Goal: Task Accomplishment & Management: Manage account settings

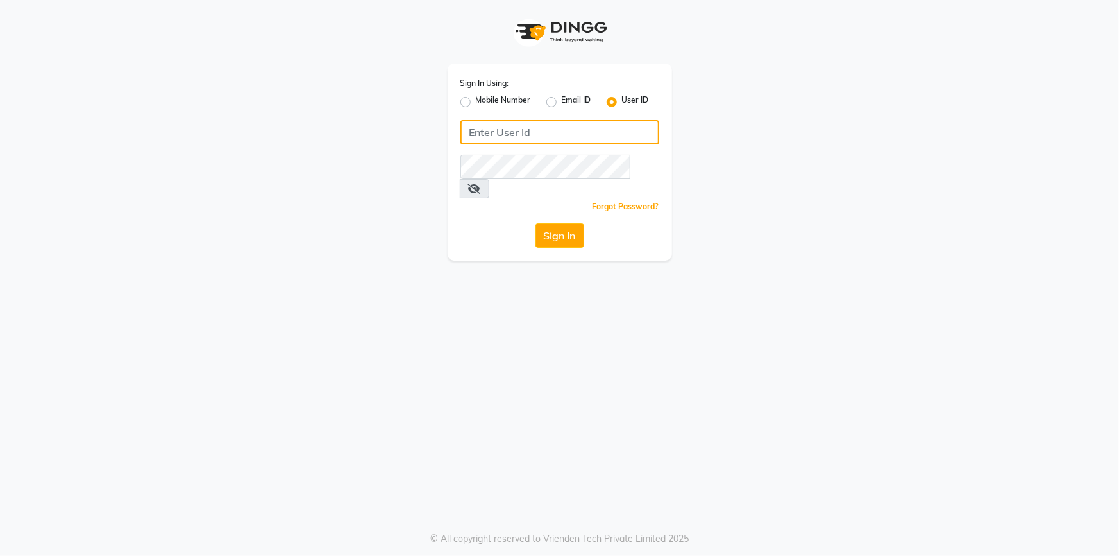
click at [500, 132] on input "Username" at bounding box center [560, 132] width 199 height 24
type input "oneeleven"
click at [536, 223] on button "Sign In" at bounding box center [560, 235] width 49 height 24
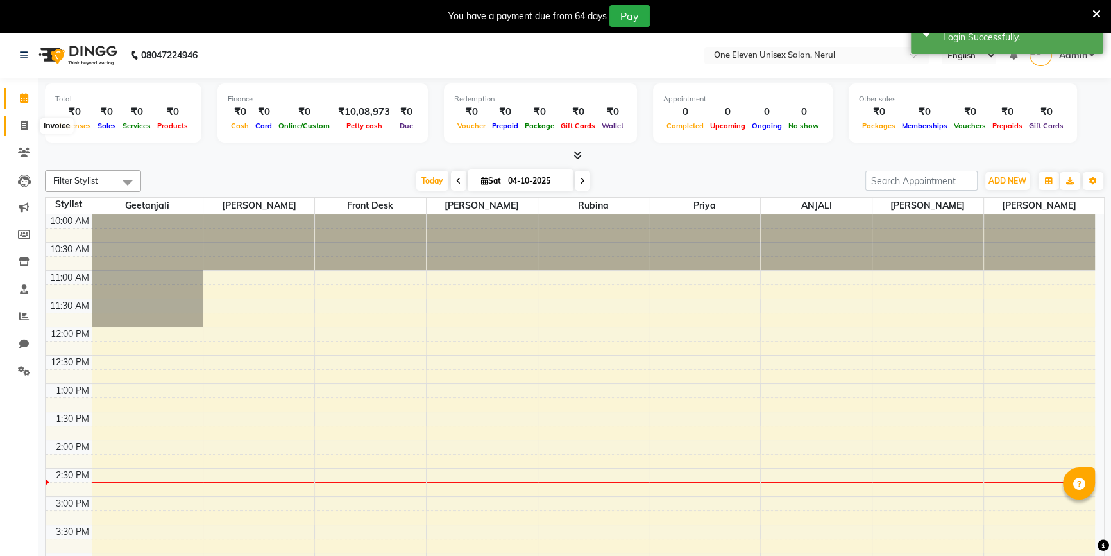
click at [26, 121] on icon at bounding box center [24, 126] width 7 height 10
select select "service"
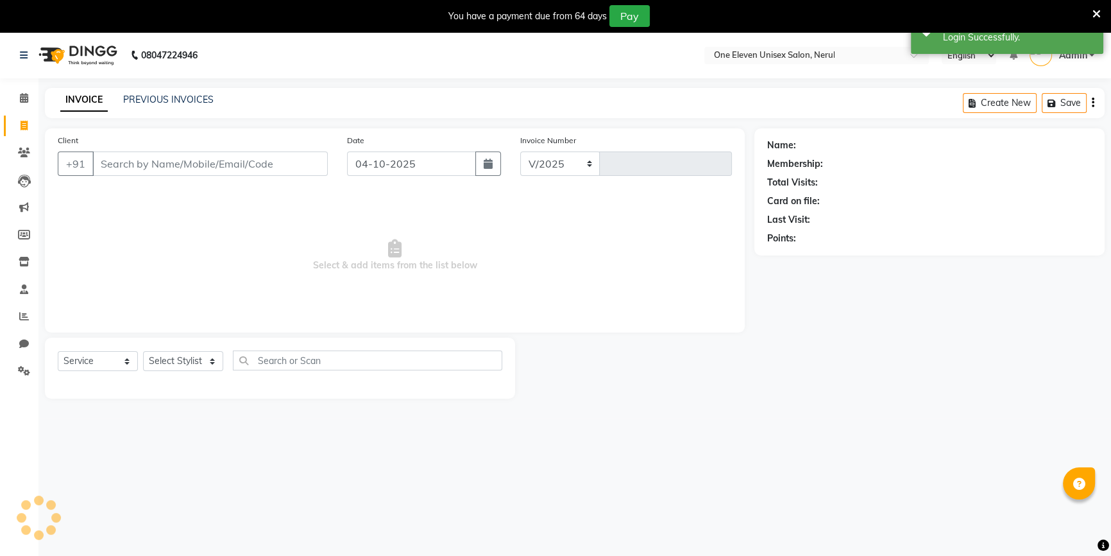
select select "6362"
type input "0924"
click at [24, 163] on li "Clients" at bounding box center [19, 153] width 38 height 28
click at [30, 153] on span at bounding box center [24, 153] width 22 height 15
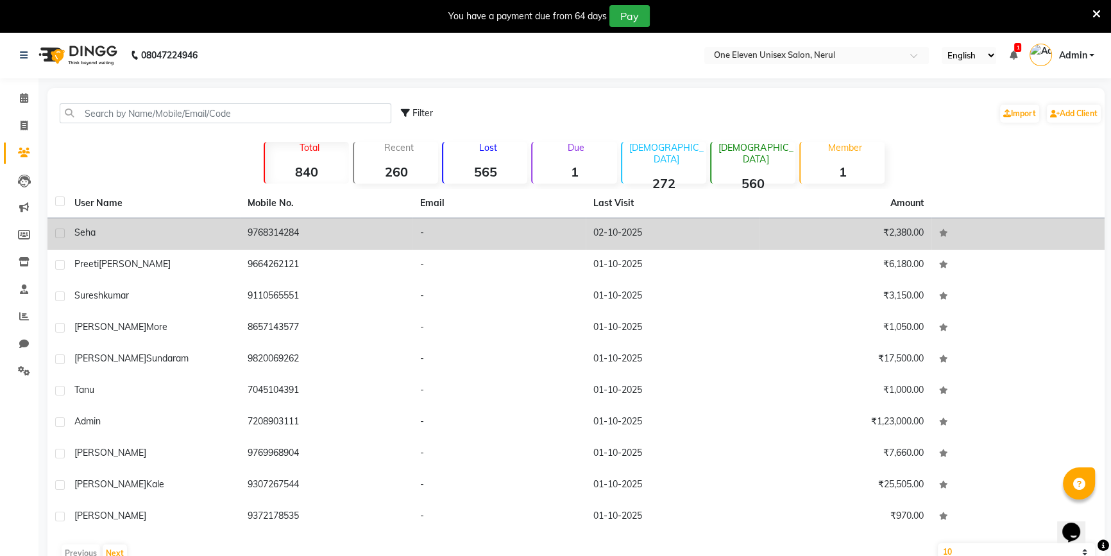
click at [205, 236] on div "seha" at bounding box center [153, 232] width 158 height 13
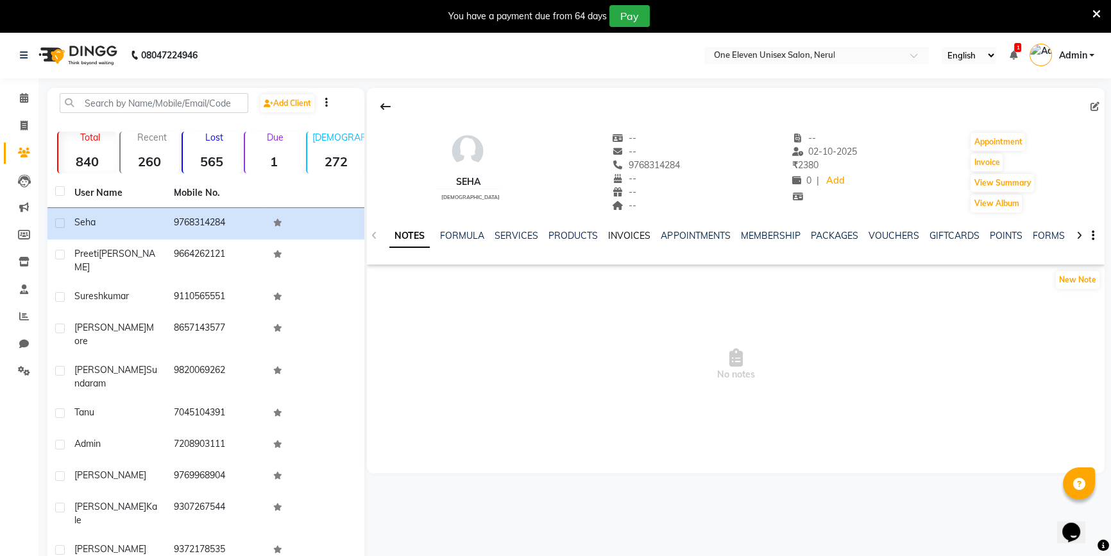
click at [620, 238] on link "INVOICES" at bounding box center [629, 236] width 42 height 12
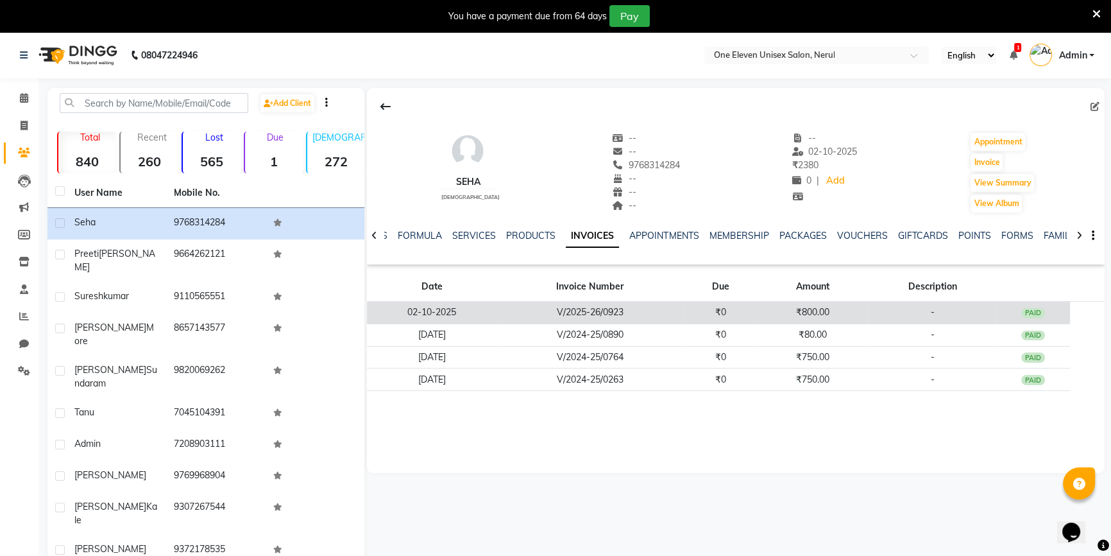
click at [556, 309] on td "V/2025-26/0923" at bounding box center [589, 312] width 187 height 22
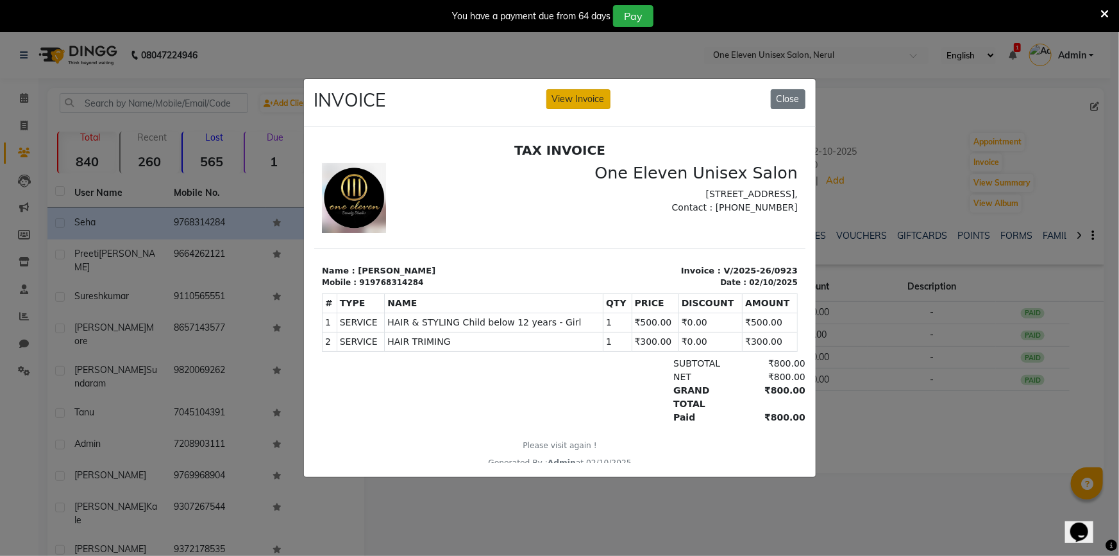
drag, startPoint x: 564, startPoint y: 84, endPoint x: 566, endPoint y: 102, distance: 18.1
click at [566, 95] on div "INVOICE View Invoice Close" at bounding box center [560, 103] width 512 height 48
click at [568, 101] on button "View Invoice" at bounding box center [579, 99] width 64 height 20
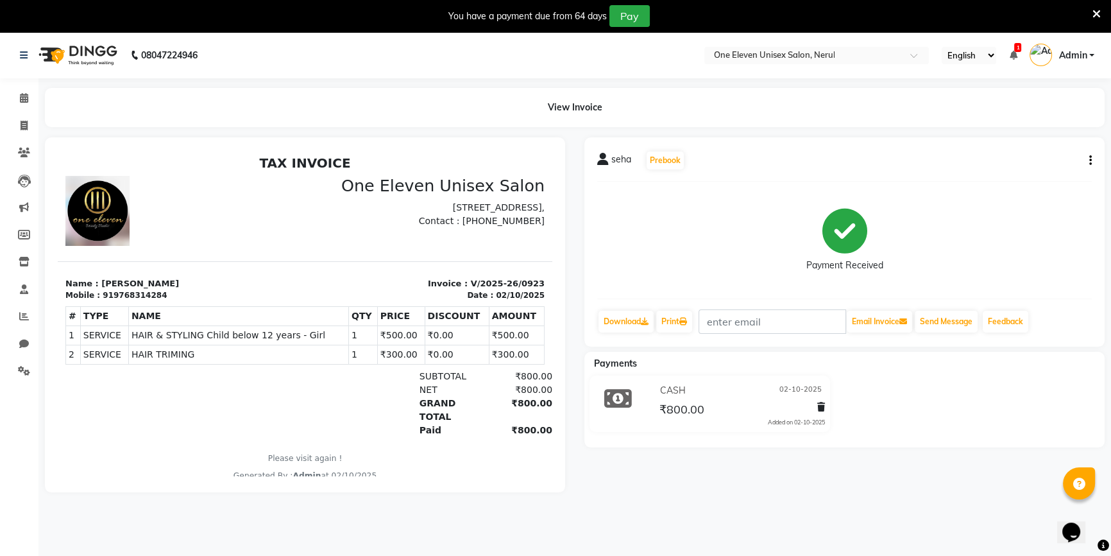
click at [1084, 161] on button "button" at bounding box center [1088, 160] width 8 height 13
click at [1013, 171] on div "Edit Invoice" at bounding box center [1026, 176] width 88 height 16
select select "service"
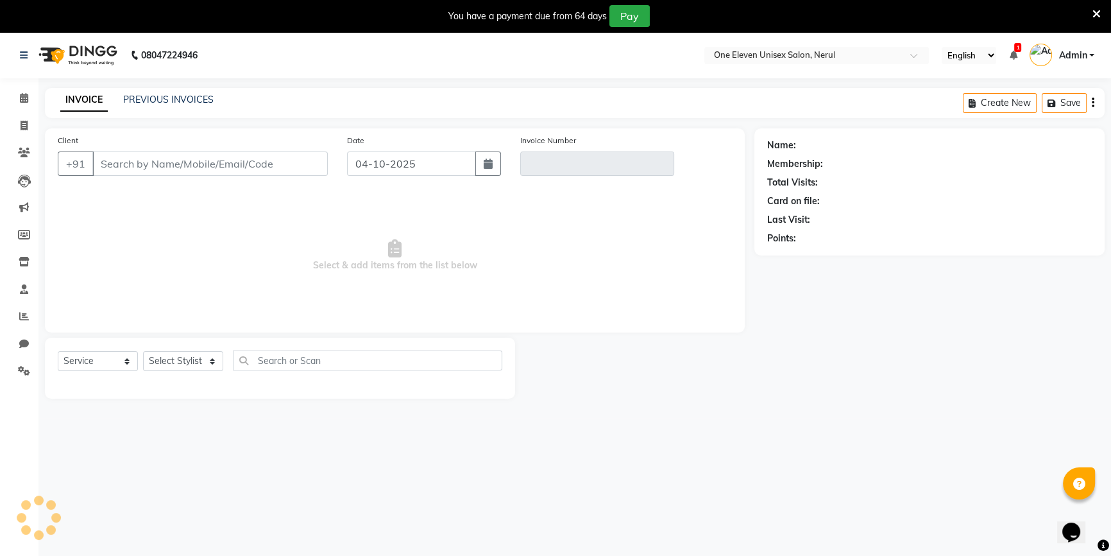
scroll to position [32, 0]
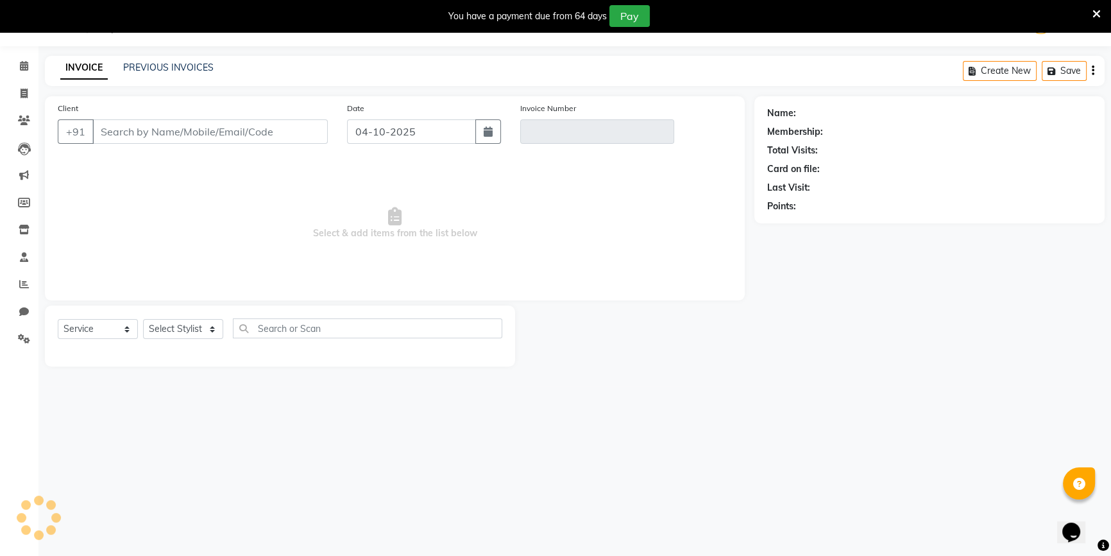
type input "9768314284"
type input "V/2025-26/0923"
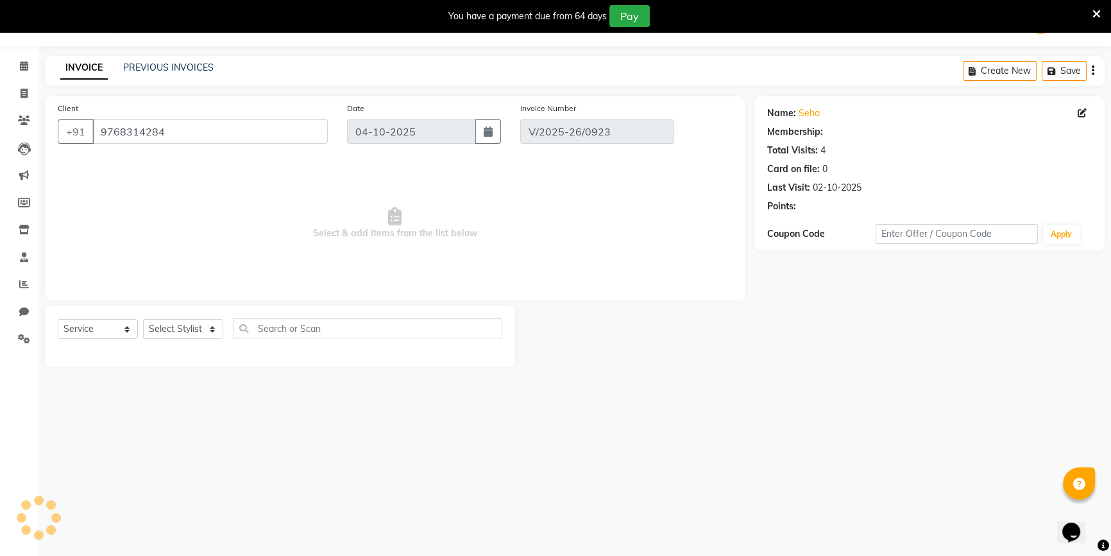
type input "02-10-2025"
select select "select"
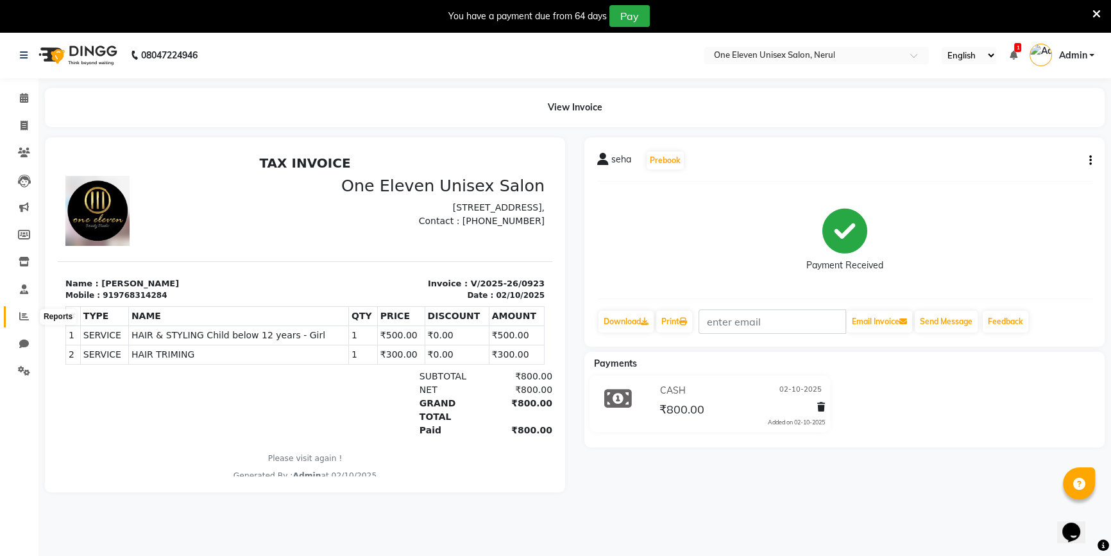
click at [28, 318] on icon at bounding box center [24, 316] width 10 height 10
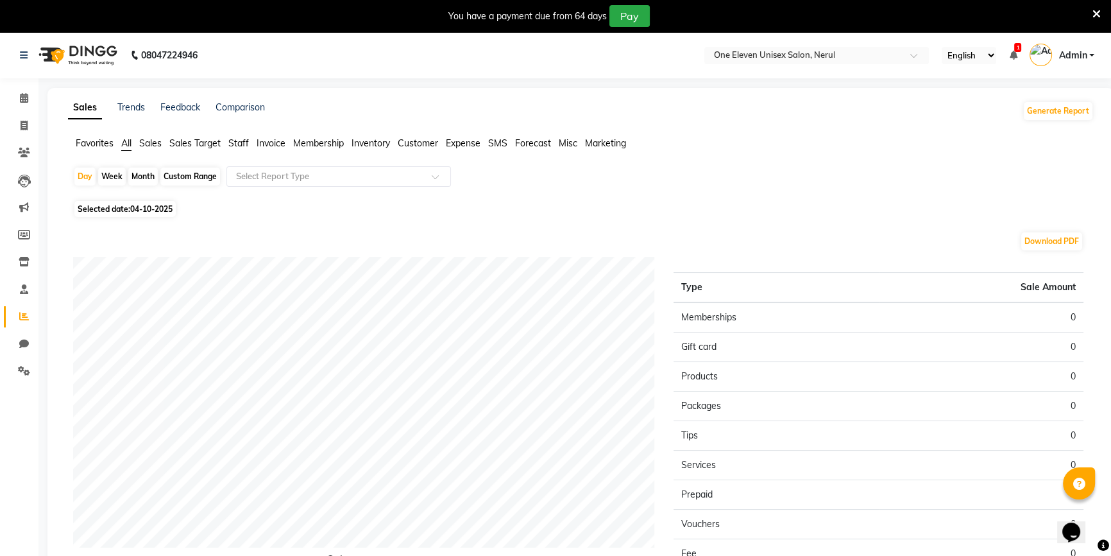
click at [124, 205] on span "Selected date: [DATE]" at bounding box center [124, 209] width 101 height 16
select select "10"
select select "2025"
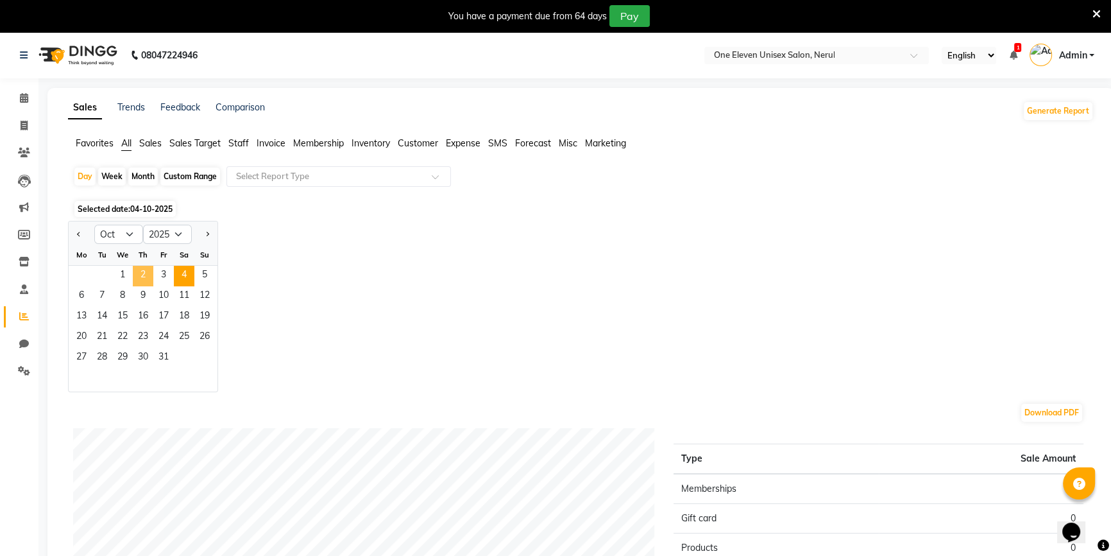
click at [146, 278] on span "2" at bounding box center [143, 276] width 21 height 21
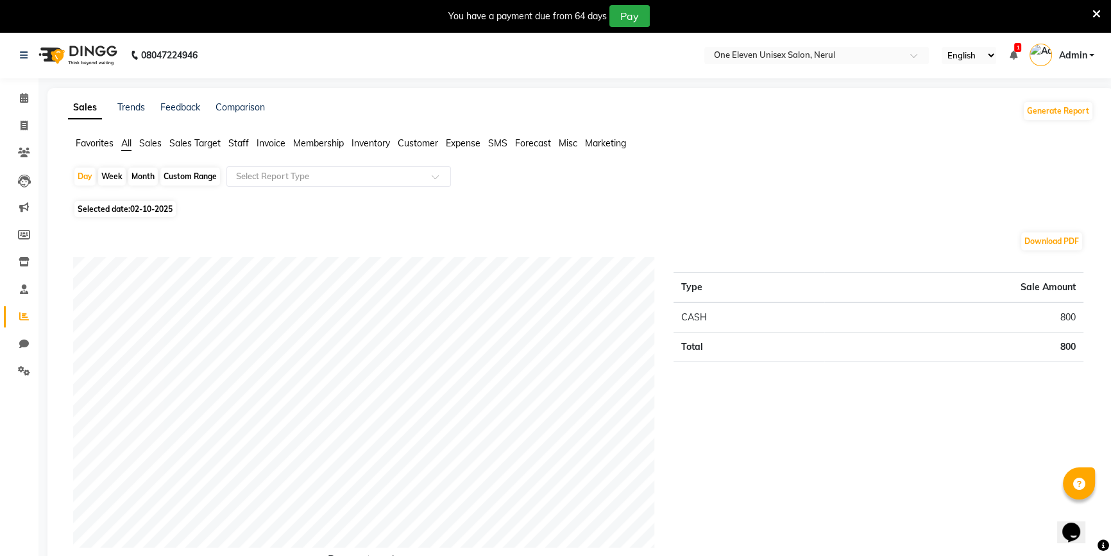
click at [124, 206] on span "Selected date: [DATE]" at bounding box center [124, 209] width 101 height 16
select select "10"
select select "2025"
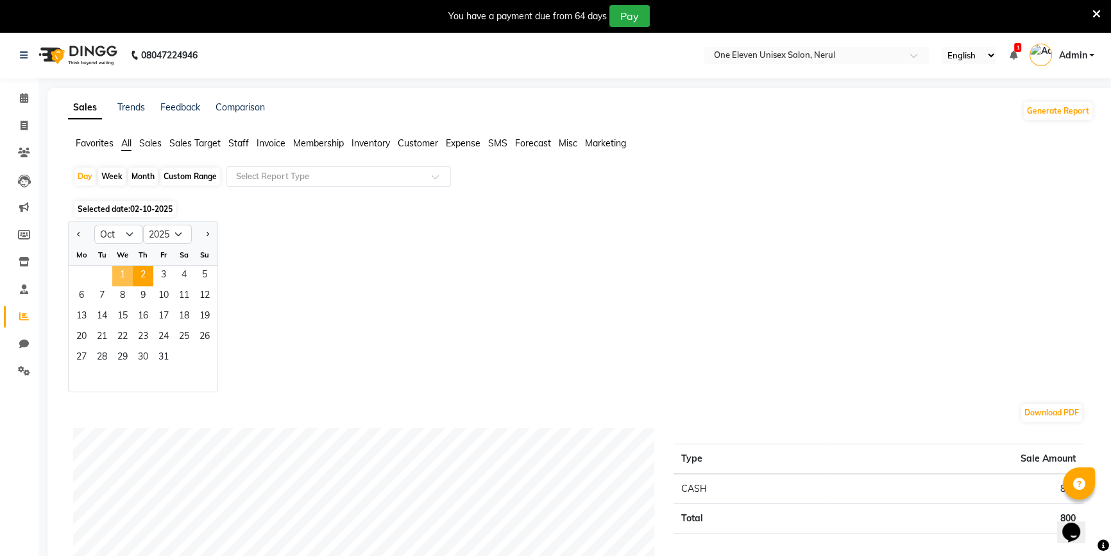
click at [122, 271] on span "1" at bounding box center [122, 276] width 21 height 21
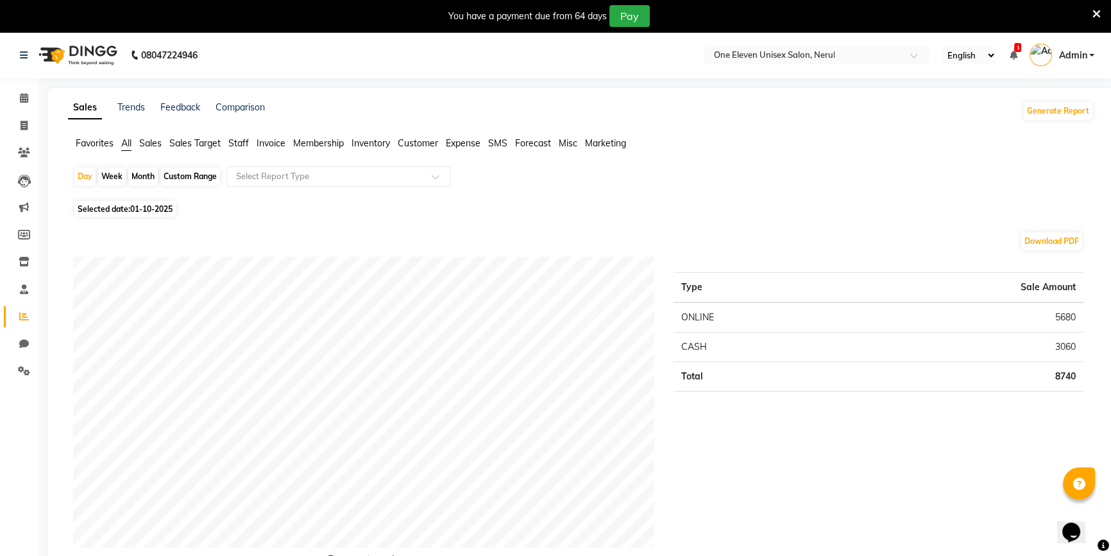
click at [150, 208] on span "01-10-2025" at bounding box center [151, 209] width 42 height 10
select select "10"
select select "2025"
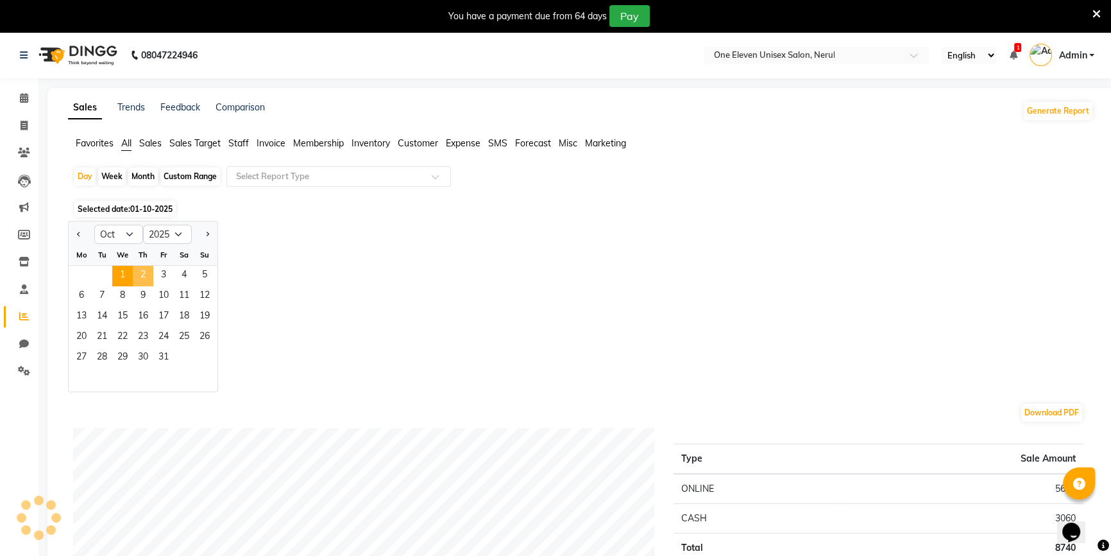
click at [137, 269] on span "2" at bounding box center [143, 276] width 21 height 21
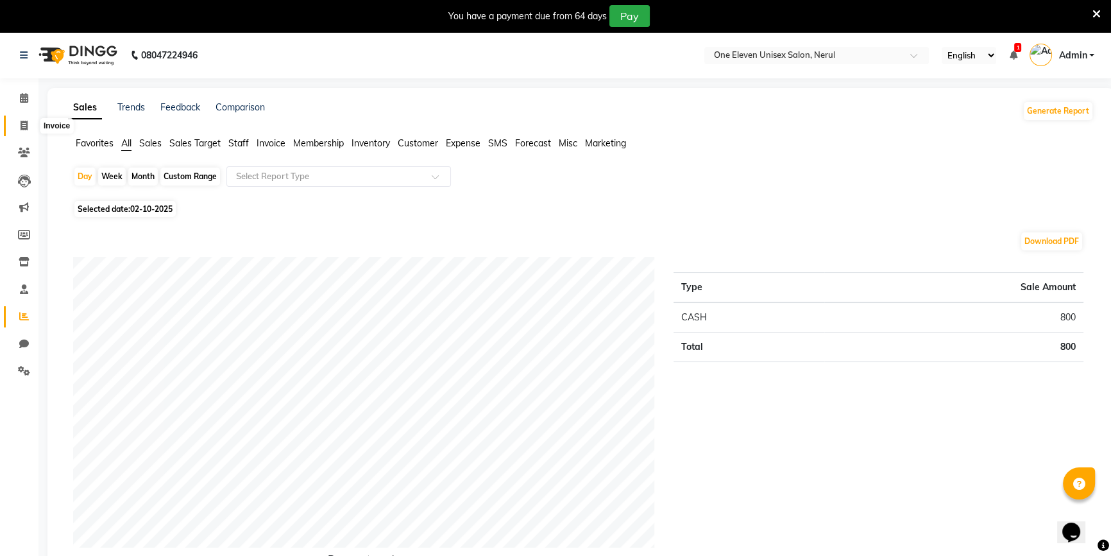
click at [15, 132] on span at bounding box center [24, 126] width 22 height 15
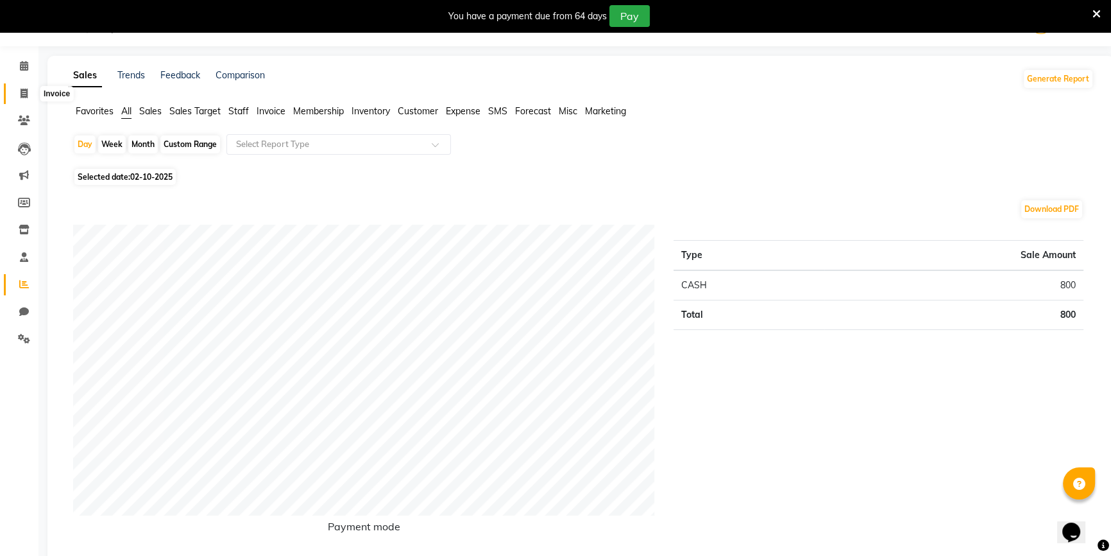
select select "service"
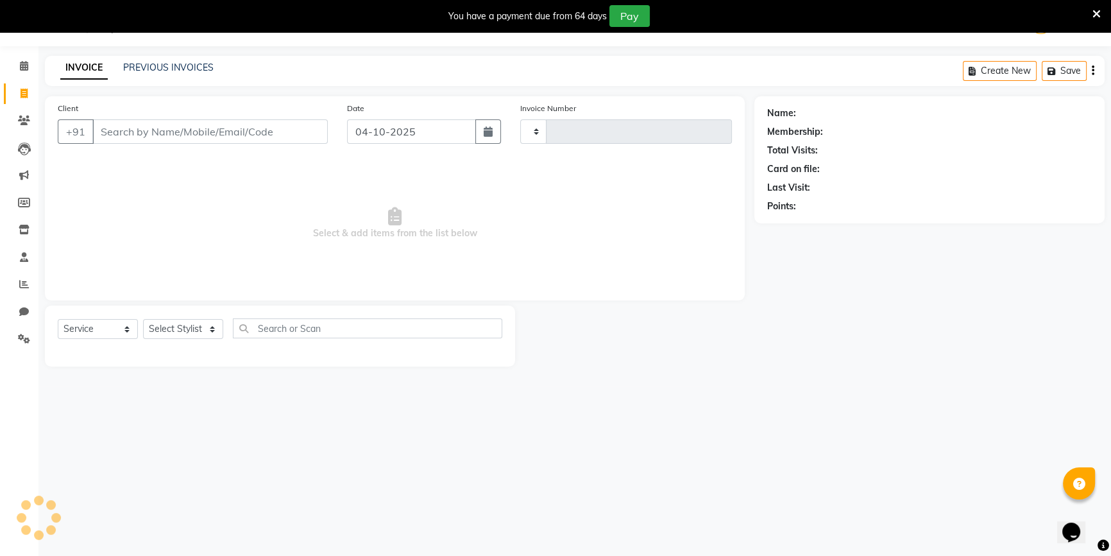
type input "0924"
select select "6362"
click at [122, 139] on input "Client" at bounding box center [209, 131] width 235 height 24
click at [486, 131] on icon "button" at bounding box center [488, 131] width 9 height 10
select select "10"
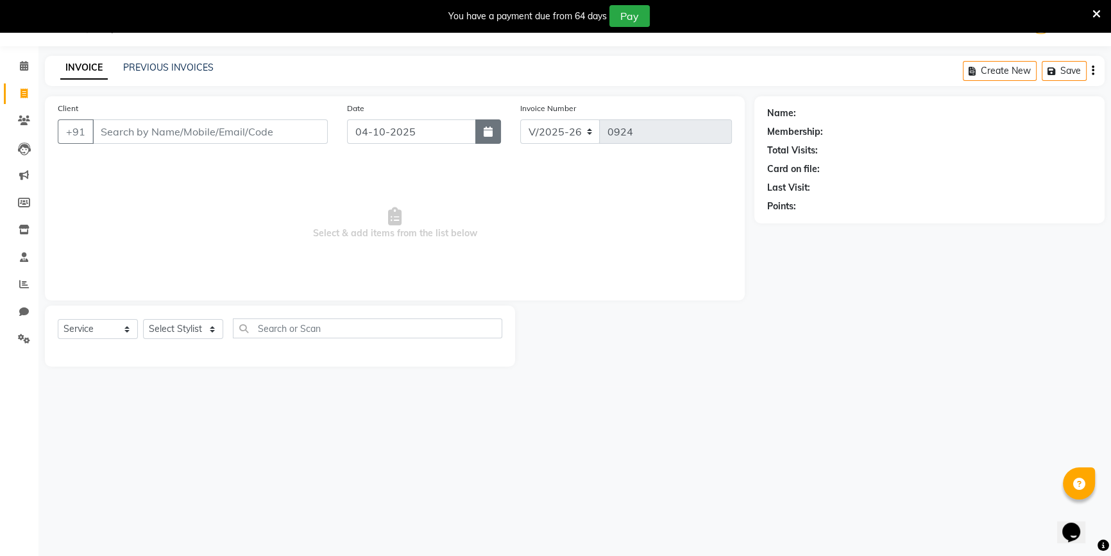
select select "2025"
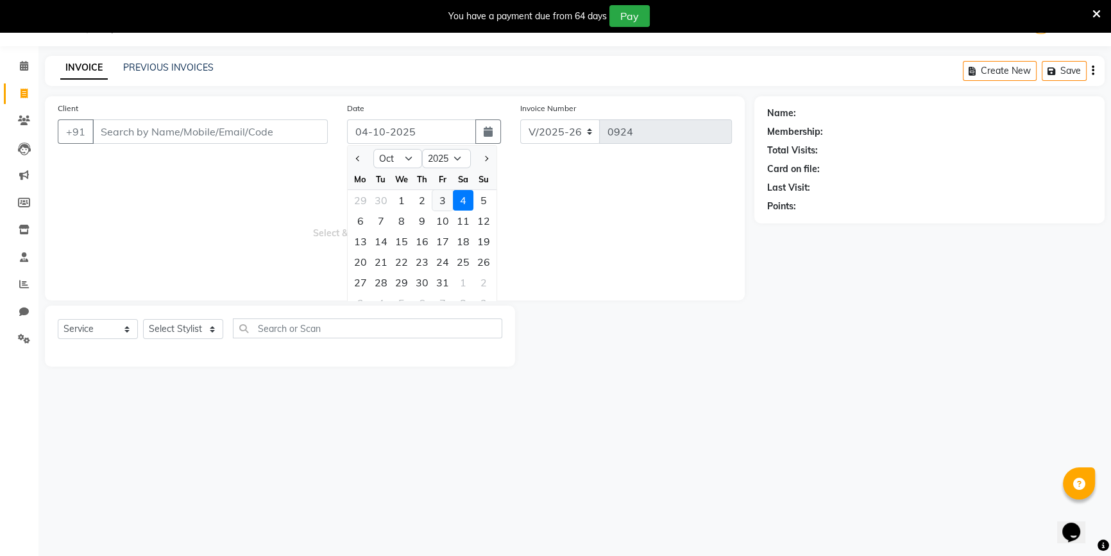
click at [435, 198] on div "3" at bounding box center [442, 200] width 21 height 21
type input "03-10-2025"
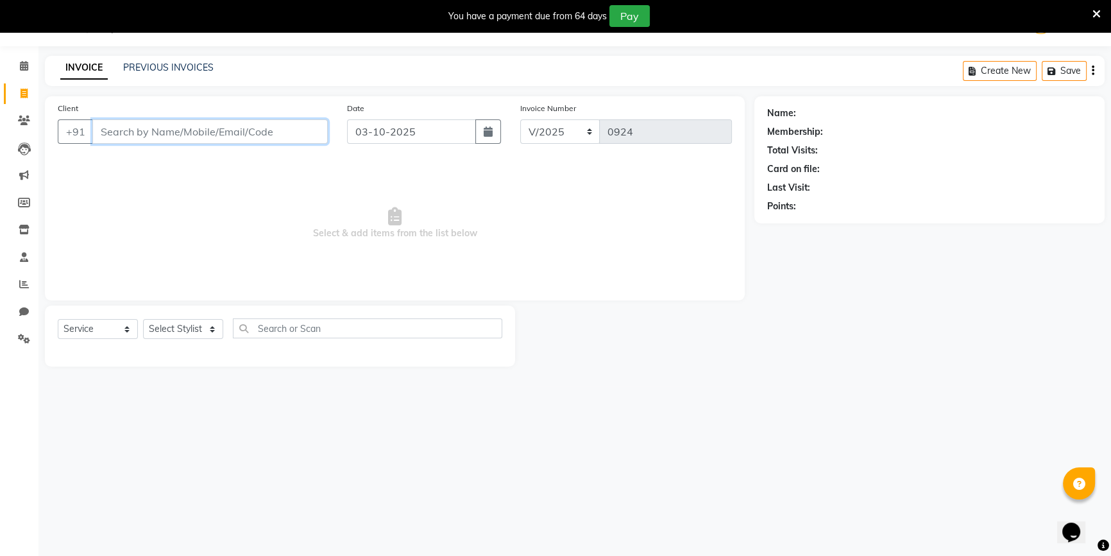
drag, startPoint x: 228, startPoint y: 119, endPoint x: 226, endPoint y: 126, distance: 7.5
click at [226, 126] on input "Client" at bounding box center [209, 131] width 235 height 24
click at [225, 128] on input "Client" at bounding box center [209, 131] width 235 height 24
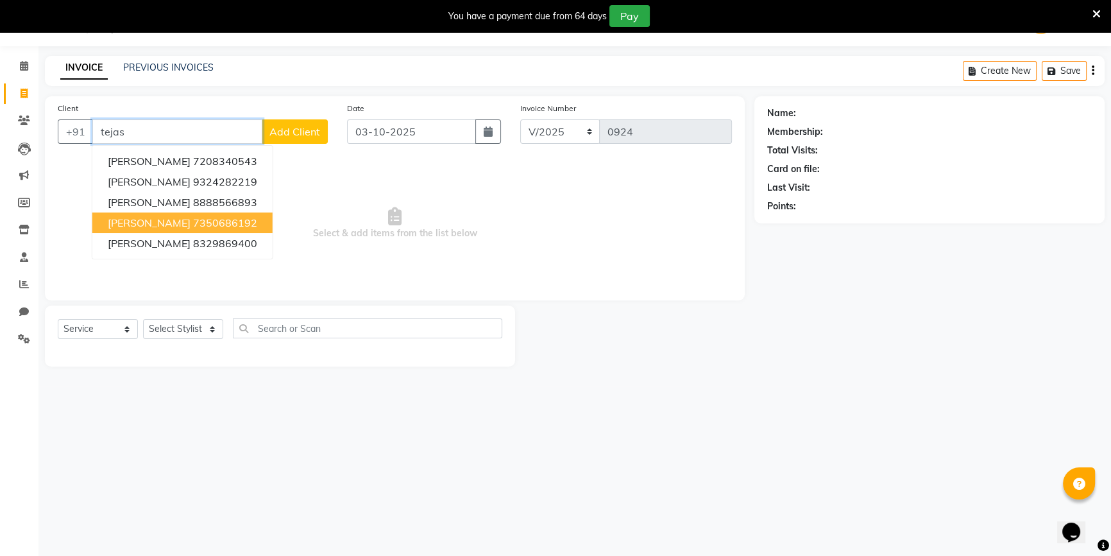
click at [208, 228] on ngb-highlight "7350686192" at bounding box center [225, 222] width 64 height 13
type input "7350686192"
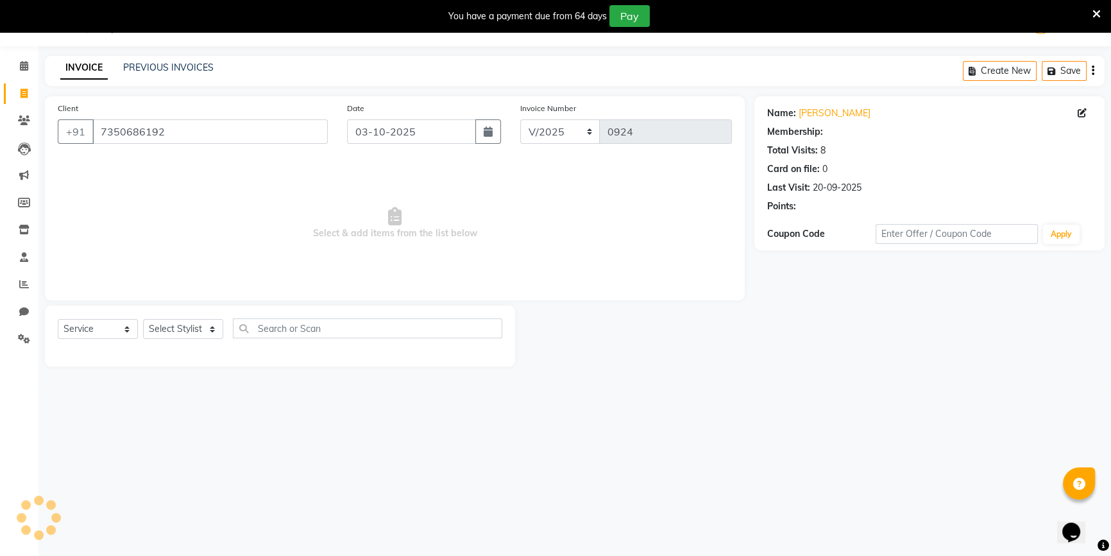
select select "1: Object"
click at [185, 325] on select "Select Stylist ANJALI [PERSON_NAME] front desk [PERSON_NAME] [PERSON_NAME] [PER…" at bounding box center [183, 329] width 80 height 20
select select "48194"
click at [143, 319] on select "Select Stylist ANJALI [PERSON_NAME] front desk [PERSON_NAME] [PERSON_NAME] [PER…" at bounding box center [183, 329] width 80 height 20
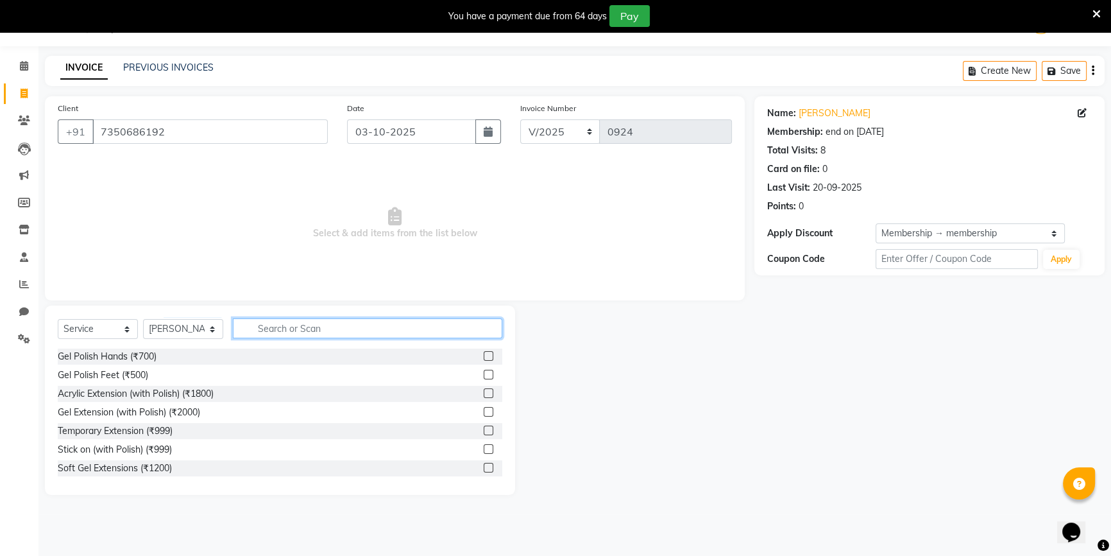
click at [264, 327] on input "text" at bounding box center [367, 328] width 269 height 20
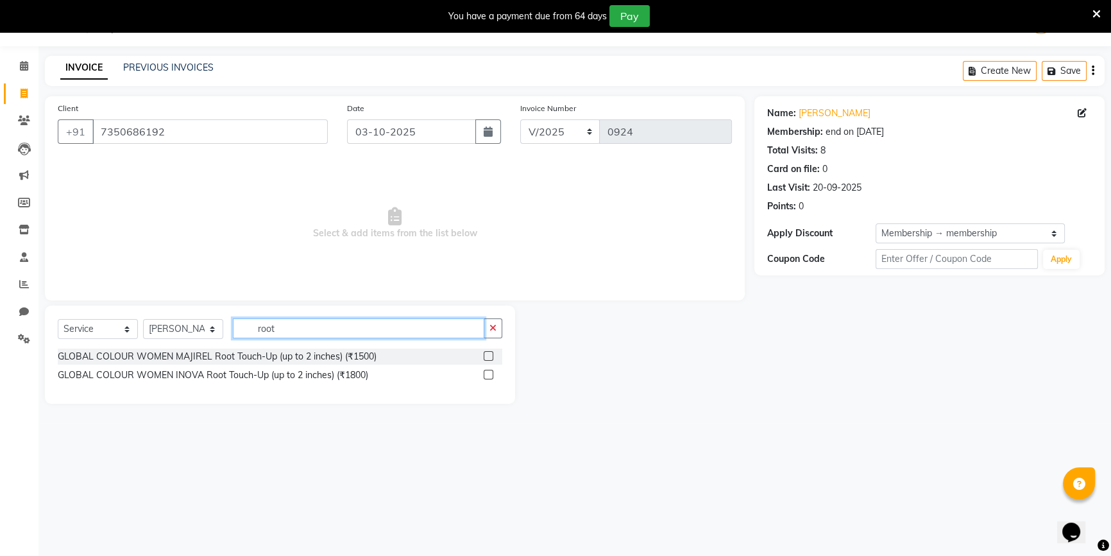
type input "root"
click at [492, 353] on div at bounding box center [493, 356] width 19 height 16
click at [492, 353] on label at bounding box center [489, 356] width 10 height 10
click at [492, 353] on input "checkbox" at bounding box center [488, 356] width 8 height 8
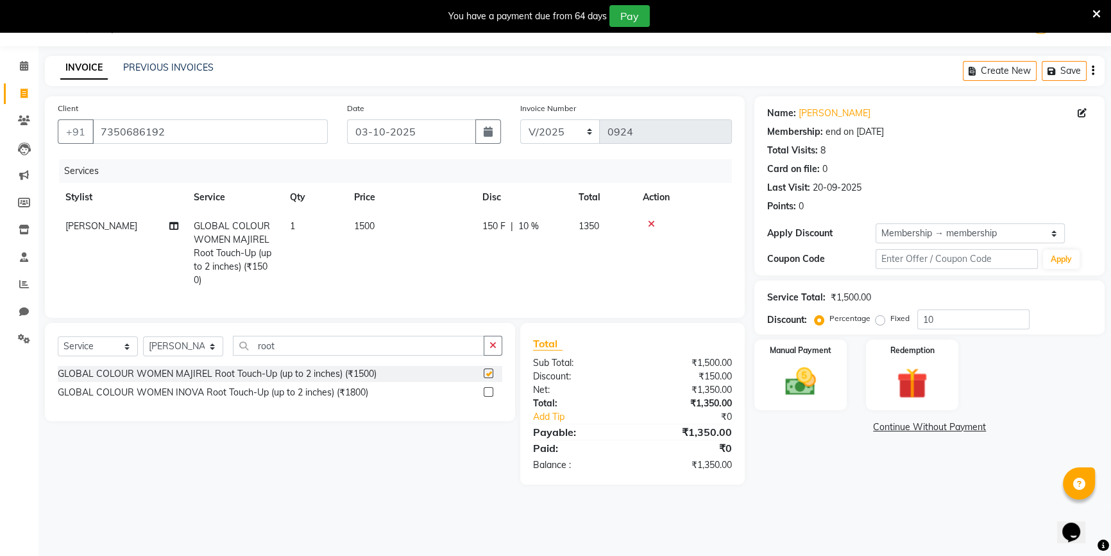
checkbox input "false"
click at [532, 226] on span "10 %" at bounding box center [528, 225] width 21 height 13
select select "48194"
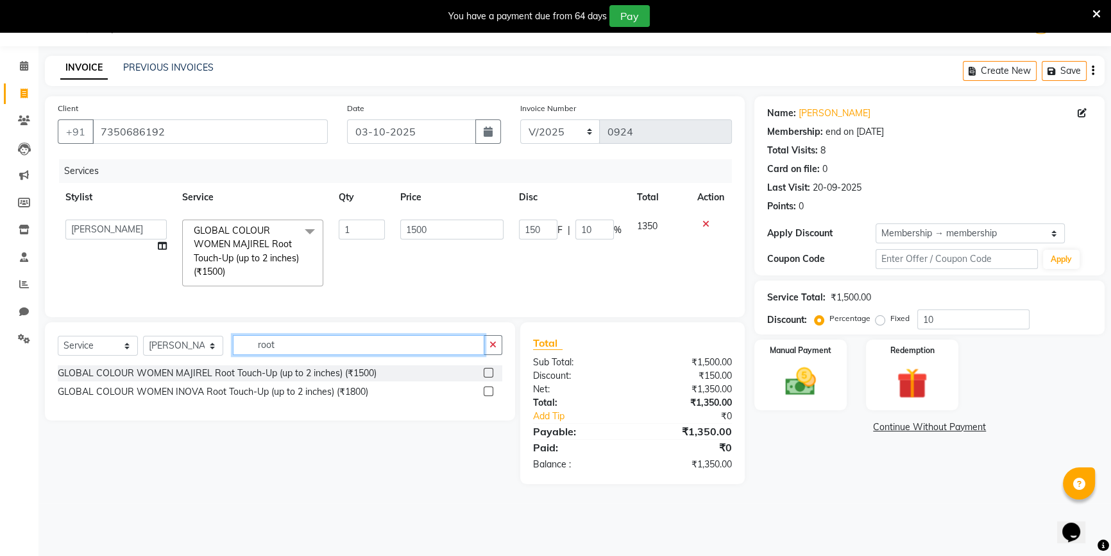
click at [288, 355] on input "root" at bounding box center [358, 345] width 251 height 20
drag, startPoint x: 262, startPoint y: 355, endPoint x: 232, endPoint y: 359, distance: 30.3
click at [232, 359] on div "Select Service Product Membership Package Voucher Prepaid Gift Card Select Styl…" at bounding box center [280, 350] width 445 height 30
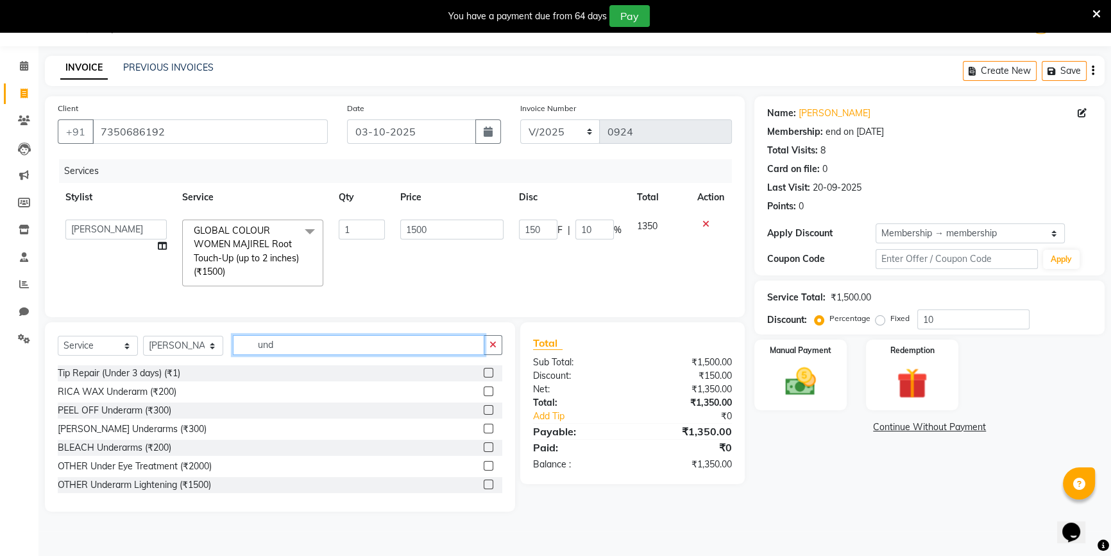
type input "und"
click at [151, 353] on select "Select Stylist ANJALI [PERSON_NAME] front desk [PERSON_NAME] [PERSON_NAME] [PER…" at bounding box center [183, 345] width 80 height 20
select select "92038"
click at [143, 344] on select "Select Stylist ANJALI [PERSON_NAME] front desk [PERSON_NAME] [PERSON_NAME] [PER…" at bounding box center [183, 345] width 80 height 20
click at [291, 345] on input "und" at bounding box center [358, 345] width 251 height 20
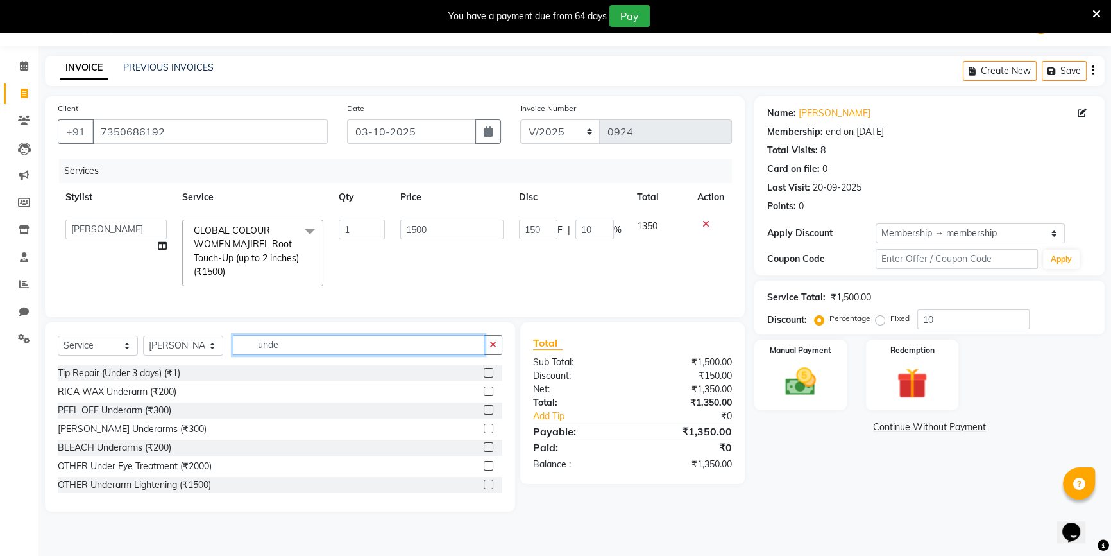
type input "unde"
click at [484, 396] on label at bounding box center [489, 391] width 10 height 10
click at [484, 396] on input "checkbox" at bounding box center [488, 391] width 8 height 8
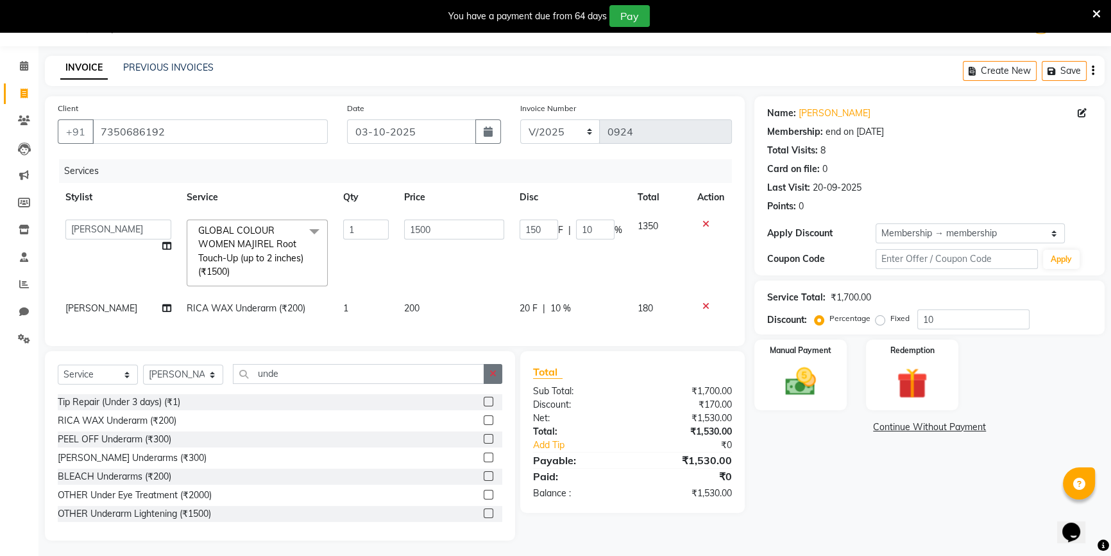
checkbox input "false"
click at [496, 382] on button "button" at bounding box center [493, 374] width 19 height 20
click at [564, 310] on span "10 %" at bounding box center [560, 307] width 21 height 13
select select "92038"
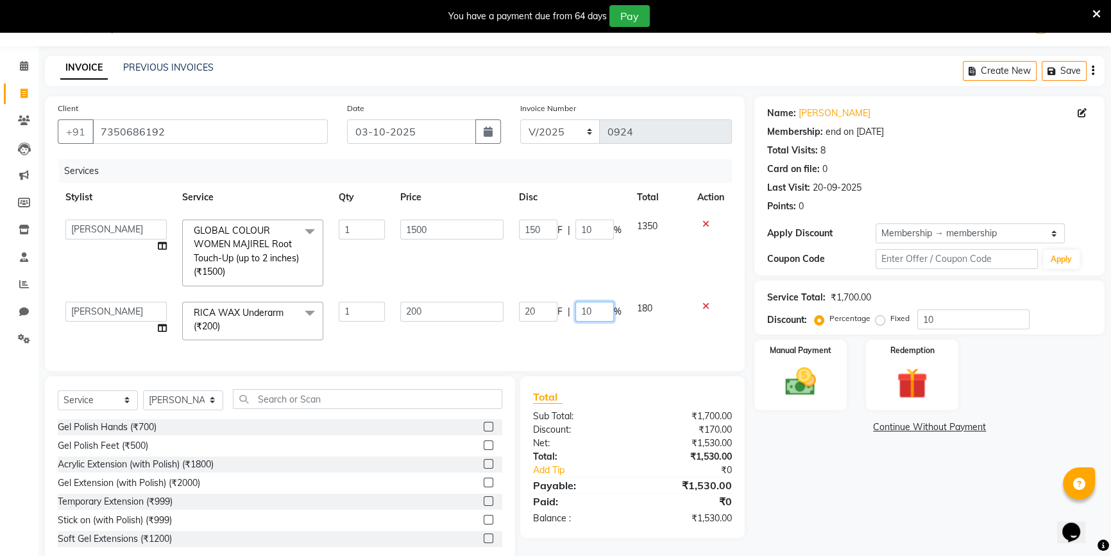
drag, startPoint x: 594, startPoint y: 311, endPoint x: 507, endPoint y: 328, distance: 88.3
click at [564, 315] on div "20 F | 10 %" at bounding box center [570, 311] width 103 height 20
type input "0"
click at [545, 278] on td "150 F | 10 %" at bounding box center [570, 253] width 118 height 82
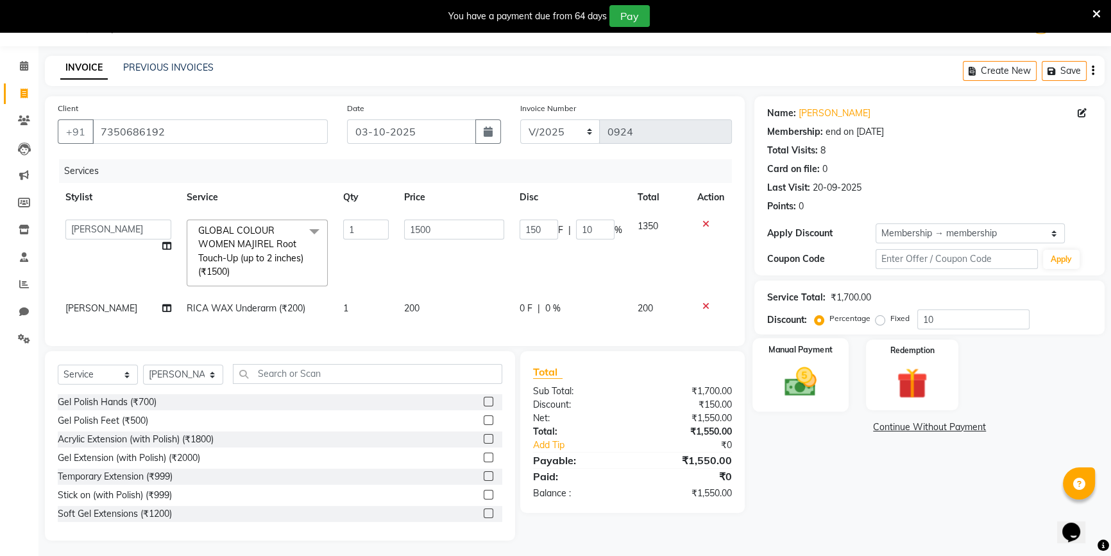
click at [811, 377] on img at bounding box center [801, 381] width 52 height 37
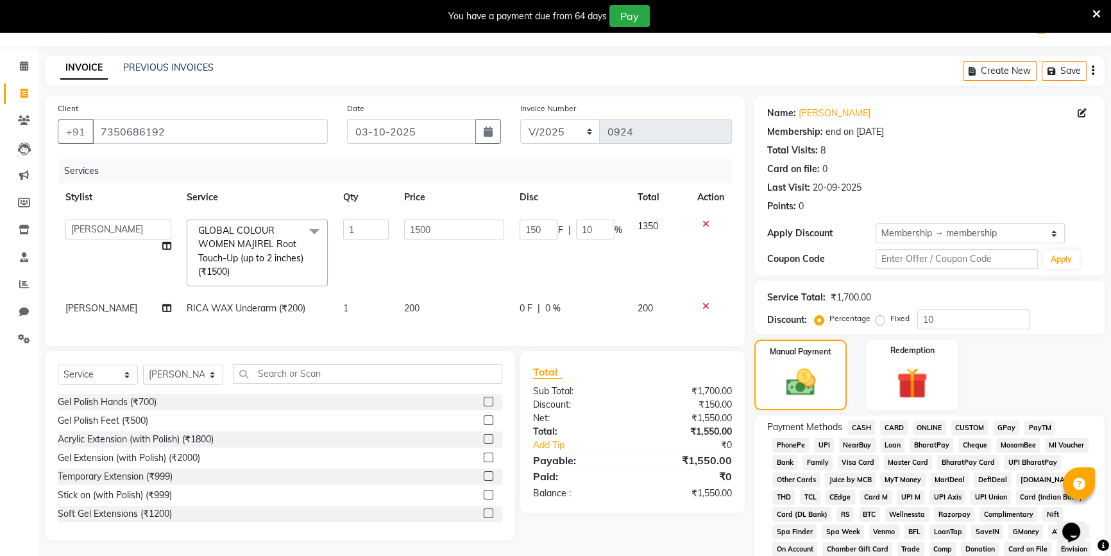
click at [929, 427] on span "ONLINE" at bounding box center [929, 427] width 33 height 15
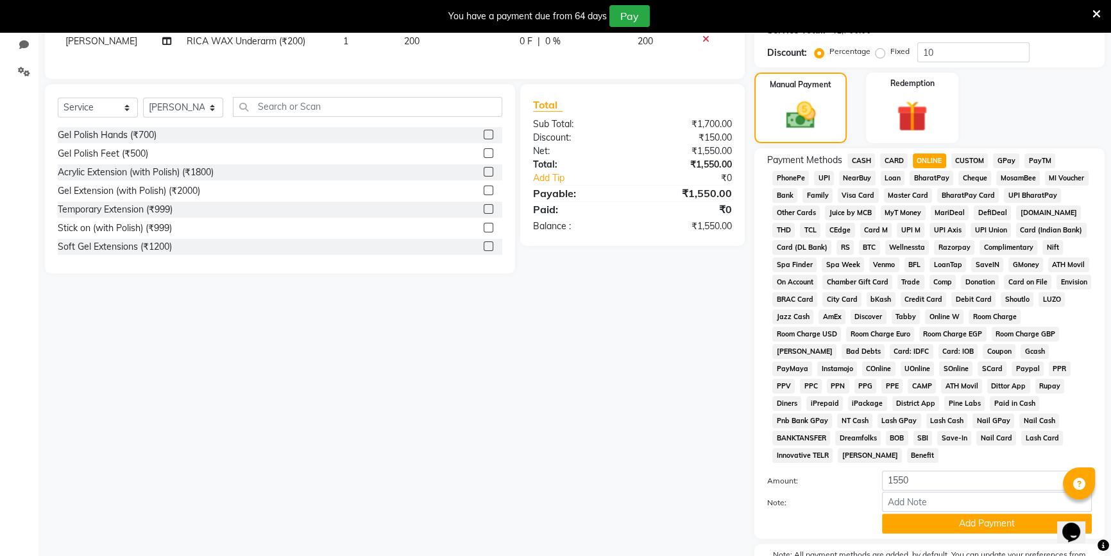
scroll to position [358, 0]
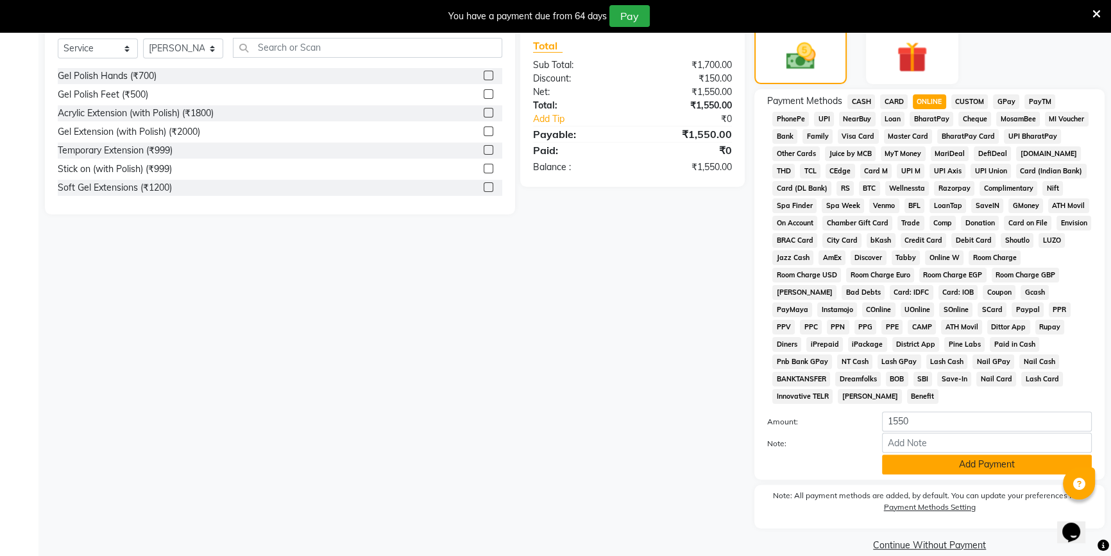
click at [988, 454] on button "Add Payment" at bounding box center [987, 464] width 210 height 20
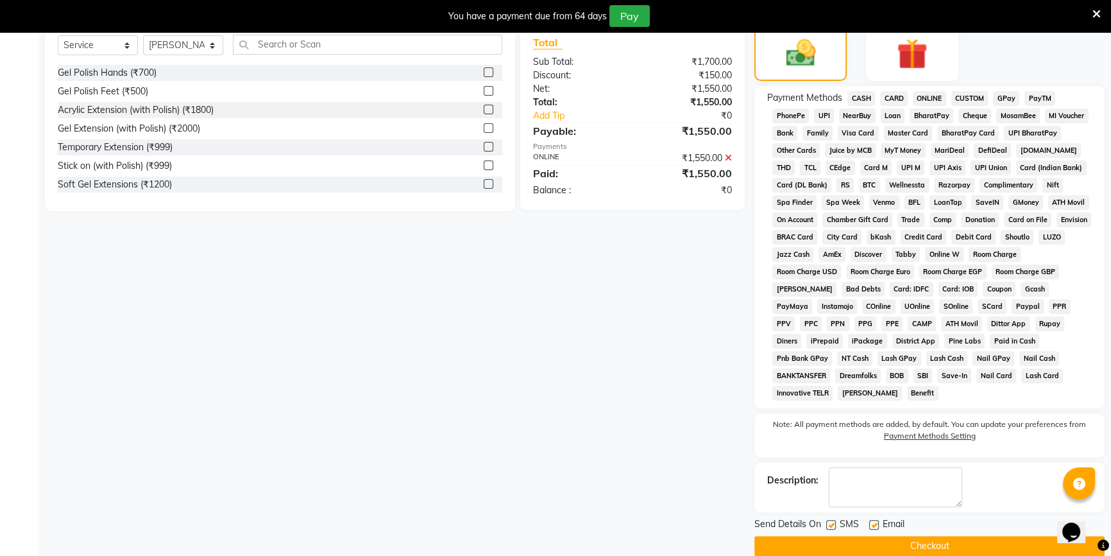
scroll to position [362, 0]
click at [821, 535] on button "Checkout" at bounding box center [929, 545] width 350 height 20
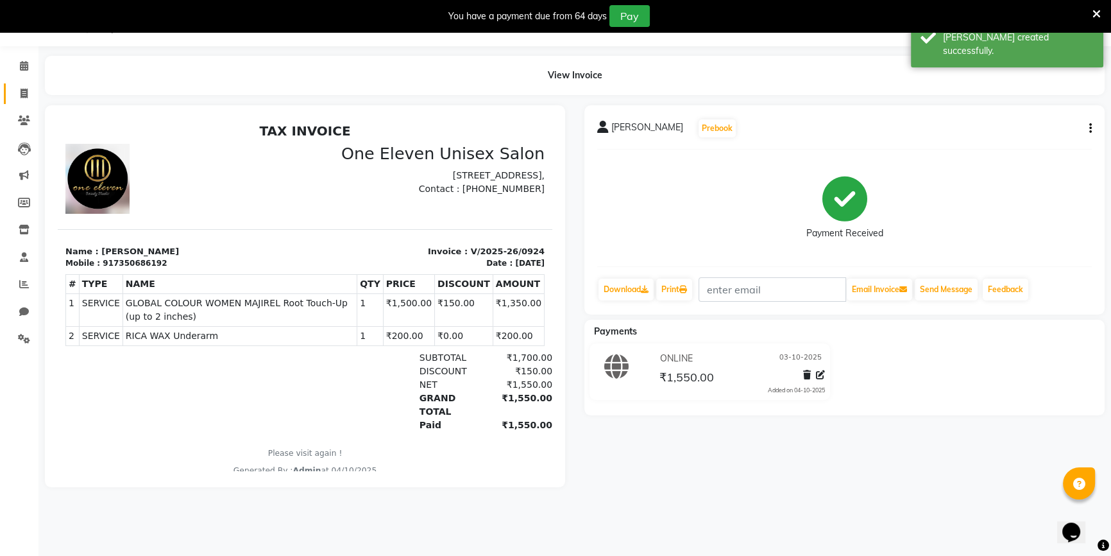
click at [19, 101] on link "Invoice" at bounding box center [19, 93] width 31 height 21
select select "6362"
select select "service"
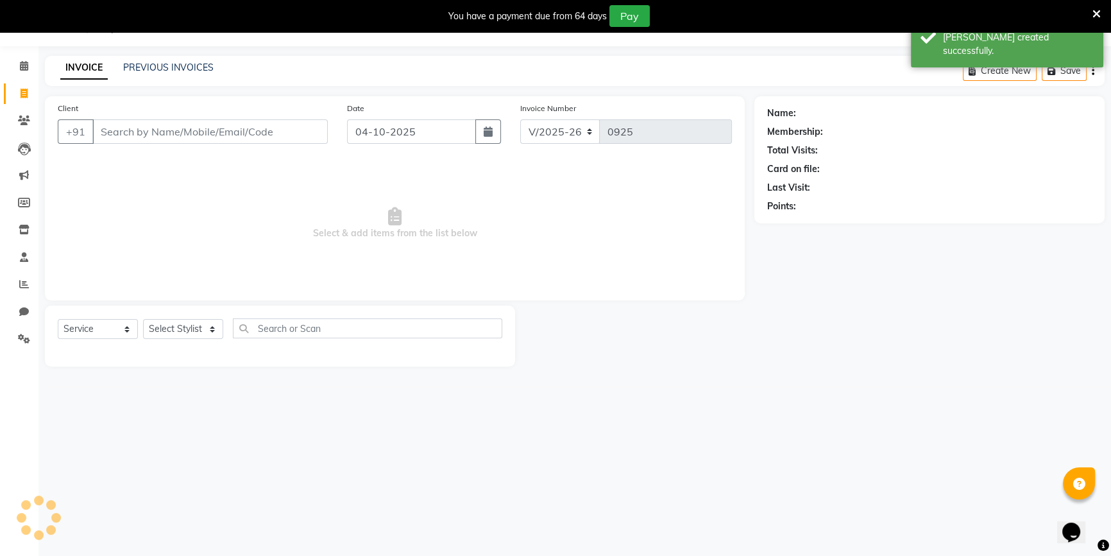
click at [135, 138] on input "Client" at bounding box center [209, 131] width 235 height 24
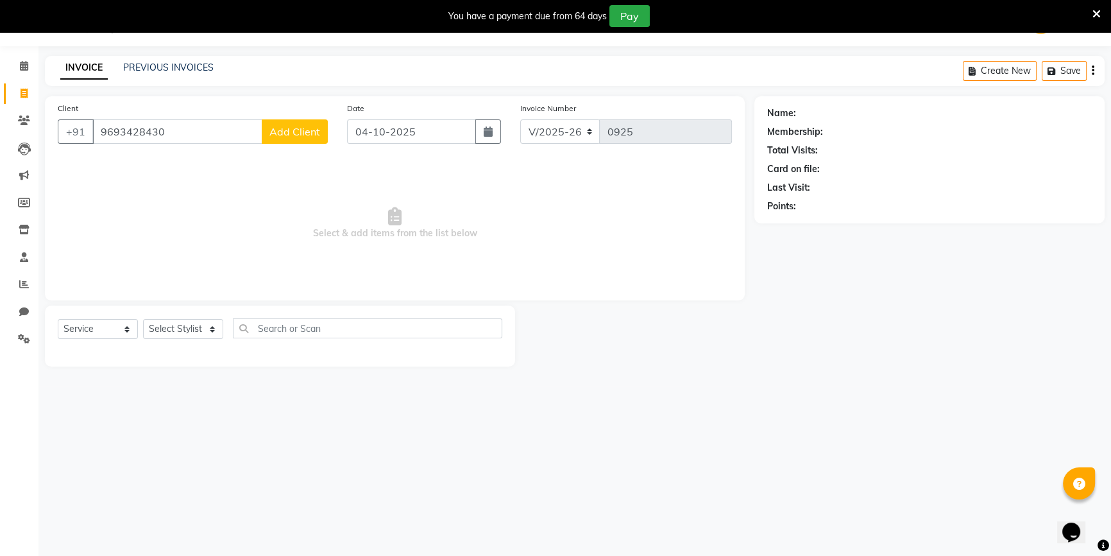
type input "9693428430"
click at [282, 133] on span "Add Client" at bounding box center [294, 131] width 51 height 13
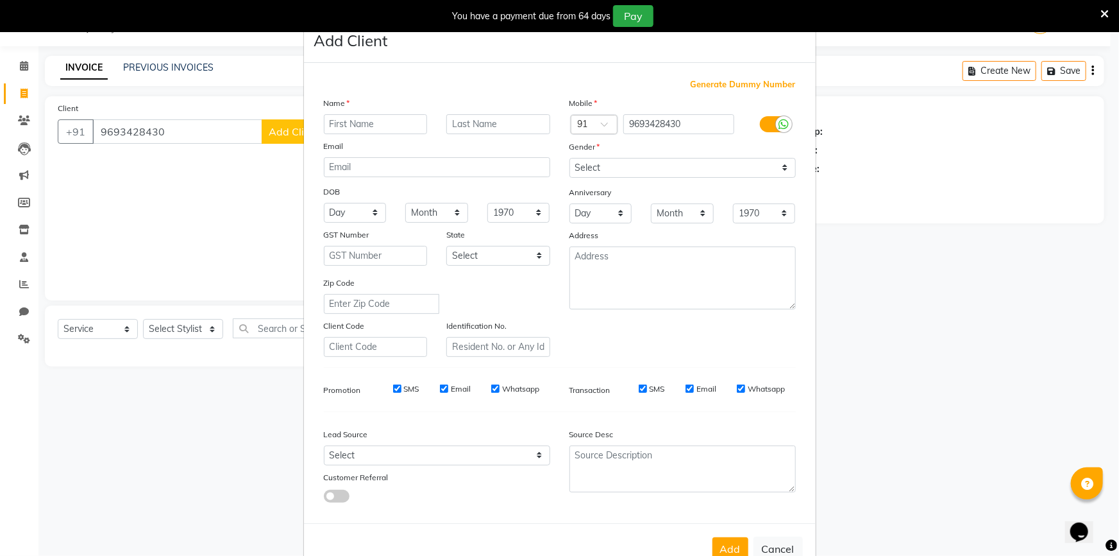
click at [354, 122] on input "text" at bounding box center [376, 124] width 104 height 20
type input "sakshi"
click at [604, 173] on select "Select [DEMOGRAPHIC_DATA] [DEMOGRAPHIC_DATA] Other Prefer Not To Say" at bounding box center [683, 168] width 226 height 20
select select "[DEMOGRAPHIC_DATA]"
click at [570, 158] on select "Select [DEMOGRAPHIC_DATA] [DEMOGRAPHIC_DATA] Other Prefer Not To Say" at bounding box center [683, 168] width 226 height 20
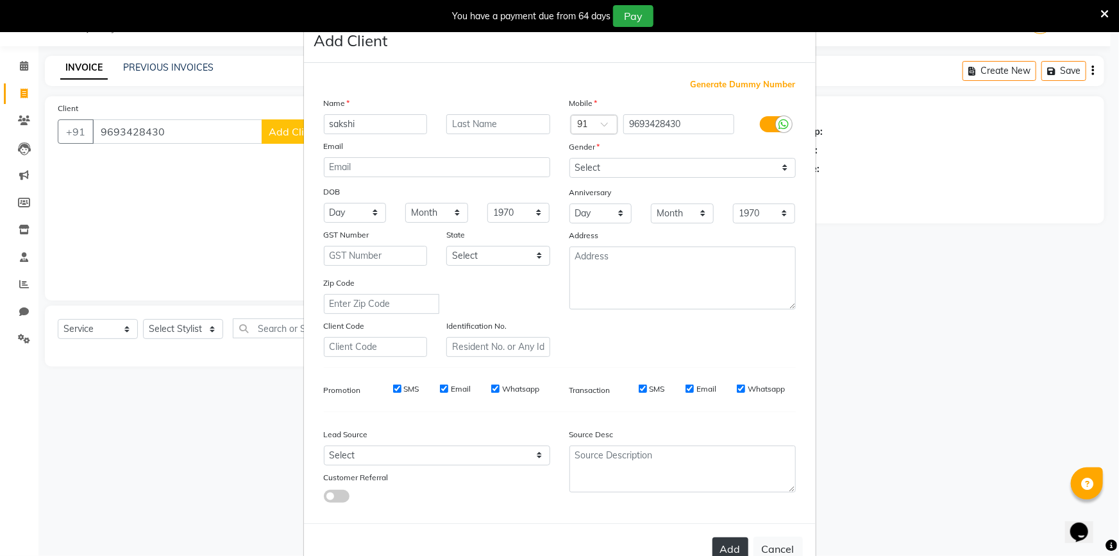
click at [727, 555] on button "Add" at bounding box center [731, 548] width 36 height 23
select select
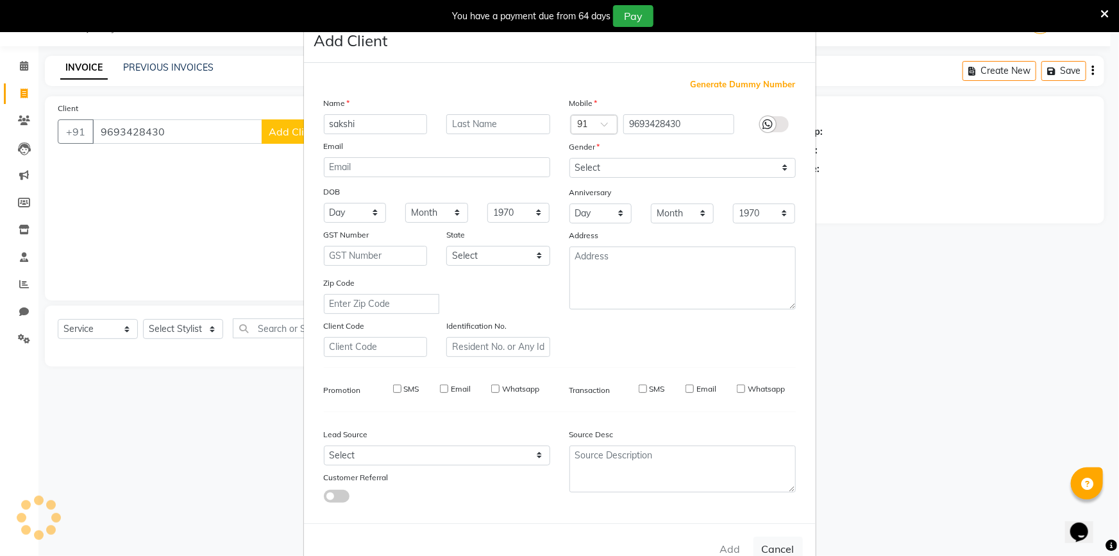
select select
checkbox input "false"
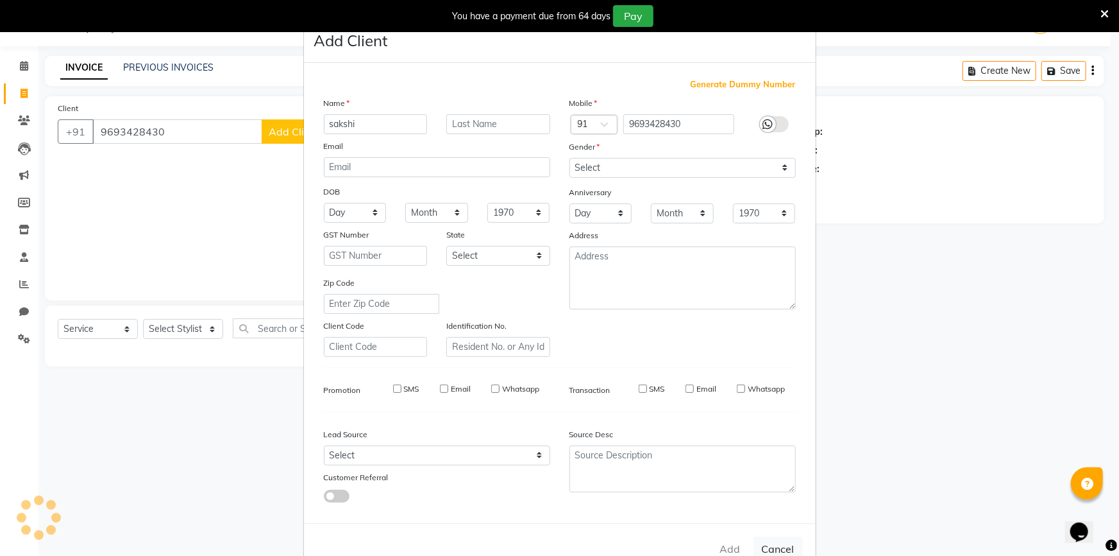
checkbox input "false"
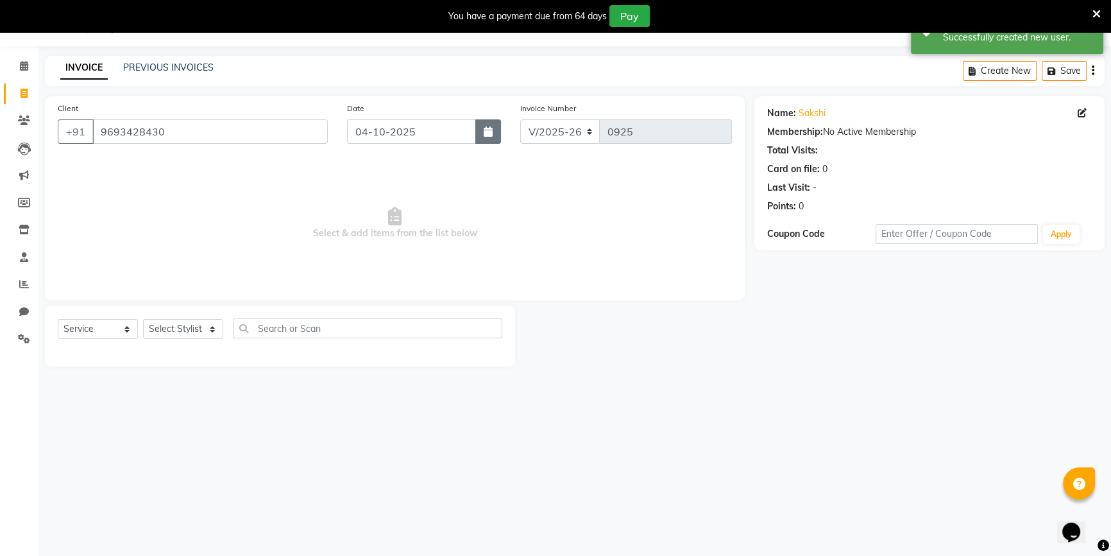
click at [484, 127] on icon "button" at bounding box center [488, 131] width 9 height 10
select select "10"
select select "2025"
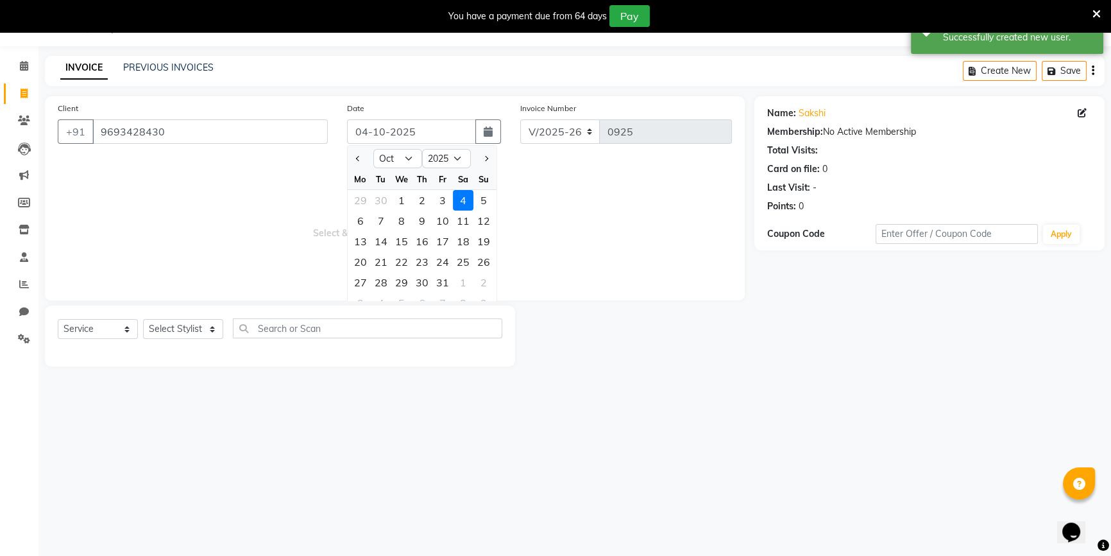
click at [448, 202] on div "3" at bounding box center [442, 200] width 21 height 21
type input "03-10-2025"
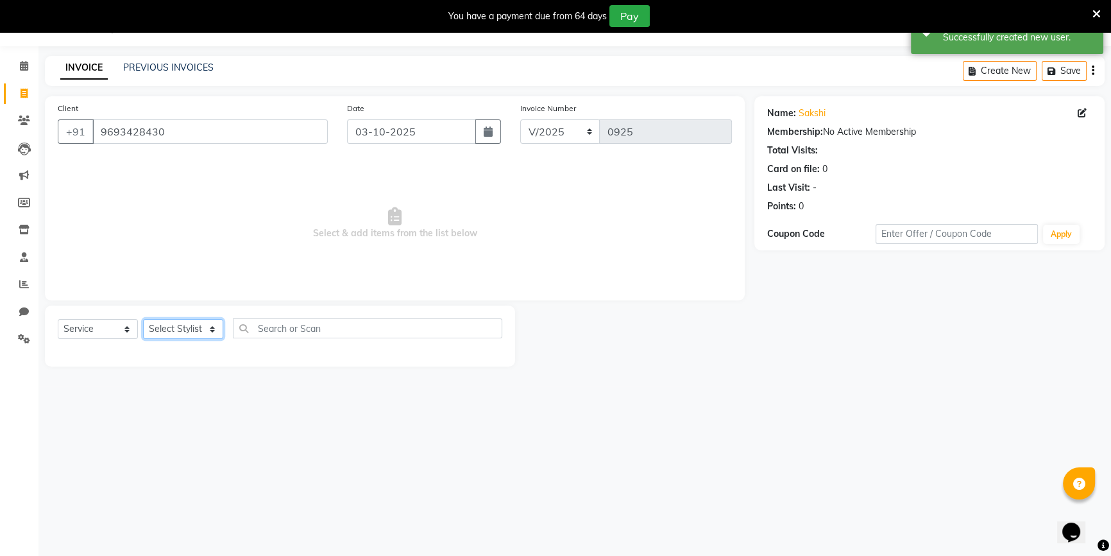
click at [193, 327] on select "Select Stylist ANJALI [PERSON_NAME] front desk [PERSON_NAME] [PERSON_NAME] [PER…" at bounding box center [183, 329] width 80 height 20
click at [143, 319] on select "Select Stylist ANJALI [PERSON_NAME] front desk [PERSON_NAME] [PERSON_NAME] [PER…" at bounding box center [183, 329] width 80 height 20
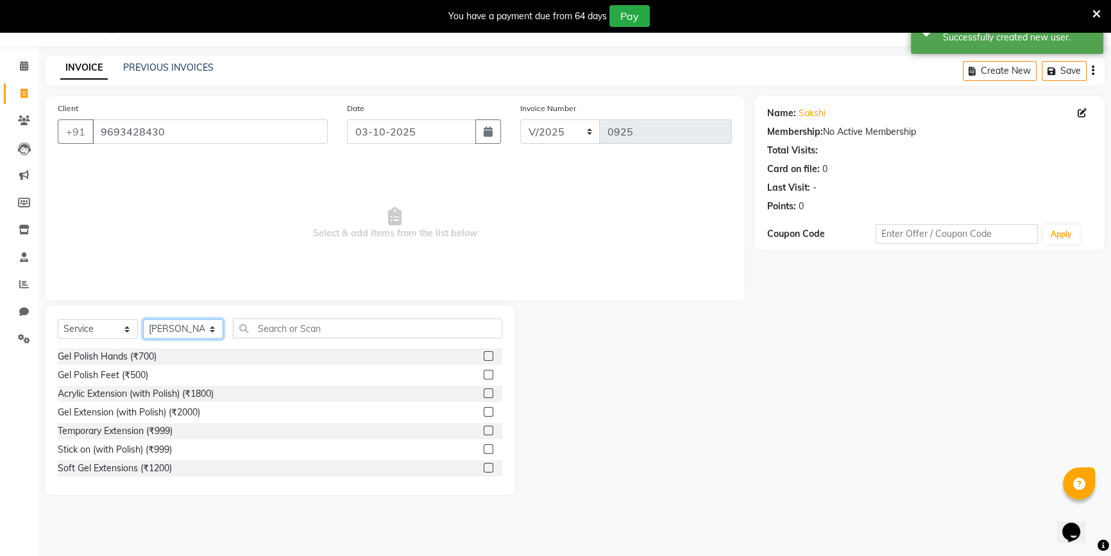
click at [189, 335] on select "Select Stylist ANJALI [PERSON_NAME] front desk [PERSON_NAME] [PERSON_NAME] [PER…" at bounding box center [183, 329] width 80 height 20
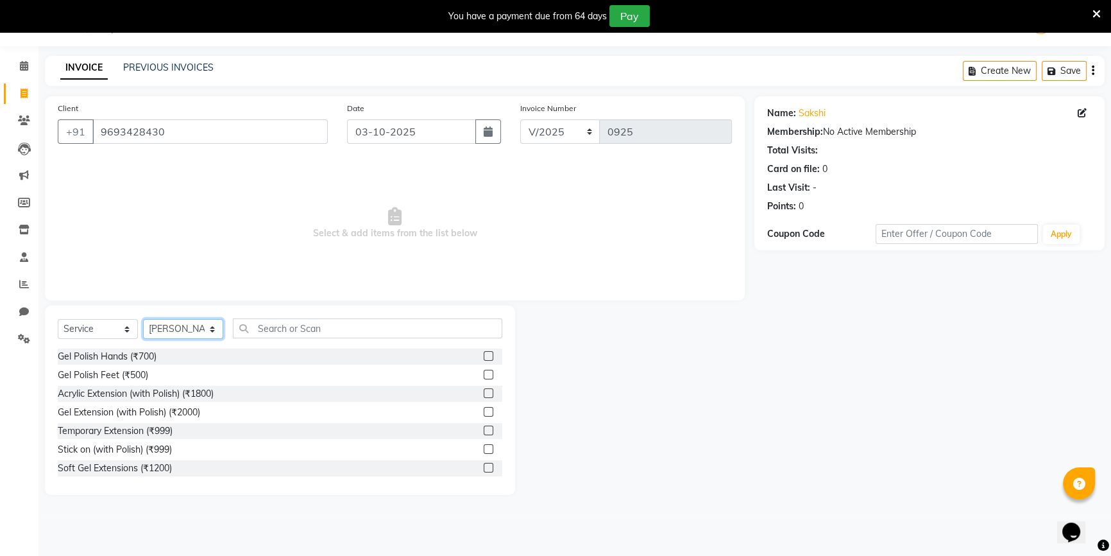
select select "58018"
click at [143, 319] on select "Select Stylist ANJALI [PERSON_NAME] front desk [PERSON_NAME] [PERSON_NAME] [PER…" at bounding box center [183, 329] width 80 height 20
click at [298, 334] on input "text" at bounding box center [367, 328] width 269 height 20
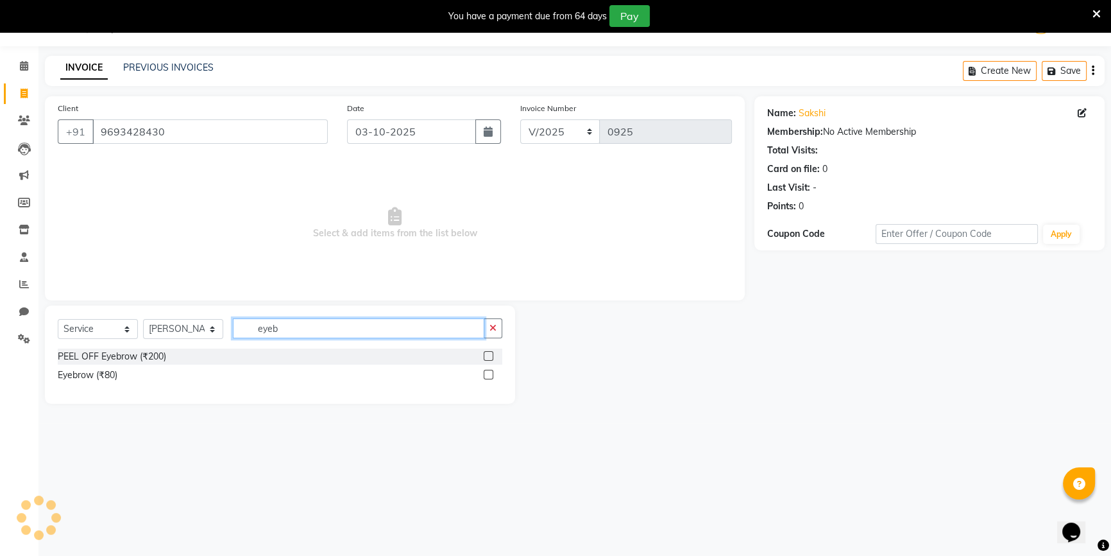
type input "eyeb"
click at [484, 373] on label at bounding box center [489, 374] width 10 height 10
click at [484, 373] on input "checkbox" at bounding box center [488, 375] width 8 height 8
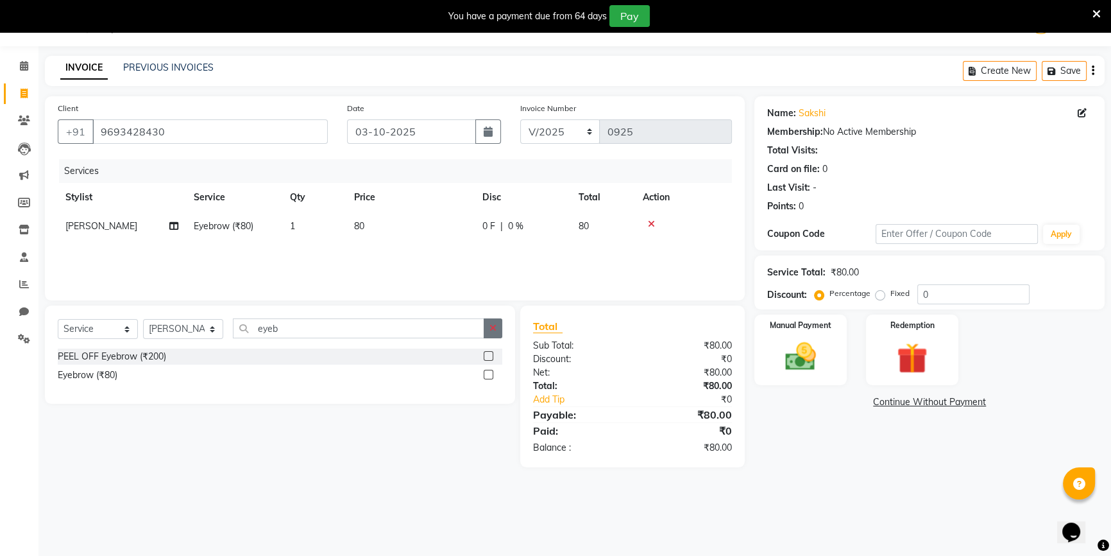
checkbox input "false"
click at [487, 328] on button "button" at bounding box center [493, 328] width 19 height 20
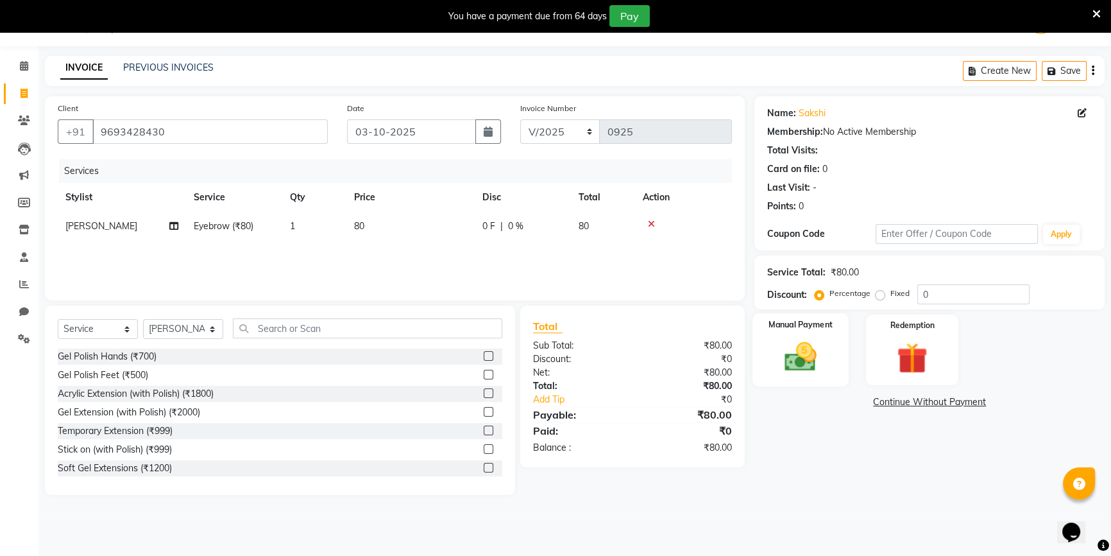
click at [814, 357] on img at bounding box center [801, 356] width 52 height 37
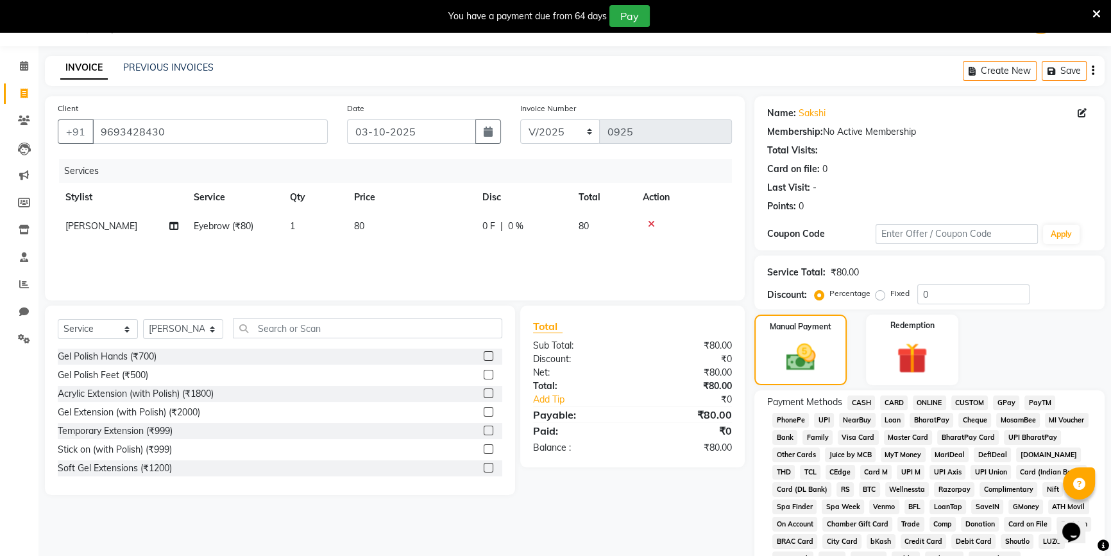
click at [928, 404] on span "ONLINE" at bounding box center [929, 402] width 33 height 15
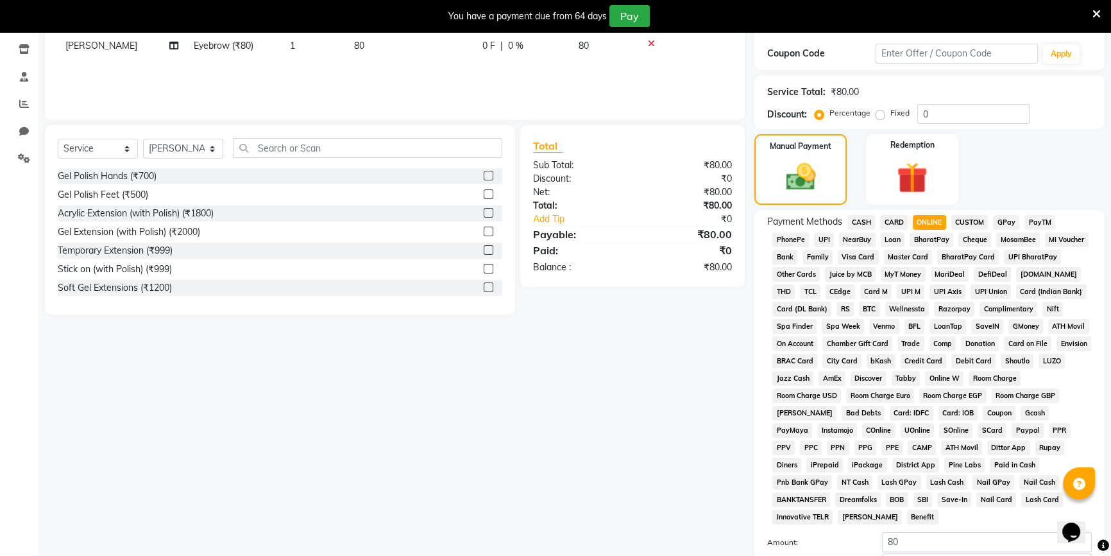
scroll to position [323, 0]
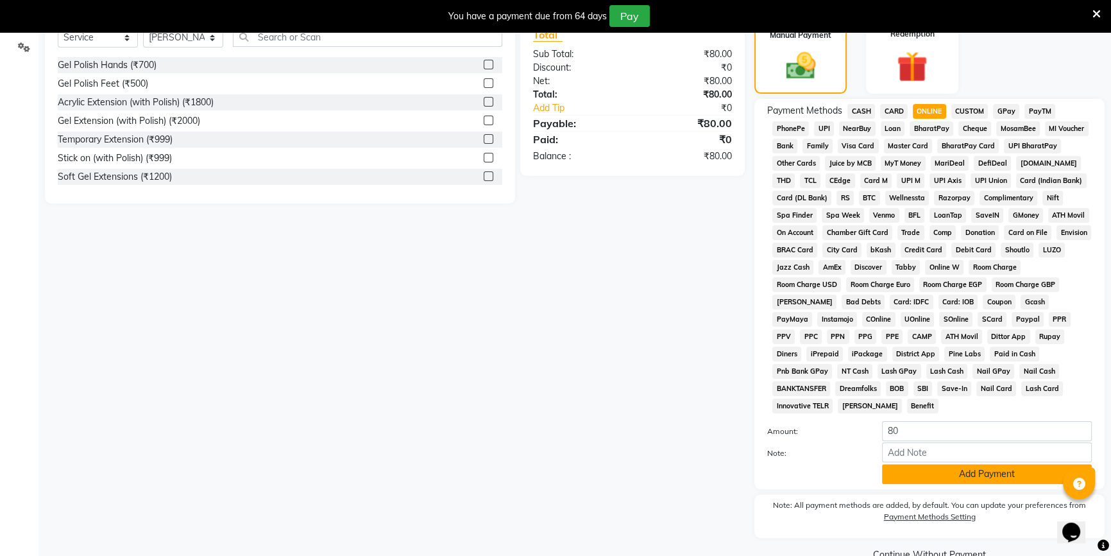
click at [967, 464] on button "Add Payment" at bounding box center [987, 474] width 210 height 20
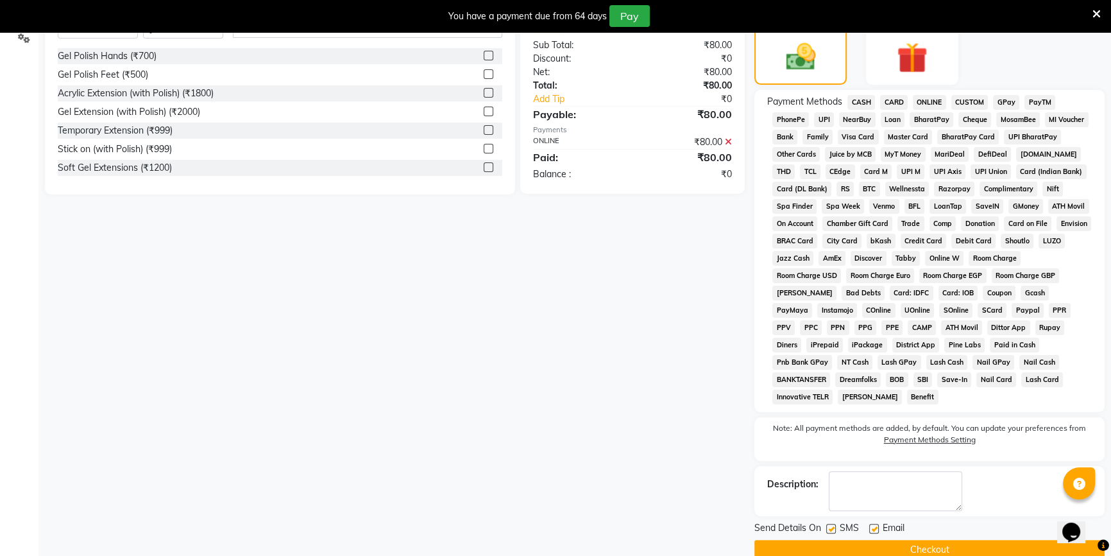
scroll to position [337, 0]
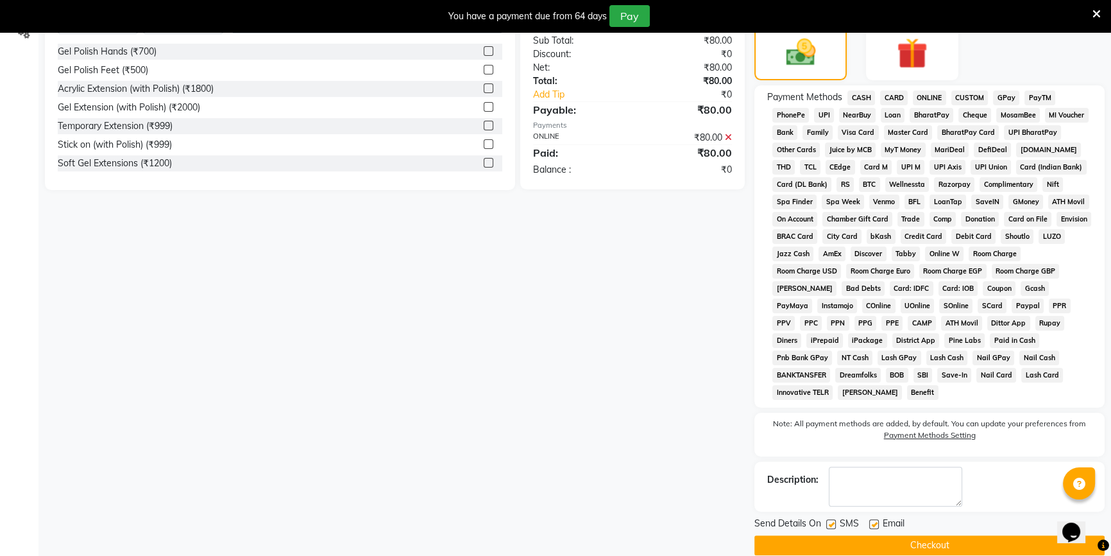
click at [898, 535] on button "Checkout" at bounding box center [929, 545] width 350 height 20
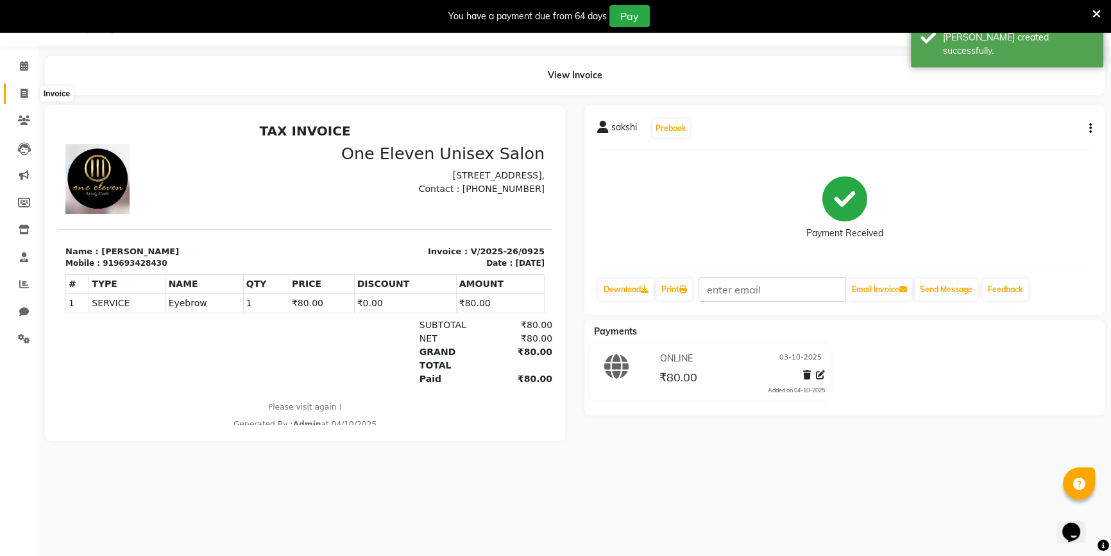
click at [17, 96] on span at bounding box center [24, 94] width 22 height 15
select select "service"
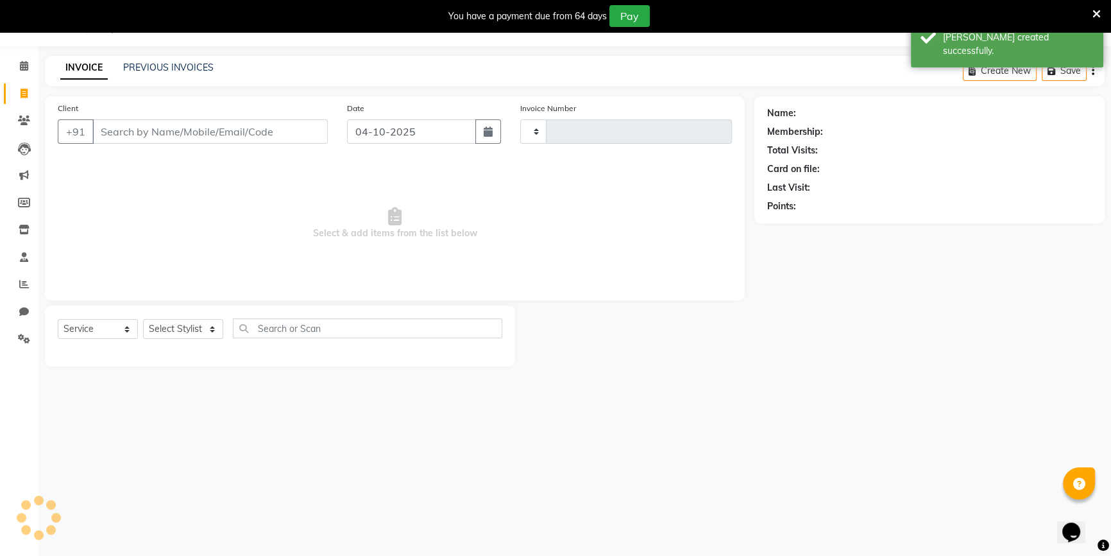
click at [129, 134] on input "Client" at bounding box center [209, 131] width 235 height 24
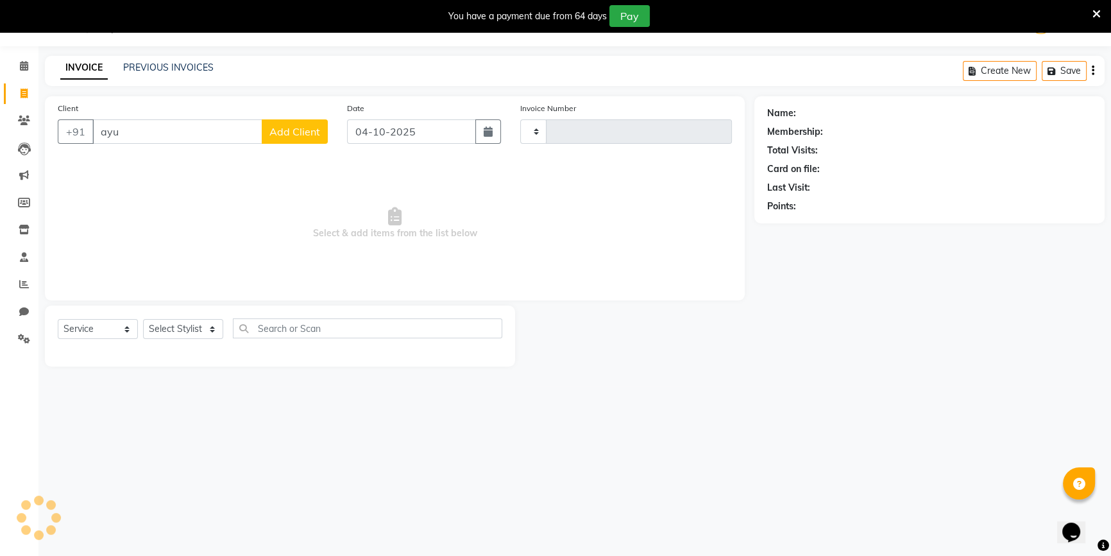
type input "ayuf"
type input "0926"
select select "6362"
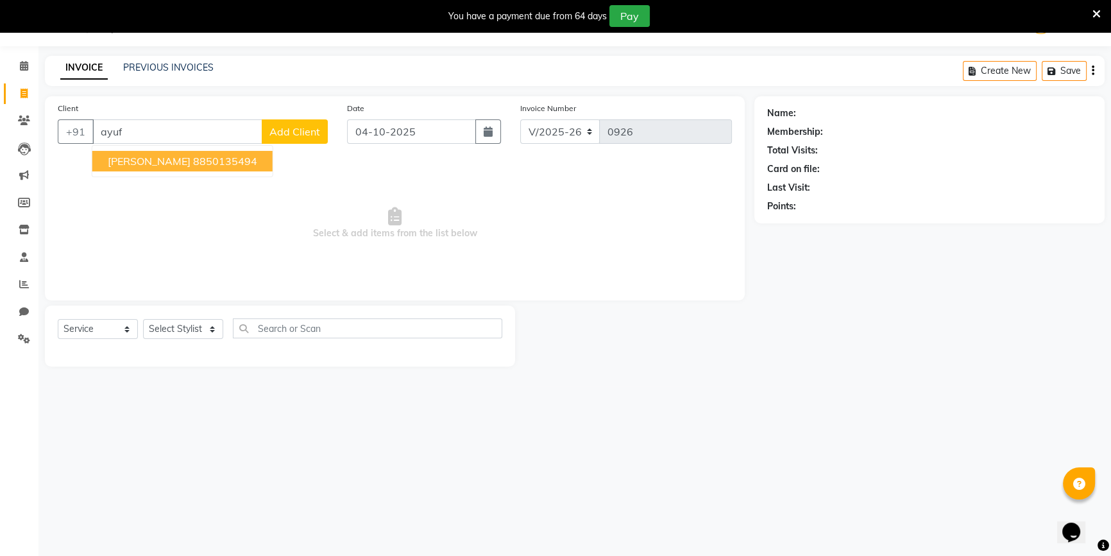
click at [147, 164] on span "[PERSON_NAME]" at bounding box center [149, 161] width 83 height 13
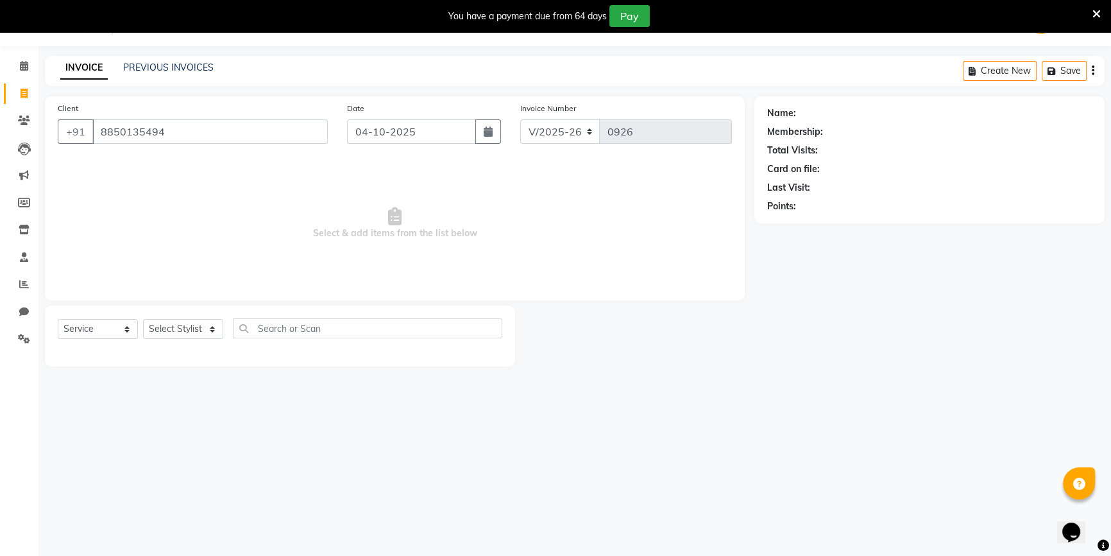
type input "8850135494"
click at [484, 131] on icon "button" at bounding box center [488, 131] width 9 height 10
select select "10"
select select "2025"
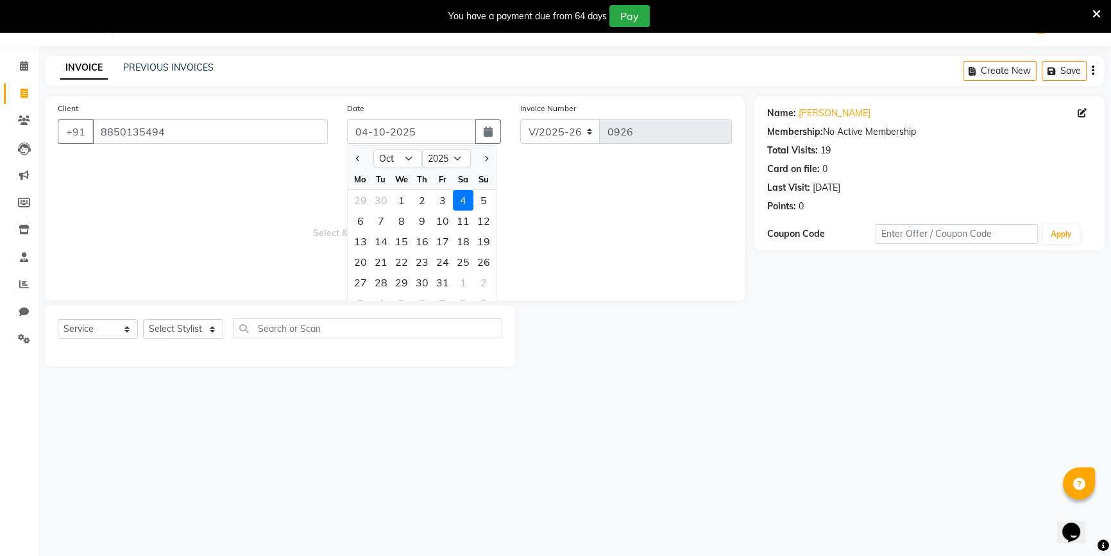
click at [440, 205] on div "3" at bounding box center [442, 200] width 21 height 21
type input "03-10-2025"
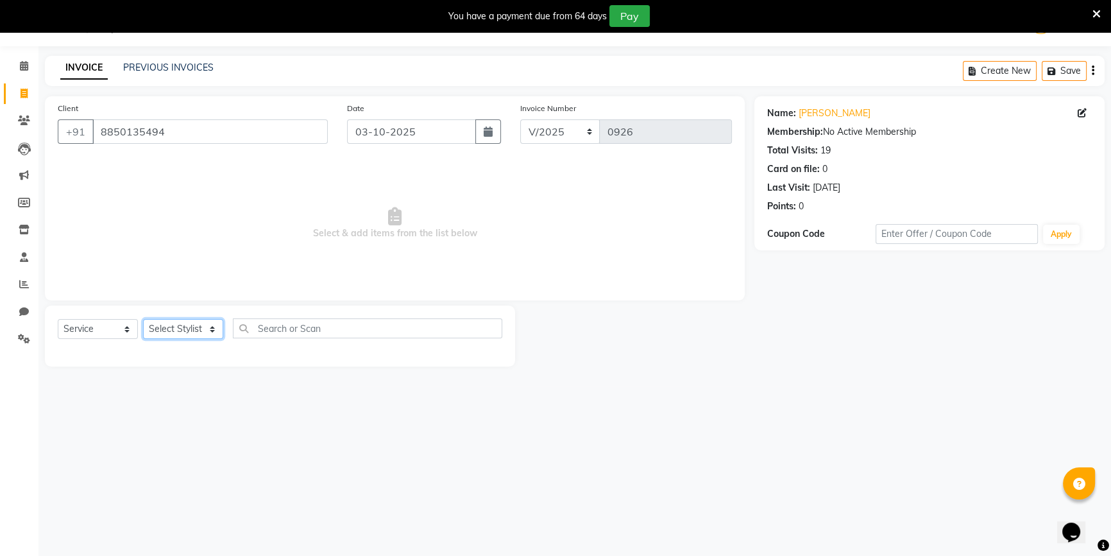
click at [185, 334] on select "Select Stylist ANJALI [PERSON_NAME] front desk [PERSON_NAME] [PERSON_NAME] [PER…" at bounding box center [183, 329] width 80 height 20
select select "48194"
click at [143, 319] on select "Select Stylist ANJALI [PERSON_NAME] front desk [PERSON_NAME] [PERSON_NAME] [PER…" at bounding box center [183, 329] width 80 height 20
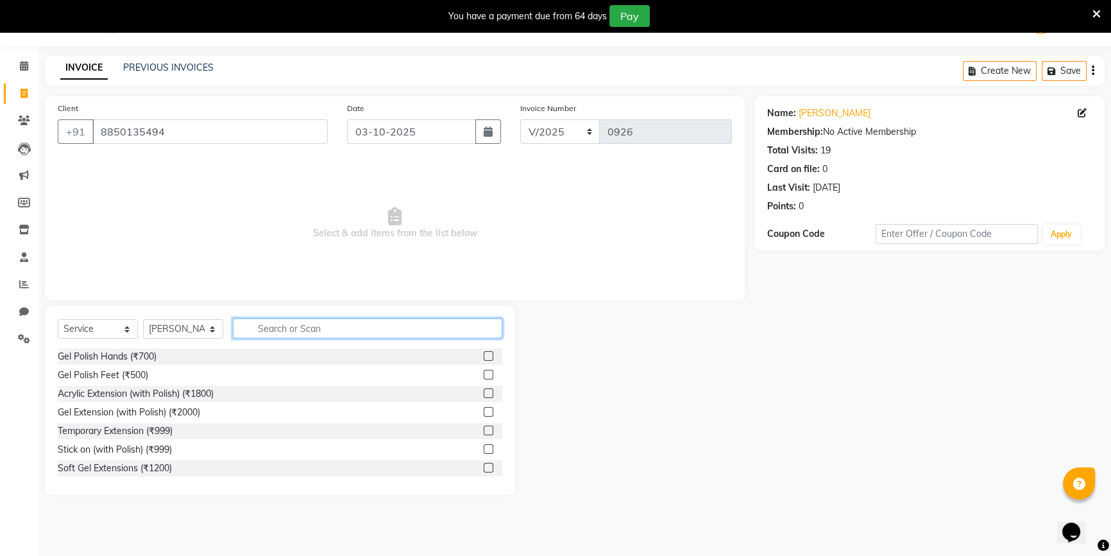
click at [269, 334] on input "text" at bounding box center [367, 328] width 269 height 20
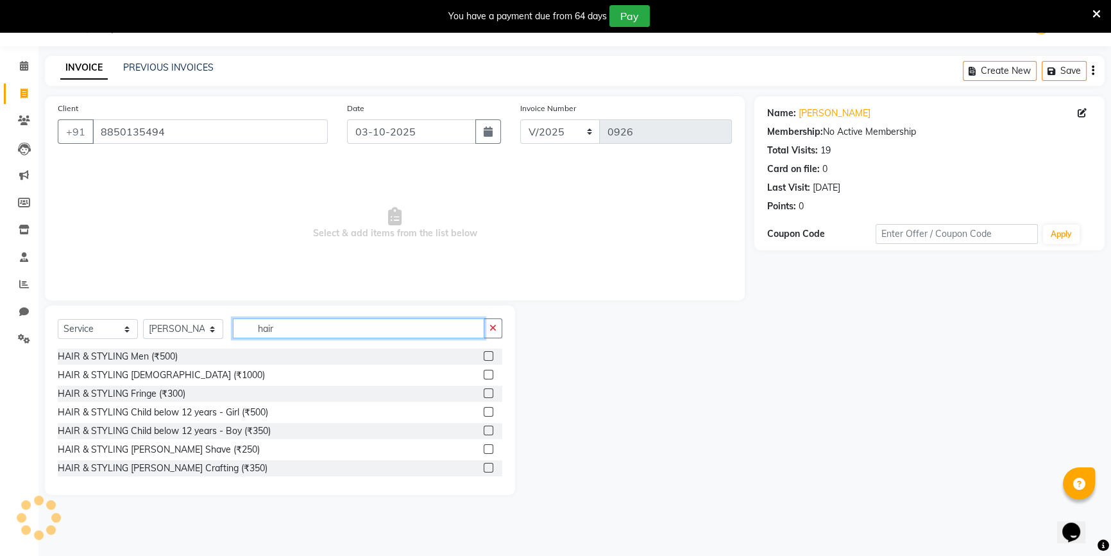
type input "hair"
click at [484, 353] on label at bounding box center [489, 356] width 10 height 10
click at [484, 353] on input "checkbox" at bounding box center [488, 356] width 8 height 8
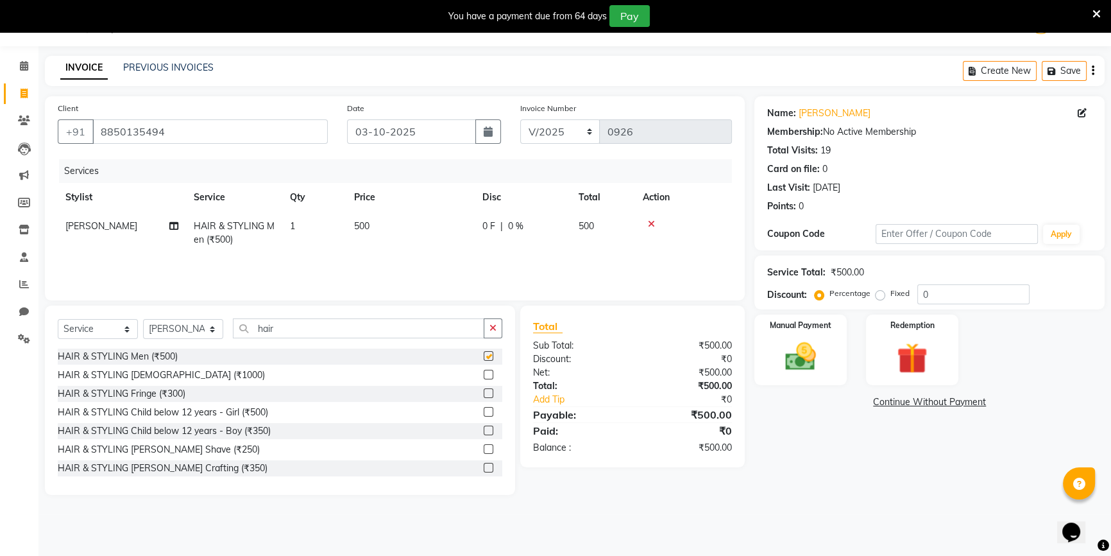
checkbox input "false"
click at [484, 467] on label at bounding box center [489, 467] width 10 height 10
click at [484, 467] on input "checkbox" at bounding box center [488, 468] width 8 height 8
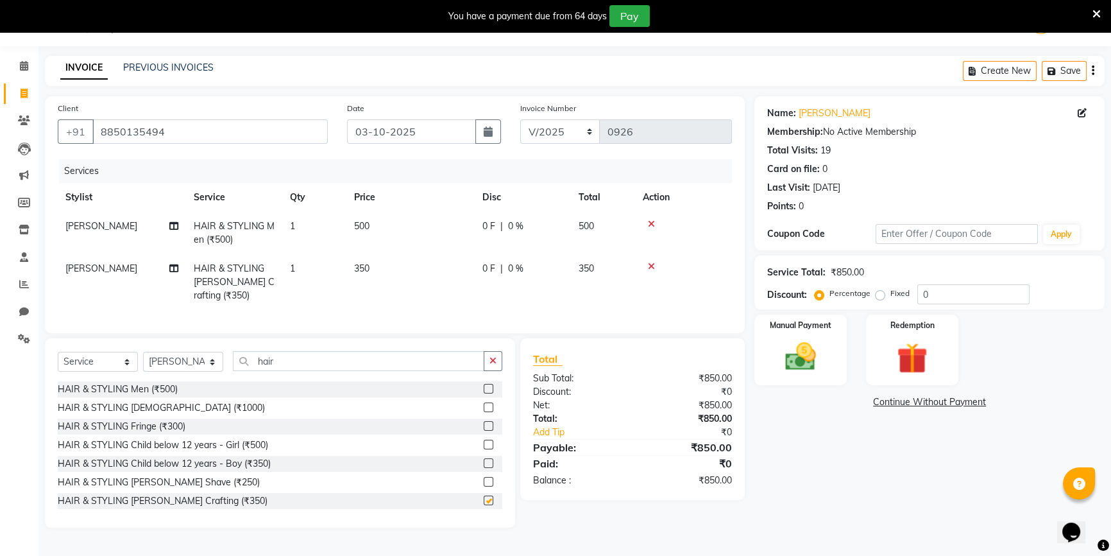
checkbox input "false"
click at [491, 360] on button "button" at bounding box center [493, 361] width 19 height 20
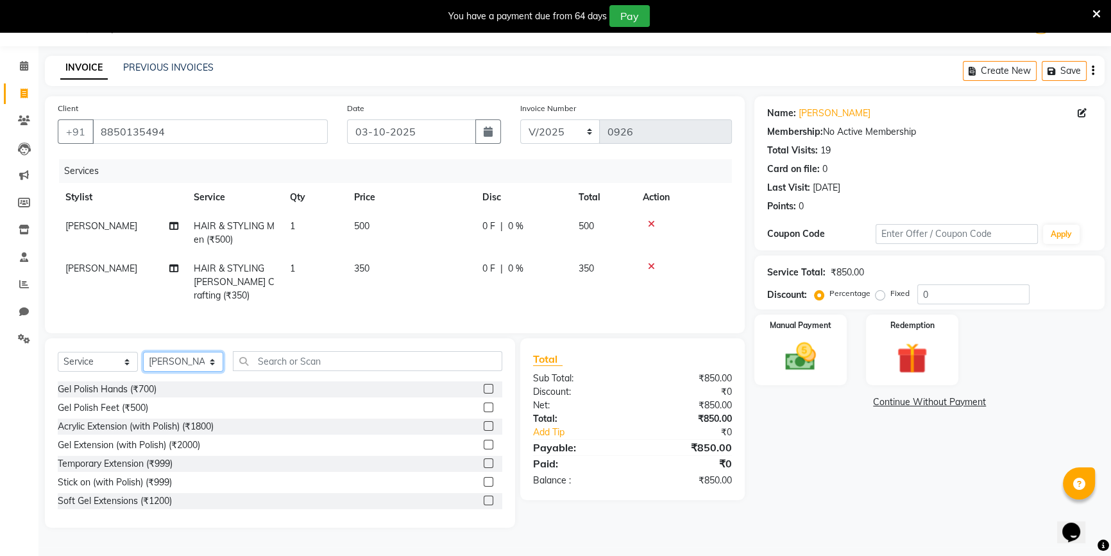
click at [169, 366] on select "Select Stylist ANJALI [PERSON_NAME] front desk [PERSON_NAME] [PERSON_NAME] [PER…" at bounding box center [183, 362] width 80 height 20
select select "58018"
click at [143, 360] on select "Select Stylist ANJALI [PERSON_NAME] front desk [PERSON_NAME] [PERSON_NAME] [PER…" at bounding box center [183, 362] width 80 height 20
click at [273, 369] on input "text" at bounding box center [367, 361] width 269 height 20
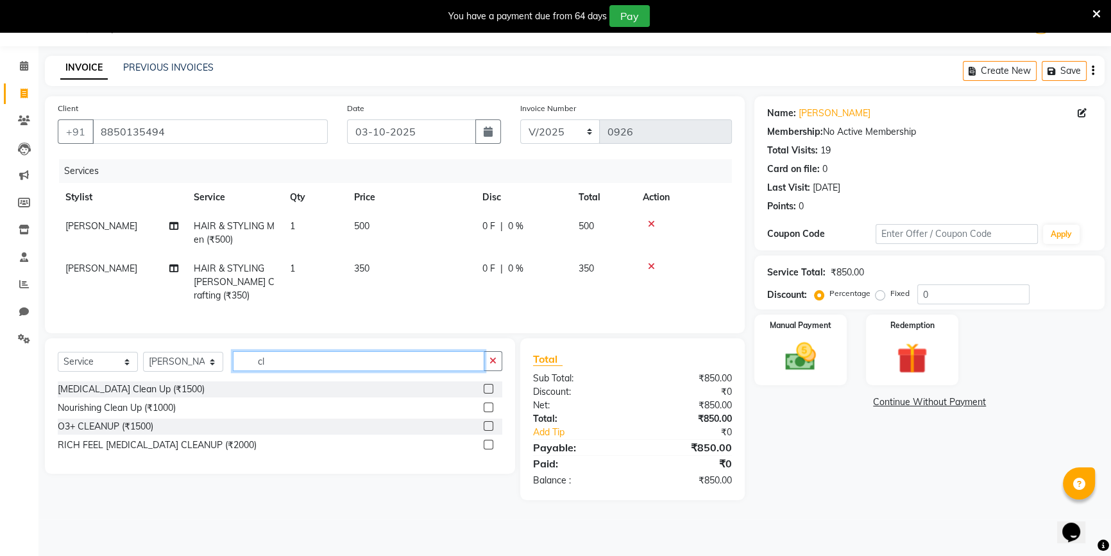
type input "c"
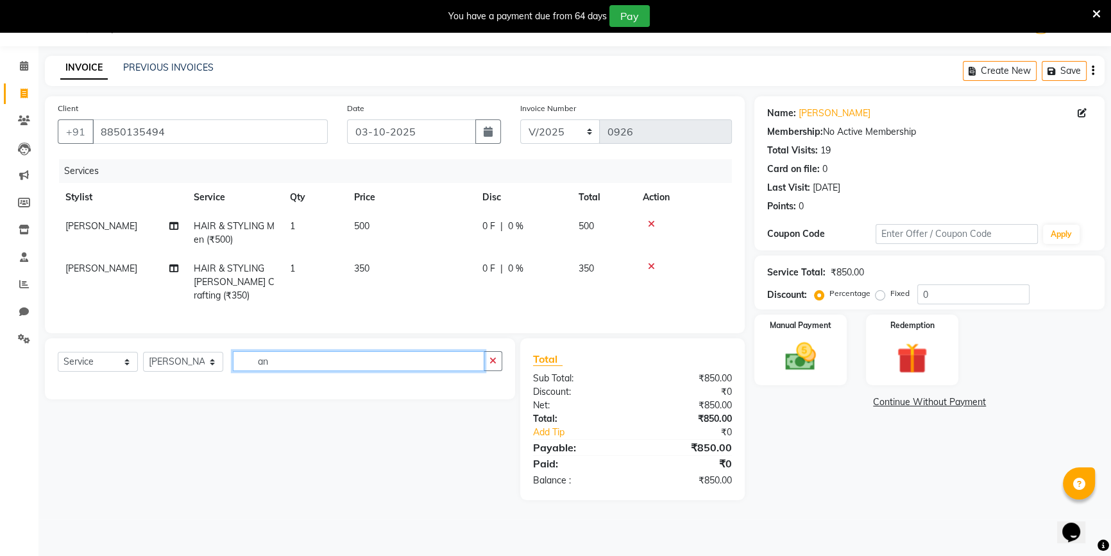
type input "a"
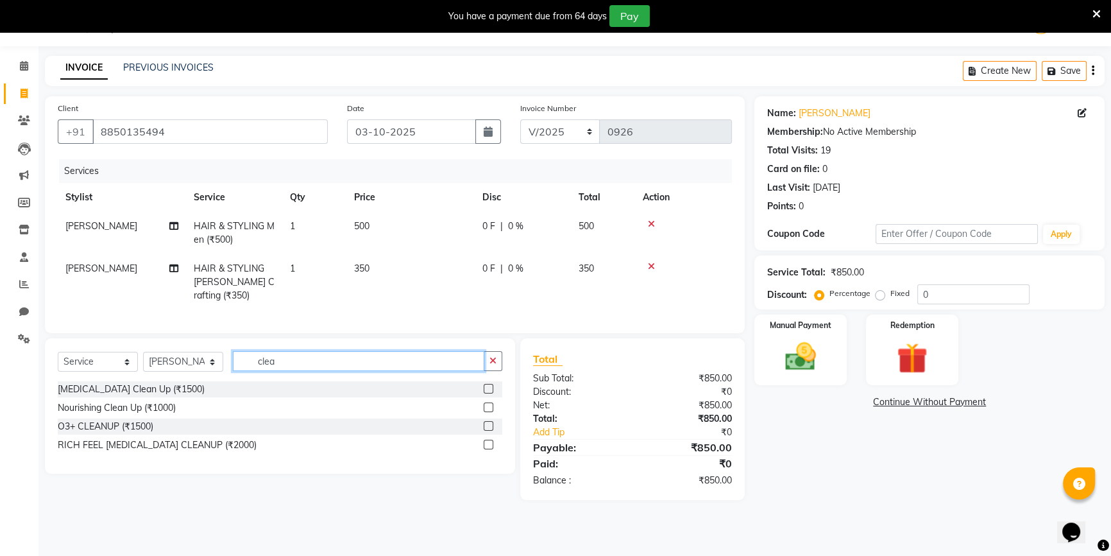
type input "clea"
click at [486, 449] on label at bounding box center [489, 444] width 10 height 10
click at [486, 449] on input "checkbox" at bounding box center [488, 445] width 8 height 8
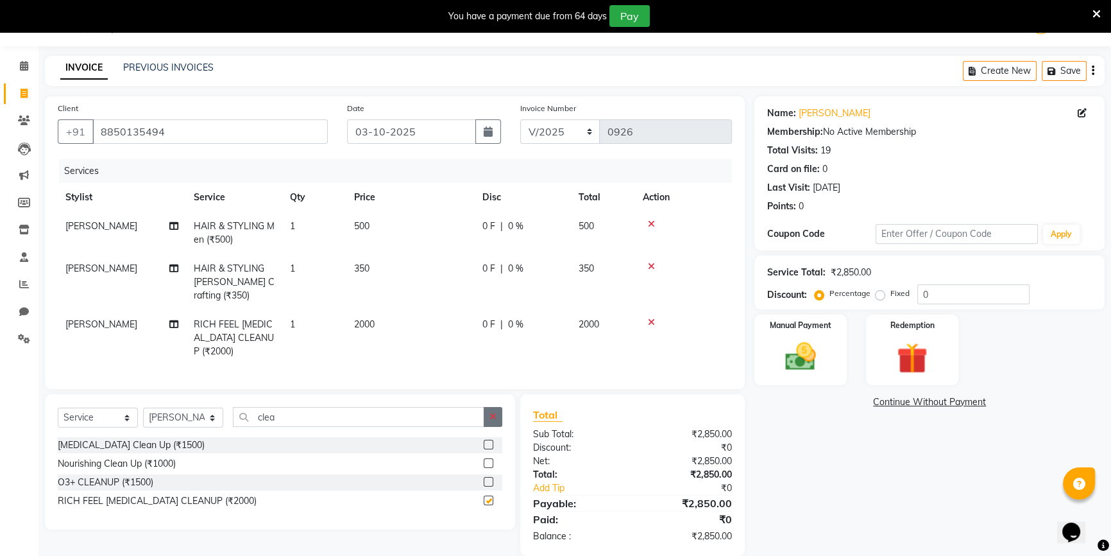
checkbox input "false"
click at [492, 417] on button "button" at bounding box center [493, 417] width 19 height 20
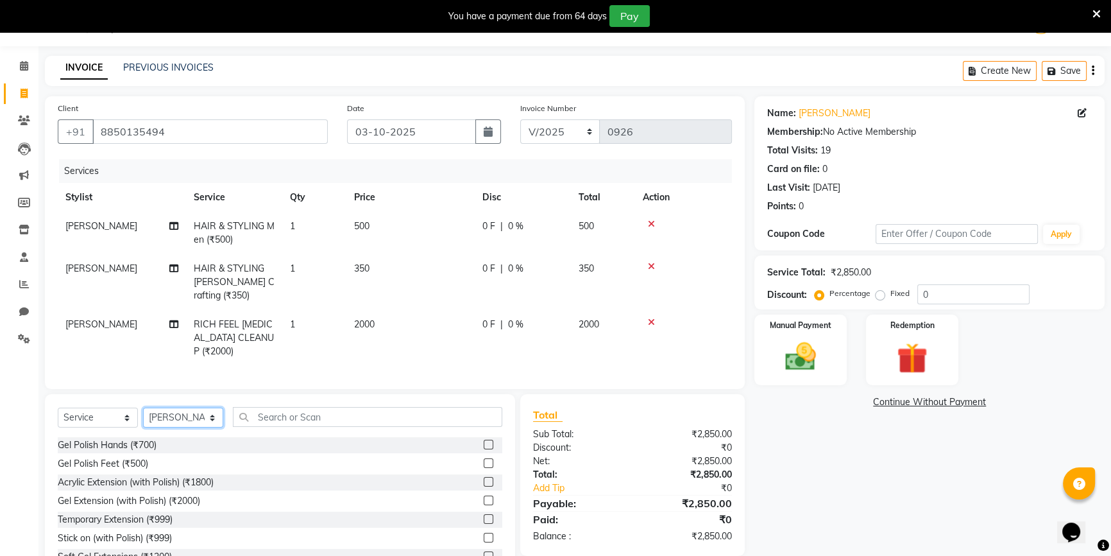
click at [192, 425] on select "Select Stylist ANJALI [PERSON_NAME] front desk [PERSON_NAME] [PERSON_NAME] [PER…" at bounding box center [183, 417] width 80 height 20
drag, startPoint x: 285, startPoint y: 424, endPoint x: 282, endPoint y: 430, distance: 6.6
click at [285, 426] on input "text" at bounding box center [367, 417] width 269 height 20
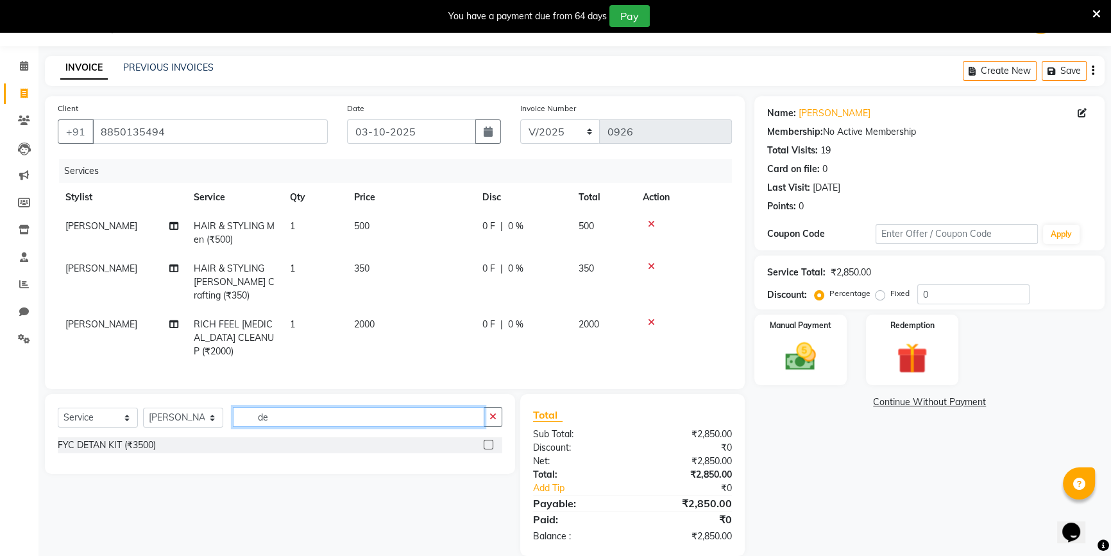
type input "d"
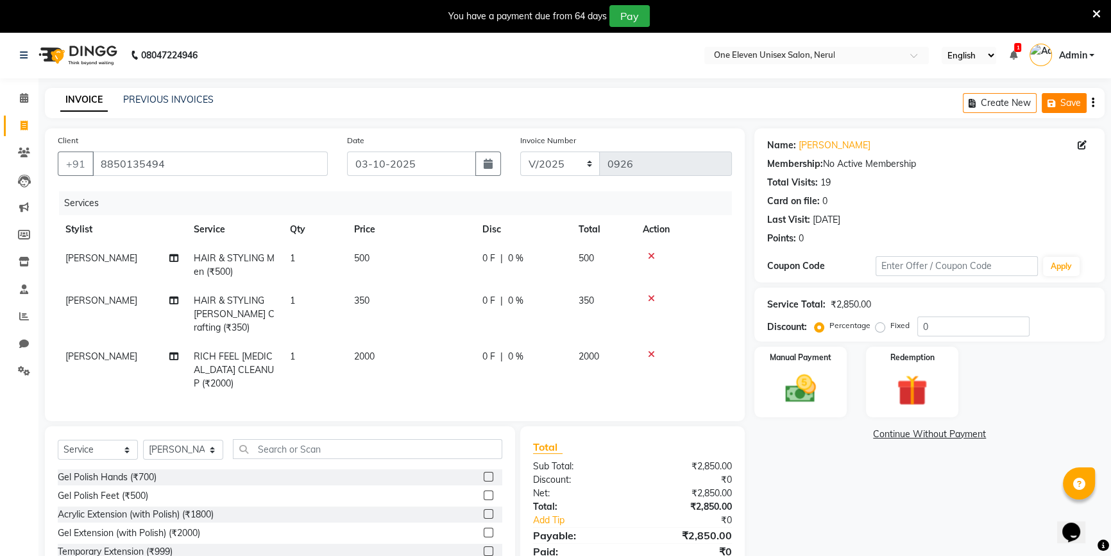
click at [1064, 98] on button "Save" at bounding box center [1064, 103] width 45 height 20
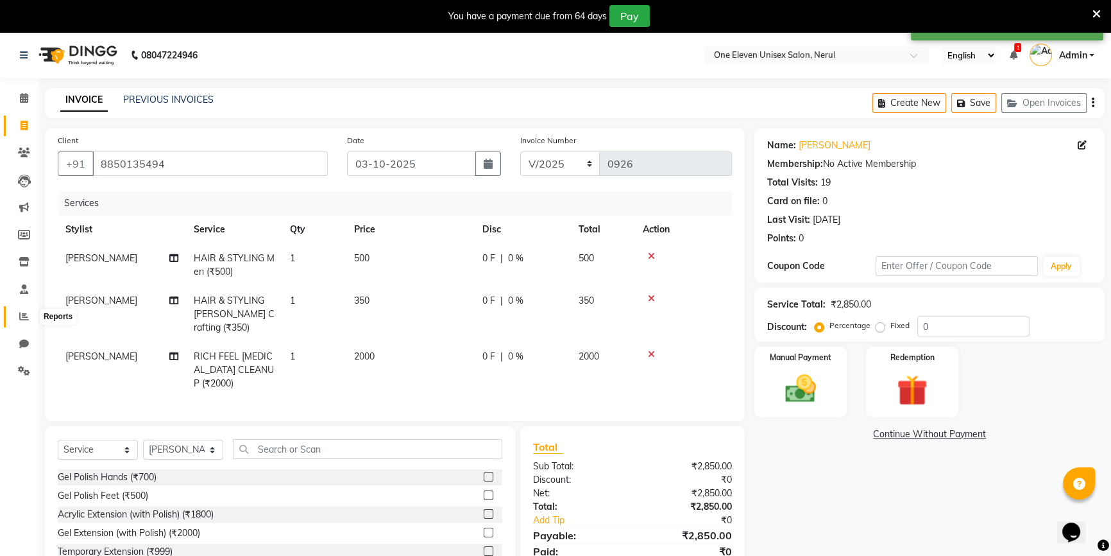
click at [19, 320] on icon at bounding box center [24, 316] width 10 height 10
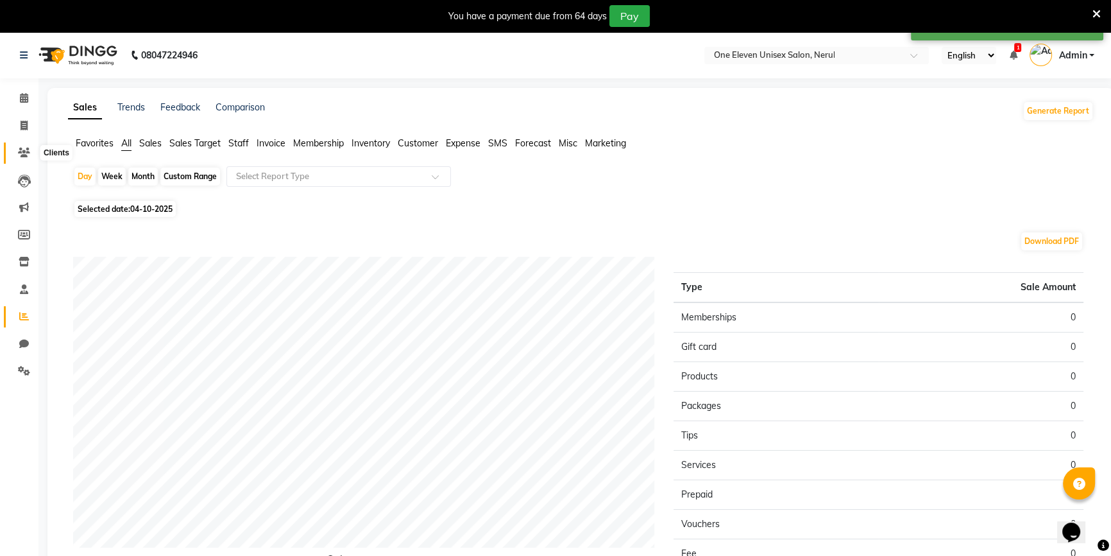
click at [24, 151] on icon at bounding box center [24, 153] width 12 height 10
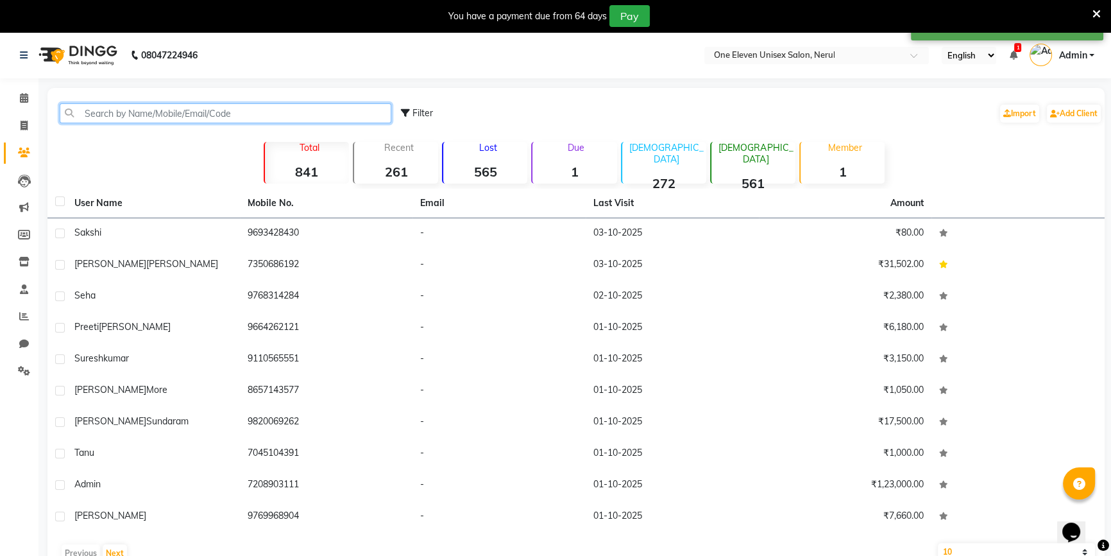
click at [126, 111] on input "text" at bounding box center [226, 113] width 332 height 20
click at [21, 364] on span at bounding box center [24, 371] width 22 height 15
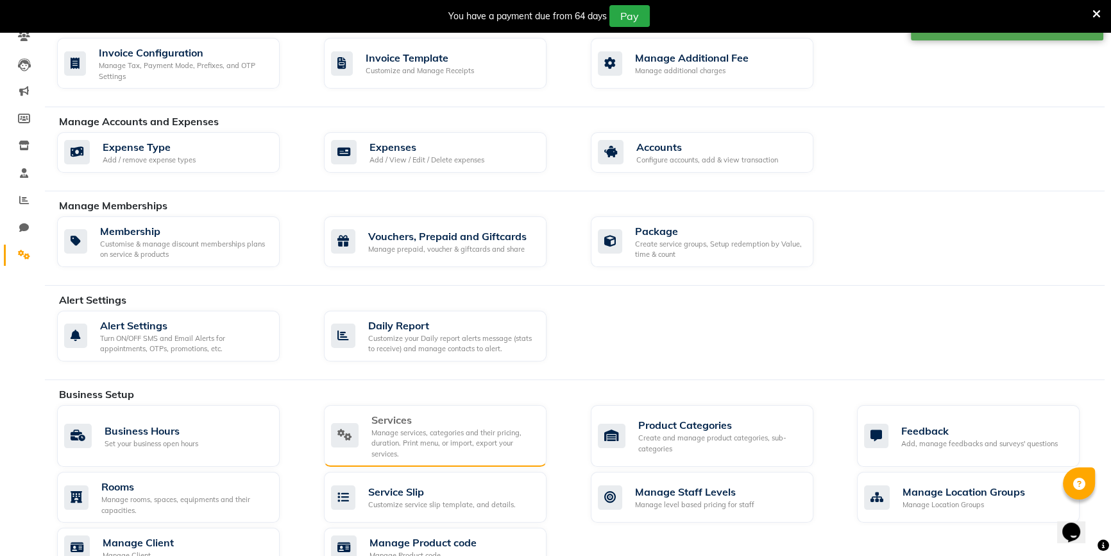
click at [397, 436] on div "Manage services, categories and their pricing, duration. Print menu, or import,…" at bounding box center [453, 443] width 165 height 32
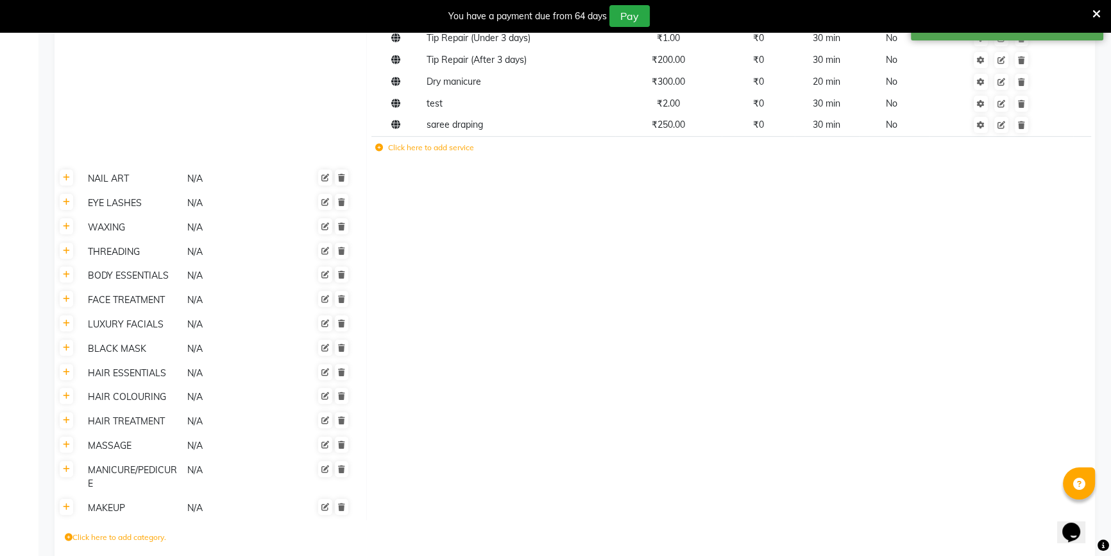
scroll to position [583, 0]
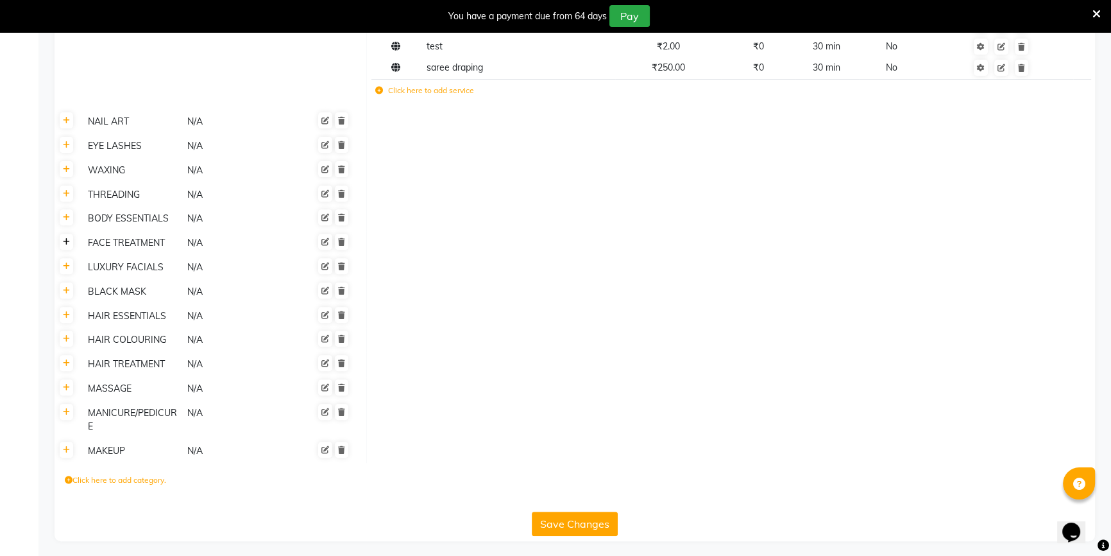
click at [65, 235] on link at bounding box center [66, 241] width 13 height 16
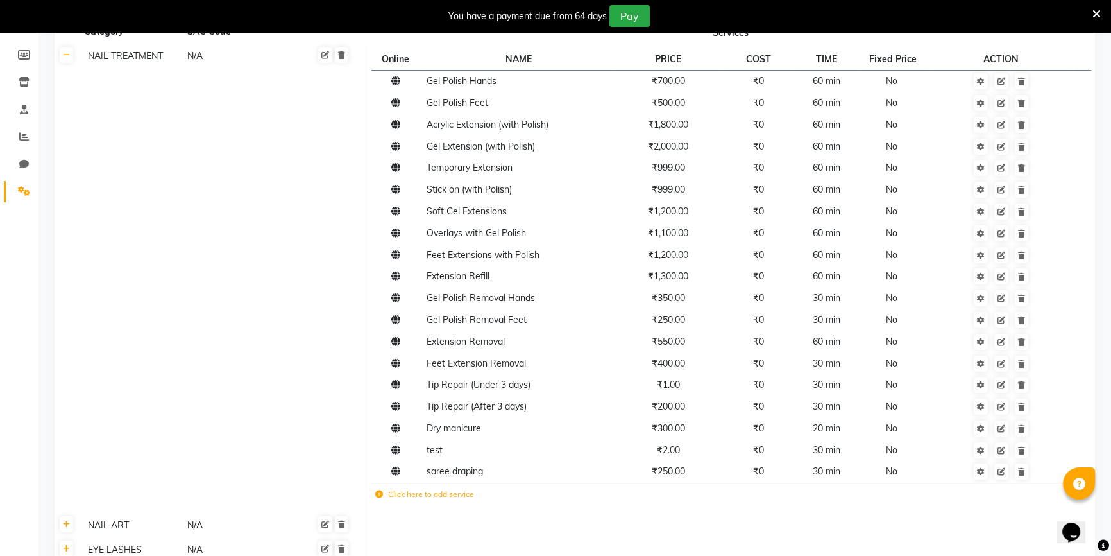
scroll to position [58, 0]
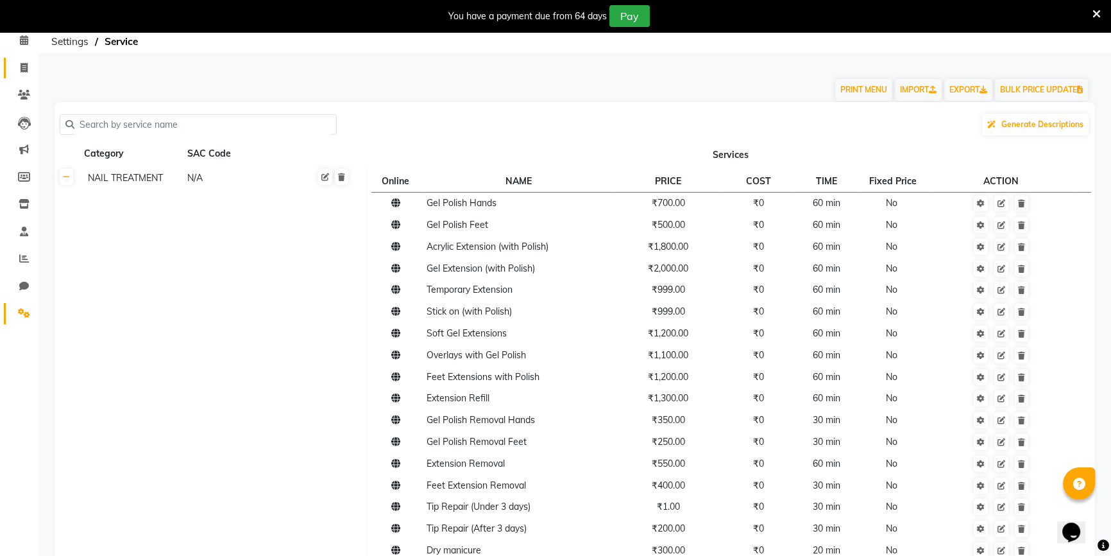
click at [21, 75] on link "Invoice" at bounding box center [19, 68] width 31 height 21
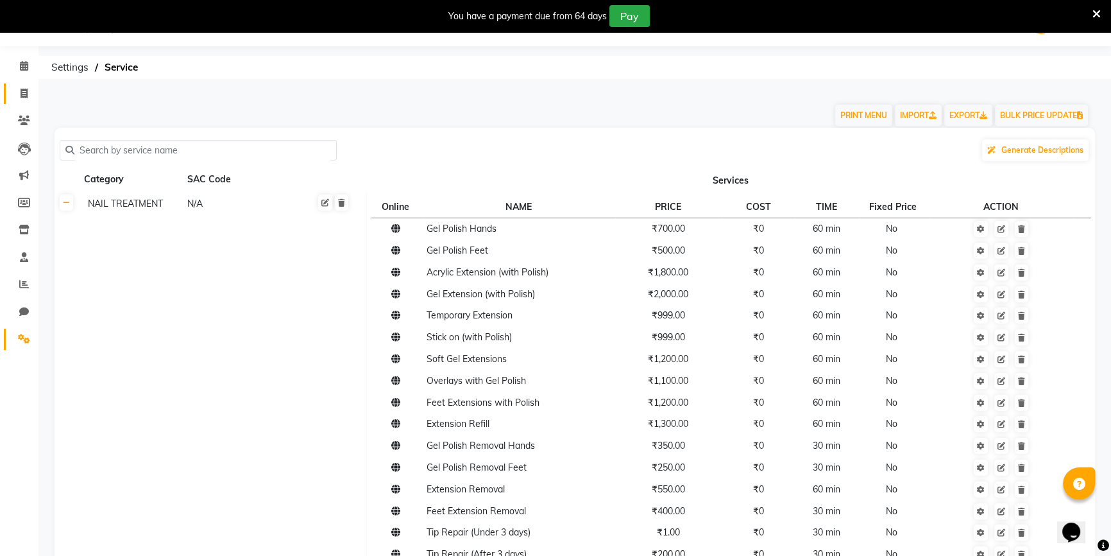
select select "6362"
select select "service"
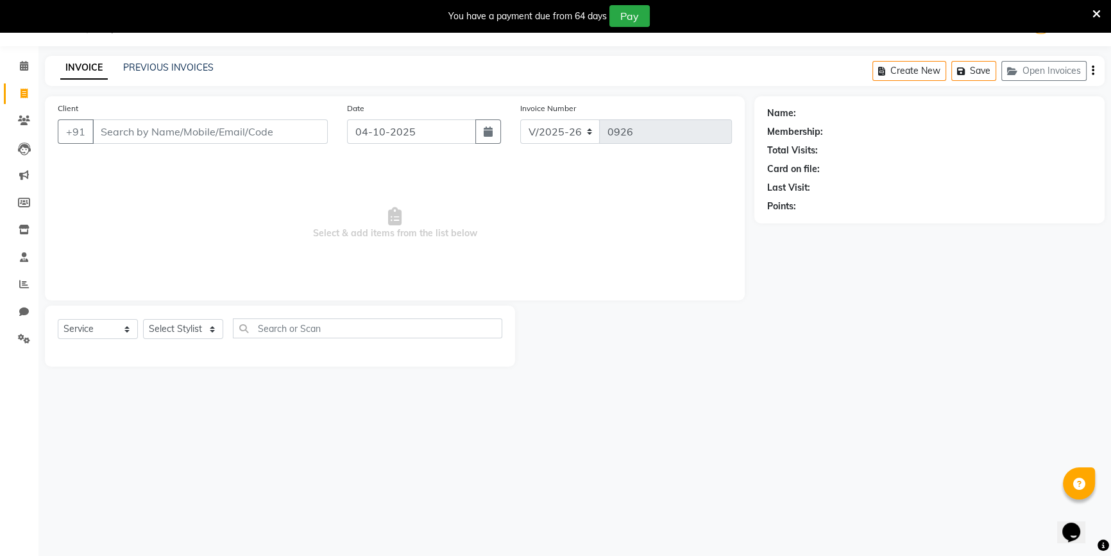
click at [148, 125] on input "Client" at bounding box center [209, 131] width 235 height 24
click at [187, 133] on input "Client" at bounding box center [209, 131] width 235 height 24
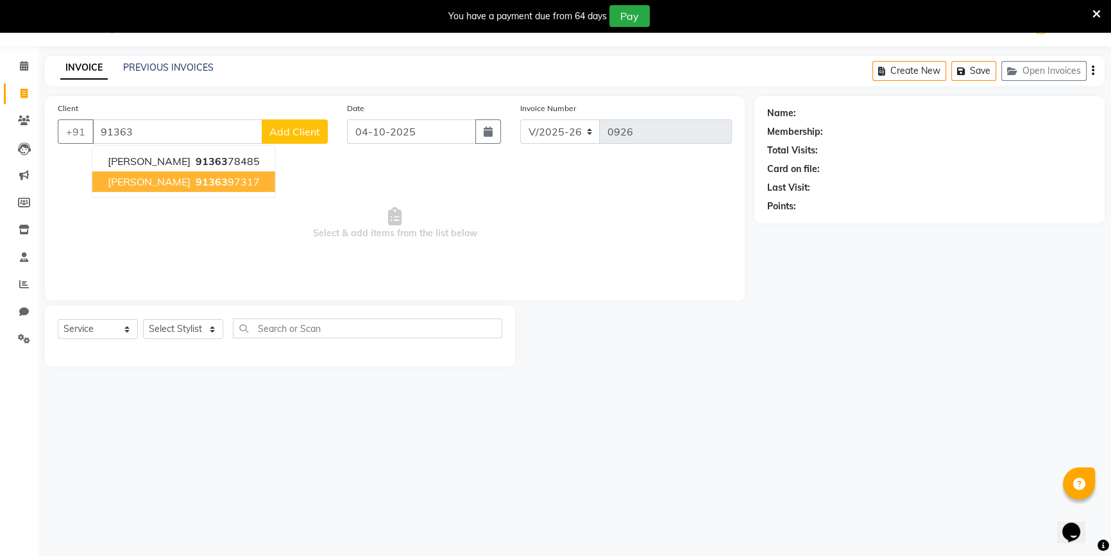
click at [196, 185] on span "91363" at bounding box center [212, 181] width 32 height 13
type input "9136397317"
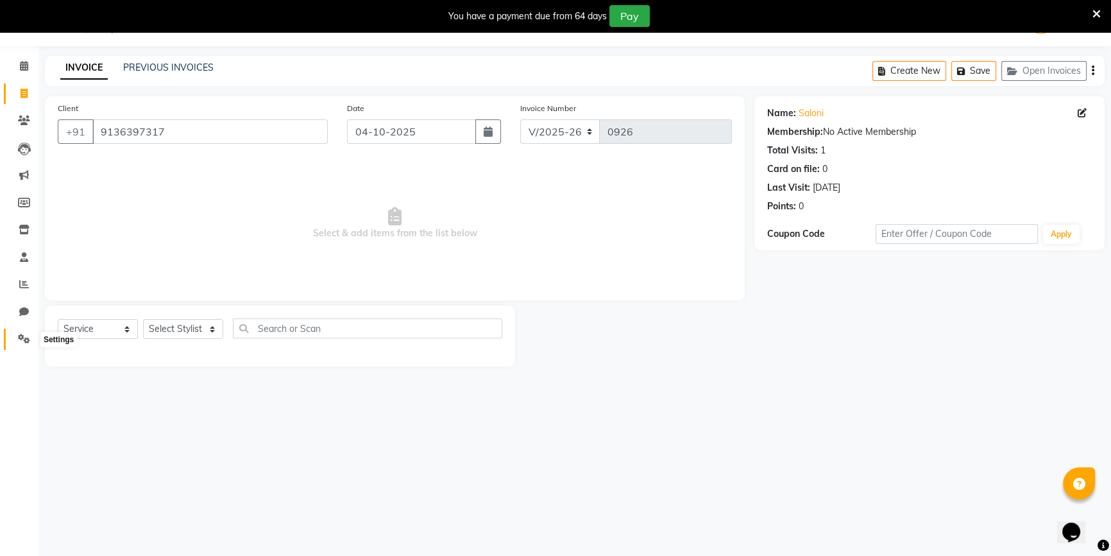
click at [27, 335] on icon at bounding box center [24, 339] width 12 height 10
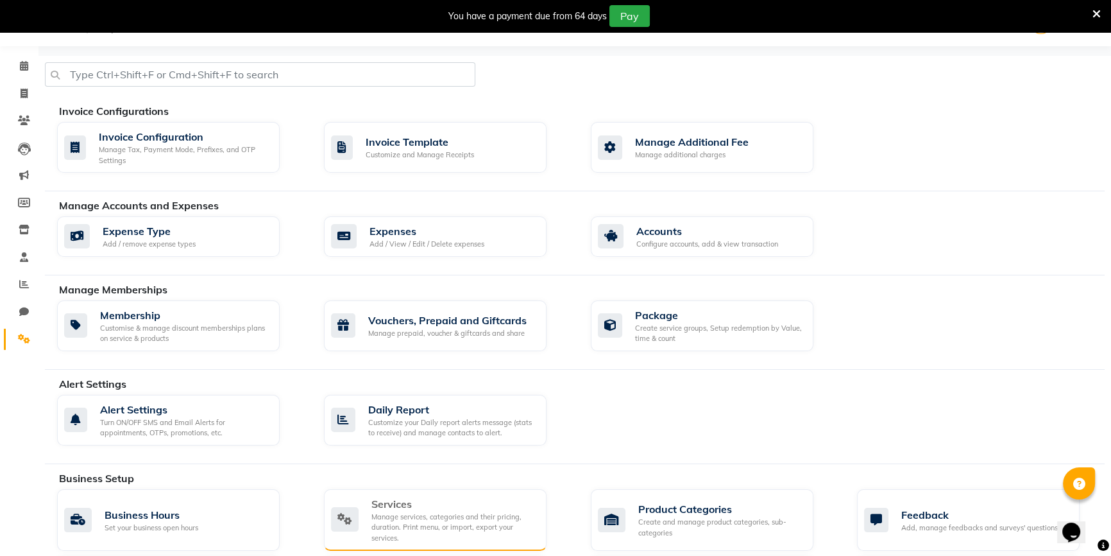
click at [478, 521] on div "Manage services, categories and their pricing, duration. Print menu, or import,…" at bounding box center [453, 527] width 165 height 32
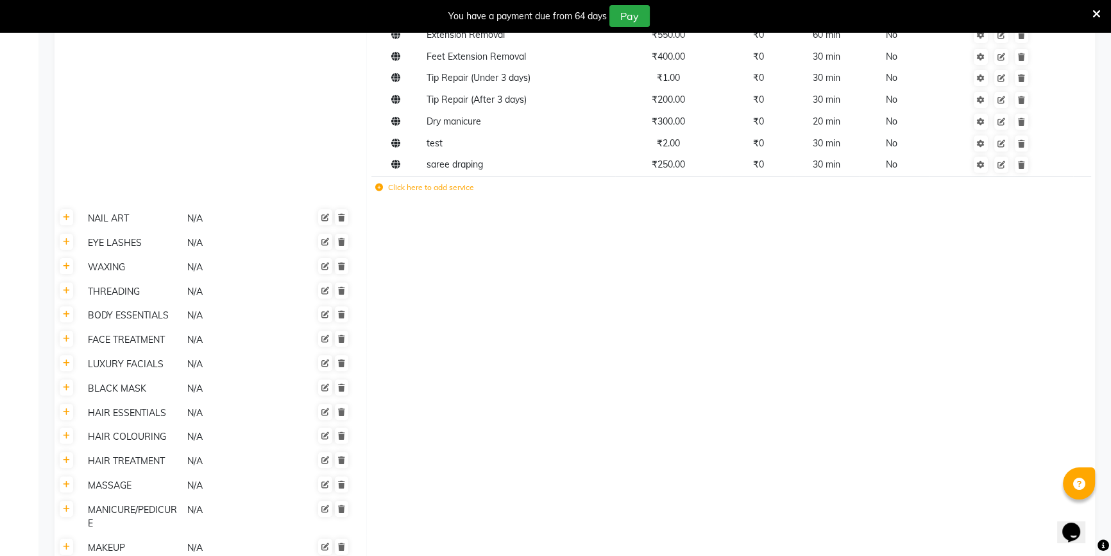
scroll to position [557, 0]
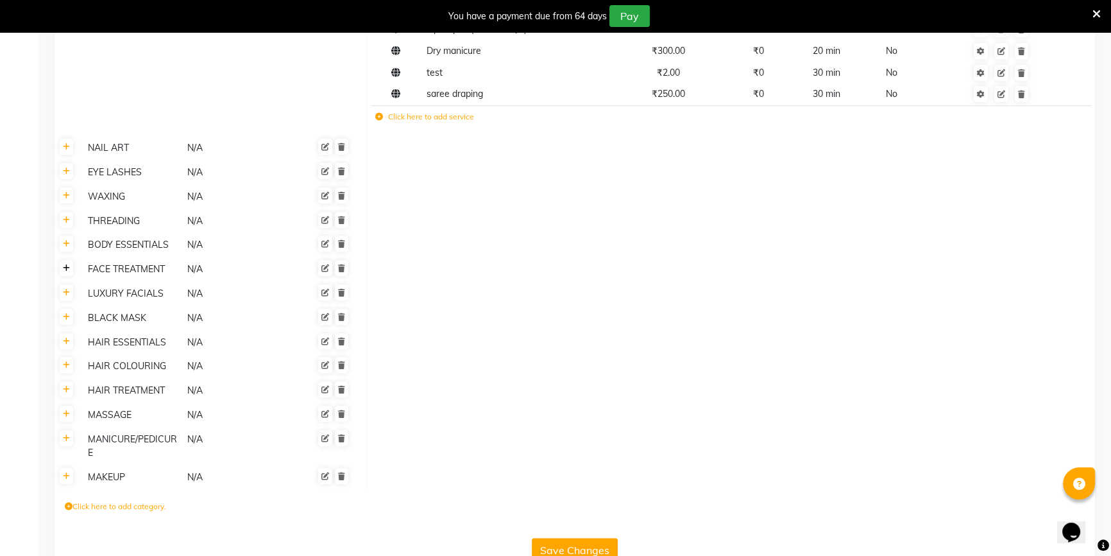
click at [70, 269] on link at bounding box center [66, 268] width 13 height 16
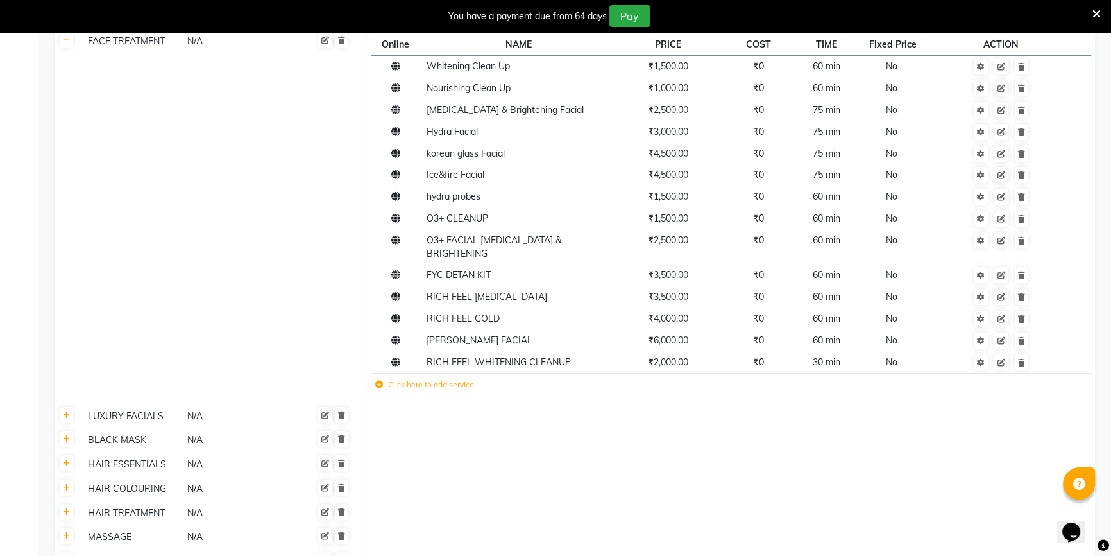
scroll to position [848, 0]
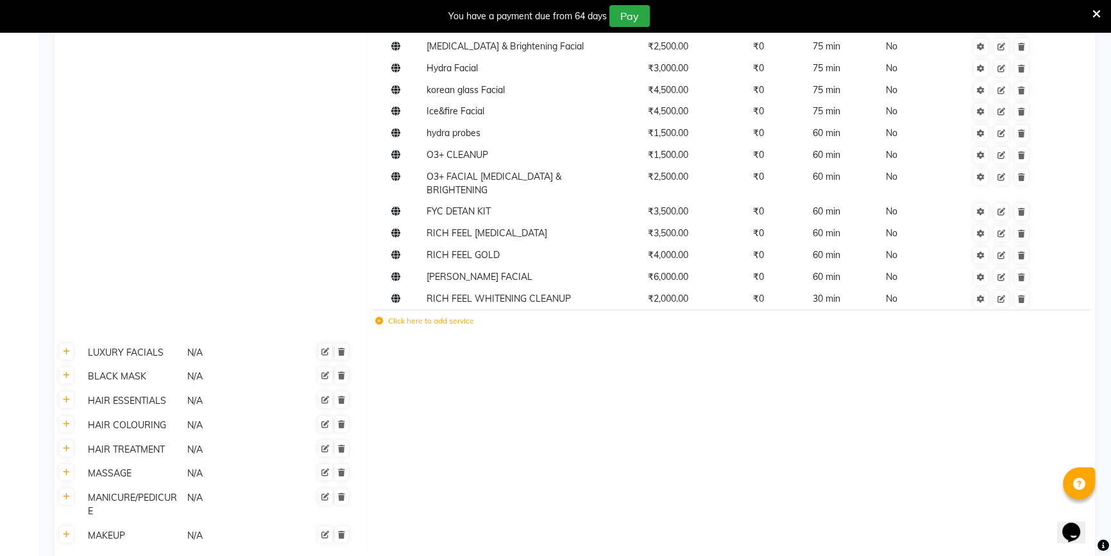
click at [406, 315] on label "Click here to add service" at bounding box center [424, 321] width 99 height 12
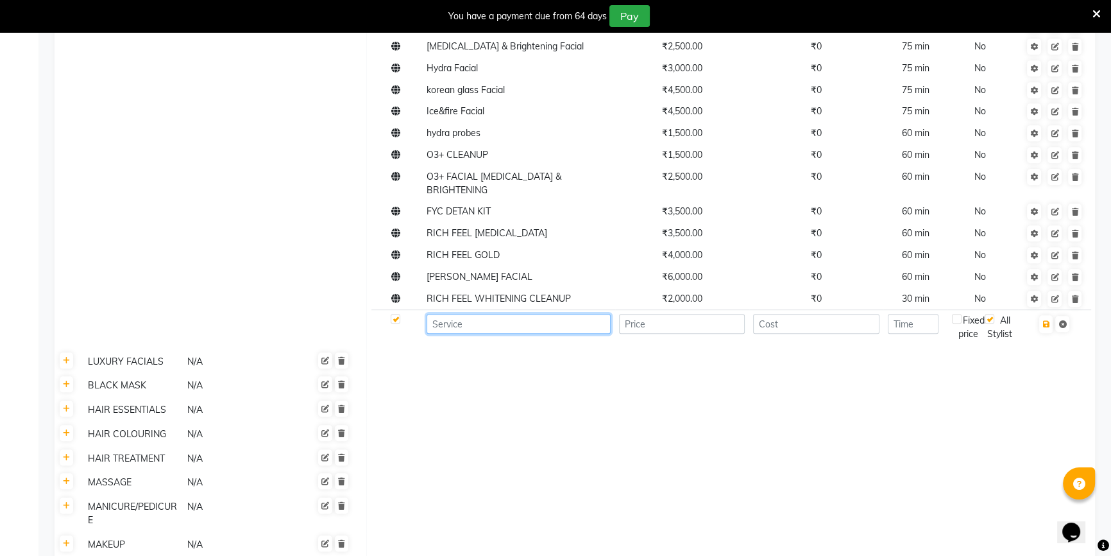
click at [450, 314] on input at bounding box center [519, 324] width 184 height 20
type input "o"
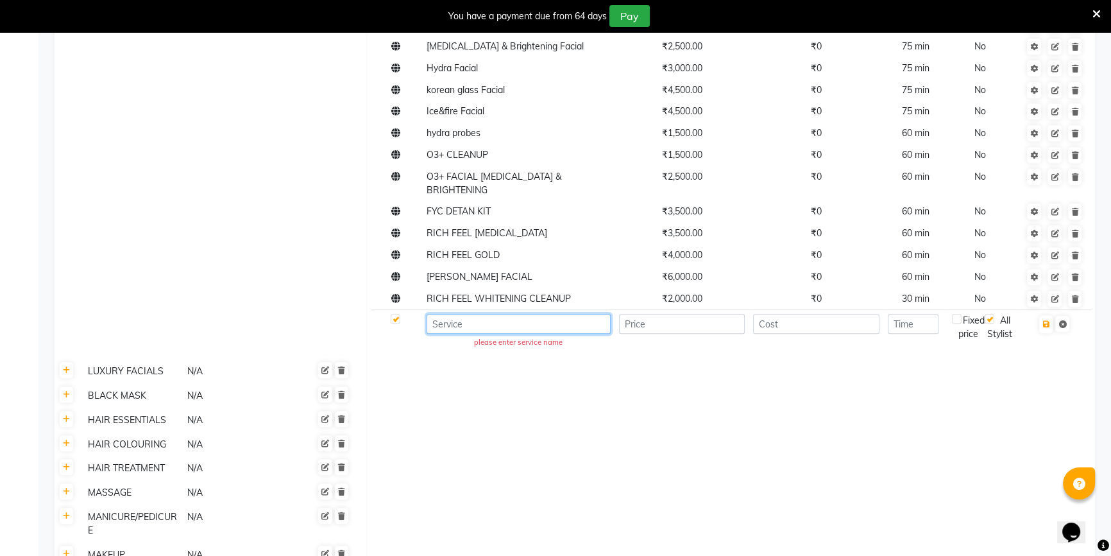
type input "o"
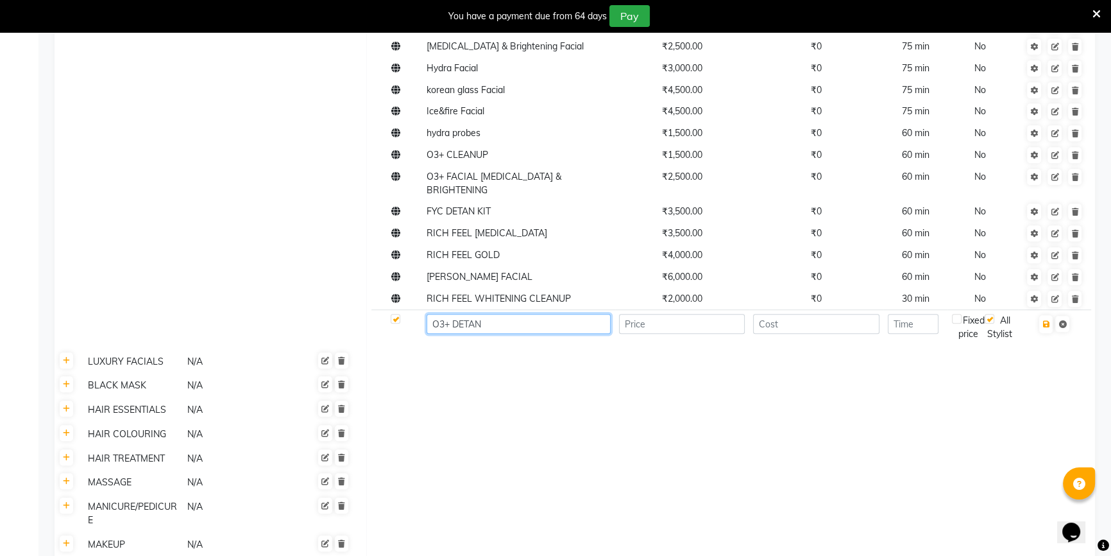
type input "O3+ DETAN"
click at [666, 314] on input "number" at bounding box center [682, 324] width 126 height 20
type input "800"
click at [492, 314] on input "O3+ DETAN" at bounding box center [519, 324] width 184 height 20
type input "O3+ DETAN FACE & NECK"
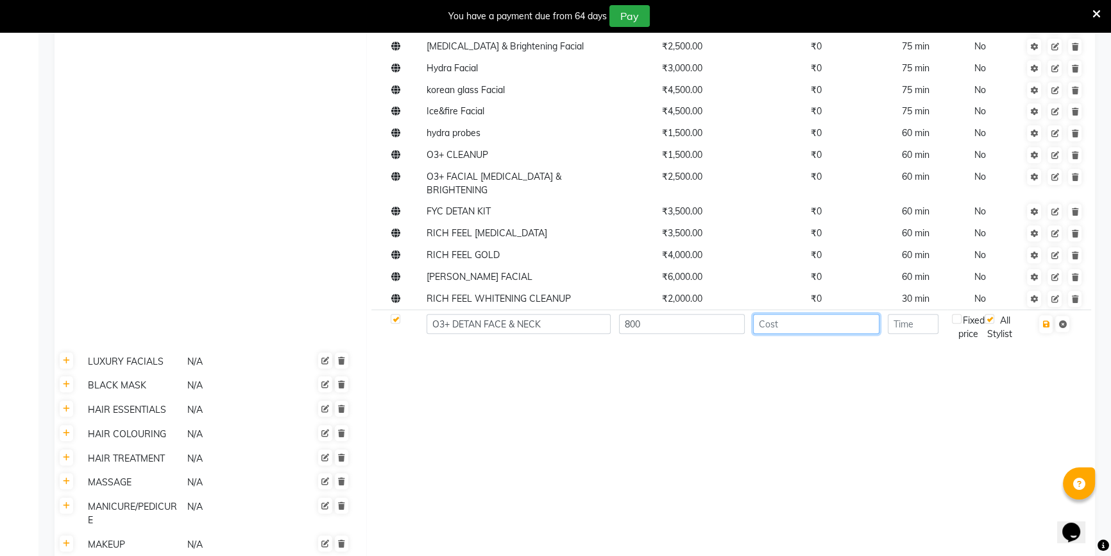
click at [835, 318] on input "number" at bounding box center [816, 324] width 126 height 20
type input "0"
click at [919, 314] on input "number" at bounding box center [913, 324] width 51 height 20
type input "30"
click at [1049, 320] on icon "button" at bounding box center [1045, 324] width 7 height 8
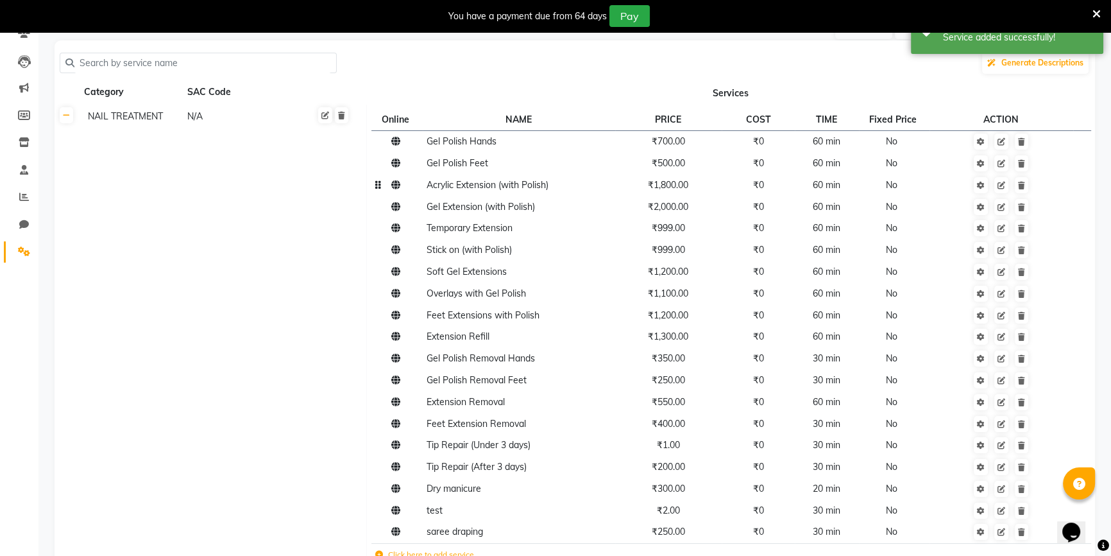
scroll to position [32, 0]
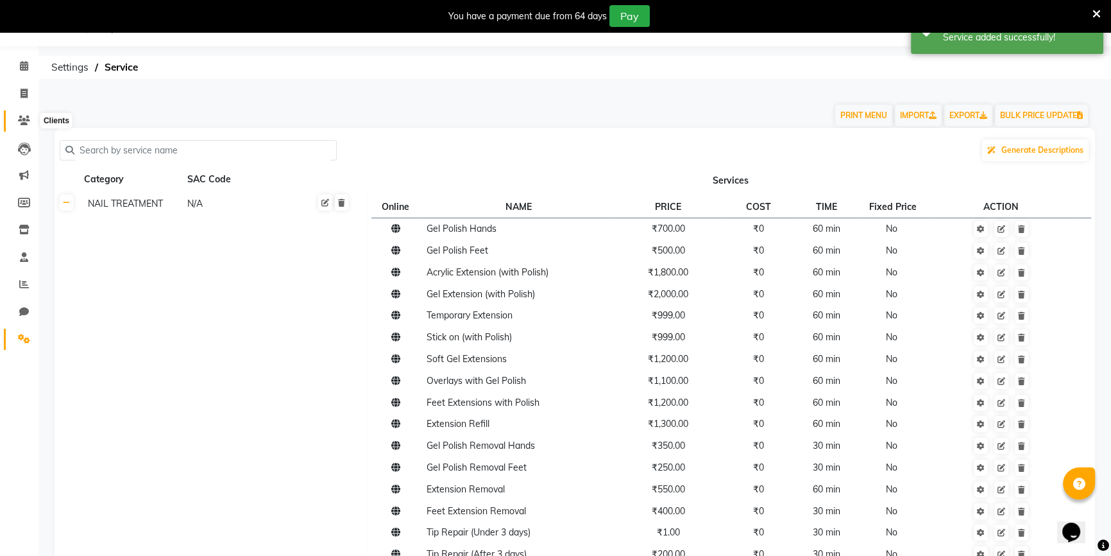
click at [19, 120] on span at bounding box center [24, 121] width 22 height 15
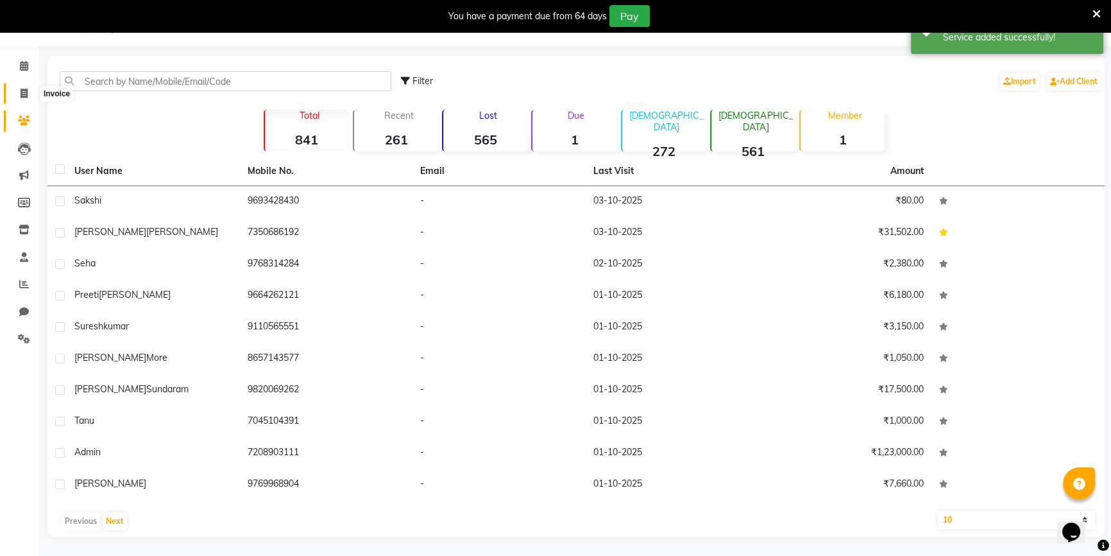
click at [26, 93] on icon at bounding box center [24, 94] width 7 height 10
select select "service"
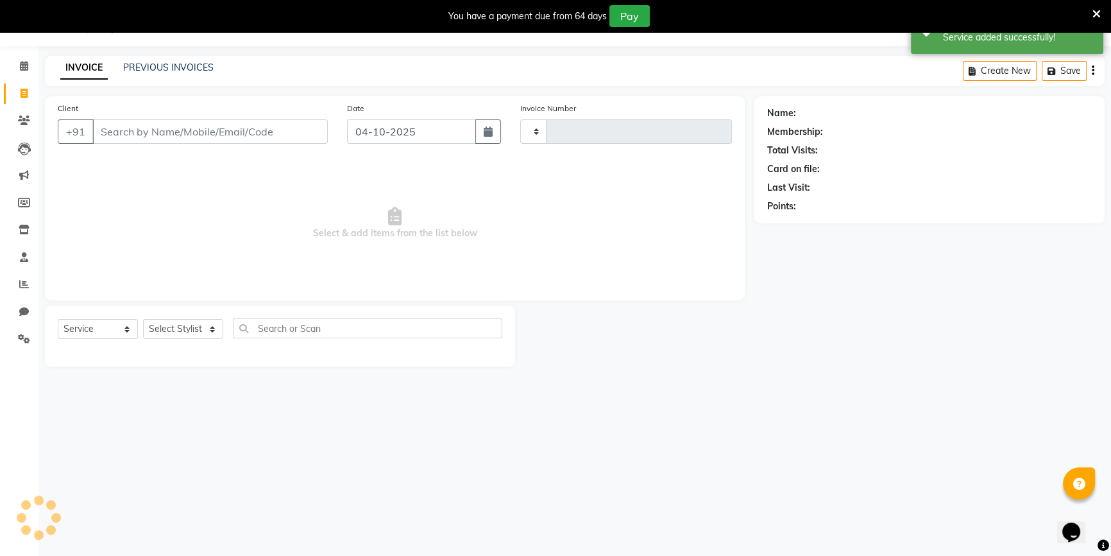
type input "0926"
select select "6362"
click at [486, 137] on icon "button" at bounding box center [488, 131] width 9 height 10
select select "10"
select select "2025"
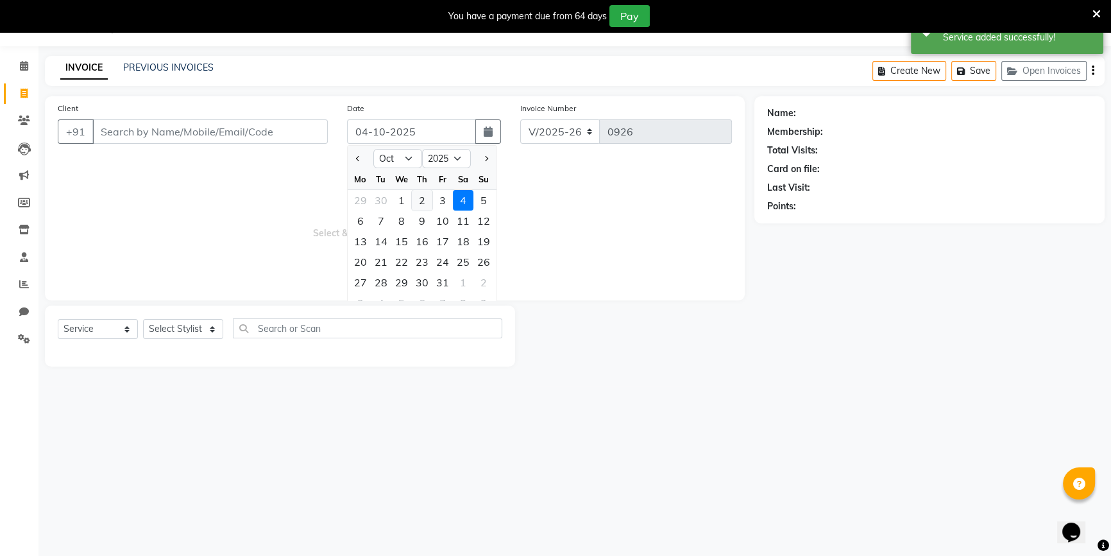
click at [430, 198] on div "2" at bounding box center [422, 200] width 21 height 21
type input "02-10-2025"
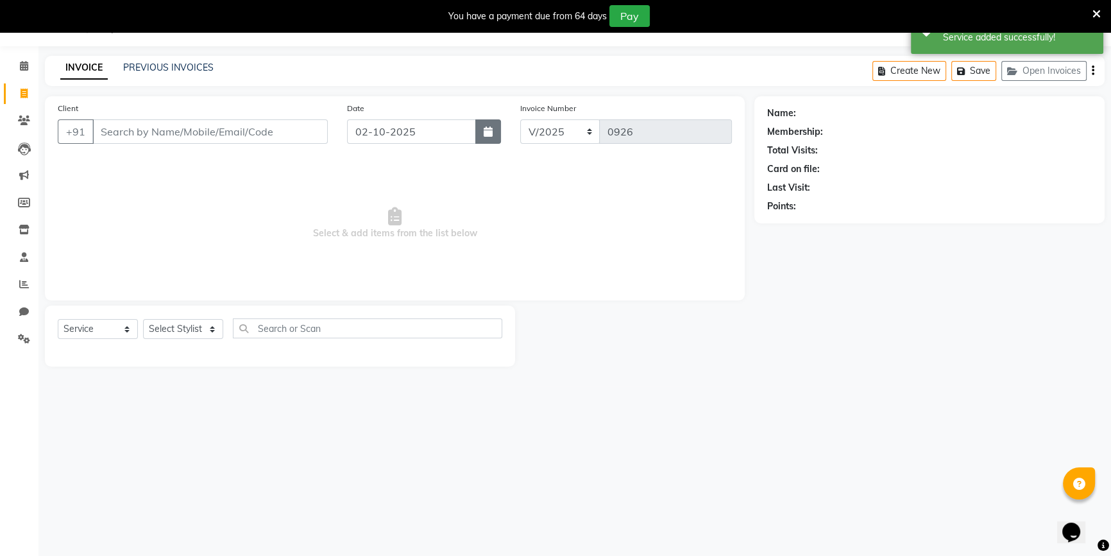
click at [477, 140] on button "button" at bounding box center [488, 131] width 26 height 24
select select "10"
select select "2025"
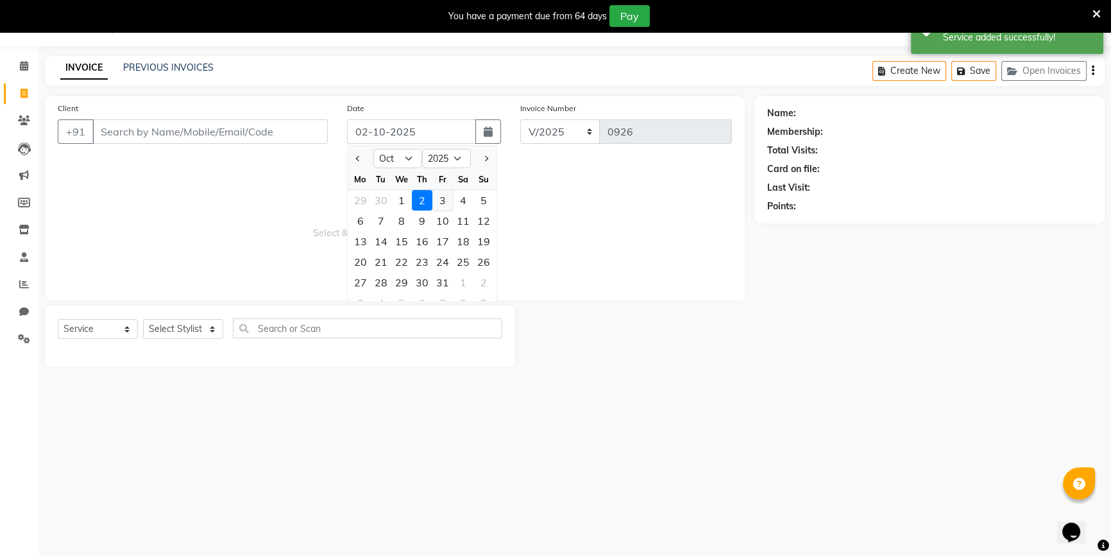
click at [437, 196] on div "3" at bounding box center [442, 200] width 21 height 21
type input "03-10-2025"
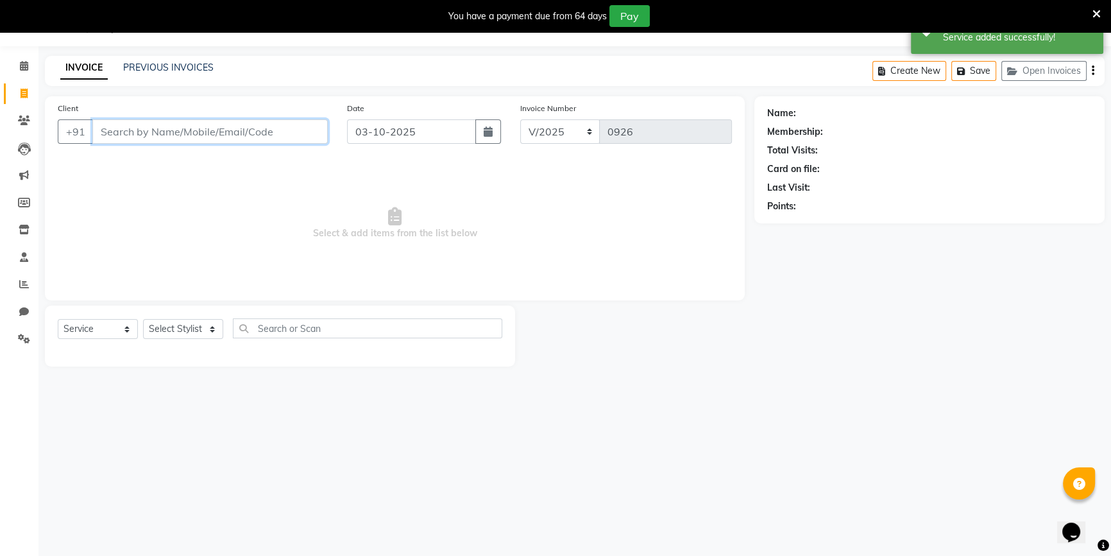
click at [240, 133] on input "Client" at bounding box center [209, 131] width 235 height 24
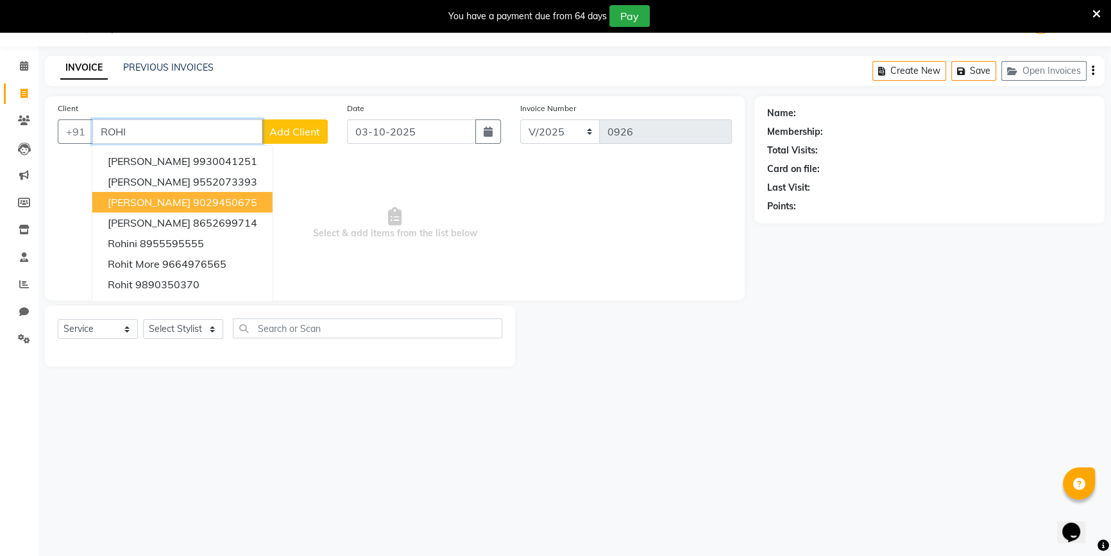
click at [203, 202] on ngb-highlight "9029450675" at bounding box center [225, 202] width 64 height 13
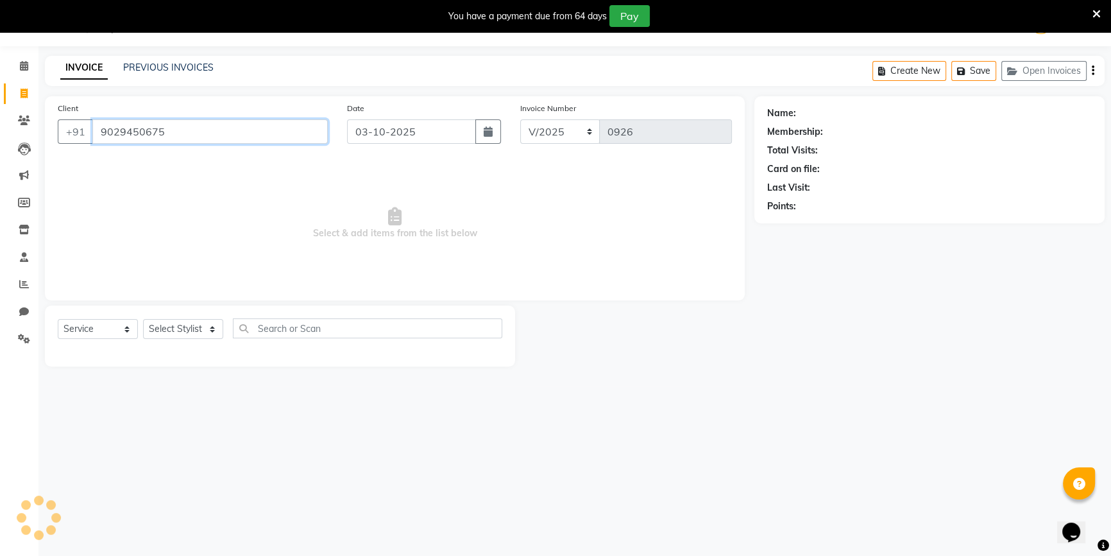
type input "9029450675"
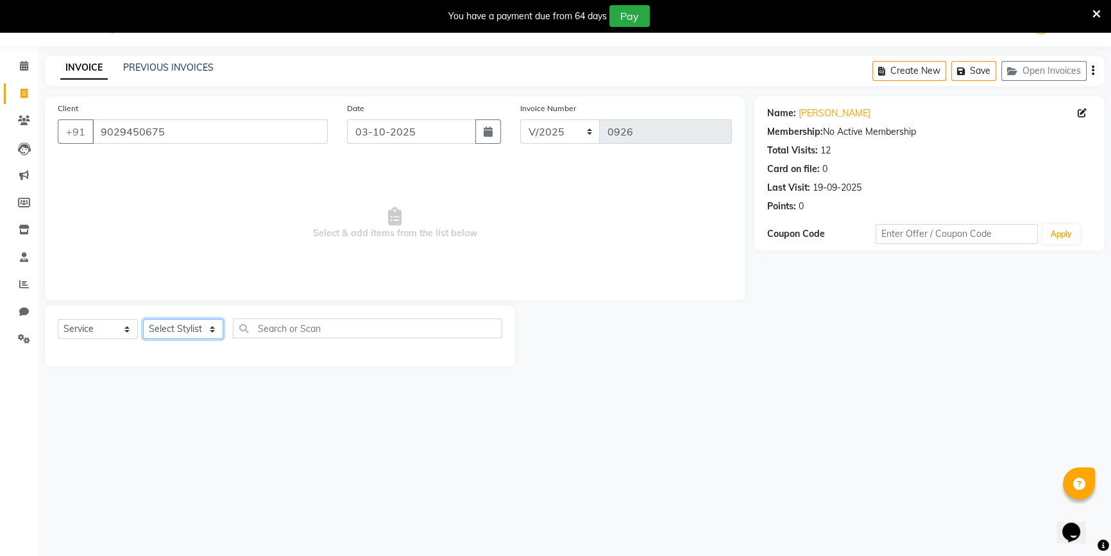
click at [176, 324] on select "Select Stylist ANJALI [PERSON_NAME] front desk [PERSON_NAME] [PERSON_NAME] [PER…" at bounding box center [183, 329] width 80 height 20
select select "50322"
click at [143, 319] on select "Select Stylist ANJALI [PERSON_NAME] front desk [PERSON_NAME] [PERSON_NAME] [PER…" at bounding box center [183, 329] width 80 height 20
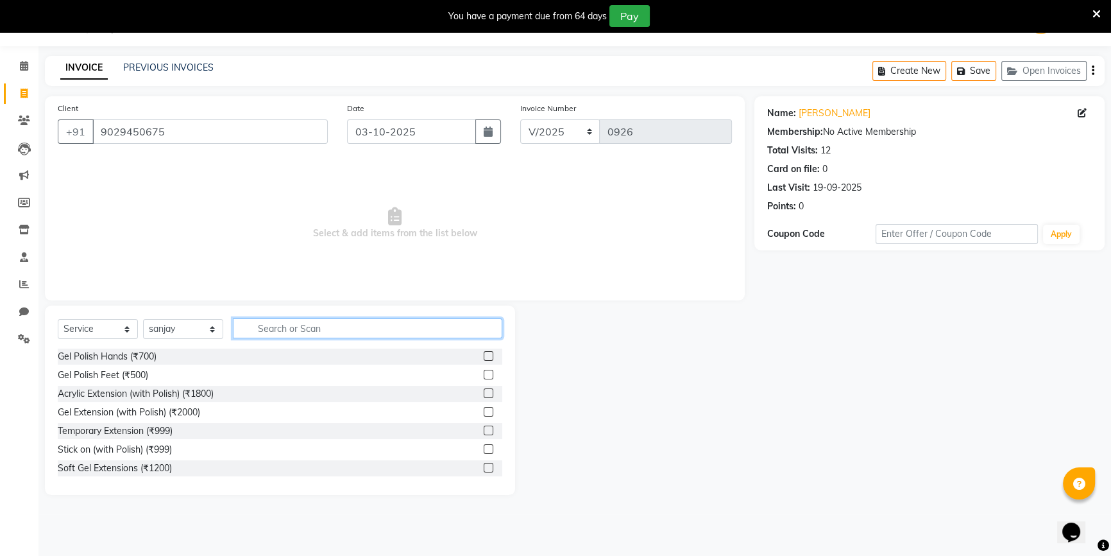
click at [273, 328] on input "text" at bounding box center [367, 328] width 269 height 20
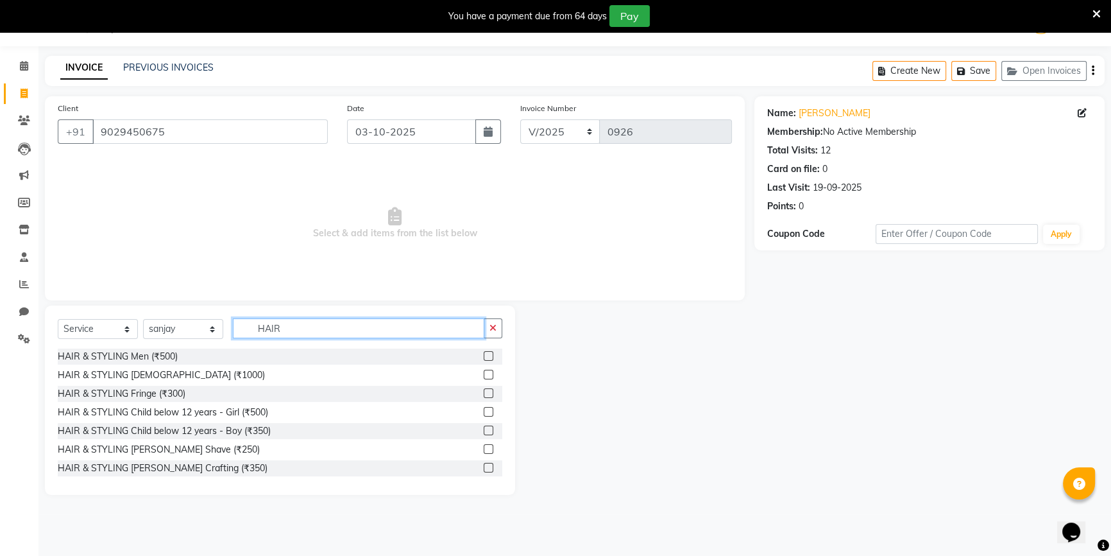
type input "HAIR"
click at [484, 357] on label at bounding box center [489, 356] width 10 height 10
click at [484, 357] on input "checkbox" at bounding box center [488, 356] width 8 height 8
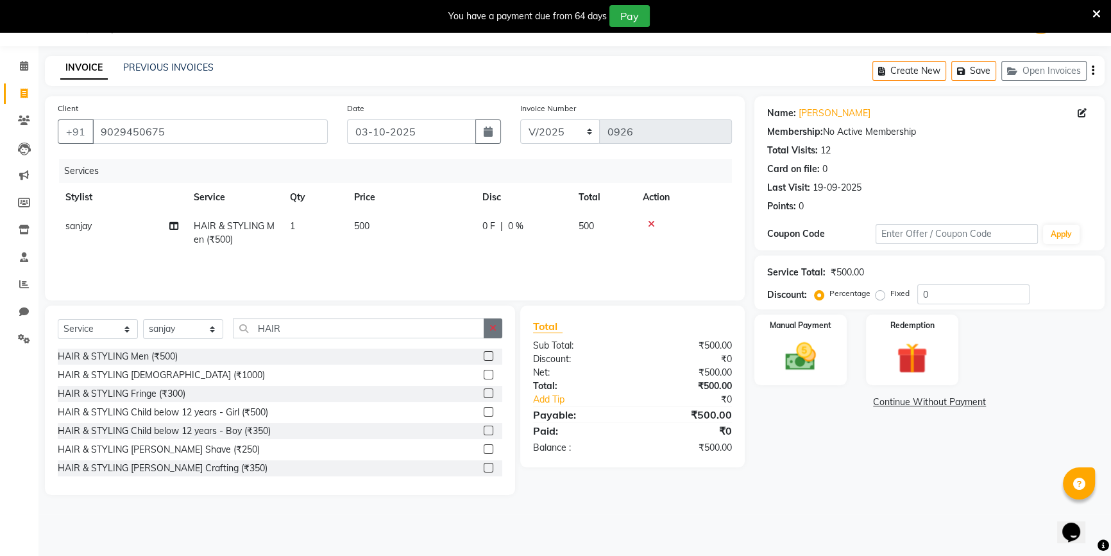
checkbox input "false"
click at [499, 320] on button "button" at bounding box center [493, 328] width 19 height 20
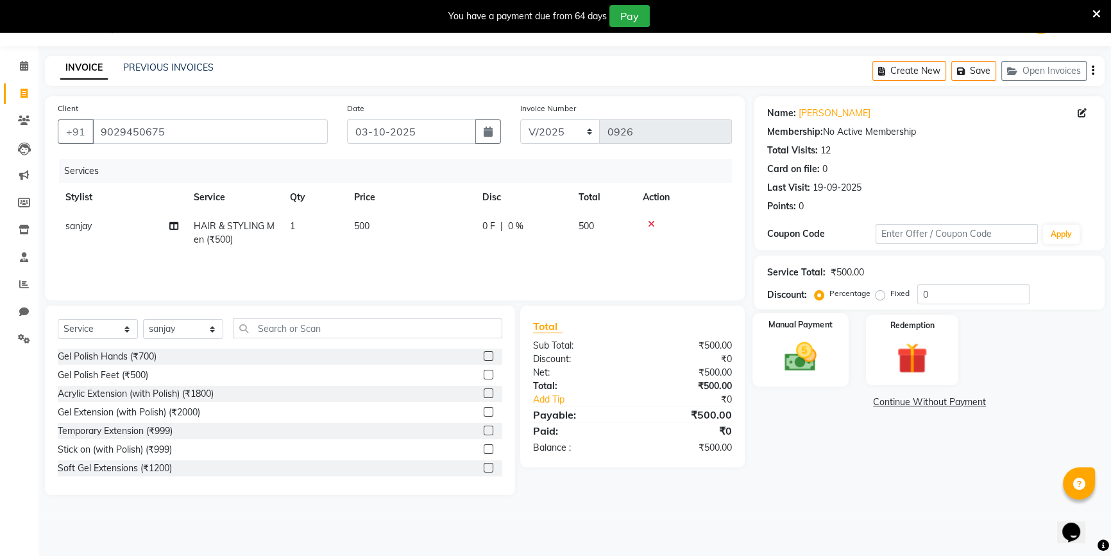
click at [807, 351] on img at bounding box center [801, 356] width 52 height 37
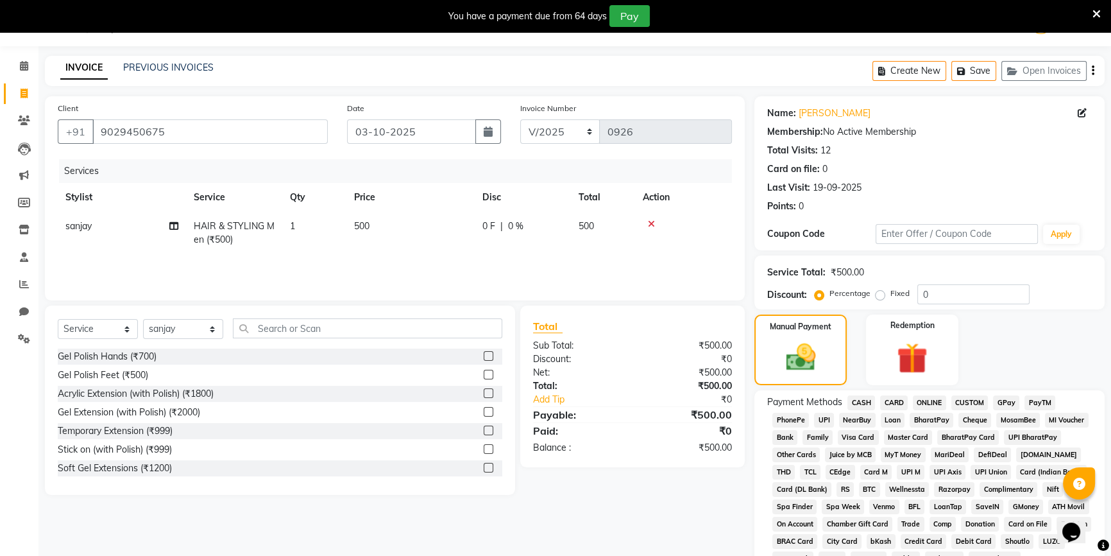
click at [931, 400] on span "ONLINE" at bounding box center [929, 402] width 33 height 15
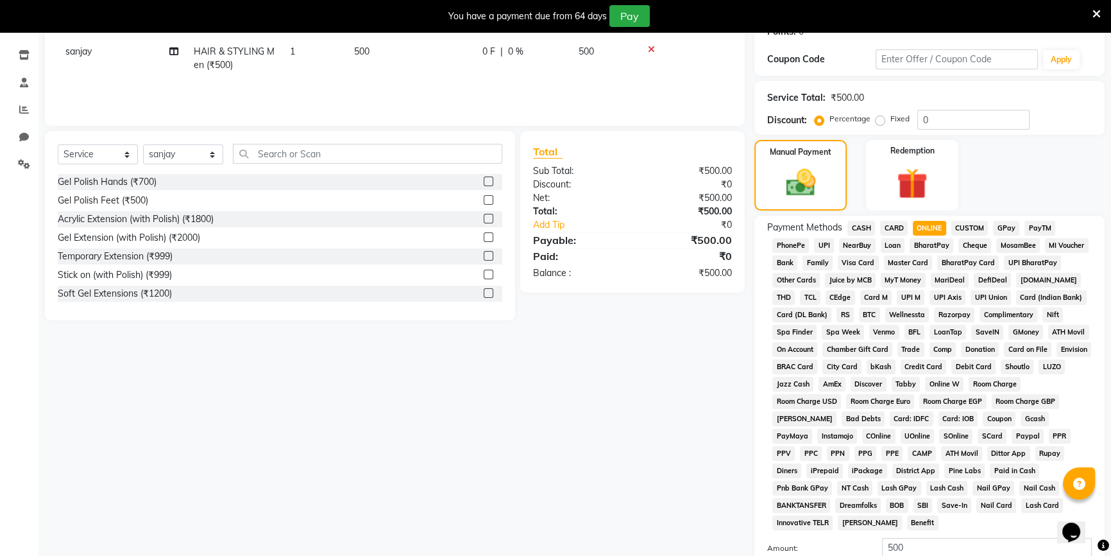
scroll to position [323, 0]
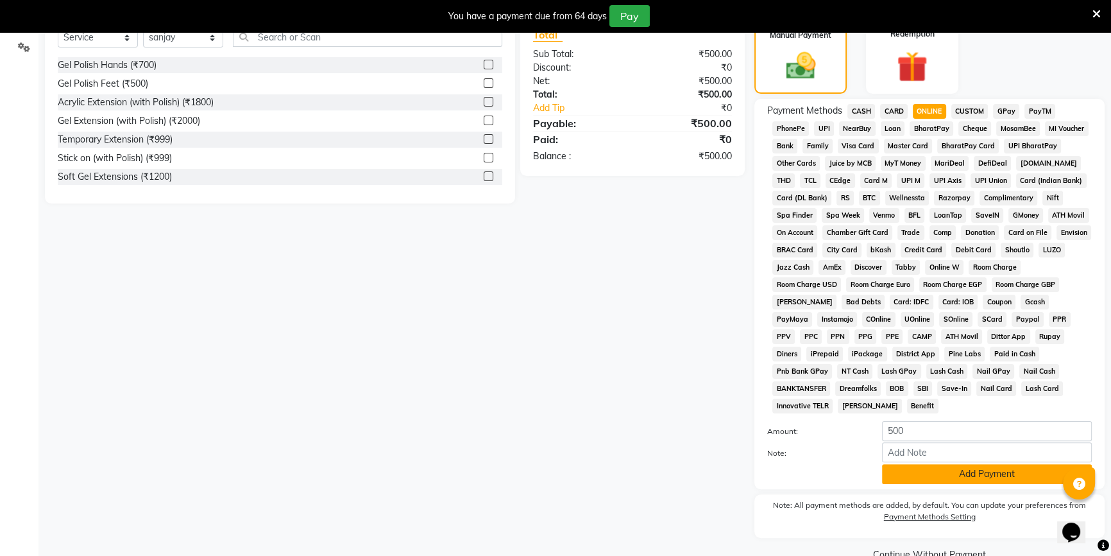
click at [895, 464] on button "Add Payment" at bounding box center [987, 474] width 210 height 20
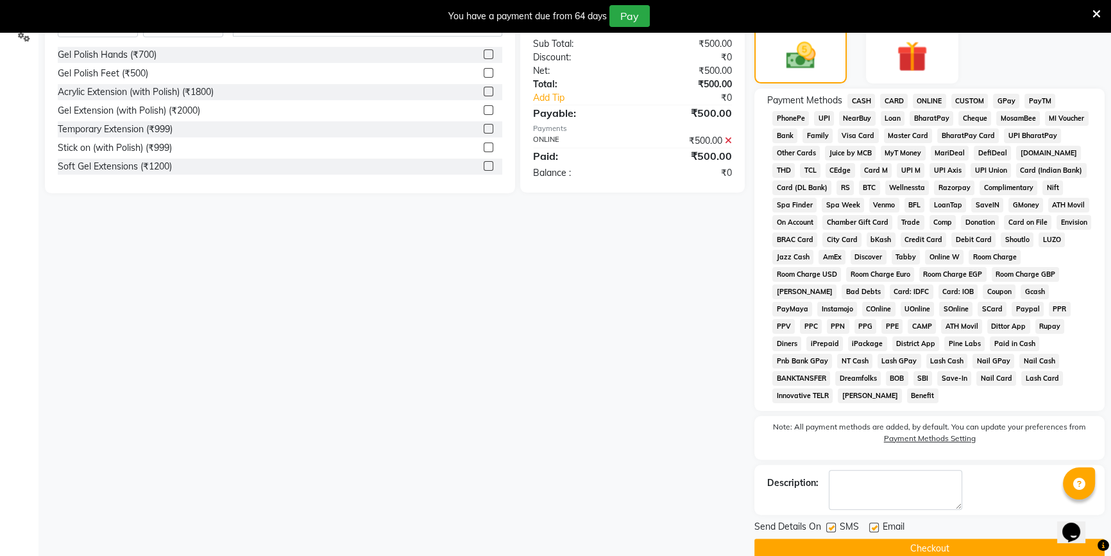
scroll to position [337, 0]
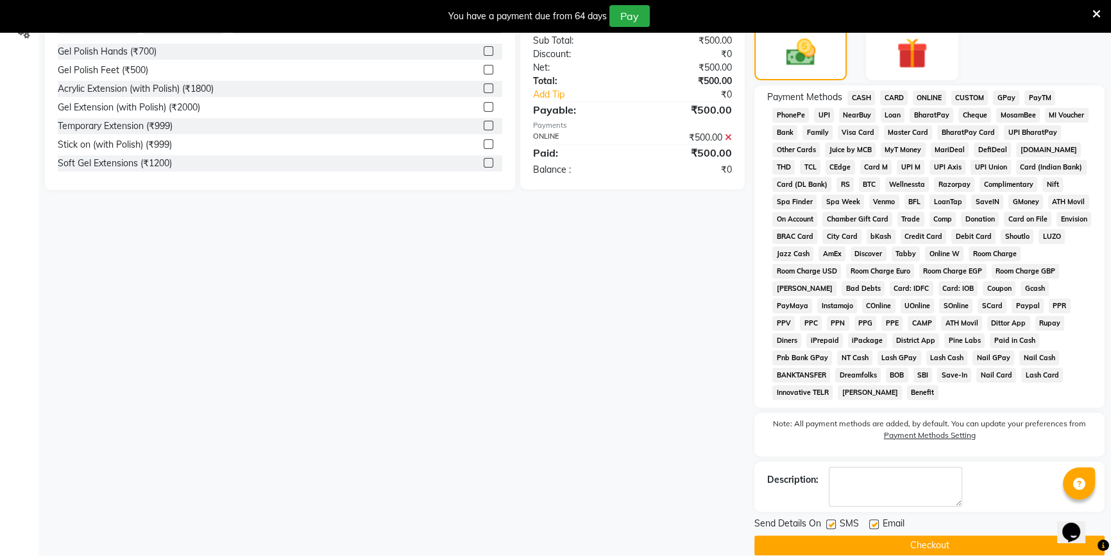
click at [871, 535] on button "Checkout" at bounding box center [929, 545] width 350 height 20
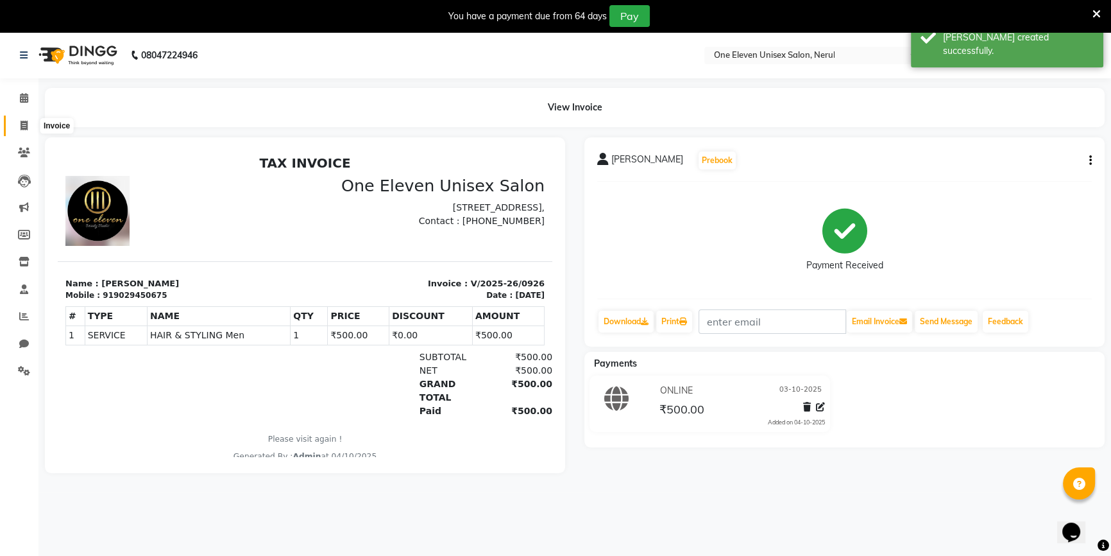
click at [26, 125] on icon at bounding box center [24, 126] width 7 height 10
select select "service"
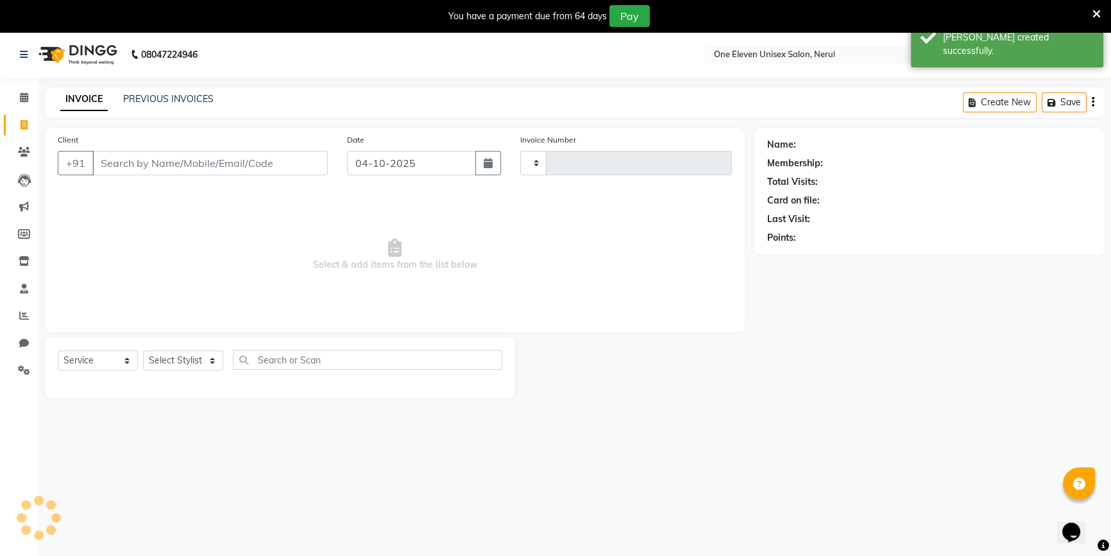
type input "0927"
select select "6362"
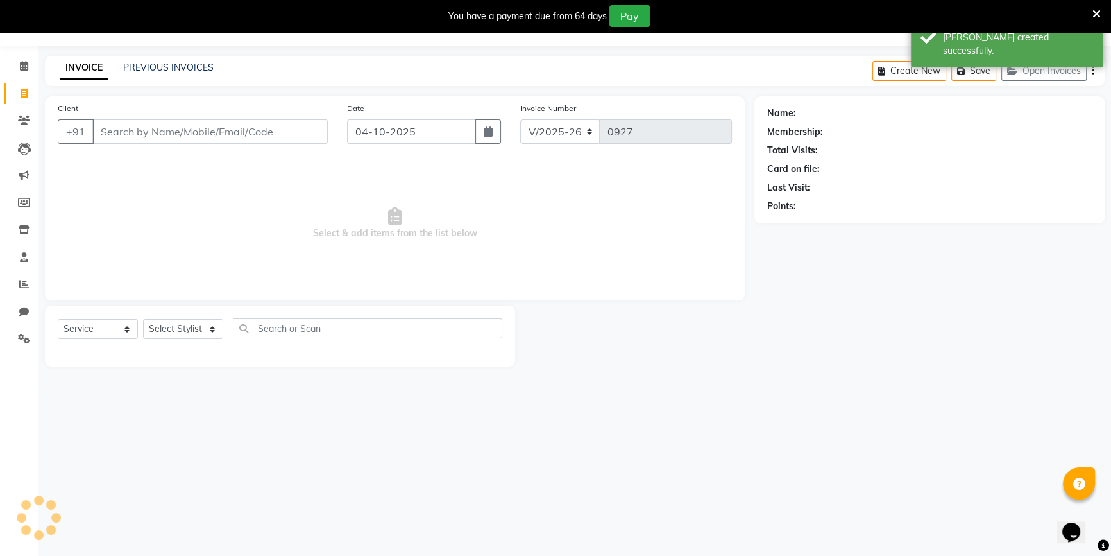
click at [180, 130] on input "Client" at bounding box center [209, 131] width 235 height 24
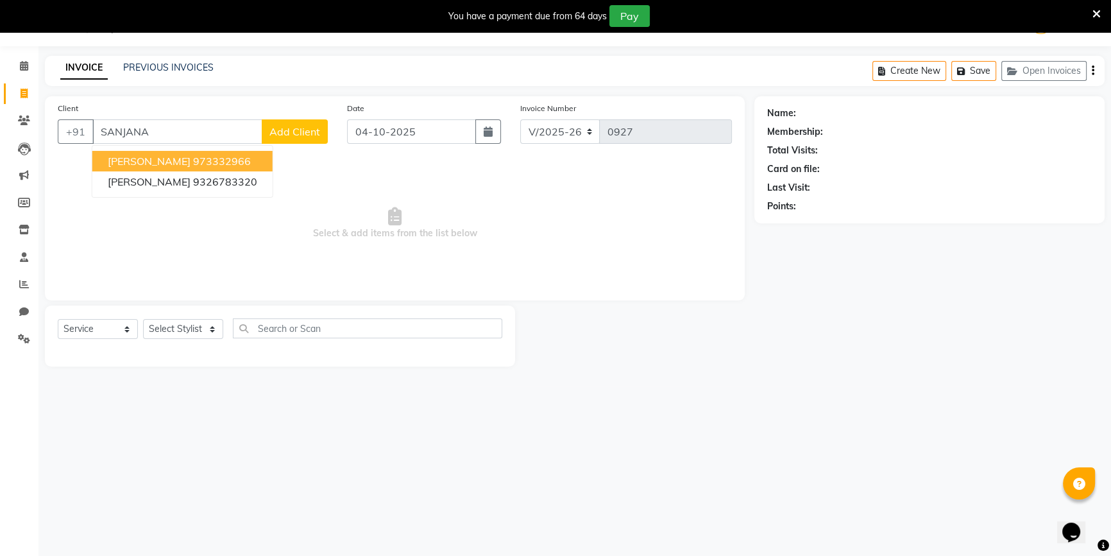
click at [160, 166] on span "[PERSON_NAME]" at bounding box center [149, 161] width 83 height 13
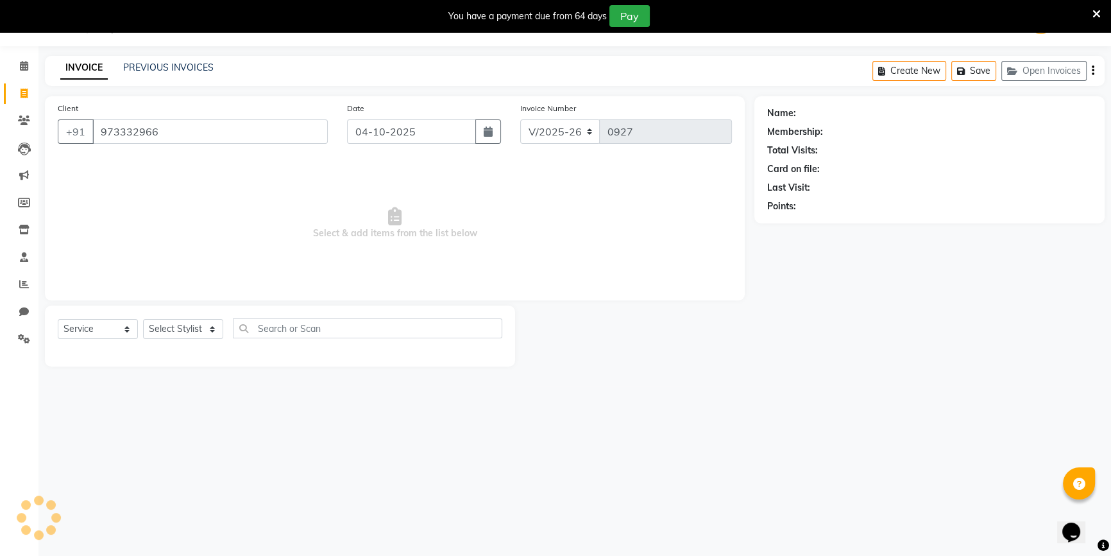
type input "973332966"
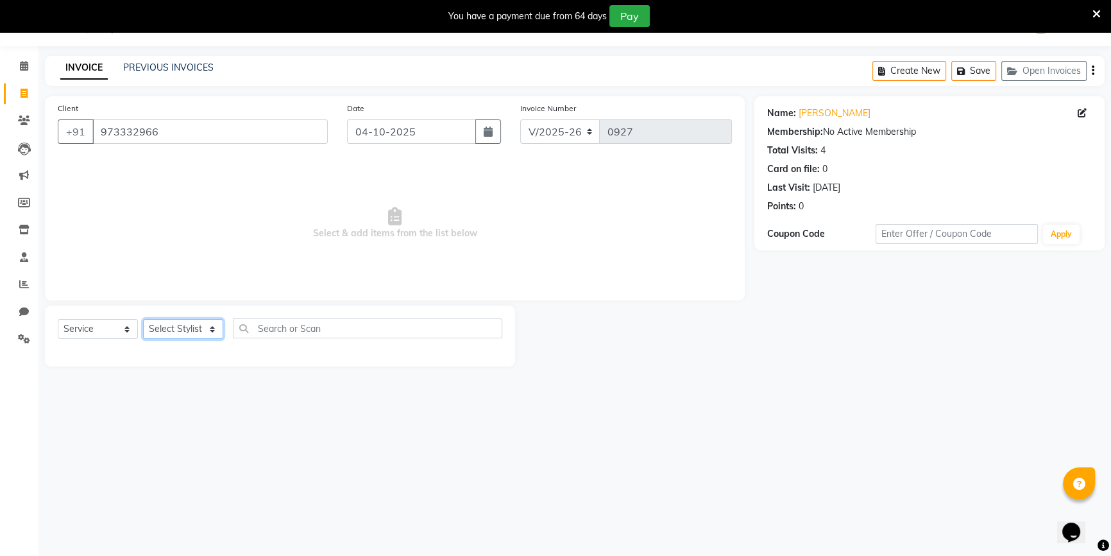
click at [167, 328] on select "Select Stylist ANJALI [PERSON_NAME] front desk [PERSON_NAME] [PERSON_NAME] [PER…" at bounding box center [183, 329] width 80 height 20
select select "50322"
click at [143, 319] on select "Select Stylist ANJALI [PERSON_NAME] front desk [PERSON_NAME] [PERSON_NAME] [PER…" at bounding box center [183, 329] width 80 height 20
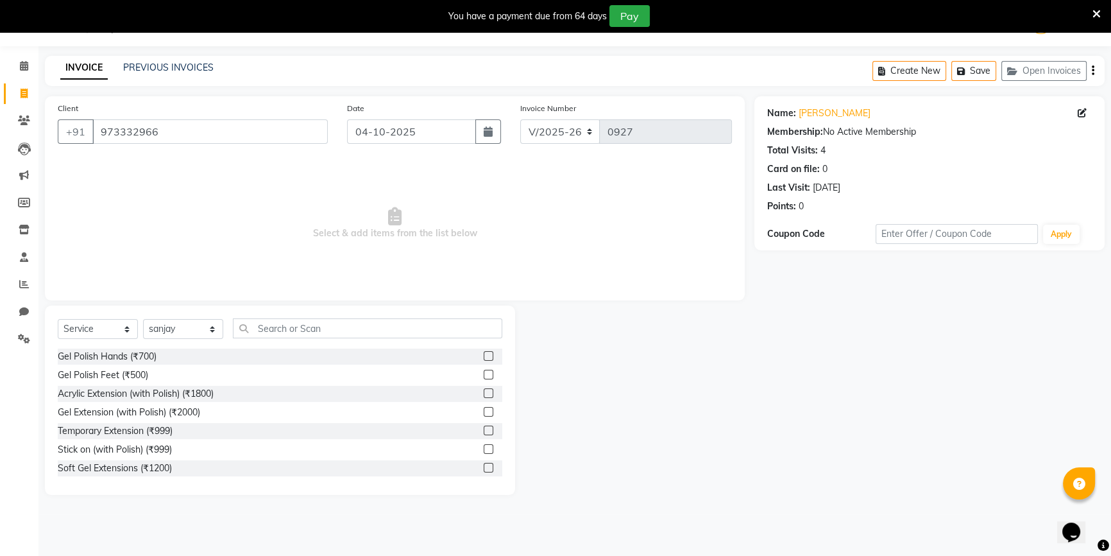
click at [293, 316] on div "Select Service Product Membership Package Voucher Prepaid Gift Card Select Styl…" at bounding box center [280, 399] width 470 height 189
click at [293, 323] on input "text" at bounding box center [367, 328] width 269 height 20
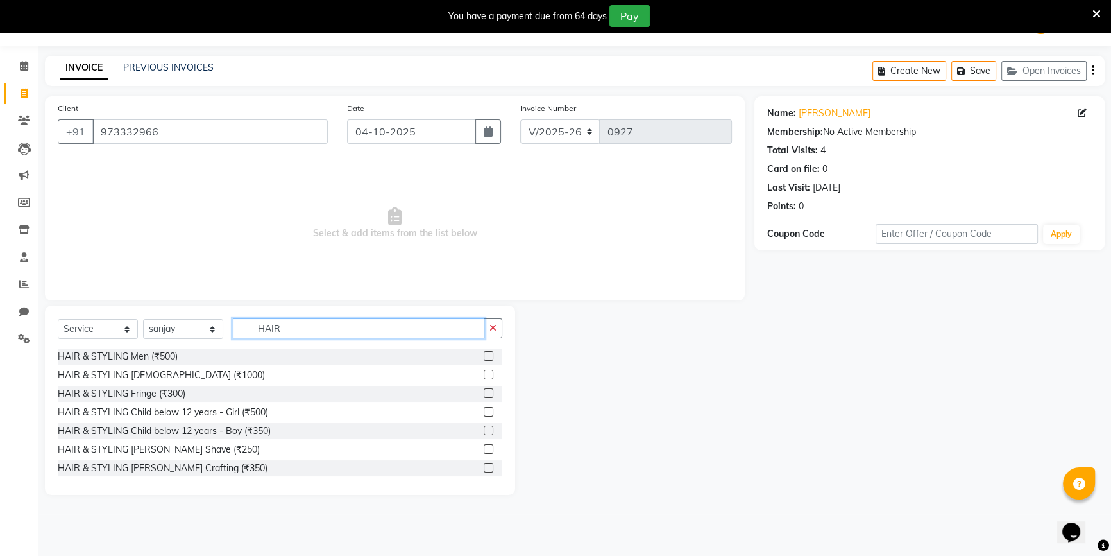
type input "HAIR"
click at [484, 353] on label at bounding box center [489, 356] width 10 height 10
click at [484, 353] on input "checkbox" at bounding box center [488, 356] width 8 height 8
checkbox input "true"
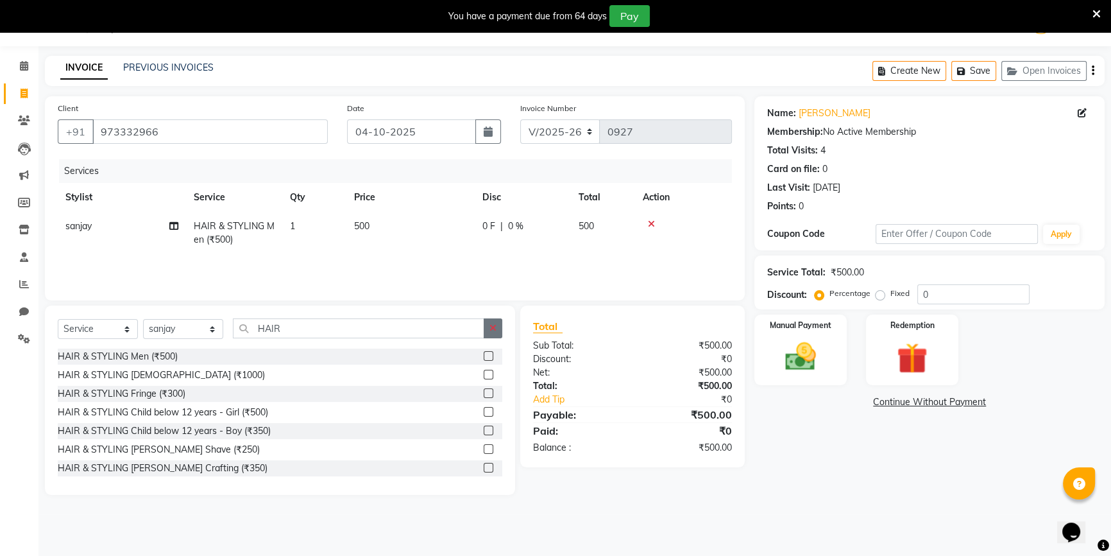
click at [493, 332] on icon "button" at bounding box center [492, 327] width 7 height 9
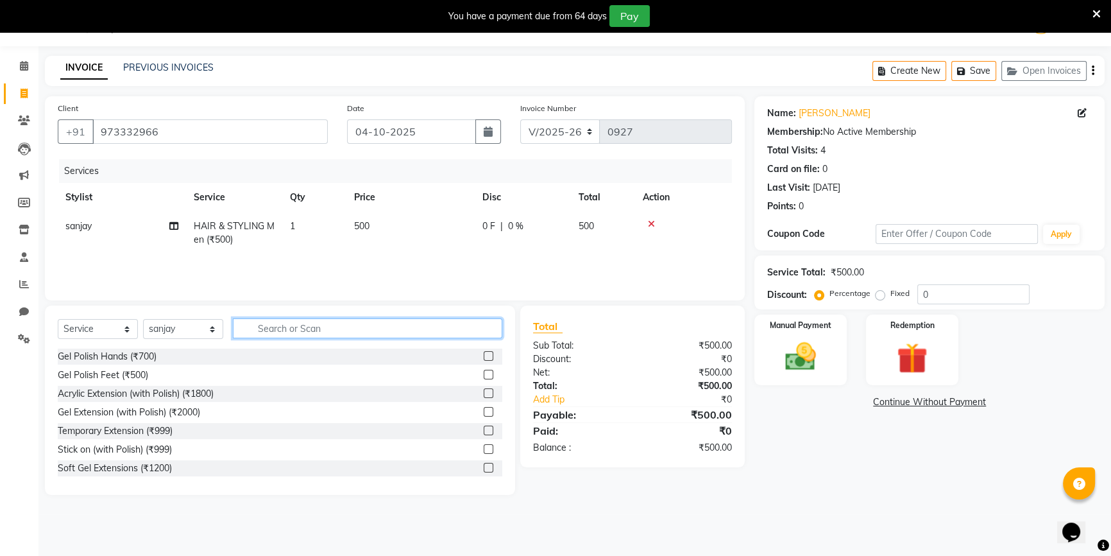
click at [310, 330] on input "text" at bounding box center [367, 328] width 269 height 20
type input "SPA"
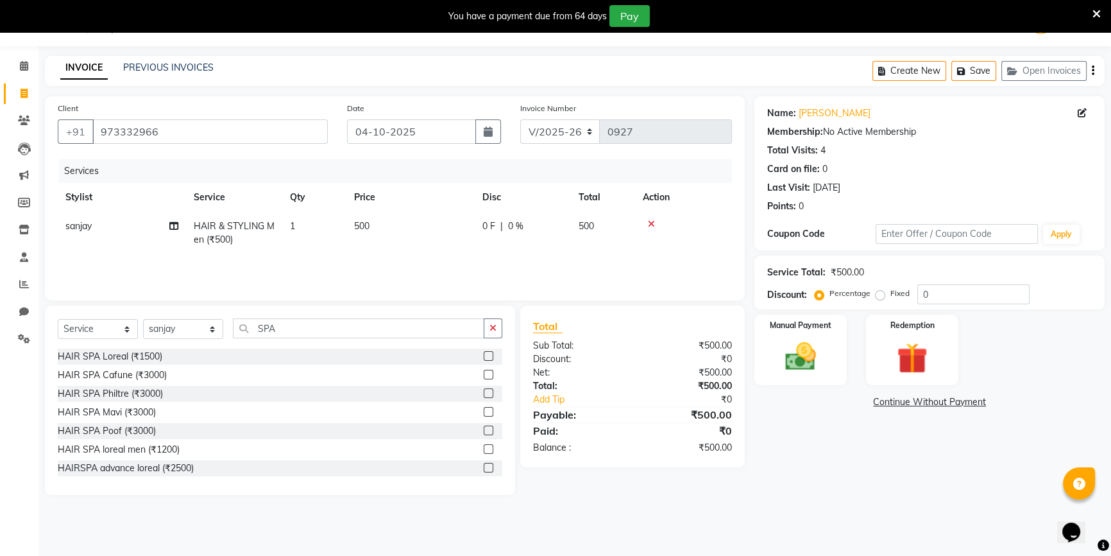
click at [484, 359] on div at bounding box center [493, 356] width 19 height 16
click at [484, 357] on label at bounding box center [489, 356] width 10 height 10
click at [484, 357] on input "checkbox" at bounding box center [488, 356] width 8 height 8
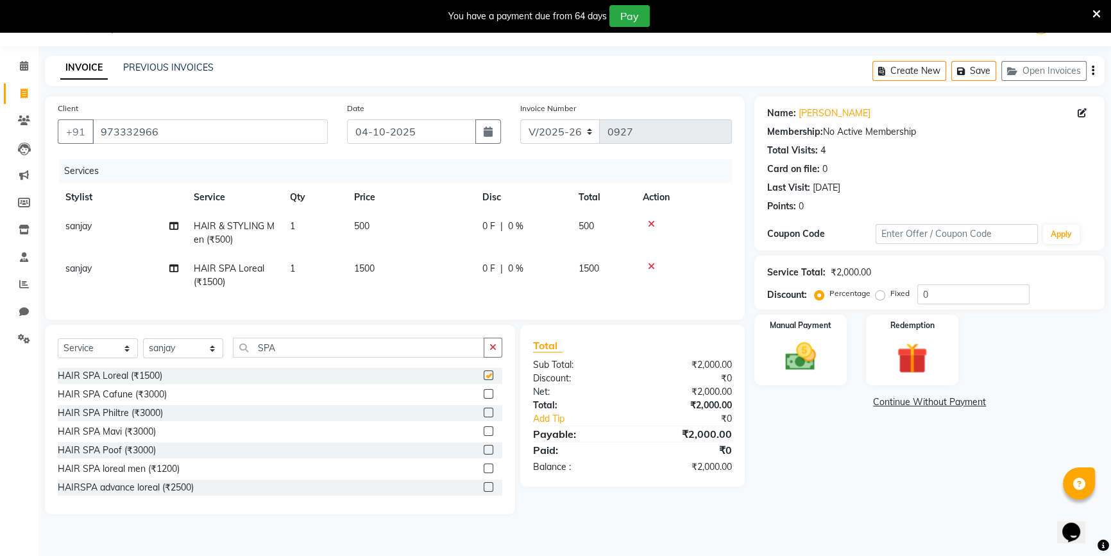
checkbox input "false"
click at [434, 278] on td "1500" at bounding box center [410, 275] width 128 height 42
select select "50322"
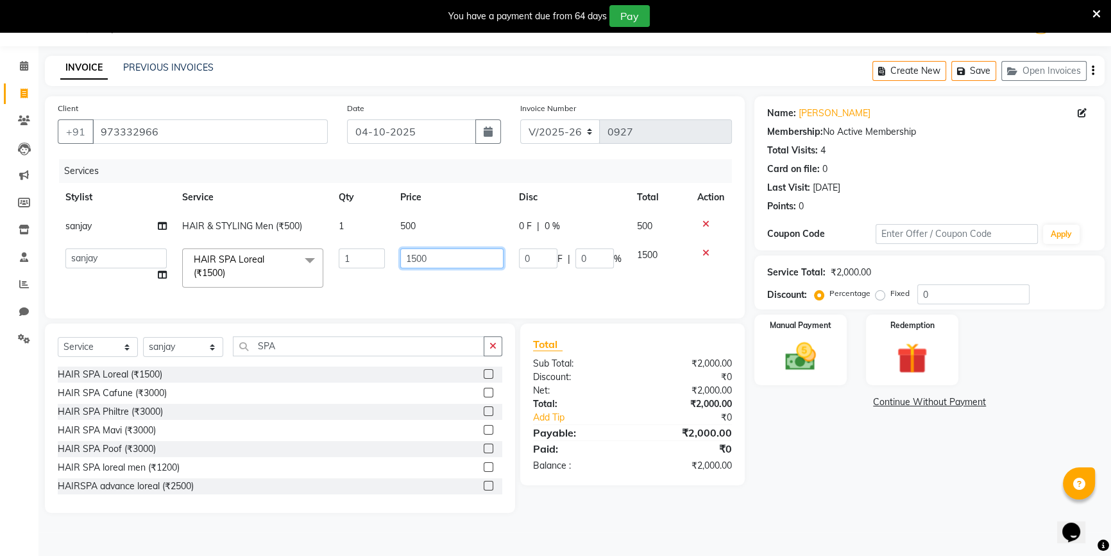
drag, startPoint x: 464, startPoint y: 261, endPoint x: 347, endPoint y: 263, distance: 117.4
click at [347, 263] on tr "ANJALI [PERSON_NAME] front desk [PERSON_NAME] priya [PERSON_NAME] rubina [PERSO…" at bounding box center [395, 268] width 674 height 55
type input "1000"
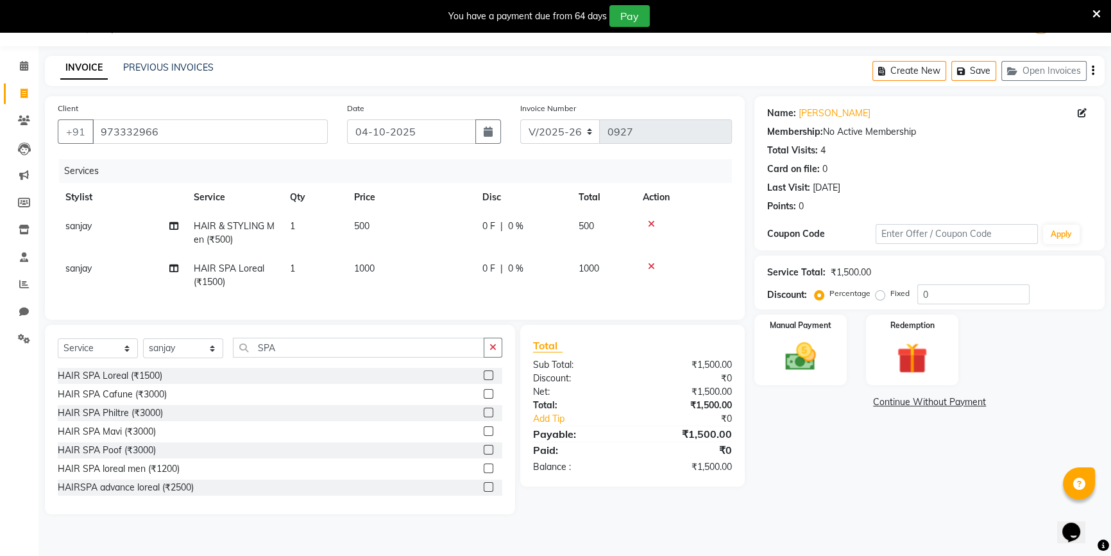
click at [459, 237] on td "500" at bounding box center [410, 233] width 128 height 42
select select "50322"
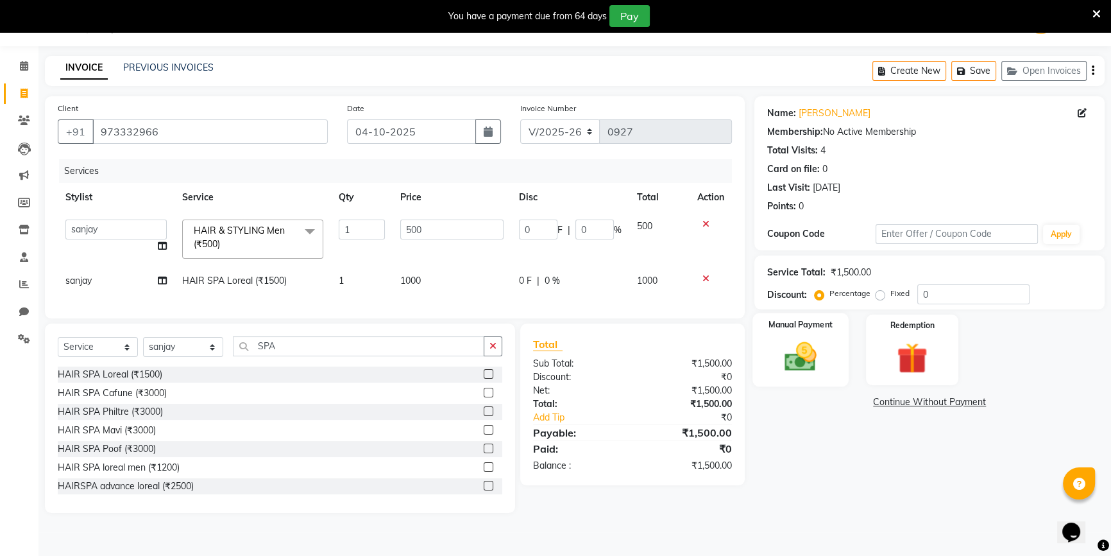
click at [818, 333] on div "Manual Payment" at bounding box center [800, 349] width 96 height 73
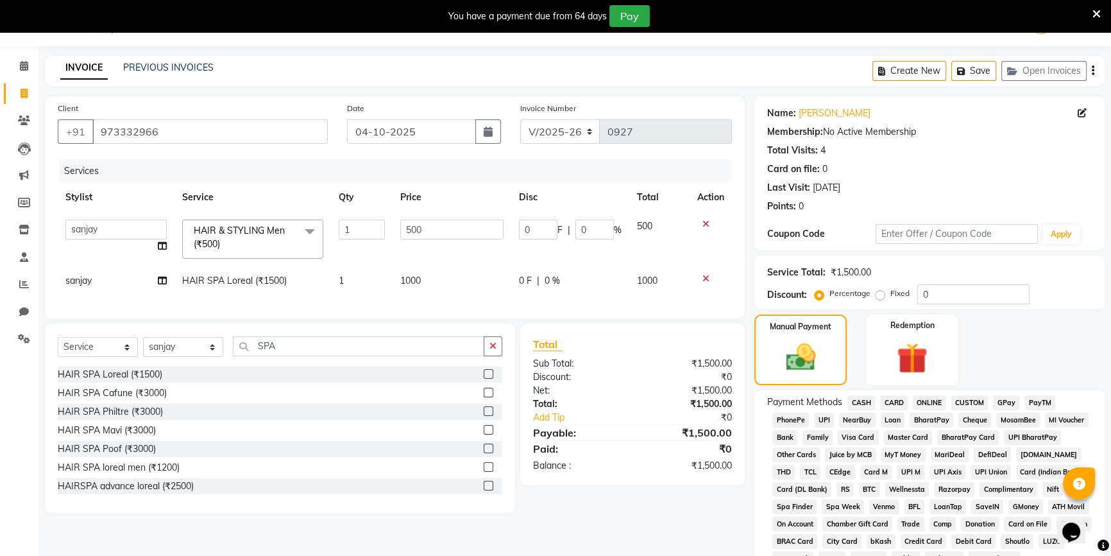
click at [868, 399] on span "CASH" at bounding box center [861, 402] width 28 height 15
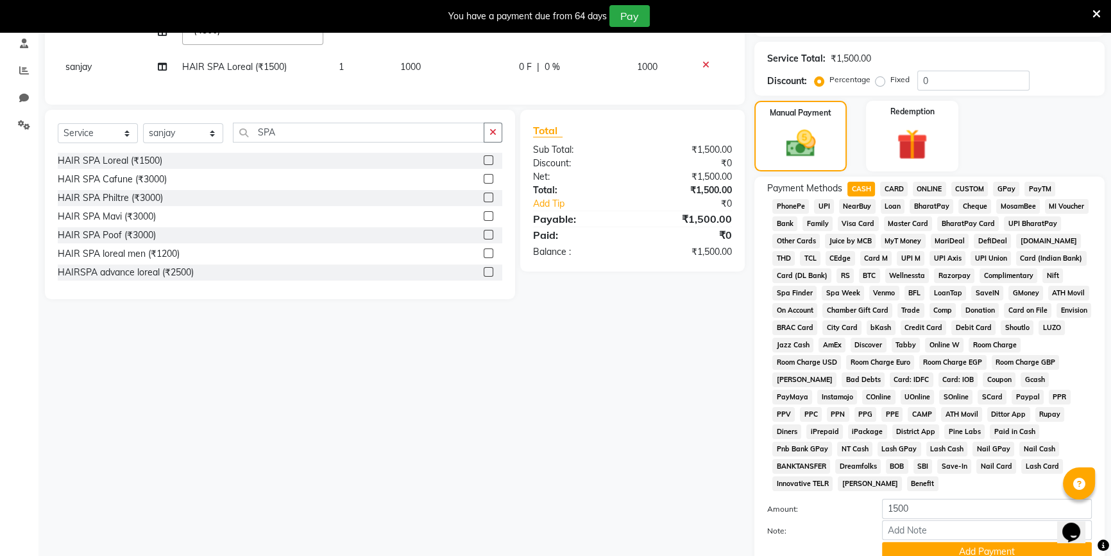
scroll to position [323, 0]
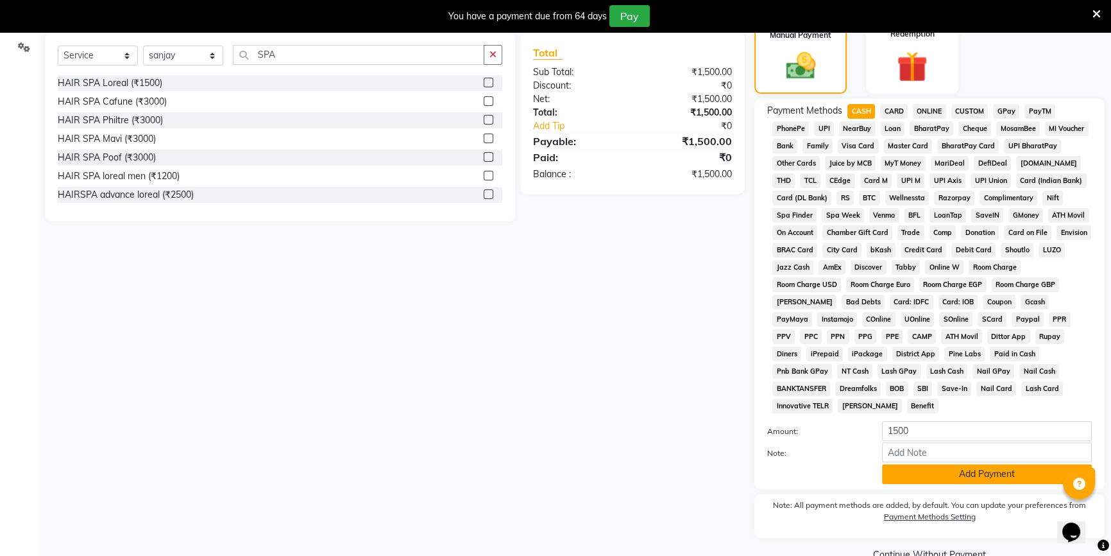
click at [928, 464] on button "Add Payment" at bounding box center [987, 474] width 210 height 20
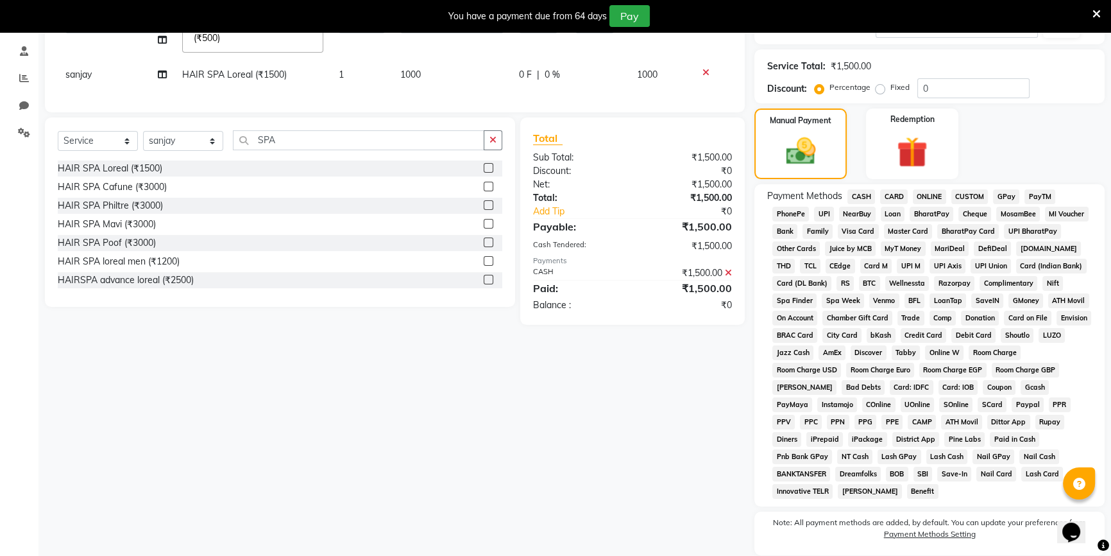
scroll to position [337, 0]
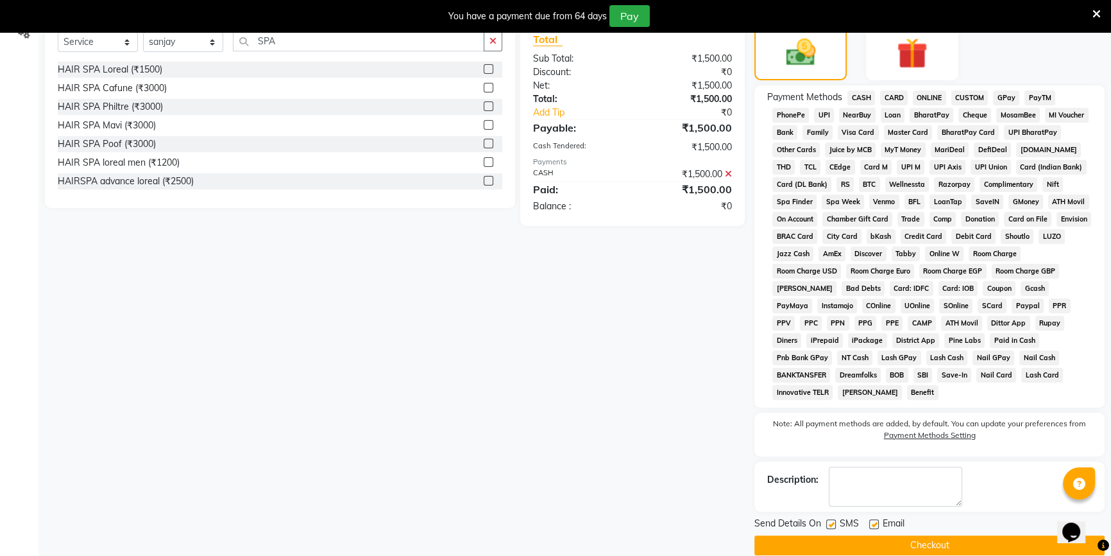
click at [906, 535] on button "Checkout" at bounding box center [929, 545] width 350 height 20
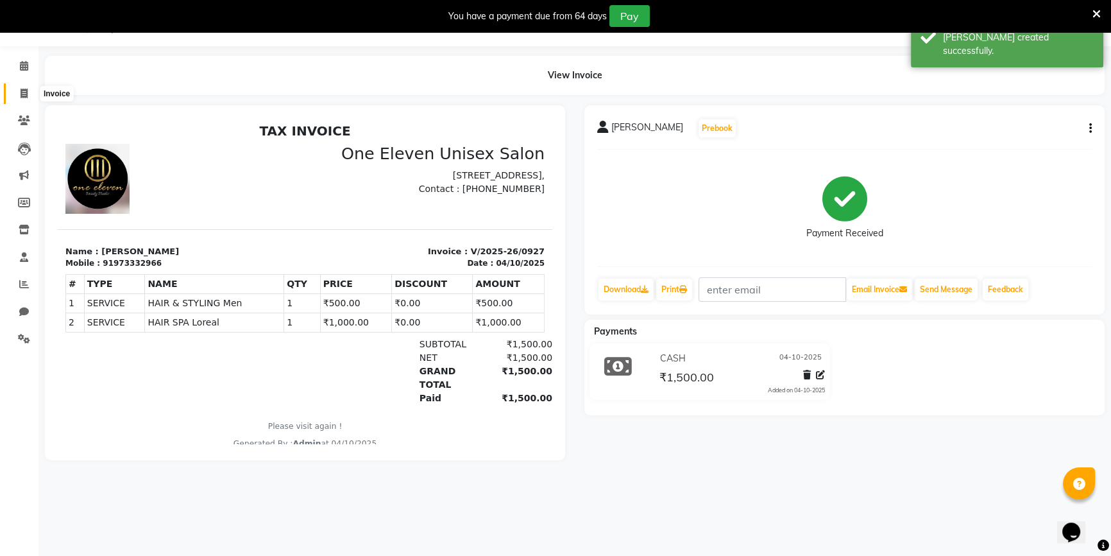
click at [26, 96] on icon at bounding box center [24, 94] width 7 height 10
select select "service"
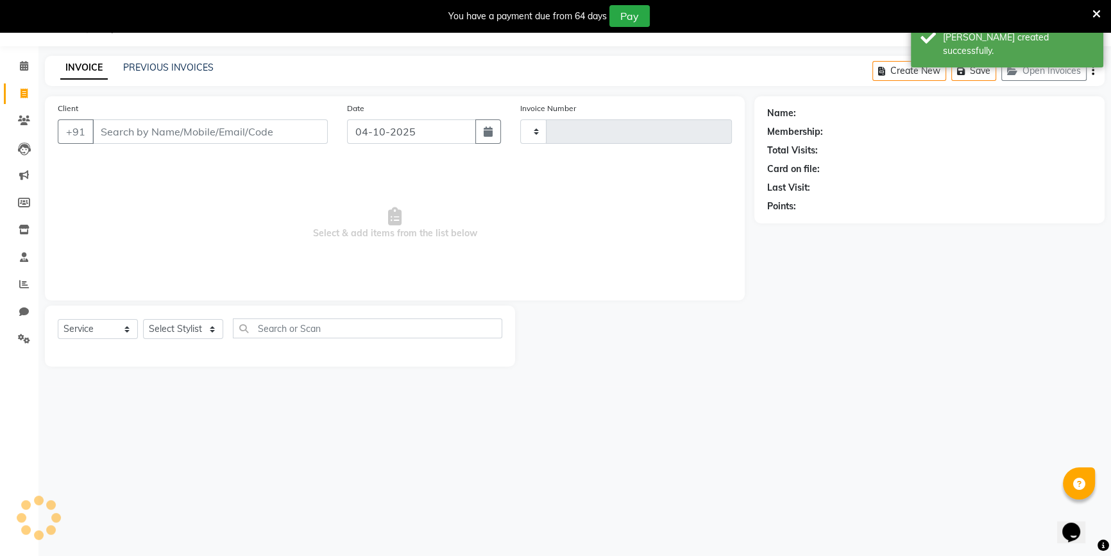
type input "0928"
select select "6362"
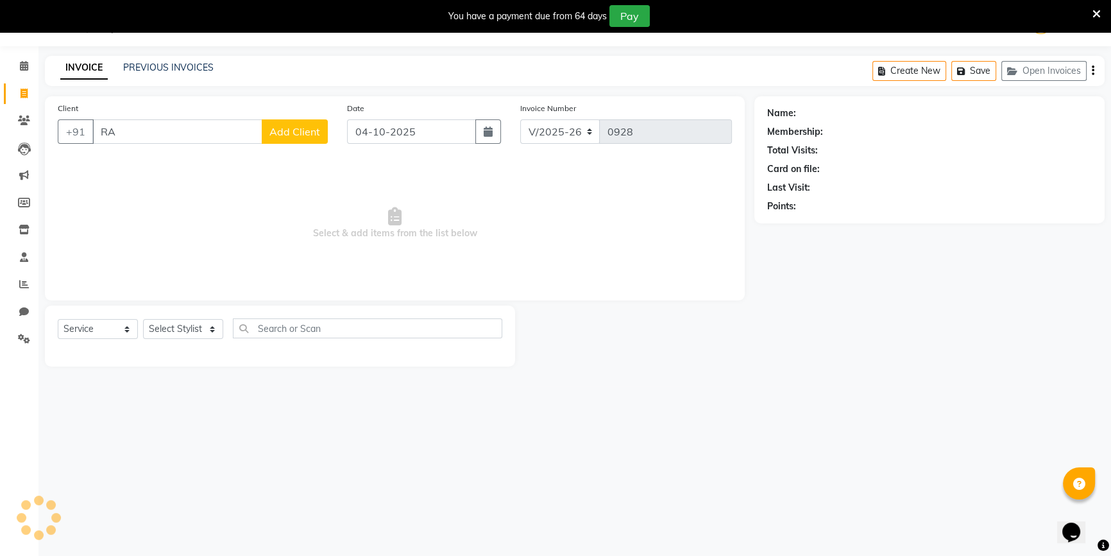
type input "R"
type input "radhika"
drag, startPoint x: 154, startPoint y: 135, endPoint x: 87, endPoint y: 137, distance: 67.4
click at [87, 137] on div "+91 radhika Add Client" at bounding box center [193, 131] width 270 height 24
type input "j"
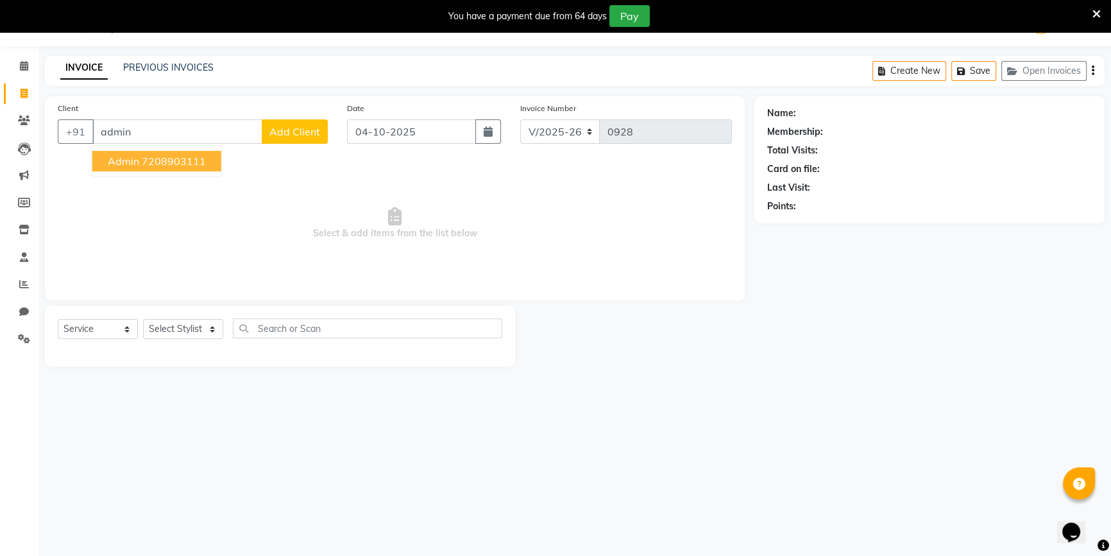
click at [117, 169] on button "Admin 7208903111" at bounding box center [156, 161] width 129 height 21
type input "7208903111"
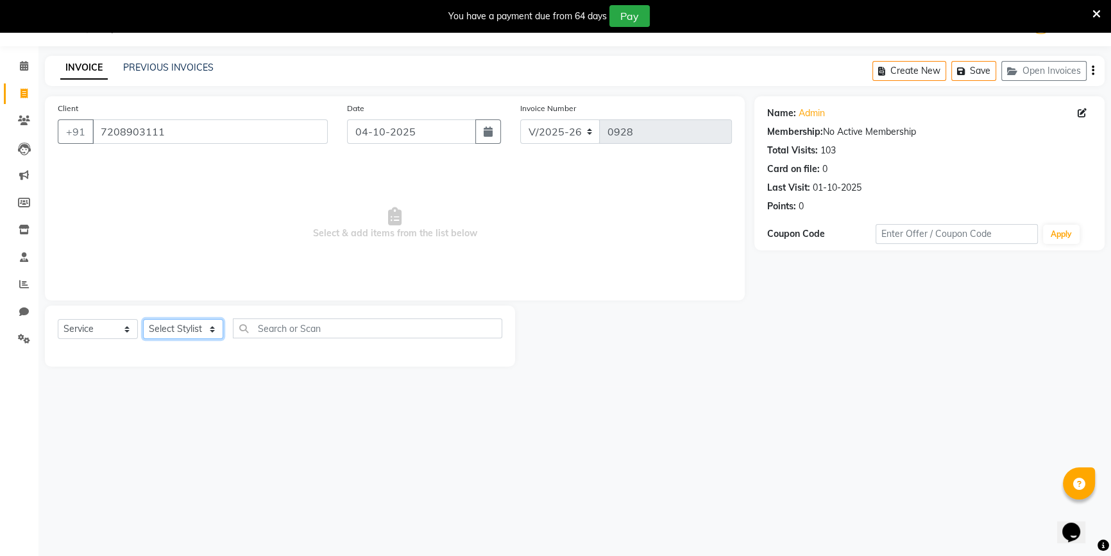
click at [161, 327] on select "Select Stylist ANJALI [PERSON_NAME] front desk [PERSON_NAME] [PERSON_NAME] [PER…" at bounding box center [183, 329] width 80 height 20
select select "92038"
click at [143, 319] on select "Select Stylist ANJALI [PERSON_NAME] front desk [PERSON_NAME] [PERSON_NAME] [PER…" at bounding box center [183, 329] width 80 height 20
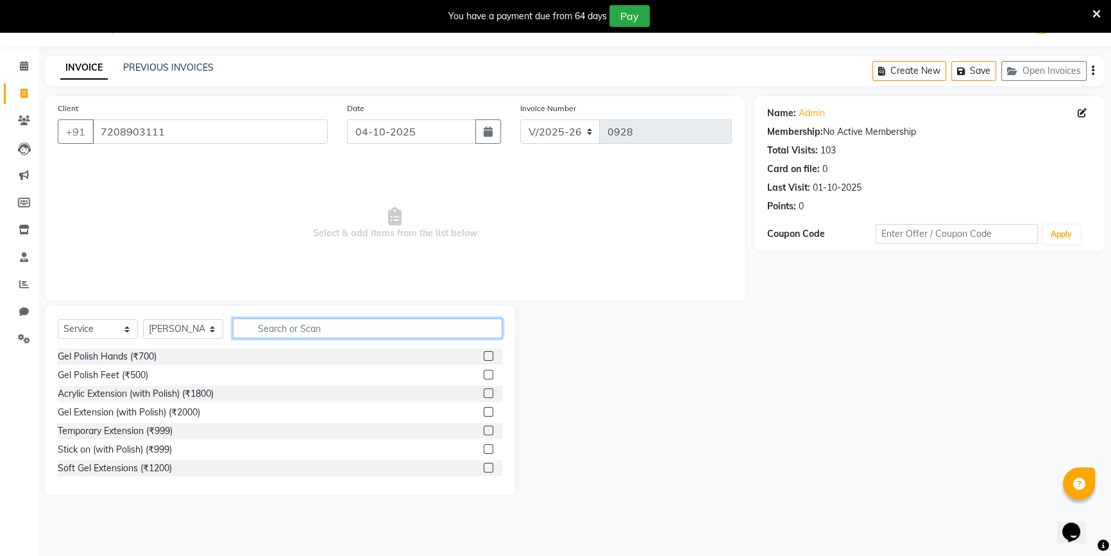
click at [294, 334] on input "text" at bounding box center [367, 328] width 269 height 20
type input "g"
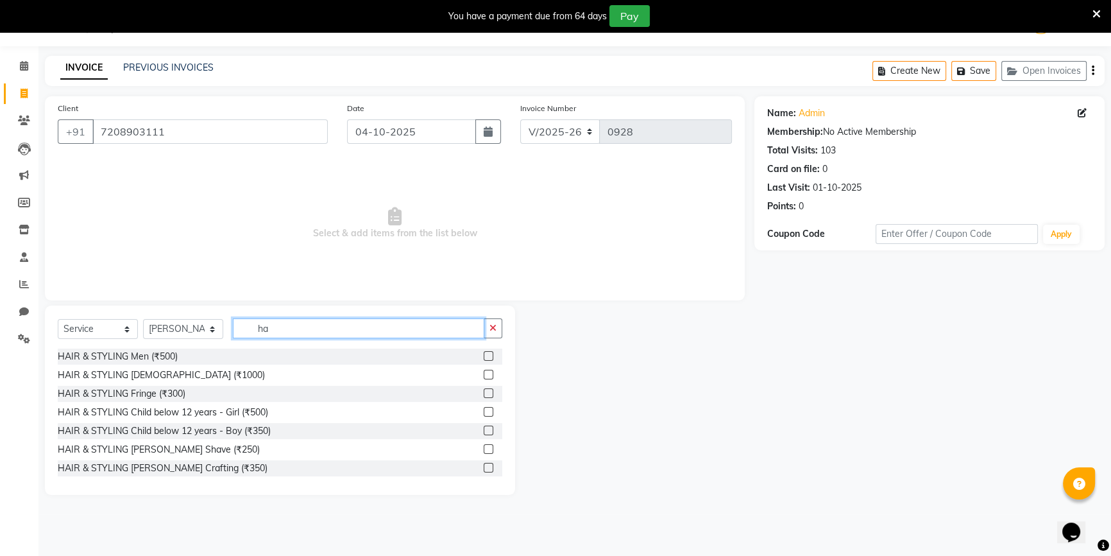
type input "h"
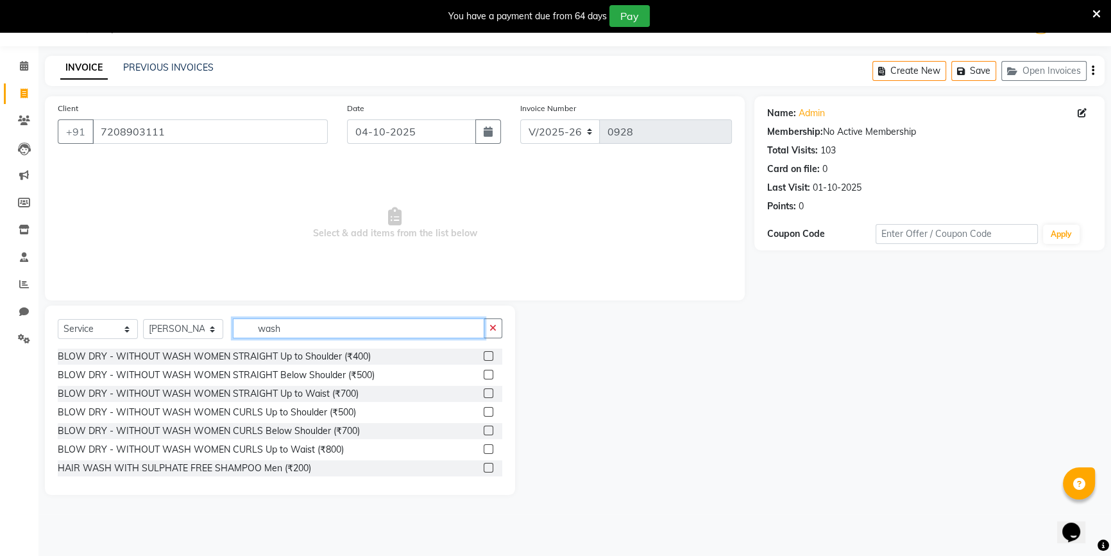
scroll to position [20, 0]
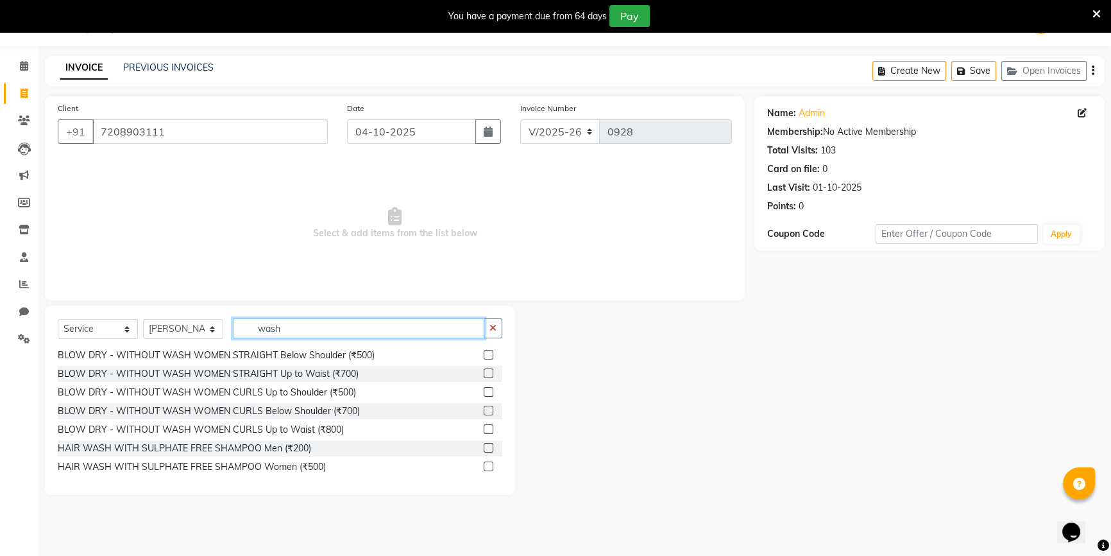
type input "wash"
click at [484, 462] on label at bounding box center [489, 466] width 10 height 10
click at [484, 462] on input "checkbox" at bounding box center [488, 466] width 8 height 8
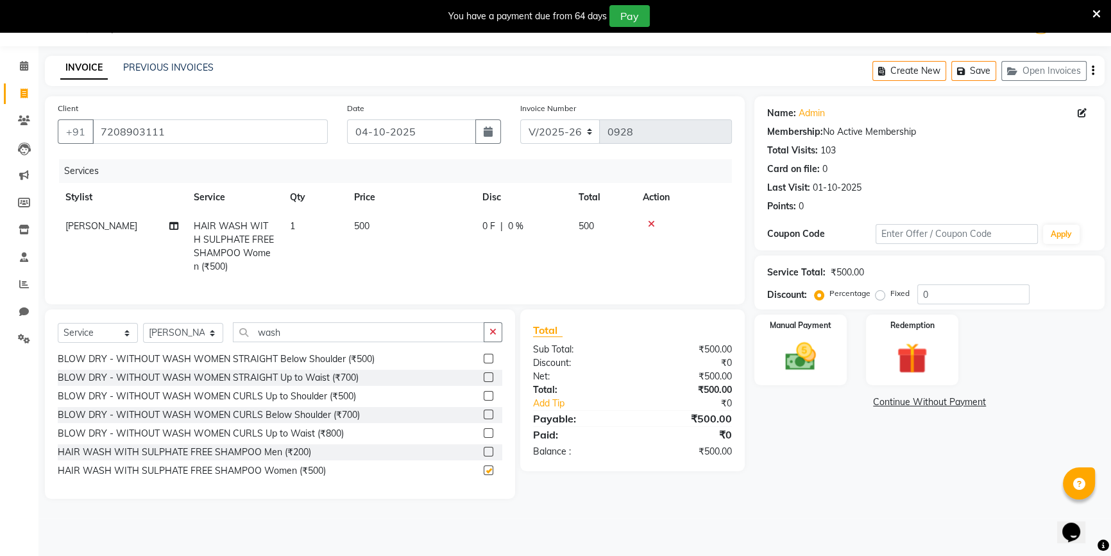
checkbox input "false"
click at [484, 332] on button "button" at bounding box center [493, 332] width 19 height 20
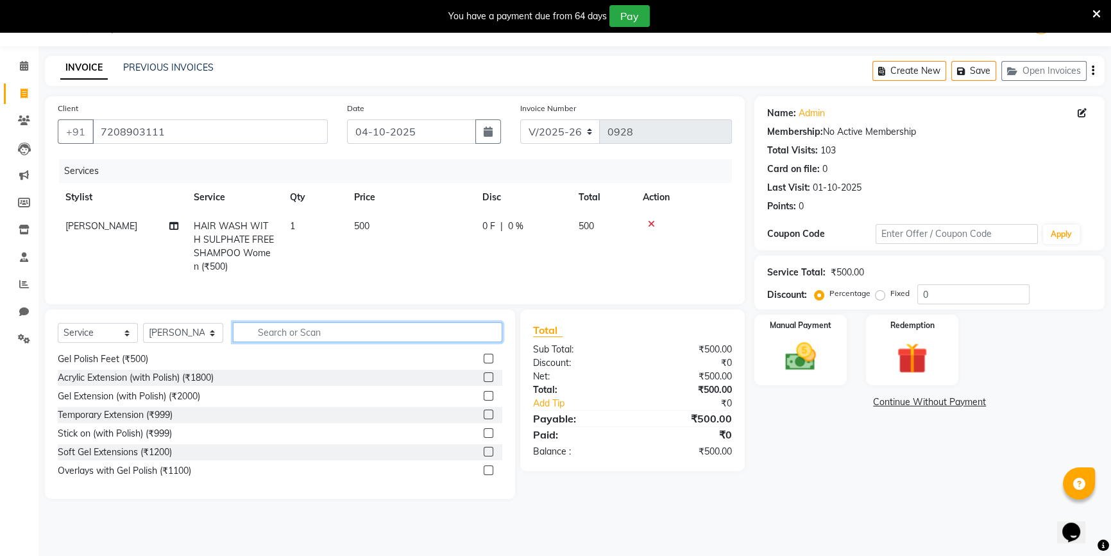
click at [448, 339] on input "text" at bounding box center [367, 332] width 269 height 20
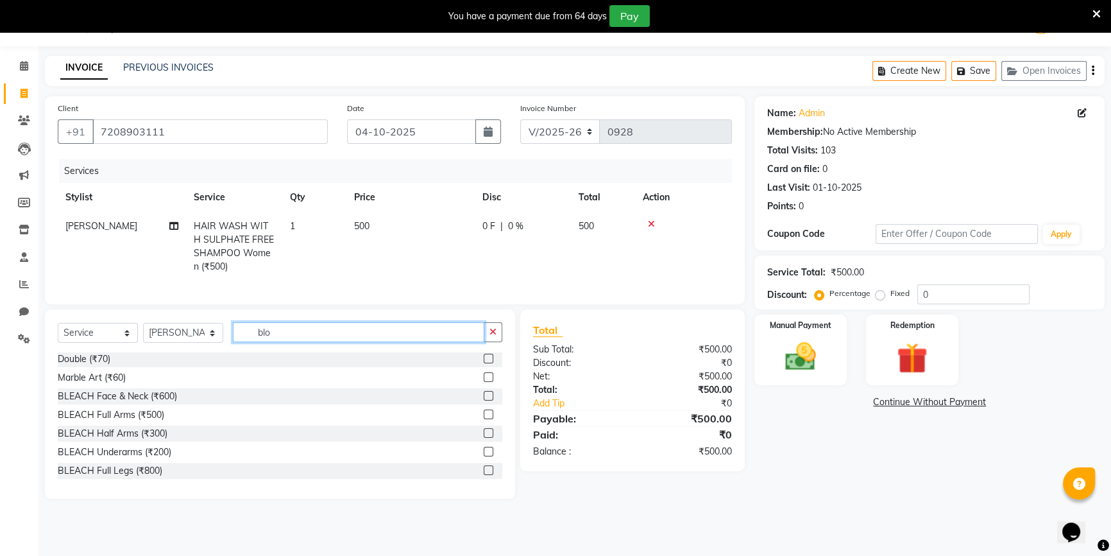
scroll to position [0, 0]
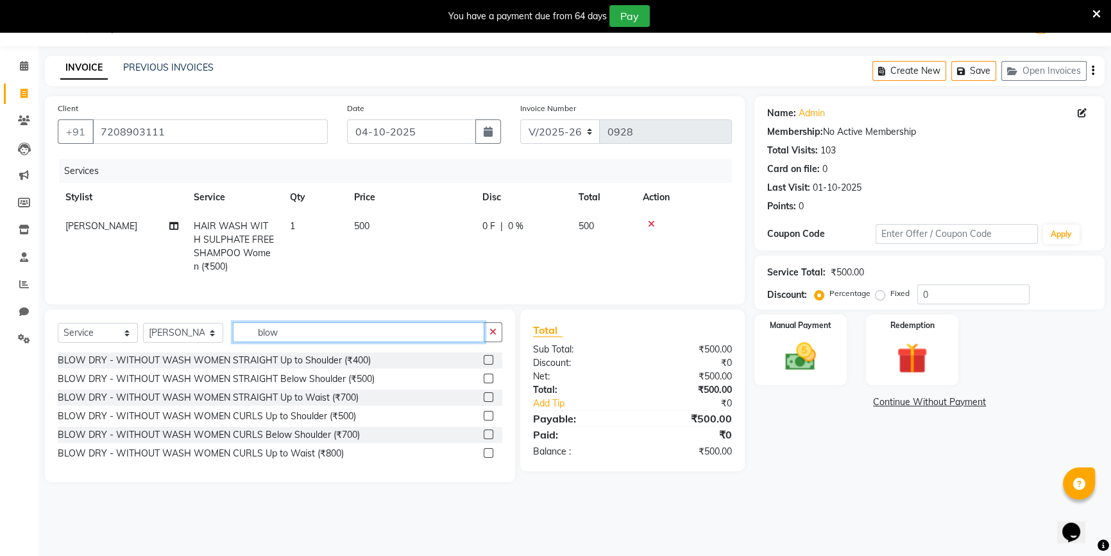
type input "blow"
click at [487, 364] on label at bounding box center [489, 360] width 10 height 10
click at [487, 364] on input "checkbox" at bounding box center [488, 360] width 8 height 8
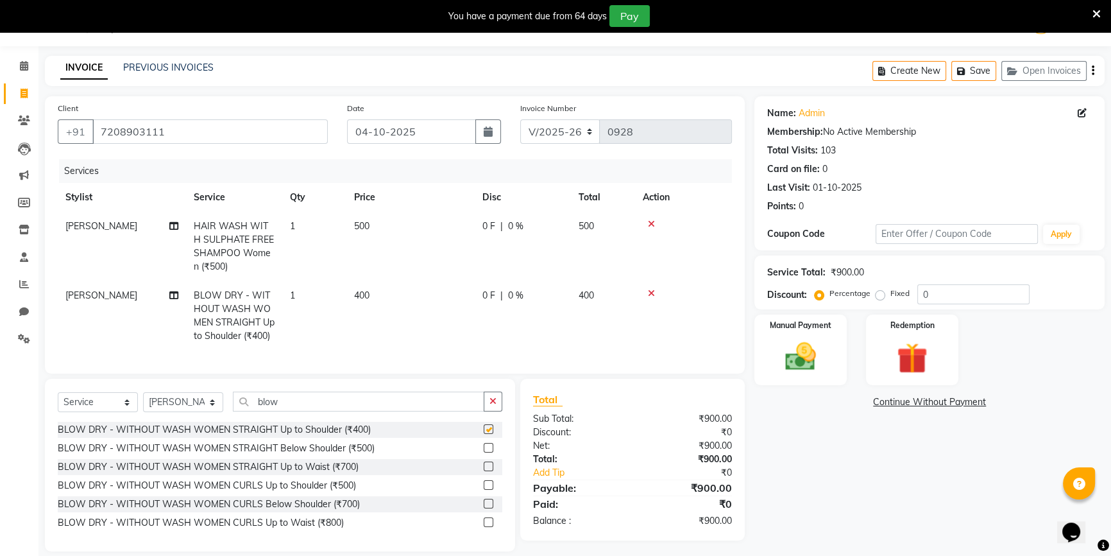
checkbox input "false"
click at [423, 307] on td "400" at bounding box center [410, 315] width 128 height 69
select select "92038"
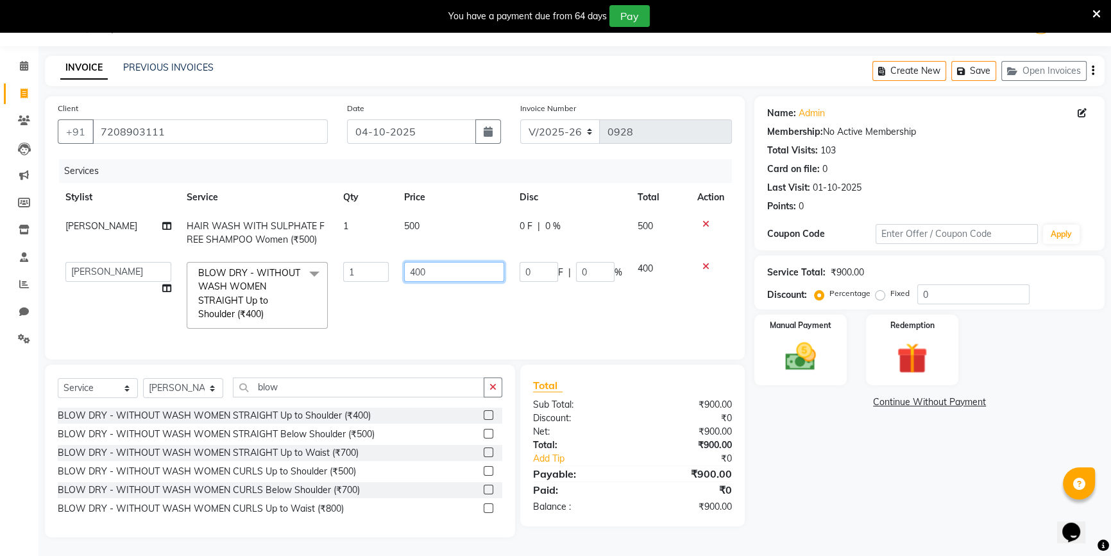
drag, startPoint x: 452, startPoint y: 279, endPoint x: 376, endPoint y: 282, distance: 76.4
click at [376, 282] on tr "ANJALI [PERSON_NAME] front desk [PERSON_NAME] priya [PERSON_NAME] rubina [PERSO…" at bounding box center [395, 295] width 674 height 82
type input "300"
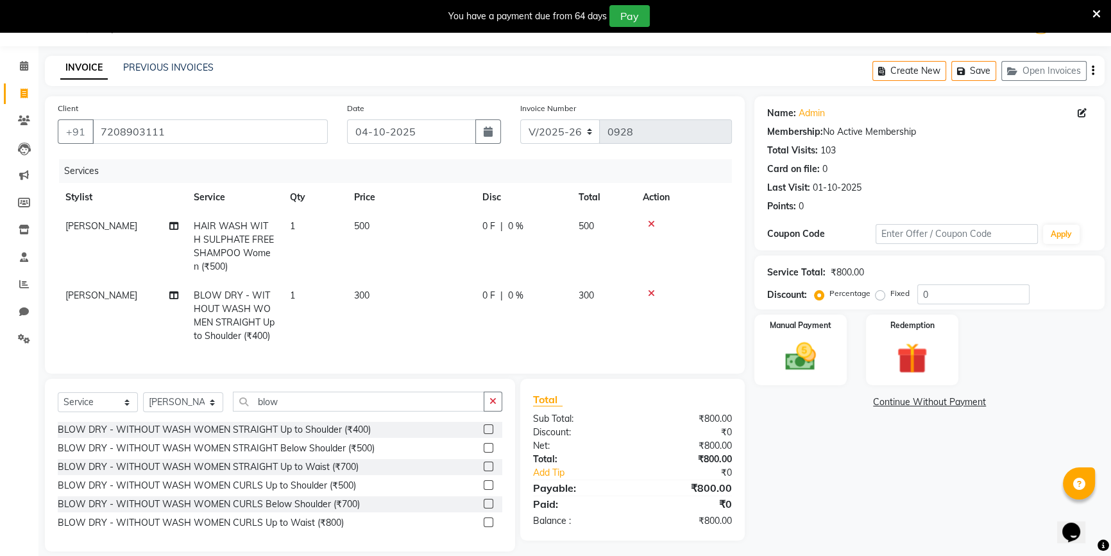
click at [391, 327] on tr "[PERSON_NAME] BLOW DRY - WITHOUT WASH WOMEN STRAIGHT Up to Shoulder (₹400) 1 30…" at bounding box center [395, 315] width 674 height 69
click at [813, 340] on img at bounding box center [801, 356] width 52 height 37
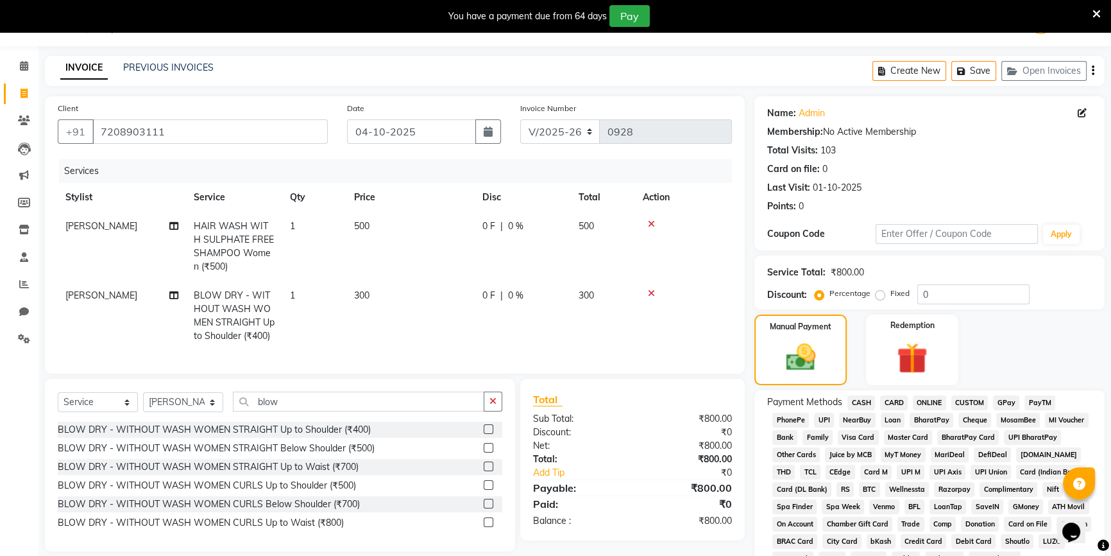
click at [863, 399] on span "CASH" at bounding box center [861, 402] width 28 height 15
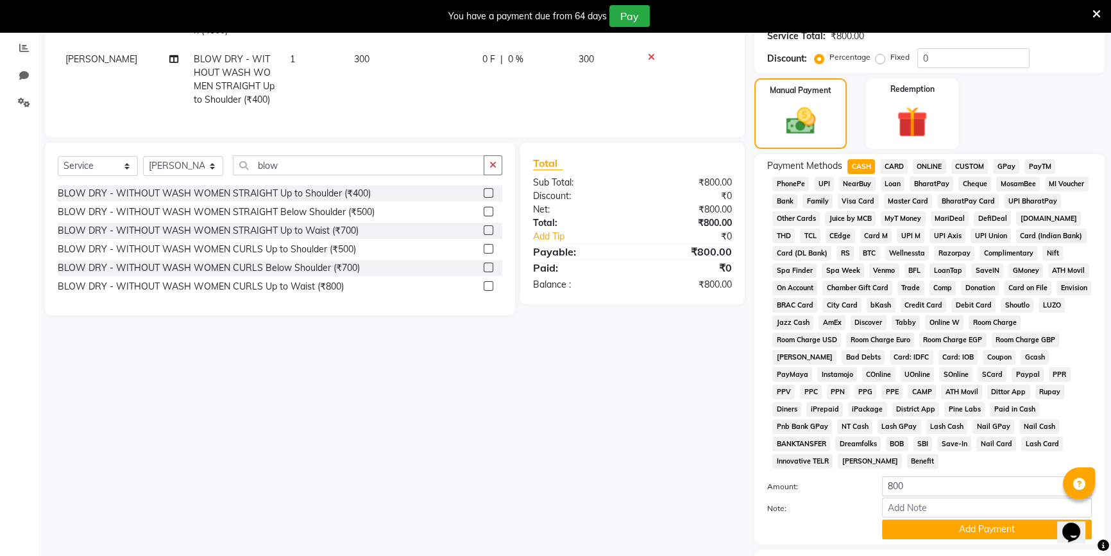
scroll to position [333, 0]
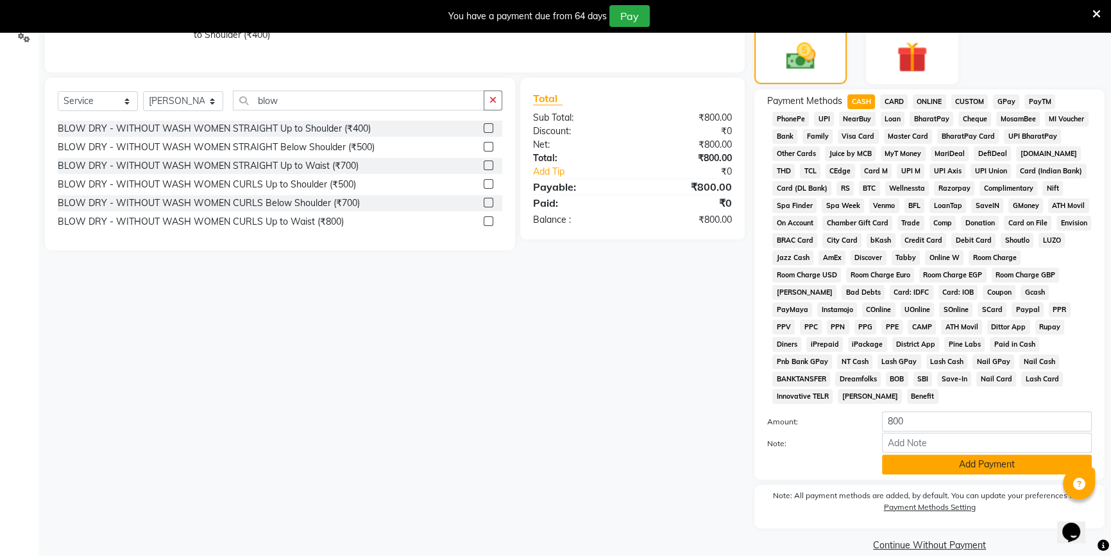
click at [967, 454] on button "Add Payment" at bounding box center [987, 464] width 210 height 20
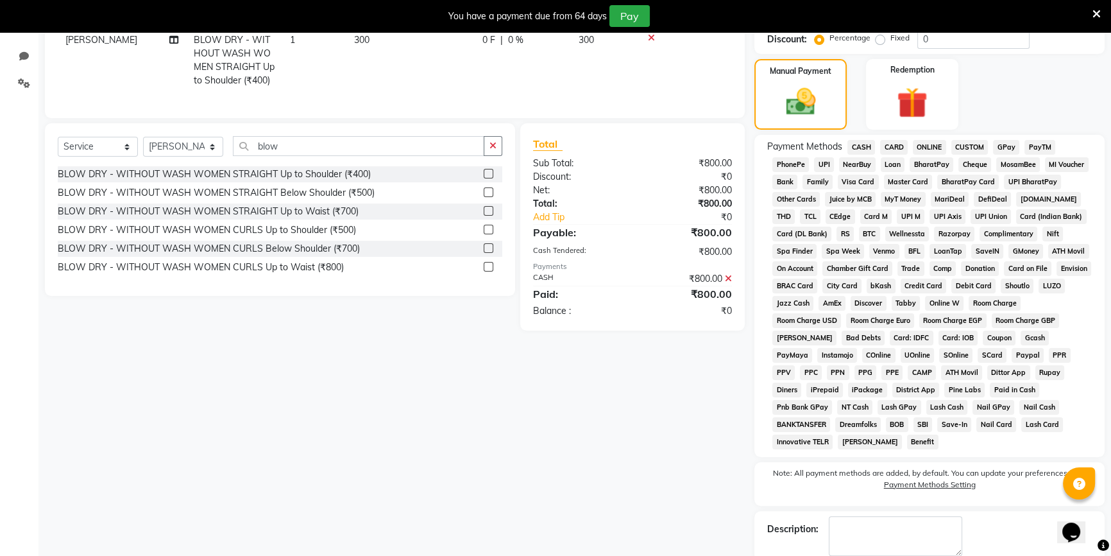
scroll to position [337, 0]
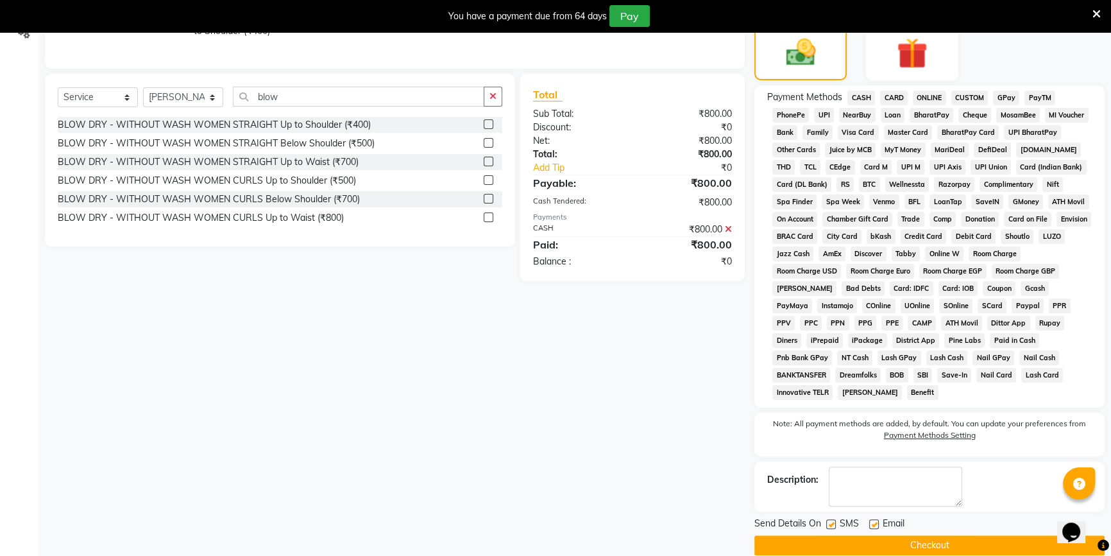
click at [797, 535] on button "Checkout" at bounding box center [929, 545] width 350 height 20
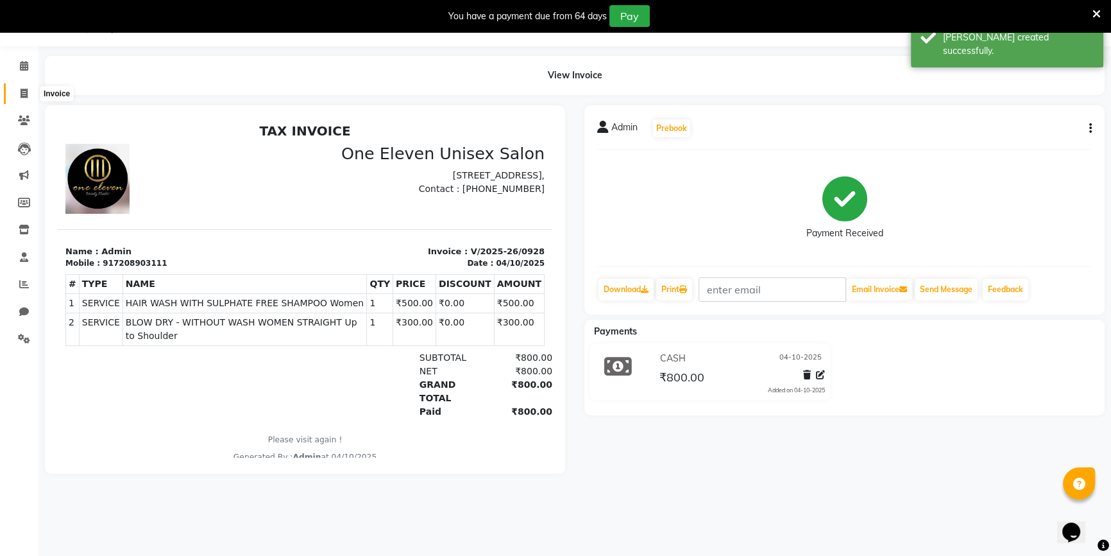
click at [22, 96] on icon at bounding box center [24, 94] width 7 height 10
select select "service"
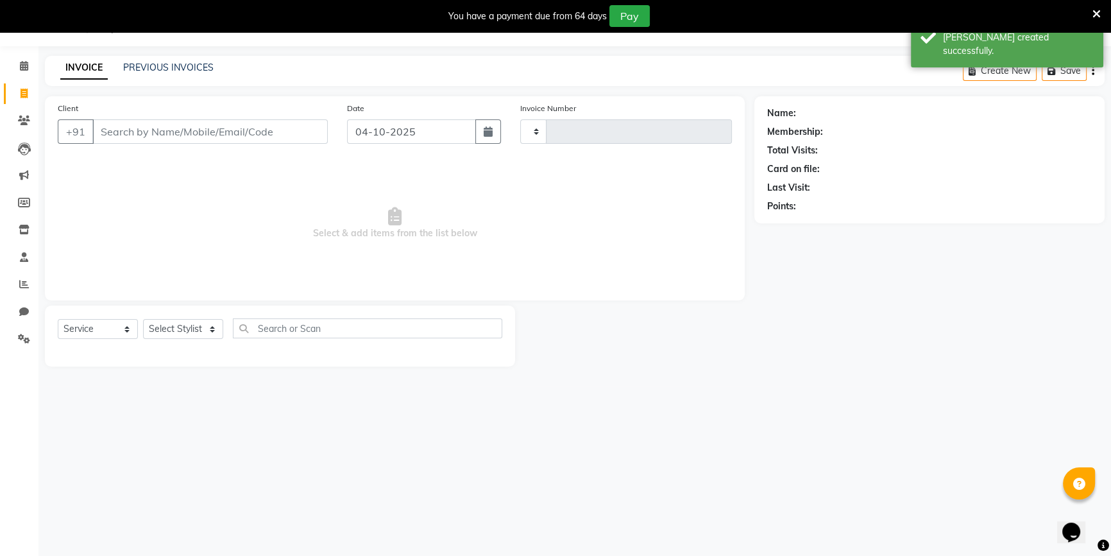
type input "0929"
select select "6362"
click at [1051, 59] on div "Create New Save Open Invoices" at bounding box center [988, 71] width 232 height 30
click at [1051, 64] on button "Open Invoices" at bounding box center [1043, 71] width 85 height 20
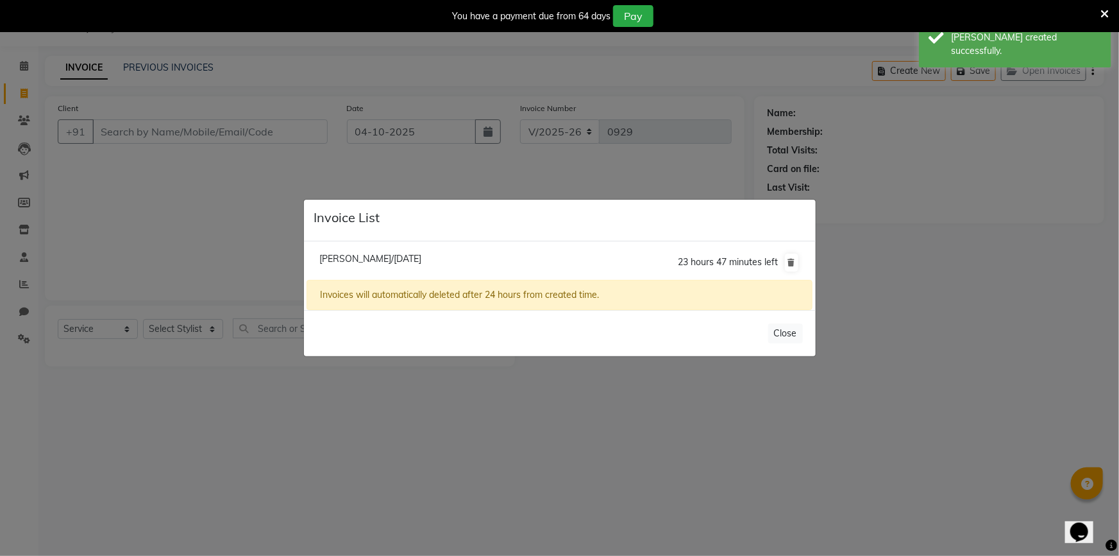
click at [196, 228] on ngb-modal-window "Invoice List [PERSON_NAME]/[DATE] 23 hours 47 minutes left Invoices will automa…" at bounding box center [559, 278] width 1119 height 556
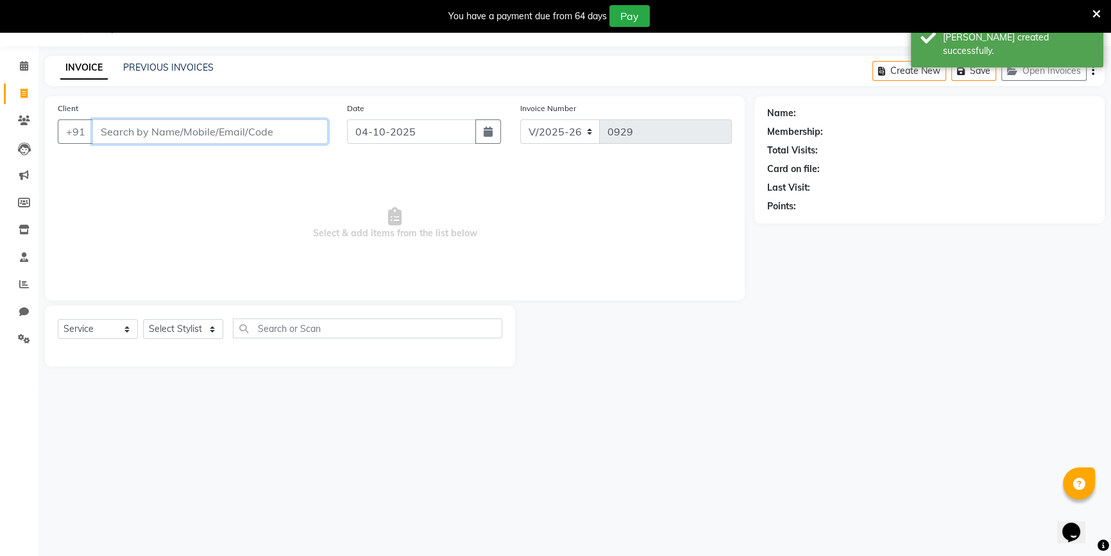
click at [206, 130] on input "Client" at bounding box center [209, 131] width 235 height 24
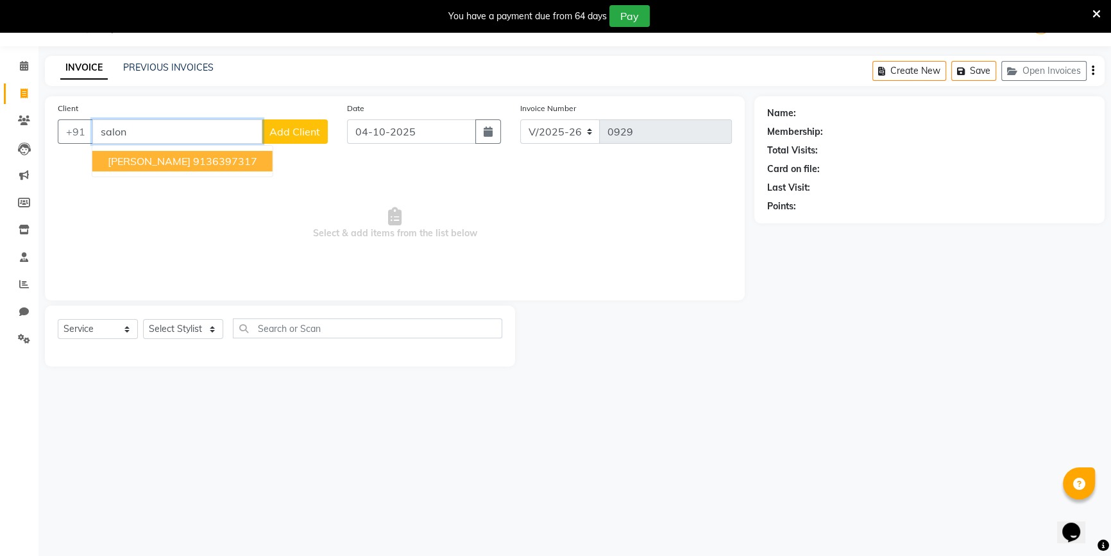
click at [193, 164] on ngb-highlight "9136397317" at bounding box center [225, 161] width 64 height 13
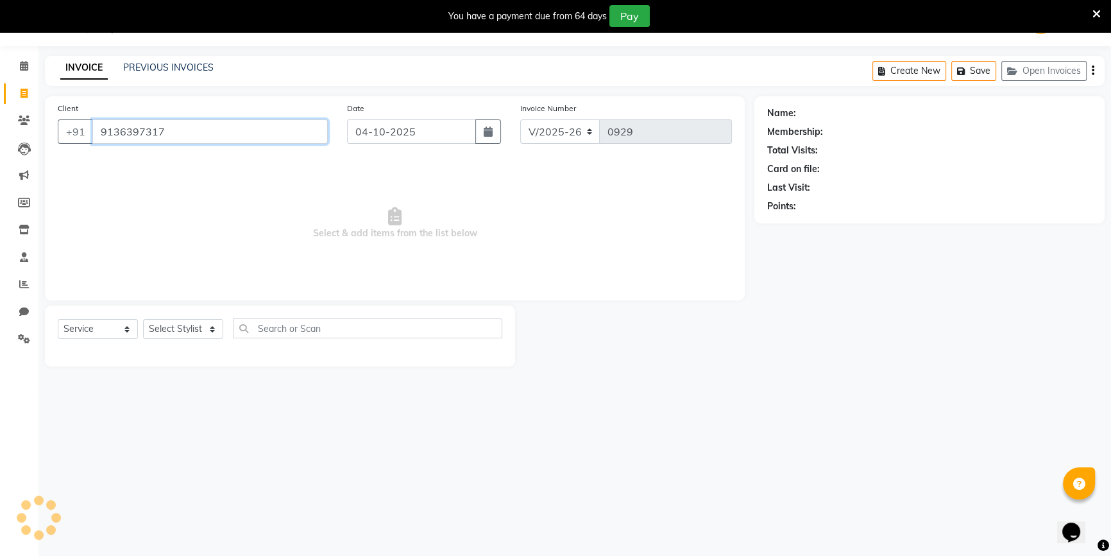
type input "9136397317"
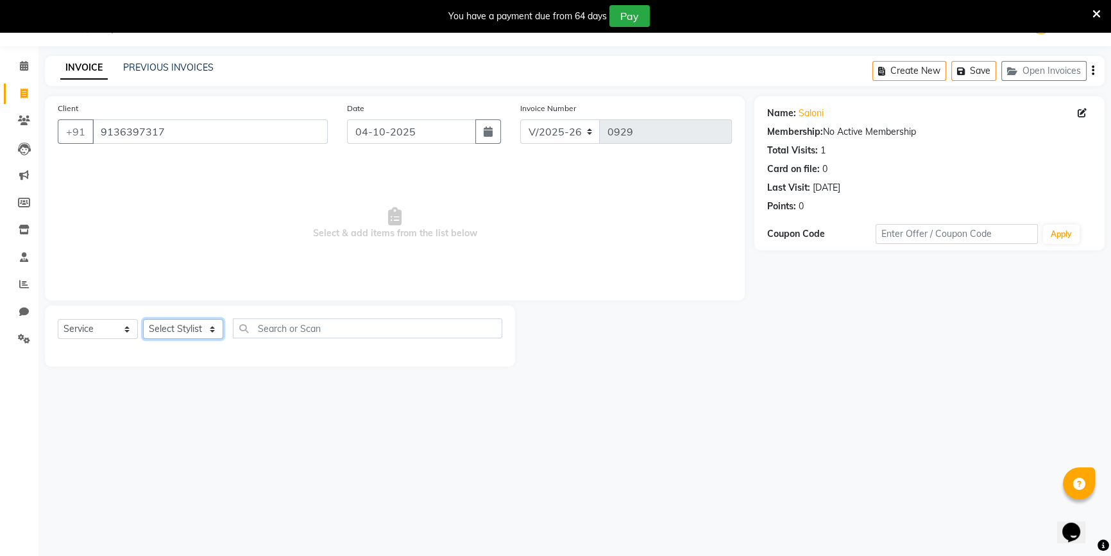
click at [180, 334] on select "Select Stylist ANJALI [PERSON_NAME] front desk [PERSON_NAME] [PERSON_NAME] [PER…" at bounding box center [183, 329] width 80 height 20
select select "48194"
click at [143, 319] on select "Select Stylist ANJALI [PERSON_NAME] front desk [PERSON_NAME] [PERSON_NAME] [PER…" at bounding box center [183, 329] width 80 height 20
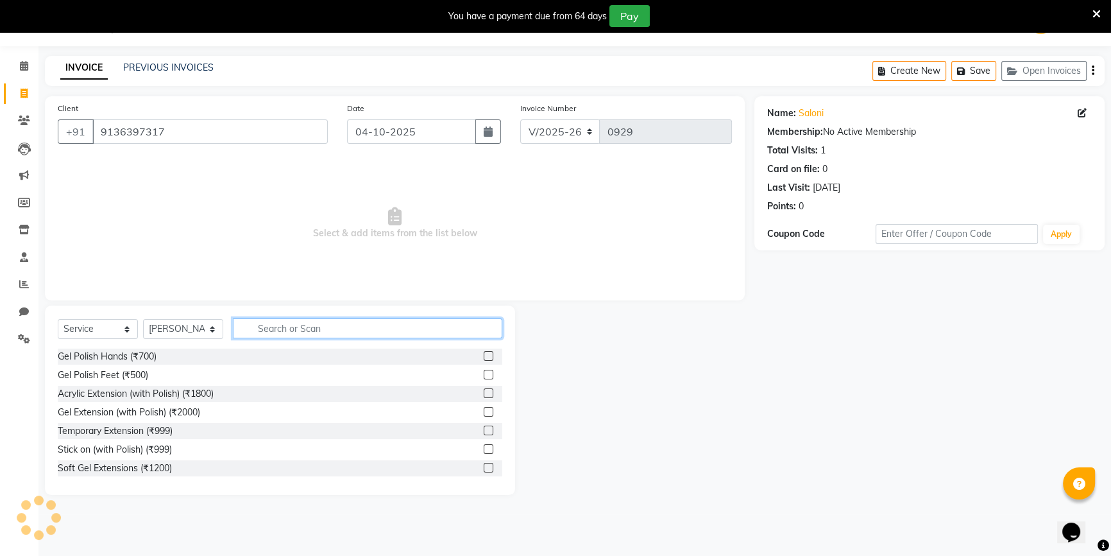
click at [303, 332] on input "text" at bounding box center [367, 328] width 269 height 20
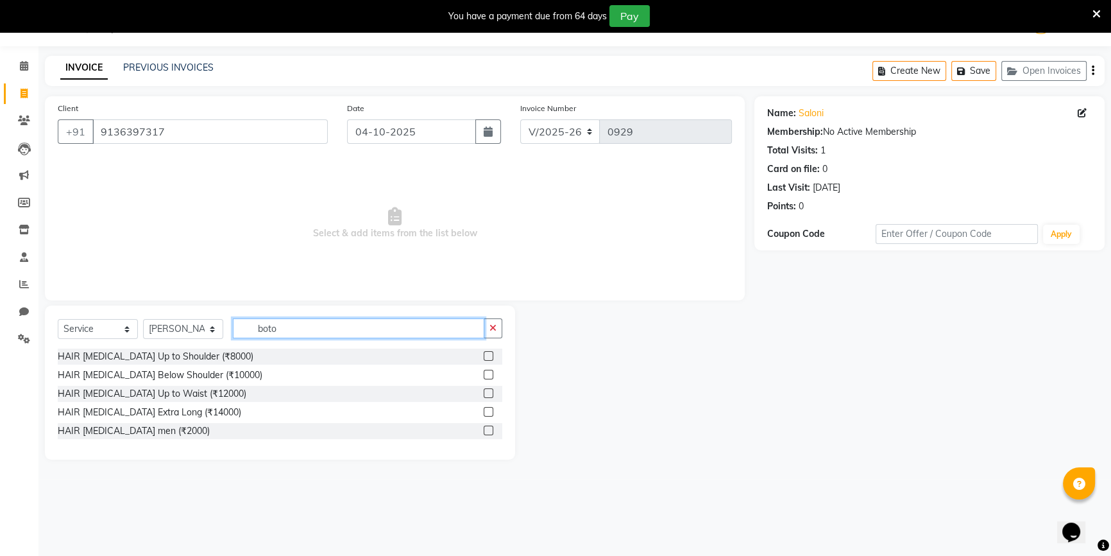
type input "boto"
click at [490, 352] on label at bounding box center [489, 356] width 10 height 10
click at [490, 352] on input "checkbox" at bounding box center [488, 356] width 8 height 8
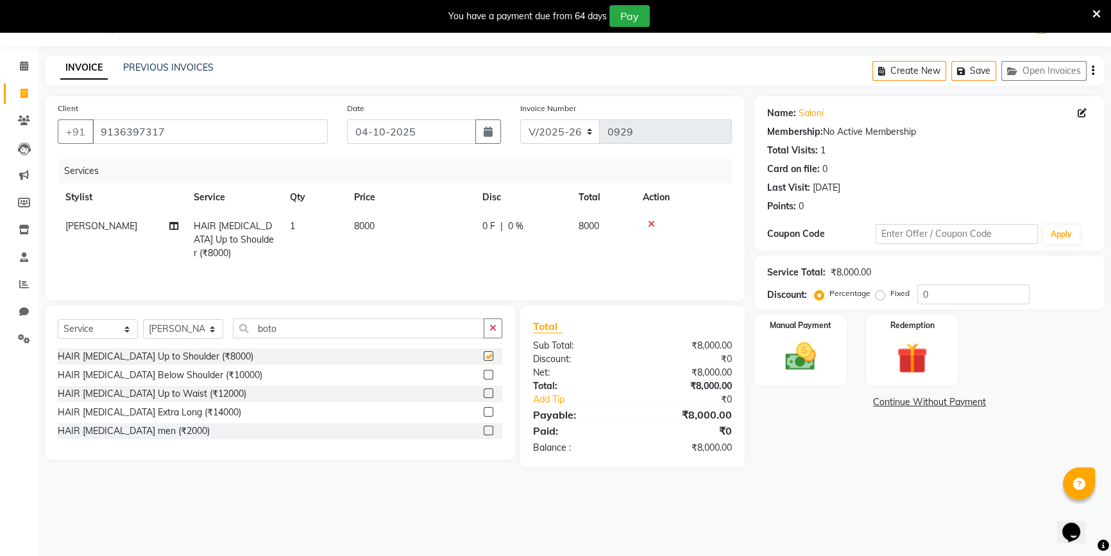
checkbox input "false"
click at [398, 219] on td "8000" at bounding box center [410, 240] width 128 height 56
select select "48194"
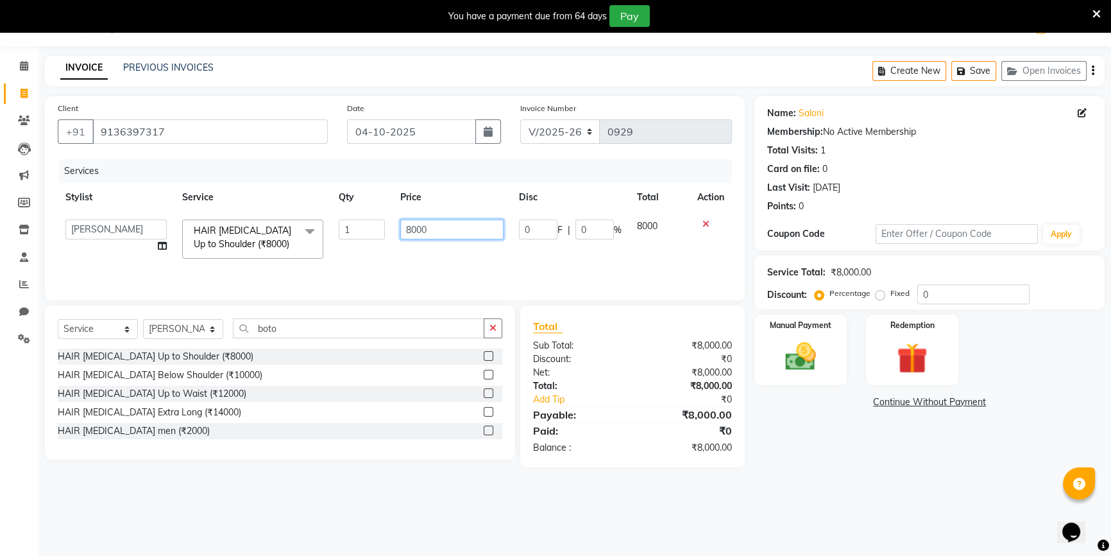
drag, startPoint x: 445, startPoint y: 232, endPoint x: 389, endPoint y: 230, distance: 55.8
click at [389, 230] on tr "ANJALI [PERSON_NAME] front desk [PERSON_NAME] priya [PERSON_NAME] rubina [PERSO…" at bounding box center [395, 239] width 674 height 55
type input "5000"
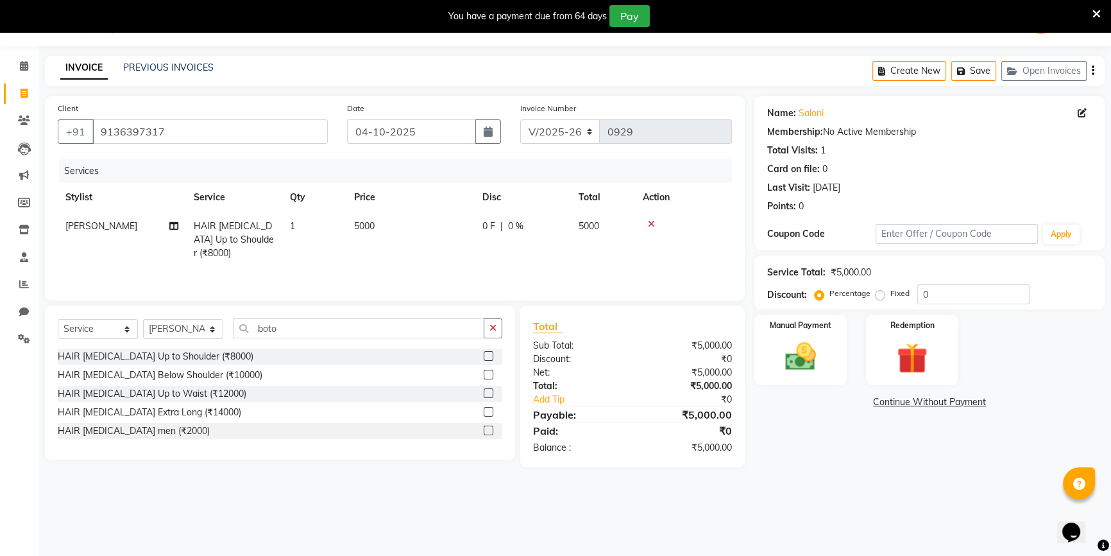
click at [396, 258] on div "Services Stylist Service Qty Price Disc Total Action [PERSON_NAME] HAIR [MEDICA…" at bounding box center [395, 223] width 674 height 128
click at [799, 359] on img at bounding box center [801, 356] width 52 height 37
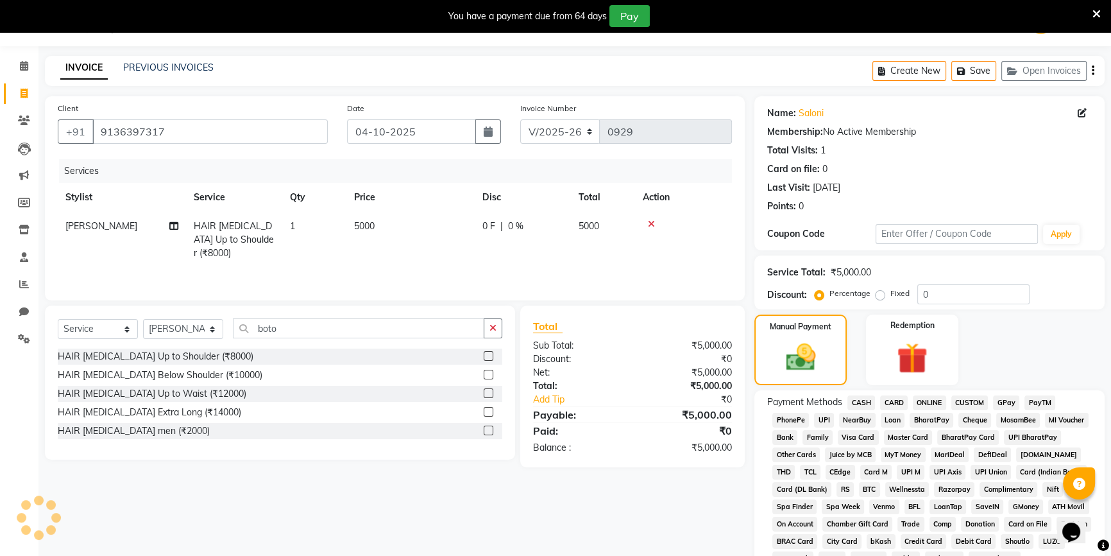
click at [865, 403] on span "CASH" at bounding box center [861, 402] width 28 height 15
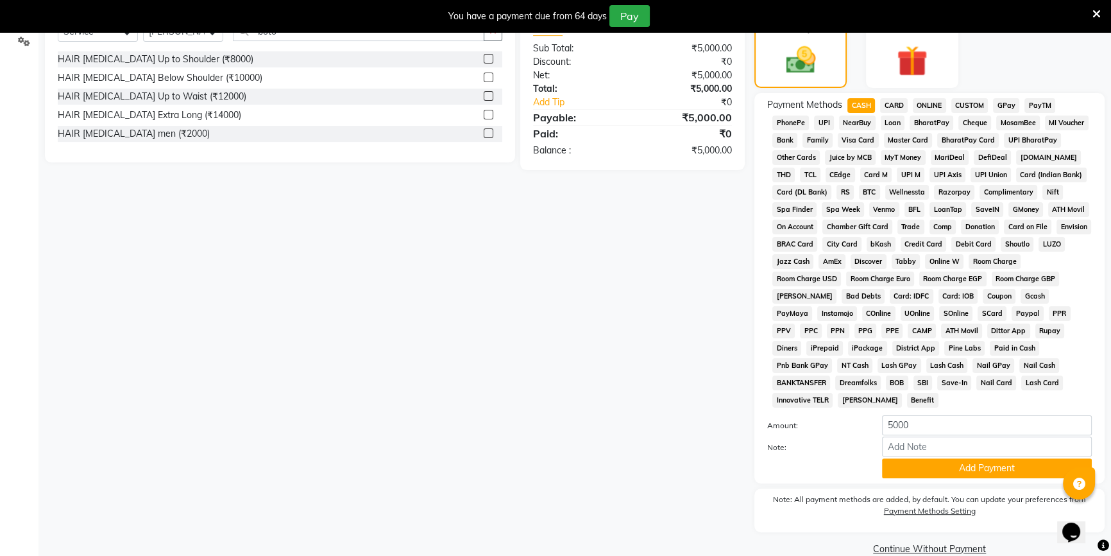
scroll to position [333, 0]
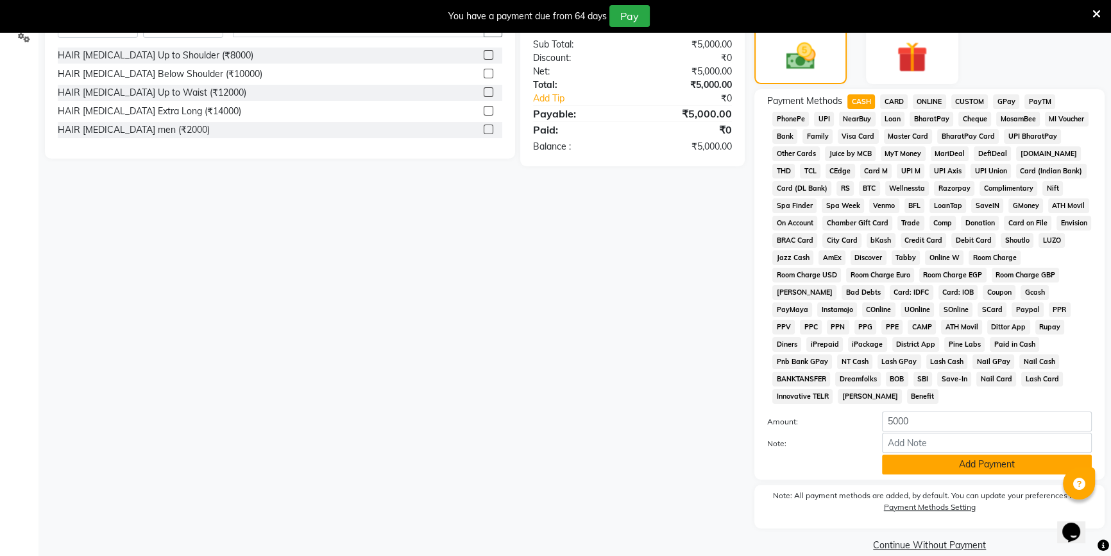
click at [1003, 454] on button "Add Payment" at bounding box center [987, 464] width 210 height 20
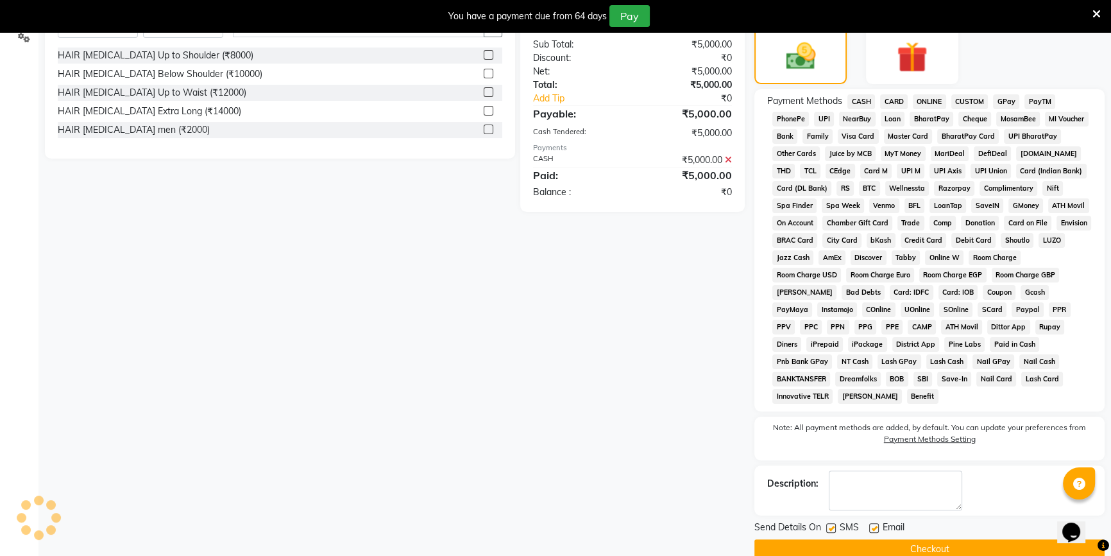
scroll to position [337, 0]
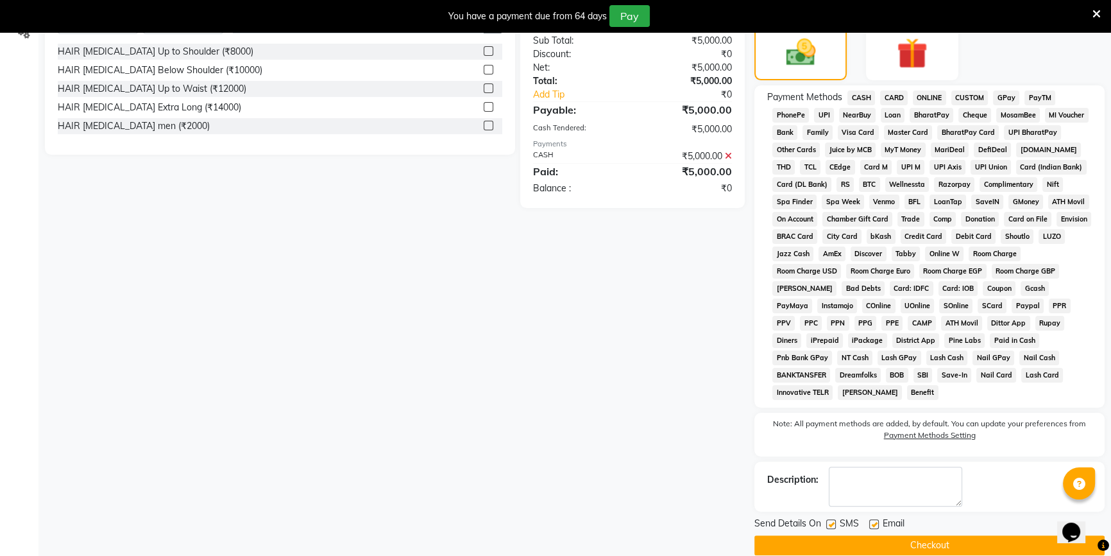
click at [899, 535] on button "Checkout" at bounding box center [929, 545] width 350 height 20
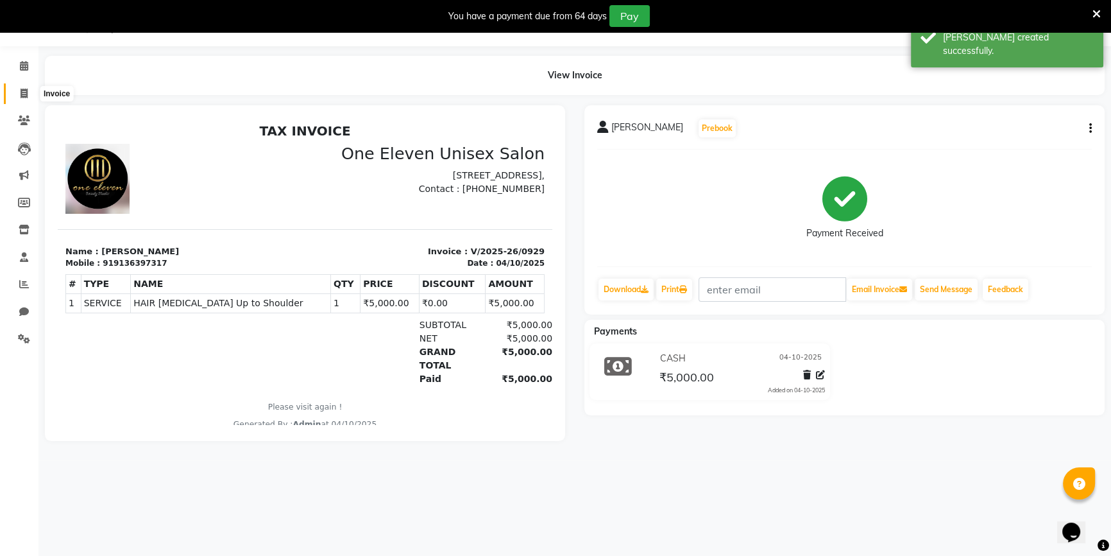
click at [15, 90] on span at bounding box center [24, 94] width 22 height 15
select select "service"
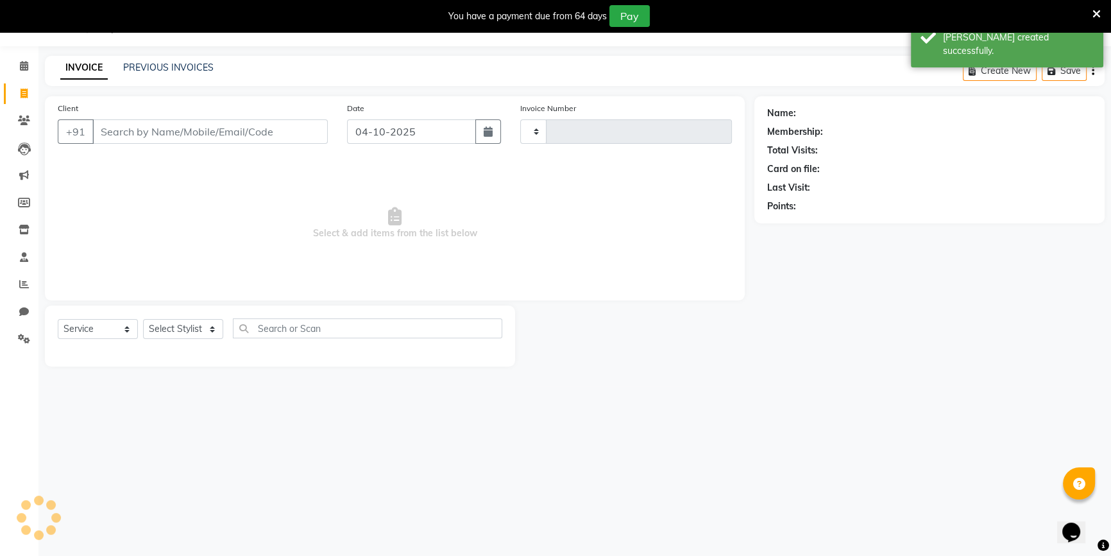
type input "0930"
select select "6362"
click at [23, 126] on span at bounding box center [24, 121] width 22 height 15
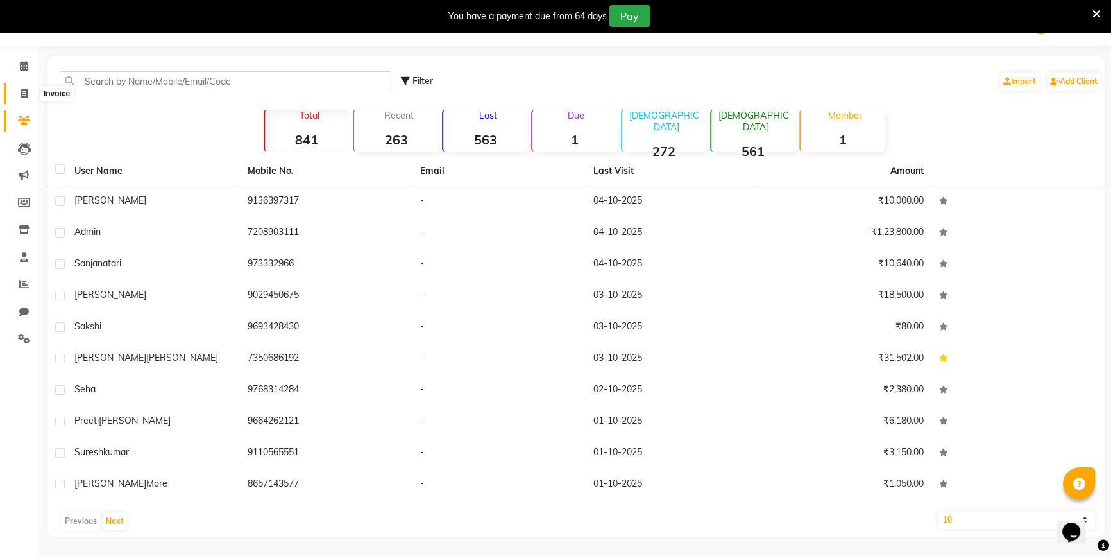
click at [31, 94] on span at bounding box center [24, 94] width 22 height 15
select select "service"
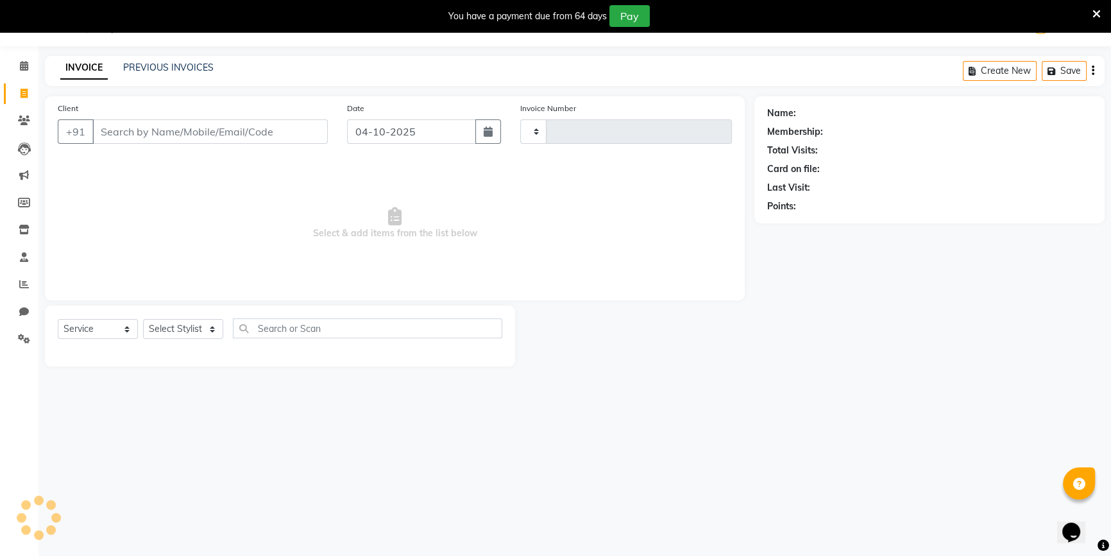
type input "0930"
select select "6362"
click at [1018, 74] on icon "button" at bounding box center [1014, 71] width 15 height 9
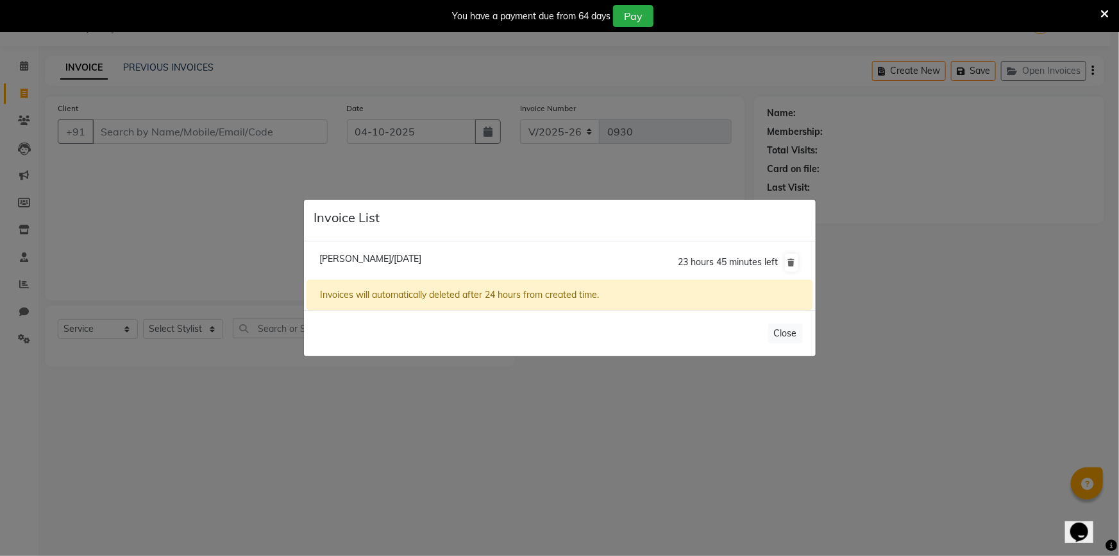
click at [454, 262] on li "[PERSON_NAME]/[DATE] 23 hours 45 minutes left" at bounding box center [559, 262] width 505 height 36
click at [412, 255] on span "[PERSON_NAME]/[DATE]" at bounding box center [370, 259] width 102 height 12
type input "8850135494"
type input "03-10-2025"
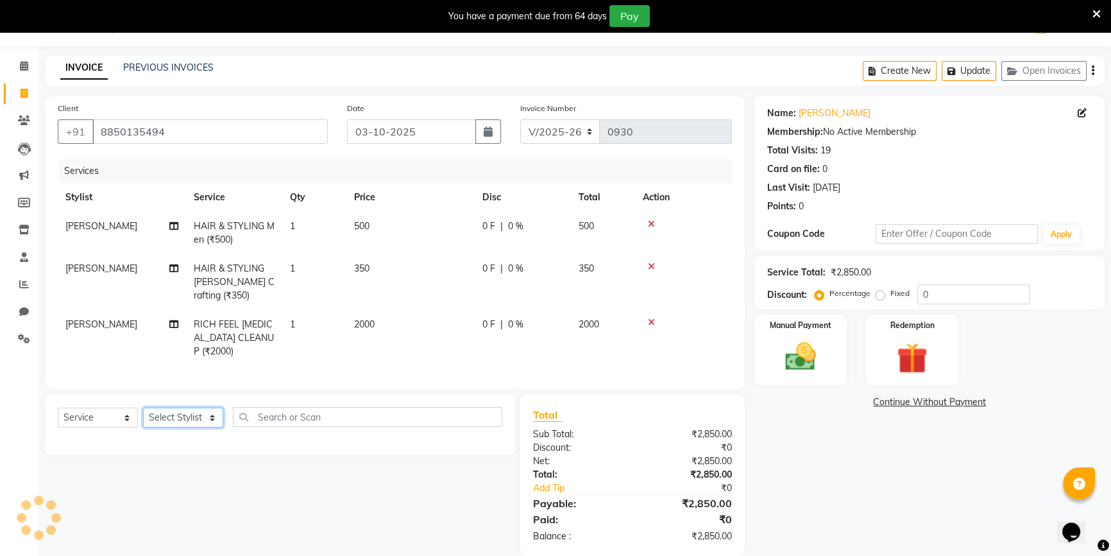
click at [188, 427] on select "Select Stylist ANJALI [PERSON_NAME] front desk [PERSON_NAME] [PERSON_NAME] [PER…" at bounding box center [183, 417] width 80 height 20
select select "58018"
click at [143, 416] on select "Select Stylist ANJALI [PERSON_NAME] front desk [PERSON_NAME] [PERSON_NAME] [PER…" at bounding box center [183, 417] width 80 height 20
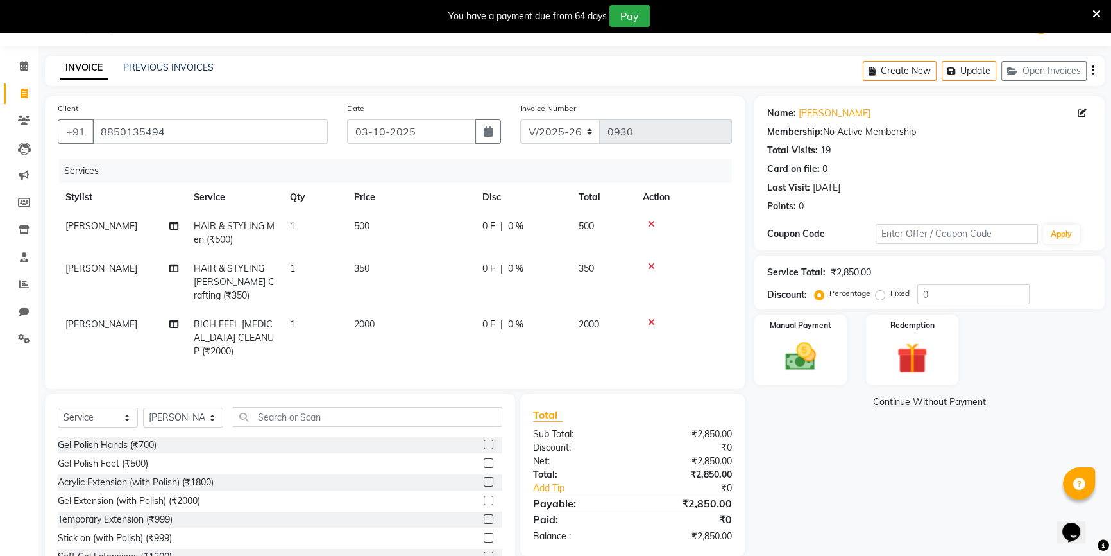
drag, startPoint x: 282, startPoint y: 412, endPoint x: 284, endPoint y: 430, distance: 17.5
click at [284, 418] on div "Select Service Product Membership Package Voucher Prepaid Gift Card Select Styl…" at bounding box center [280, 488] width 470 height 189
click at [284, 427] on input "text" at bounding box center [367, 417] width 269 height 20
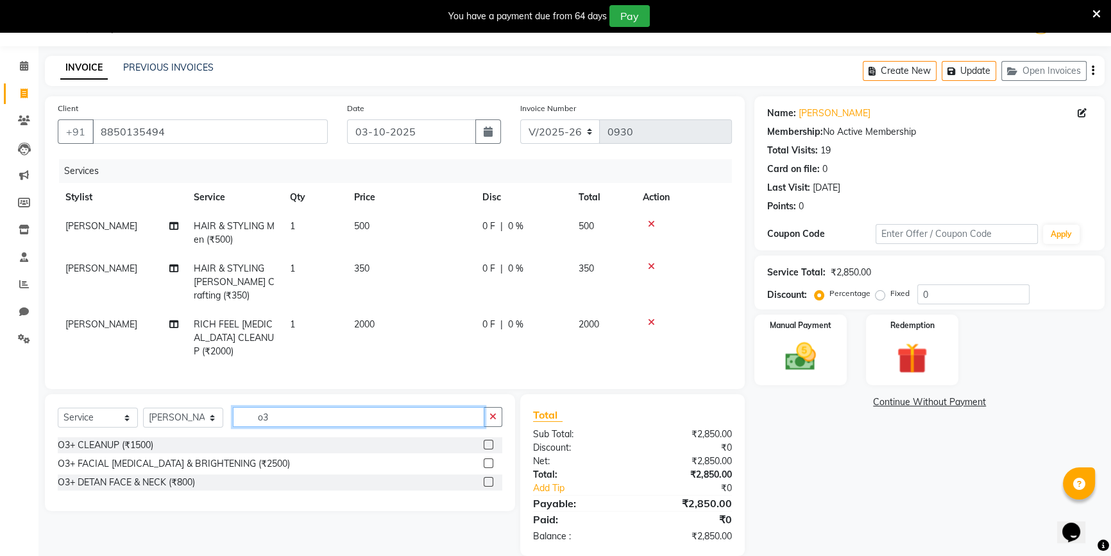
type input "o3"
click at [481, 488] on div "O3+ DETAN FACE & NECK (₹800)" at bounding box center [280, 482] width 445 height 16
click at [484, 486] on label at bounding box center [489, 482] width 10 height 10
click at [484, 486] on input "checkbox" at bounding box center [488, 482] width 8 height 8
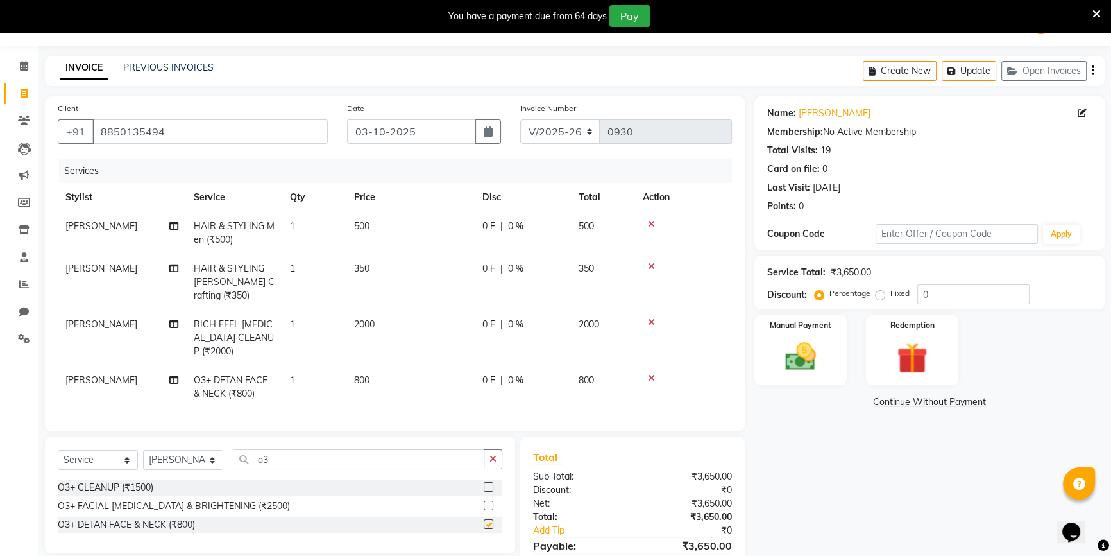
checkbox input "false"
click at [402, 381] on td "800" at bounding box center [410, 387] width 128 height 42
select select "58018"
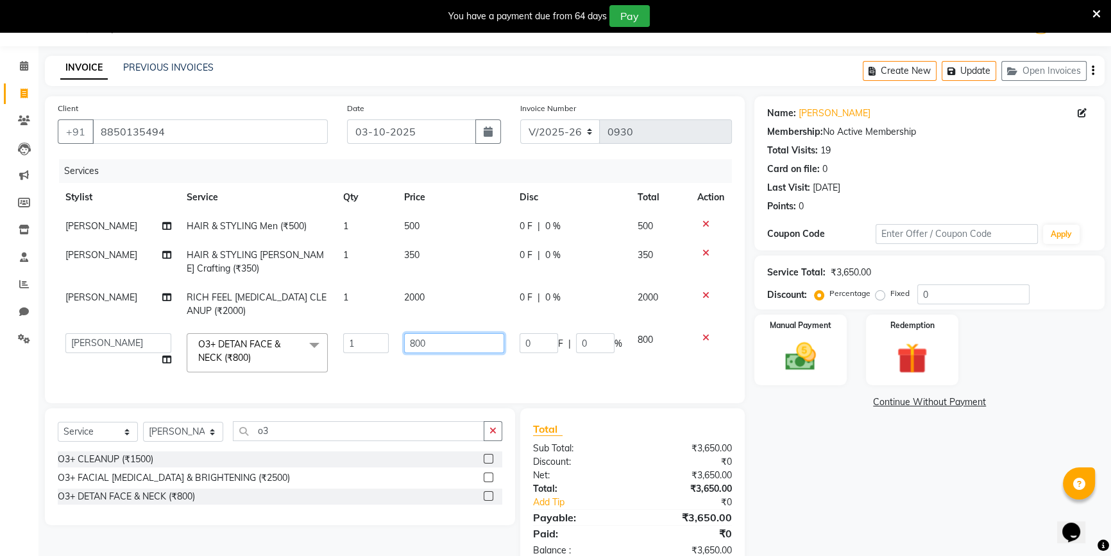
click at [450, 350] on input "800" at bounding box center [454, 343] width 100 height 20
drag, startPoint x: 441, startPoint y: 349, endPoint x: 387, endPoint y: 349, distance: 53.9
click at [387, 349] on tr "ANJALI [PERSON_NAME] front desk [PERSON_NAME] priya [PERSON_NAME] rubina [PERSO…" at bounding box center [395, 352] width 674 height 55
type input "500"
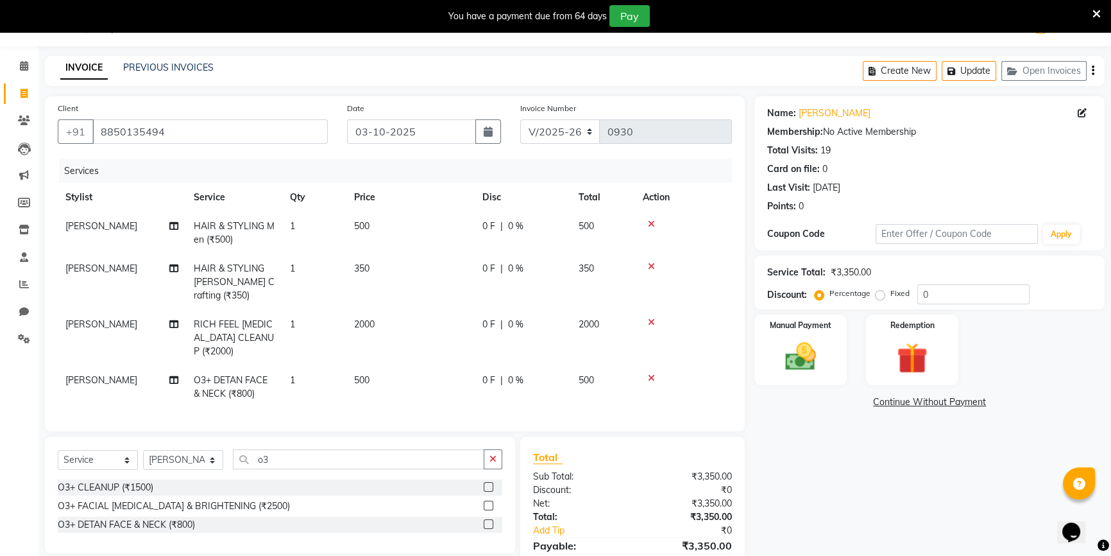
click at [379, 375] on tr "[PERSON_NAME] O3+ DETAN FACE & NECK (₹800) 1 500 0 F | 0 % 500" at bounding box center [395, 387] width 674 height 42
click at [810, 343] on img at bounding box center [801, 356] width 52 height 37
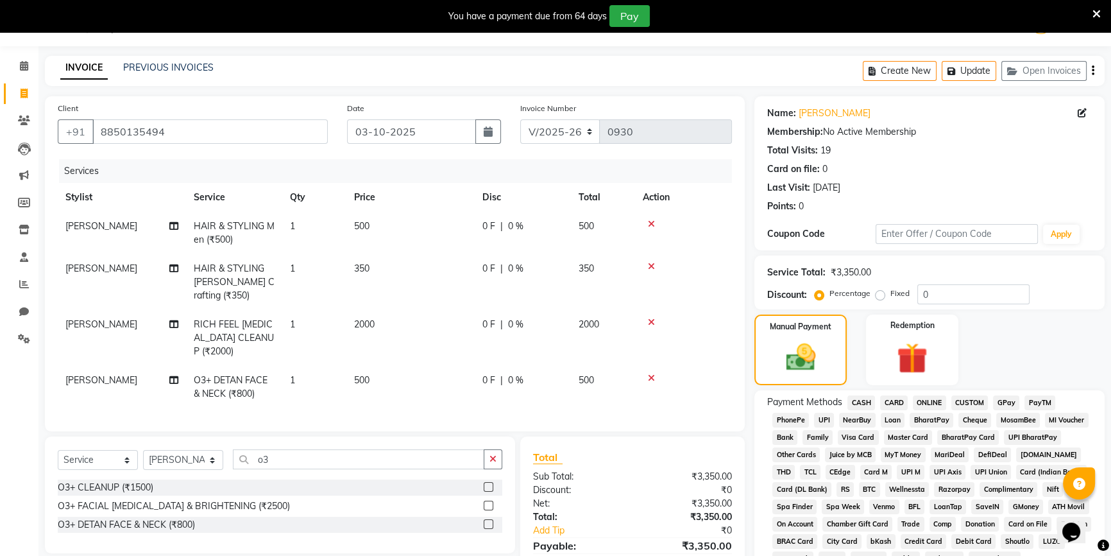
click at [922, 404] on span "ONLINE" at bounding box center [929, 402] width 33 height 15
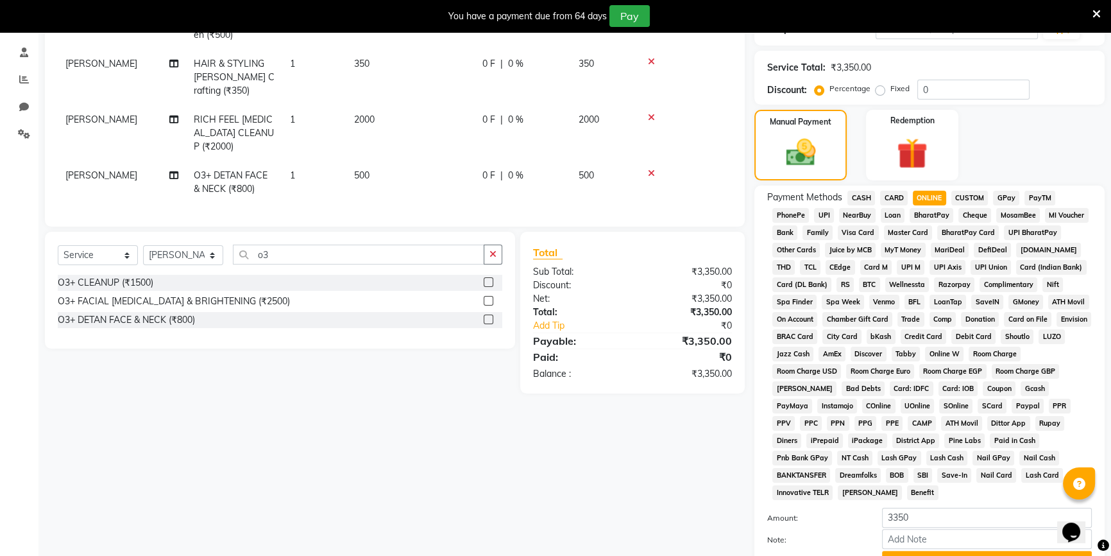
scroll to position [323, 0]
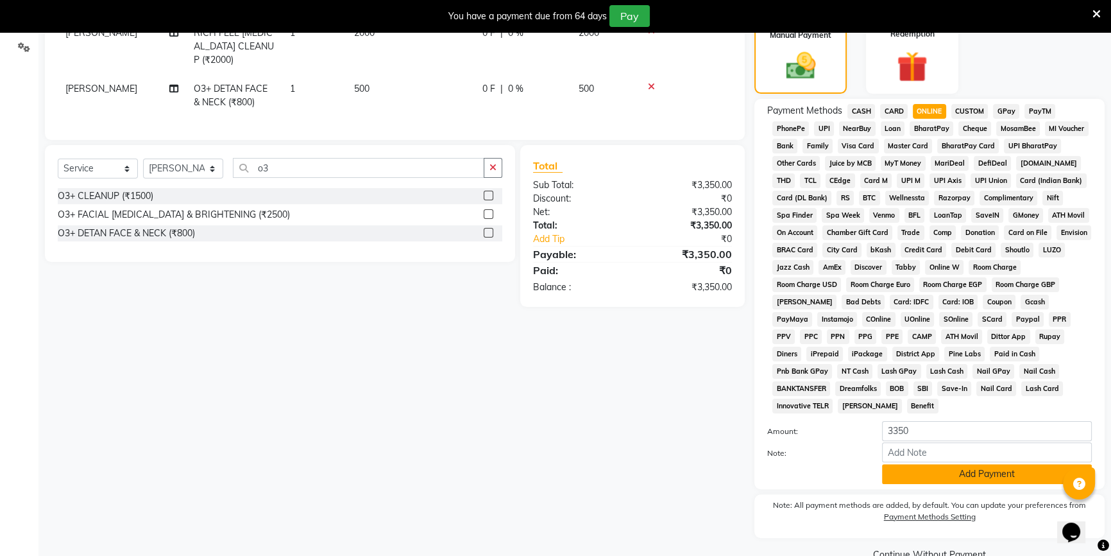
click at [908, 464] on button "Add Payment" at bounding box center [987, 474] width 210 height 20
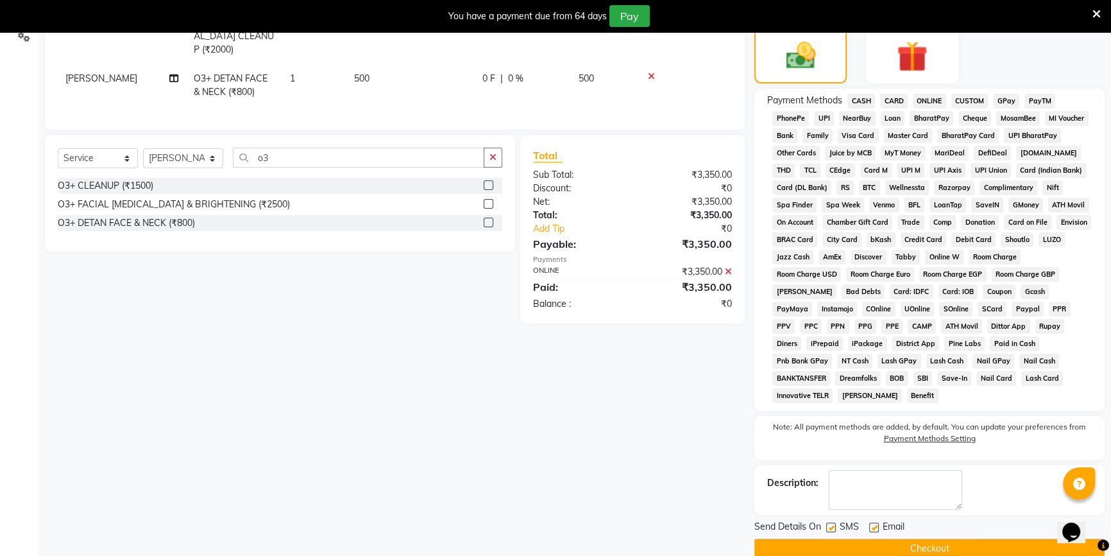
scroll to position [337, 0]
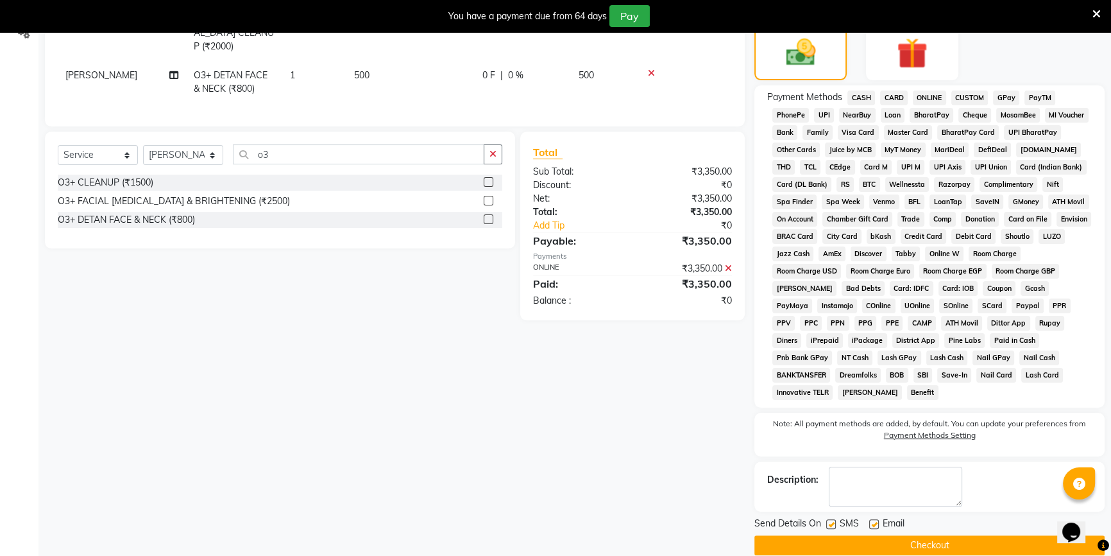
click at [853, 535] on button "Checkout" at bounding box center [929, 545] width 350 height 20
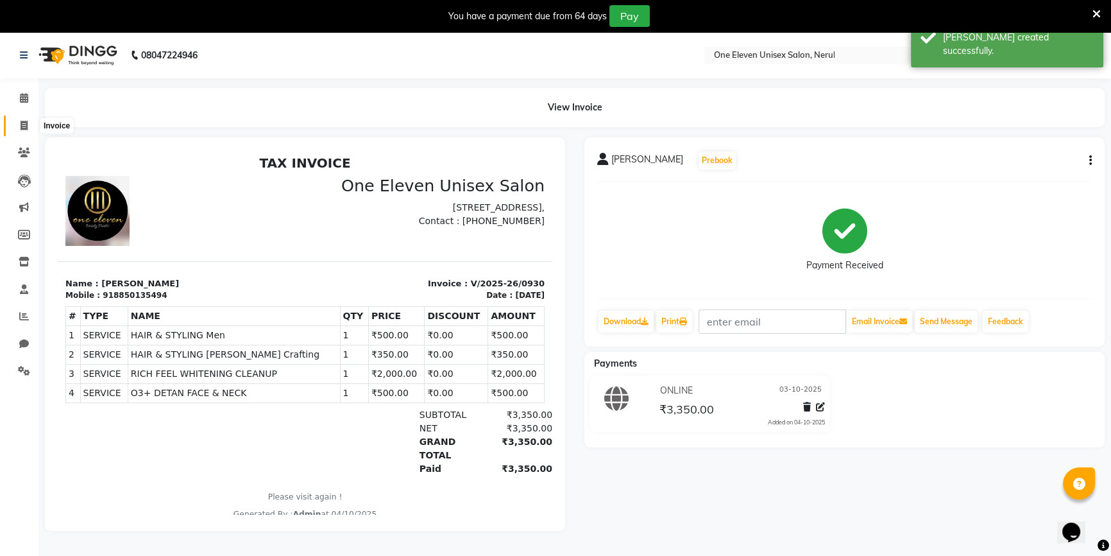
click at [21, 123] on span at bounding box center [24, 126] width 22 height 15
select select "service"
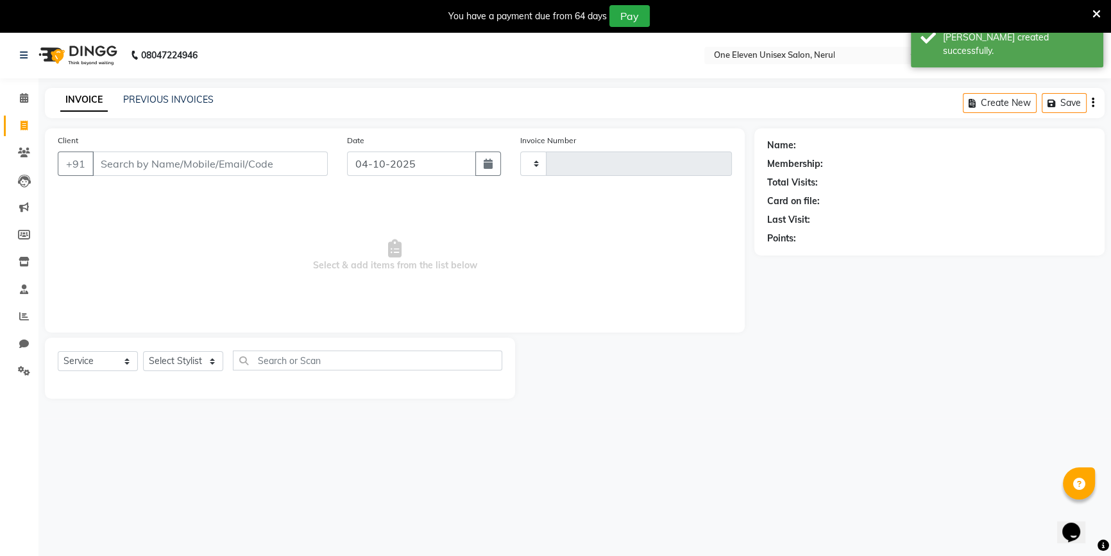
scroll to position [32, 0]
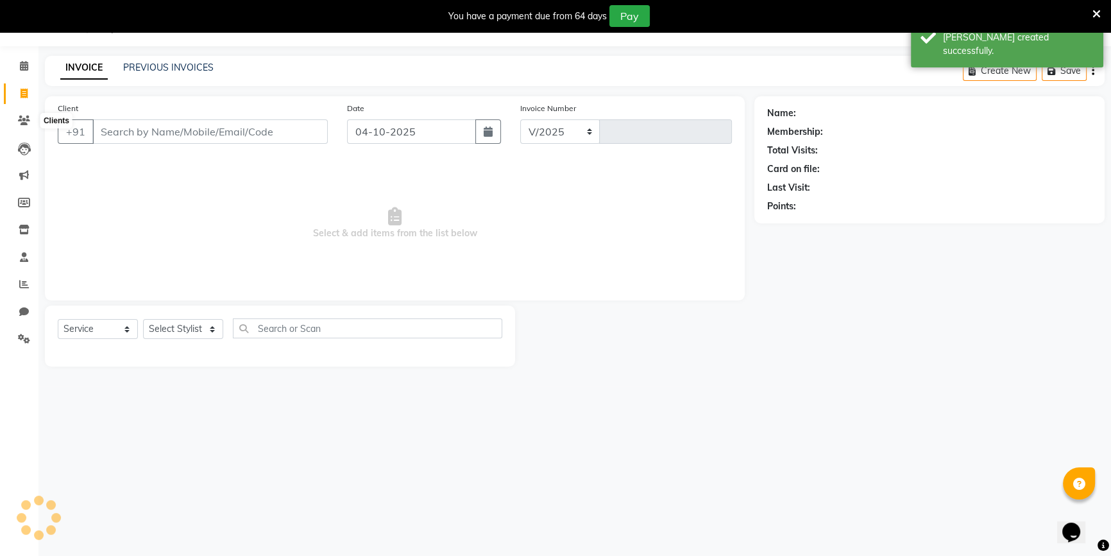
select select "6362"
type input "0931"
click at [19, 123] on icon at bounding box center [24, 120] width 12 height 10
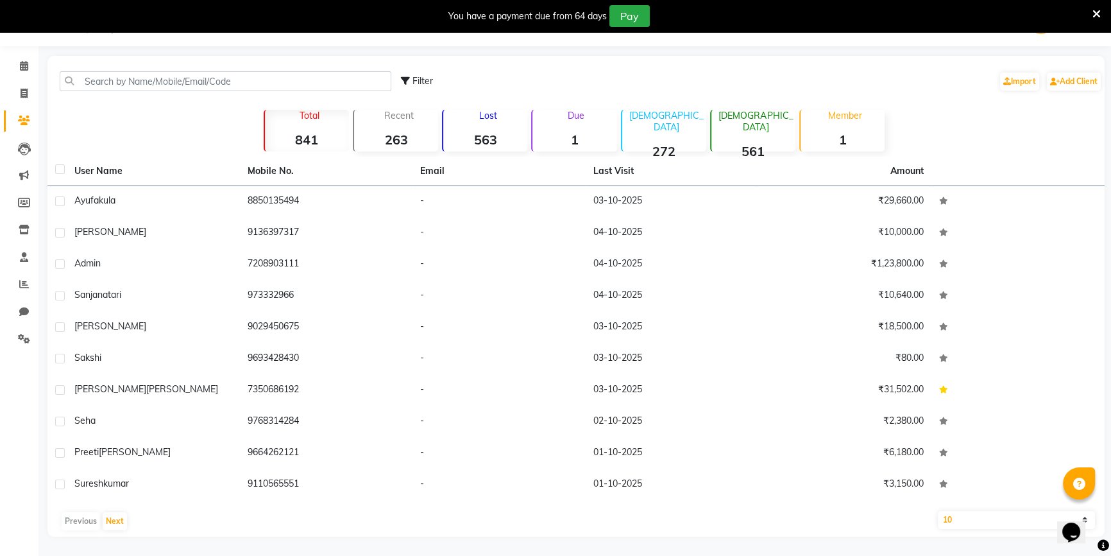
click at [963, 523] on select "10 50 100" at bounding box center [1016, 520] width 157 height 18
select select "50"
click at [938, 511] on select "10 50 100" at bounding box center [1016, 520] width 157 height 18
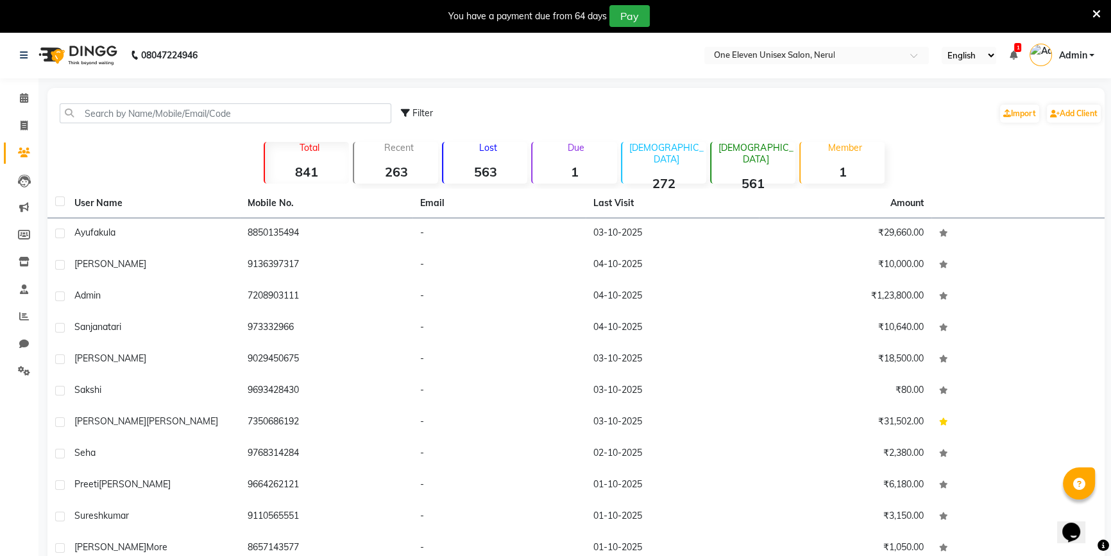
click at [0, 132] on li "Invoice" at bounding box center [19, 126] width 38 height 28
click at [19, 120] on span at bounding box center [24, 126] width 22 height 15
select select "service"
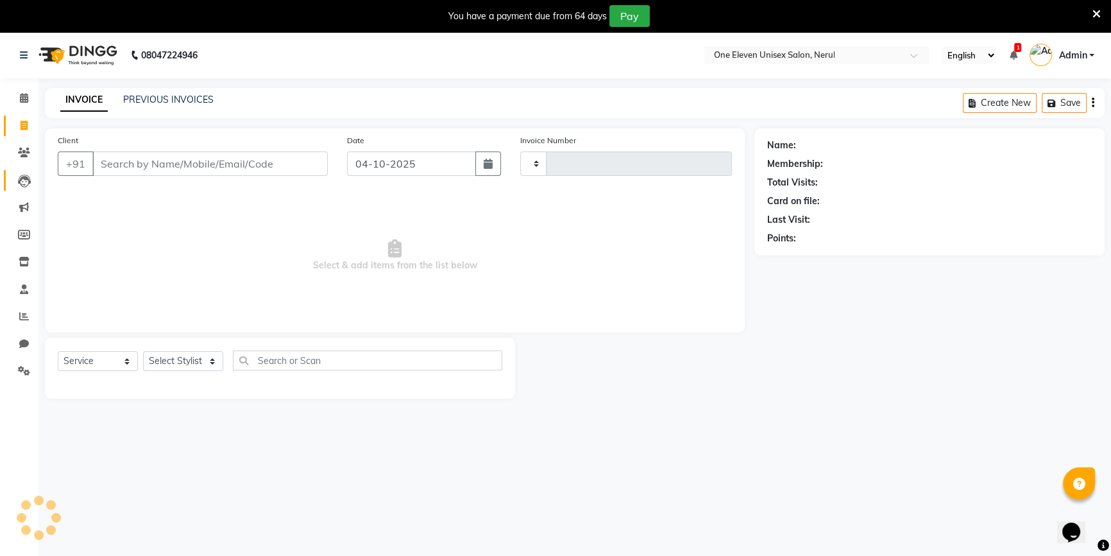
scroll to position [32, 0]
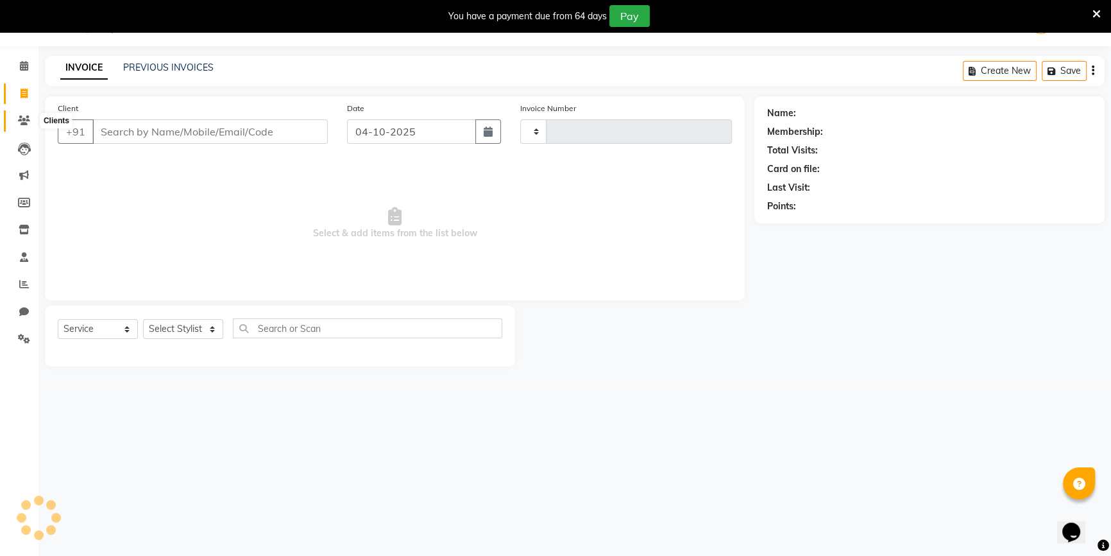
click at [26, 127] on span at bounding box center [24, 121] width 22 height 15
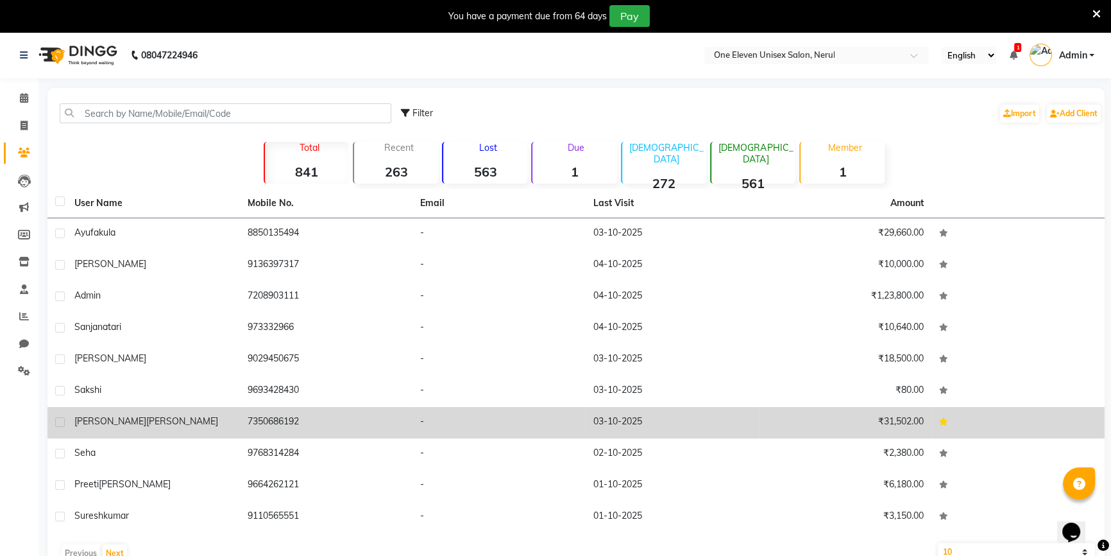
click at [557, 412] on td "-" at bounding box center [498, 422] width 173 height 31
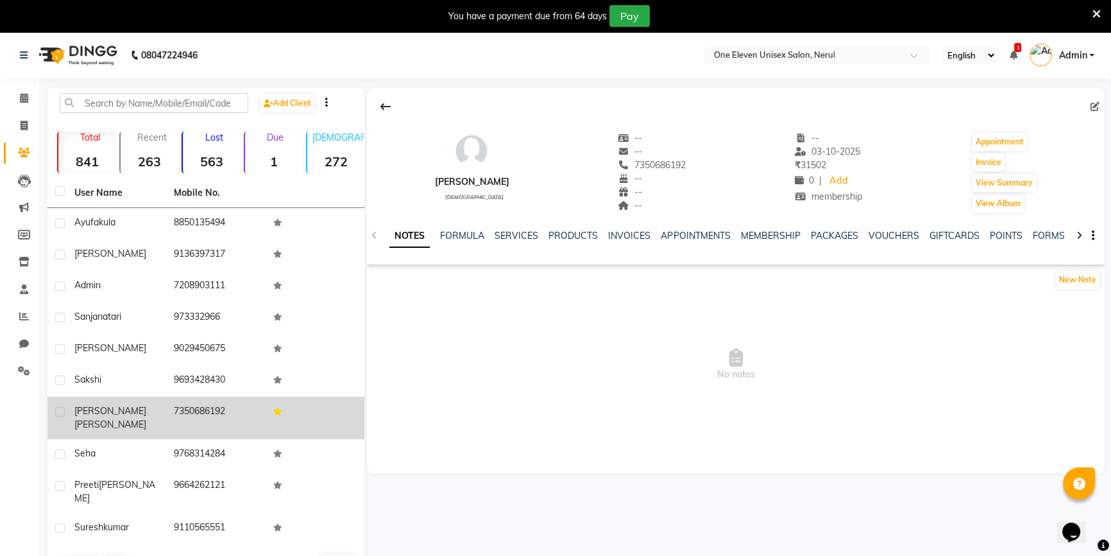
click at [598, 235] on ul "NOTES FORMULA SERVICES PRODUCTS INVOICES APPOINTMENTS MEMBERSHIP PACKAGES VOUCH…" at bounding box center [796, 235] width 815 height 13
click at [613, 237] on link "INVOICES" at bounding box center [629, 236] width 42 height 12
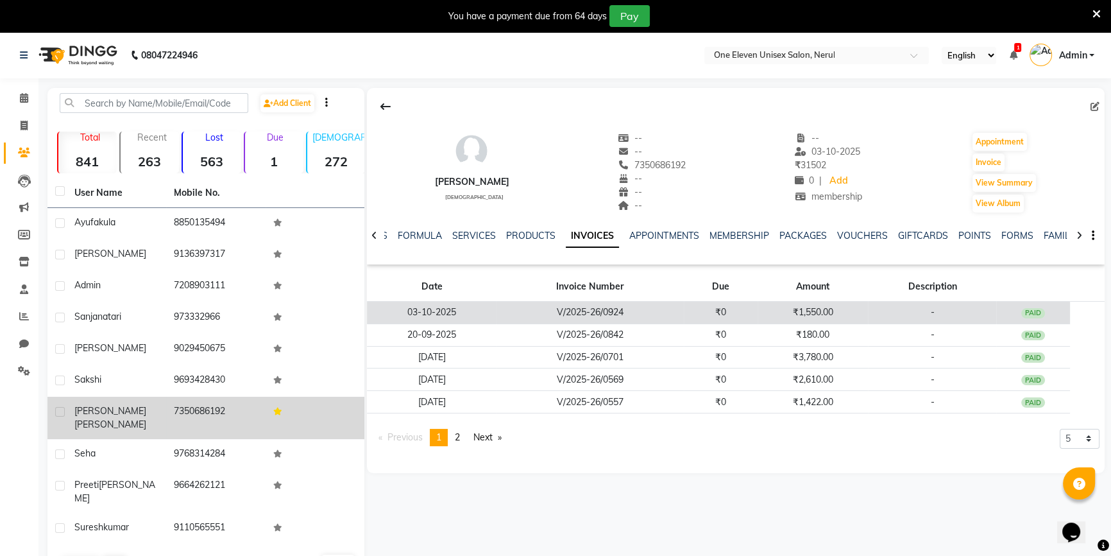
click at [488, 314] on td "03-10-2025" at bounding box center [431, 312] width 129 height 22
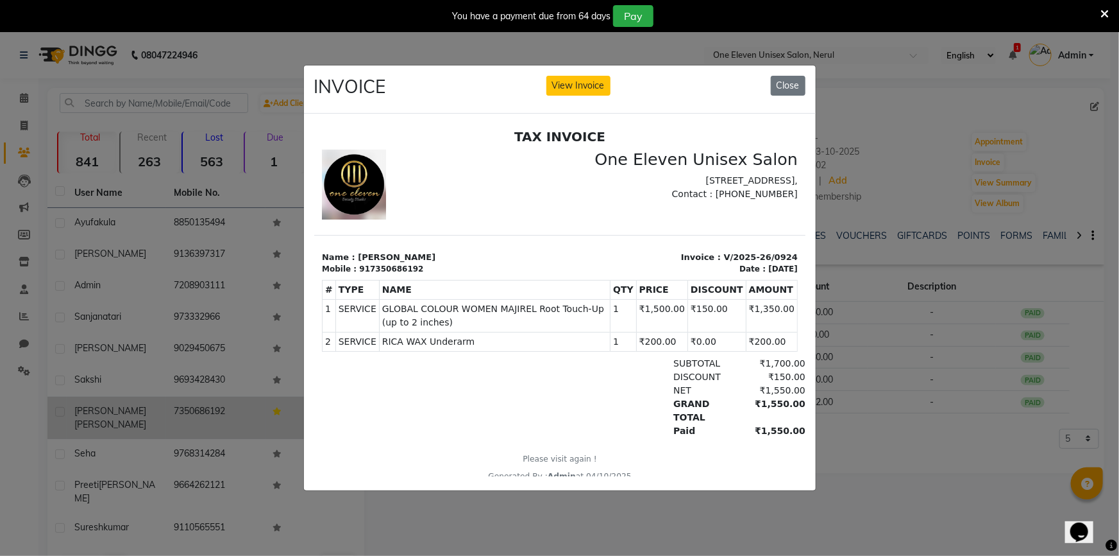
click at [583, 91] on div "INVOICE View Invoice Close" at bounding box center [560, 89] width 512 height 48
click at [591, 80] on button "View Invoice" at bounding box center [579, 86] width 64 height 20
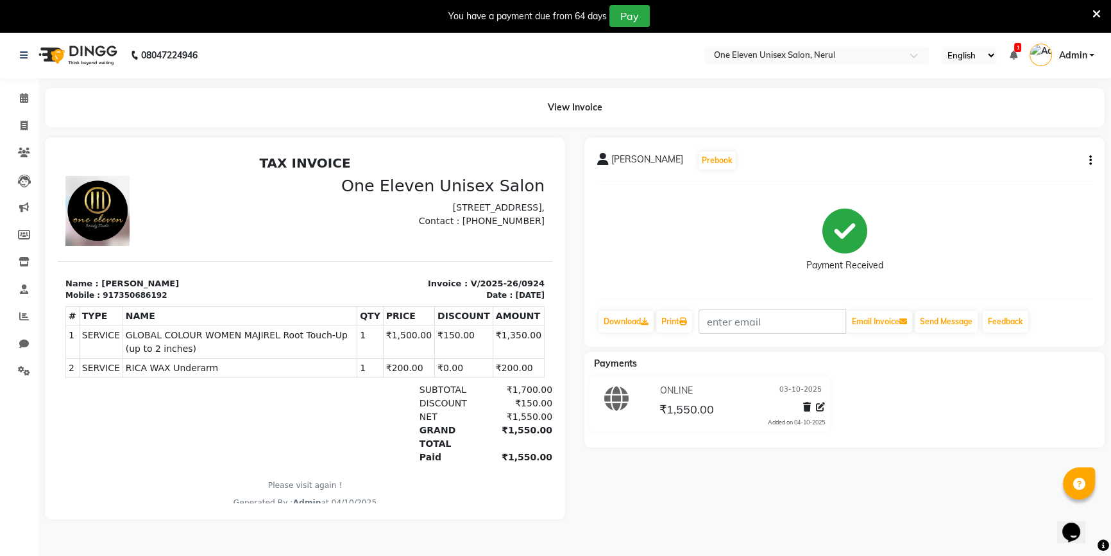
click at [1087, 163] on button "button" at bounding box center [1088, 160] width 8 height 13
click at [1048, 174] on div "Edit Invoice" at bounding box center [1026, 176] width 88 height 16
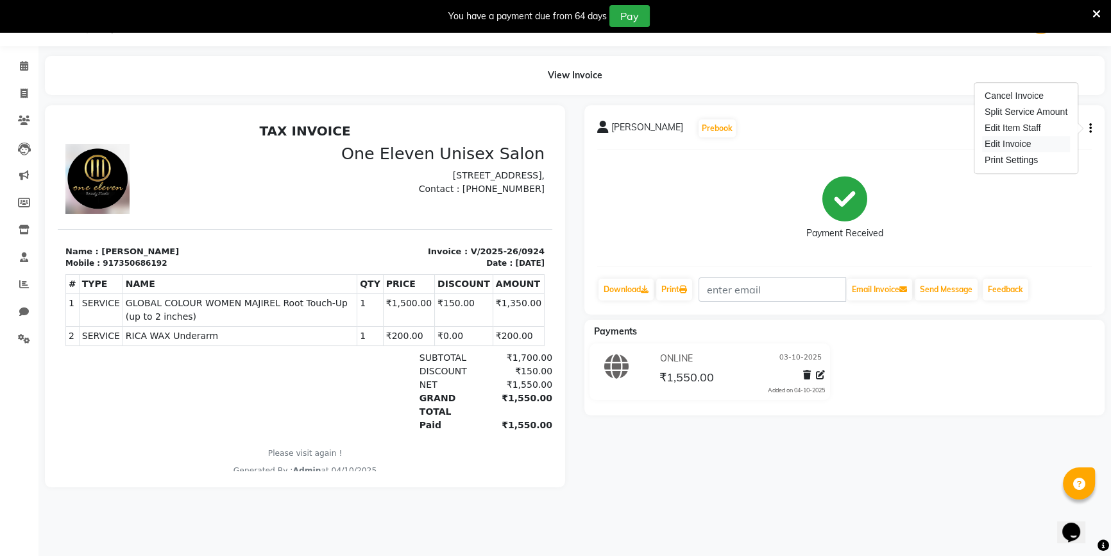
select select "service"
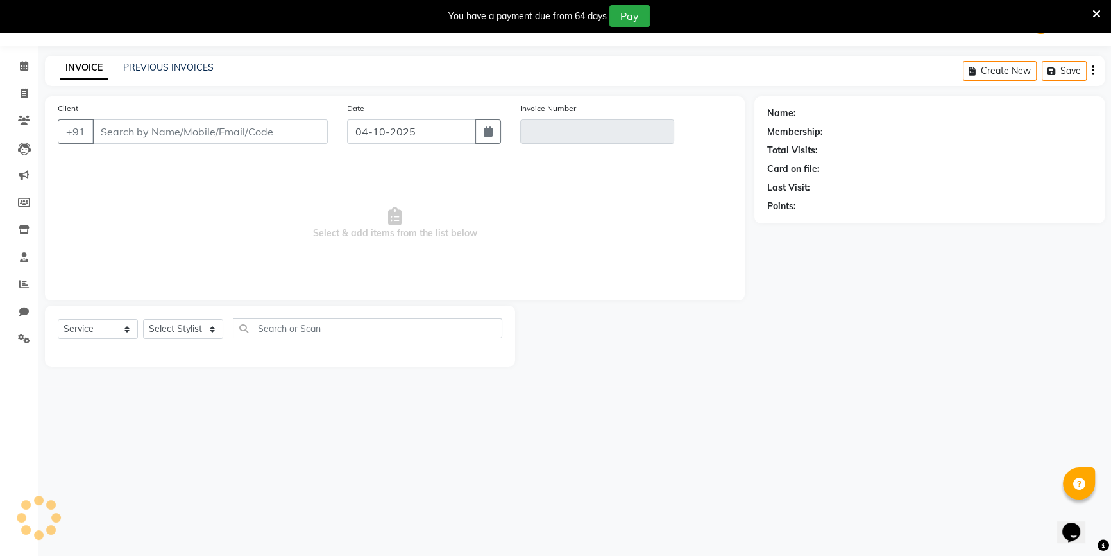
type input "7350686192"
type input "V/2025-26/0924"
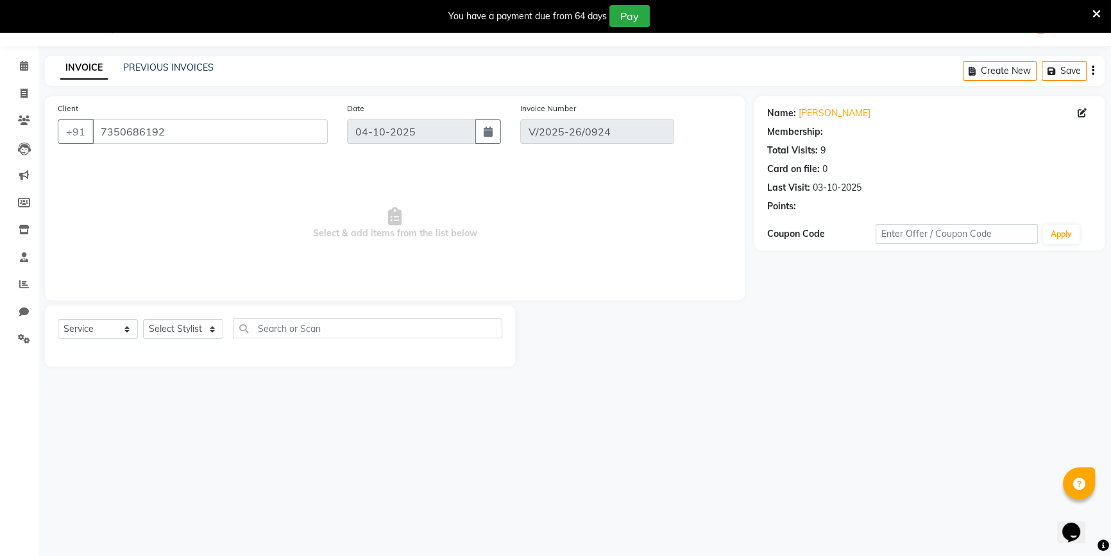
select select "1: Object"
type input "03-10-2025"
select select "select"
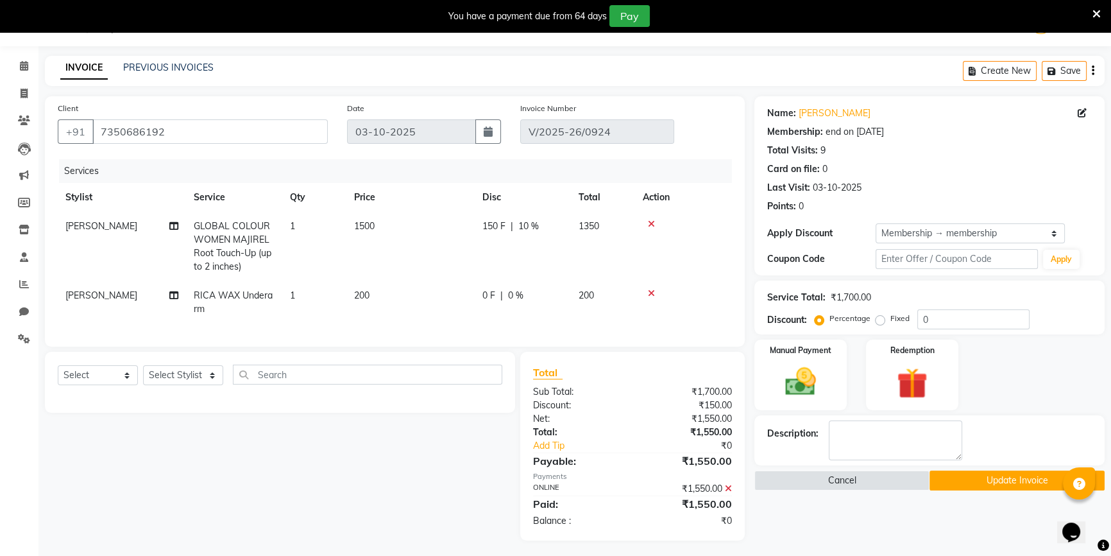
type input "10"
click at [20, 282] on icon at bounding box center [24, 284] width 10 height 10
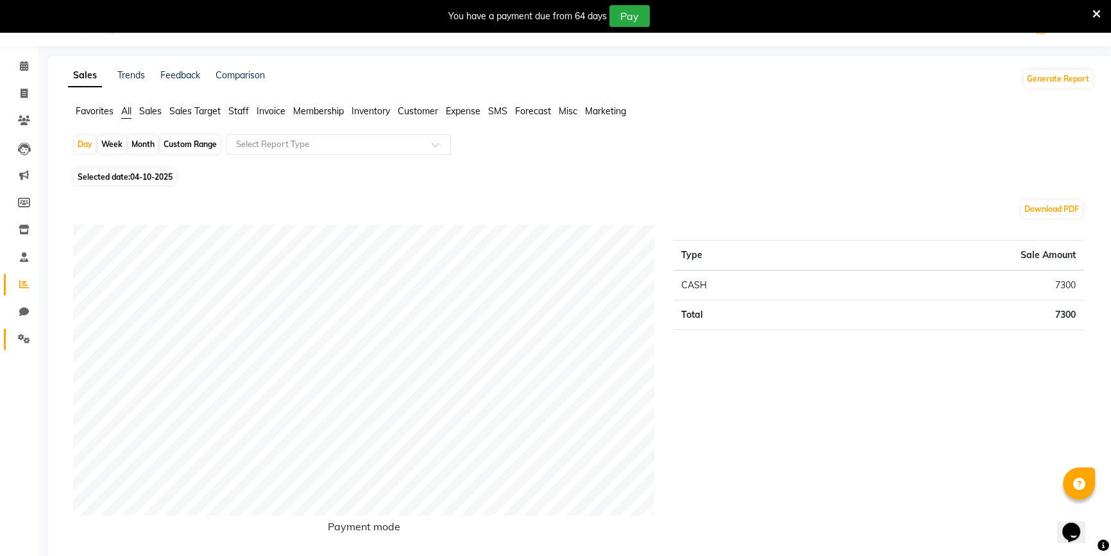
click at [22, 330] on link "Settings" at bounding box center [19, 338] width 31 height 21
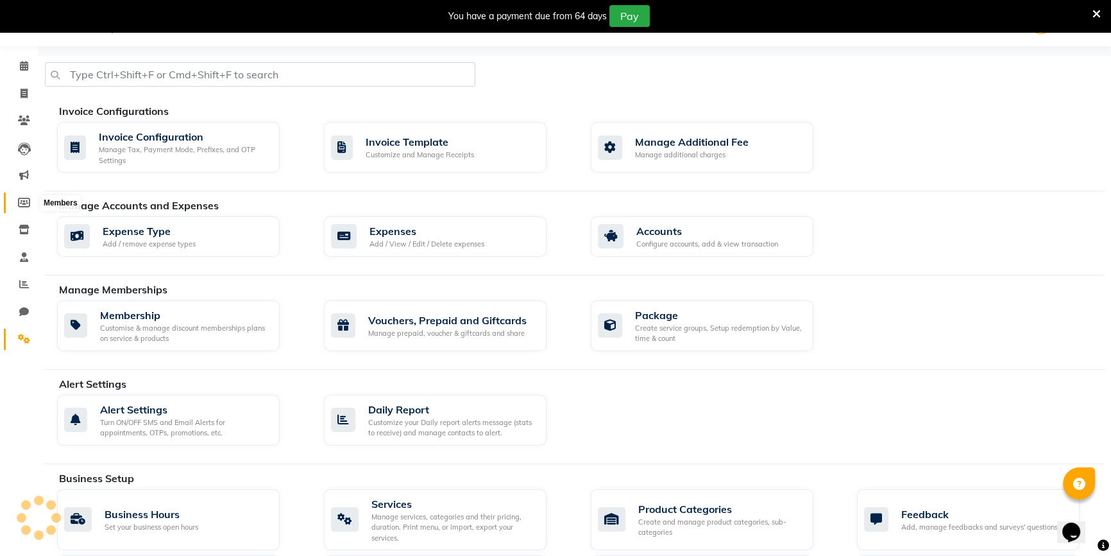
click at [24, 202] on icon at bounding box center [24, 203] width 12 height 10
select select
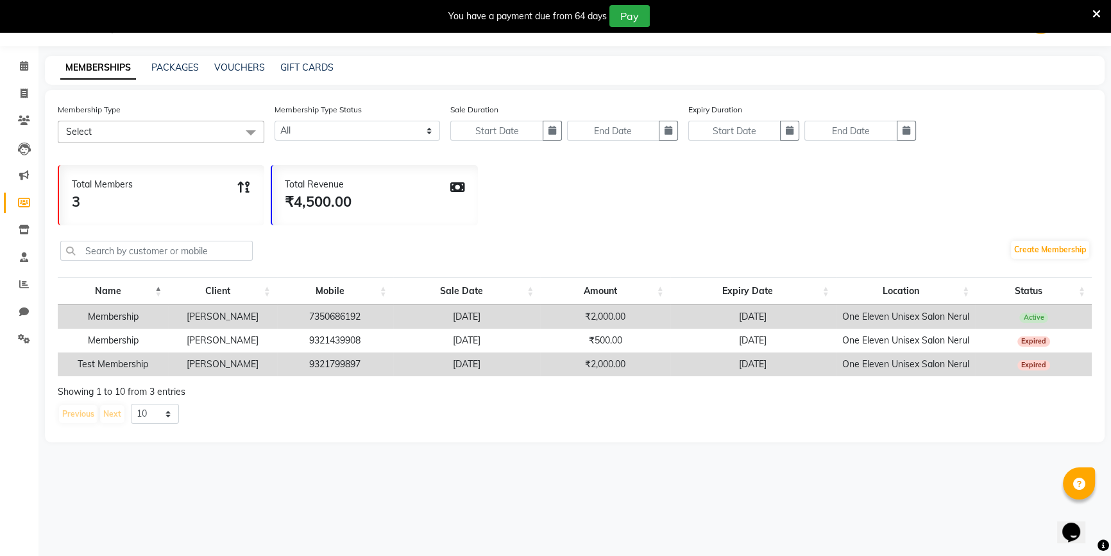
click at [24, 296] on li "Reports" at bounding box center [19, 285] width 38 height 28
click at [23, 280] on icon at bounding box center [24, 284] width 10 height 10
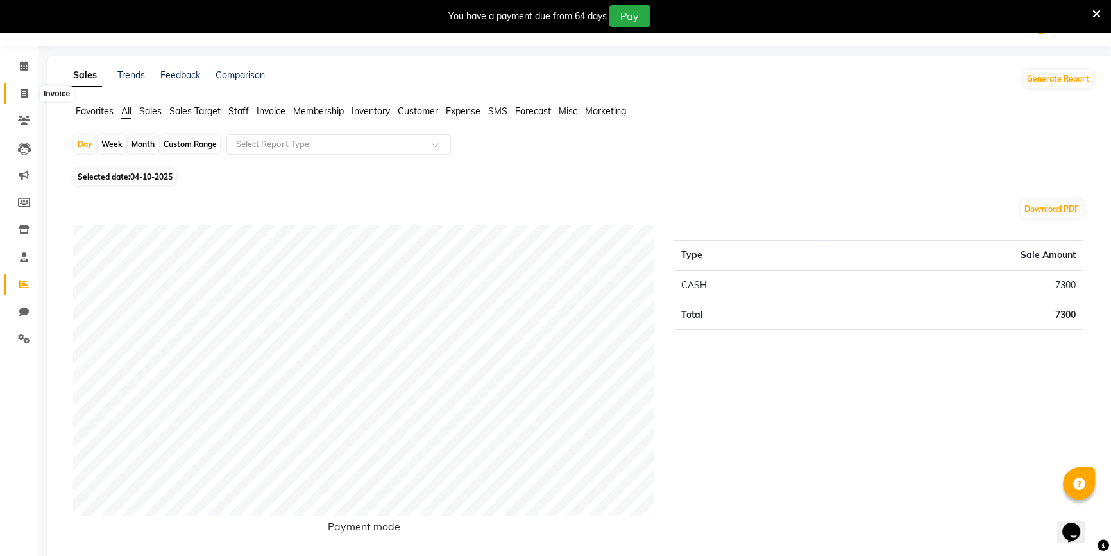
click at [23, 92] on icon at bounding box center [24, 94] width 7 height 10
select select "service"
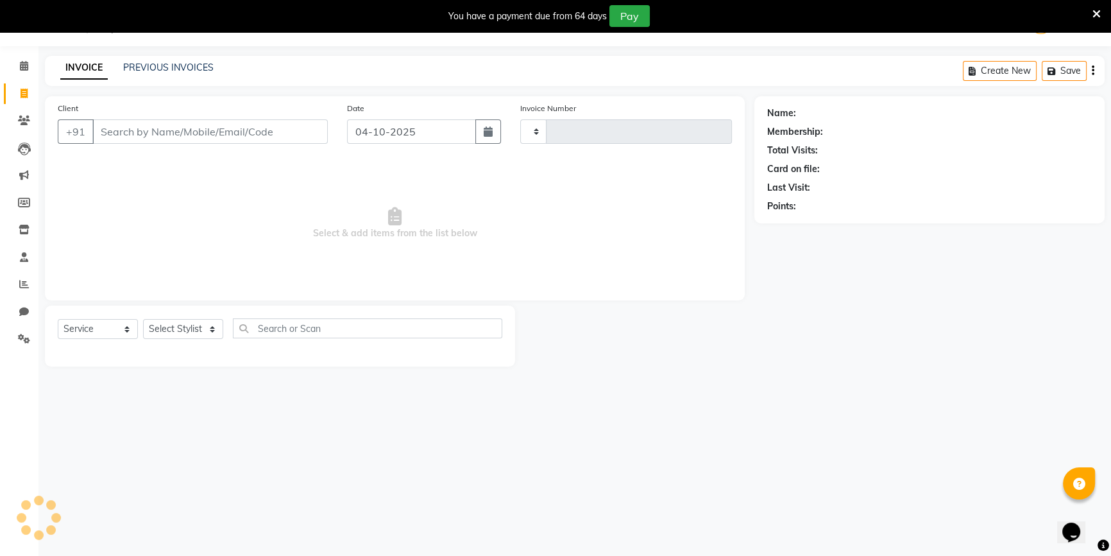
click at [143, 116] on div "Client +91" at bounding box center [192, 127] width 289 height 53
type input "0931"
select select "6362"
click at [151, 139] on input "Client" at bounding box center [209, 131] width 235 height 24
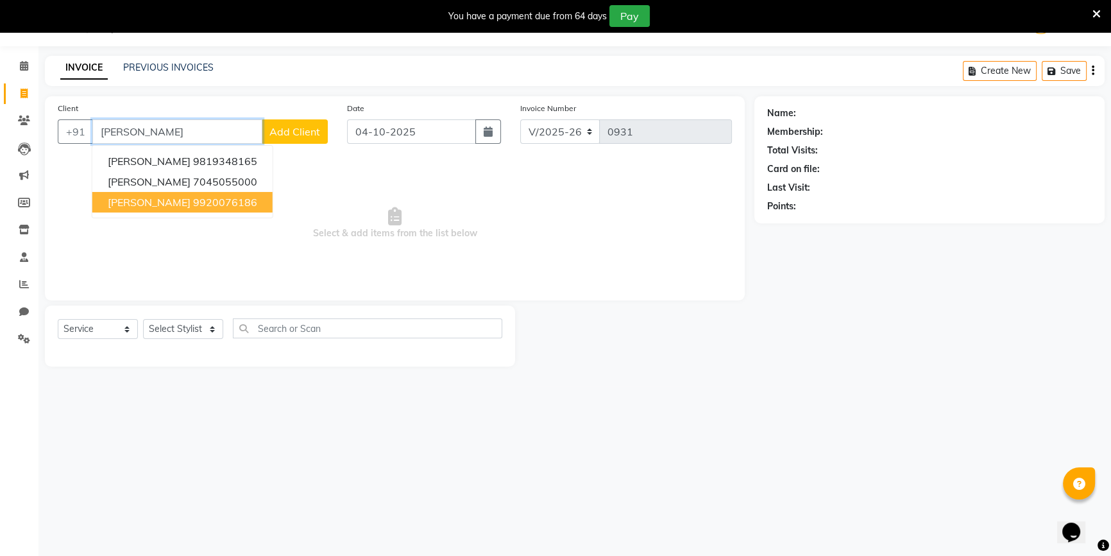
click at [160, 202] on span "[PERSON_NAME]" at bounding box center [149, 202] width 83 height 13
type input "9920076186"
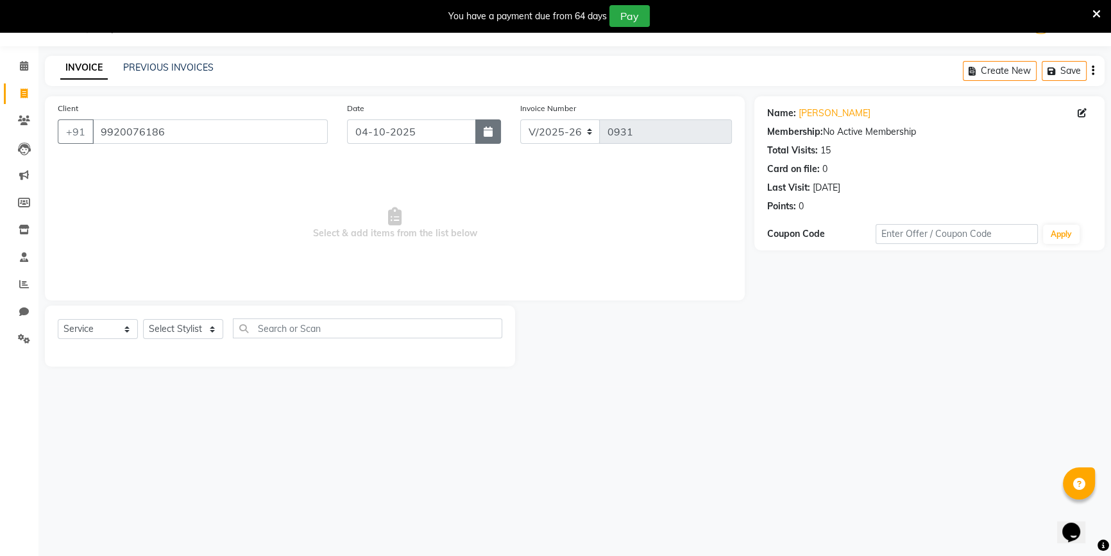
click at [485, 130] on icon "button" at bounding box center [488, 131] width 9 height 10
select select "10"
select select "2025"
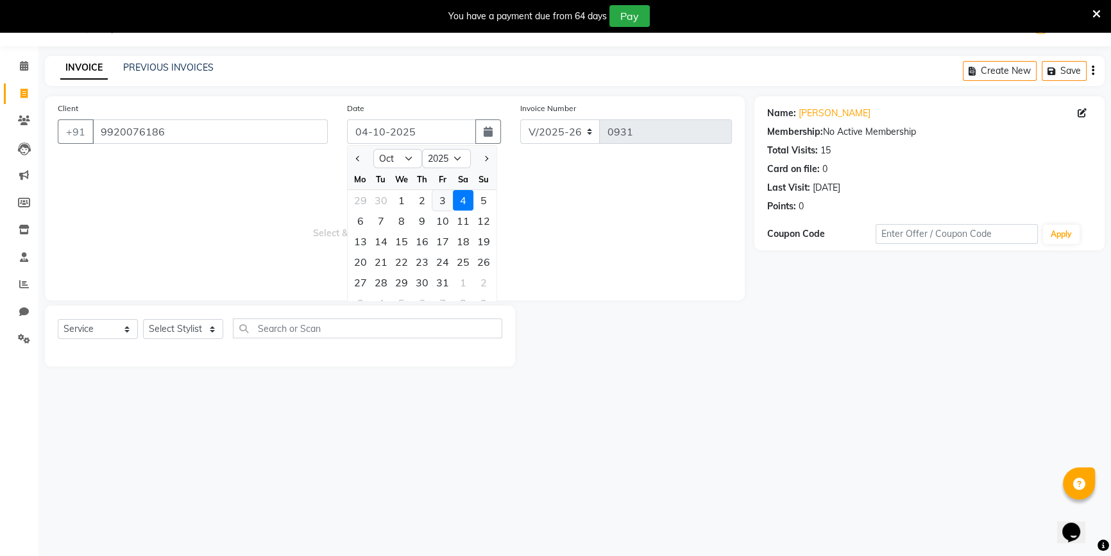
click at [444, 206] on div "3" at bounding box center [442, 200] width 21 height 21
type input "03-10-2025"
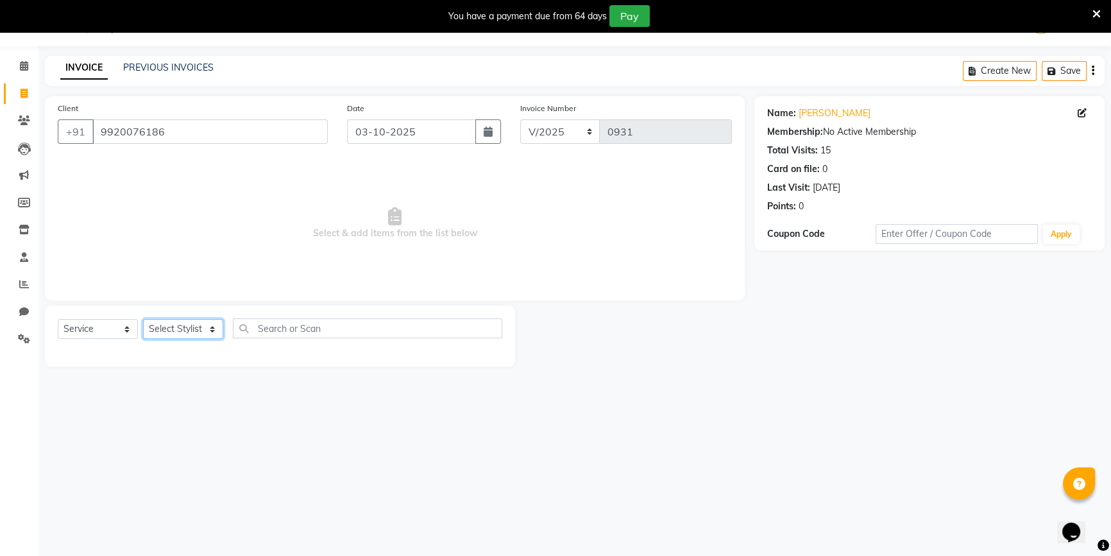
drag, startPoint x: 163, startPoint y: 326, endPoint x: 177, endPoint y: 327, distance: 14.2
click at [163, 326] on select "Select Stylist ANJALI [PERSON_NAME] front desk [PERSON_NAME] [PERSON_NAME] [PER…" at bounding box center [183, 329] width 80 height 20
select select "53988"
click at [143, 319] on select "Select Stylist ANJALI [PERSON_NAME] front desk [PERSON_NAME] [PERSON_NAME] [PER…" at bounding box center [183, 329] width 80 height 20
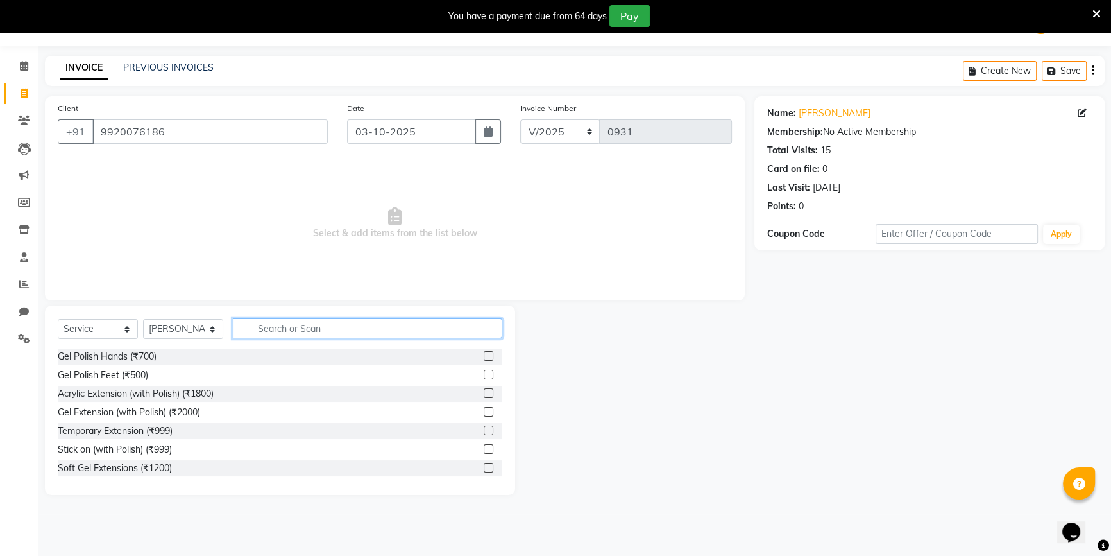
click at [267, 327] on input "text" at bounding box center [367, 328] width 269 height 20
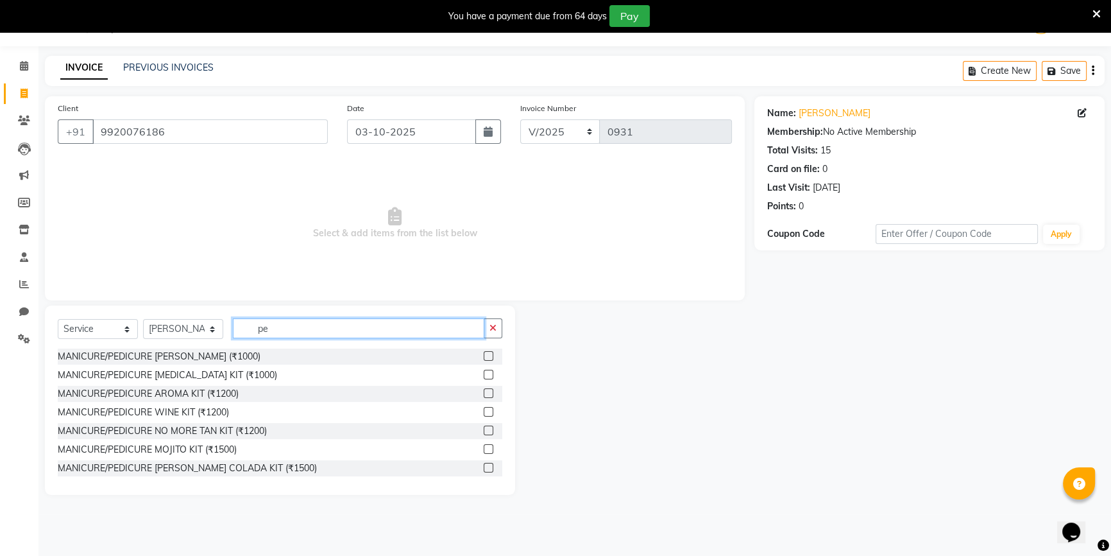
type input "p"
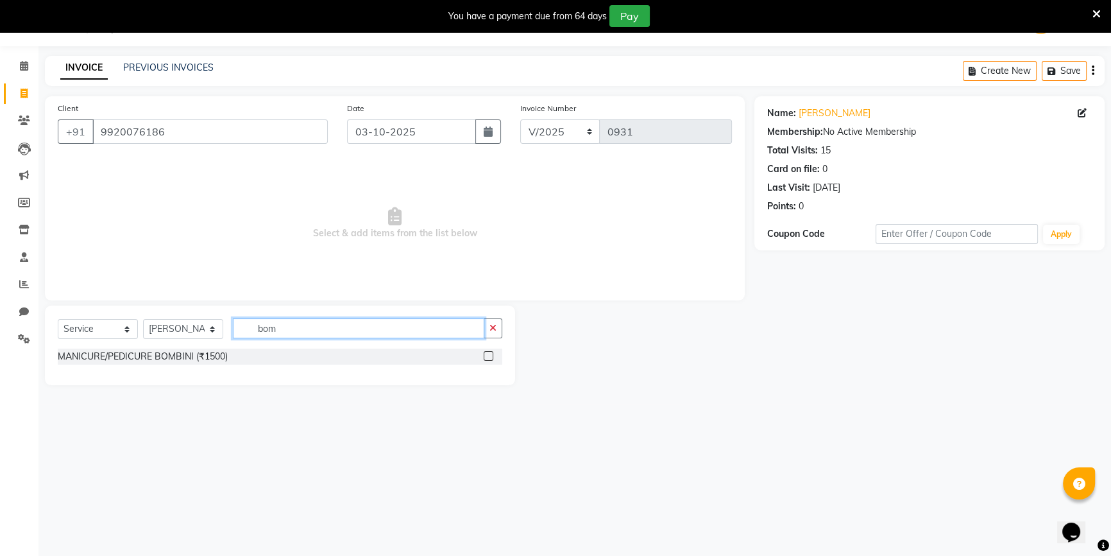
type input "bom"
click at [486, 356] on label at bounding box center [489, 356] width 10 height 10
click at [486, 356] on input "checkbox" at bounding box center [488, 356] width 8 height 8
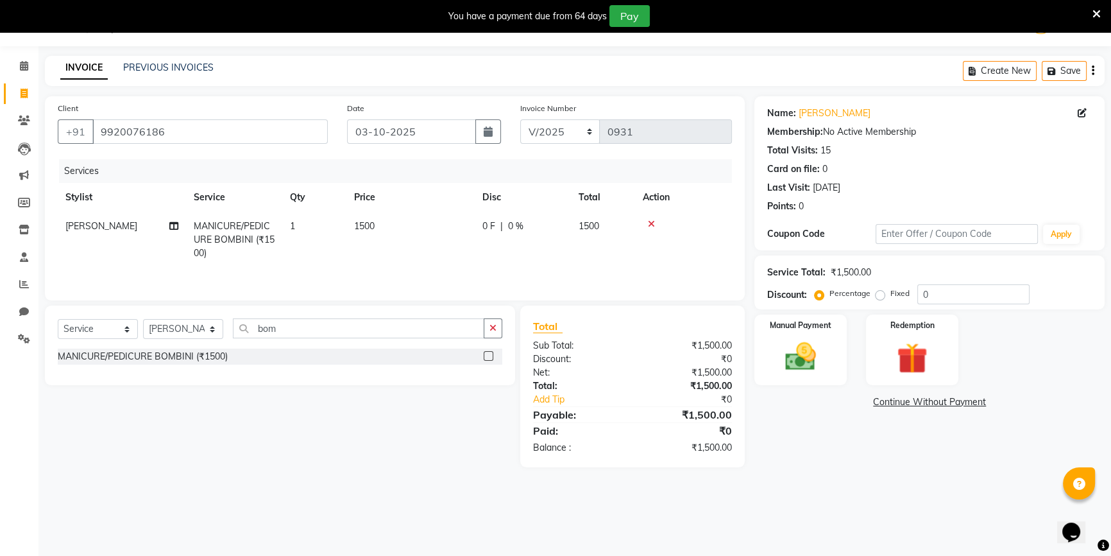
click at [486, 358] on label at bounding box center [489, 356] width 10 height 10
click at [486, 358] on input "checkbox" at bounding box center [488, 356] width 8 height 8
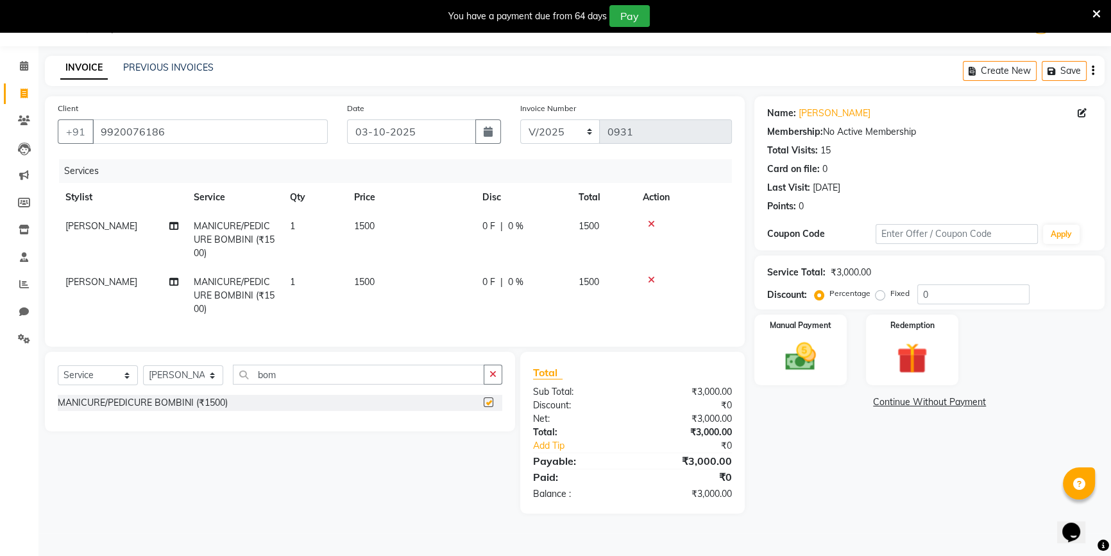
checkbox input "false"
click at [403, 225] on td "1500" at bounding box center [410, 240] width 128 height 56
select select "53988"
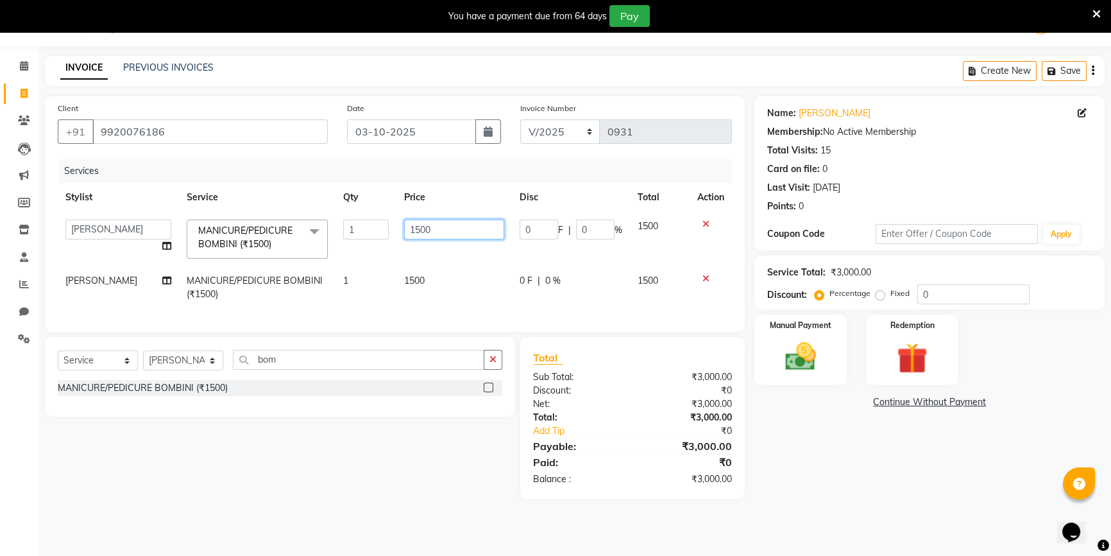
drag, startPoint x: 448, startPoint y: 225, endPoint x: 362, endPoint y: 226, distance: 86.6
click at [364, 226] on tr "ANJALI [PERSON_NAME] front desk [PERSON_NAME] priya [PERSON_NAME] rubina [PERSO…" at bounding box center [395, 239] width 674 height 55
type input "1200"
click at [417, 266] on tbody "ANJALI [PERSON_NAME] front desk [PERSON_NAME] priya [PERSON_NAME] rubina [PERSO…" at bounding box center [395, 260] width 674 height 97
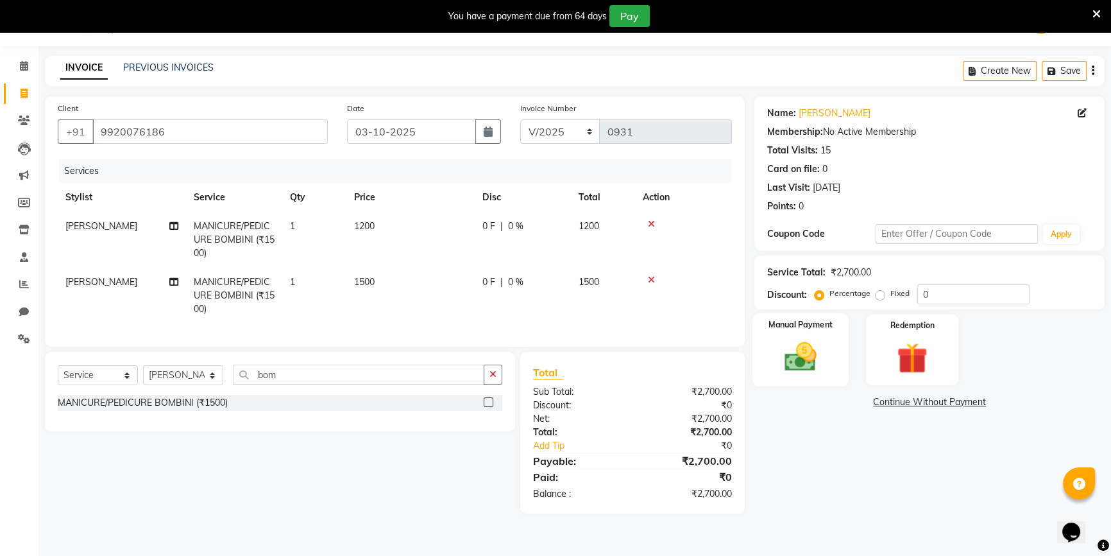
click at [811, 344] on img at bounding box center [801, 356] width 52 height 37
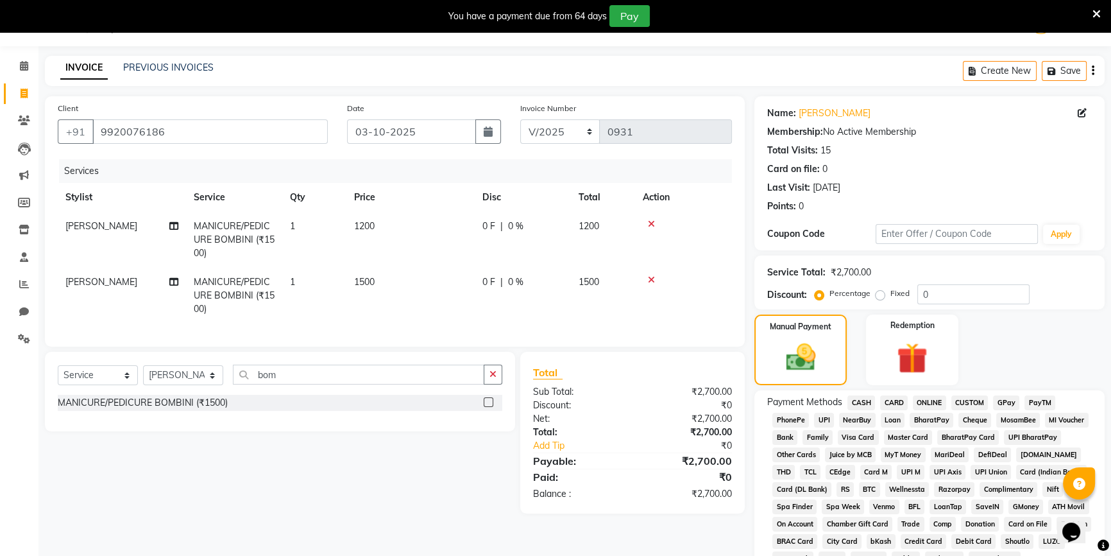
click at [860, 401] on span "CASH" at bounding box center [861, 402] width 28 height 15
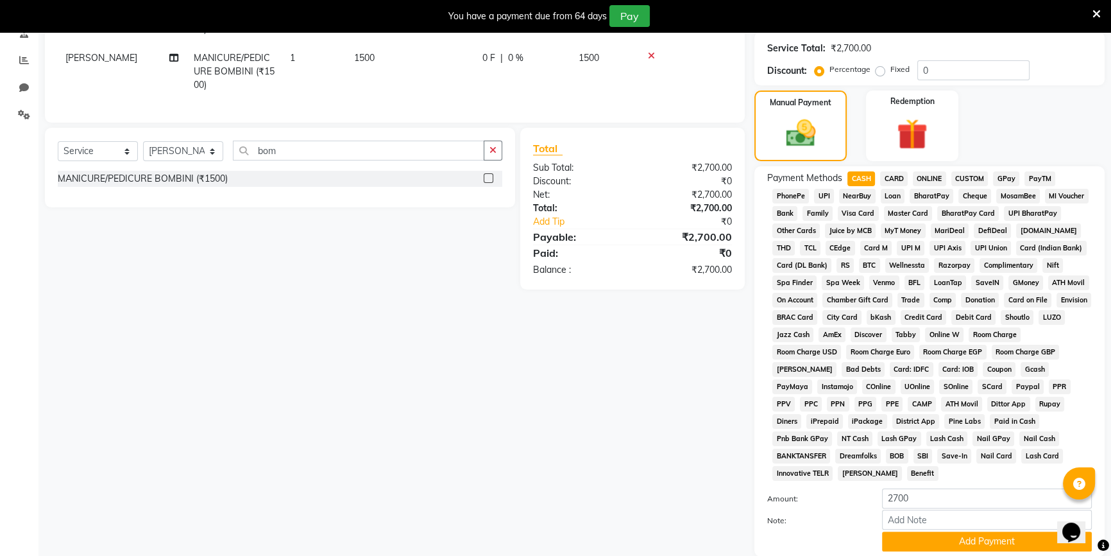
scroll to position [333, 0]
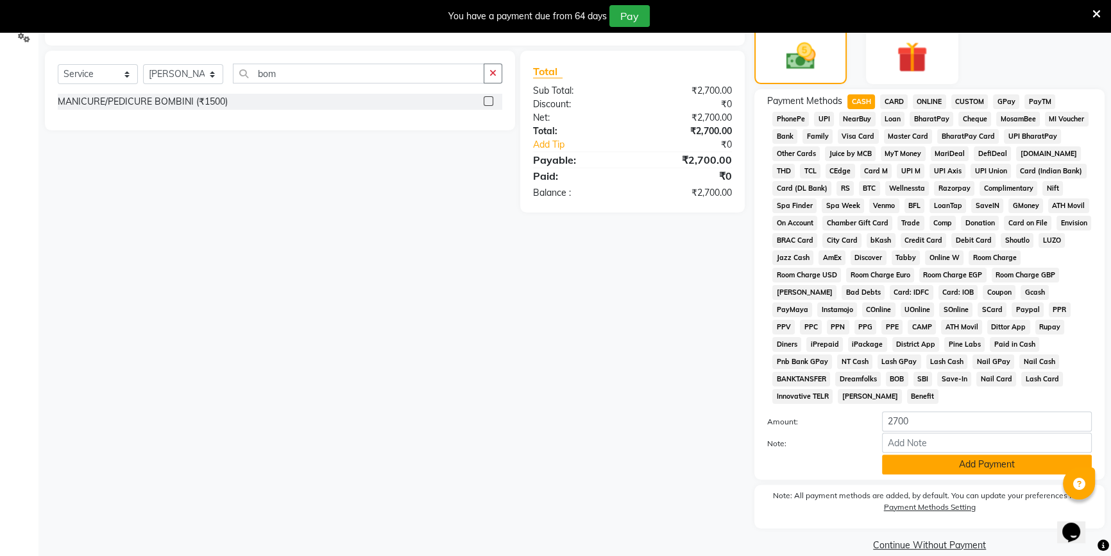
click at [934, 454] on button "Add Payment" at bounding box center [987, 464] width 210 height 20
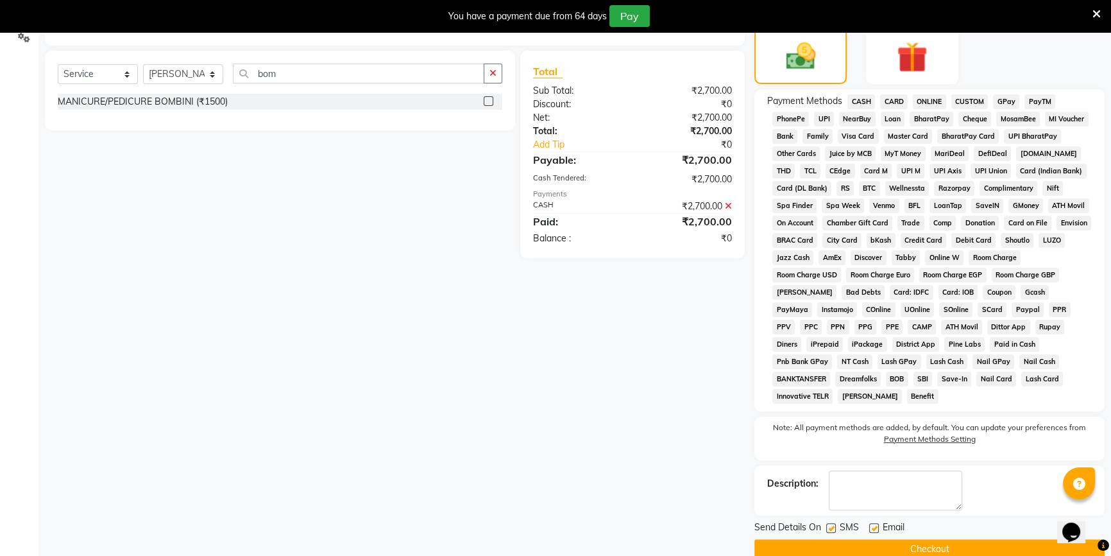
scroll to position [337, 0]
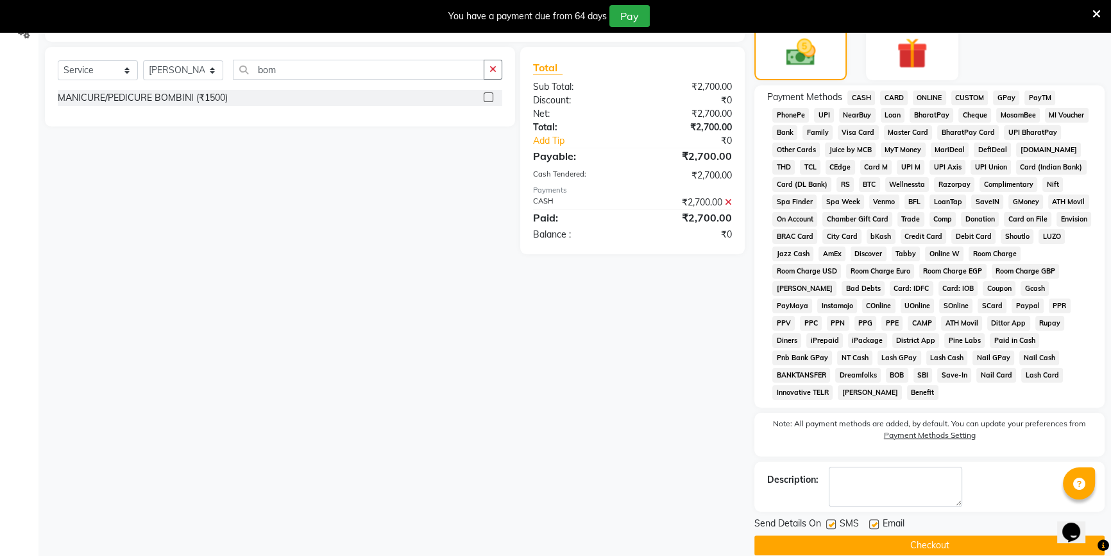
click at [879, 535] on button "Checkout" at bounding box center [929, 545] width 350 height 20
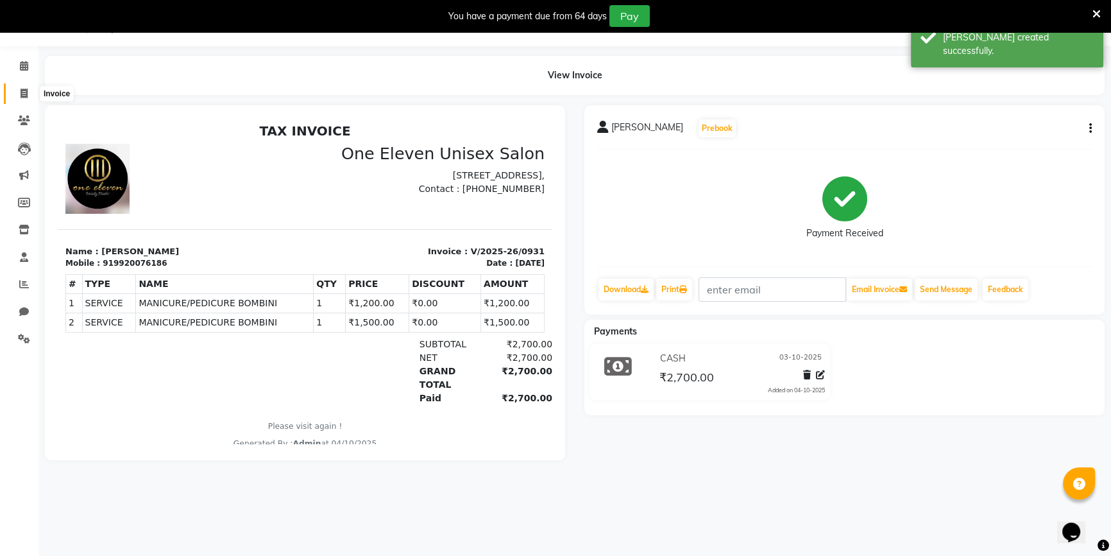
click at [19, 96] on span at bounding box center [24, 94] width 22 height 15
select select "service"
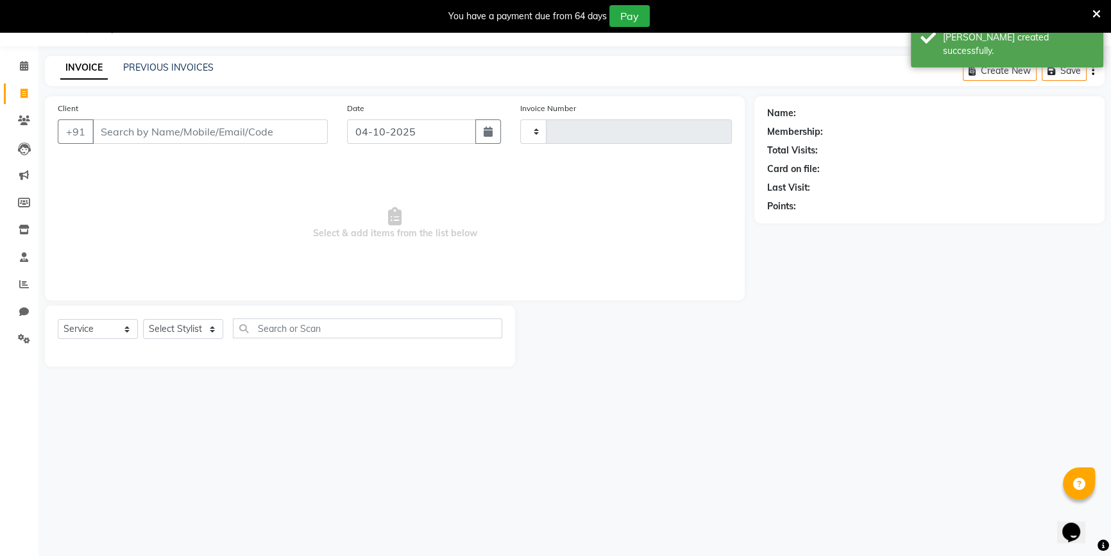
type input "0932"
select select "6362"
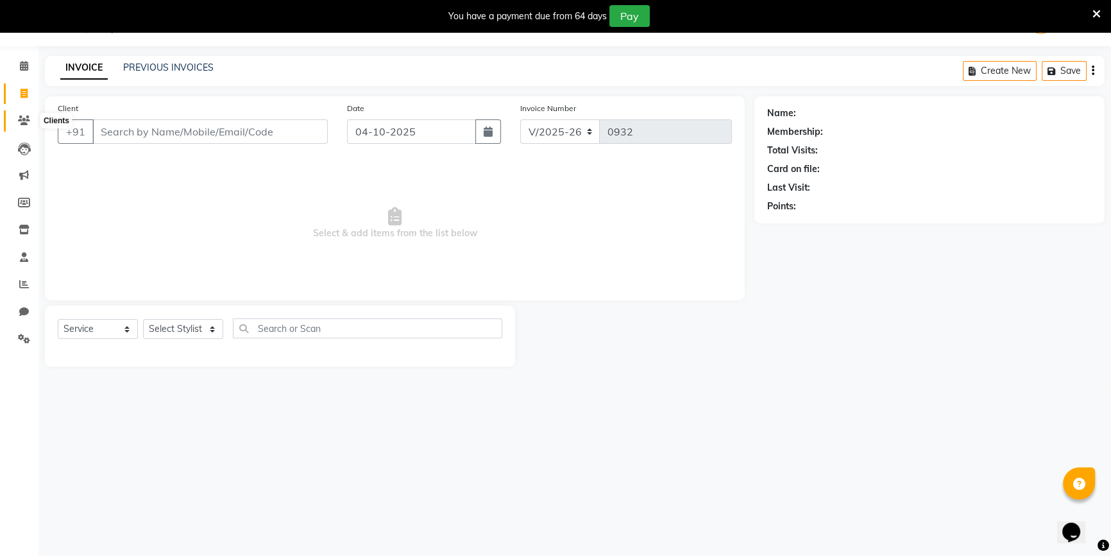
click at [17, 124] on span at bounding box center [24, 121] width 22 height 15
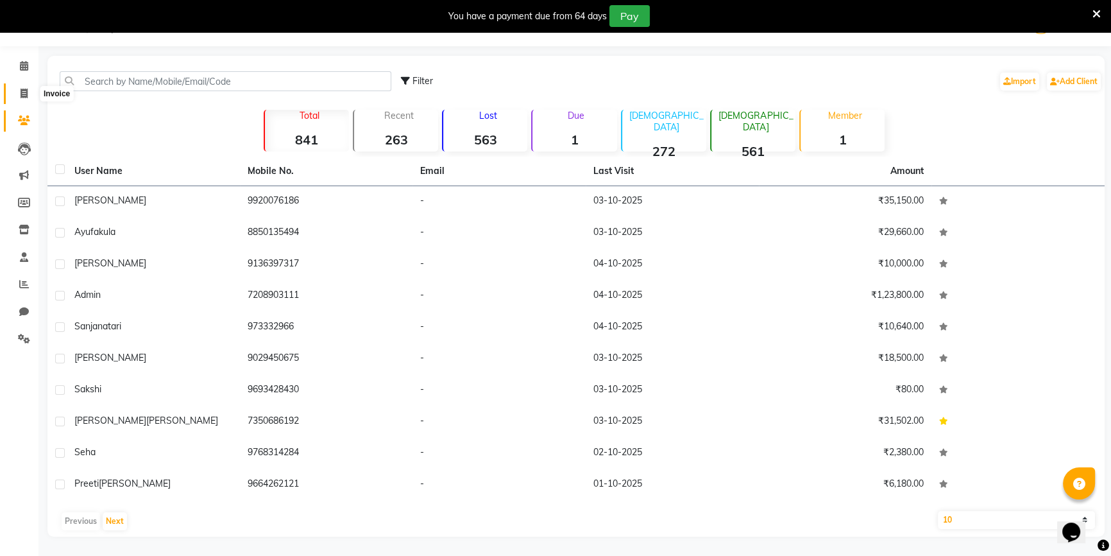
click at [28, 92] on span at bounding box center [24, 94] width 22 height 15
select select "service"
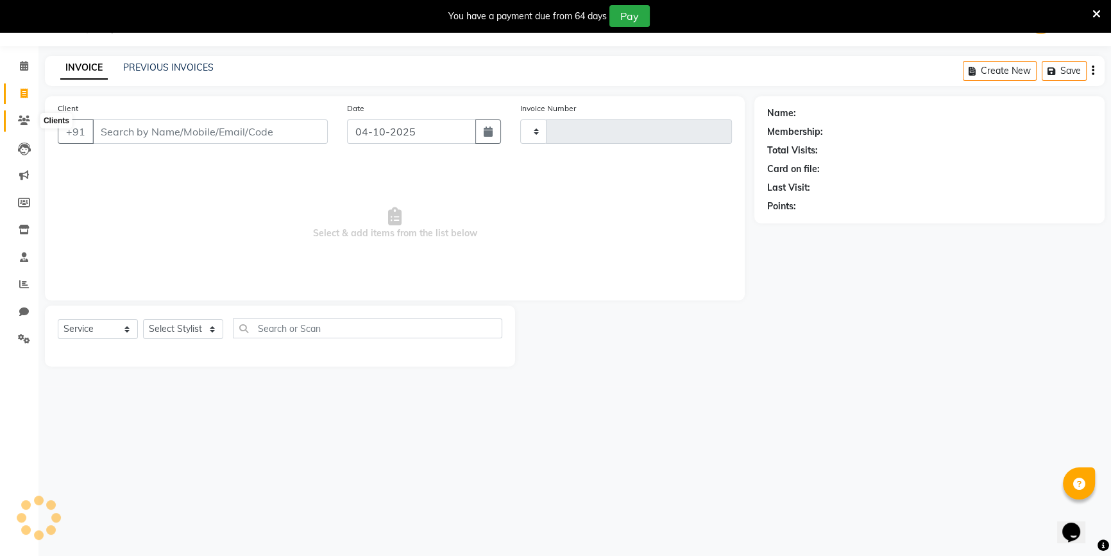
click at [26, 114] on span at bounding box center [24, 121] width 22 height 15
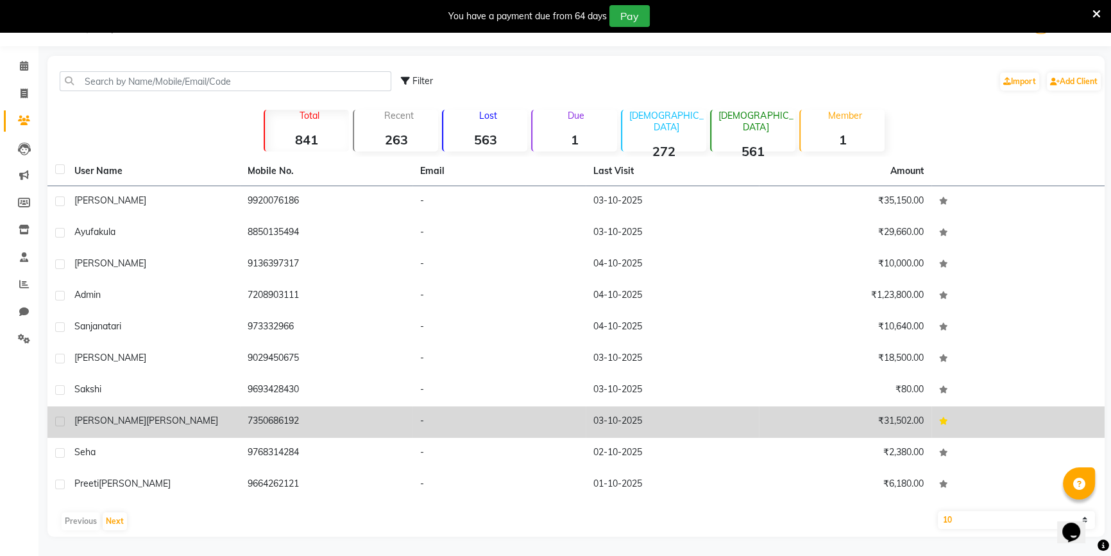
click at [452, 423] on td "-" at bounding box center [498, 421] width 173 height 31
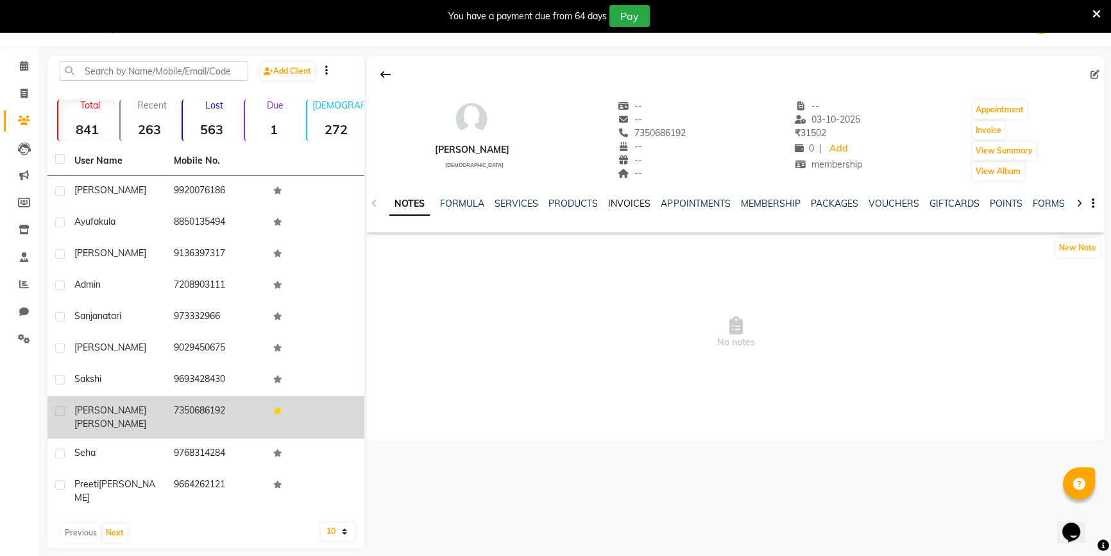
click at [628, 202] on link "INVOICES" at bounding box center [629, 204] width 42 height 12
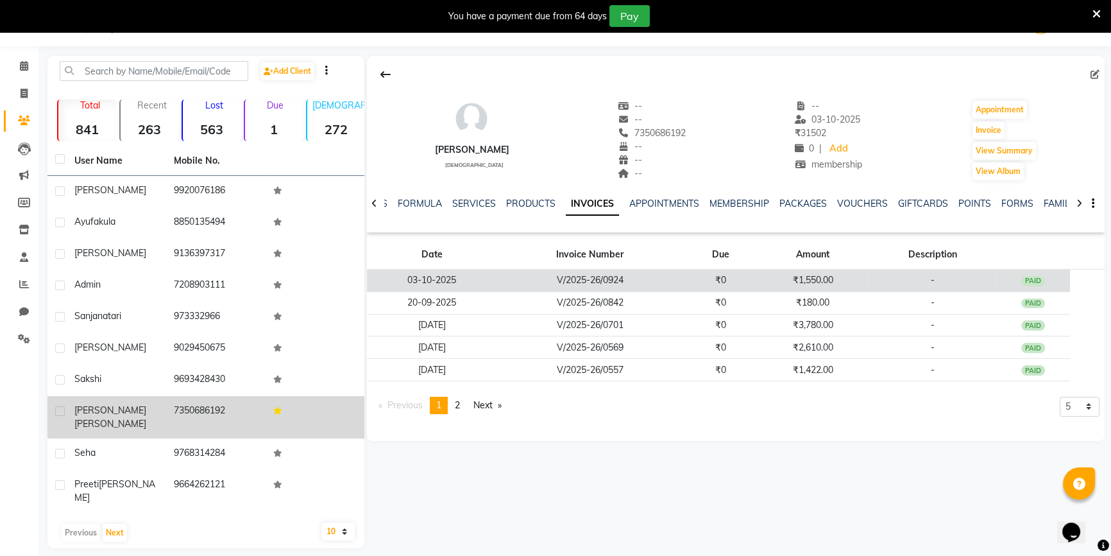
click at [507, 273] on td "V/2025-26/0924" at bounding box center [589, 280] width 187 height 22
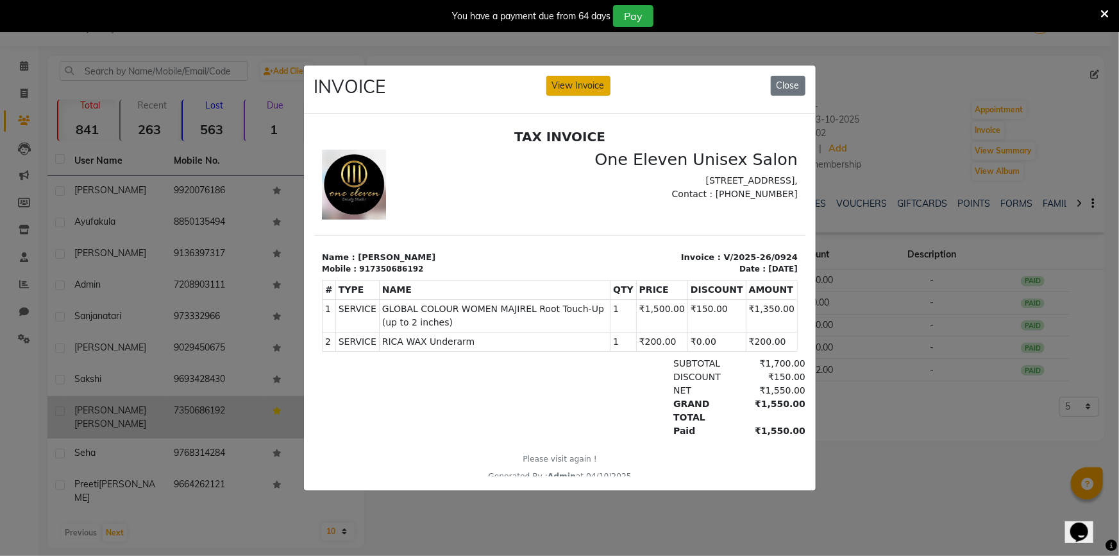
click at [564, 85] on button "View Invoice" at bounding box center [579, 86] width 64 height 20
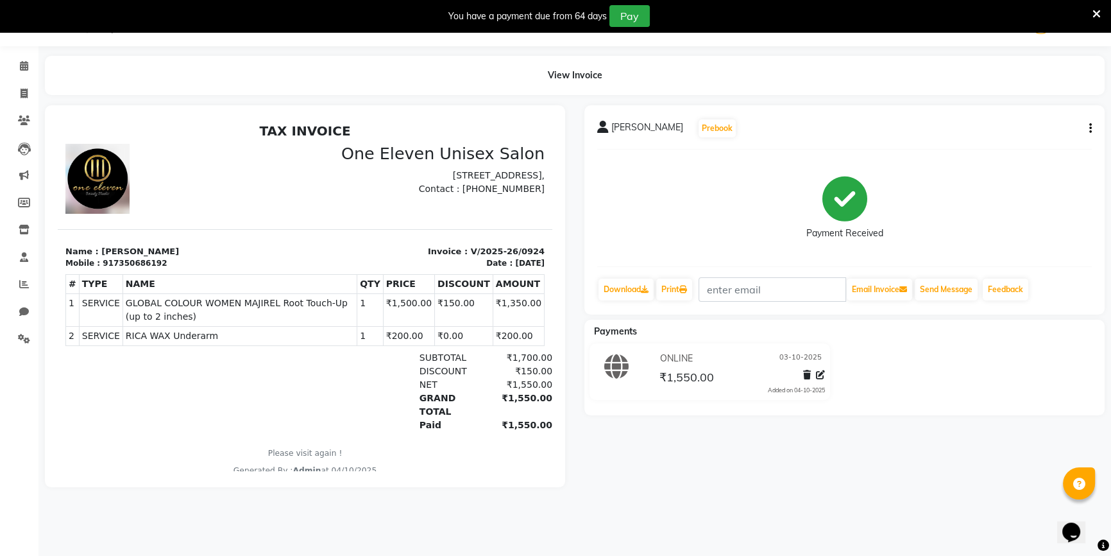
click at [1087, 131] on button "button" at bounding box center [1088, 128] width 8 height 13
click at [1026, 151] on div "Edit Invoice" at bounding box center [1026, 144] width 88 height 16
select select "service"
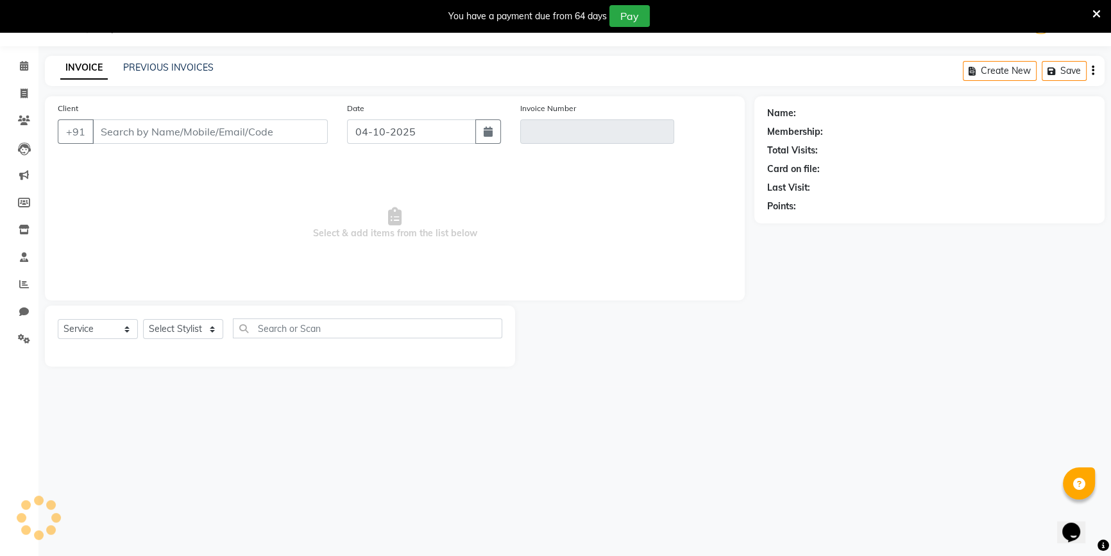
type input "7350686192"
type input "V/2025-26/0924"
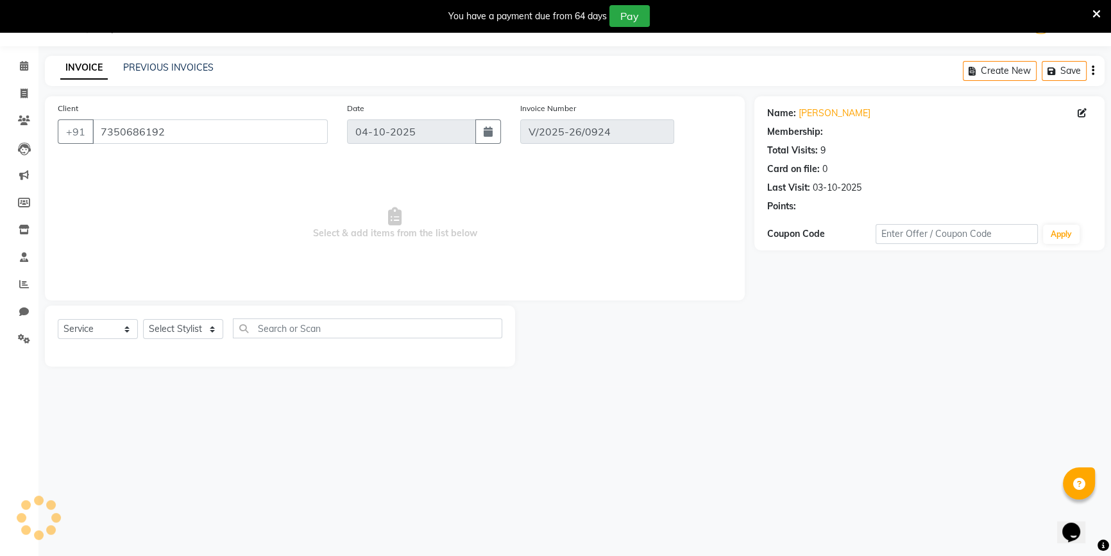
select select "1: Object"
type input "03-10-2025"
select select "select"
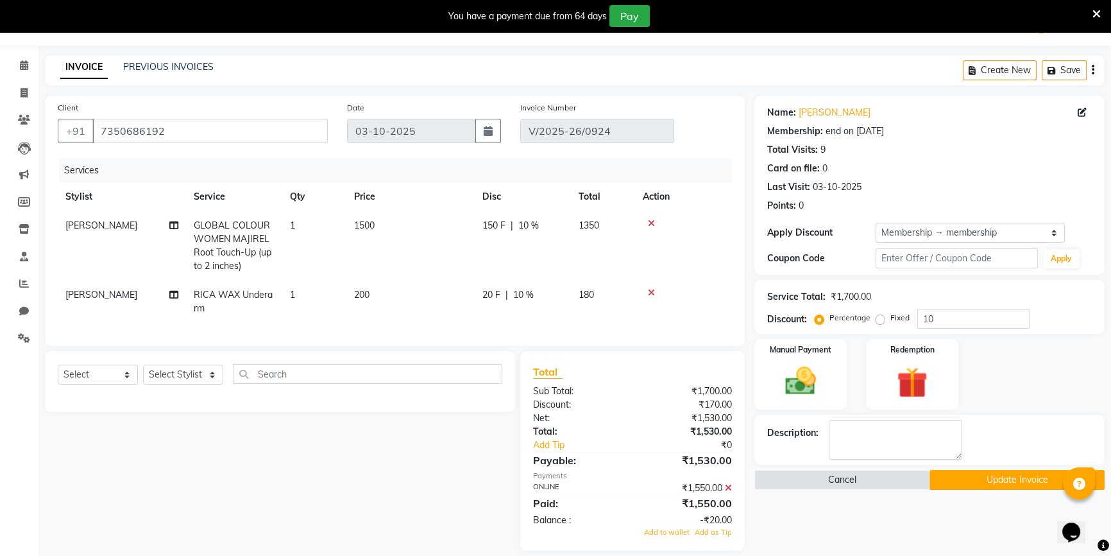
scroll to position [55, 0]
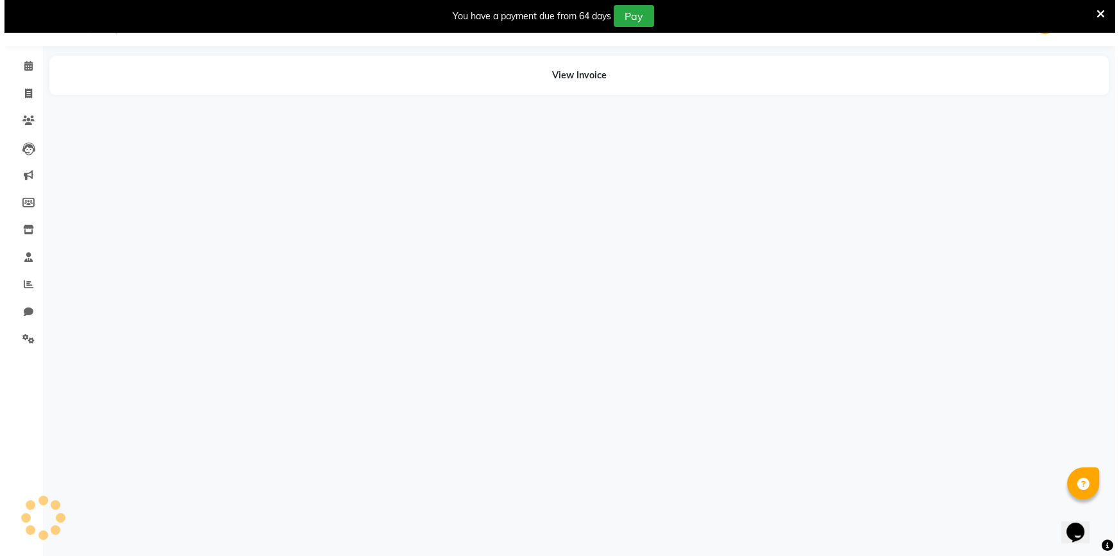
scroll to position [32, 0]
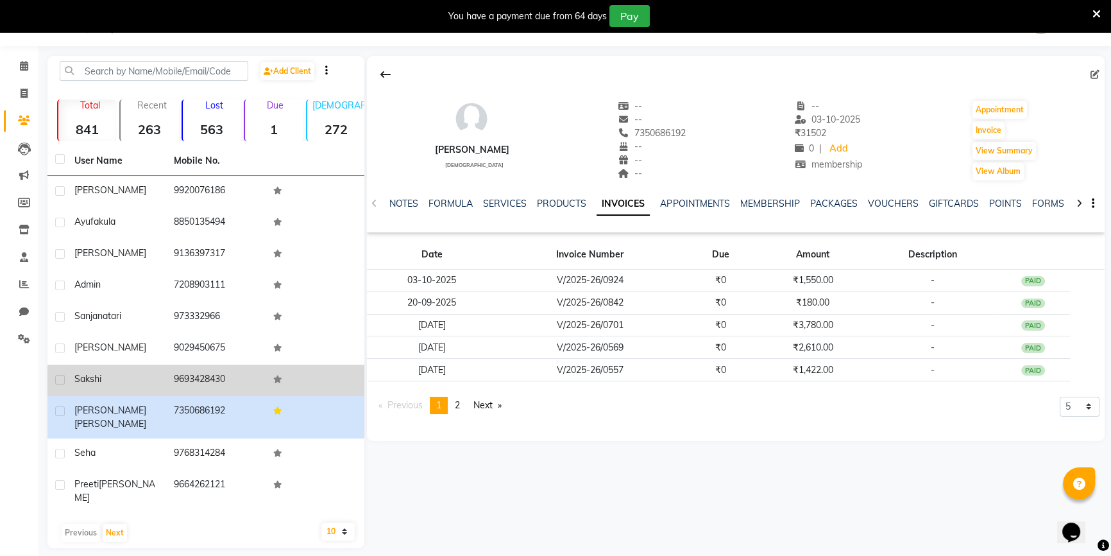
click at [149, 372] on div "sakshi" at bounding box center [116, 378] width 84 height 13
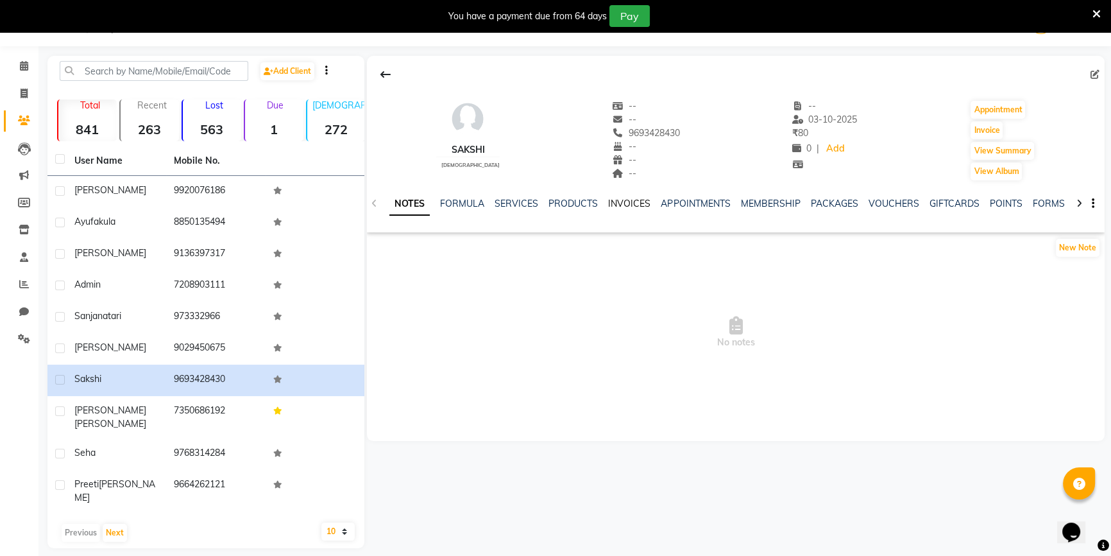
click at [629, 207] on link "INVOICES" at bounding box center [629, 204] width 42 height 12
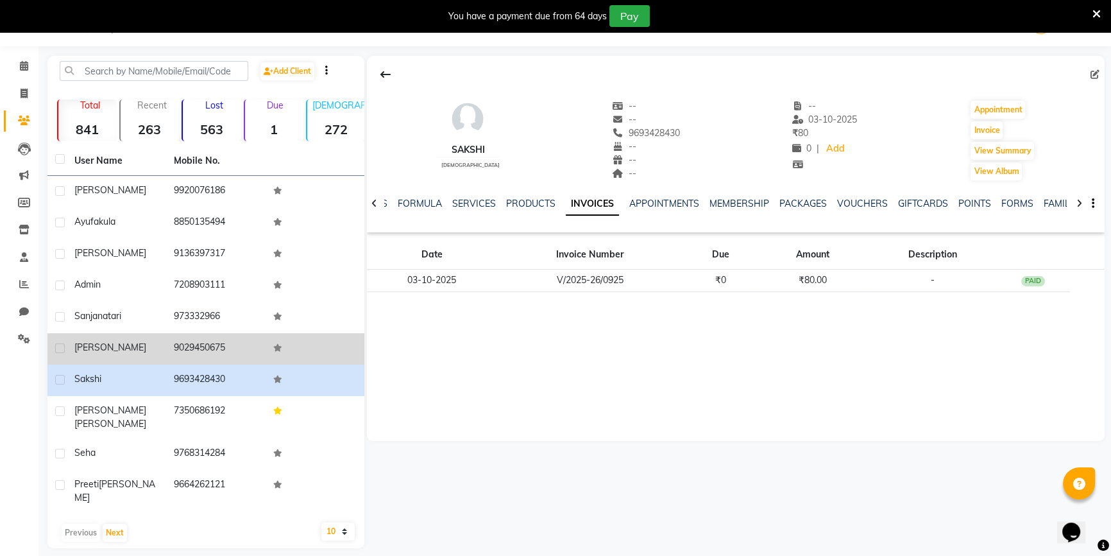
click at [127, 348] on div "[PERSON_NAME]" at bounding box center [116, 347] width 84 height 13
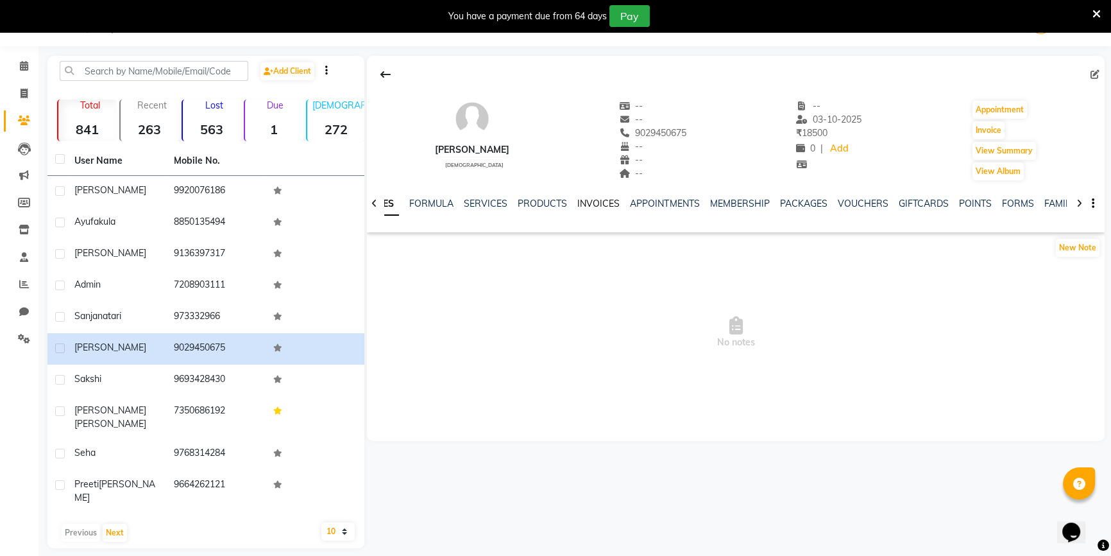
click at [599, 201] on link "INVOICES" at bounding box center [598, 204] width 42 height 12
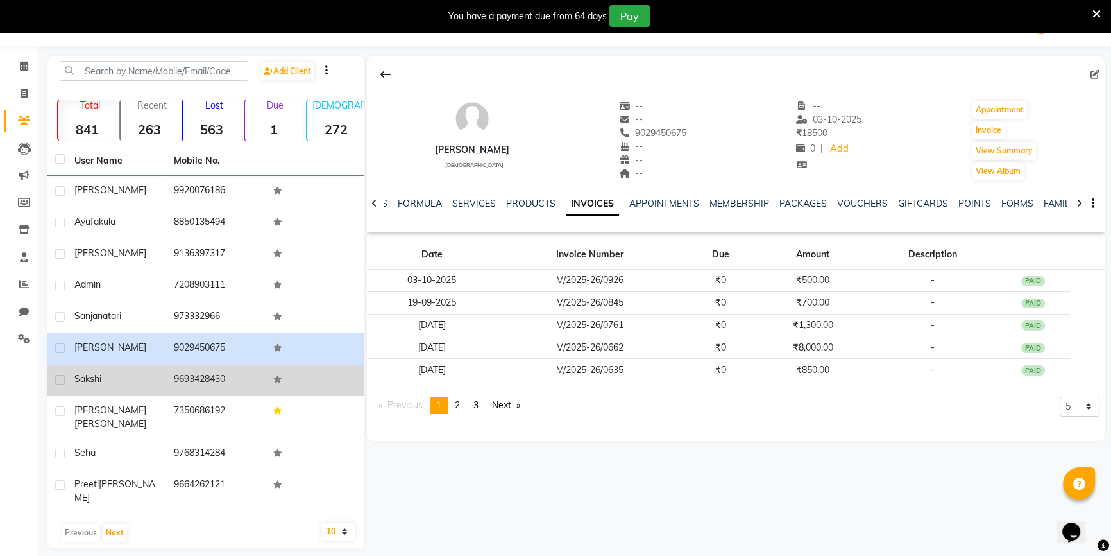
click at [122, 374] on div "sakshi" at bounding box center [116, 378] width 84 height 13
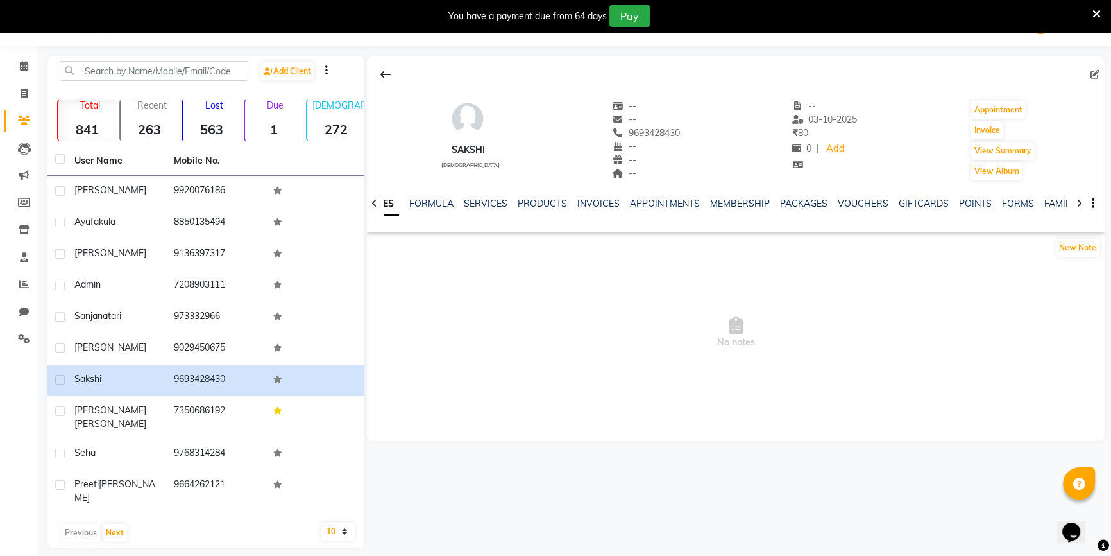
click at [572, 198] on ul "NOTES FORMULA SERVICES PRODUCTS INVOICES APPOINTMENTS MEMBERSHIP PACKAGES VOUCH…" at bounding box center [766, 203] width 815 height 13
drag, startPoint x: 589, startPoint y: 199, endPoint x: 577, endPoint y: 207, distance: 15.0
click at [588, 199] on link "INVOICES" at bounding box center [598, 204] width 42 height 12
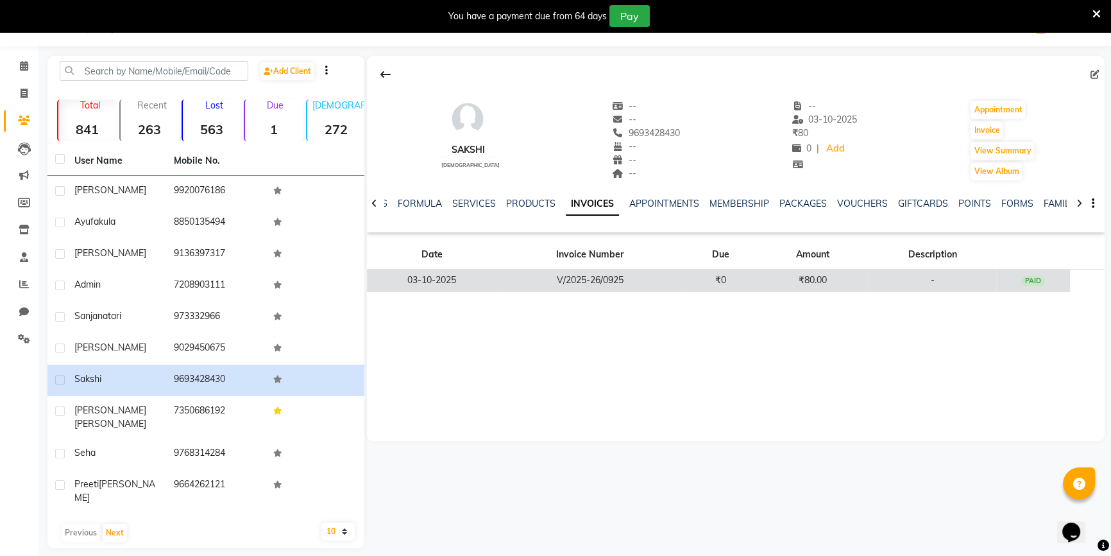
click at [456, 275] on td "03-10-2025" at bounding box center [431, 280] width 129 height 22
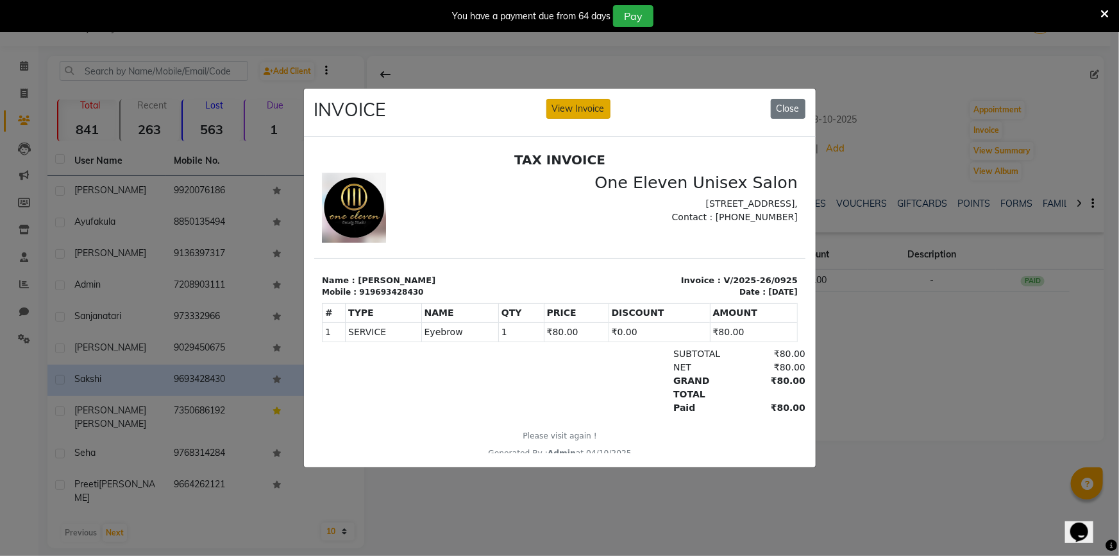
click at [609, 112] on button "View Invoice" at bounding box center [579, 109] width 64 height 20
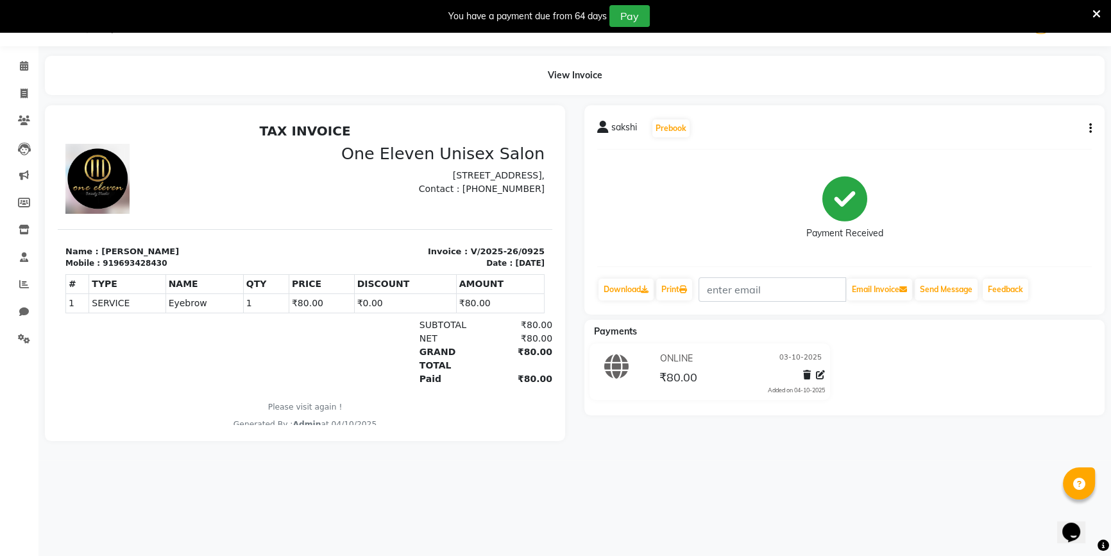
click at [1090, 129] on icon "button" at bounding box center [1090, 128] width 3 height 1
click at [1033, 147] on div "Edit Invoice" at bounding box center [1026, 144] width 88 height 16
select select "service"
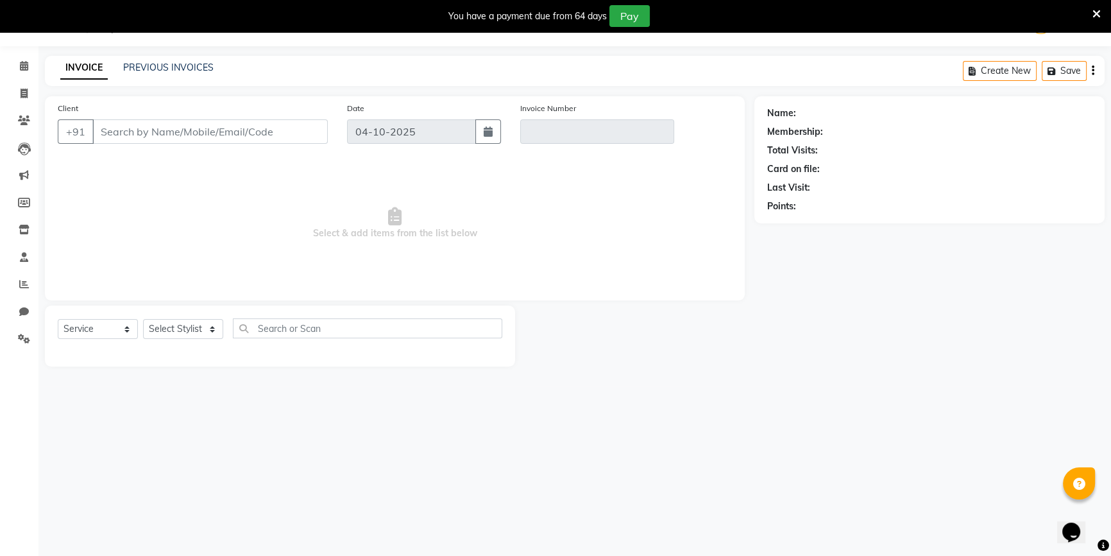
type input "9693428430"
type input "V/2025-26/0925"
type input "03-10-2025"
select select "select"
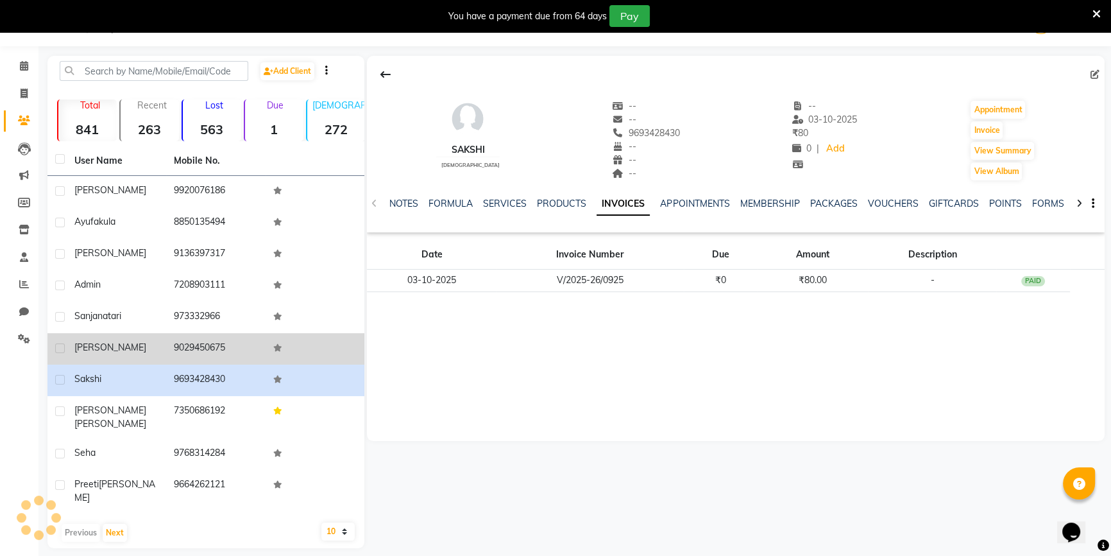
click at [146, 360] on td "[PERSON_NAME]" at bounding box center [116, 348] width 99 height 31
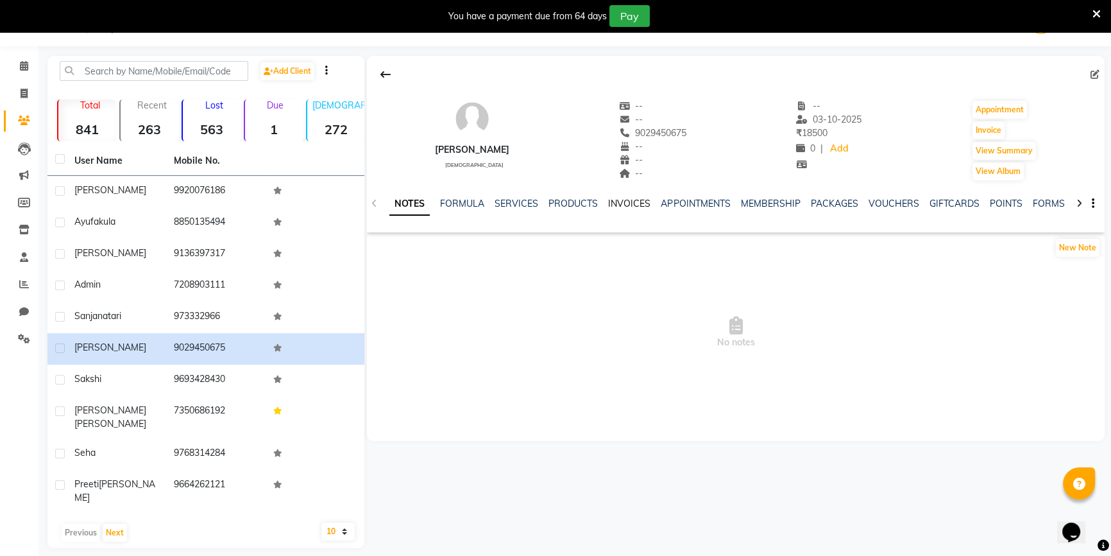
click at [623, 201] on link "INVOICES" at bounding box center [629, 204] width 42 height 12
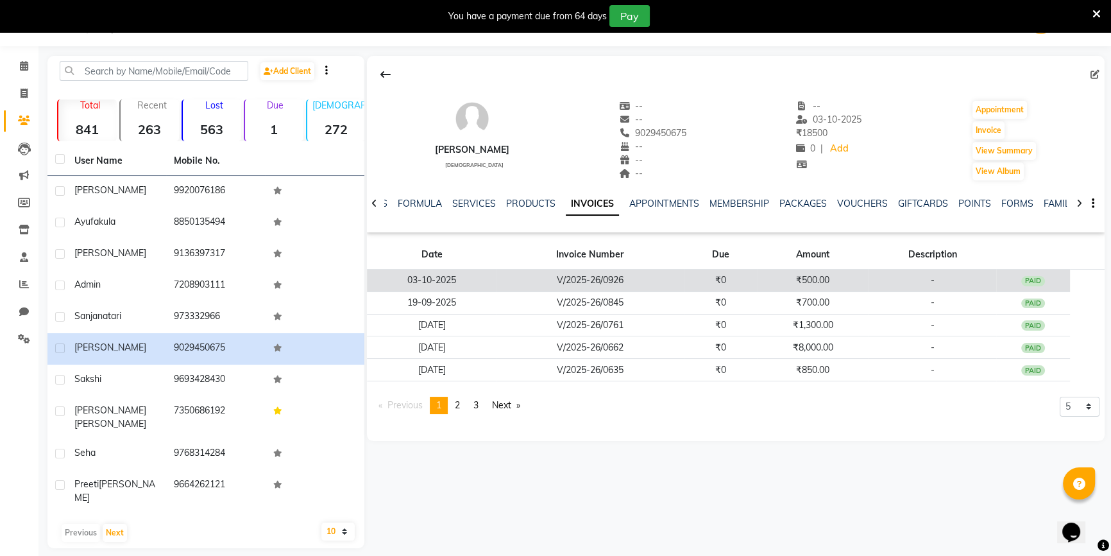
click at [503, 270] on td "V/2025-26/0926" at bounding box center [589, 280] width 187 height 22
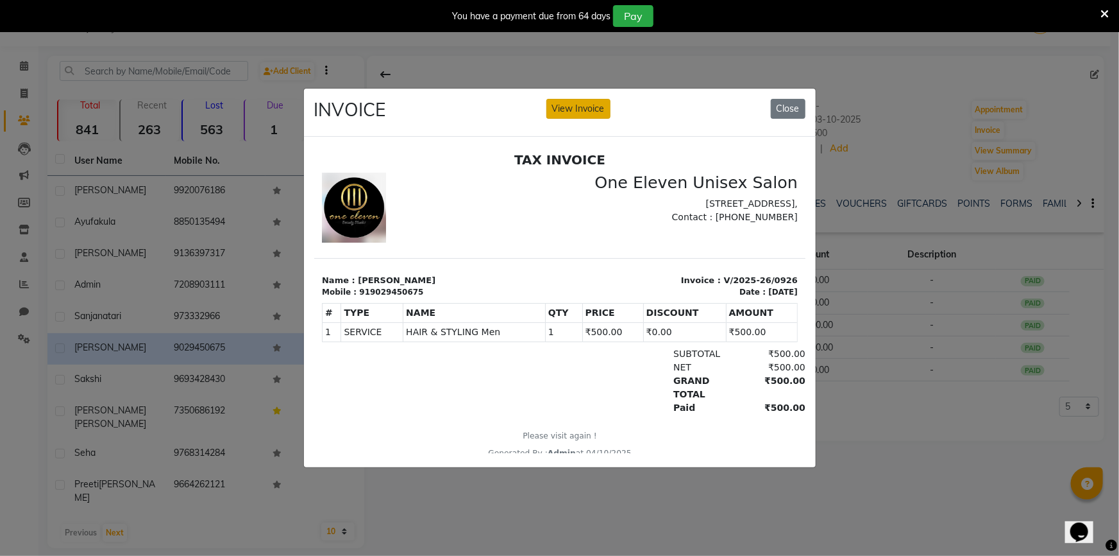
click at [597, 103] on button "View Invoice" at bounding box center [579, 109] width 64 height 20
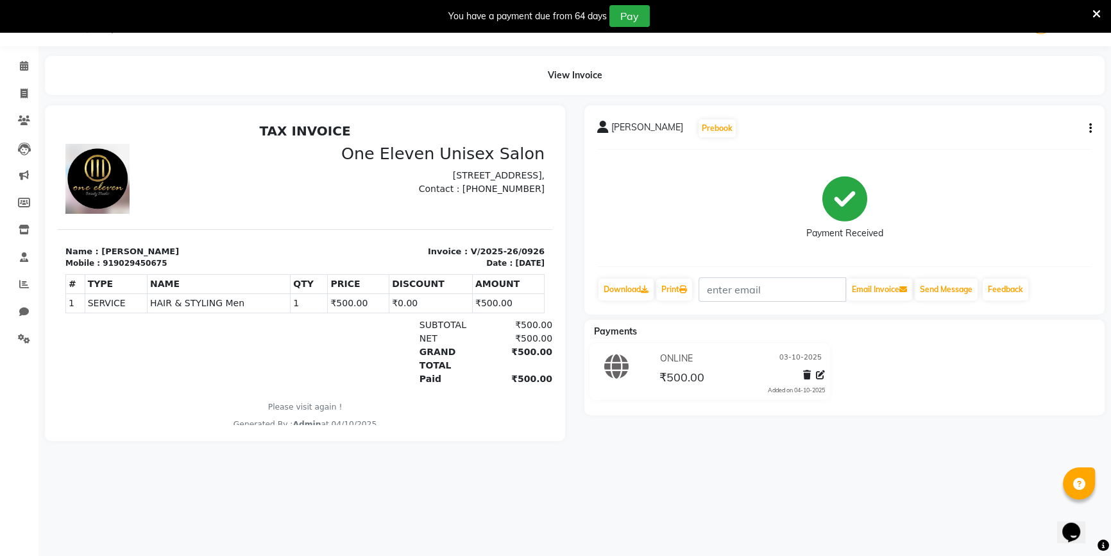
click at [1085, 131] on button "button" at bounding box center [1088, 128] width 8 height 13
click at [1045, 136] on div "Edit Invoice" at bounding box center [1026, 144] width 88 height 16
select select "service"
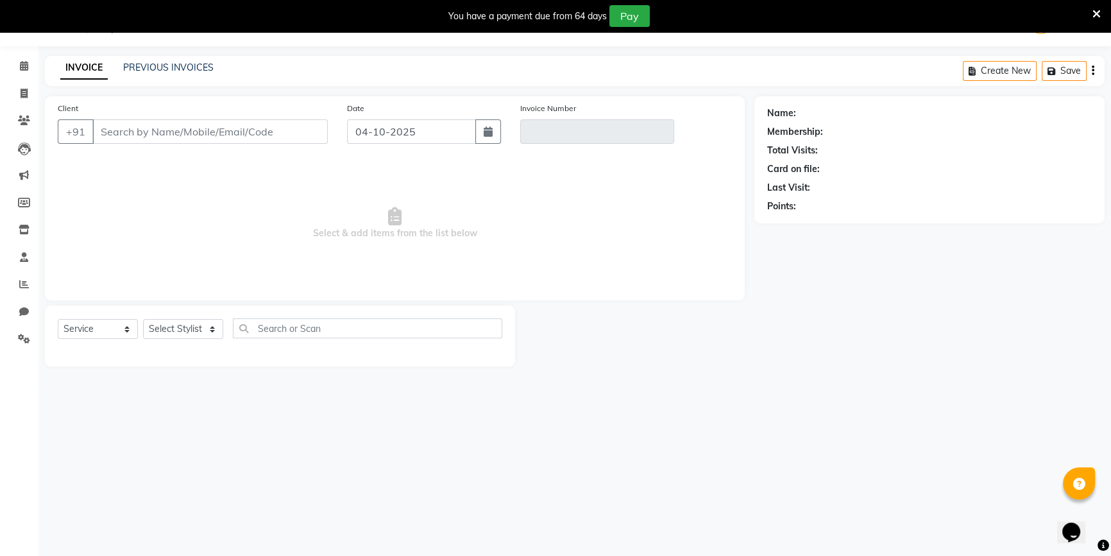
type input "9029450675"
type input "V/2025-26/0926"
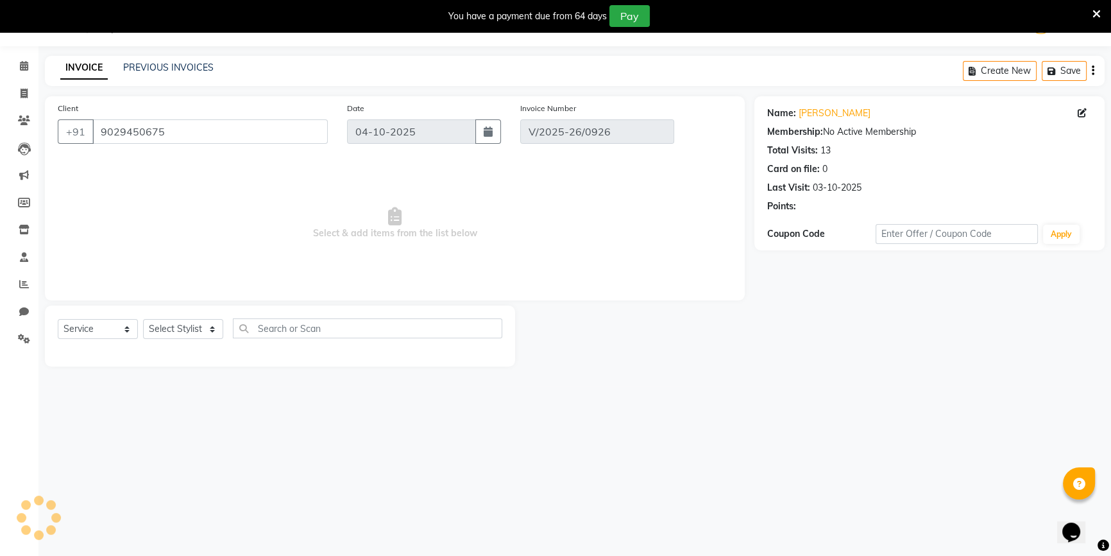
type input "03-10-2025"
select select "select"
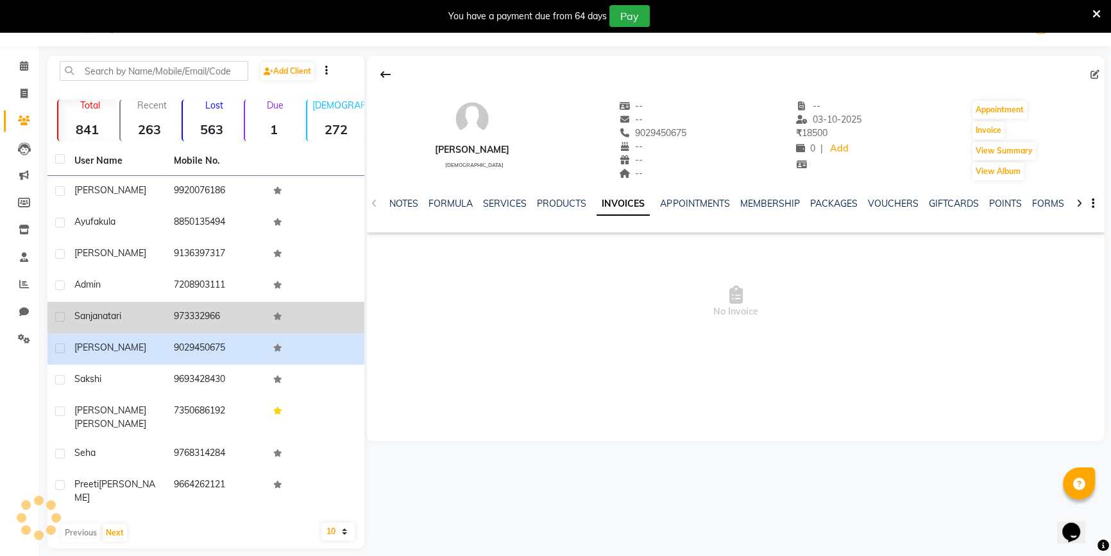
click at [148, 325] on td "[PERSON_NAME]" at bounding box center [116, 316] width 99 height 31
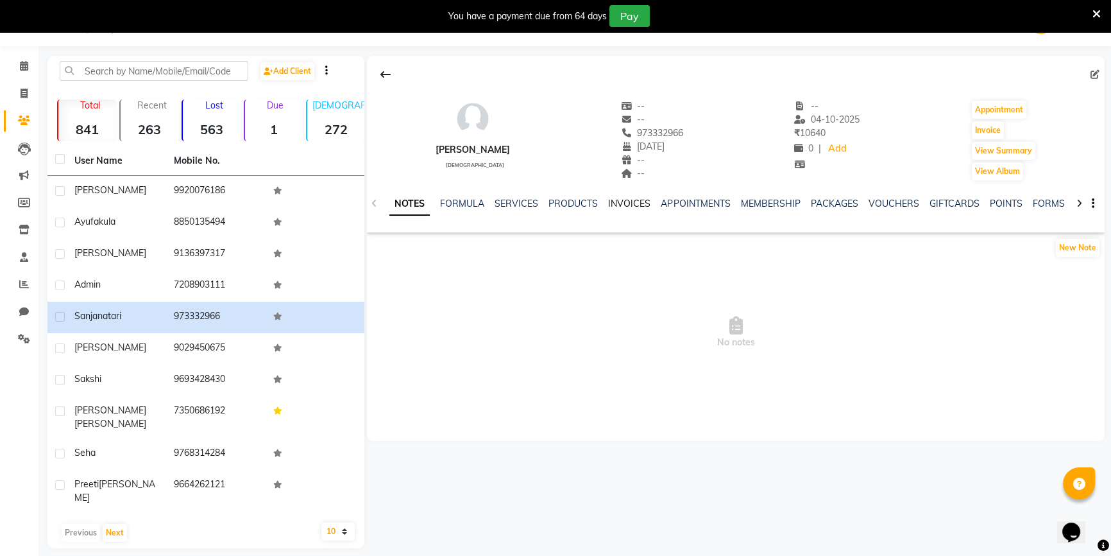
click at [636, 200] on link "INVOICES" at bounding box center [629, 204] width 42 height 12
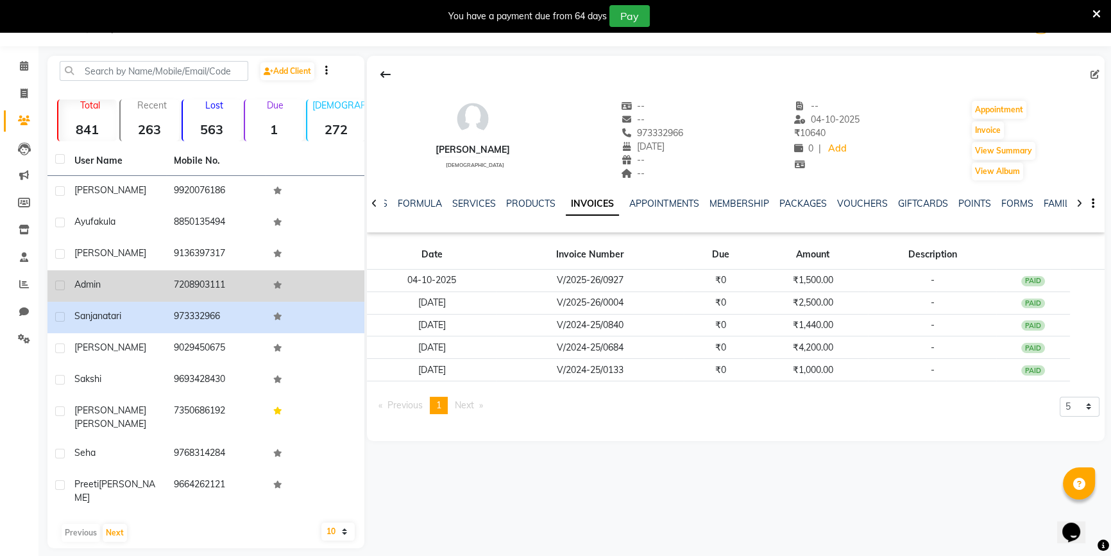
click at [173, 280] on td "7208903111" at bounding box center [215, 285] width 99 height 31
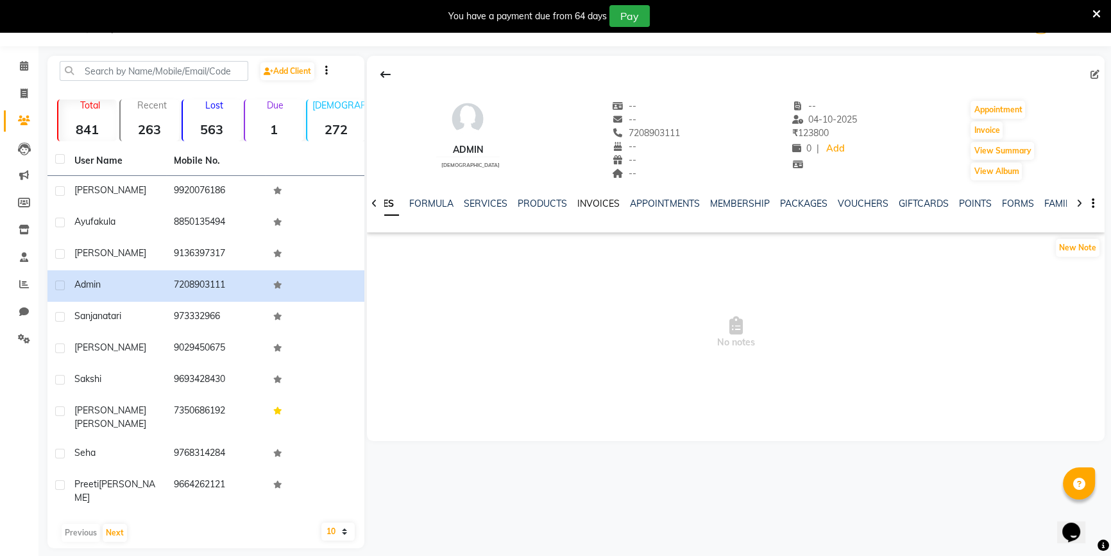
click at [614, 201] on link "INVOICES" at bounding box center [598, 204] width 42 height 12
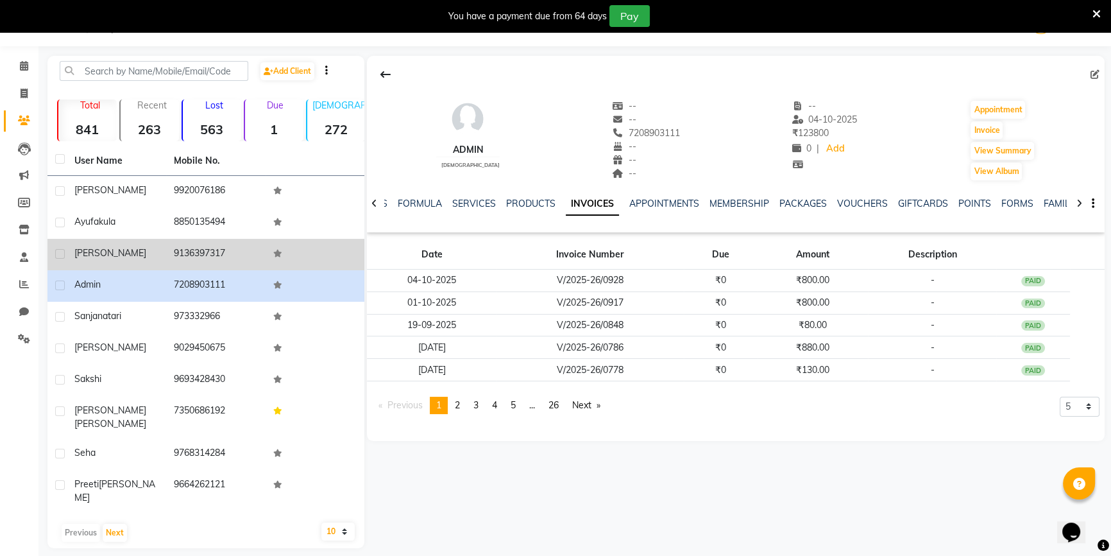
drag, startPoint x: 201, startPoint y: 257, endPoint x: 195, endPoint y: 256, distance: 6.5
click at [201, 258] on td "9136397317" at bounding box center [215, 254] width 99 height 31
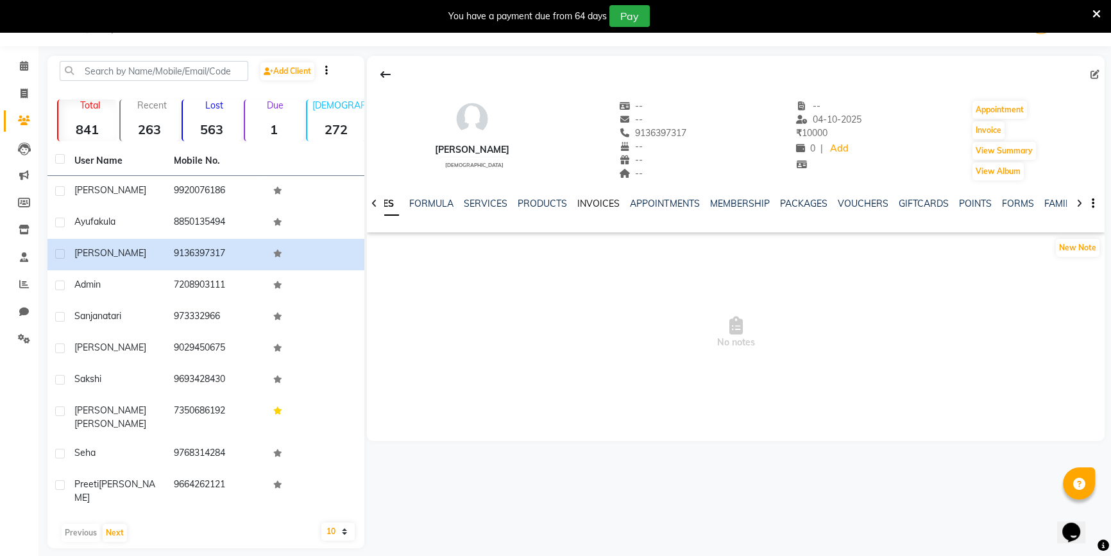
click at [579, 198] on link "INVOICES" at bounding box center [598, 204] width 42 height 12
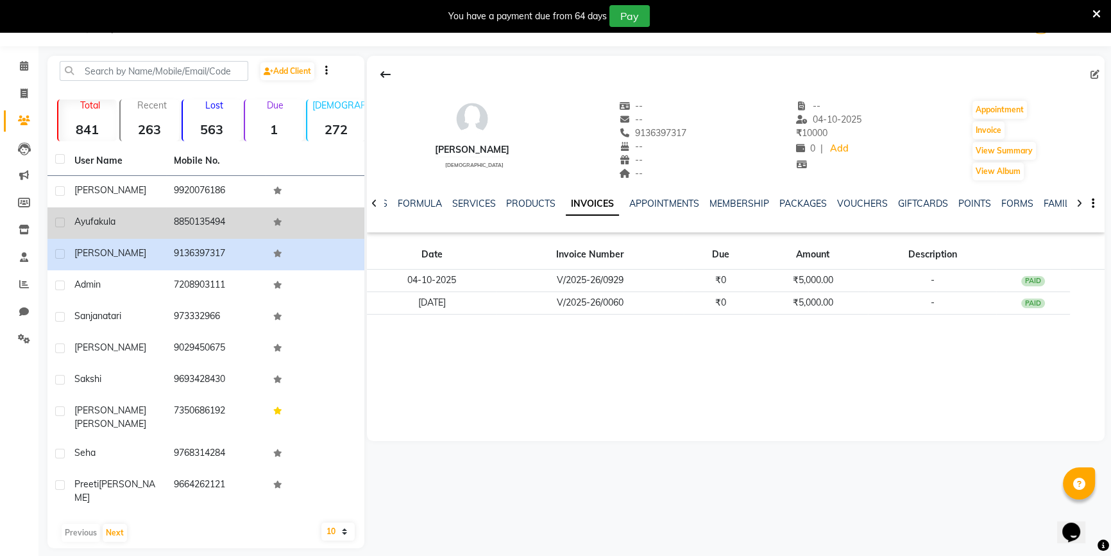
click at [257, 227] on td "8850135494" at bounding box center [215, 222] width 99 height 31
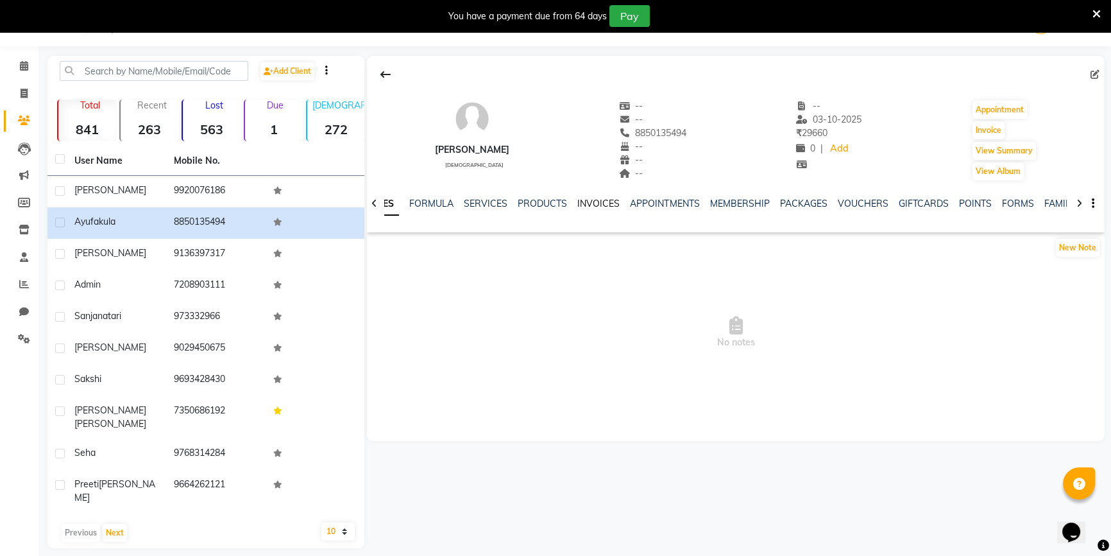
click at [584, 208] on link "INVOICES" at bounding box center [598, 204] width 42 height 12
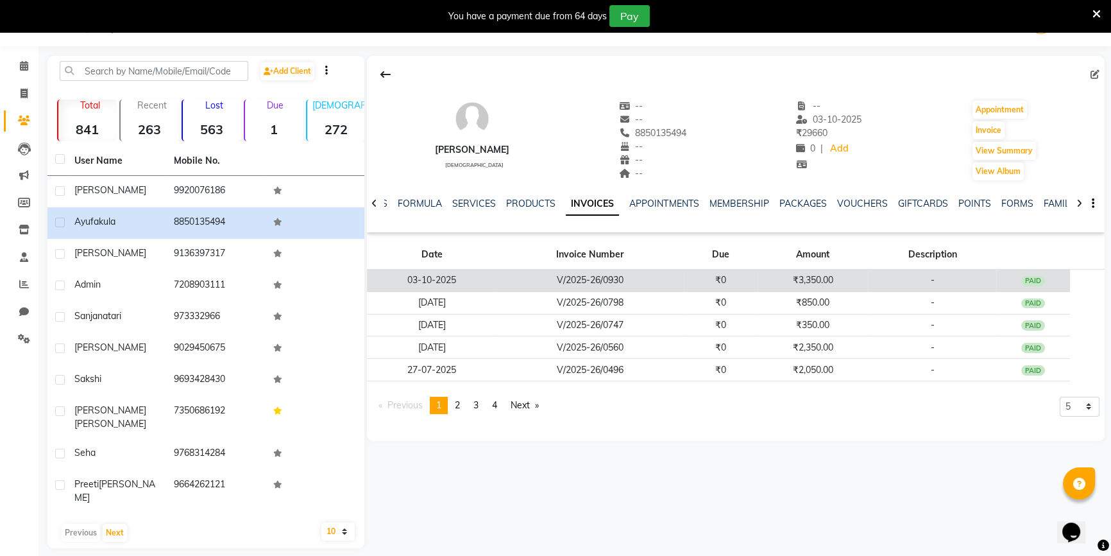
click at [496, 275] on td "03-10-2025" at bounding box center [431, 280] width 129 height 22
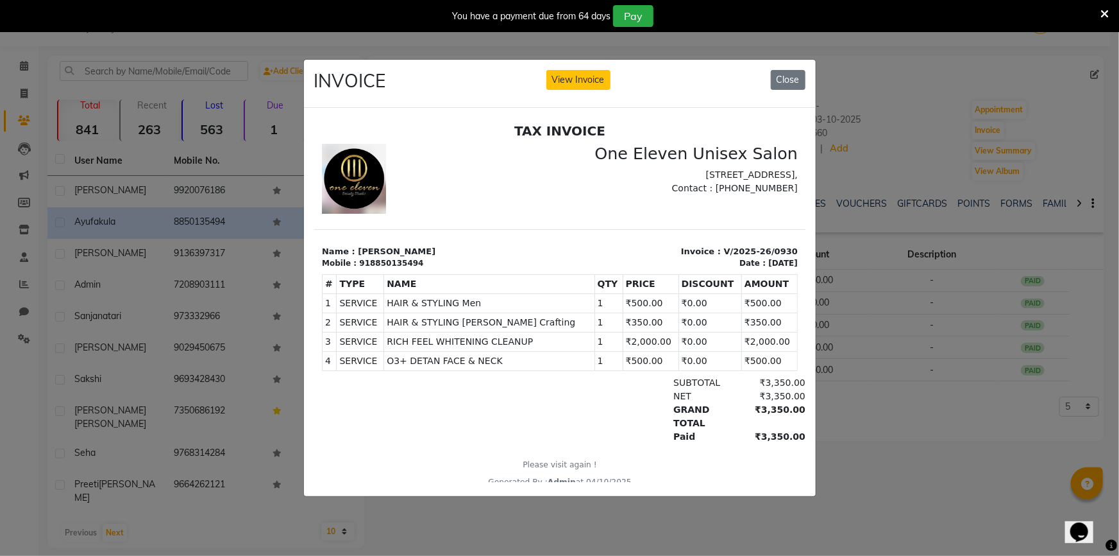
click at [586, 87] on div "INVOICE View Invoice Close" at bounding box center [560, 84] width 512 height 48
click at [589, 82] on button "View Invoice" at bounding box center [579, 80] width 64 height 20
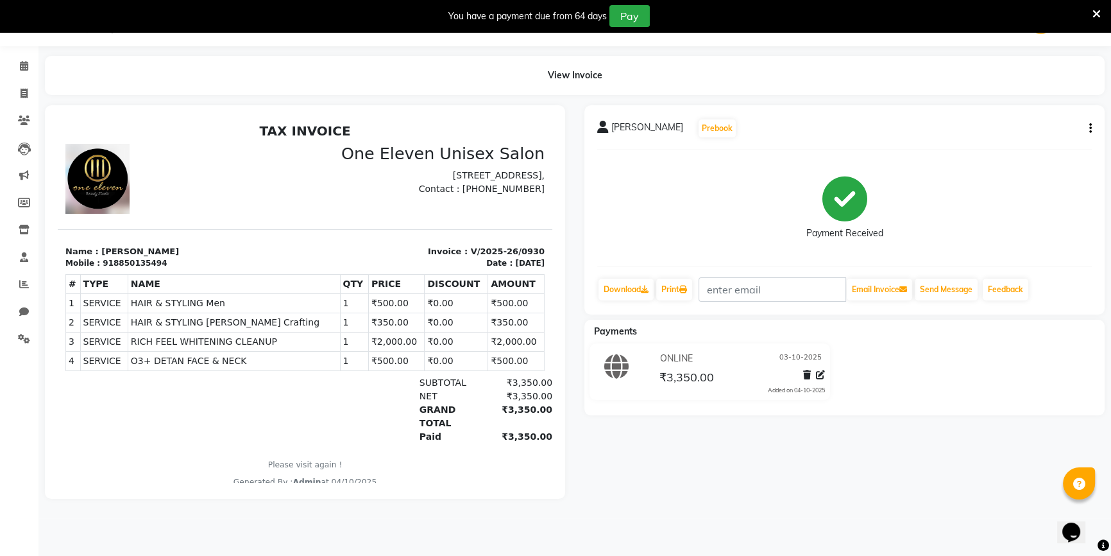
click at [1086, 130] on button "button" at bounding box center [1088, 128] width 8 height 13
click at [1041, 148] on div "Edit Invoice" at bounding box center [1026, 144] width 88 height 16
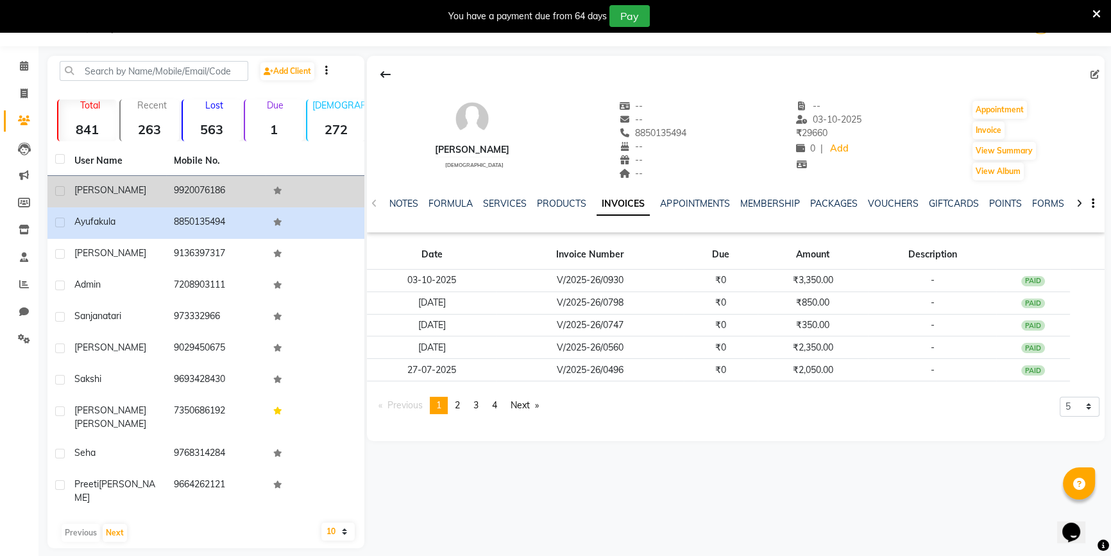
click at [112, 180] on td "[PERSON_NAME]" at bounding box center [116, 191] width 99 height 31
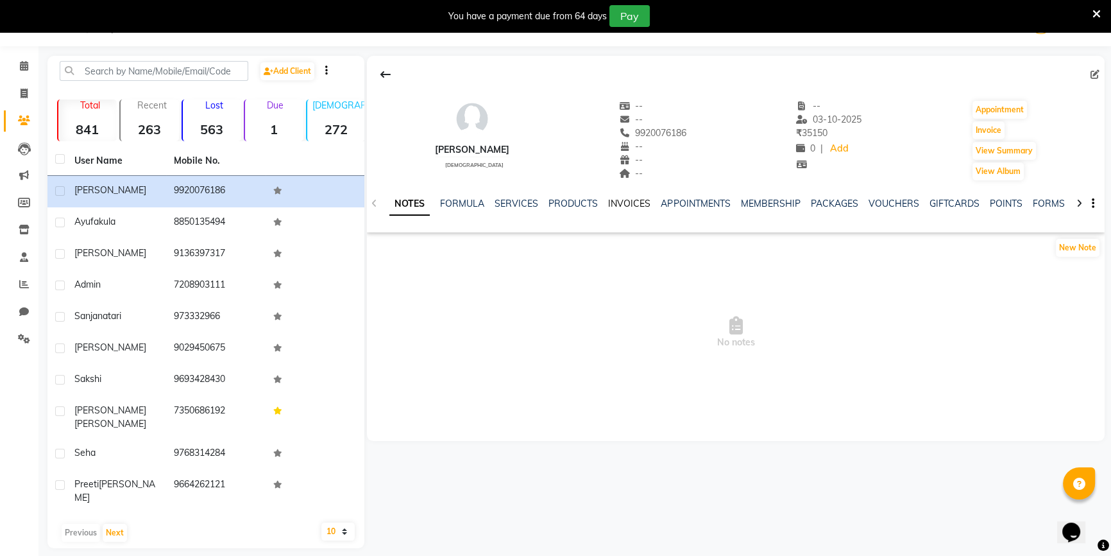
click at [615, 199] on link "INVOICES" at bounding box center [629, 204] width 42 height 12
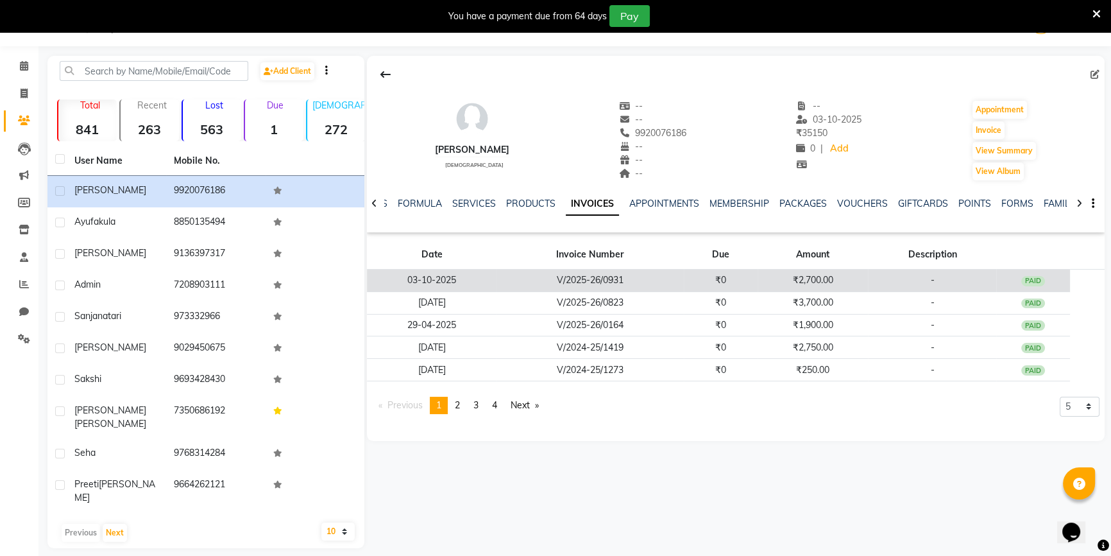
click at [494, 287] on td "03-10-2025" at bounding box center [431, 280] width 129 height 22
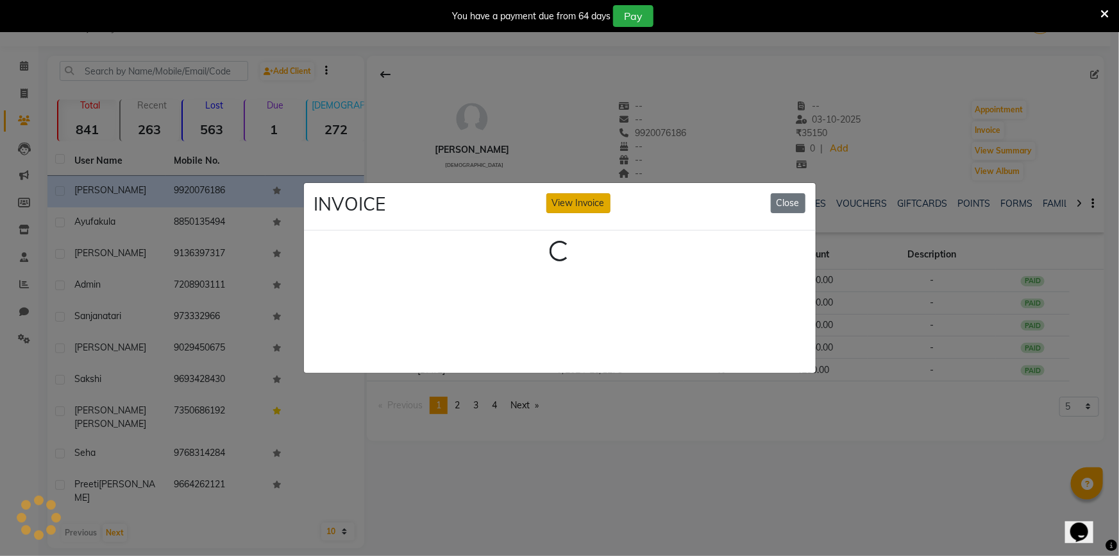
click at [561, 193] on button "View Invoice" at bounding box center [579, 203] width 64 height 20
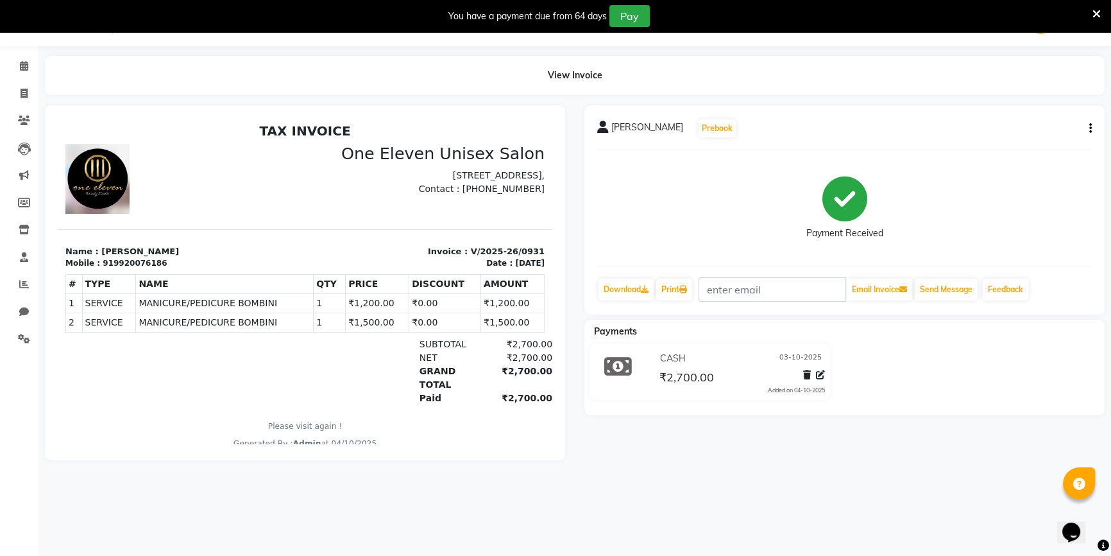
click at [1084, 129] on button "button" at bounding box center [1088, 128] width 8 height 13
click at [1067, 144] on div "Edit Invoice" at bounding box center [1026, 144] width 88 height 16
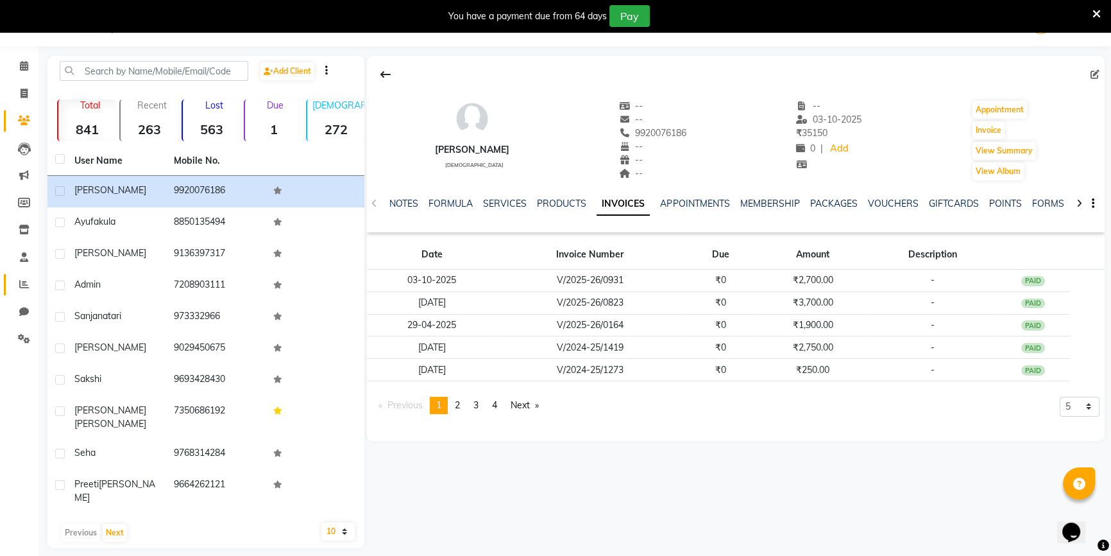
click at [18, 294] on link "Reports" at bounding box center [19, 284] width 31 height 21
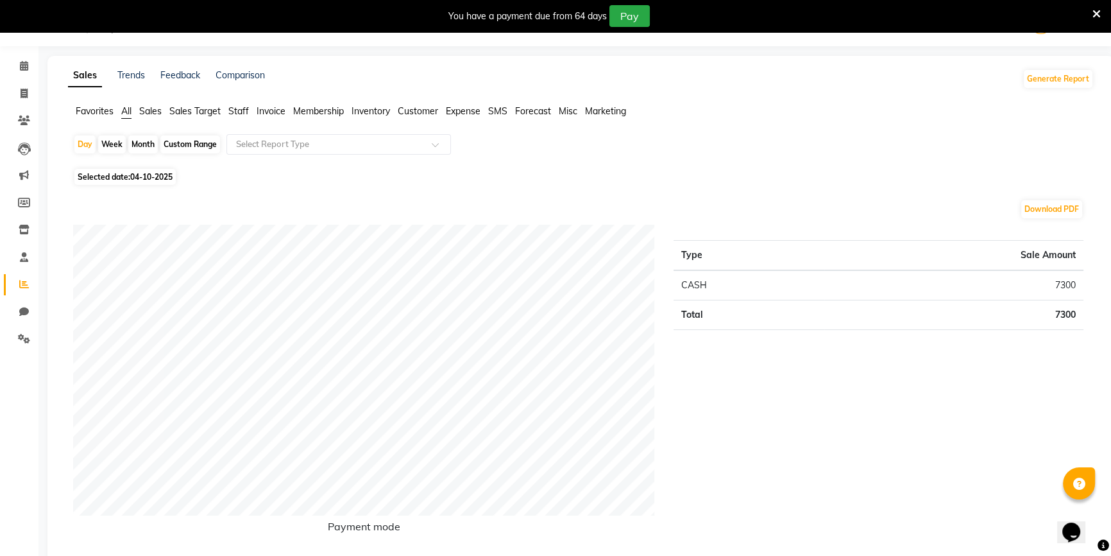
click at [140, 181] on span "Selected date: [DATE]" at bounding box center [124, 177] width 101 height 16
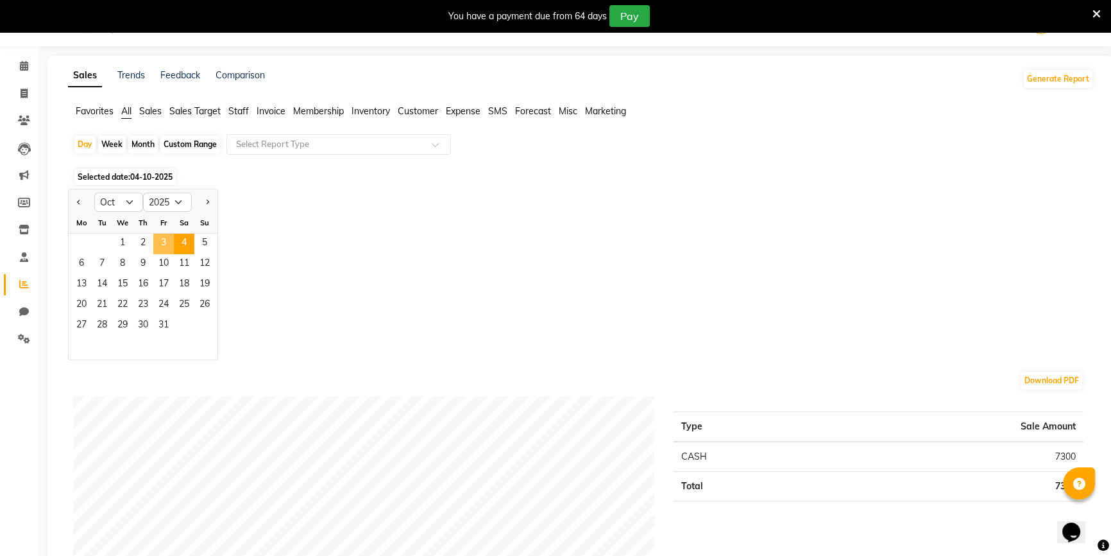
click at [157, 241] on span "3" at bounding box center [163, 243] width 21 height 21
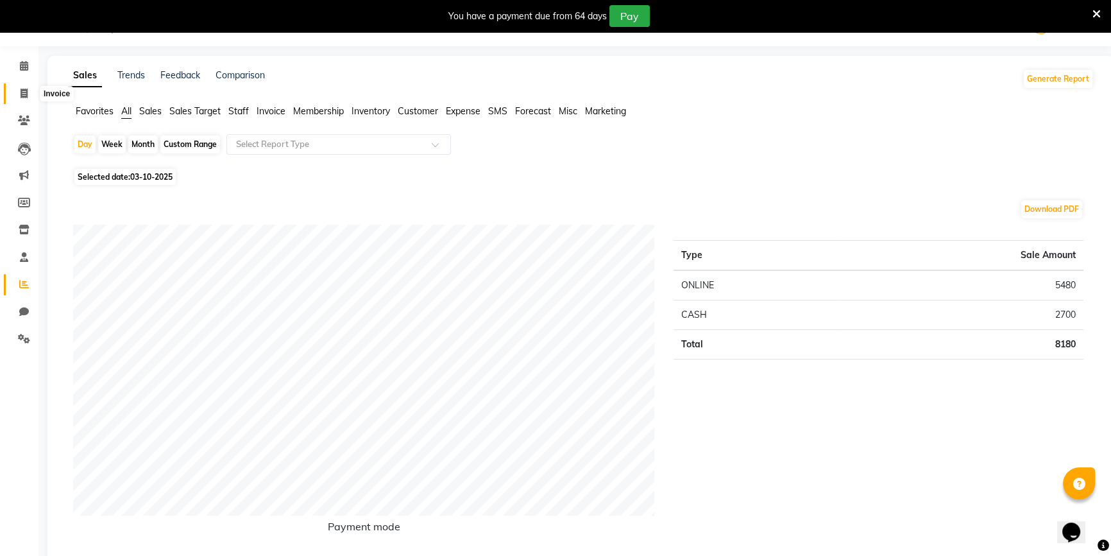
click at [19, 92] on span at bounding box center [24, 94] width 22 height 15
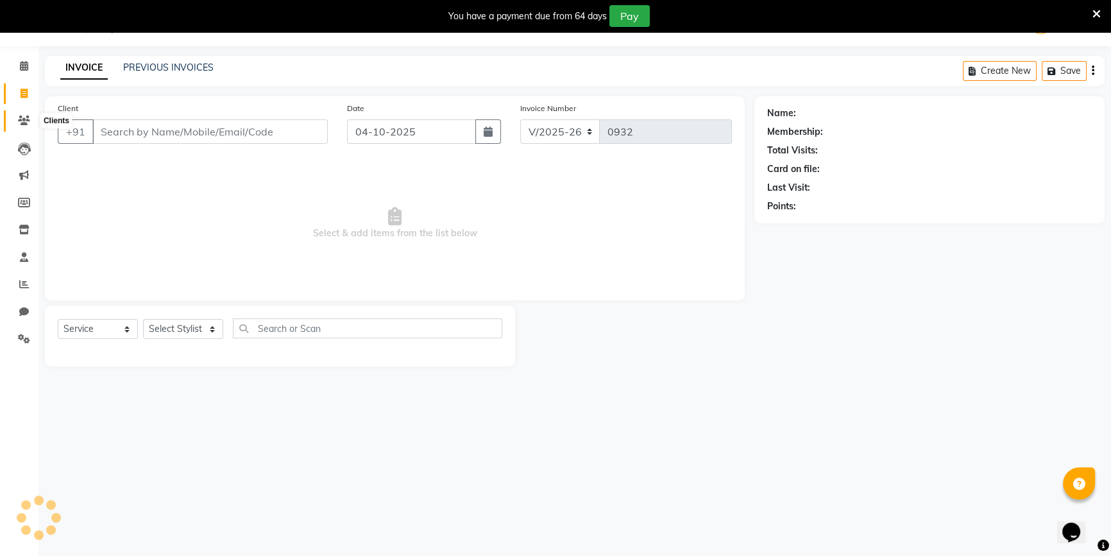
click at [20, 114] on span at bounding box center [24, 121] width 22 height 15
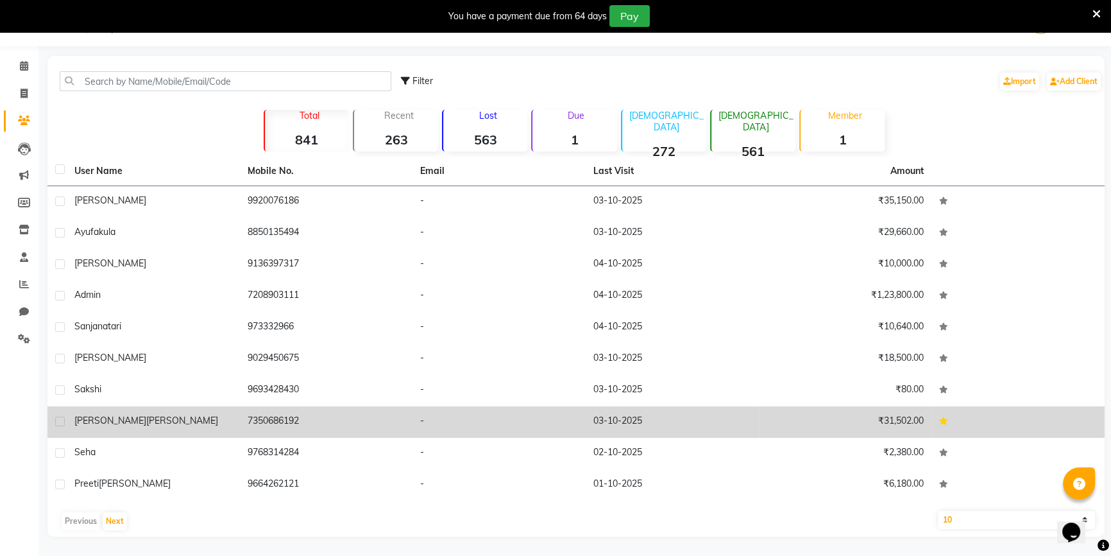
click at [141, 411] on td "[PERSON_NAME]" at bounding box center [153, 421] width 173 height 31
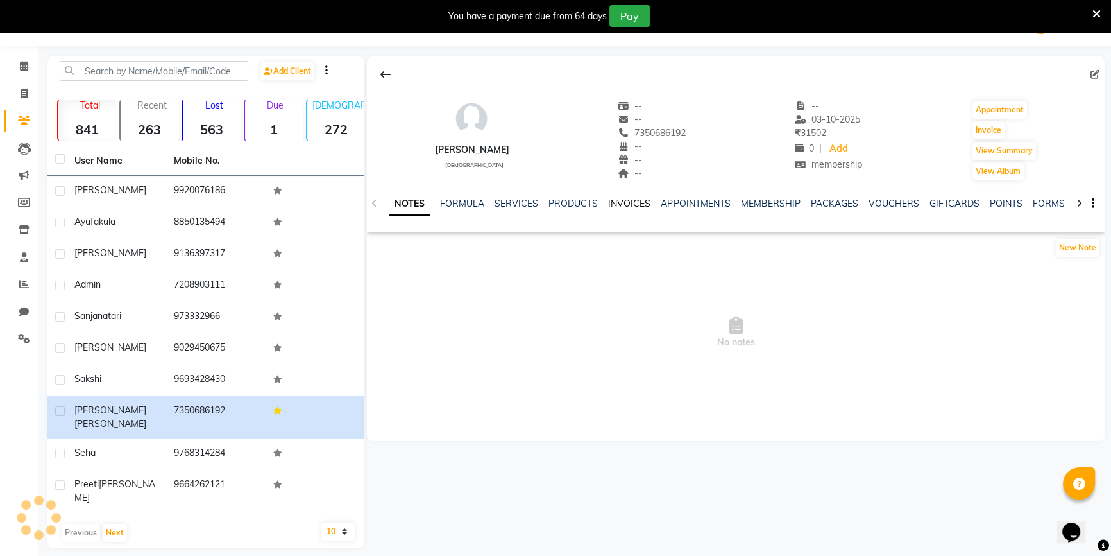
click at [622, 204] on link "INVOICES" at bounding box center [629, 204] width 42 height 12
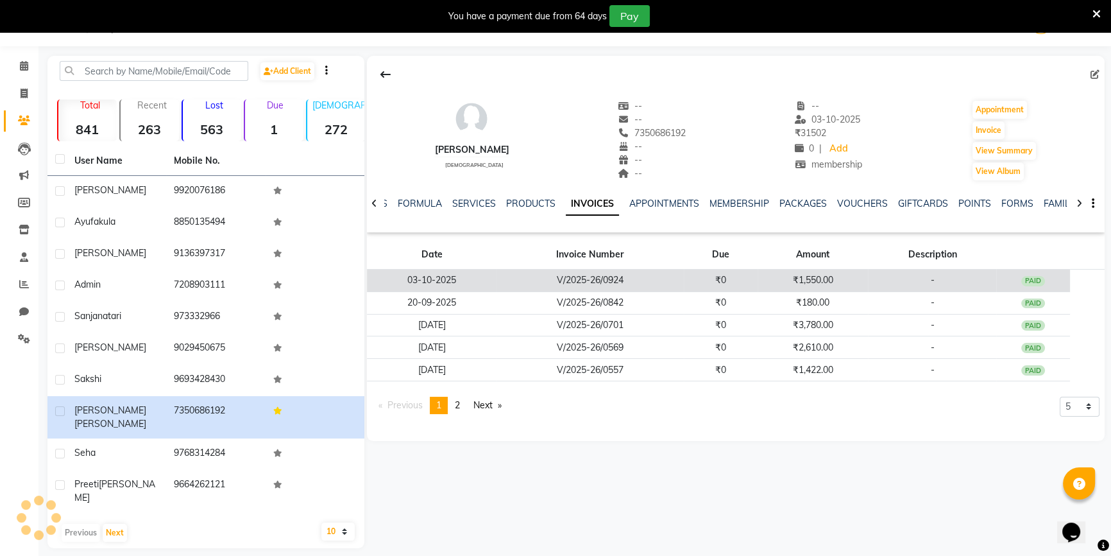
click at [532, 281] on td "V/2025-26/0924" at bounding box center [589, 280] width 187 height 22
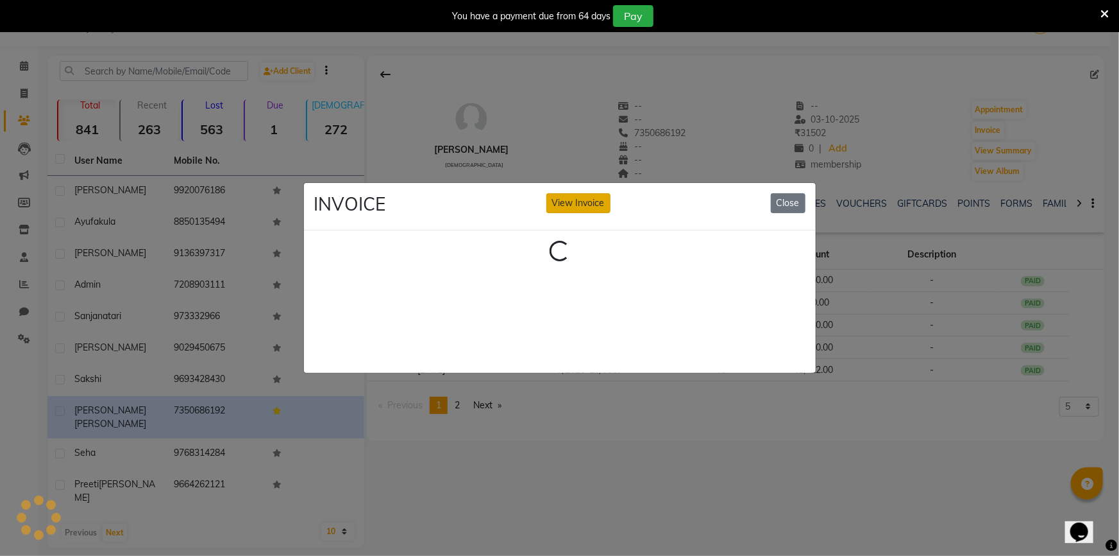
click at [599, 205] on button "View Invoice" at bounding box center [579, 203] width 64 height 20
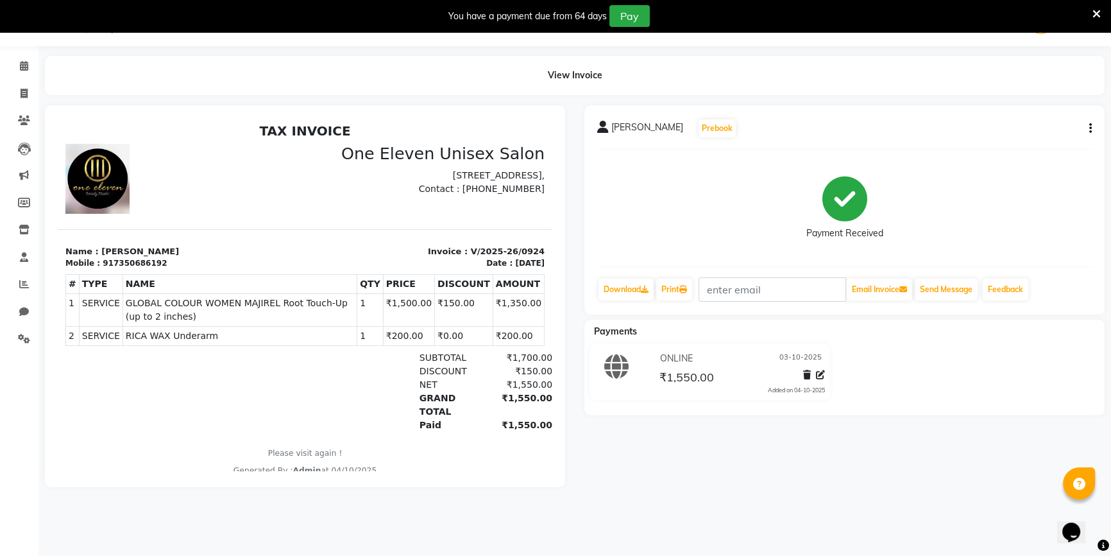
click at [1087, 126] on button "button" at bounding box center [1088, 128] width 8 height 13
click at [1033, 142] on div "Edit Invoice" at bounding box center [1026, 144] width 88 height 16
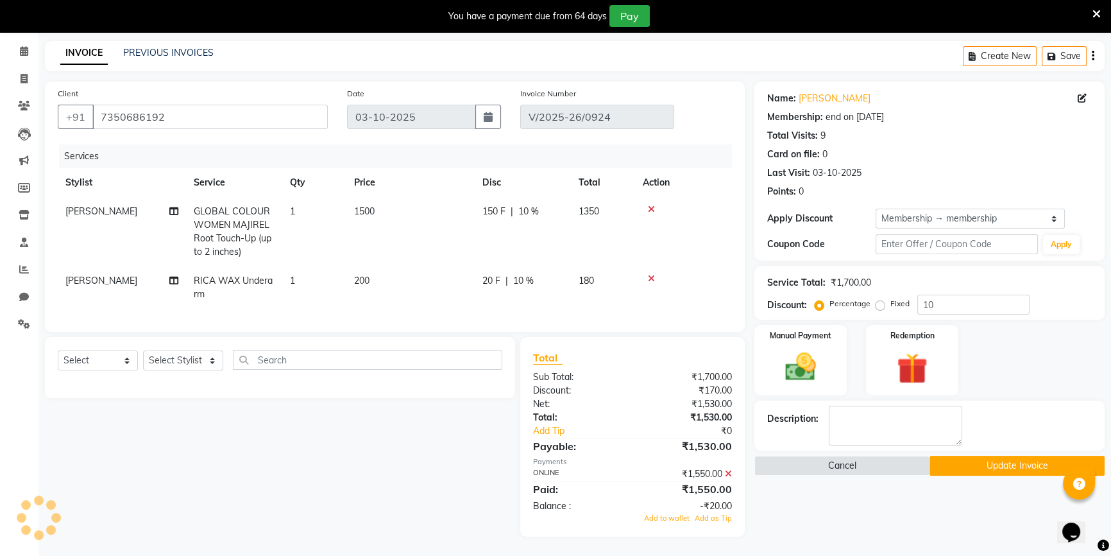
scroll to position [55, 0]
click at [718, 518] on span "Add as Tip" at bounding box center [713, 517] width 37 height 9
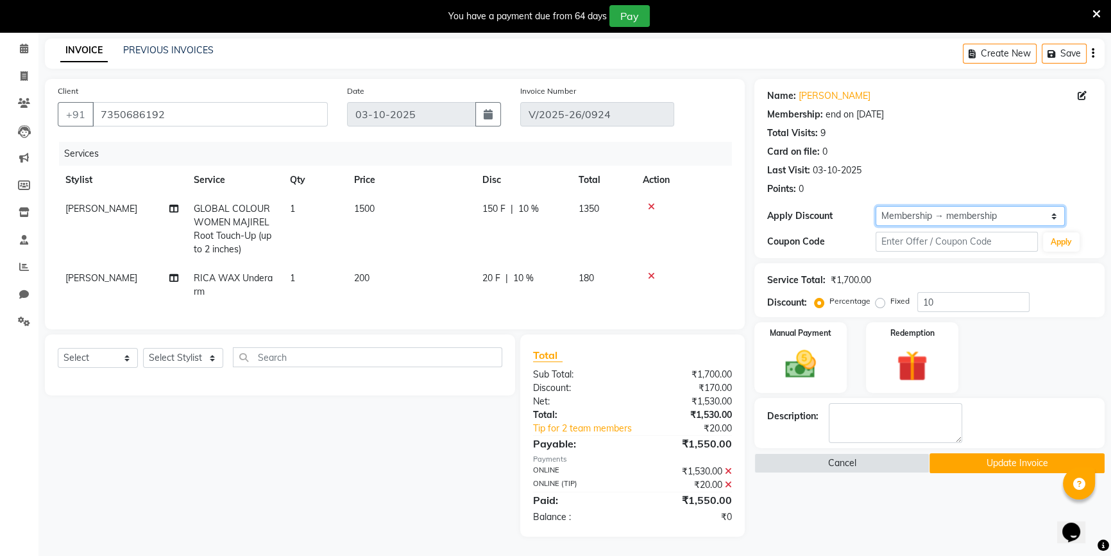
click at [999, 208] on select "Select Membership → membership" at bounding box center [970, 216] width 189 height 20
click at [876, 206] on select "Select Membership → membership" at bounding box center [970, 216] width 189 height 20
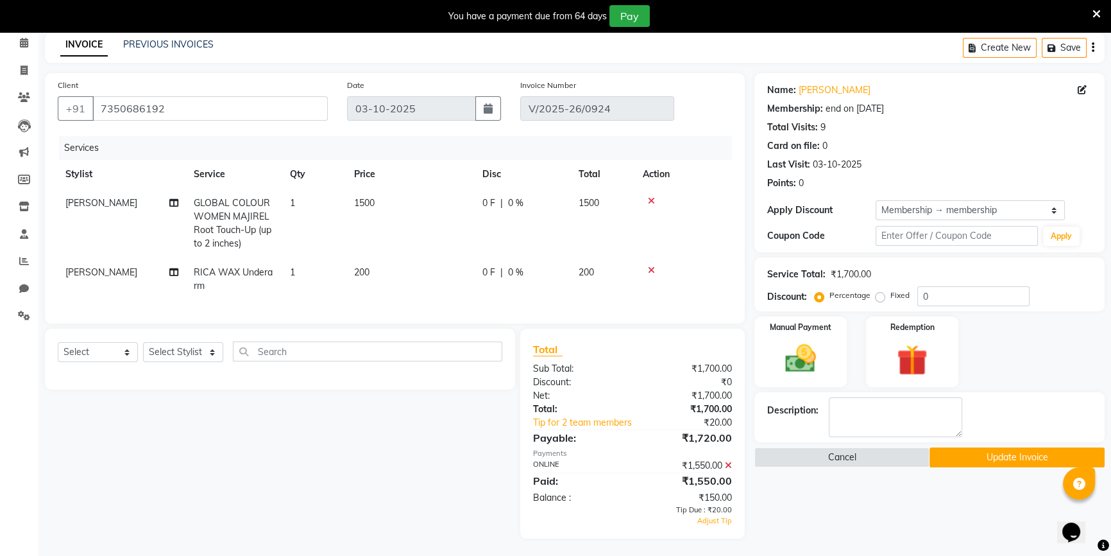
click at [597, 202] on span "1500" at bounding box center [589, 203] width 21 height 12
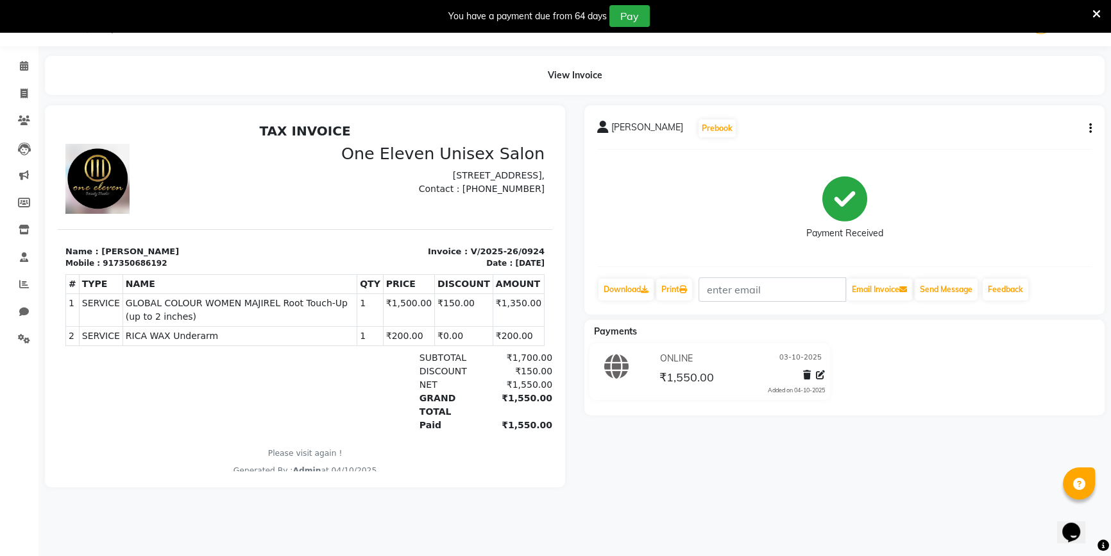
click at [1090, 129] on icon "button" at bounding box center [1090, 128] width 3 height 1
click at [1003, 98] on div "Cancel Invoice" at bounding box center [1026, 96] width 88 height 16
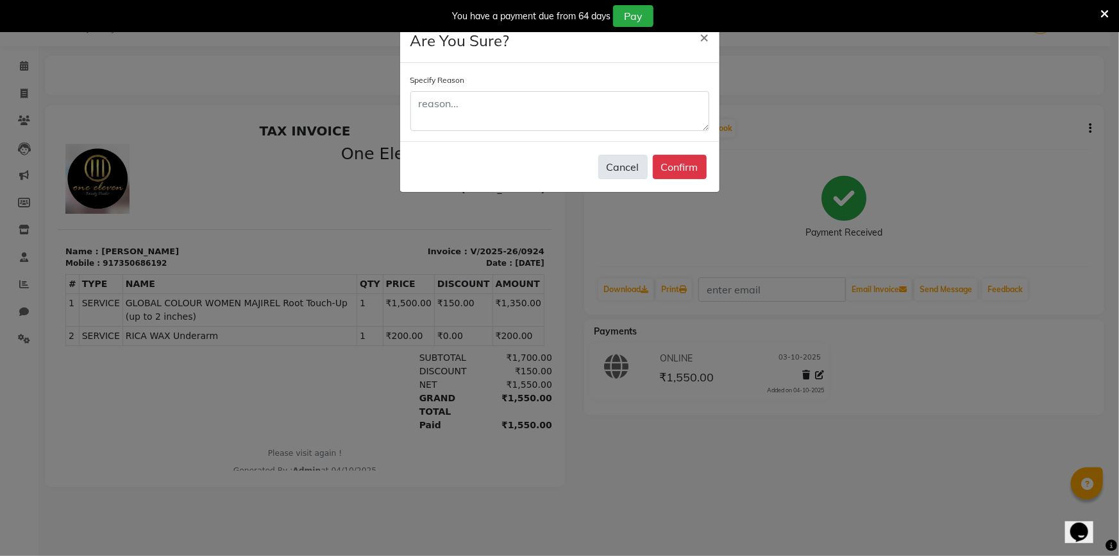
click at [616, 169] on button "Cancel" at bounding box center [622, 167] width 49 height 24
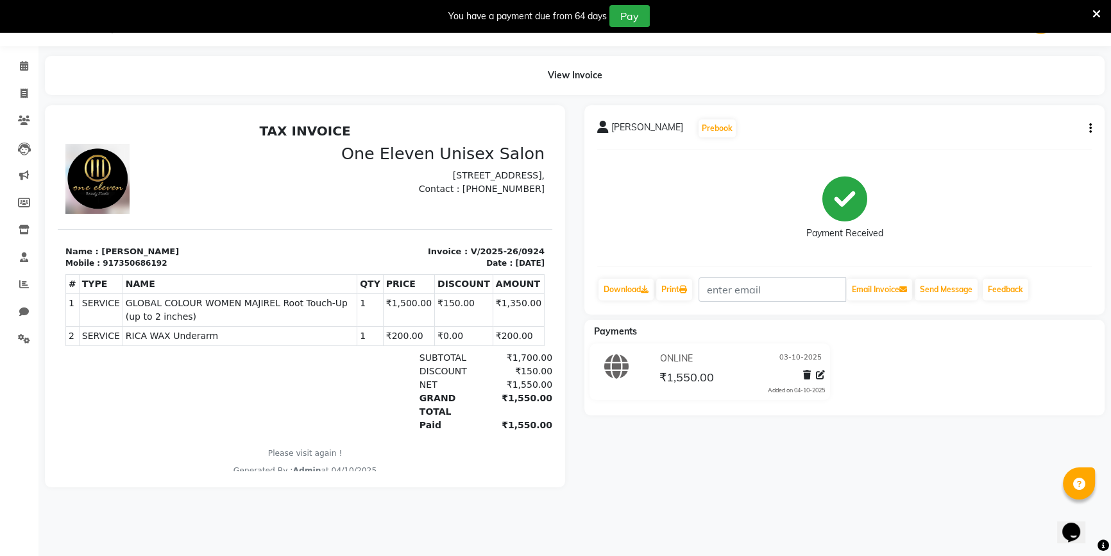
click at [1087, 127] on button "button" at bounding box center [1088, 128] width 8 height 13
click at [1054, 138] on div "Edit Invoice" at bounding box center [1026, 144] width 88 height 16
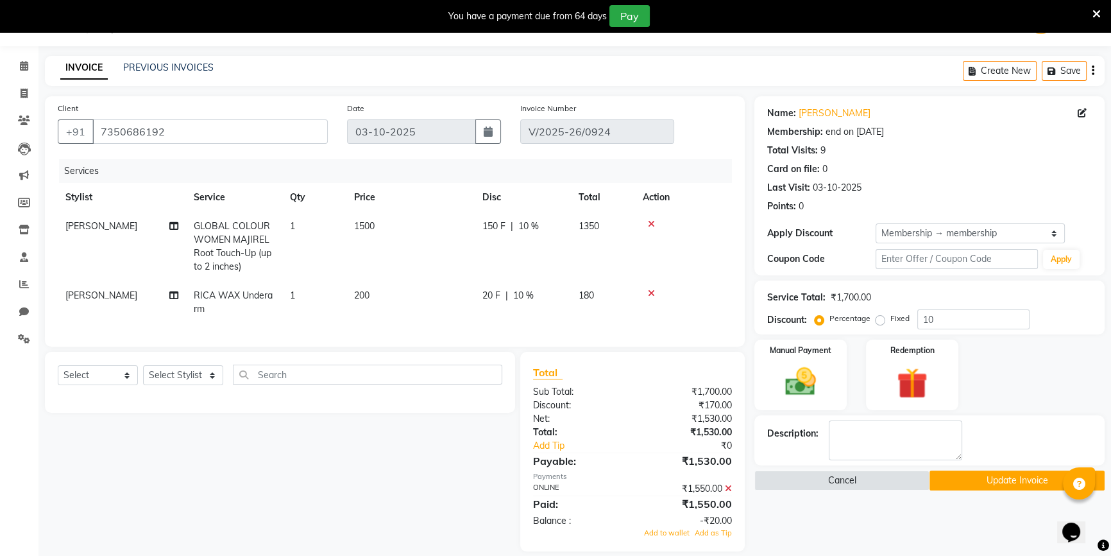
click at [600, 296] on td "180" at bounding box center [603, 302] width 64 height 42
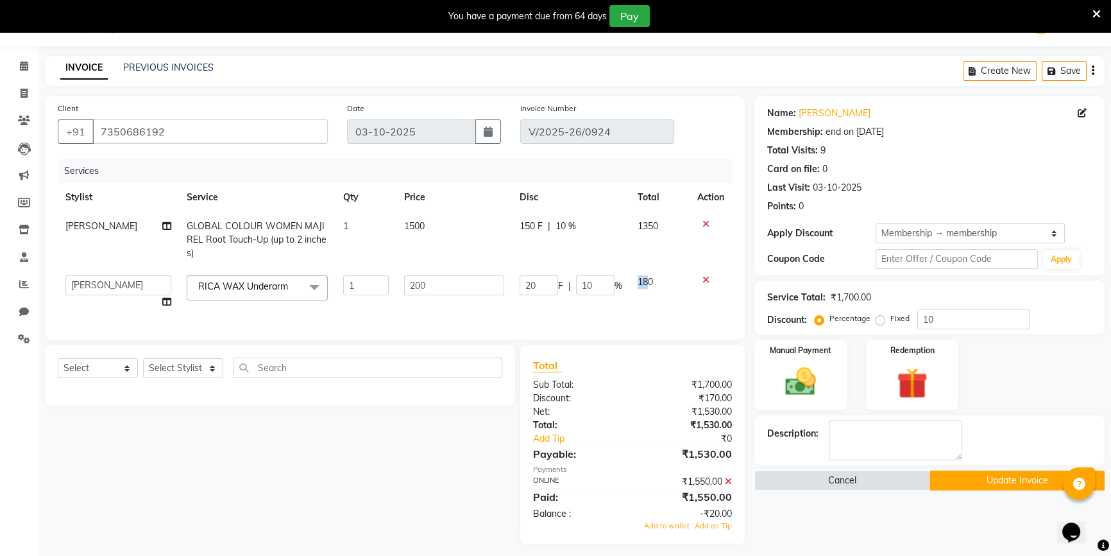
drag, startPoint x: 646, startPoint y: 281, endPoint x: 631, endPoint y: 295, distance: 20.4
click at [630, 297] on td "180" at bounding box center [660, 291] width 60 height 49
drag, startPoint x: 660, startPoint y: 285, endPoint x: 632, endPoint y: 291, distance: 28.8
click at [632, 291] on td "180" at bounding box center [660, 291] width 60 height 49
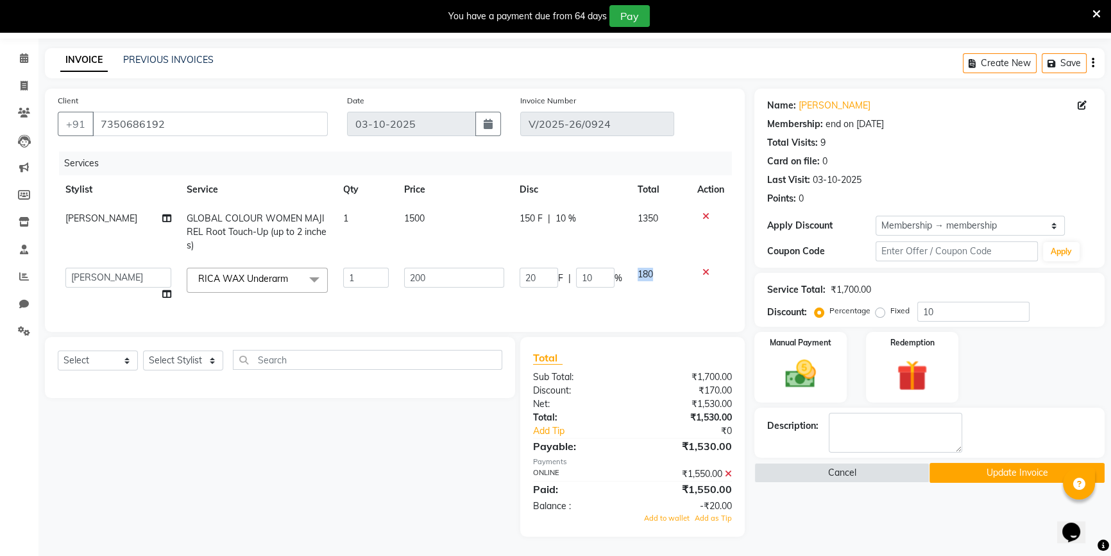
scroll to position [48, 0]
click at [719, 516] on span "Add as Tip" at bounding box center [713, 517] width 37 height 9
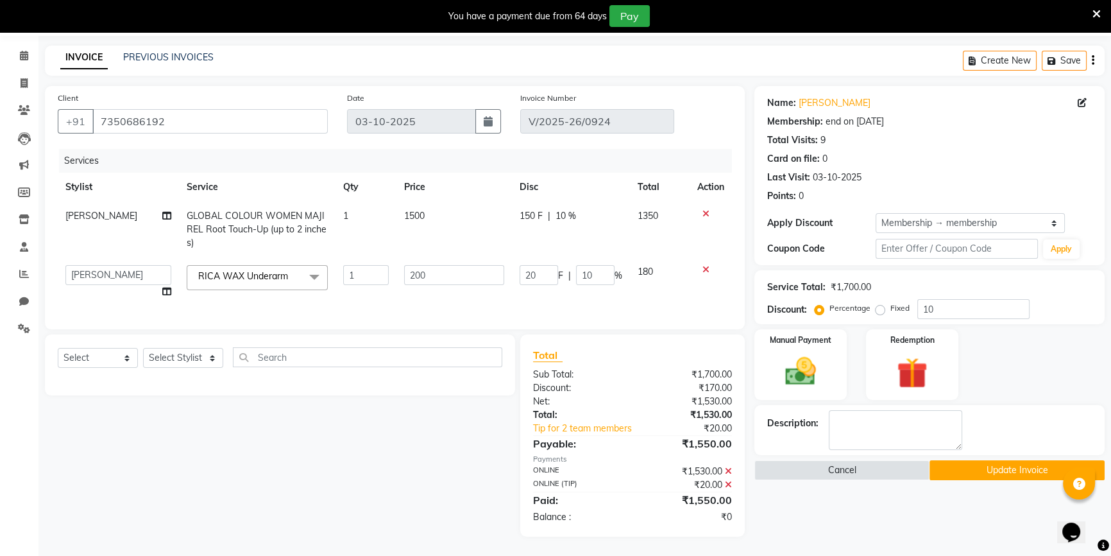
scroll to position [51, 0]
click at [1004, 461] on button "Update Invoice" at bounding box center [1016, 470] width 175 height 20
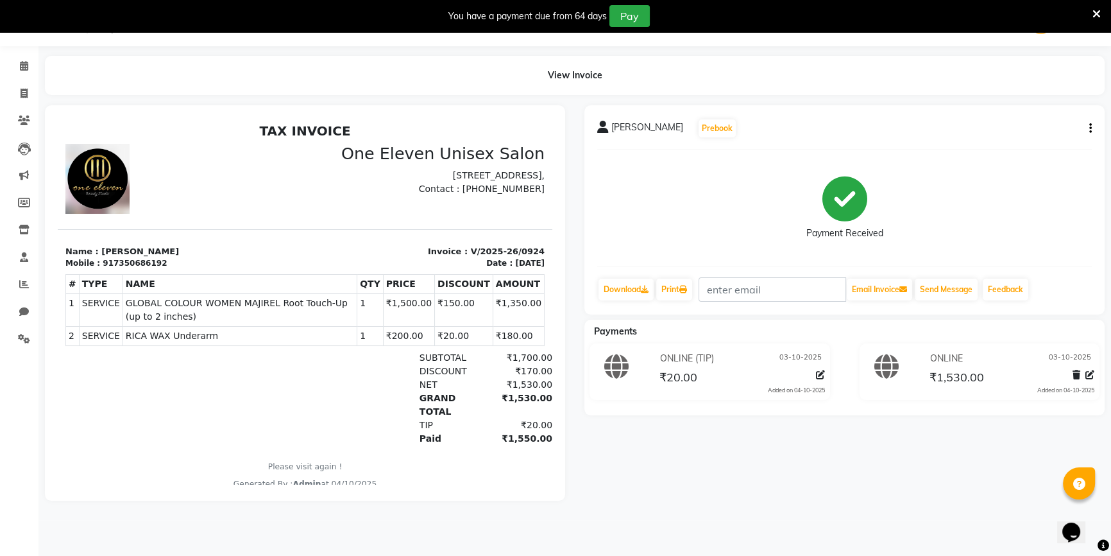
click at [35, 290] on div at bounding box center [304, 302] width 539 height 395
click at [24, 282] on icon at bounding box center [24, 284] width 10 height 10
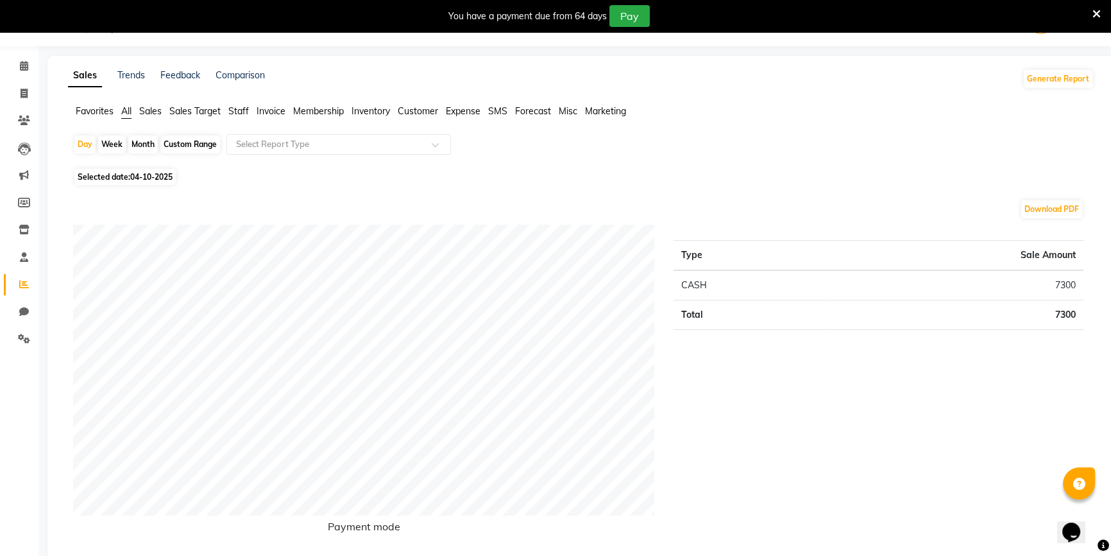
click at [164, 179] on span "04-10-2025" at bounding box center [151, 177] width 42 height 10
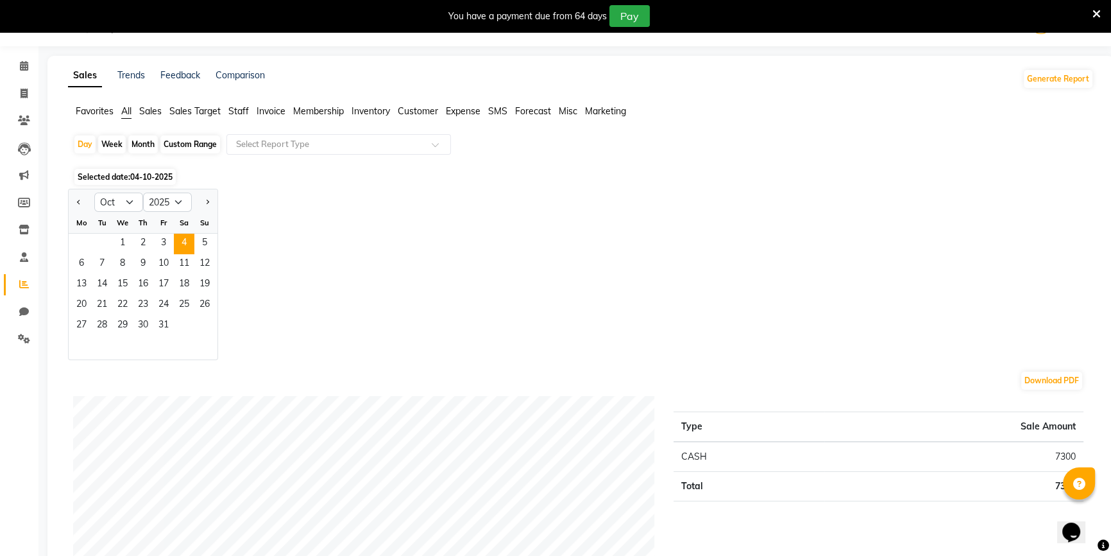
click at [312, 284] on div "Jan Feb Mar Apr May Jun [DATE] Aug Sep Oct Nov [DATE] 2016 2017 2018 2019 2020 …" at bounding box center [581, 274] width 1026 height 171
click at [170, 242] on span "3" at bounding box center [163, 243] width 21 height 21
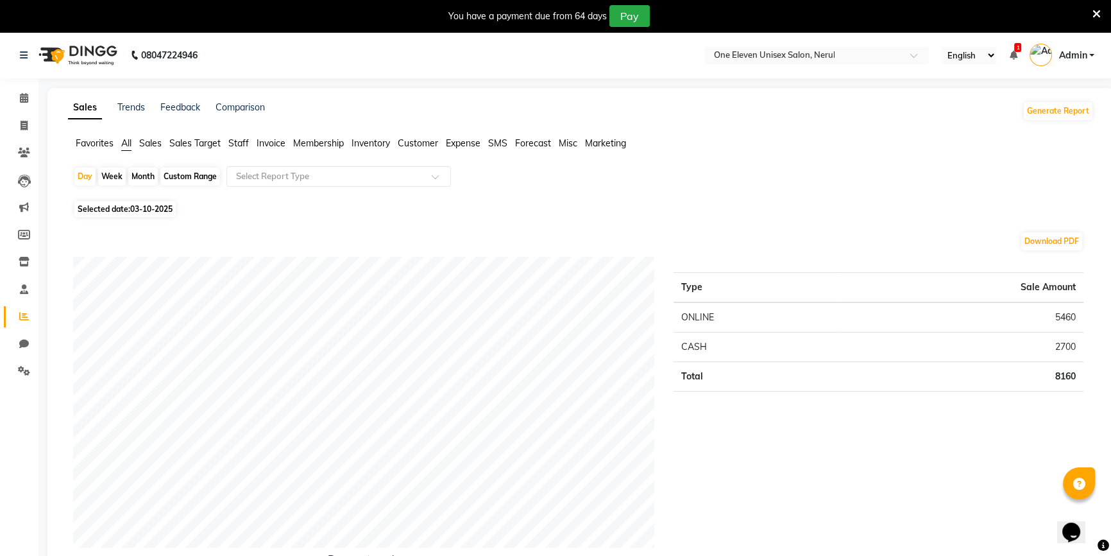
click at [132, 174] on div "Month" at bounding box center [143, 176] width 30 height 18
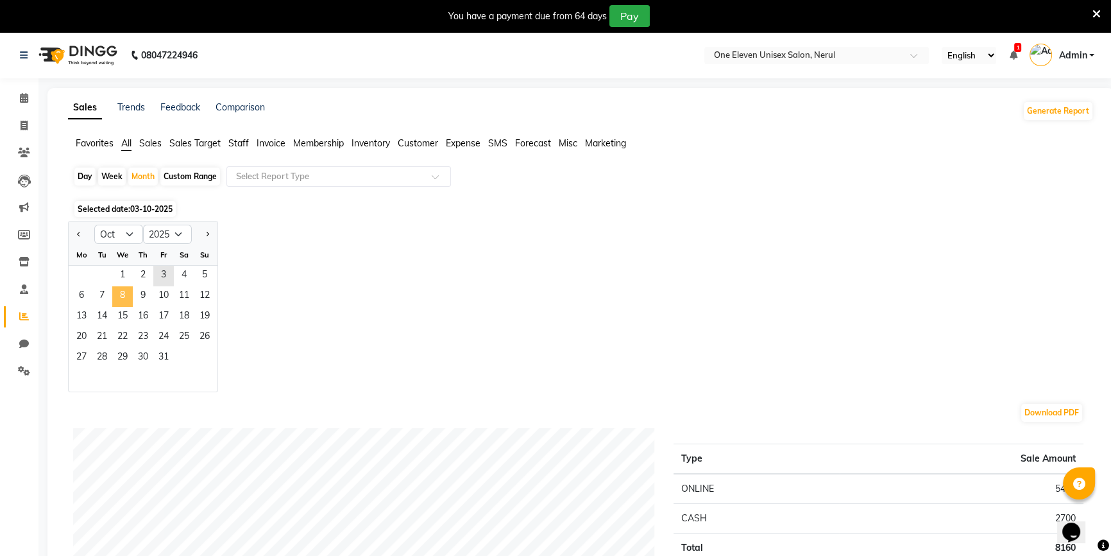
click at [126, 291] on span "8" at bounding box center [122, 296] width 21 height 21
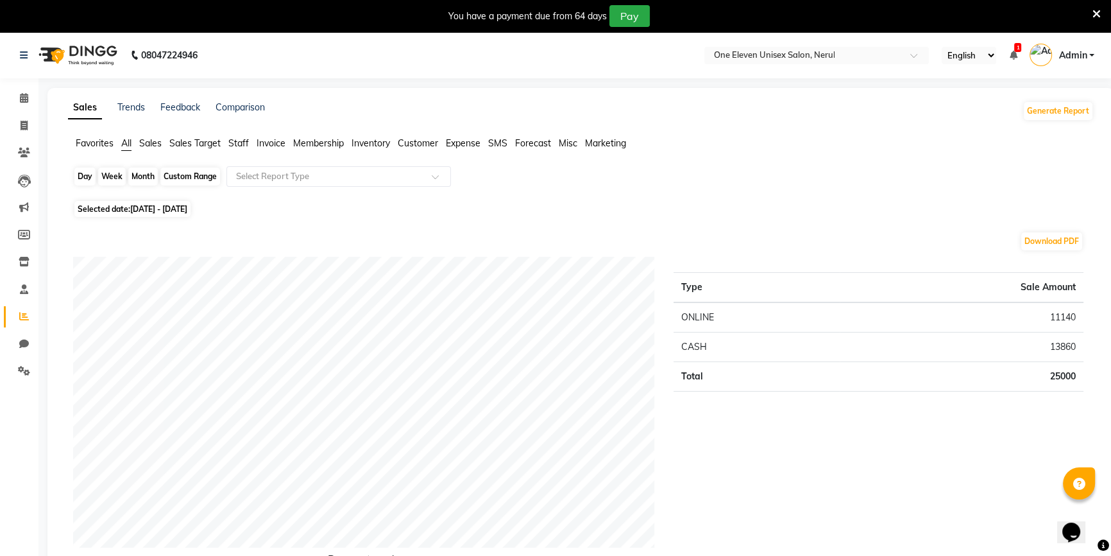
click at [140, 176] on div "Month" at bounding box center [143, 176] width 30 height 18
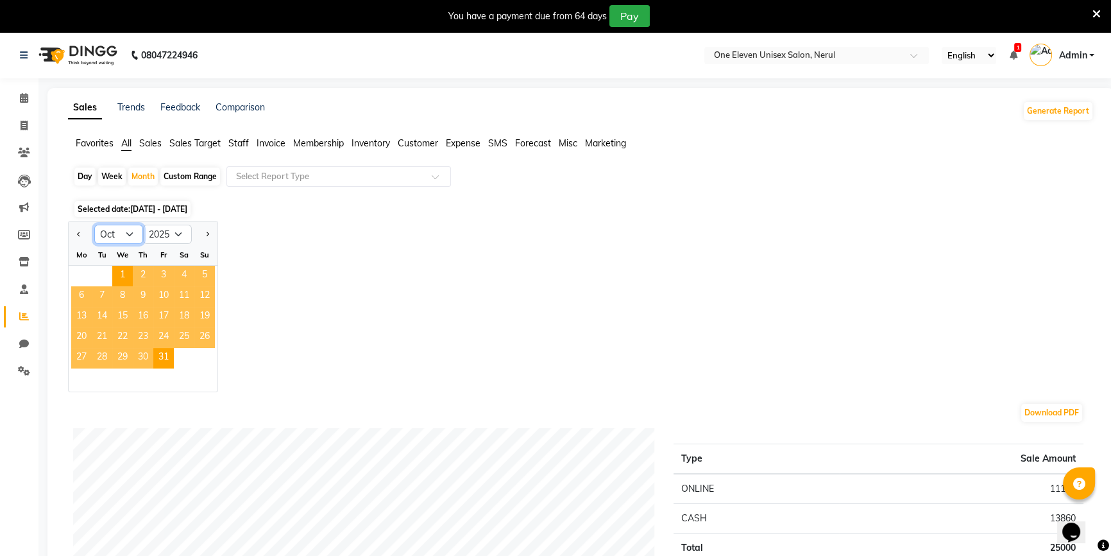
click at [125, 232] on select "Jan Feb Mar Apr May Jun [DATE] Aug Sep Oct Nov Dec" at bounding box center [118, 234] width 49 height 19
click at [94, 225] on select "Jan Feb Mar Apr May Jun [DATE] Aug Sep Oct Nov Dec" at bounding box center [118, 234] width 49 height 19
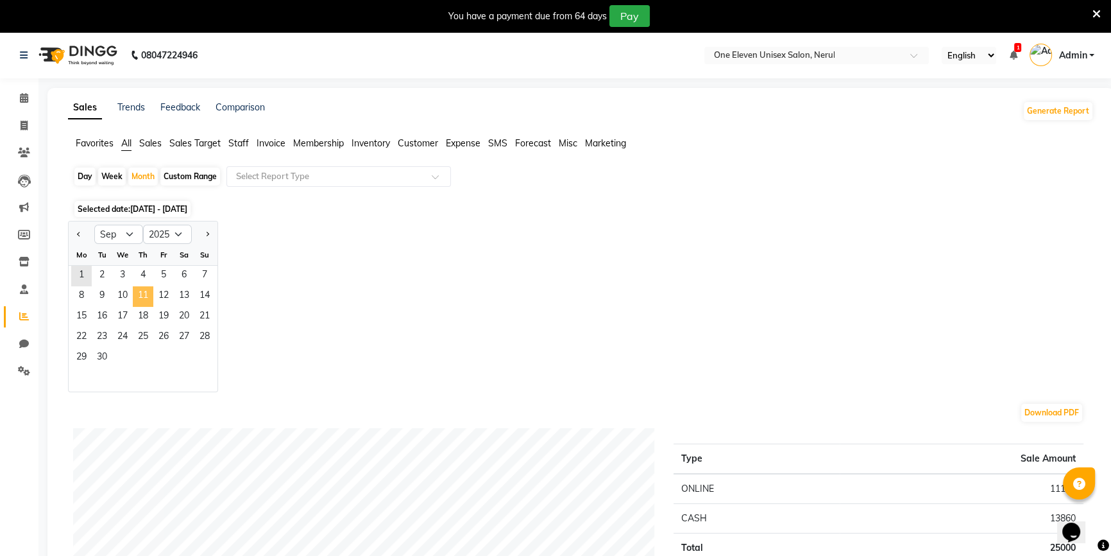
click at [152, 305] on span "11" at bounding box center [143, 296] width 21 height 21
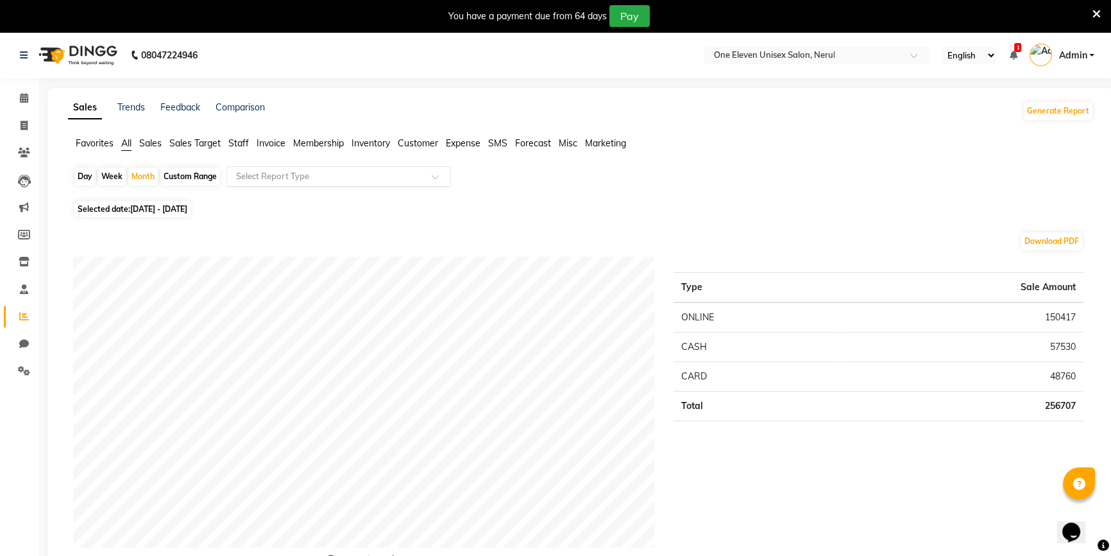
click at [278, 180] on input "text" at bounding box center [325, 176] width 185 height 13
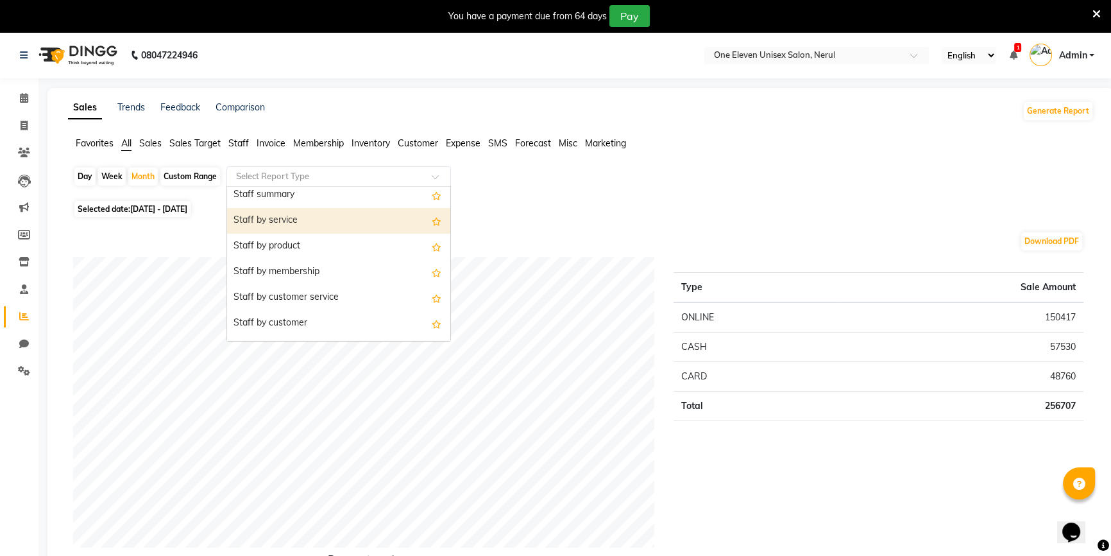
click at [277, 226] on div "Staff by service" at bounding box center [338, 221] width 223 height 26
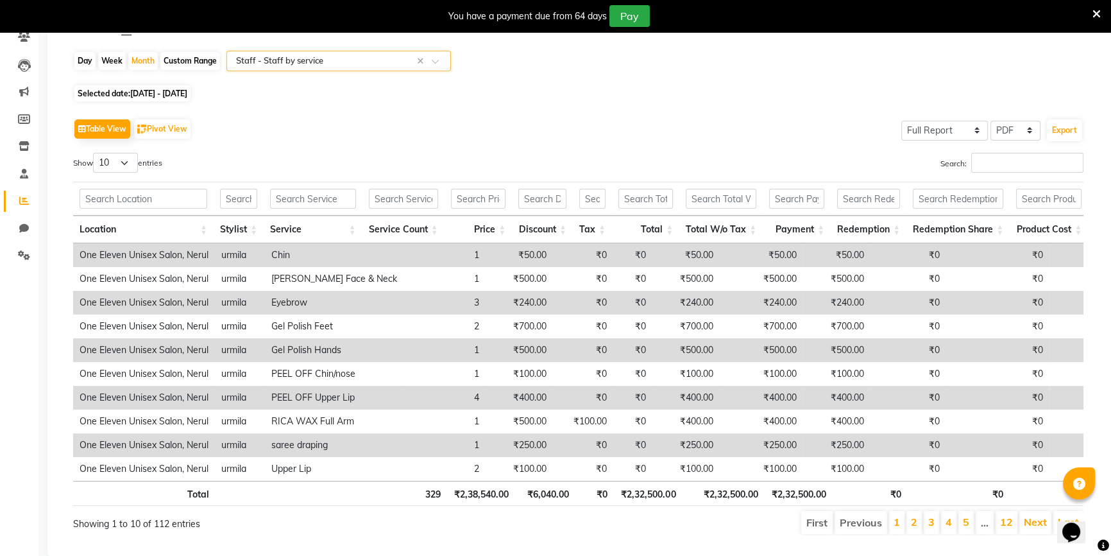
scroll to position [96, 0]
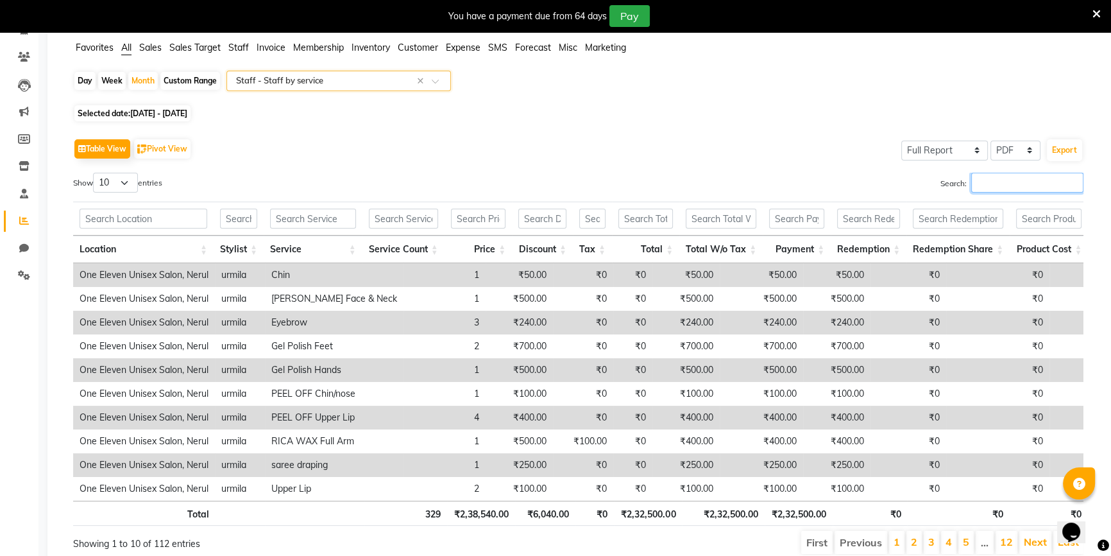
click at [1037, 183] on input "Search:" at bounding box center [1027, 183] width 112 height 20
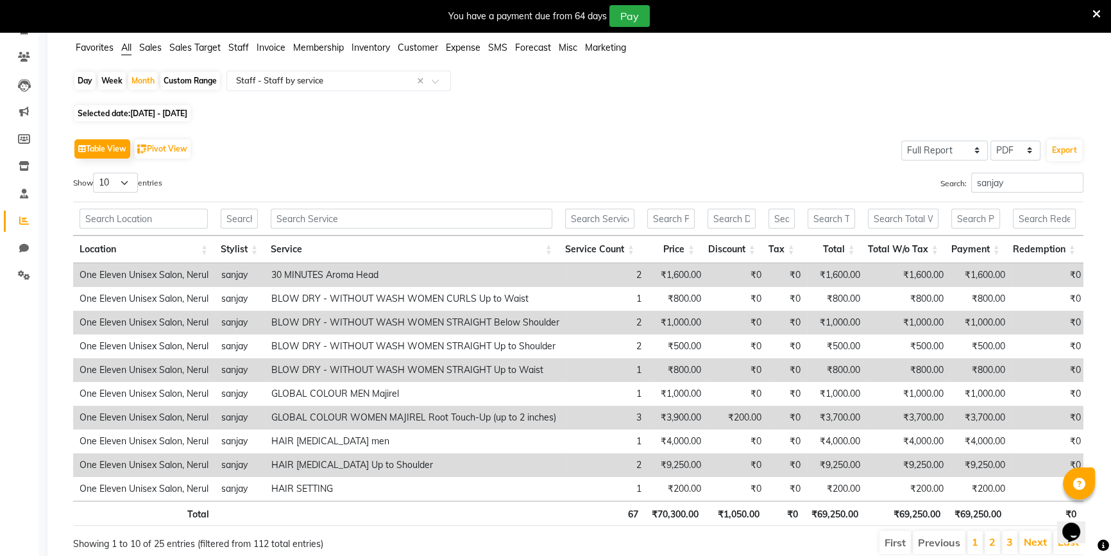
click at [81, 85] on div "Day" at bounding box center [84, 81] width 21 height 18
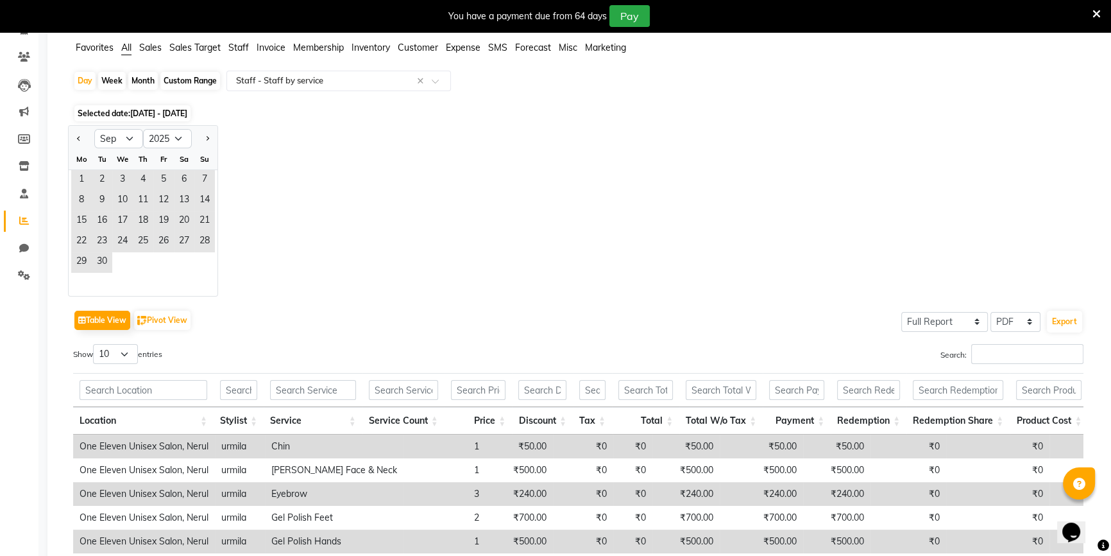
click at [134, 79] on div "Month" at bounding box center [143, 81] width 30 height 18
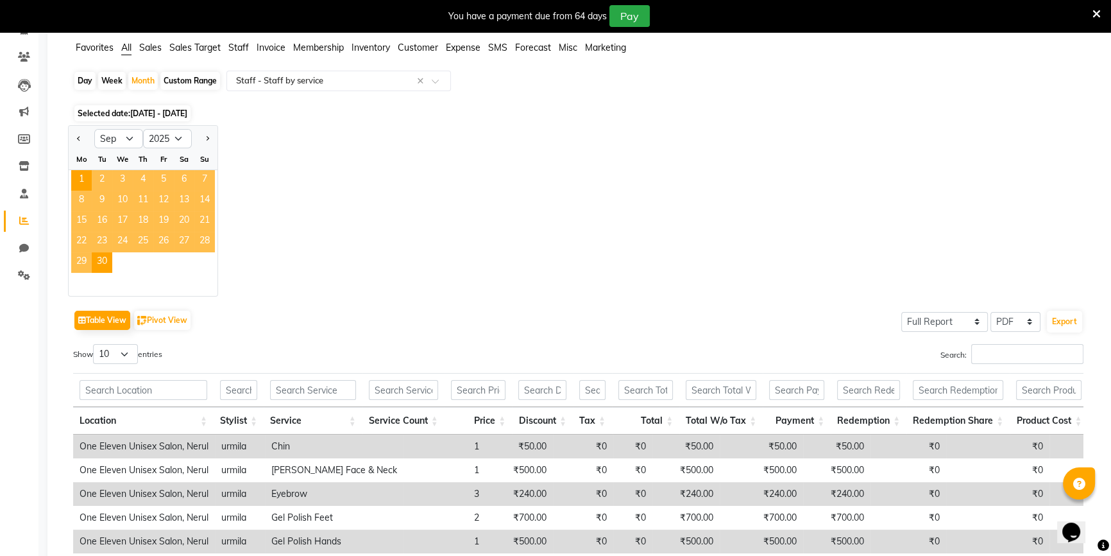
click at [147, 214] on span "18" at bounding box center [143, 221] width 21 height 21
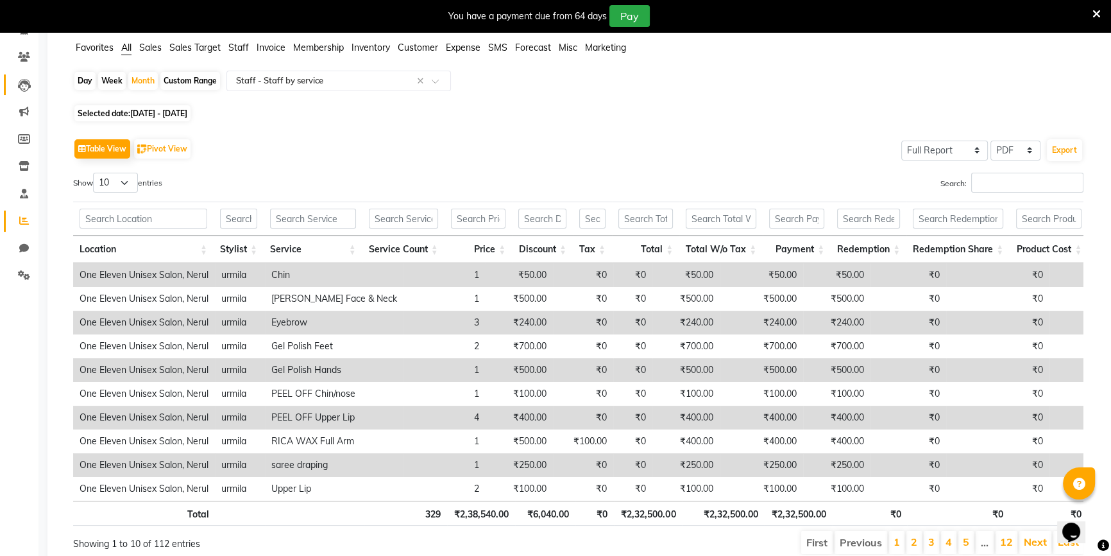
click at [16, 90] on span at bounding box center [24, 85] width 22 height 15
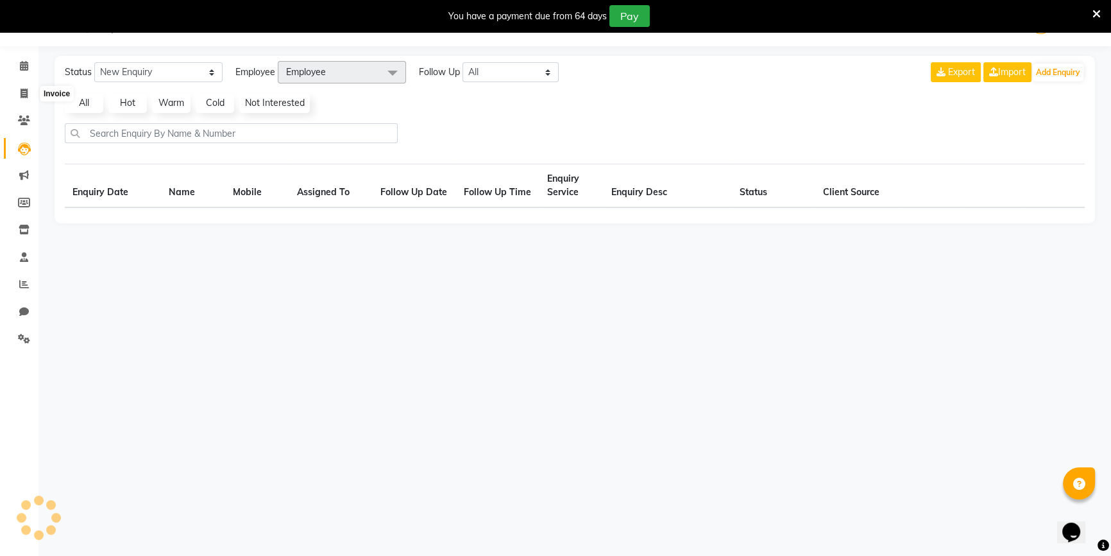
scroll to position [32, 0]
click at [21, 277] on span at bounding box center [24, 284] width 22 height 15
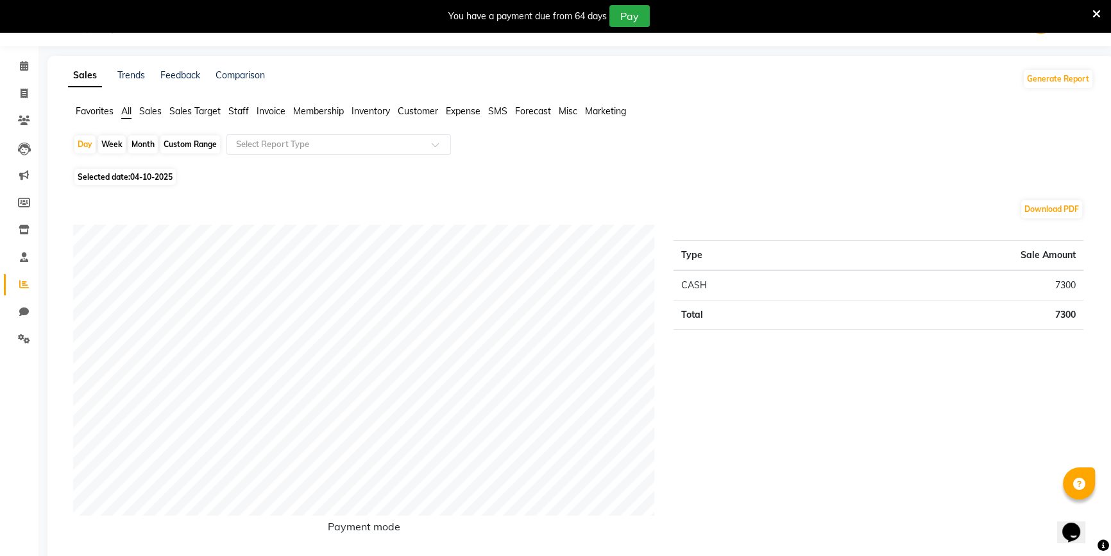
click at [124, 151] on div "Week" at bounding box center [112, 144] width 28 height 18
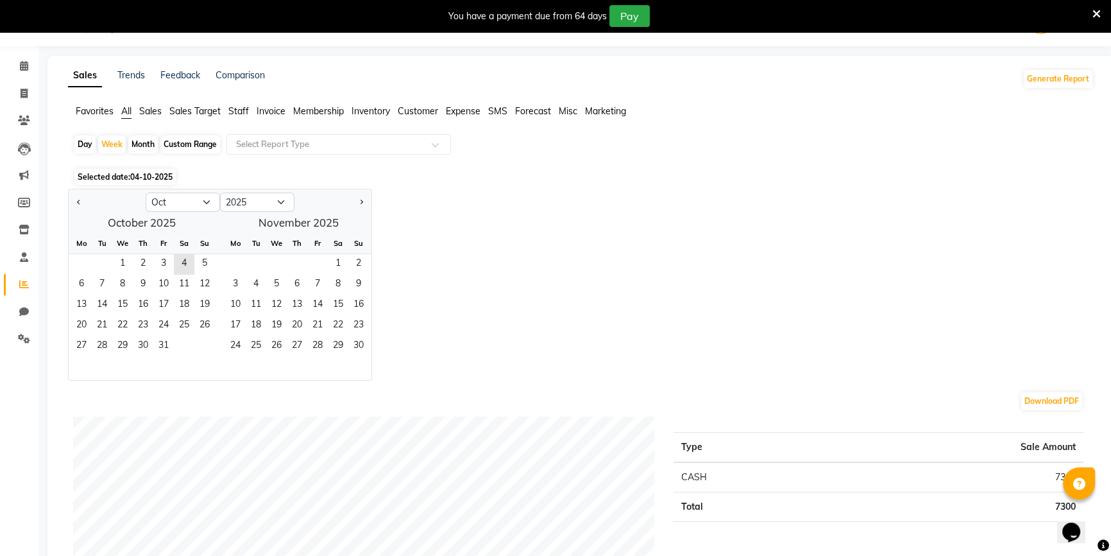
click at [135, 146] on div "Month" at bounding box center [143, 144] width 30 height 18
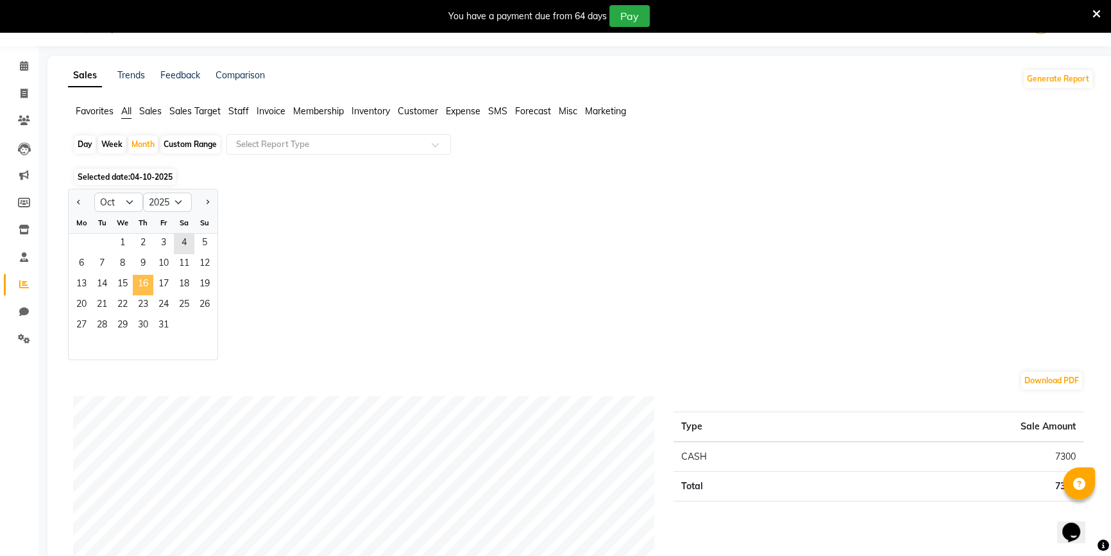
click at [149, 282] on span "16" at bounding box center [143, 285] width 21 height 21
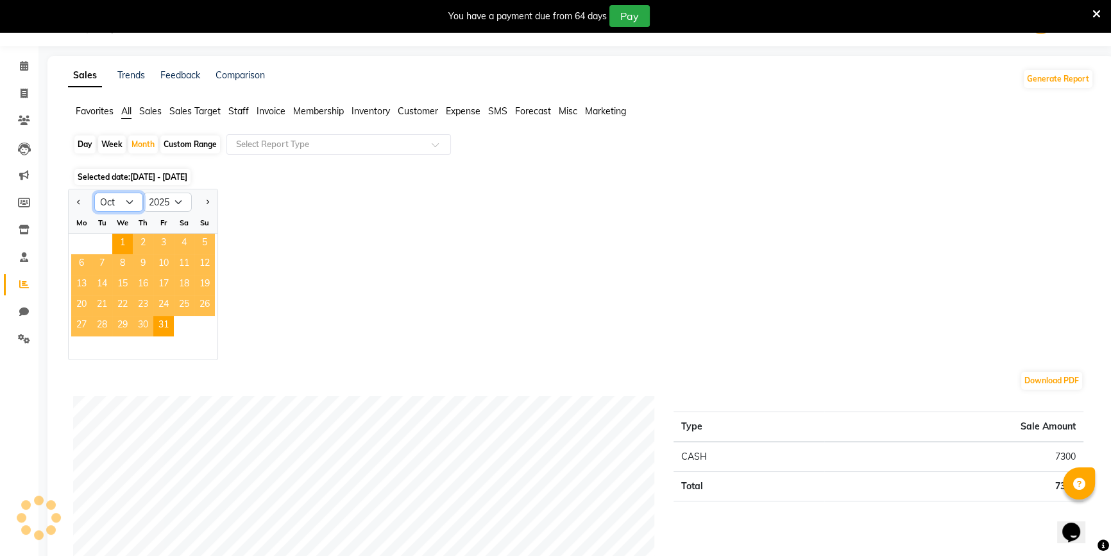
click at [132, 206] on select "Jan Feb Mar Apr May Jun [DATE] Aug Sep Oct Nov Dec" at bounding box center [118, 201] width 49 height 19
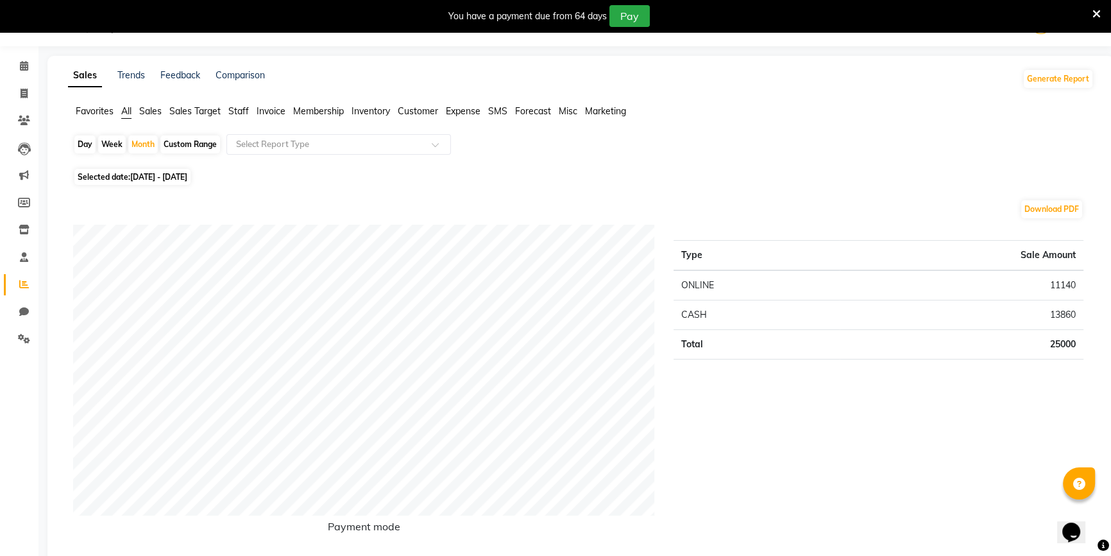
drag, startPoint x: 144, startPoint y: 178, endPoint x: 137, endPoint y: 185, distance: 9.5
click at [144, 179] on span "[DATE] - [DATE]" at bounding box center [158, 177] width 57 height 10
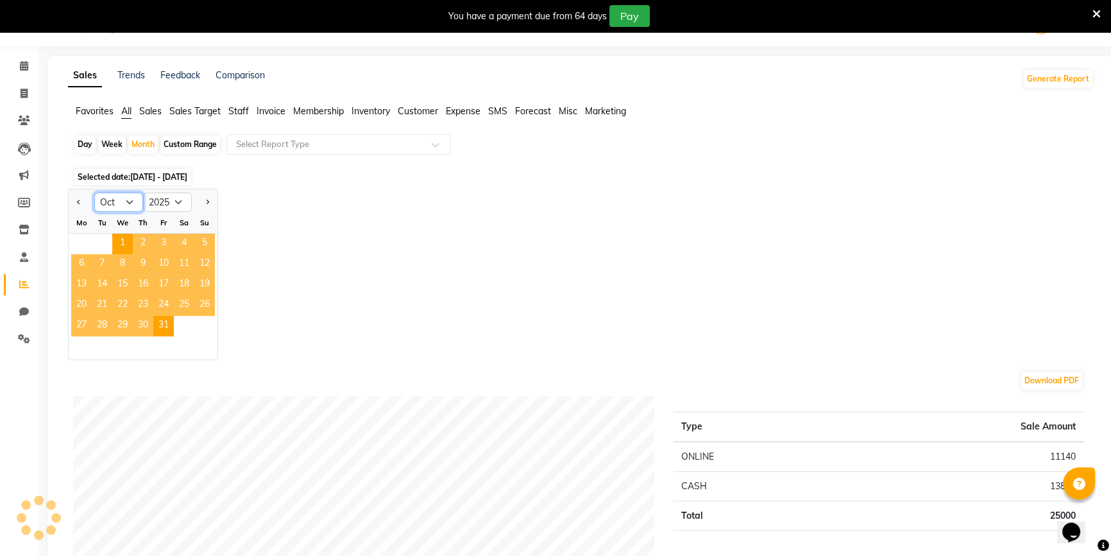
drag, startPoint x: 124, startPoint y: 199, endPoint x: 124, endPoint y: 209, distance: 10.3
click at [124, 198] on select "Jan Feb Mar Apr May Jun [DATE] Aug Sep Oct Nov Dec" at bounding box center [118, 201] width 49 height 19
click at [94, 192] on select "Jan Feb Mar Apr May Jun [DATE] Aug Sep Oct Nov Dec" at bounding box center [118, 201] width 49 height 19
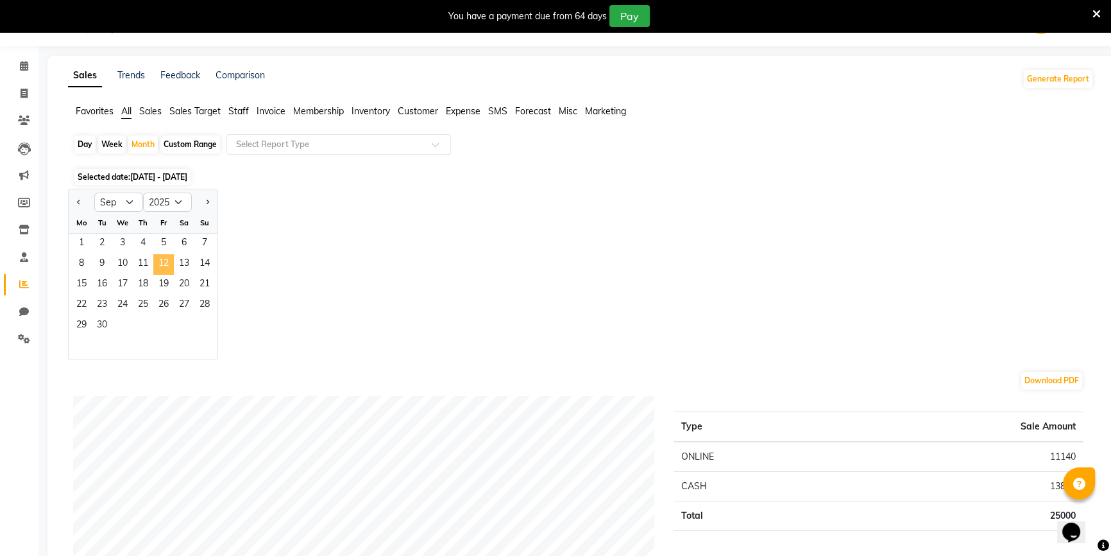
click at [155, 269] on span "12" at bounding box center [163, 264] width 21 height 21
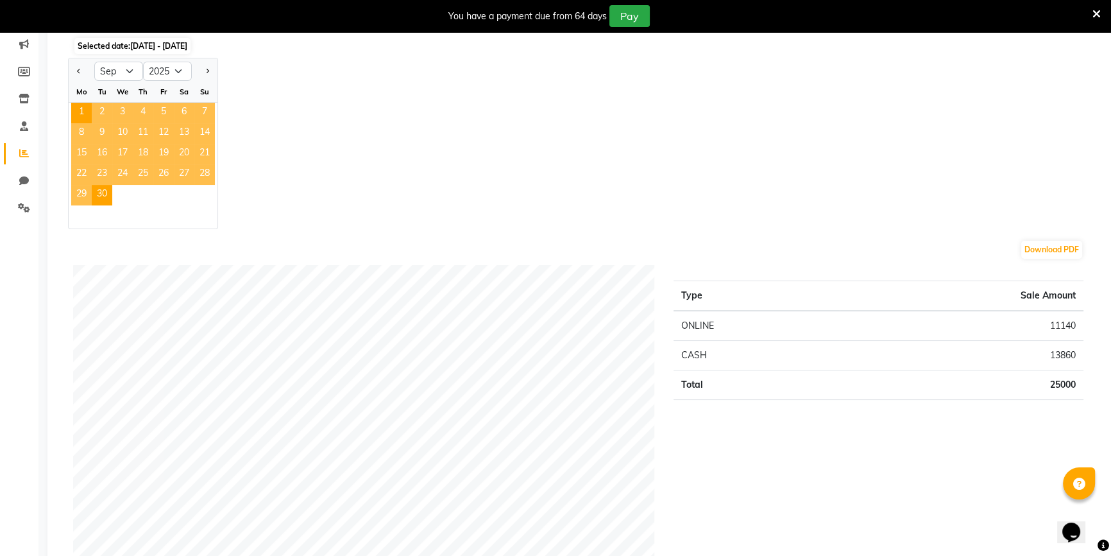
scroll to position [90, 0]
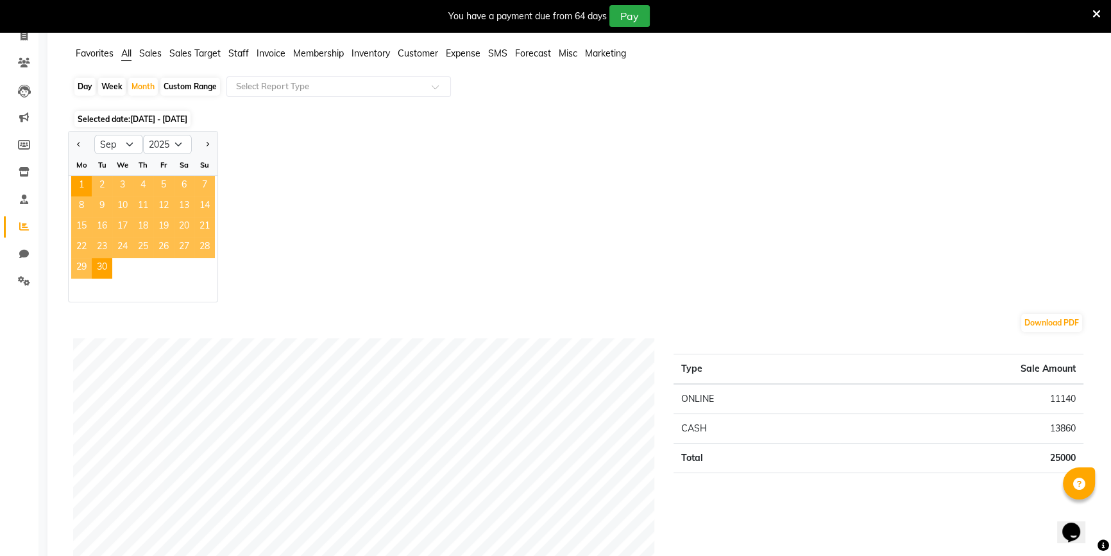
click at [147, 231] on span "18" at bounding box center [143, 227] width 21 height 21
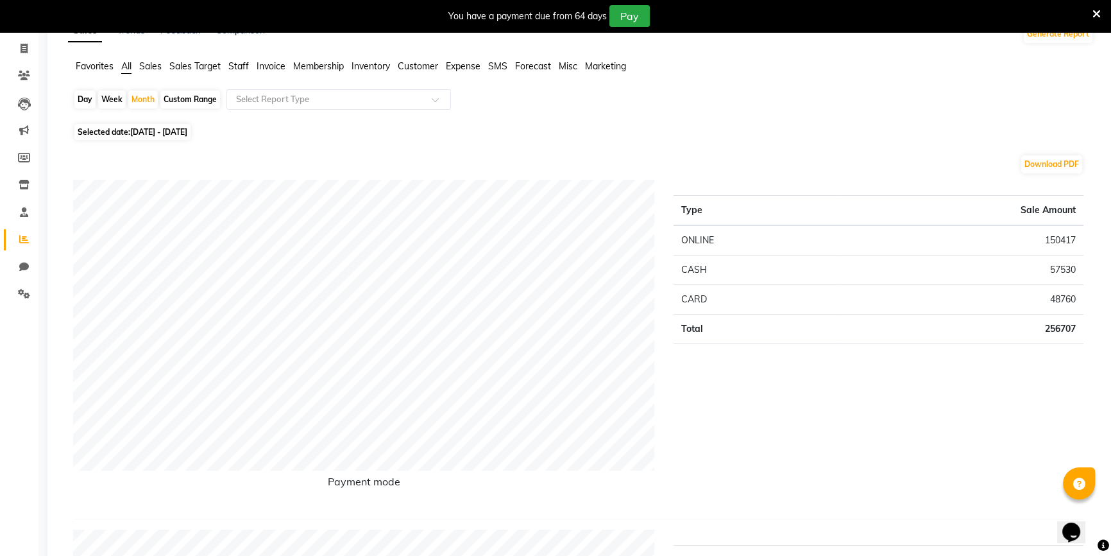
scroll to position [0, 0]
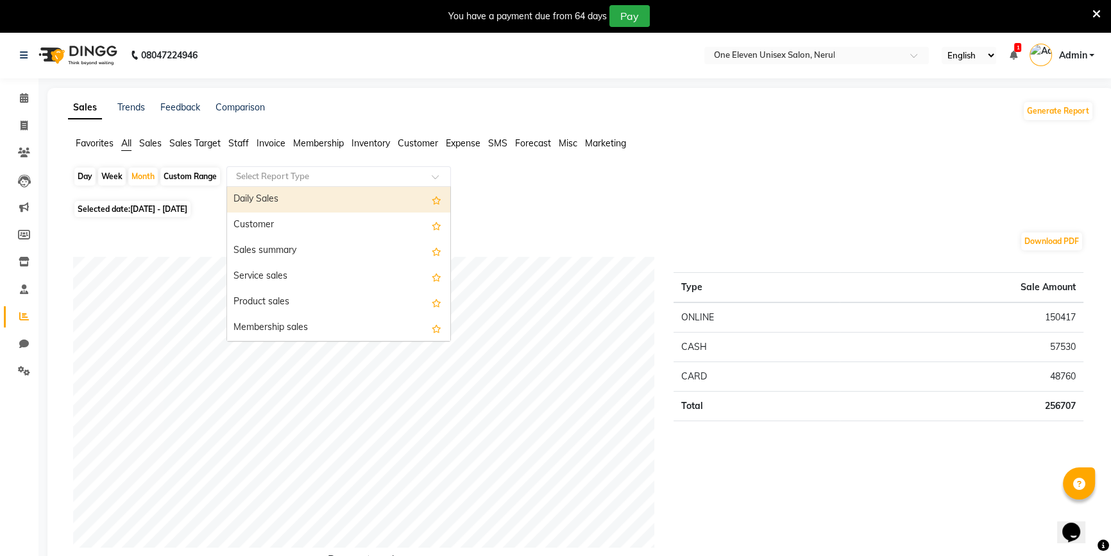
click at [257, 175] on input "text" at bounding box center [325, 176] width 185 height 13
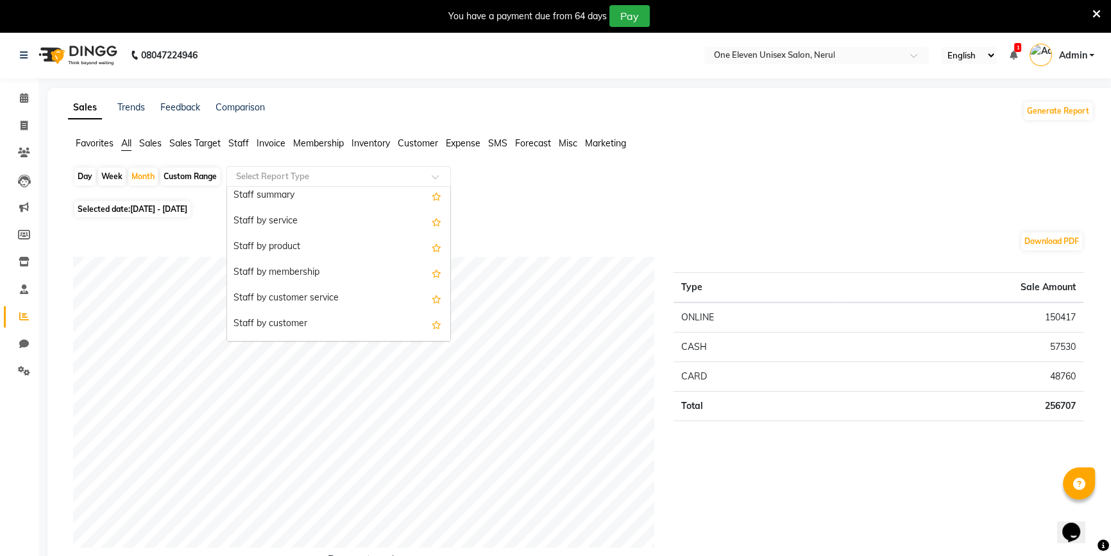
scroll to position [466, 0]
click at [282, 223] on div "Staff by service" at bounding box center [338, 221] width 223 height 26
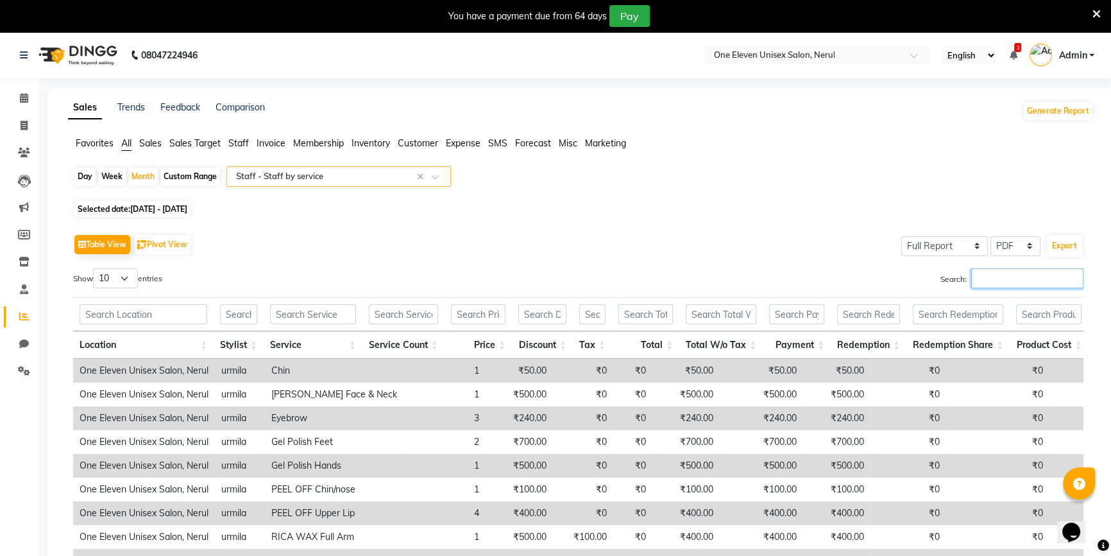
click at [1021, 269] on input "Search:" at bounding box center [1027, 278] width 112 height 20
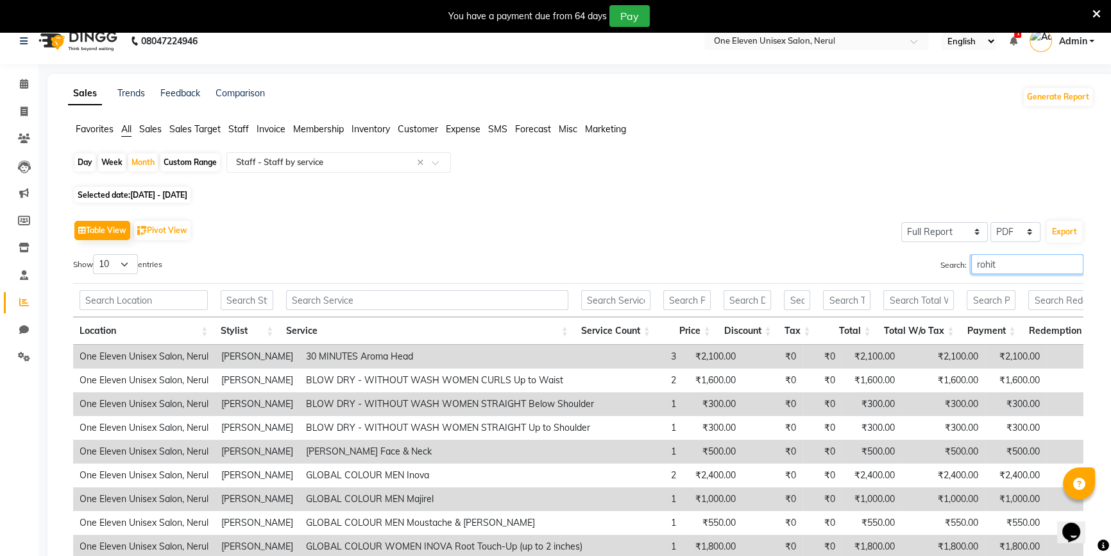
scroll to position [0, 0]
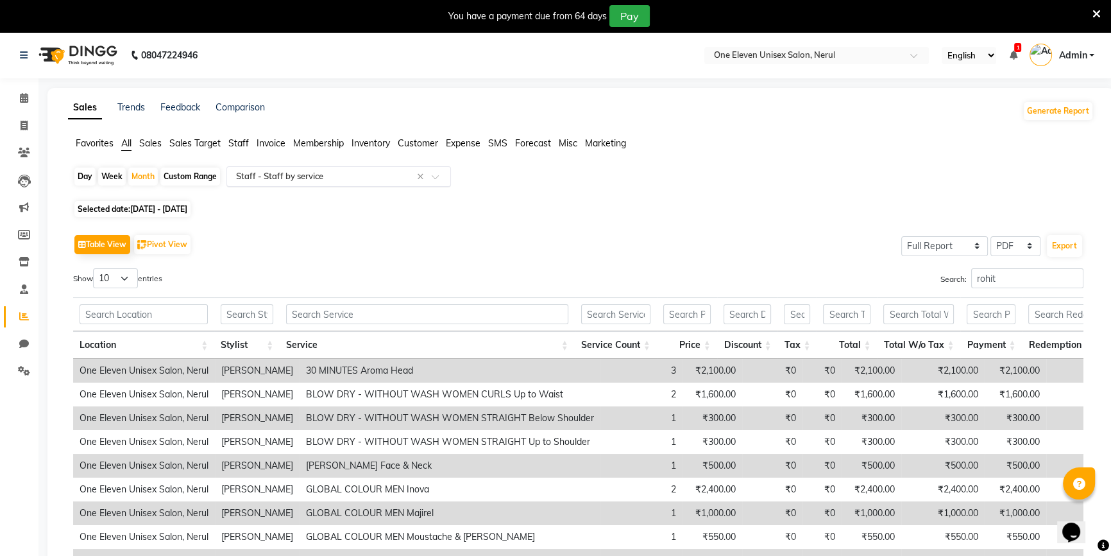
drag, startPoint x: 325, startPoint y: 160, endPoint x: 322, endPoint y: 169, distance: 10.1
click at [325, 167] on app-reports "Favorites All Sales Sales Target Staff Invoice Membership Inventory Customer Ex…" at bounding box center [580, 399] width 1041 height 524
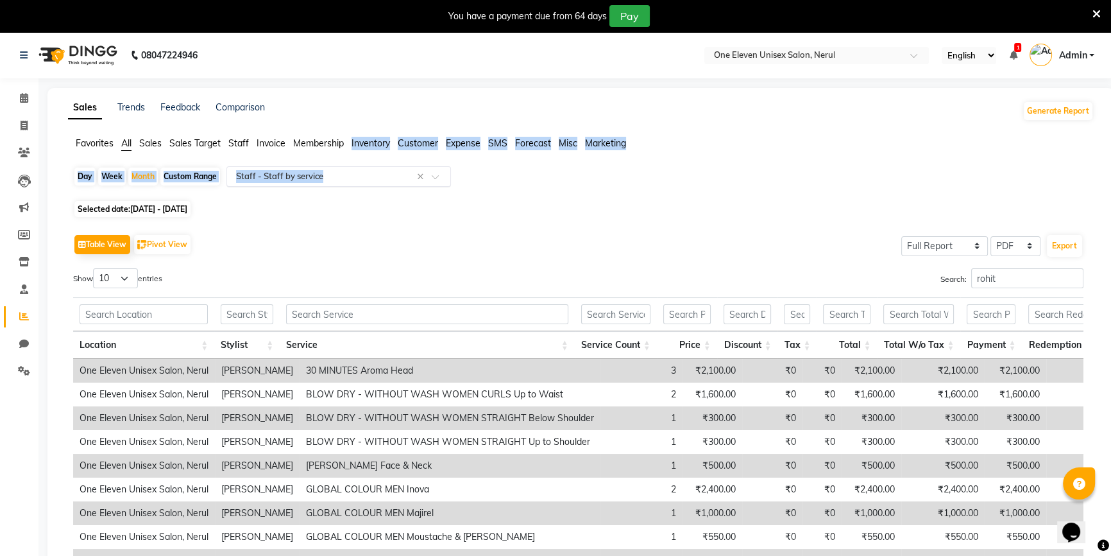
click at [322, 170] on input "text" at bounding box center [325, 176] width 185 height 13
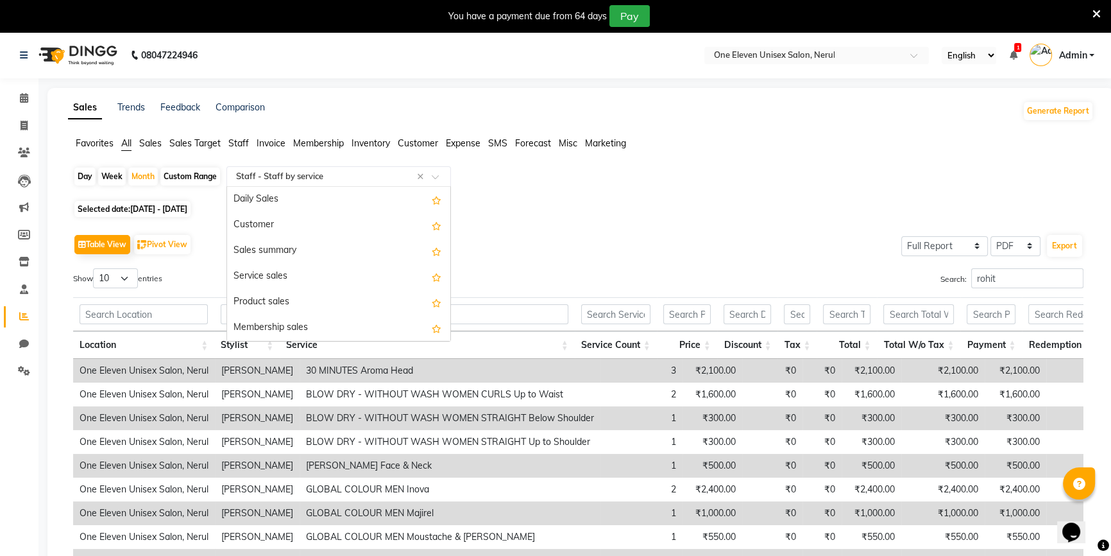
scroll to position [488, 0]
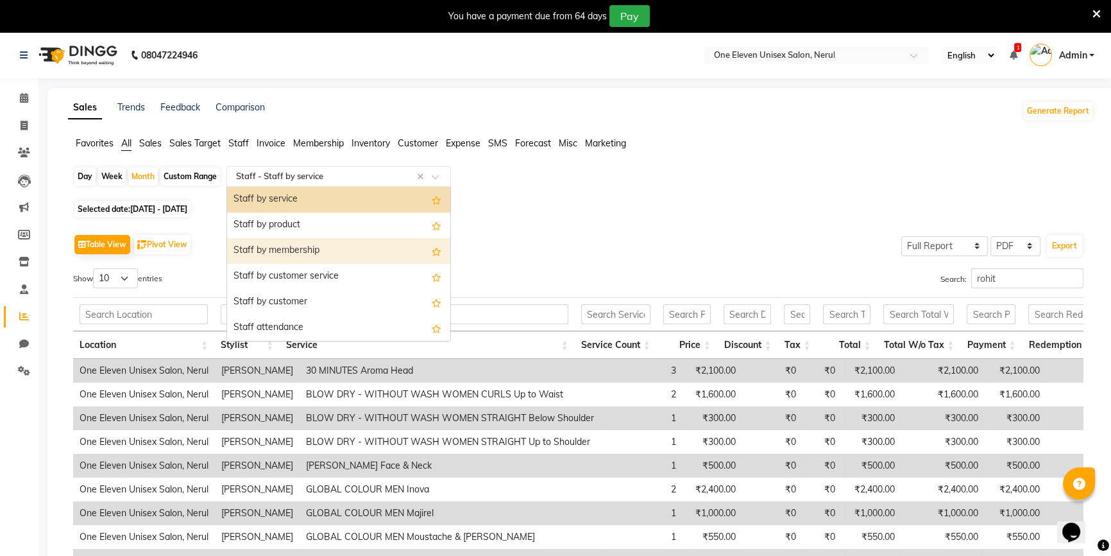
click at [294, 240] on div "Staff by membership" at bounding box center [338, 251] width 223 height 26
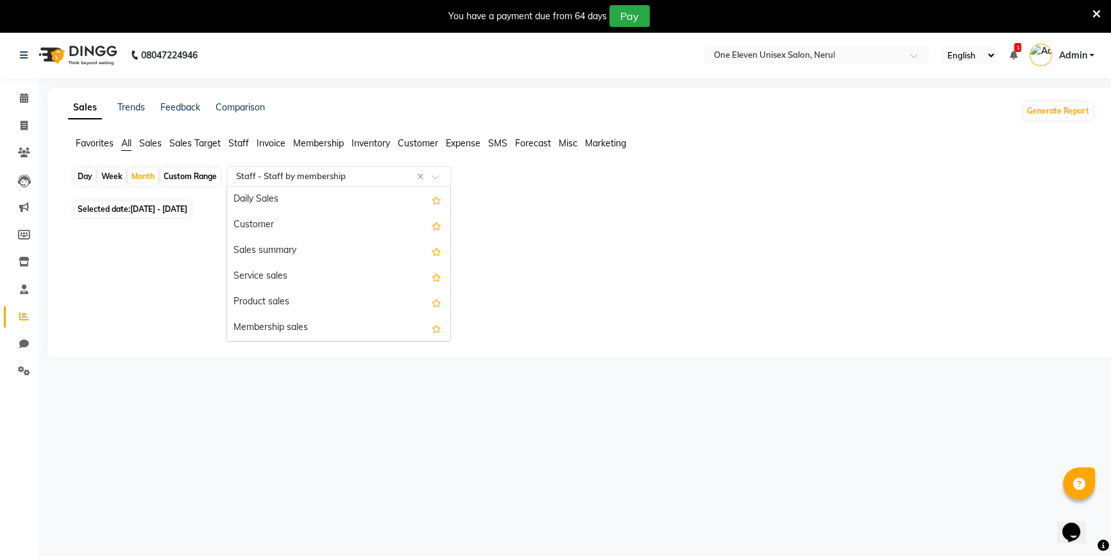
click at [305, 173] on input "text" at bounding box center [325, 176] width 185 height 13
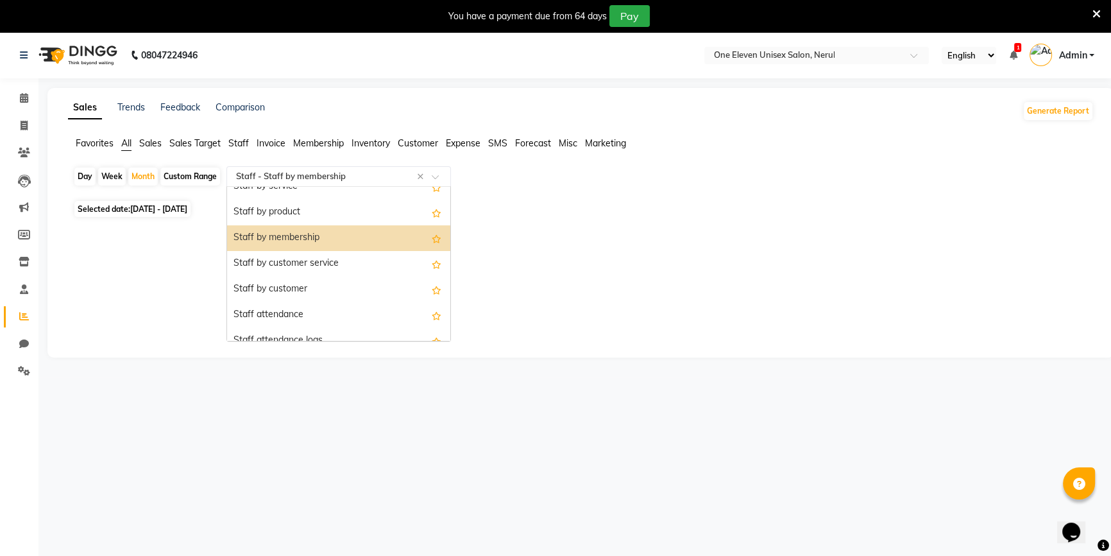
scroll to position [480, 0]
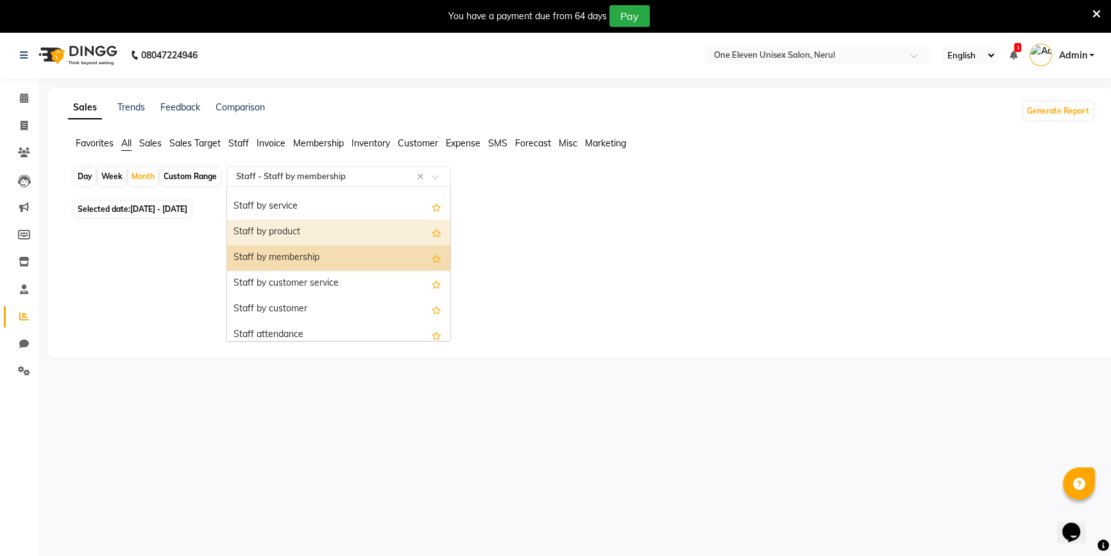
click at [299, 229] on div "Staff by product" at bounding box center [338, 232] width 223 height 26
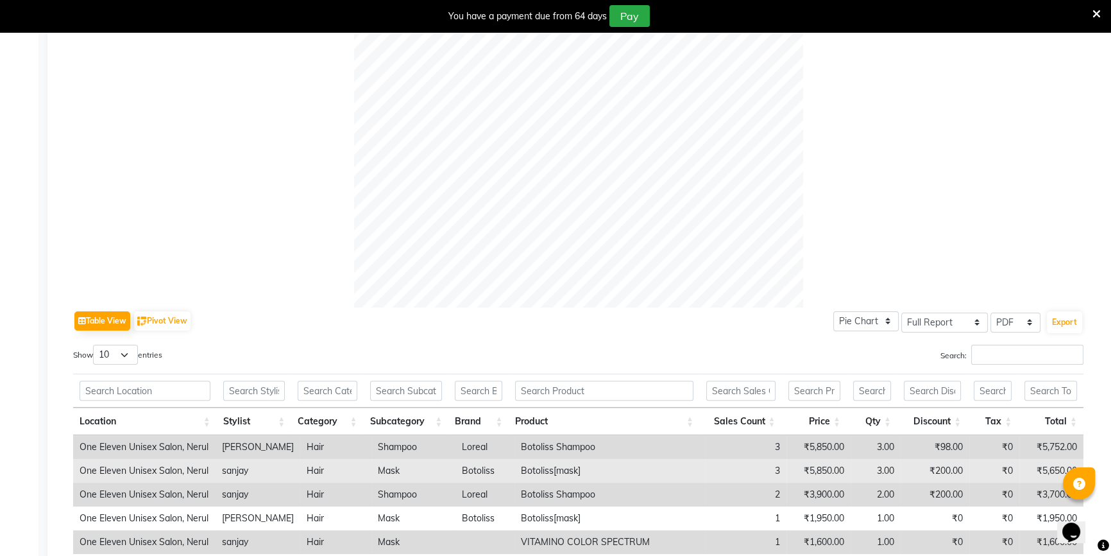
scroll to position [525, 0]
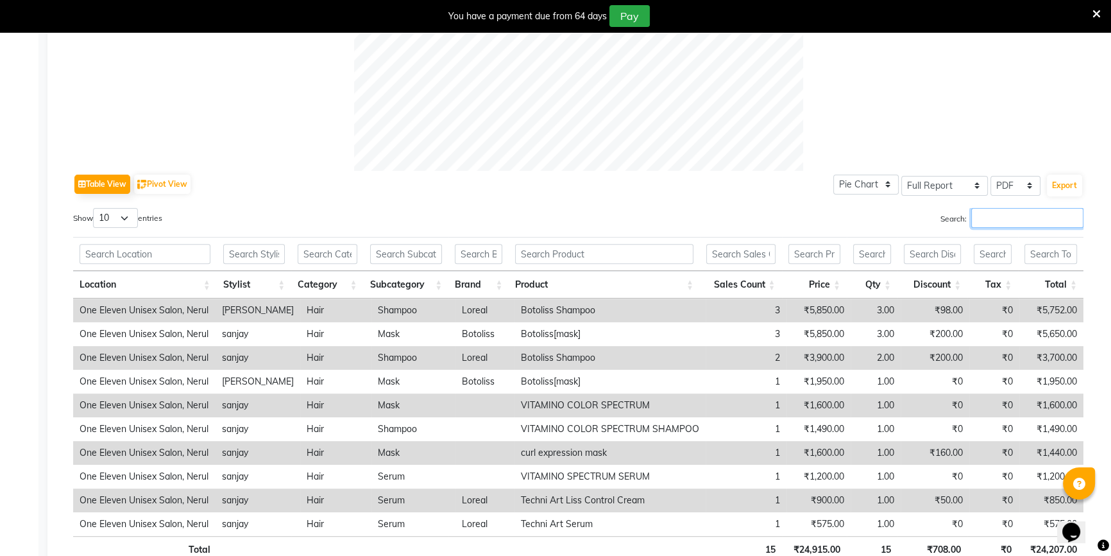
click at [994, 216] on input "Search:" at bounding box center [1027, 218] width 112 height 20
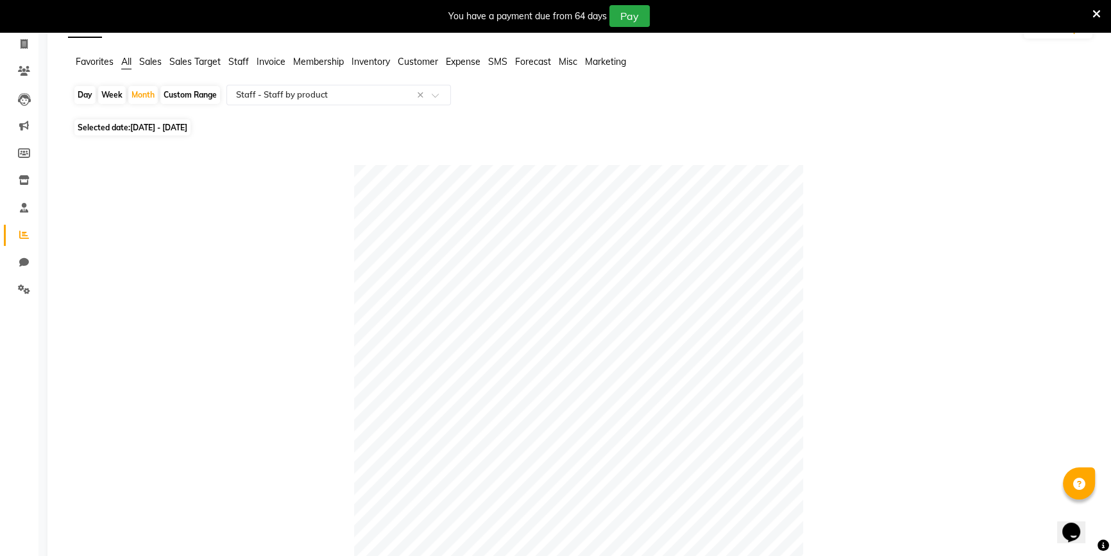
scroll to position [12, 0]
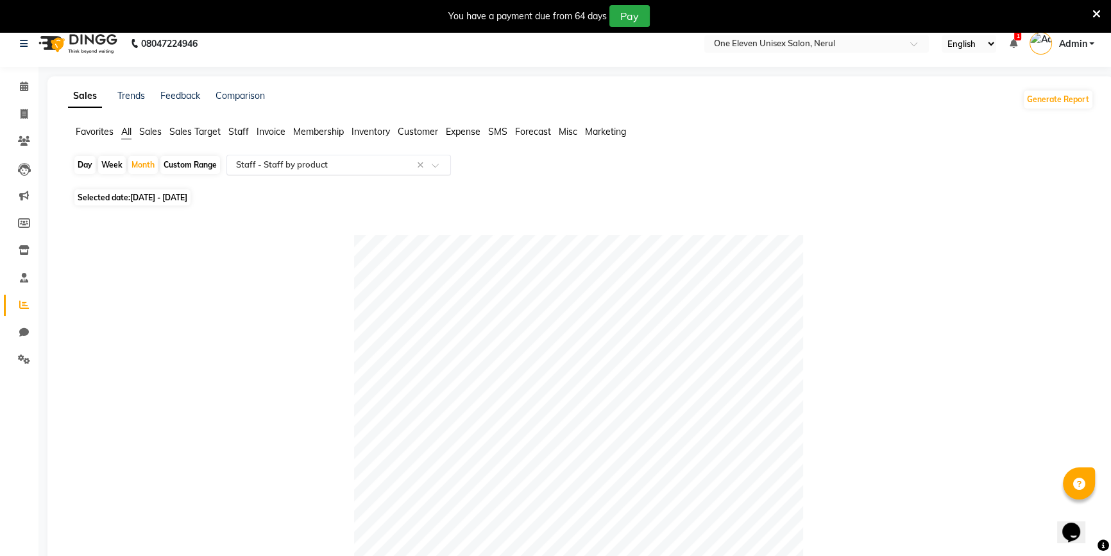
click at [298, 164] on input "text" at bounding box center [325, 164] width 185 height 13
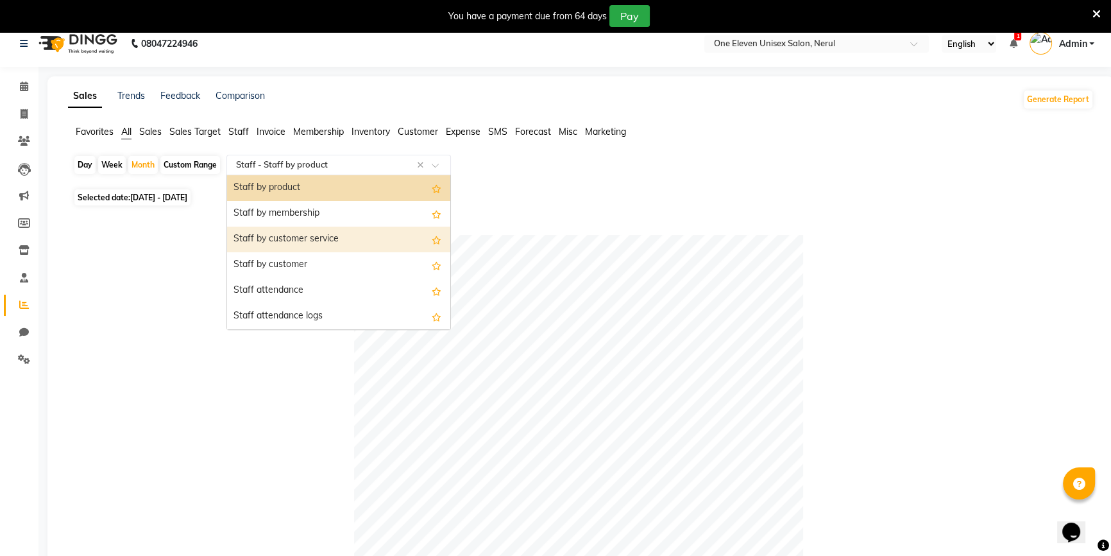
scroll to position [455, 0]
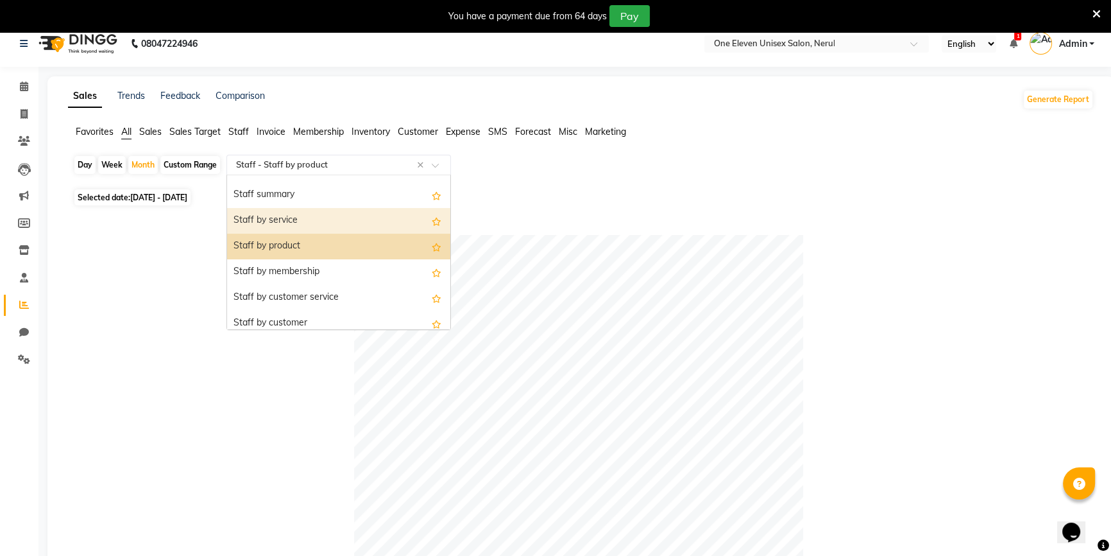
click at [271, 208] on div "Staff by service" at bounding box center [338, 221] width 223 height 26
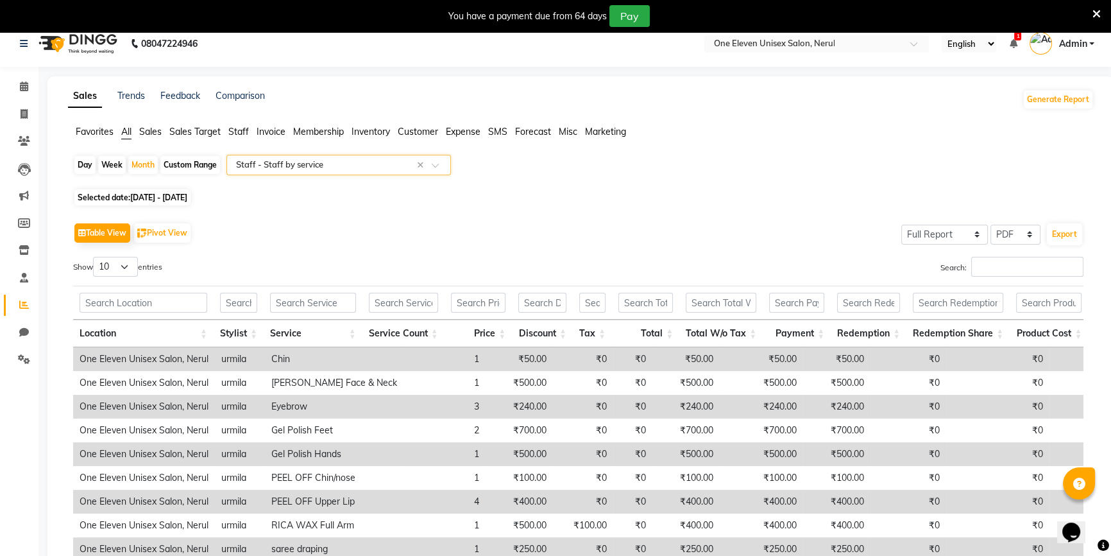
click at [329, 152] on app-reports "Favorites All Sales Sales Target Staff Invoice Membership Inventory Customer Ex…" at bounding box center [580, 387] width 1041 height 524
click at [327, 169] on input "text" at bounding box center [325, 164] width 185 height 13
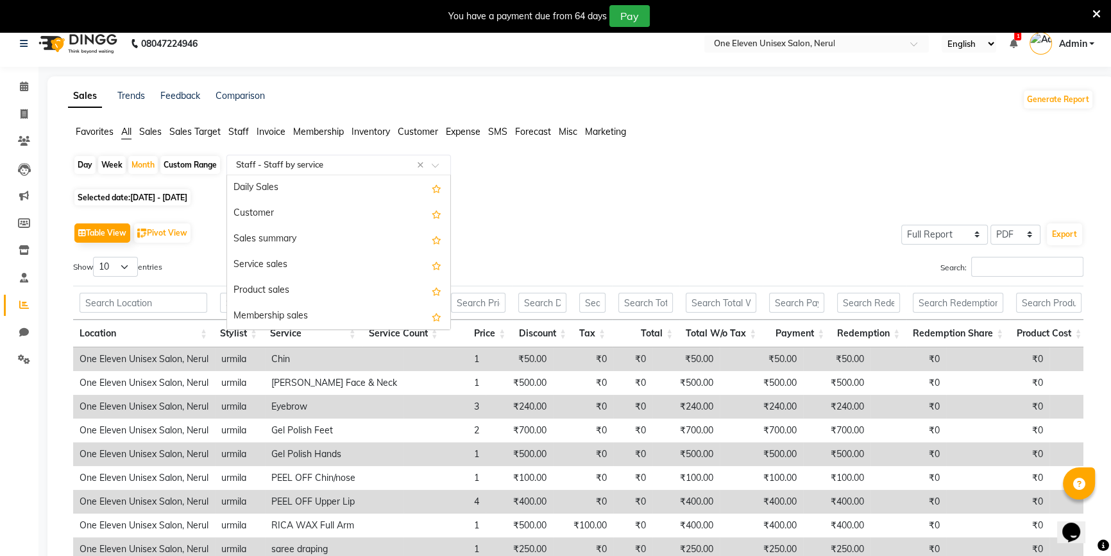
scroll to position [488, 0]
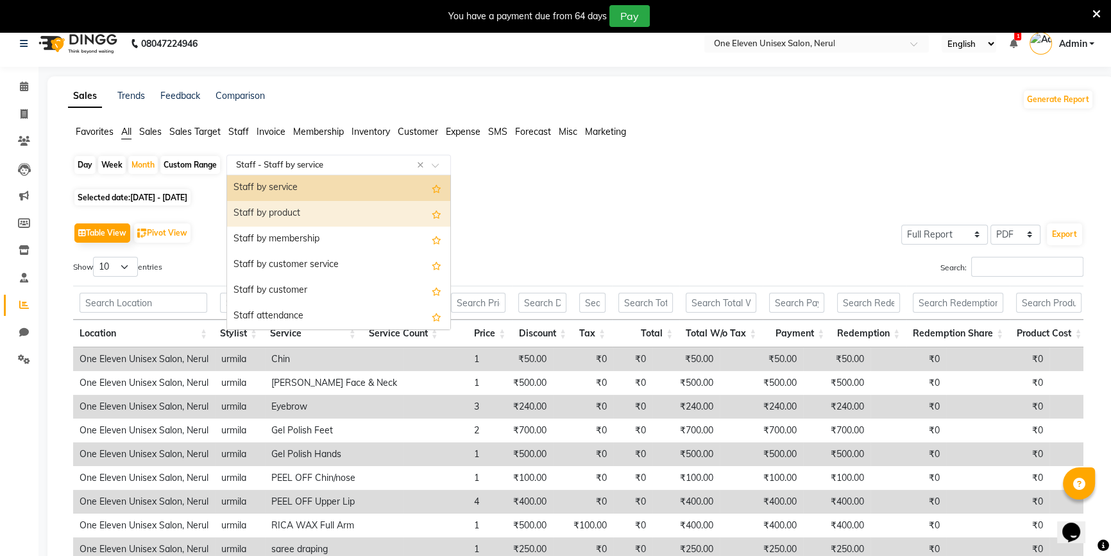
click at [323, 218] on div "Staff by product" at bounding box center [338, 214] width 223 height 26
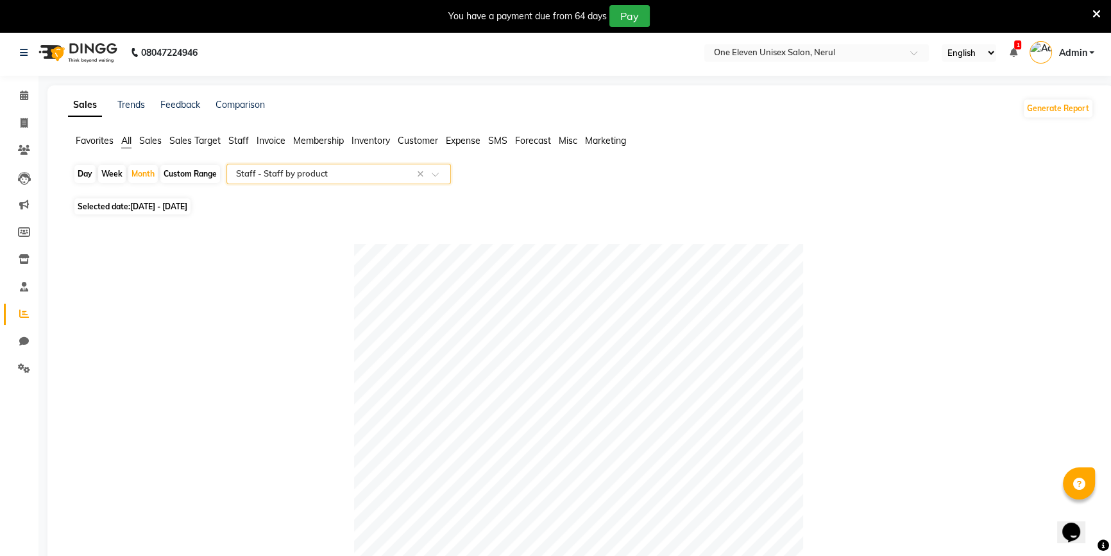
scroll to position [0, 0]
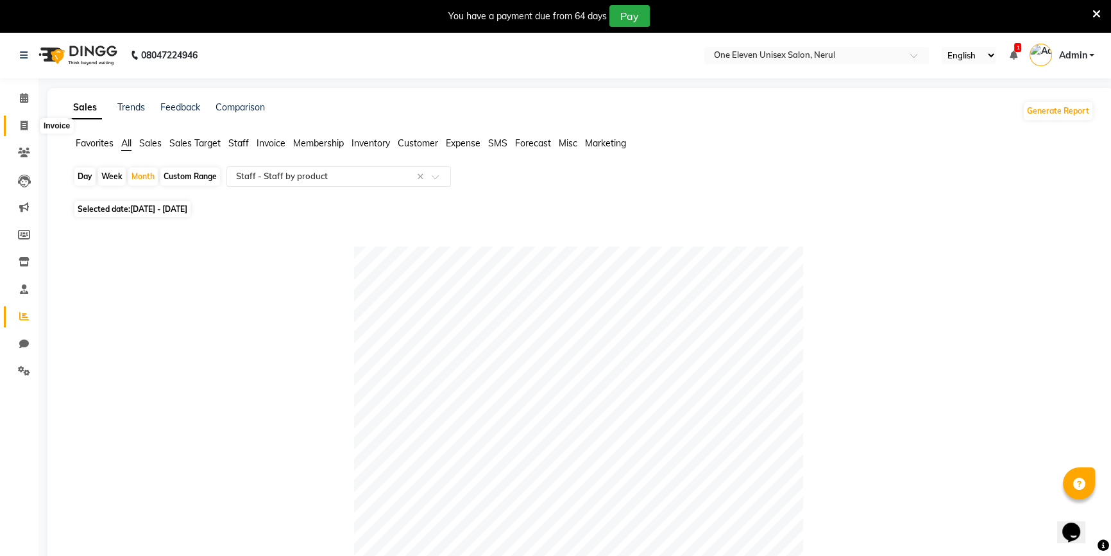
click at [15, 130] on span at bounding box center [24, 126] width 22 height 15
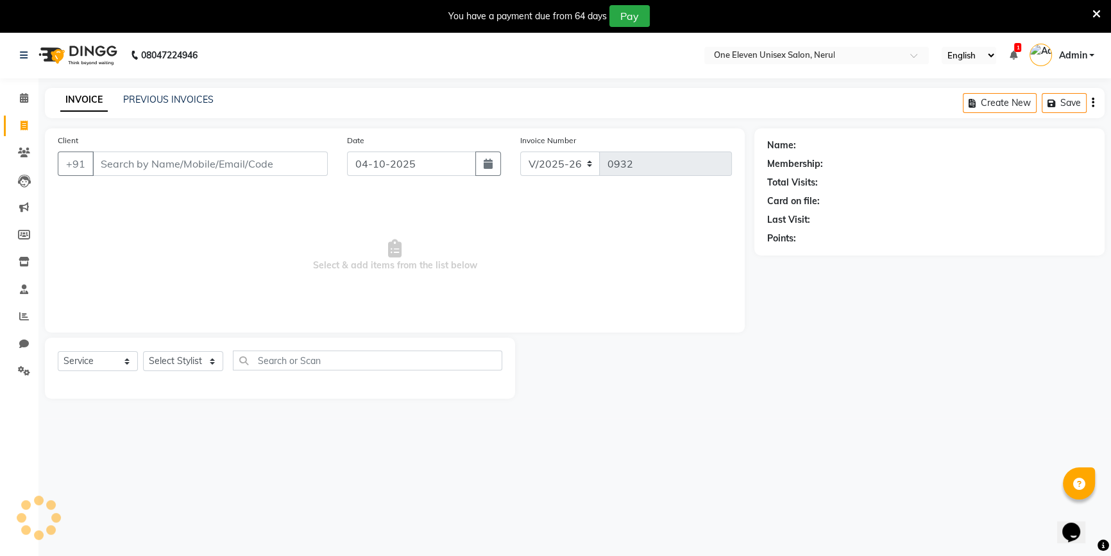
click at [19, 141] on li "Clients" at bounding box center [19, 153] width 38 height 28
click at [19, 164] on li "Clients" at bounding box center [19, 153] width 38 height 28
click at [19, 146] on span at bounding box center [24, 153] width 22 height 15
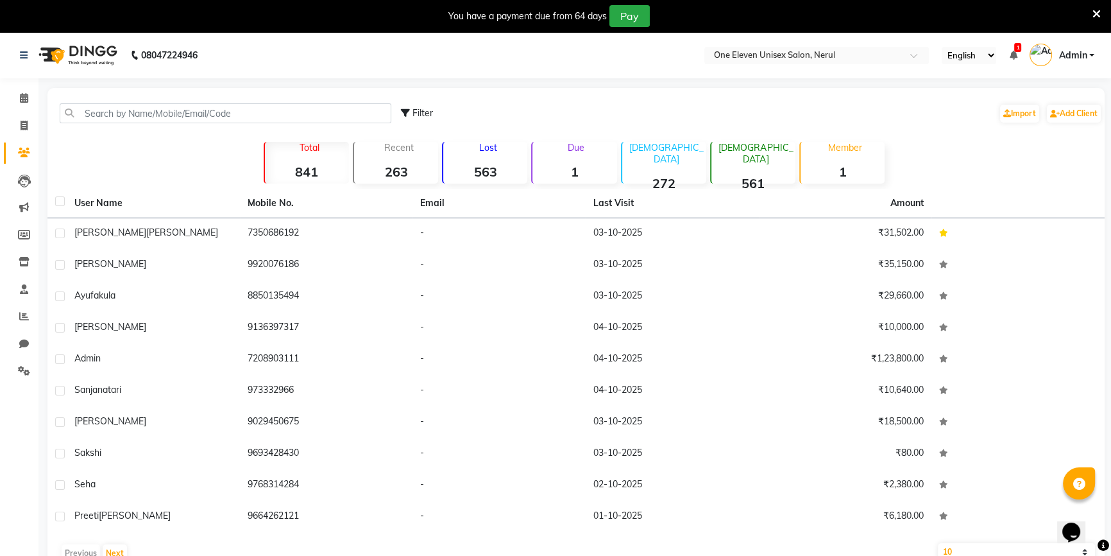
click at [19, 149] on icon at bounding box center [24, 153] width 12 height 10
click at [21, 122] on icon at bounding box center [24, 126] width 7 height 10
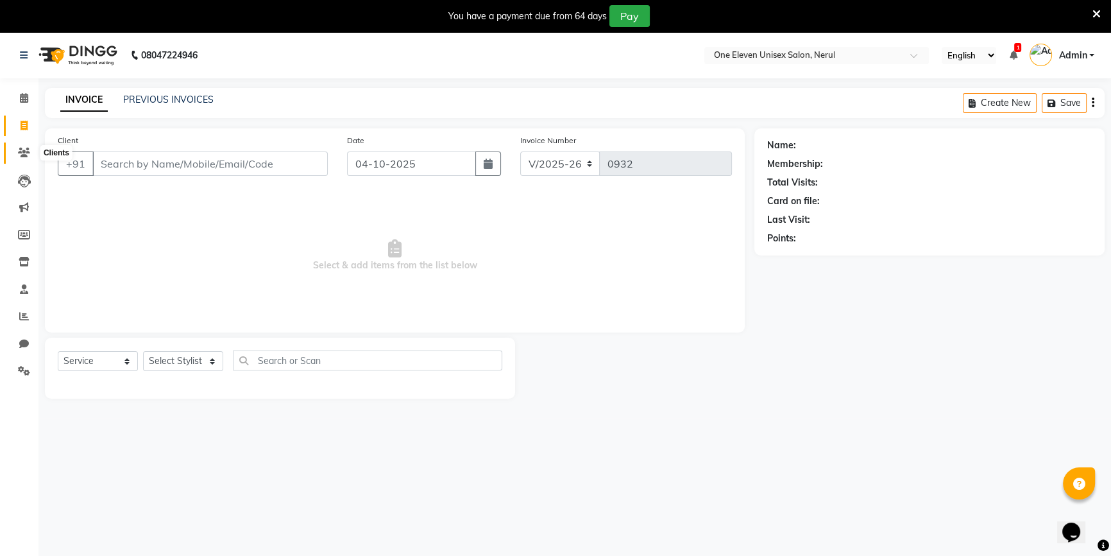
click at [22, 153] on icon at bounding box center [24, 153] width 12 height 10
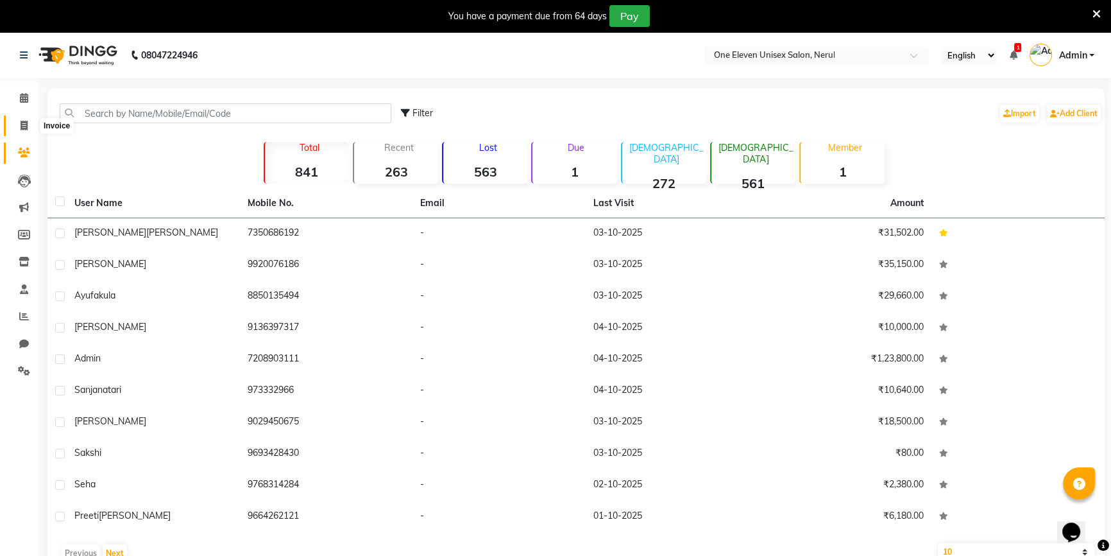
click at [21, 128] on icon at bounding box center [24, 126] width 7 height 10
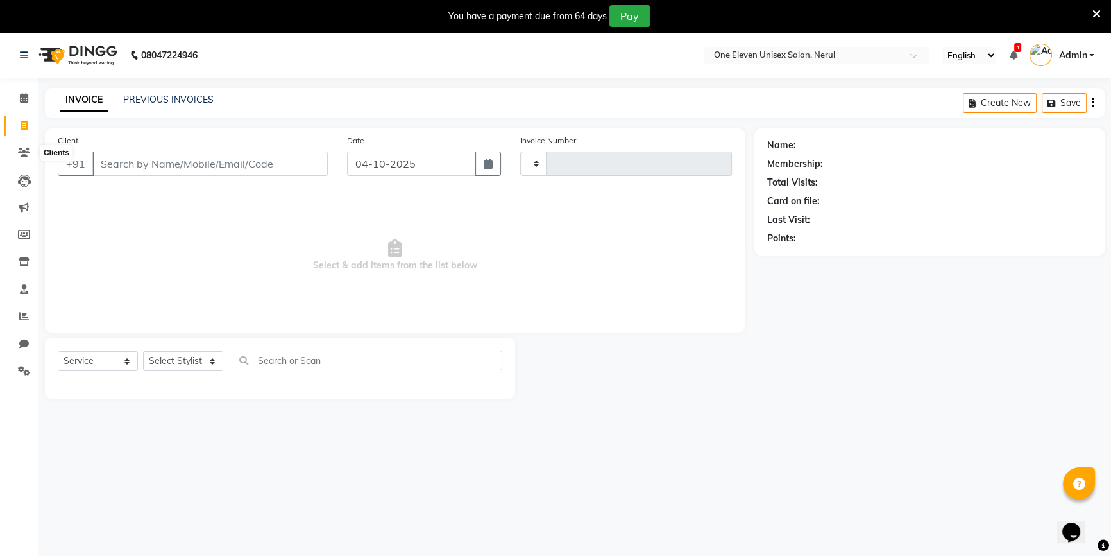
scroll to position [32, 0]
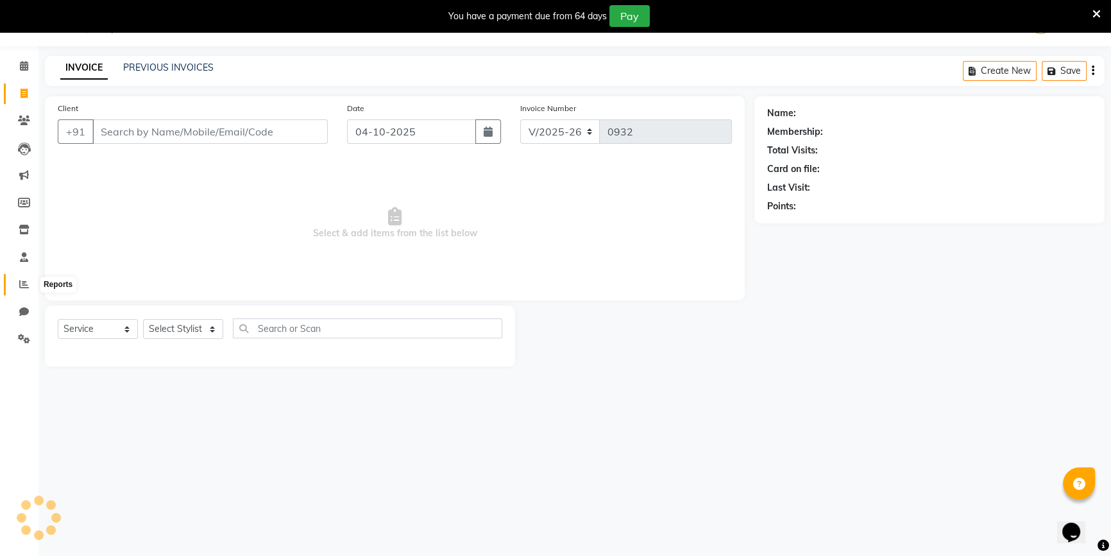
click at [24, 286] on icon at bounding box center [24, 284] width 10 height 10
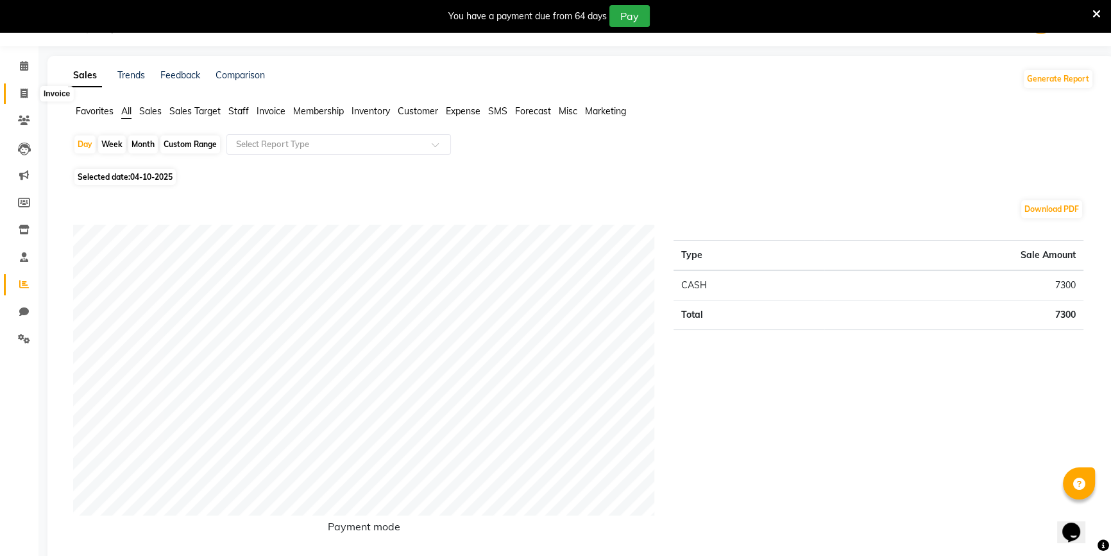
click at [17, 89] on span at bounding box center [24, 94] width 22 height 15
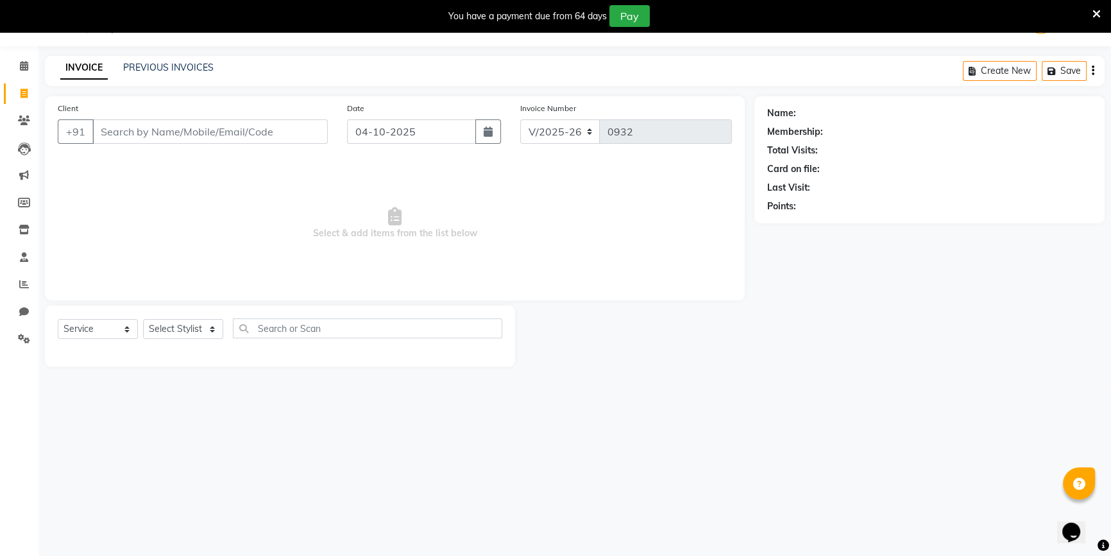
click at [165, 147] on div "Client +91" at bounding box center [192, 127] width 289 height 53
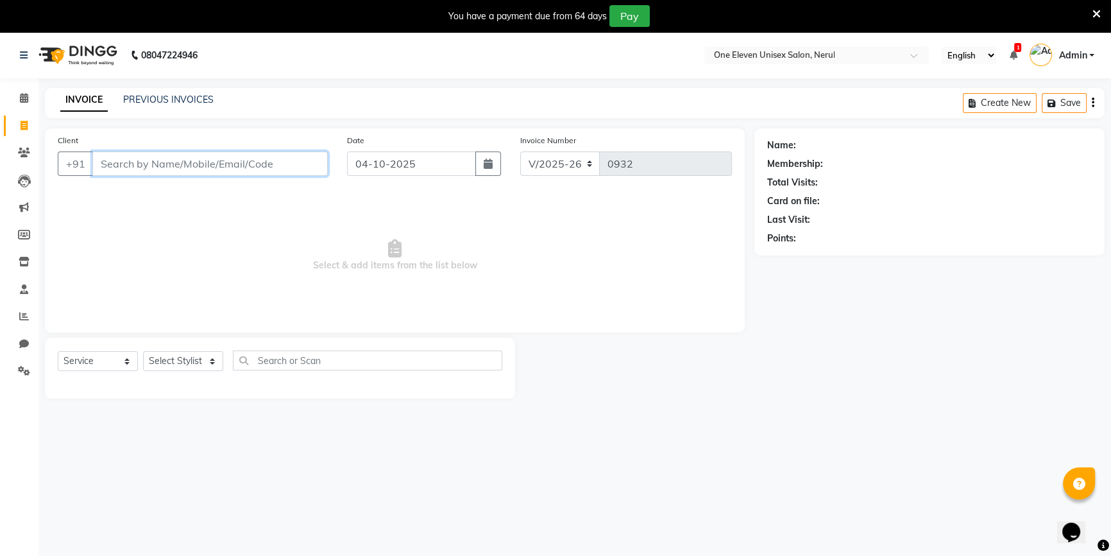
click at [160, 171] on input "Client" at bounding box center [209, 163] width 235 height 24
click at [289, 166] on span "Add Client" at bounding box center [294, 163] width 51 height 13
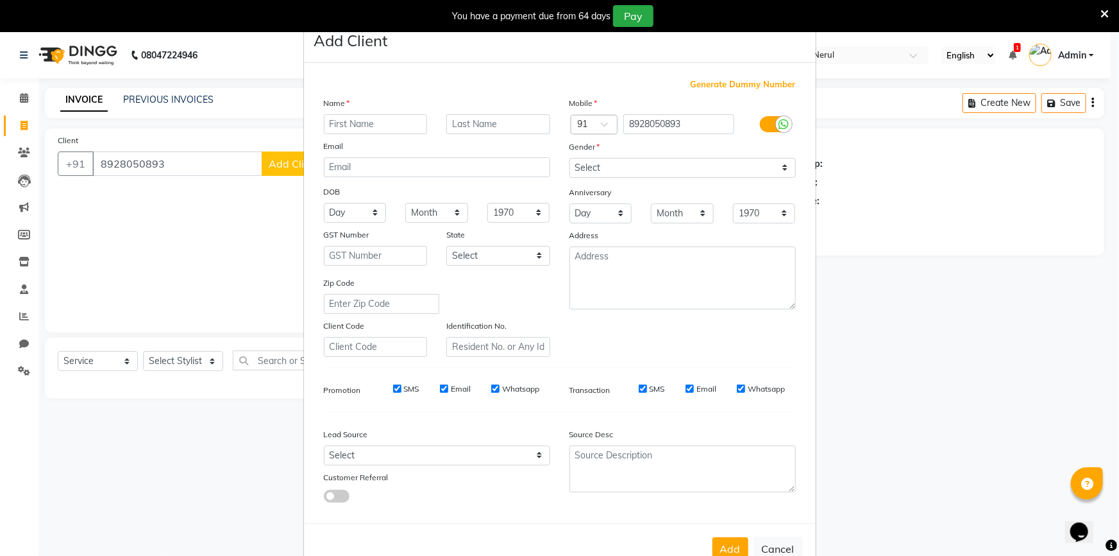
click at [359, 130] on input "text" at bounding box center [376, 124] width 104 height 20
click at [462, 124] on input "text" at bounding box center [498, 124] width 104 height 20
click at [588, 161] on select "Select [DEMOGRAPHIC_DATA] [DEMOGRAPHIC_DATA] Other Prefer Not To Say" at bounding box center [683, 168] width 226 height 20
click at [570, 158] on select "Select [DEMOGRAPHIC_DATA] [DEMOGRAPHIC_DATA] Other Prefer Not To Say" at bounding box center [683, 168] width 226 height 20
click at [722, 547] on button "Add" at bounding box center [731, 548] width 36 height 23
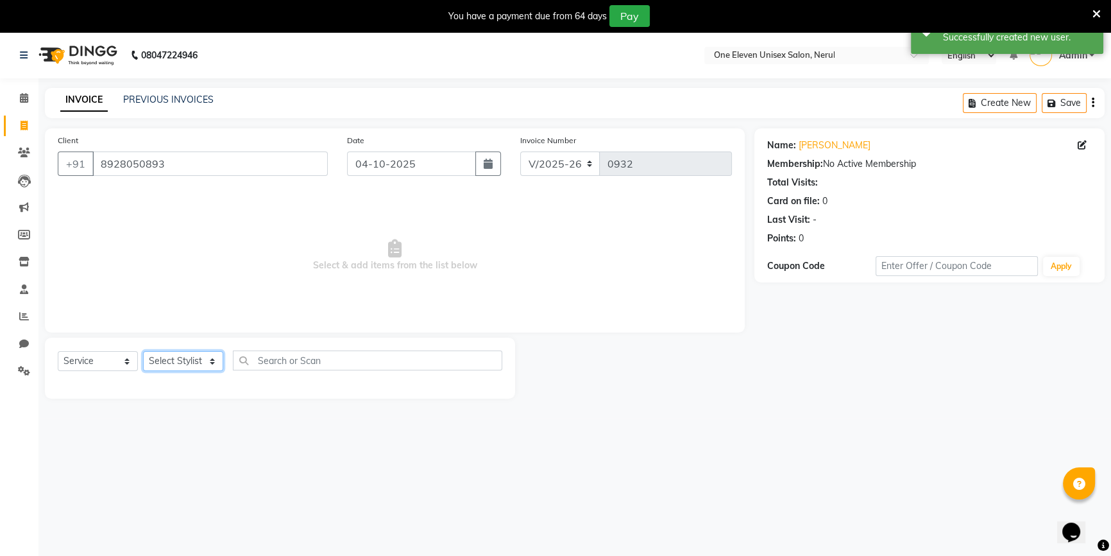
click at [161, 370] on select "Select Stylist ANJALI [PERSON_NAME] front desk [PERSON_NAME] [PERSON_NAME] [PER…" at bounding box center [183, 361] width 80 height 20
click at [143, 351] on select "Select Stylist ANJALI [PERSON_NAME] front desk [PERSON_NAME] [PERSON_NAME] [PER…" at bounding box center [183, 361] width 80 height 20
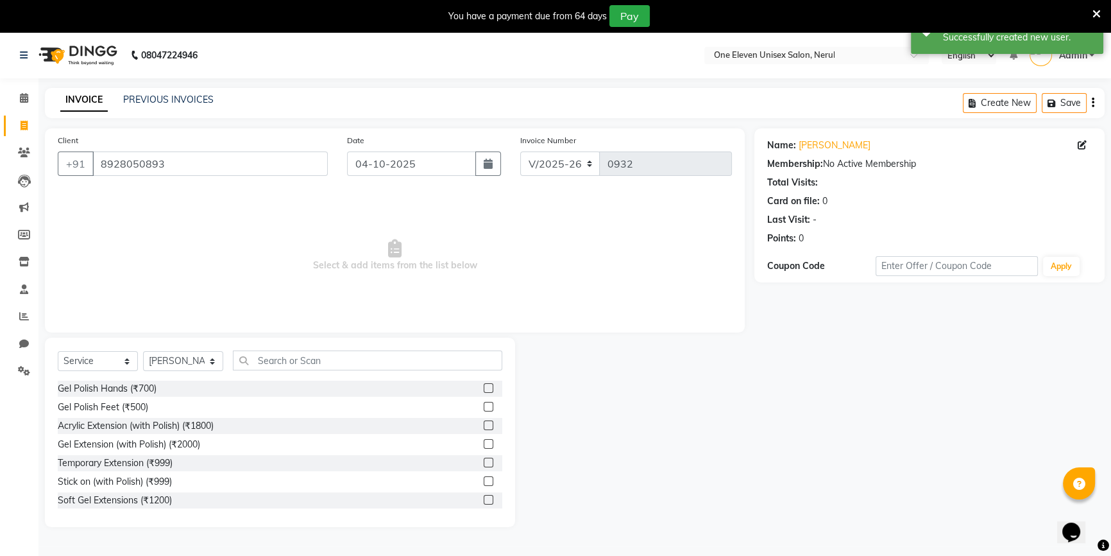
drag, startPoint x: 257, startPoint y: 348, endPoint x: 264, endPoint y: 359, distance: 13.2
click at [257, 351] on div "Select Service Product Membership Package Voucher Prepaid Gift Card Select Styl…" at bounding box center [280, 431] width 470 height 189
click at [266, 359] on input "text" at bounding box center [367, 360] width 269 height 20
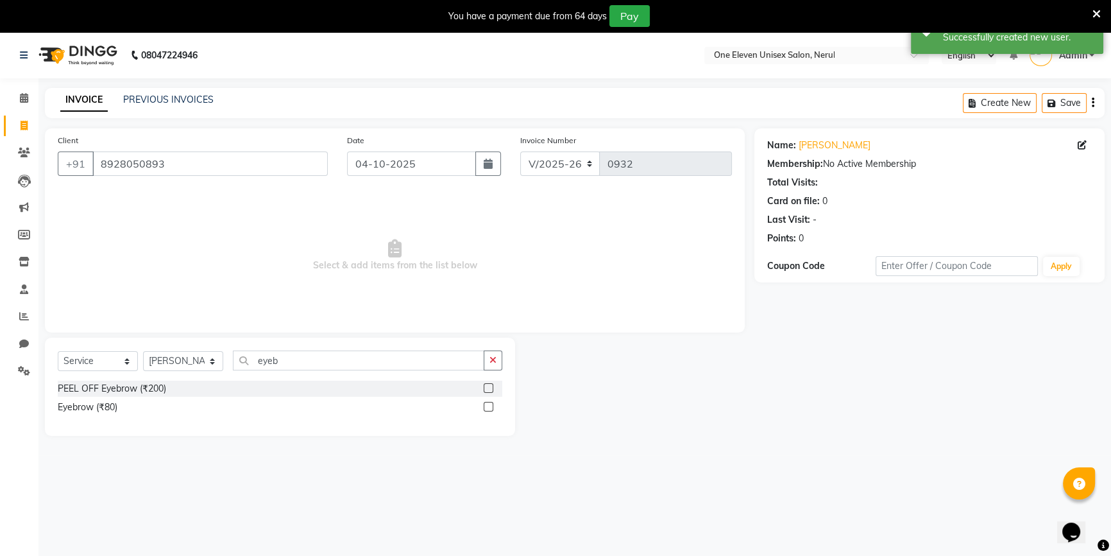
click at [488, 408] on label at bounding box center [489, 407] width 10 height 10
click at [488, 408] on input "checkbox" at bounding box center [488, 407] width 8 height 8
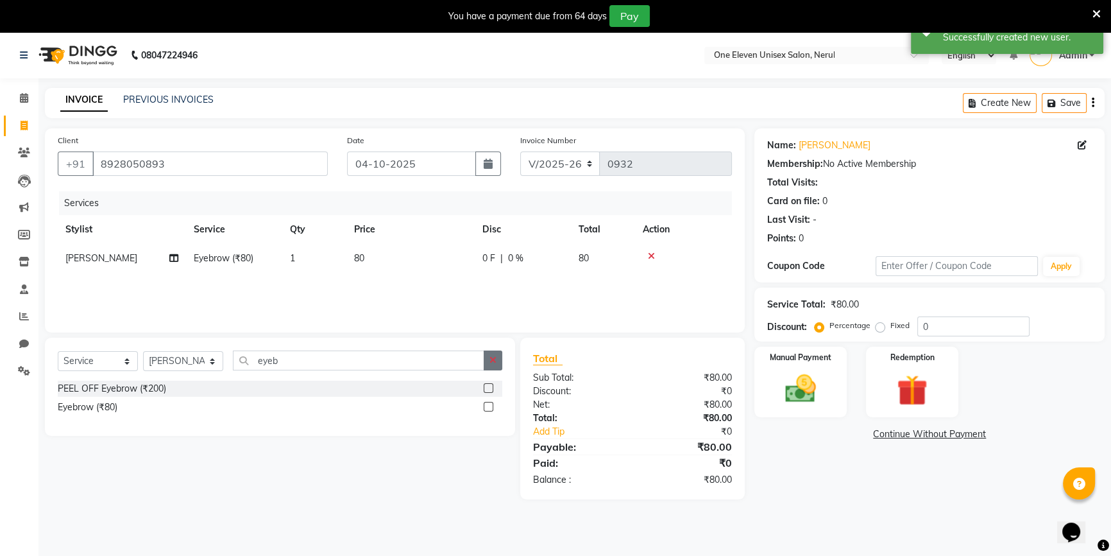
click at [485, 354] on button "button" at bounding box center [493, 360] width 19 height 20
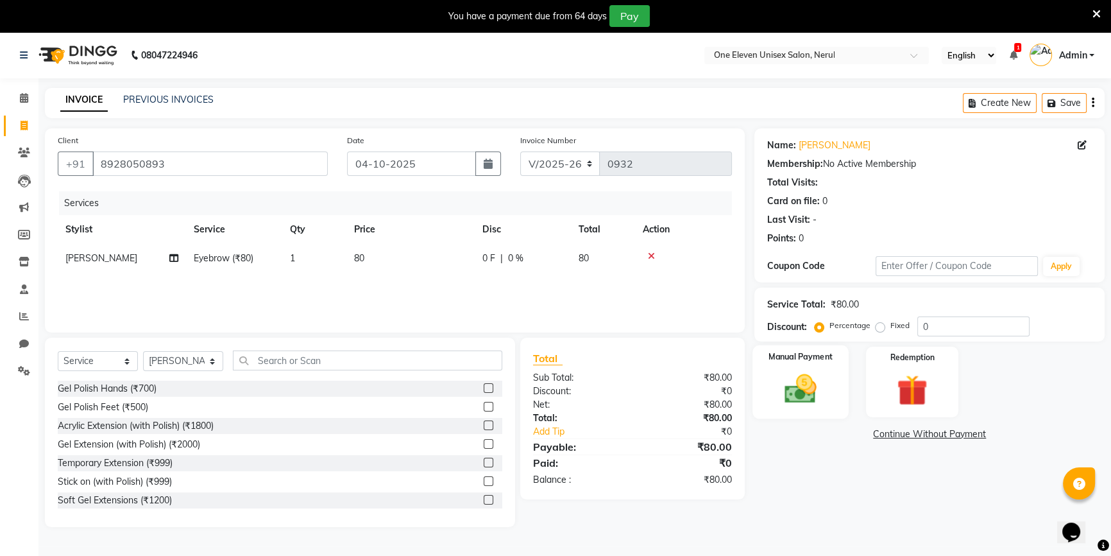
click at [809, 368] on div "Manual Payment" at bounding box center [800, 381] width 96 height 73
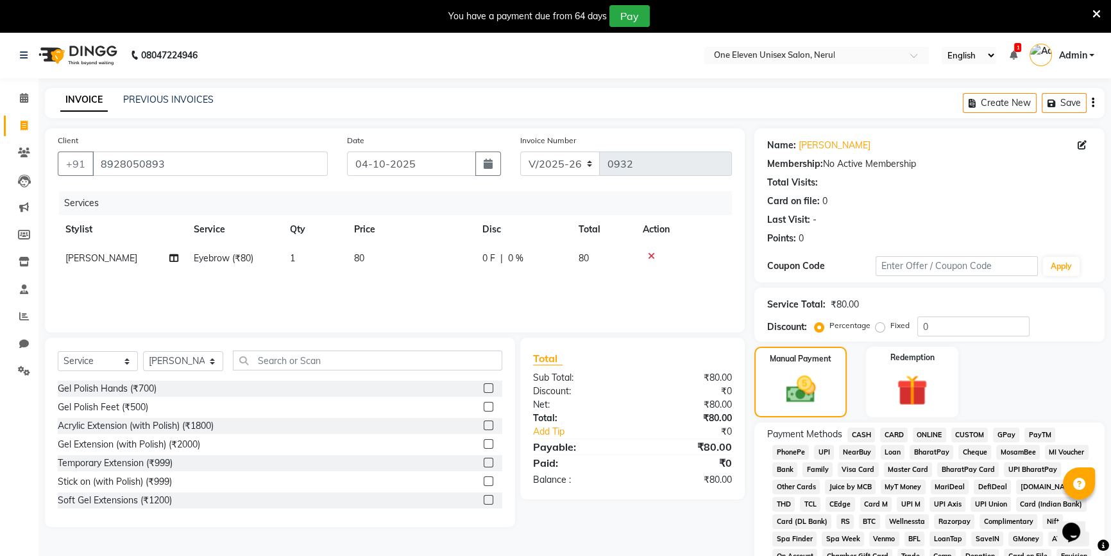
click at [922, 430] on span "ONLINE" at bounding box center [929, 434] width 33 height 15
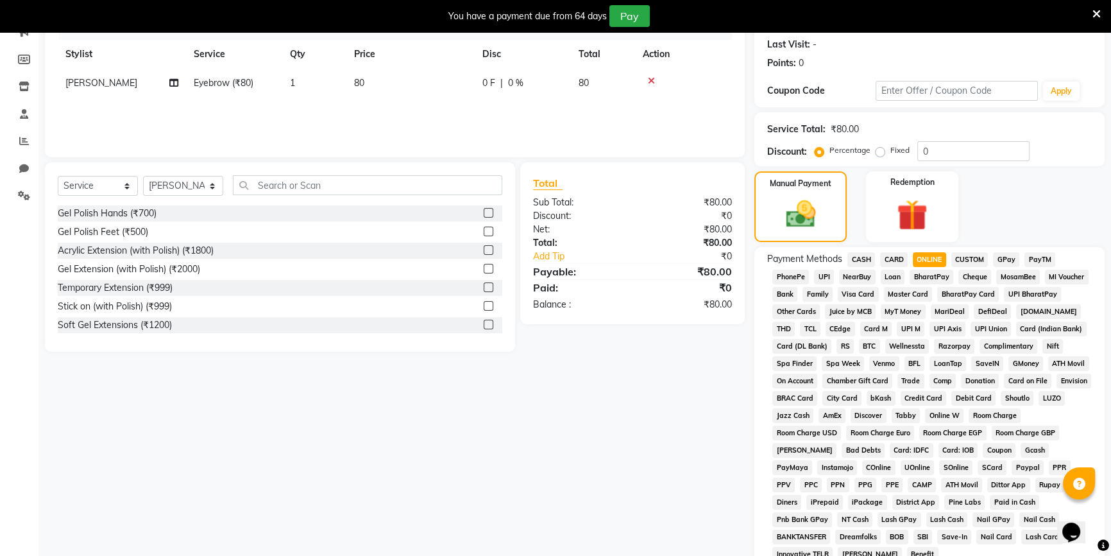
scroll to position [291, 0]
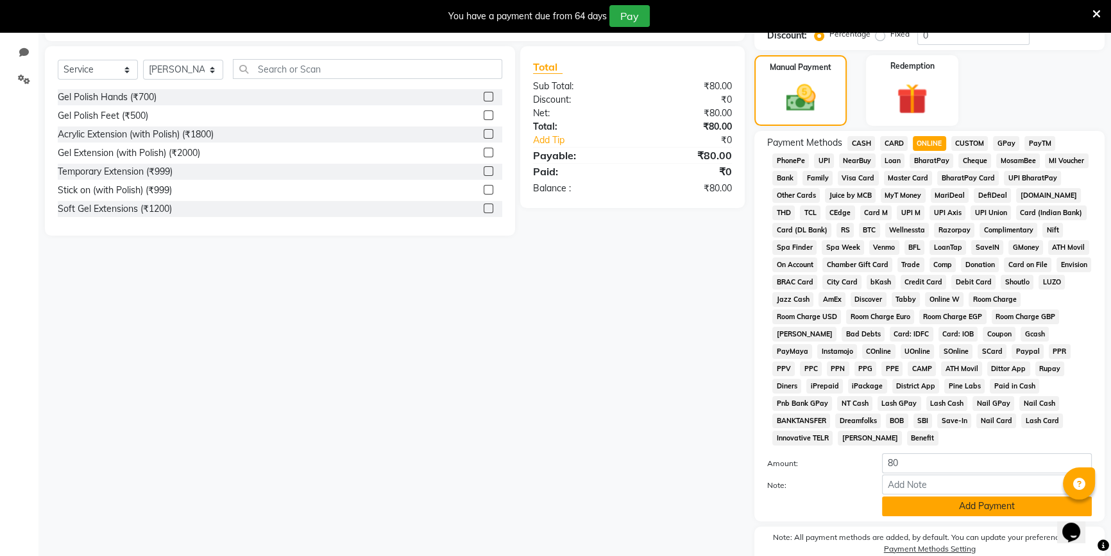
click at [949, 496] on button "Add Payment" at bounding box center [987, 506] width 210 height 20
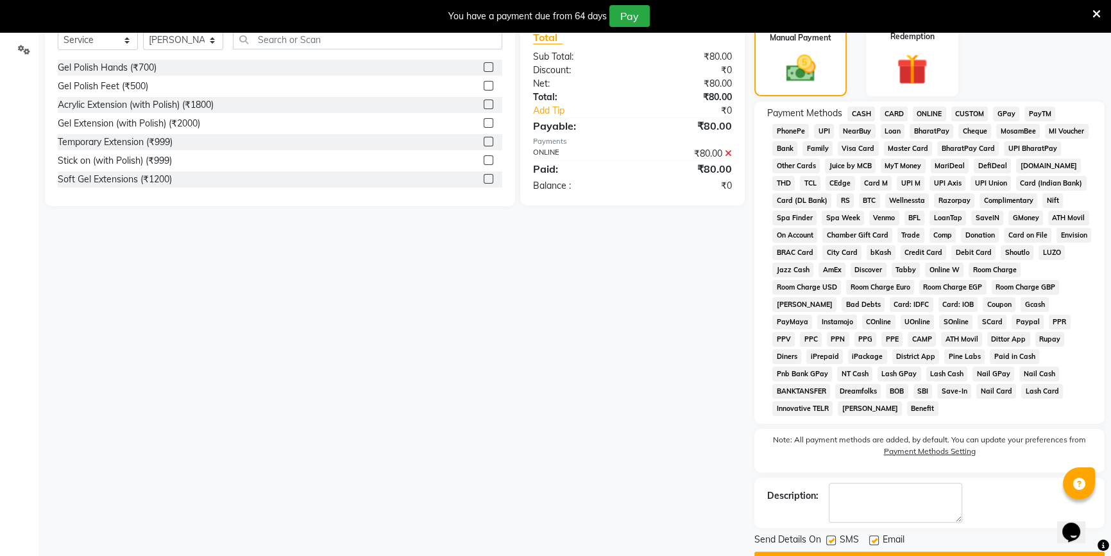
scroll to position [337, 0]
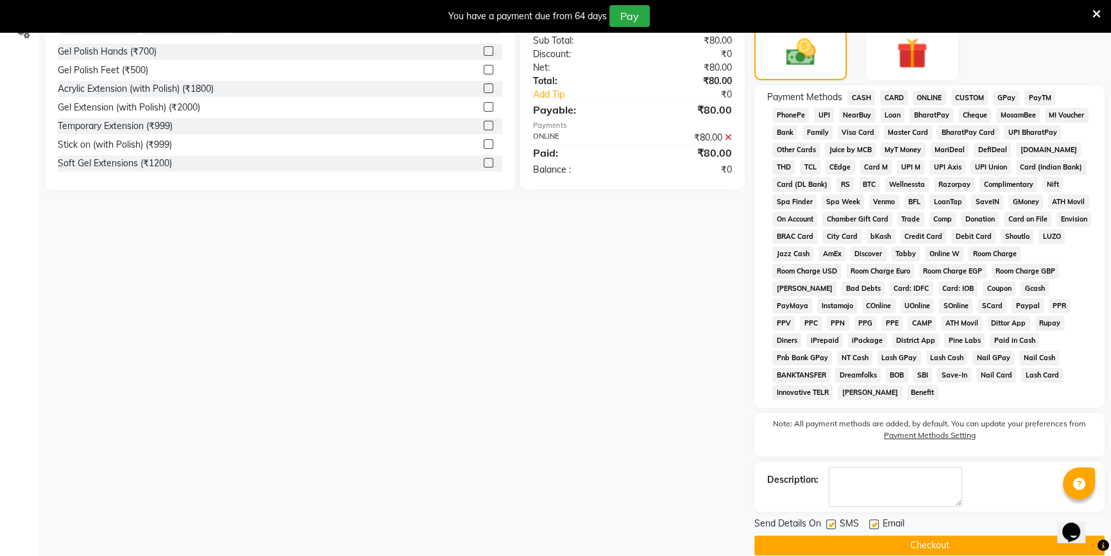
click at [910, 535] on button "Checkout" at bounding box center [929, 545] width 350 height 20
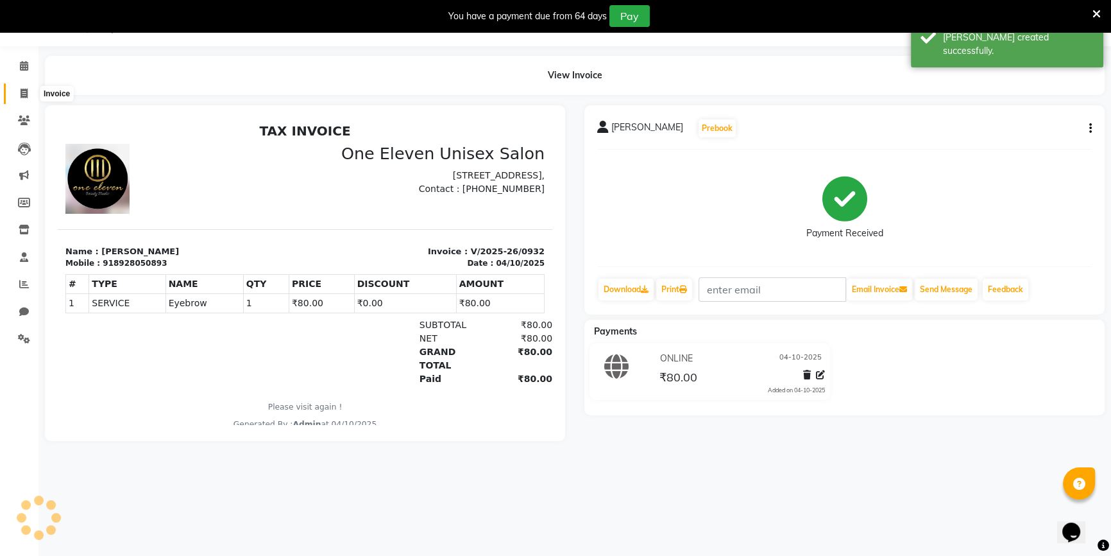
click at [22, 90] on icon at bounding box center [24, 94] width 7 height 10
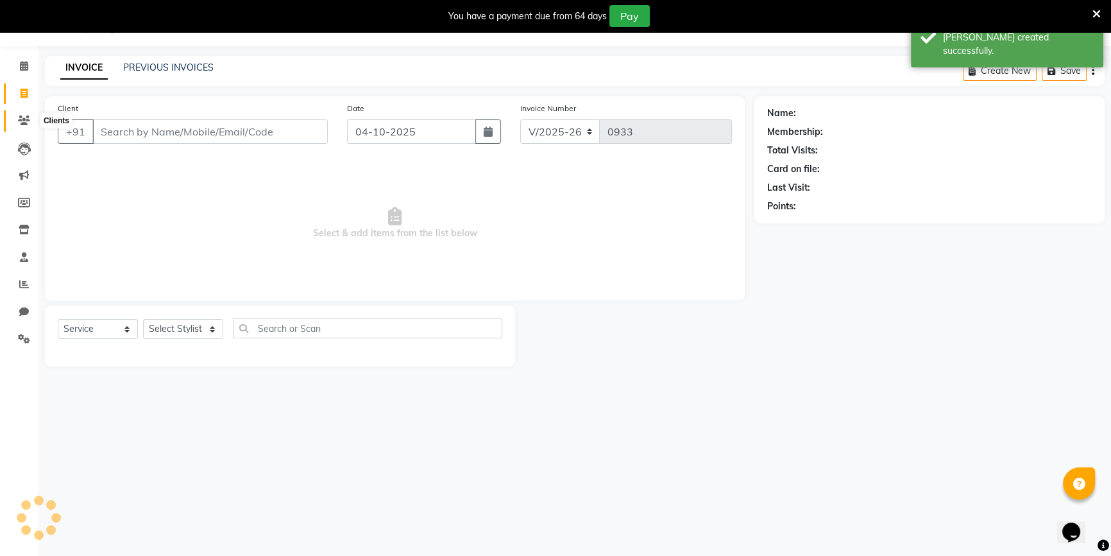
click at [21, 115] on span at bounding box center [24, 121] width 22 height 15
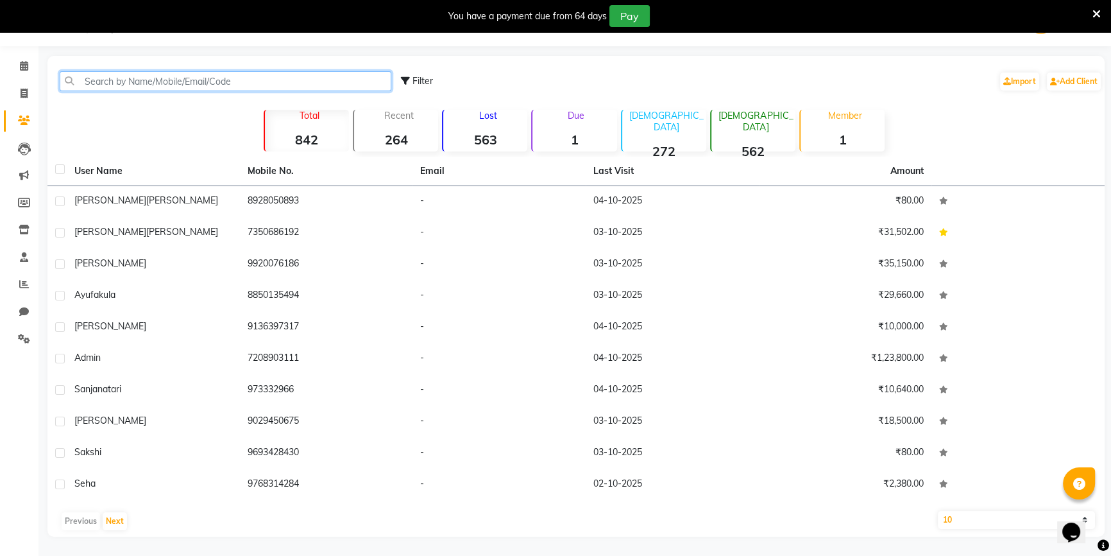
click at [326, 90] on input "text" at bounding box center [226, 81] width 332 height 20
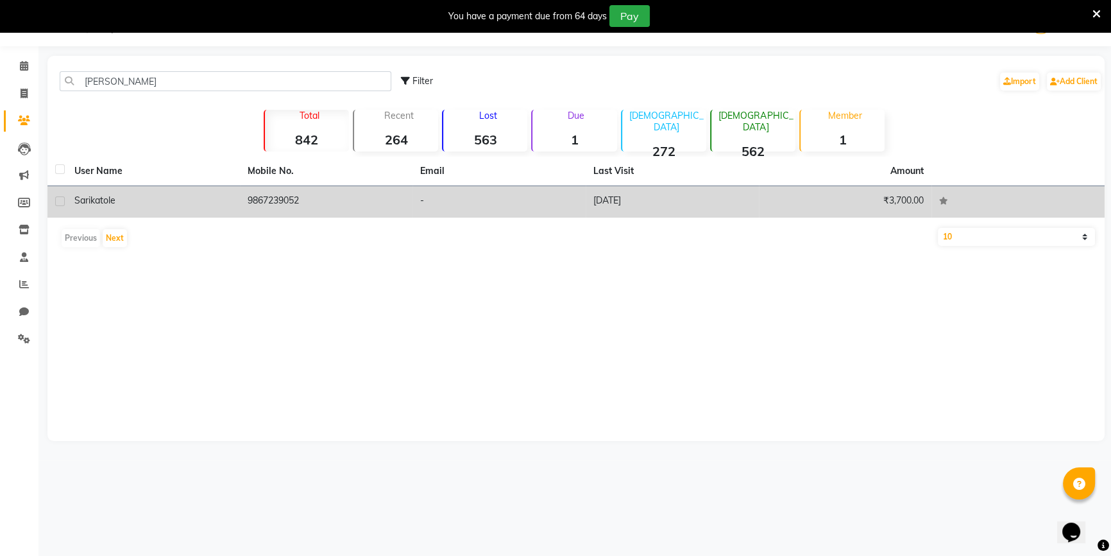
click at [328, 194] on td "9867239052" at bounding box center [326, 201] width 173 height 31
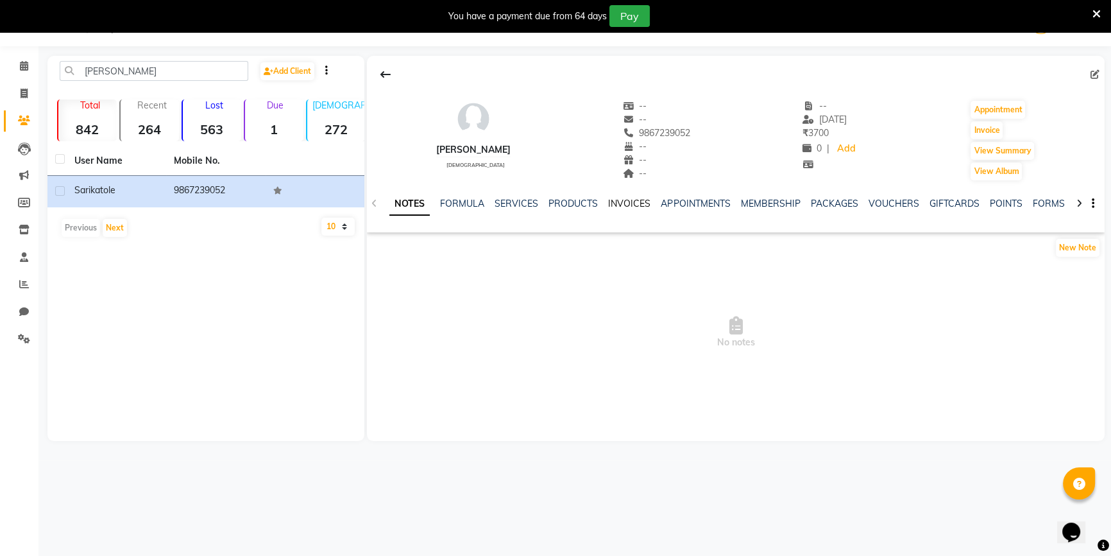
click at [631, 204] on link "INVOICES" at bounding box center [629, 204] width 42 height 12
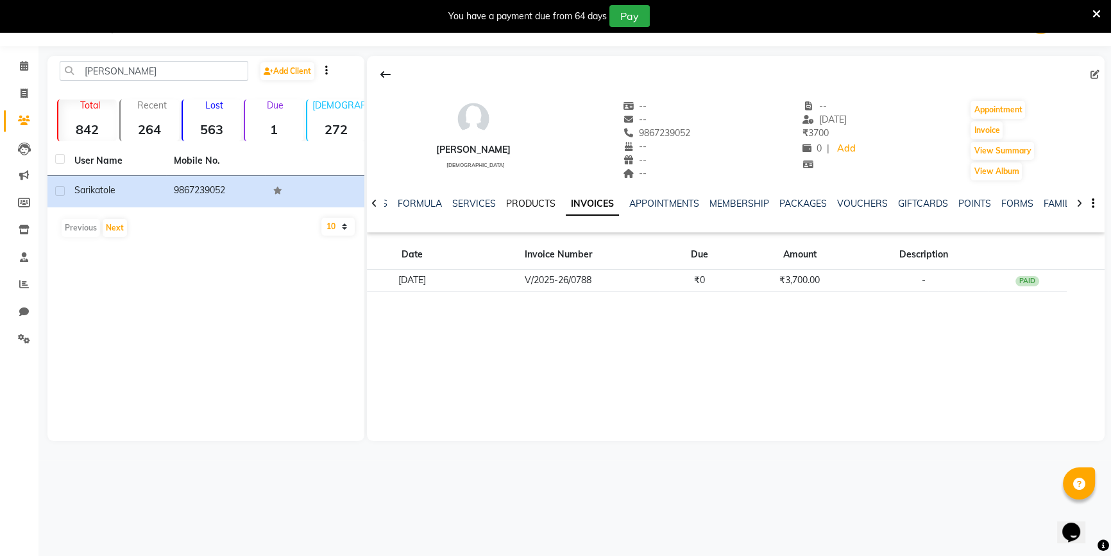
click at [518, 203] on link "PRODUCTS" at bounding box center [530, 204] width 49 height 12
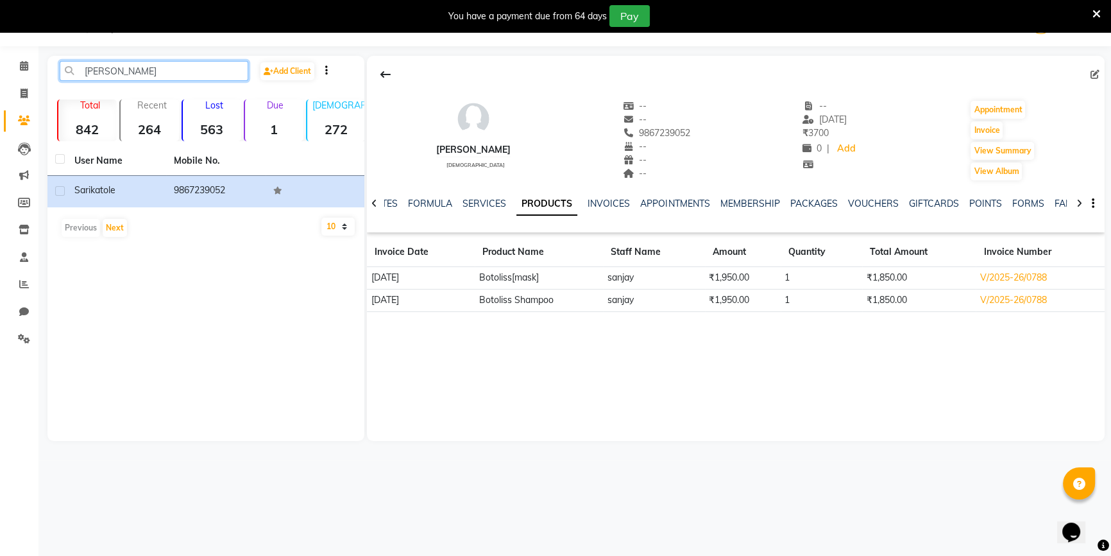
drag, startPoint x: 105, startPoint y: 73, endPoint x: 82, endPoint y: 74, distance: 22.5
click at [82, 74] on input "[PERSON_NAME]" at bounding box center [154, 71] width 189 height 20
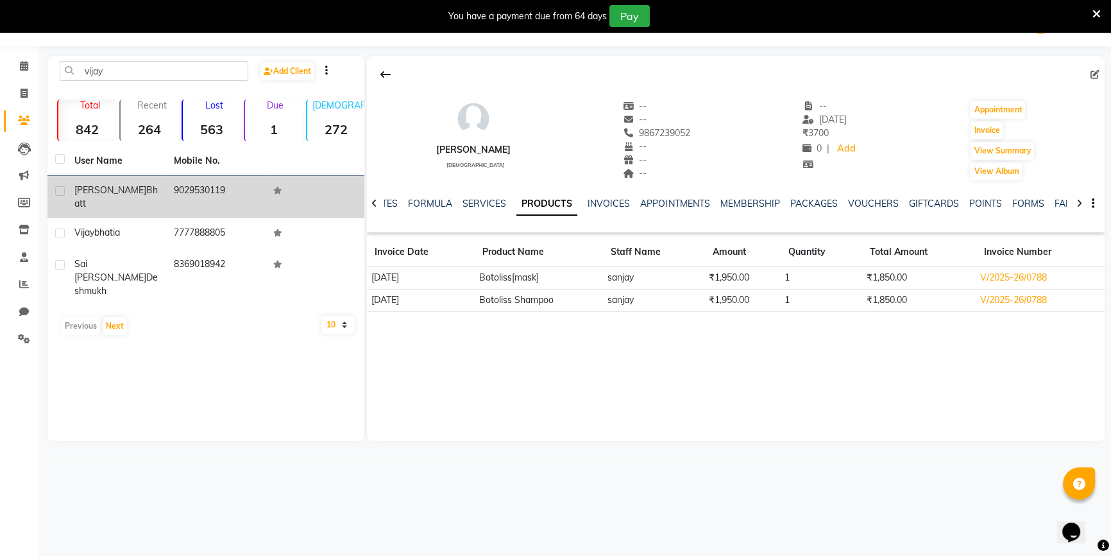
click at [111, 199] on td "[PERSON_NAME]" at bounding box center [116, 197] width 99 height 42
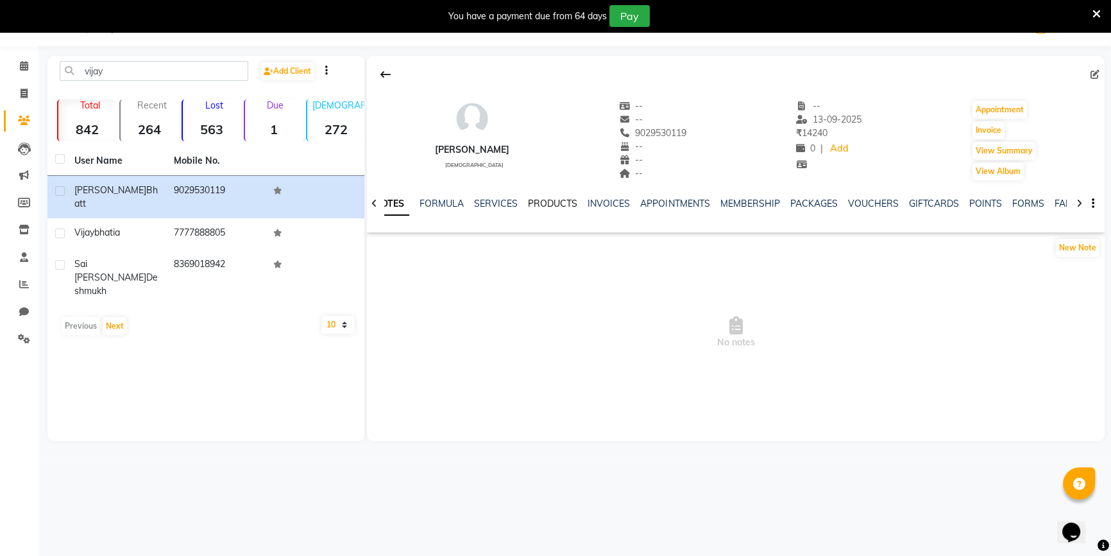
click at [545, 205] on link "PRODUCTS" at bounding box center [552, 204] width 49 height 12
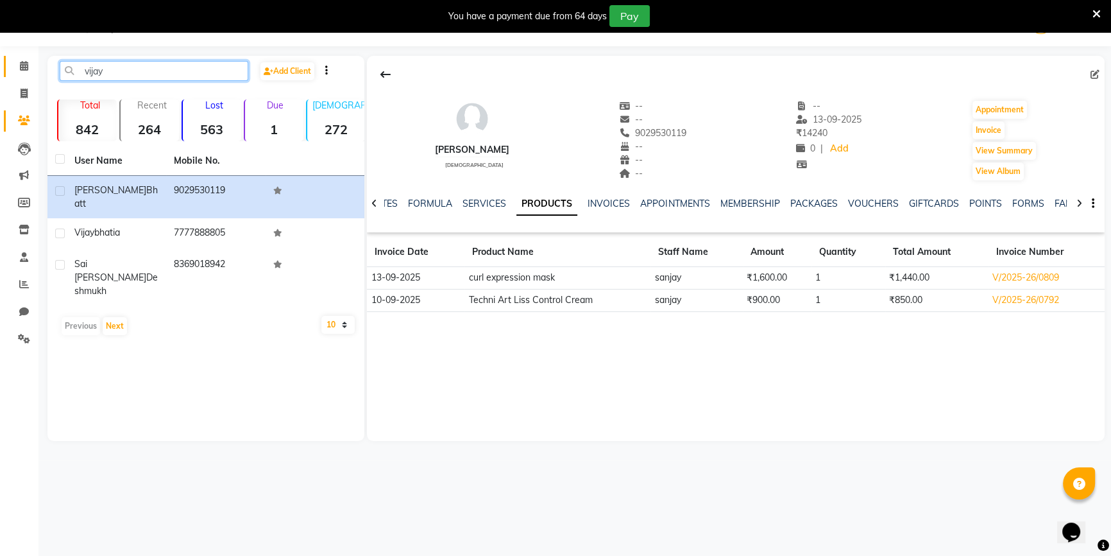
drag, startPoint x: 155, startPoint y: 75, endPoint x: 28, endPoint y: 75, distance: 127.6
click at [30, 75] on app-home "08047224946 Select Location × One Eleven Unisex Salon, Nerul English ENGLISH Es…" at bounding box center [555, 230] width 1111 height 460
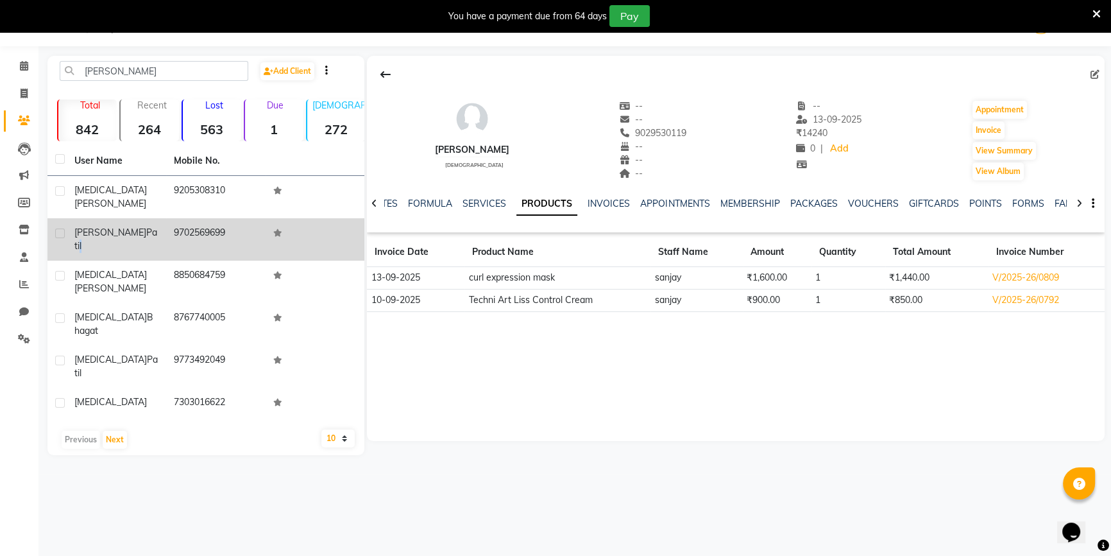
click at [108, 236] on td "[PERSON_NAME]" at bounding box center [116, 239] width 99 height 42
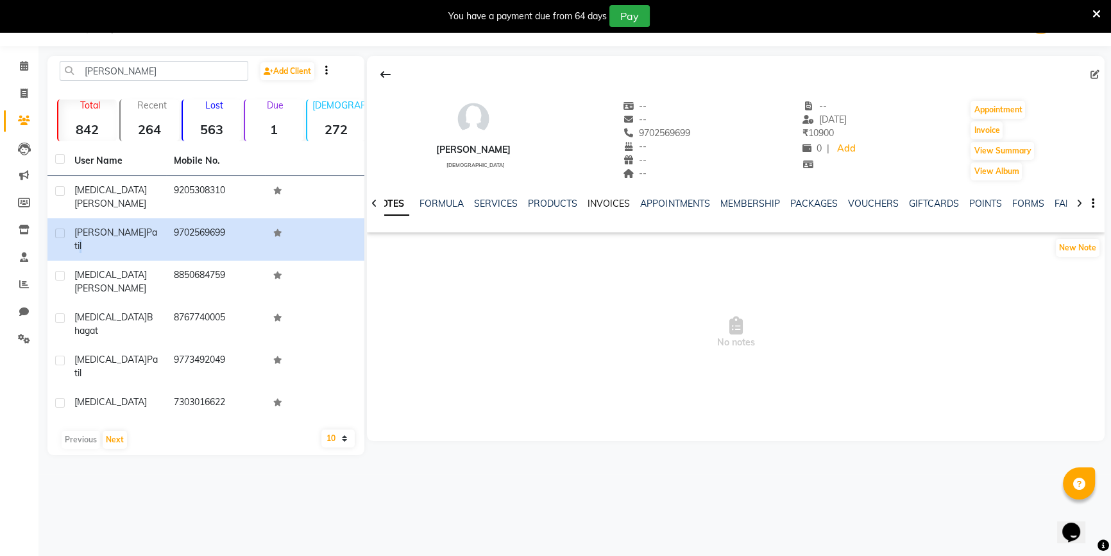
click at [591, 201] on link "INVOICES" at bounding box center [609, 204] width 42 height 12
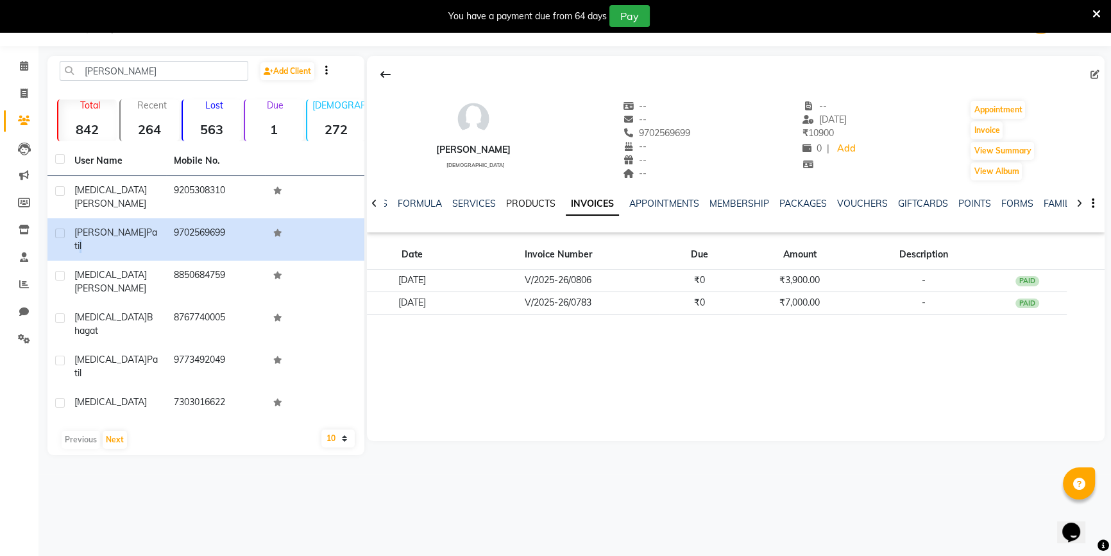
drag, startPoint x: 533, startPoint y: 203, endPoint x: 539, endPoint y: 204, distance: 6.4
click at [534, 203] on link "PRODUCTS" at bounding box center [530, 204] width 49 height 12
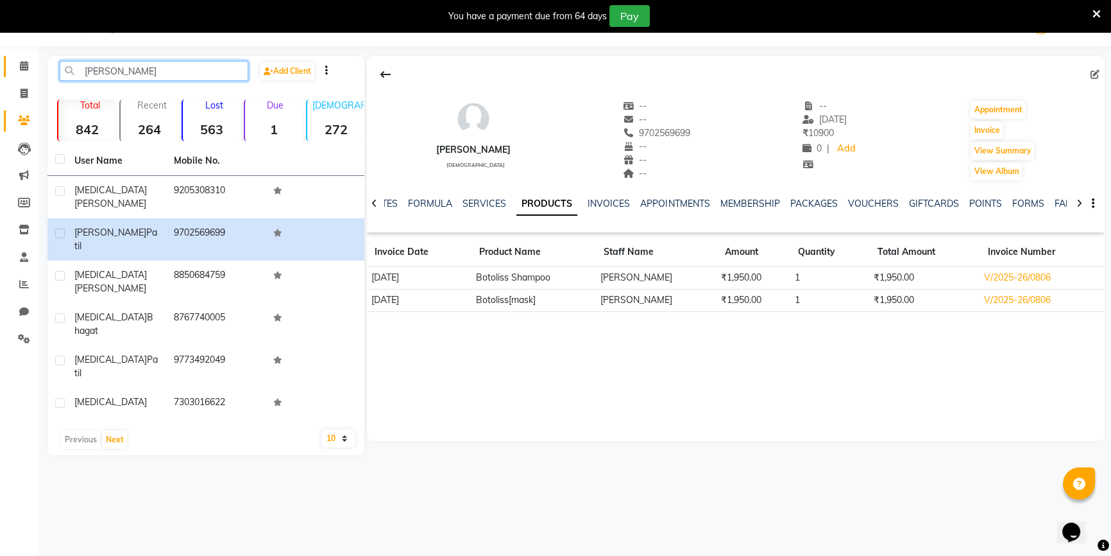
drag, startPoint x: 181, startPoint y: 74, endPoint x: 22, endPoint y: 76, distance: 158.5
click at [36, 72] on app-home "08047224946 Select Location × One Eleven Unisex Salon, Nerul English ENGLISH Es…" at bounding box center [555, 237] width 1111 height 474
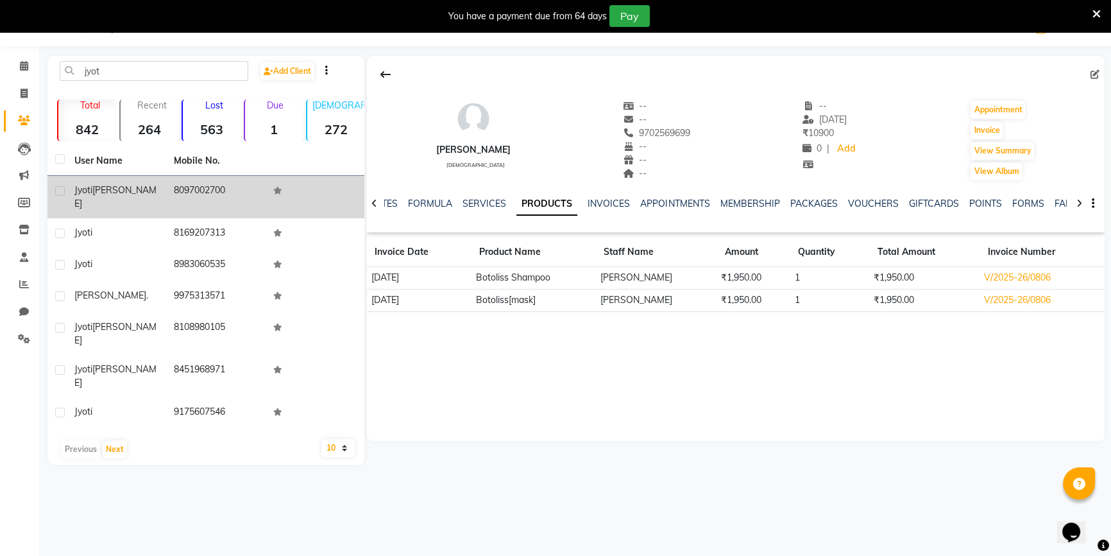
click at [101, 186] on span "[PERSON_NAME]" at bounding box center [115, 196] width 82 height 25
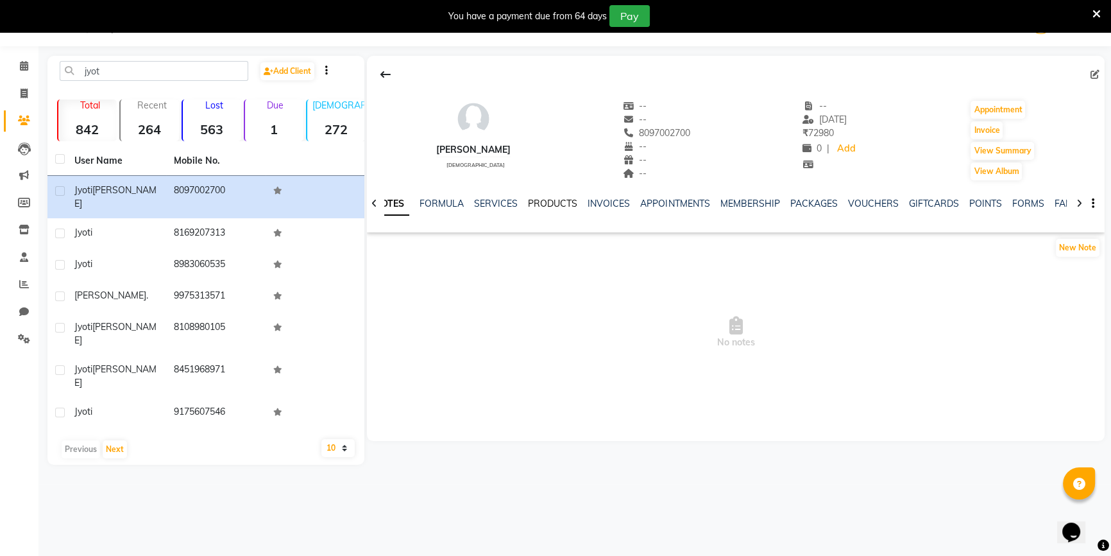
click at [547, 203] on link "PRODUCTS" at bounding box center [552, 204] width 49 height 12
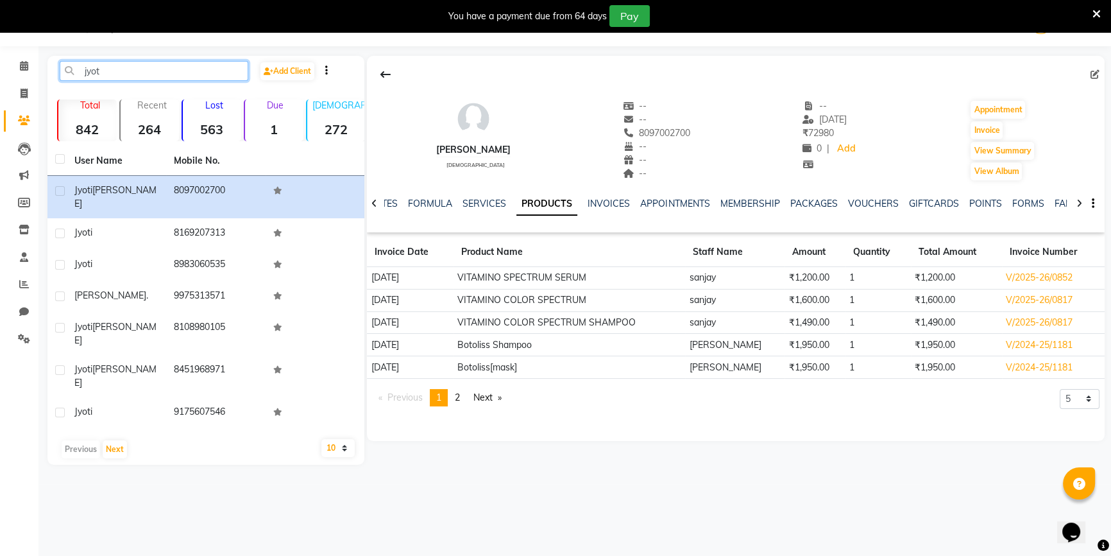
drag, startPoint x: 105, startPoint y: 75, endPoint x: 66, endPoint y: 76, distance: 39.1
click at [70, 75] on input "jyot" at bounding box center [154, 71] width 189 height 20
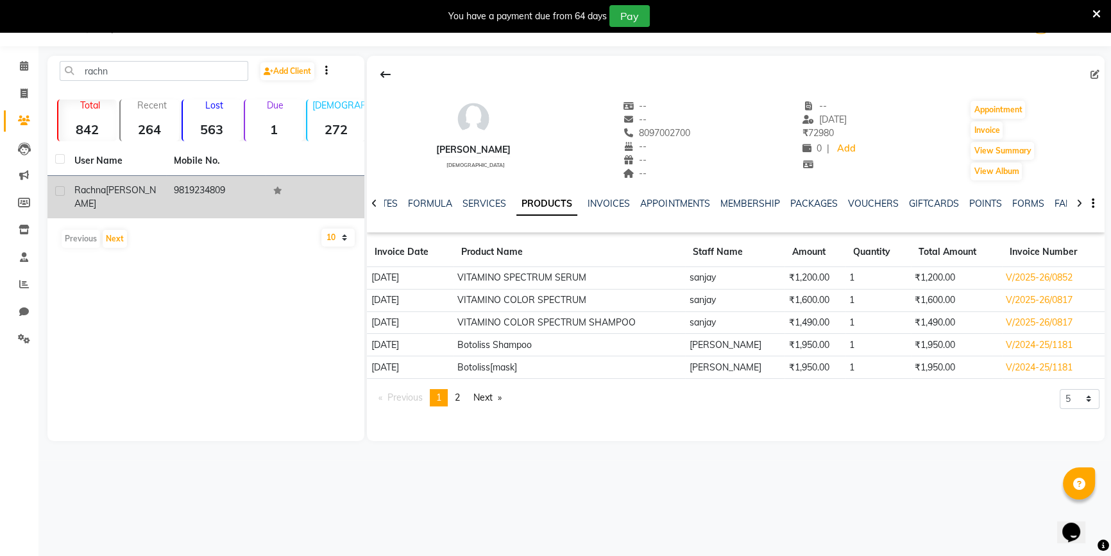
click at [130, 184] on div "[PERSON_NAME]" at bounding box center [116, 196] width 84 height 27
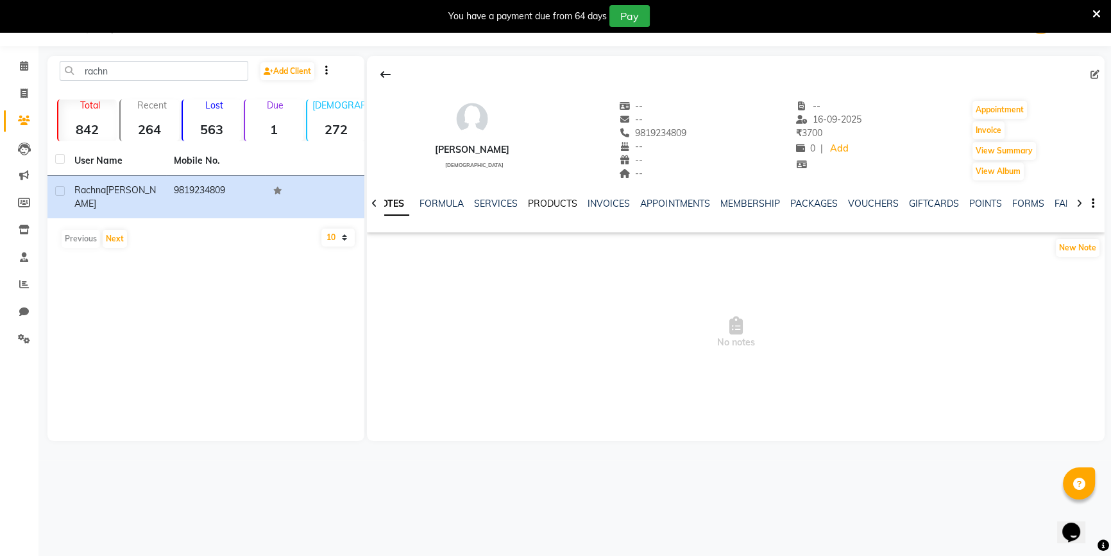
click at [570, 204] on link "PRODUCTS" at bounding box center [552, 204] width 49 height 12
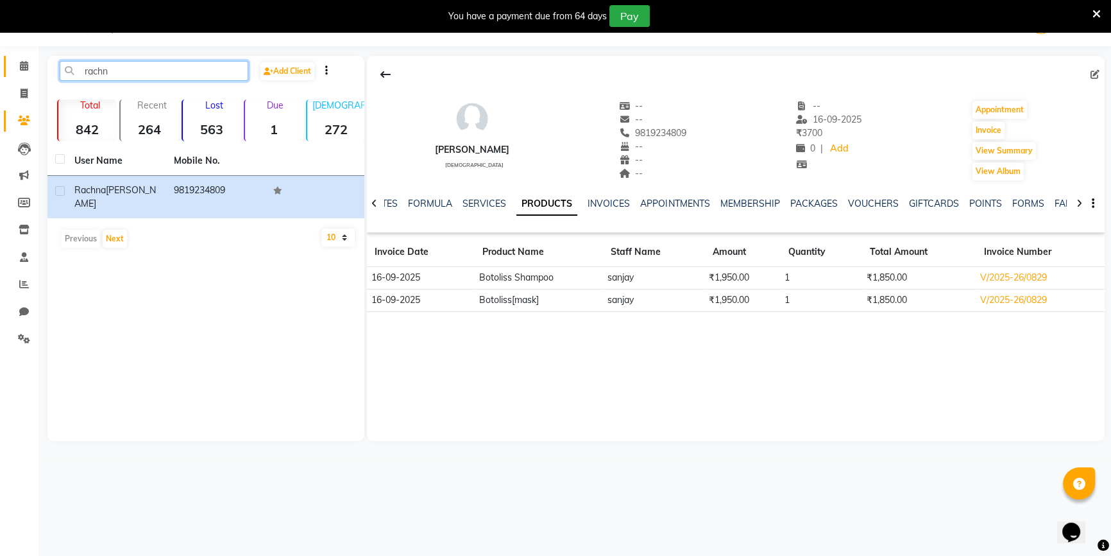
drag, startPoint x: 157, startPoint y: 67, endPoint x: 21, endPoint y: 76, distance: 136.9
click at [21, 76] on app-home "08047224946 Select Location × One Eleven Unisex Salon, Nerul English ENGLISH Es…" at bounding box center [555, 230] width 1111 height 460
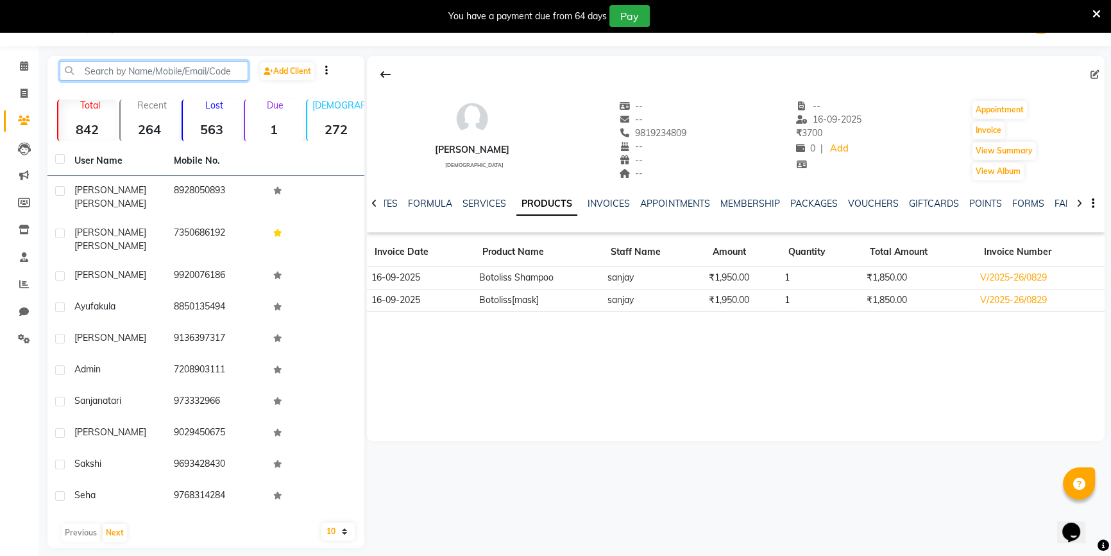
click at [109, 75] on input "text" at bounding box center [154, 71] width 189 height 20
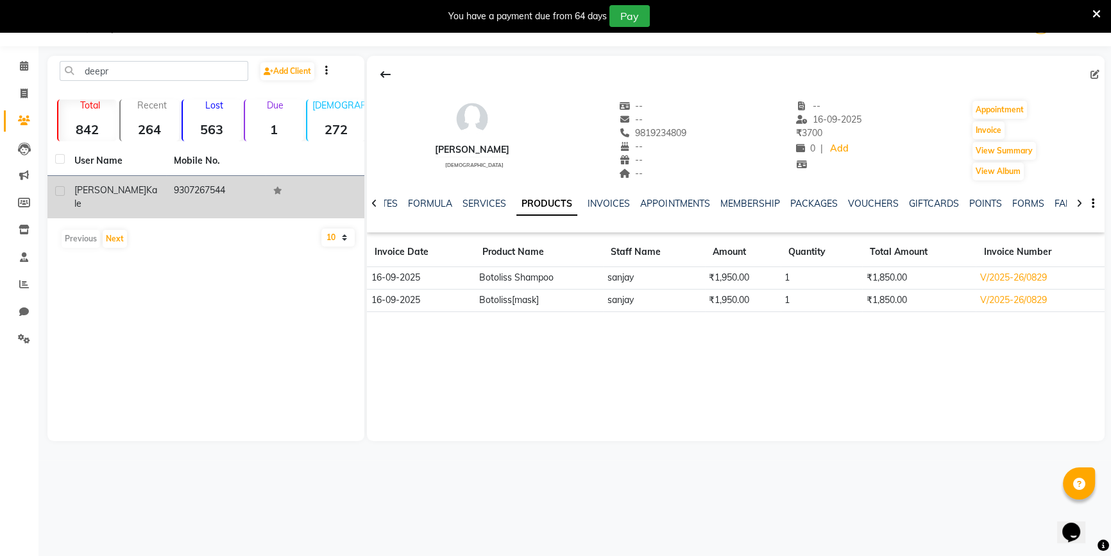
click at [128, 192] on div "[PERSON_NAME]" at bounding box center [116, 196] width 84 height 27
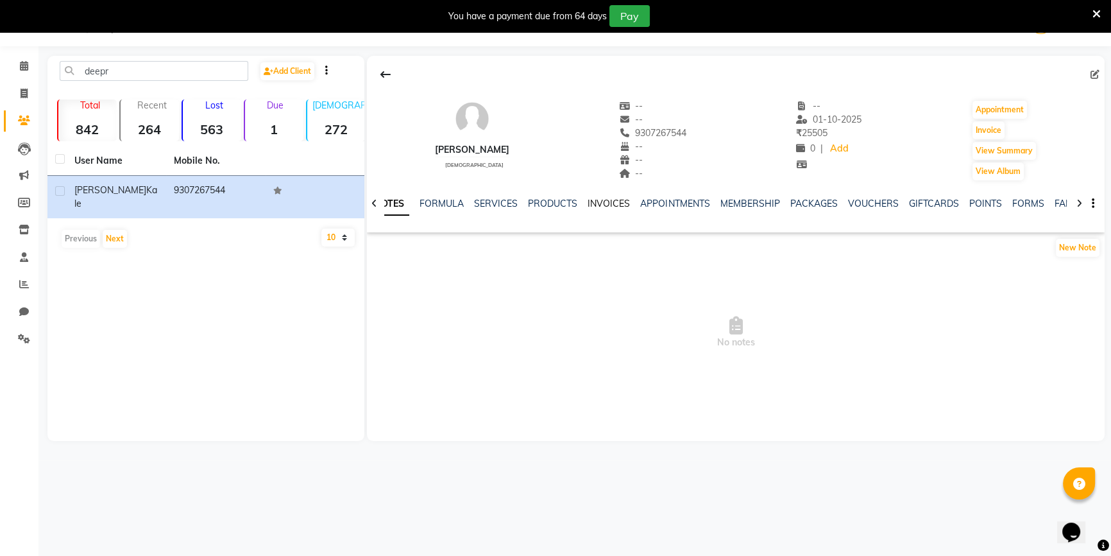
click at [591, 205] on link "INVOICES" at bounding box center [609, 204] width 42 height 12
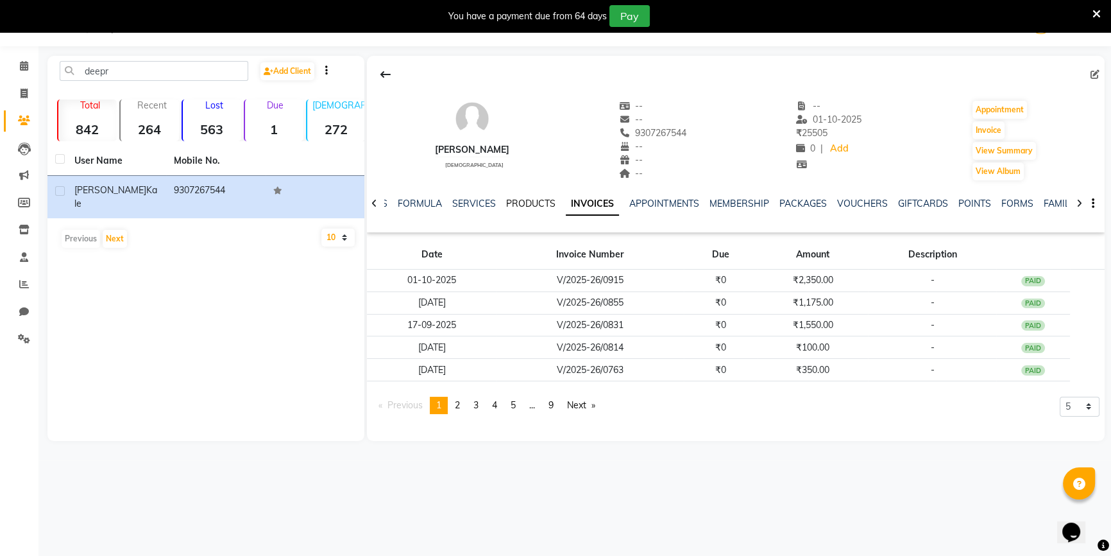
click at [525, 199] on link "PRODUCTS" at bounding box center [530, 204] width 49 height 12
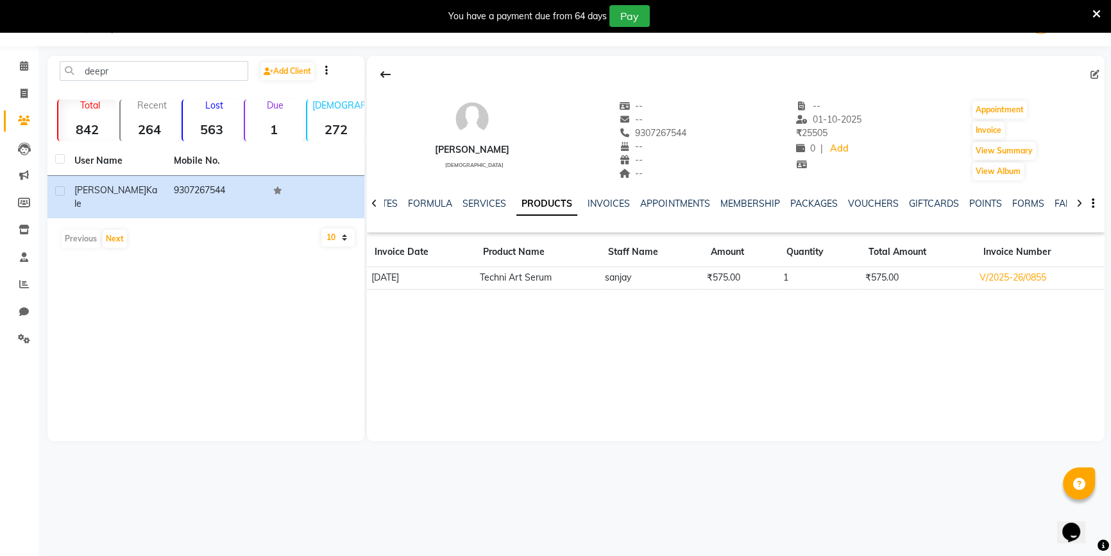
drag, startPoint x: 190, startPoint y: 79, endPoint x: 56, endPoint y: 69, distance: 133.8
click at [57, 69] on div "deepr Add Client" at bounding box center [206, 76] width 312 height 30
click at [196, 77] on input "deepr" at bounding box center [154, 71] width 189 height 20
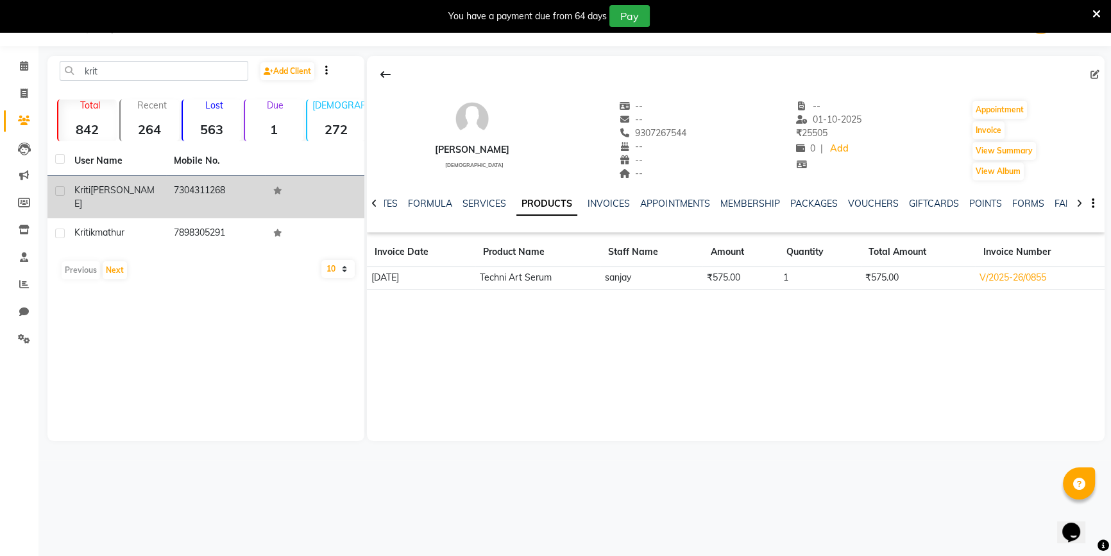
click at [180, 186] on td "7304311268" at bounding box center [215, 197] width 99 height 42
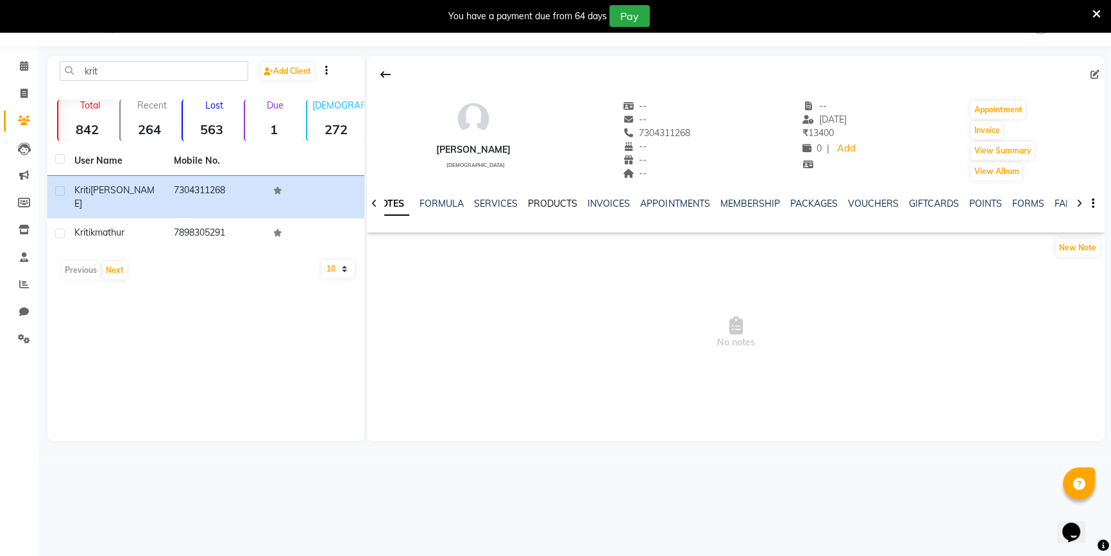
click at [543, 203] on link "PRODUCTS" at bounding box center [552, 204] width 49 height 12
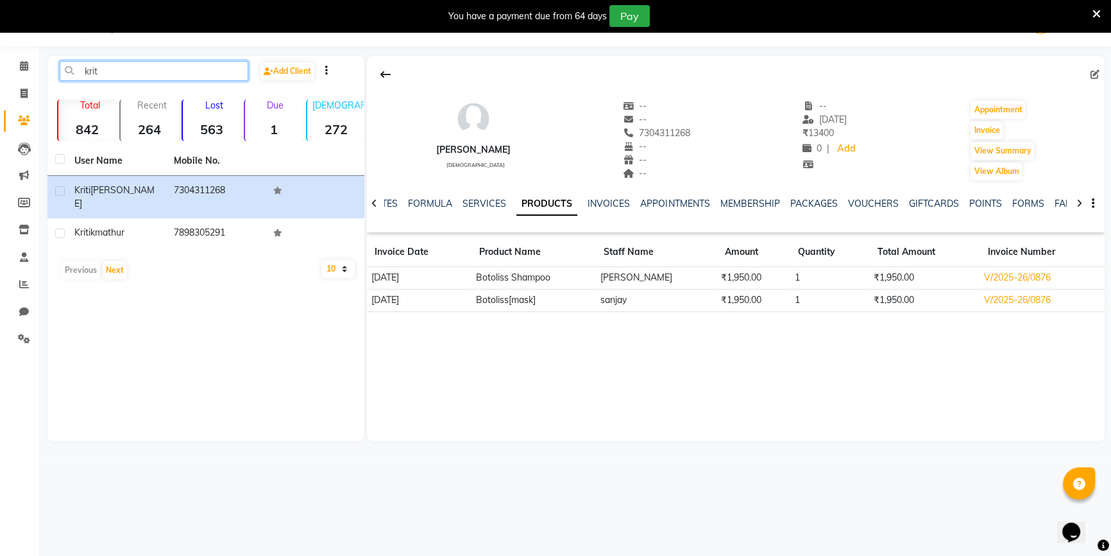
drag, startPoint x: 112, startPoint y: 67, endPoint x: 56, endPoint y: 76, distance: 56.4
click at [56, 76] on div "krit" at bounding box center [154, 71] width 208 height 20
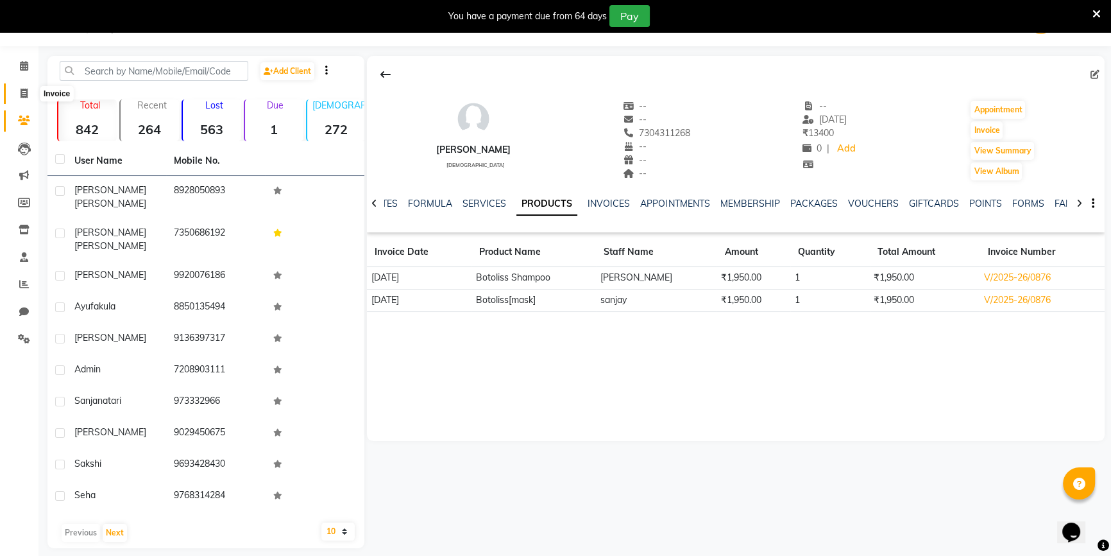
click at [26, 92] on icon at bounding box center [24, 94] width 7 height 10
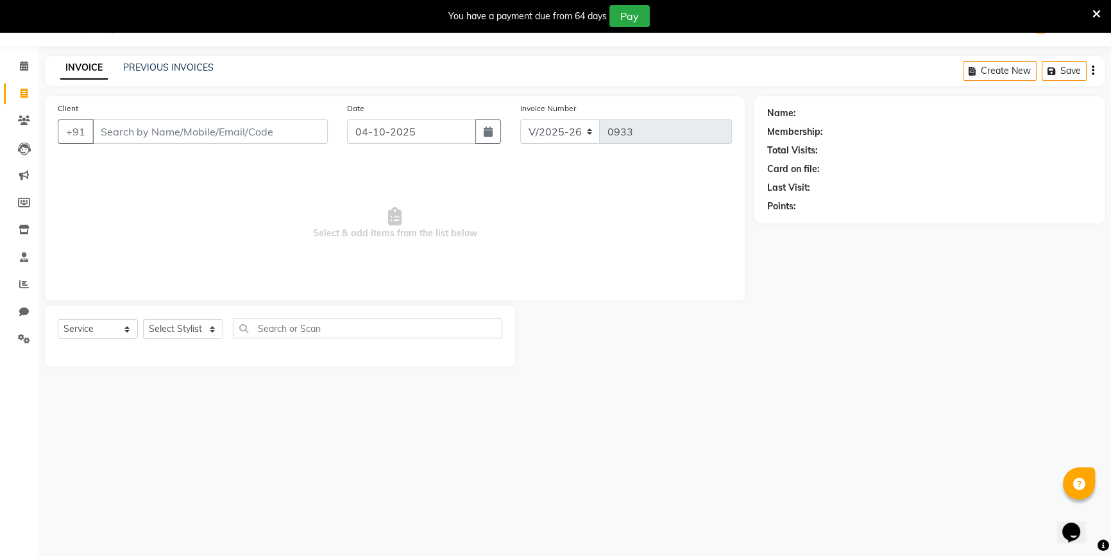
click at [118, 123] on input "Client" at bounding box center [209, 131] width 235 height 24
click at [181, 126] on input "Client" at bounding box center [209, 131] width 235 height 24
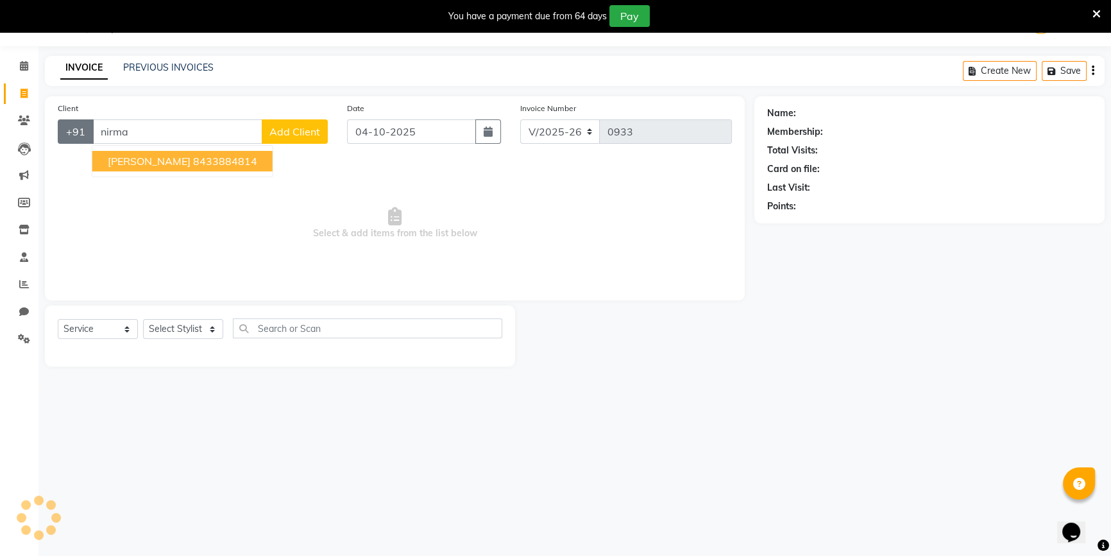
drag, startPoint x: 146, startPoint y: 128, endPoint x: 71, endPoint y: 138, distance: 76.4
click at [71, 138] on div "+91 nirma [PERSON_NAME] 8433884814 Add Client" at bounding box center [193, 131] width 270 height 24
click at [193, 163] on ngb-highlight "95942 93777" at bounding box center [226, 161] width 67 height 13
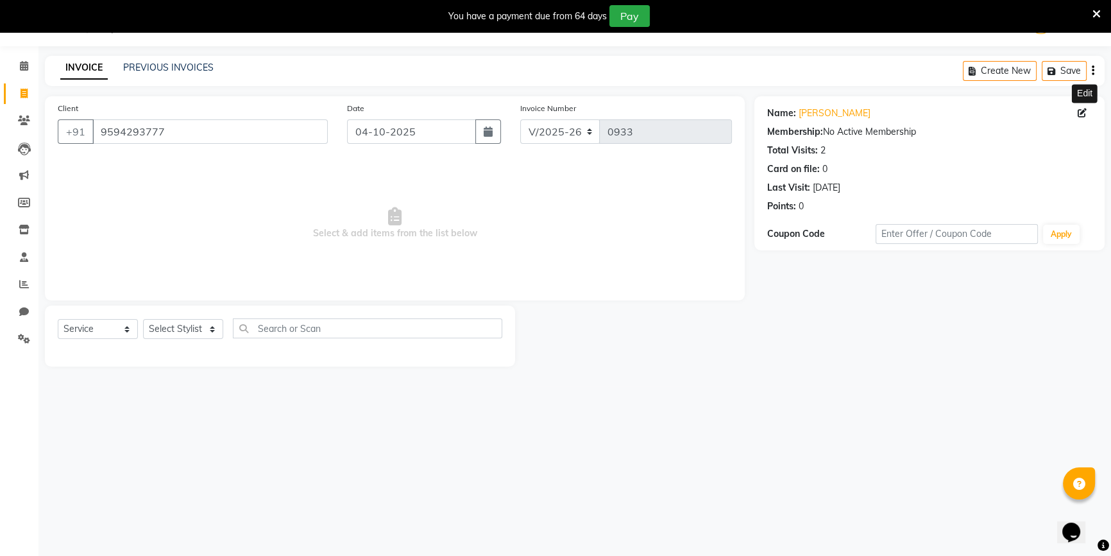
click at [1080, 109] on icon at bounding box center [1082, 112] width 9 height 9
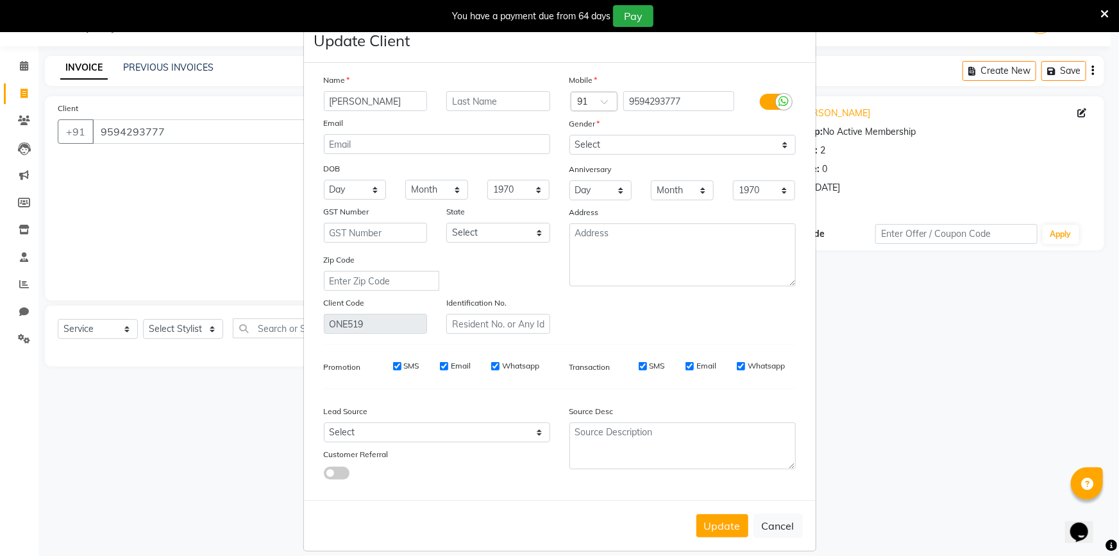
click at [347, 101] on input "[PERSON_NAME]" at bounding box center [376, 101] width 104 height 20
click at [717, 527] on button "Update" at bounding box center [723, 525] width 52 height 23
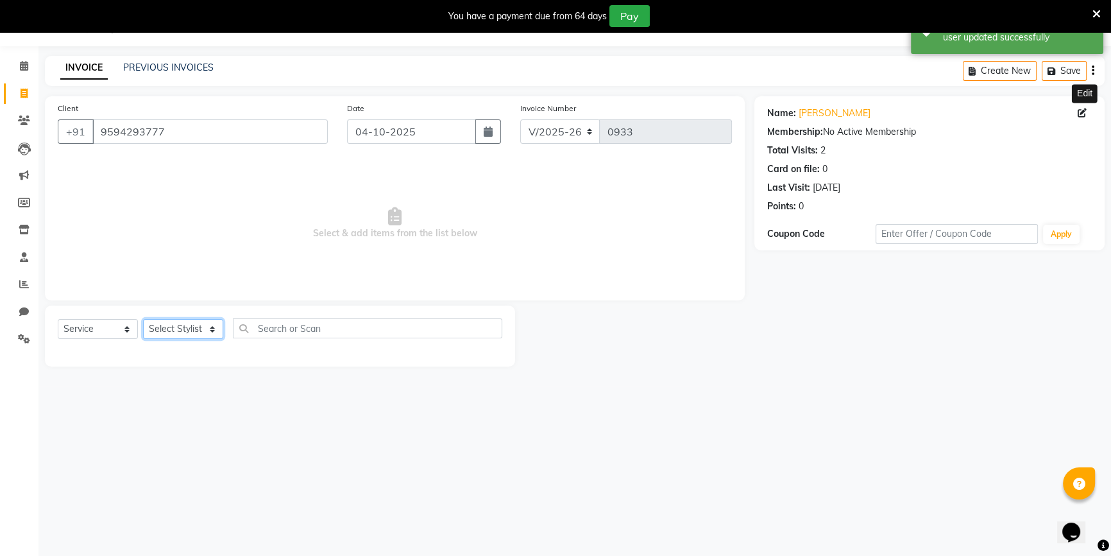
click at [180, 332] on select "Select Stylist ANJALI [PERSON_NAME] front desk [PERSON_NAME] [PERSON_NAME] [PER…" at bounding box center [183, 329] width 80 height 20
click at [143, 319] on select "Select Stylist ANJALI [PERSON_NAME] front desk [PERSON_NAME] [PERSON_NAME] [PER…" at bounding box center [183, 329] width 80 height 20
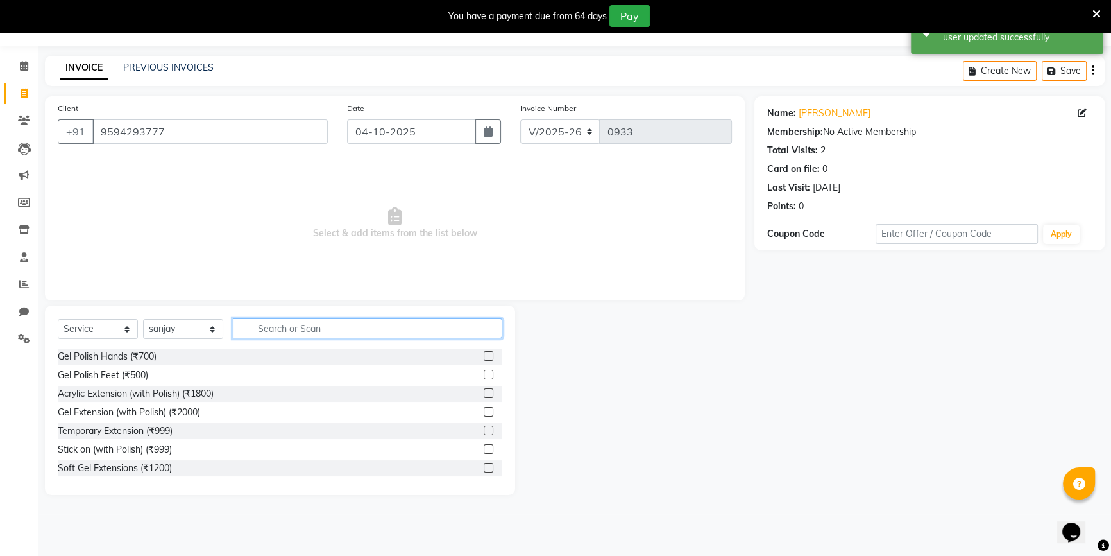
click at [257, 325] on input "text" at bounding box center [367, 328] width 269 height 20
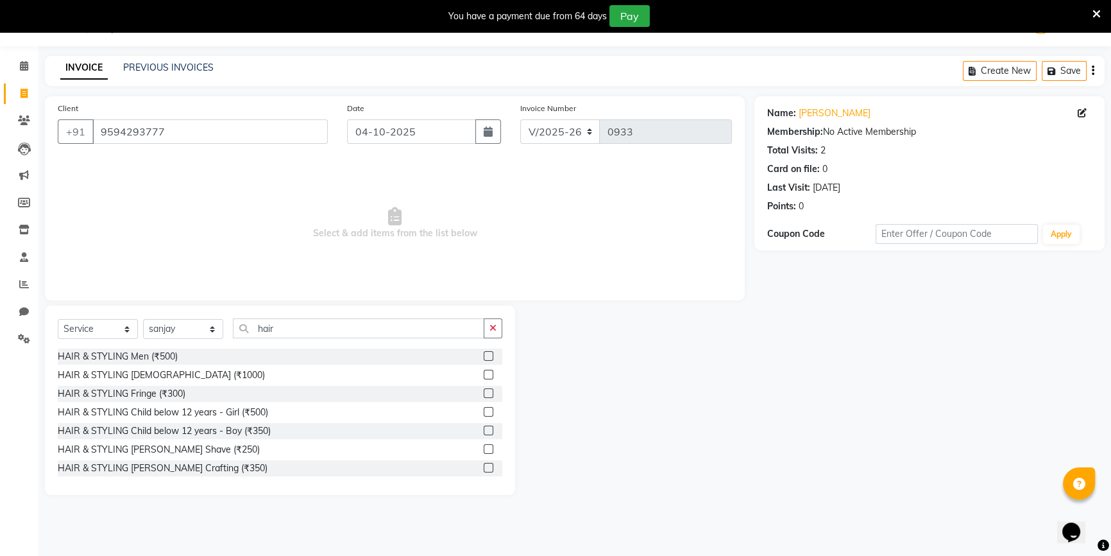
click at [484, 357] on label at bounding box center [489, 356] width 10 height 10
click at [484, 357] on input "checkbox" at bounding box center [488, 356] width 8 height 8
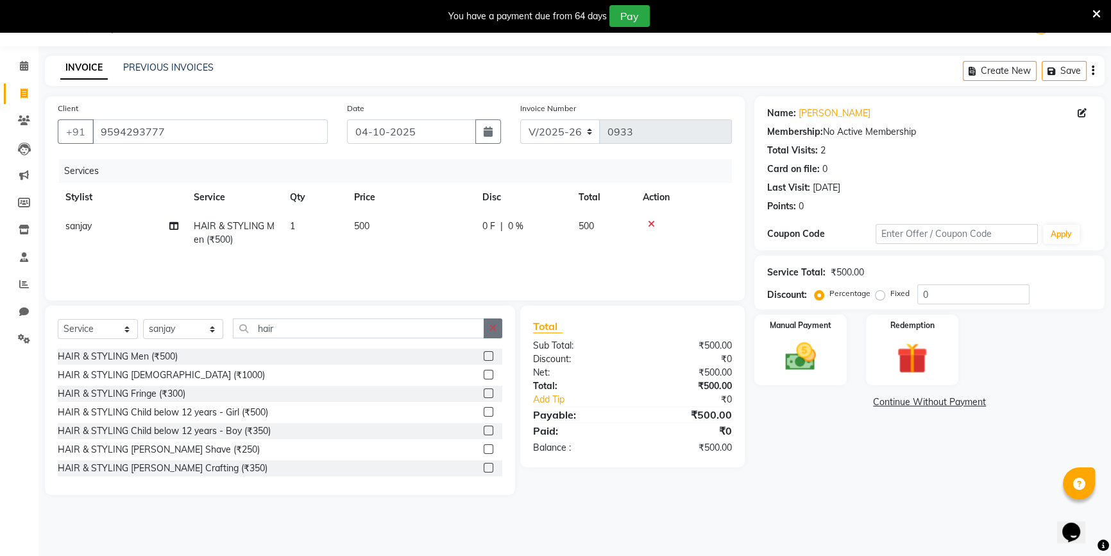
click at [488, 332] on button "button" at bounding box center [493, 328] width 19 height 20
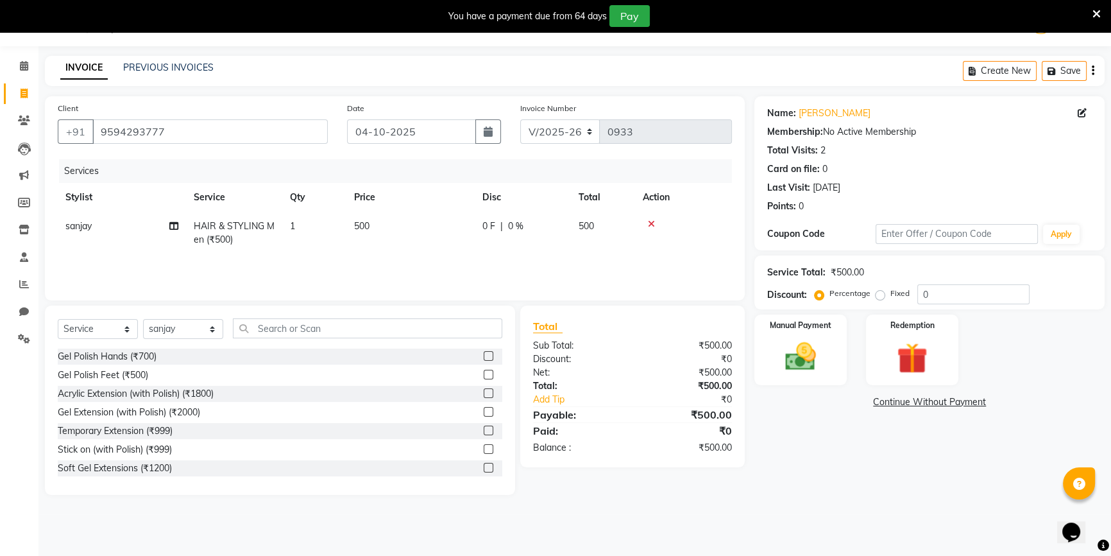
click at [412, 236] on td "500" at bounding box center [410, 233] width 128 height 42
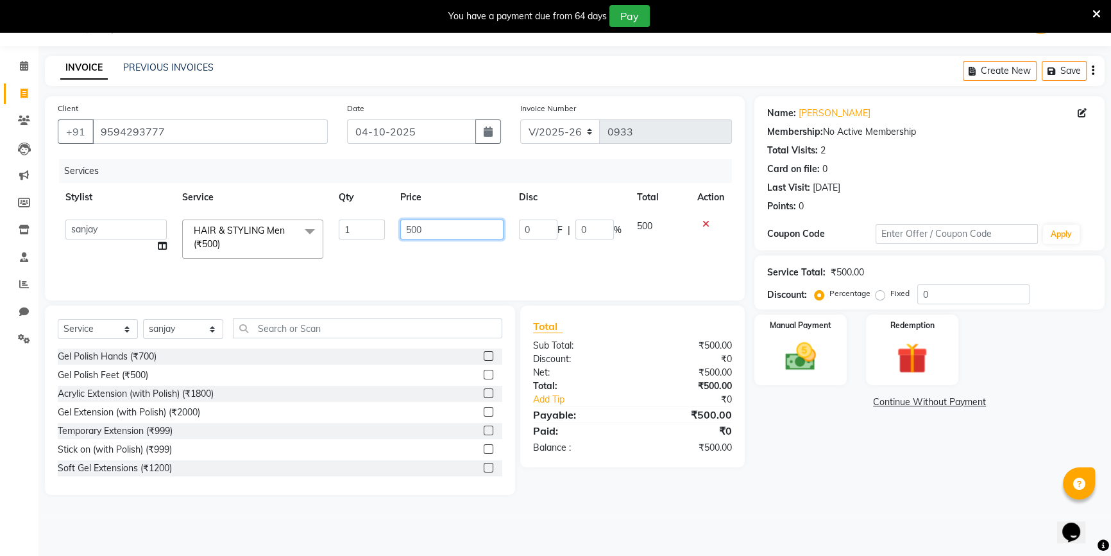
drag, startPoint x: 432, startPoint y: 217, endPoint x: 389, endPoint y: 232, distance: 45.8
click at [386, 231] on tr "ANJALI [PERSON_NAME] front desk [PERSON_NAME] priya [PERSON_NAME] rubina [PERSO…" at bounding box center [395, 239] width 674 height 55
drag, startPoint x: 414, startPoint y: 232, endPoint x: 377, endPoint y: 237, distance: 37.6
click at [377, 237] on tr "ANJALI [PERSON_NAME] front desk [PERSON_NAME] priya [PERSON_NAME] rubina [PERSO…" at bounding box center [395, 239] width 674 height 55
click at [378, 257] on div "Services Stylist Service Qty Price Disc Total Action ANJALI [PERSON_NAME] front…" at bounding box center [395, 223] width 674 height 128
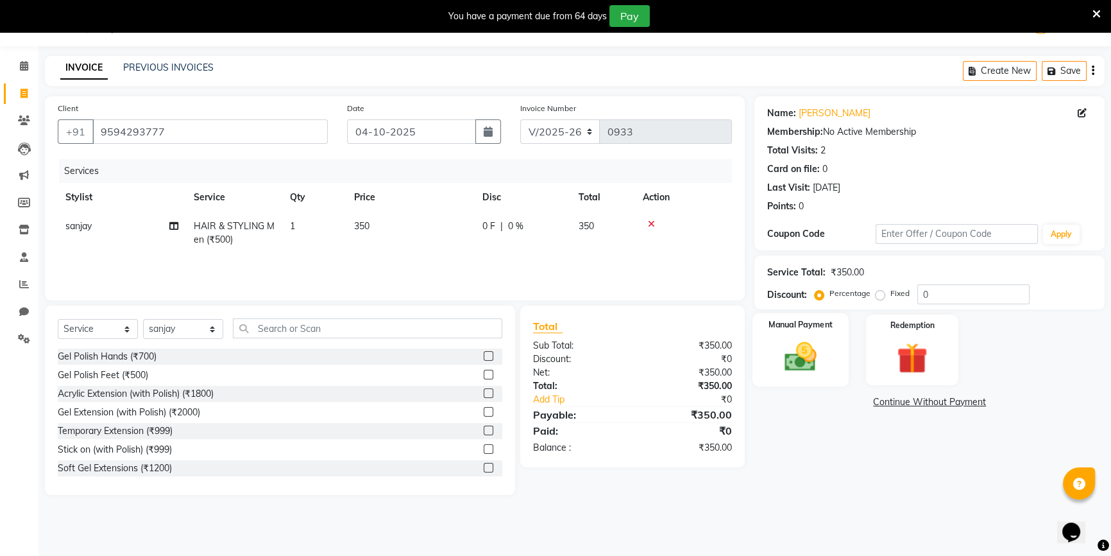
click at [827, 353] on div "Manual Payment" at bounding box center [800, 349] width 96 height 73
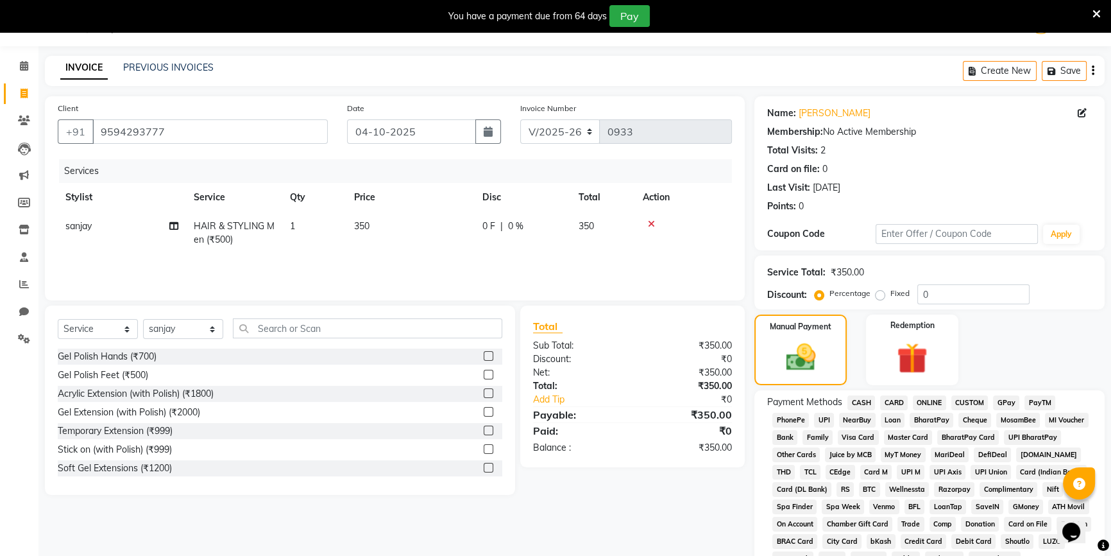
click at [926, 402] on span "ONLINE" at bounding box center [929, 402] width 33 height 15
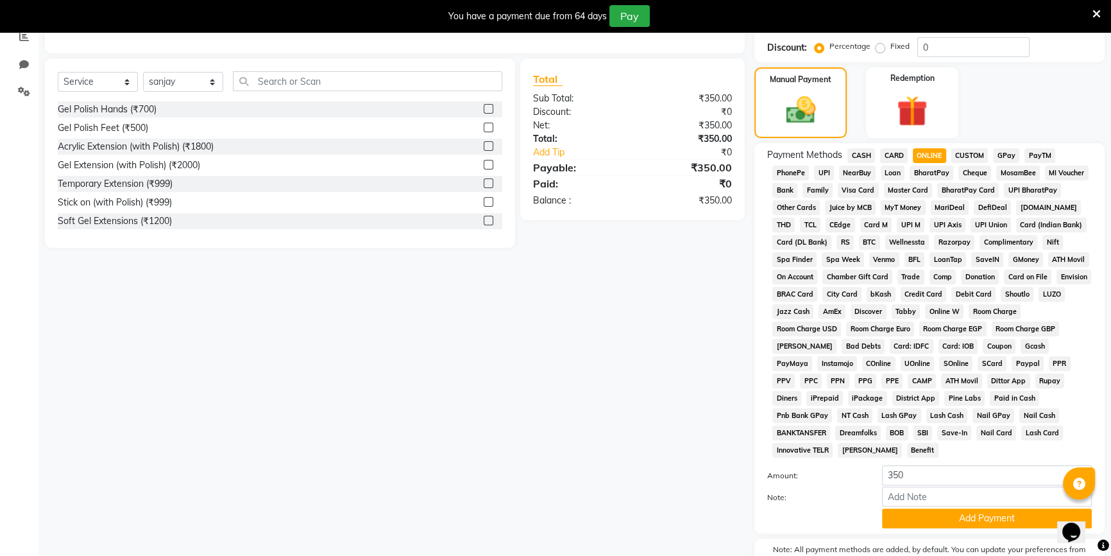
scroll to position [323, 0]
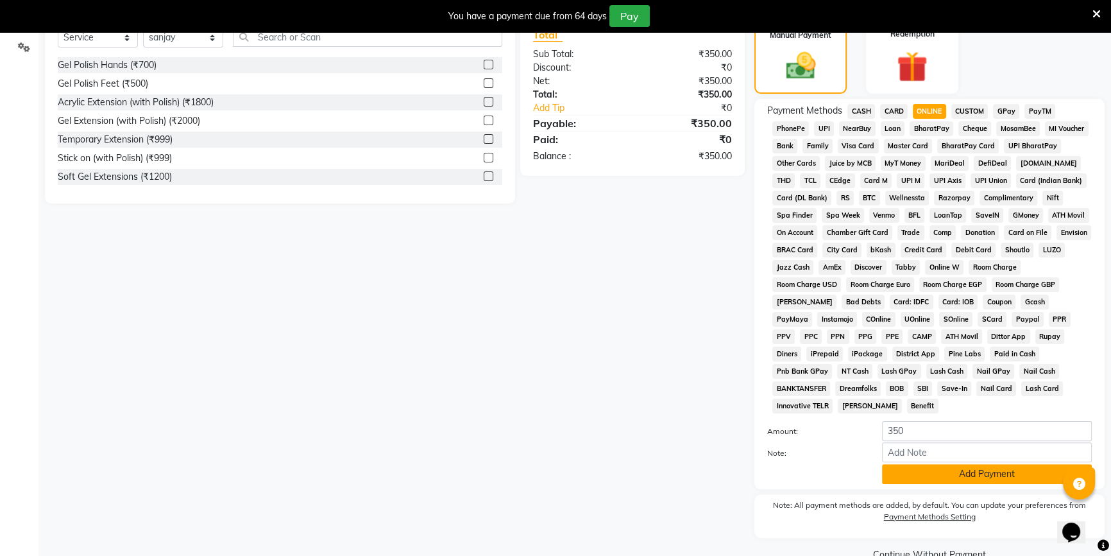
click at [960, 464] on button "Add Payment" at bounding box center [987, 474] width 210 height 20
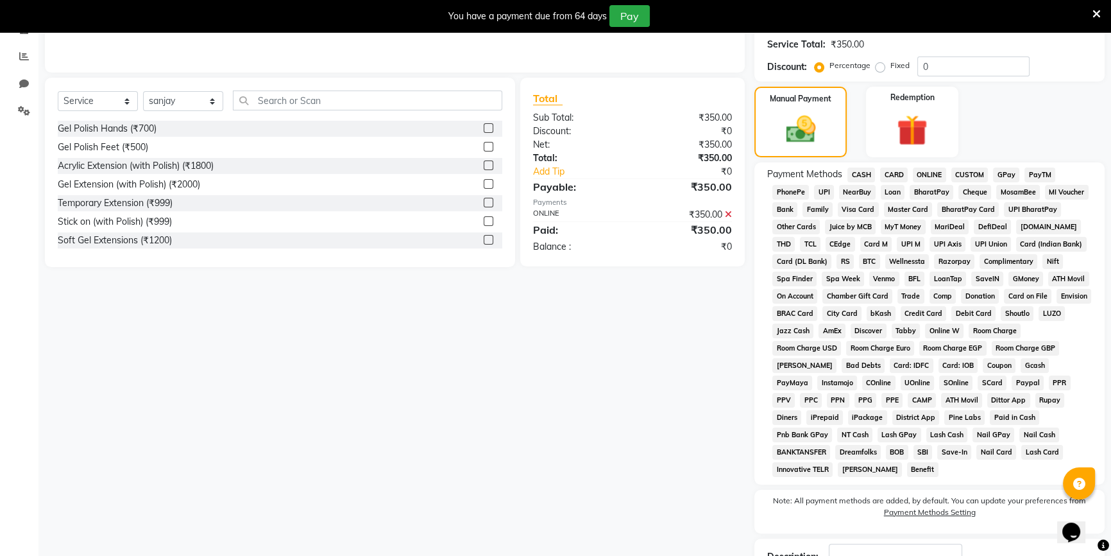
scroll to position [337, 0]
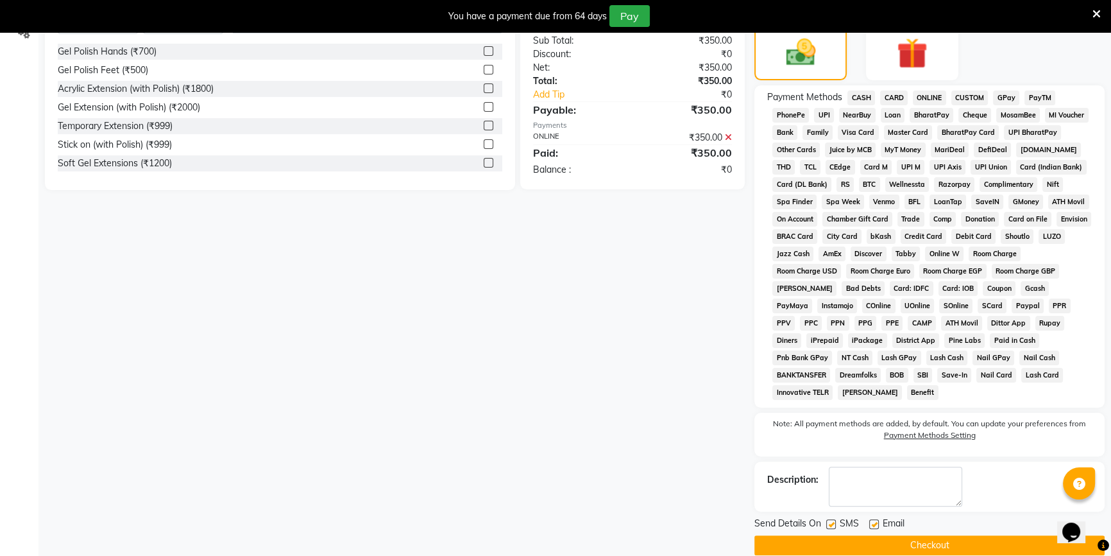
click at [892, 535] on button "Checkout" at bounding box center [929, 545] width 350 height 20
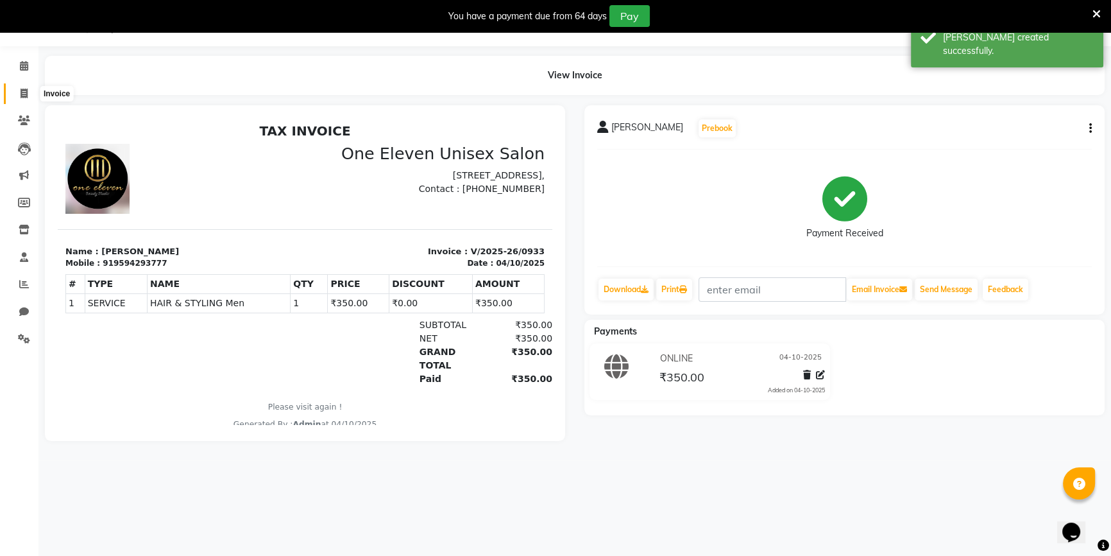
click at [19, 92] on span at bounding box center [24, 94] width 22 height 15
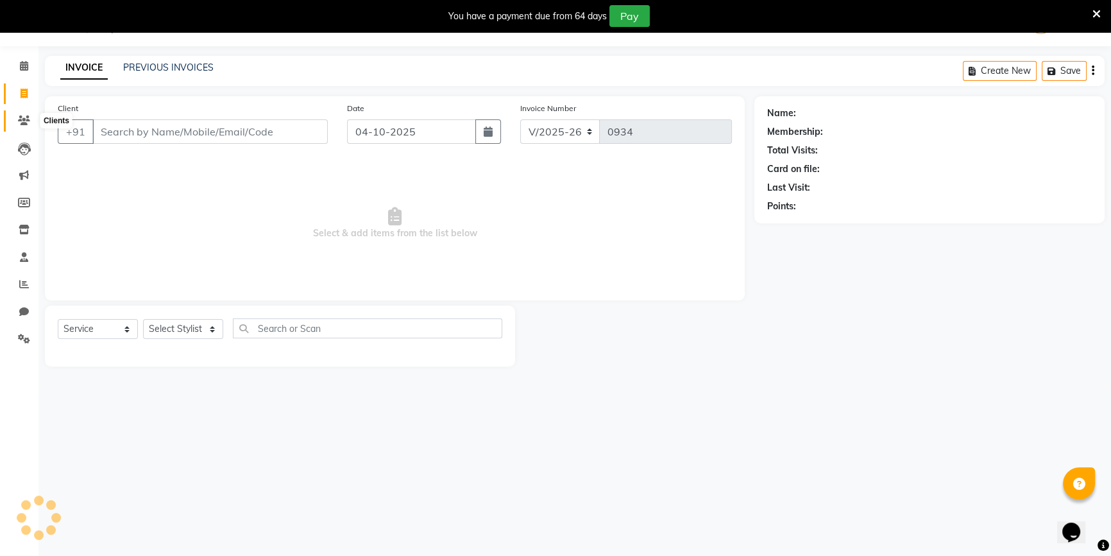
click at [31, 115] on span at bounding box center [24, 121] width 22 height 15
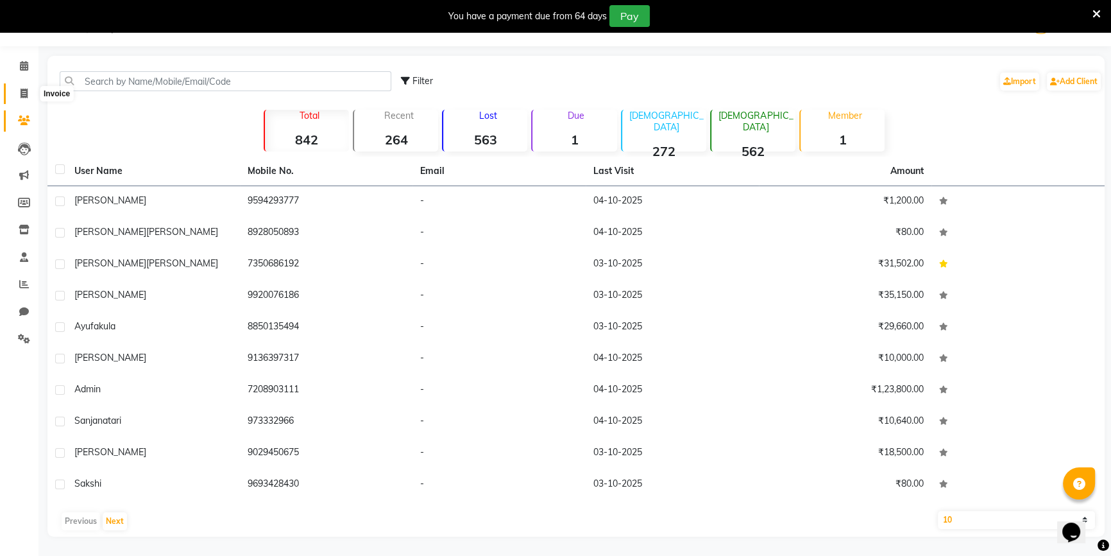
click at [21, 92] on icon at bounding box center [24, 94] width 7 height 10
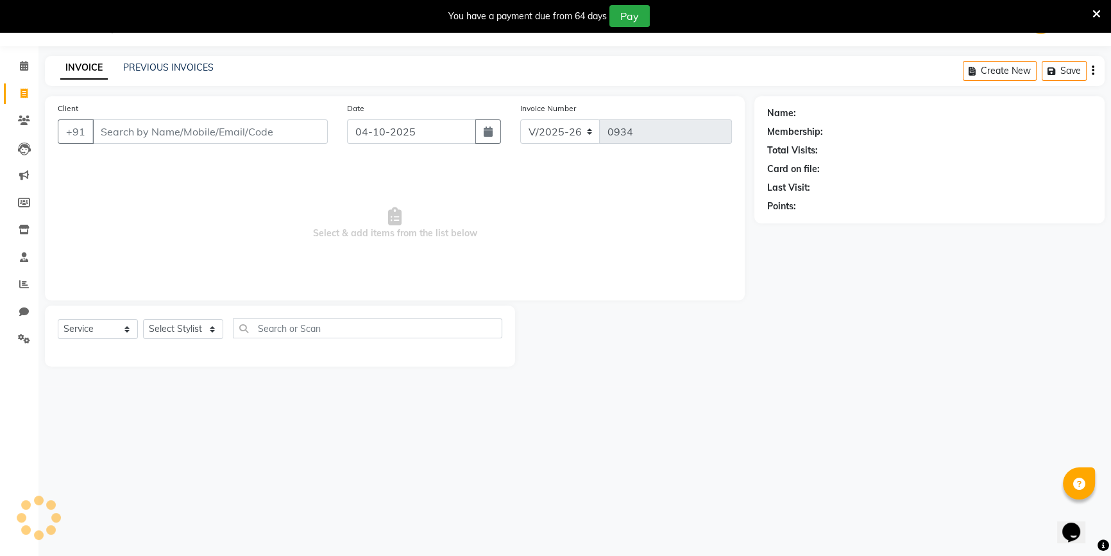
click at [108, 131] on input "Client" at bounding box center [209, 131] width 235 height 24
click at [13, 282] on span at bounding box center [24, 284] width 22 height 15
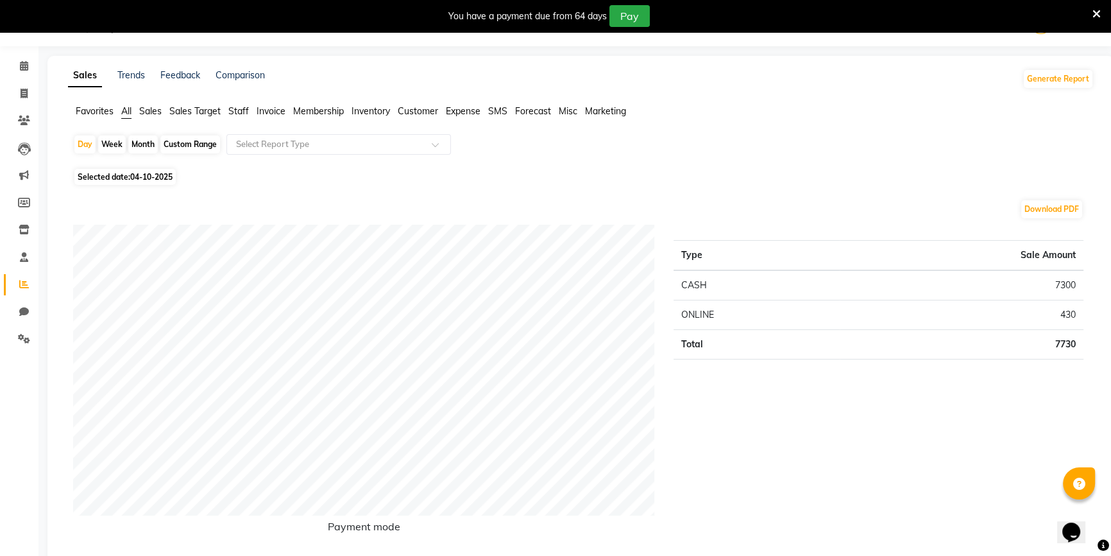
click at [142, 144] on div "Month" at bounding box center [143, 144] width 30 height 18
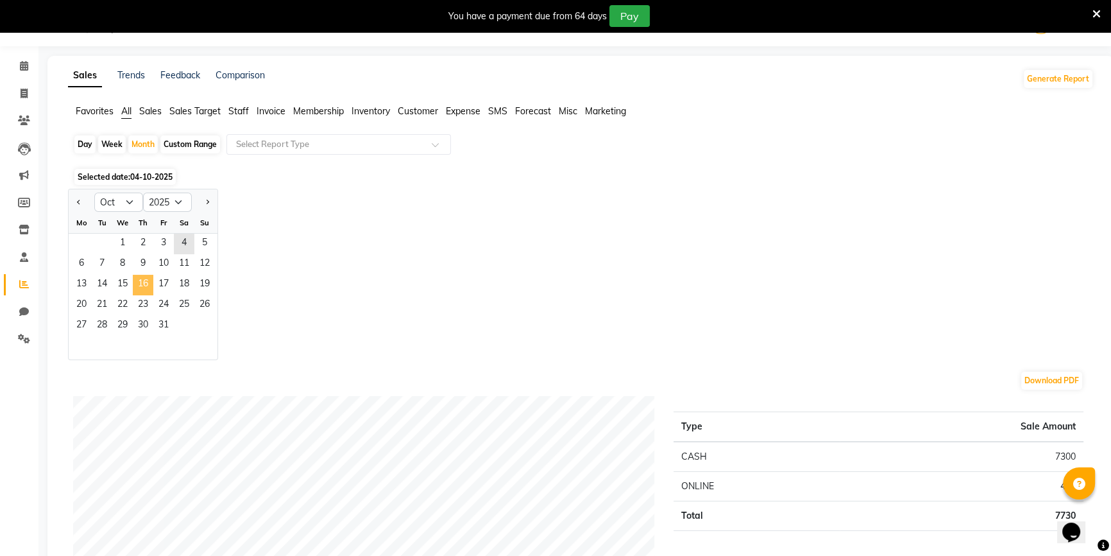
click at [147, 285] on span "16" at bounding box center [143, 285] width 21 height 21
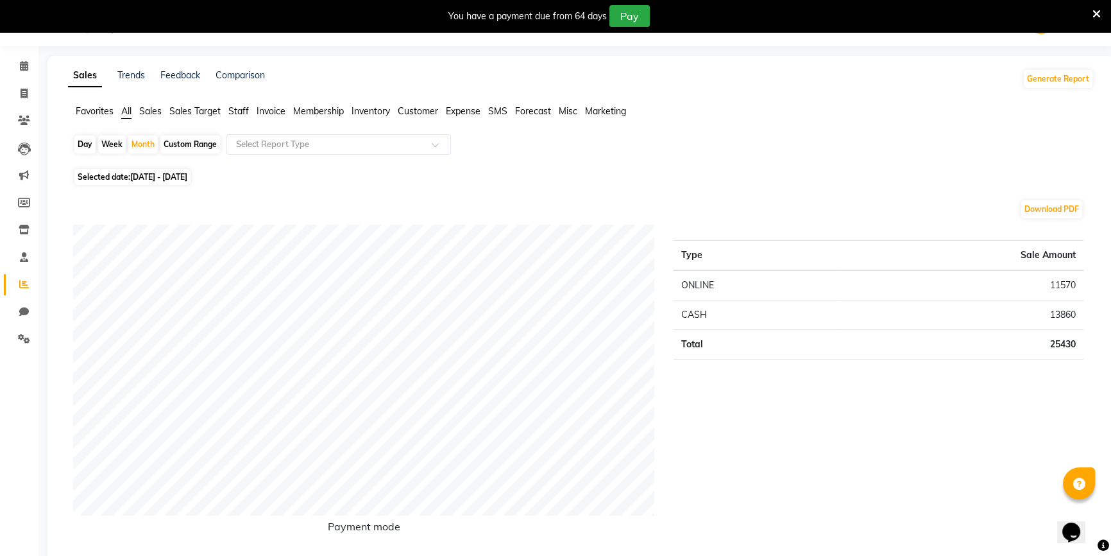
click at [124, 199] on div "Download PDF" at bounding box center [578, 209] width 1010 height 21
click at [141, 135] on div "Month" at bounding box center [143, 144] width 30 height 18
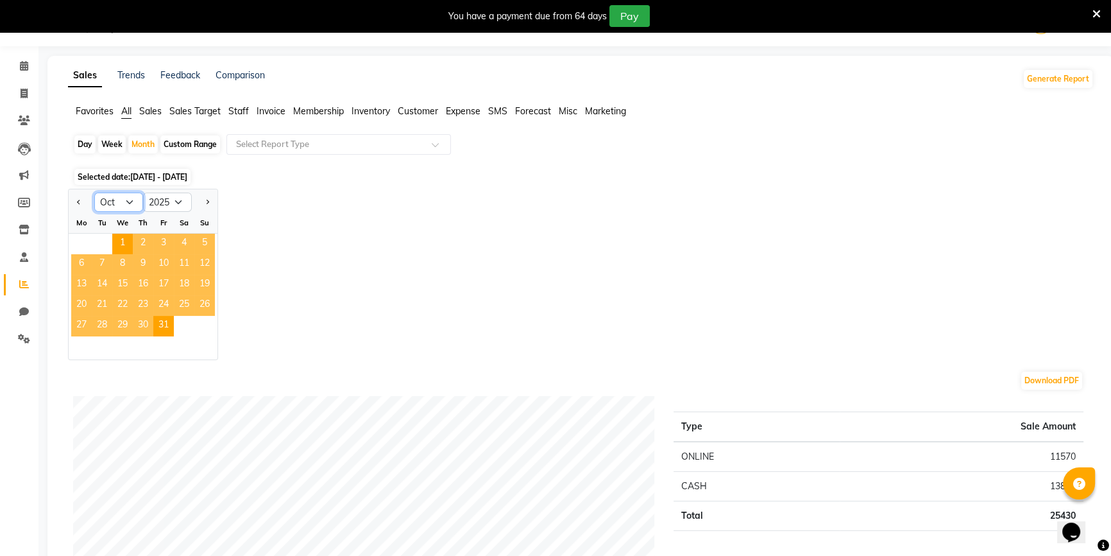
click at [126, 196] on select "Jan Feb Mar Apr May Jun [DATE] Aug Sep Oct Nov Dec" at bounding box center [118, 201] width 49 height 19
click at [94, 192] on select "Jan Feb Mar Apr May Jun [DATE] Aug Sep Oct Nov Dec" at bounding box center [118, 201] width 49 height 19
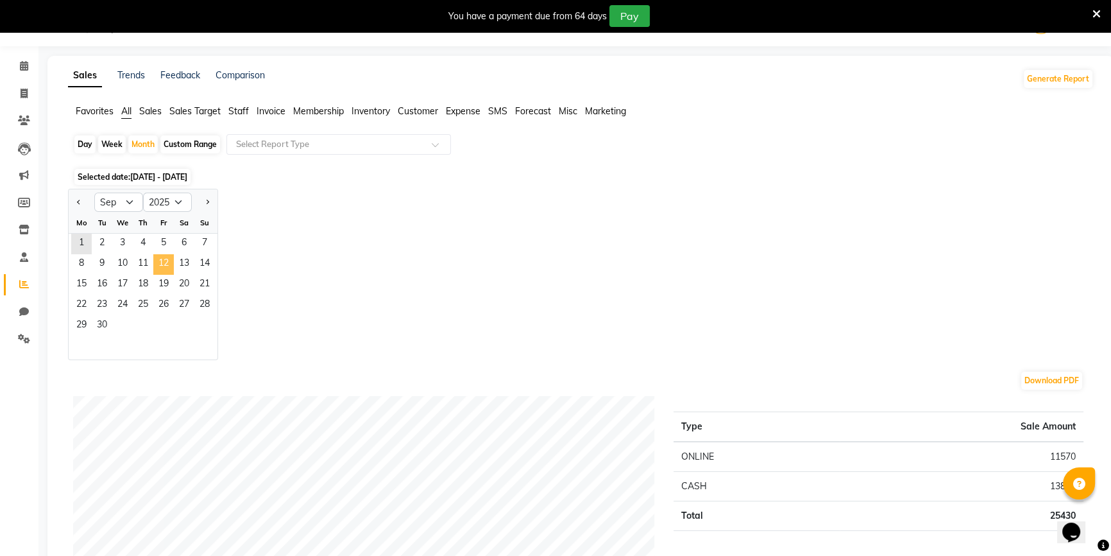
click at [169, 265] on span "12" at bounding box center [163, 264] width 21 height 21
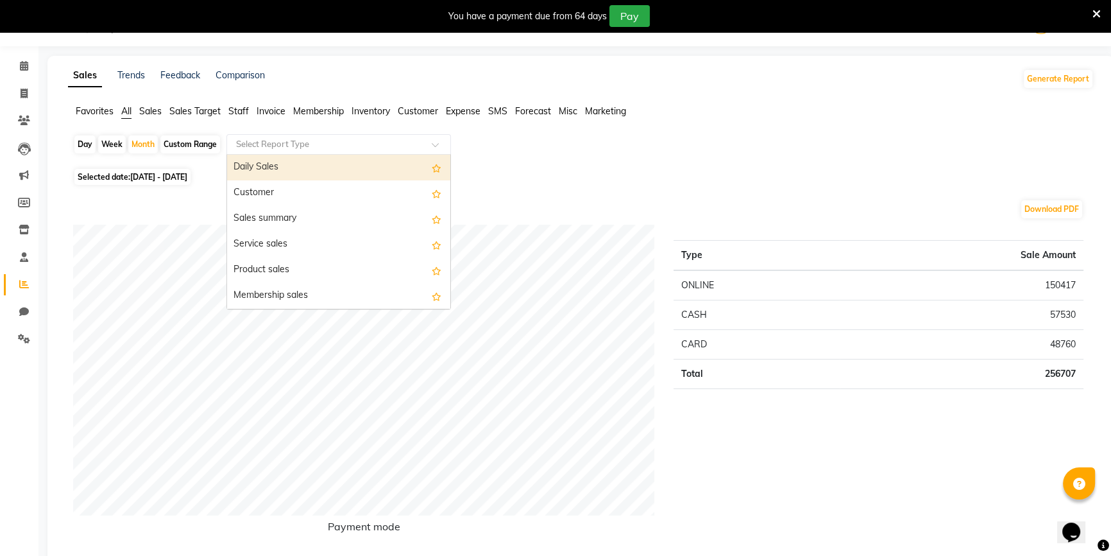
click at [282, 143] on input "text" at bounding box center [325, 144] width 185 height 13
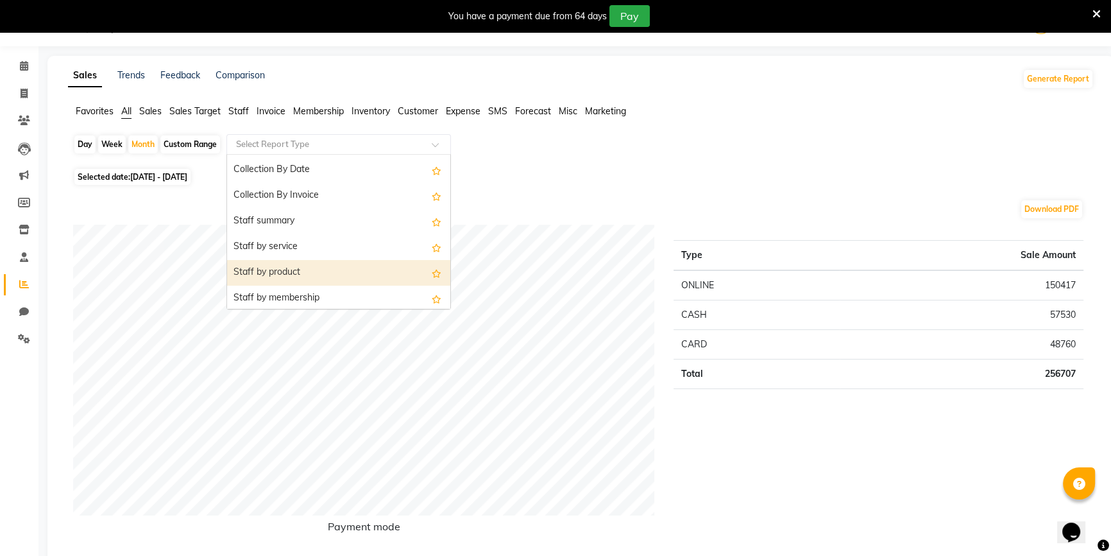
click at [280, 269] on div "Staff by product" at bounding box center [338, 273] width 223 height 26
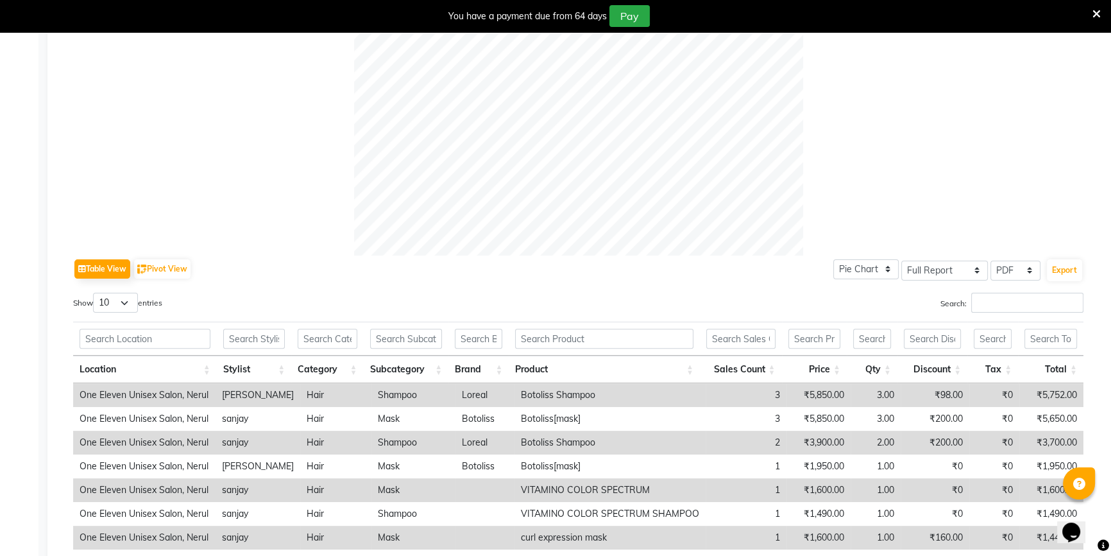
scroll to position [498, 0]
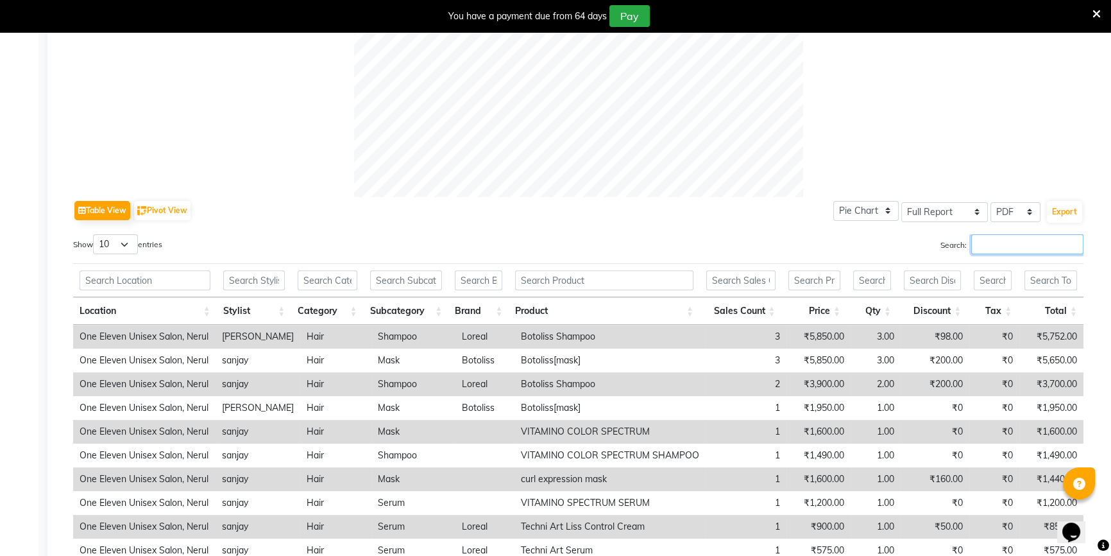
click at [1007, 242] on input "Search:" at bounding box center [1027, 244] width 112 height 20
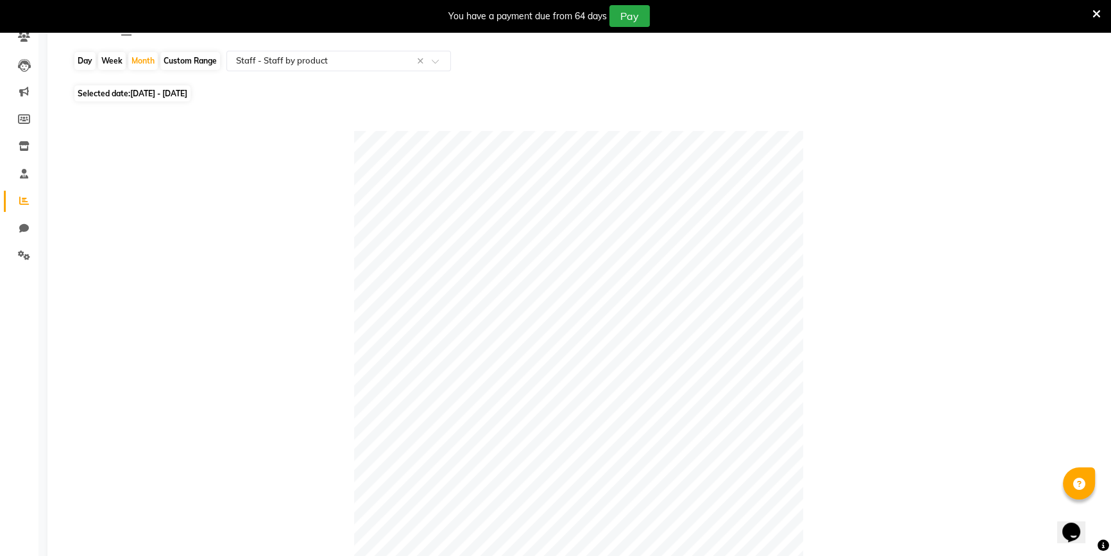
scroll to position [37, 0]
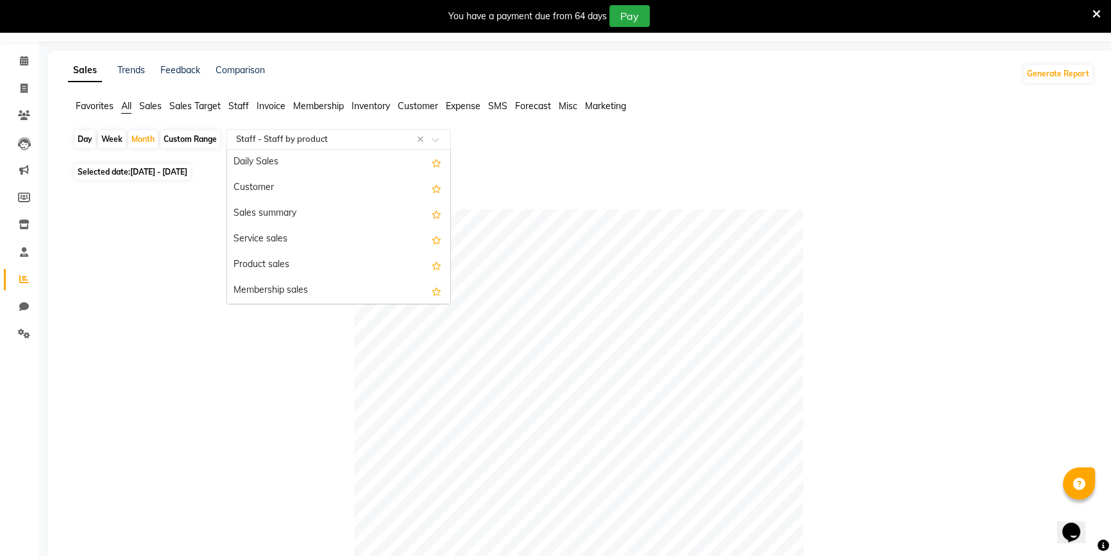
click at [292, 143] on input "text" at bounding box center [325, 139] width 185 height 13
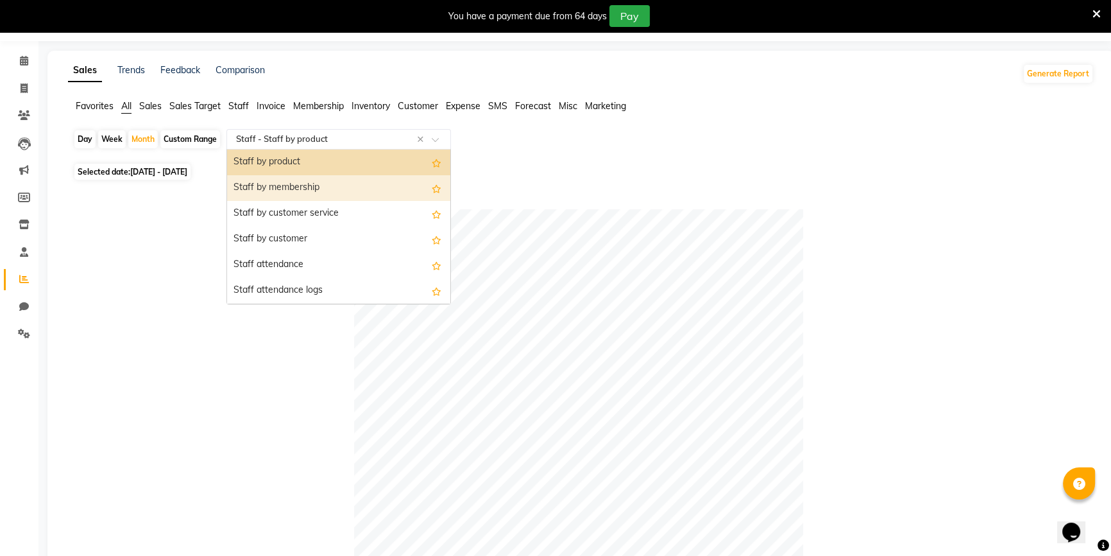
scroll to position [455, 0]
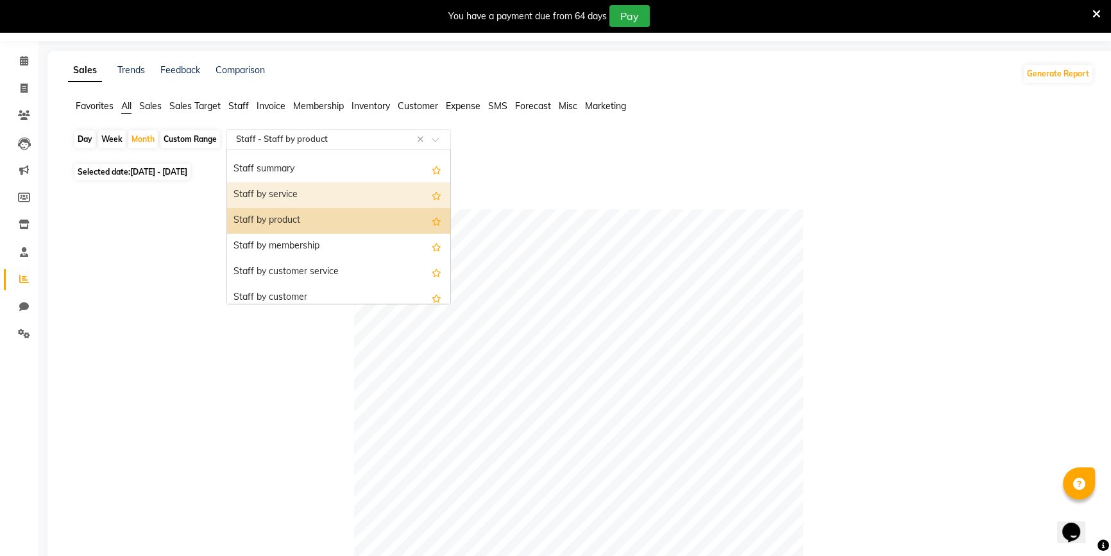
click at [281, 194] on div "Staff by service" at bounding box center [338, 195] width 223 height 26
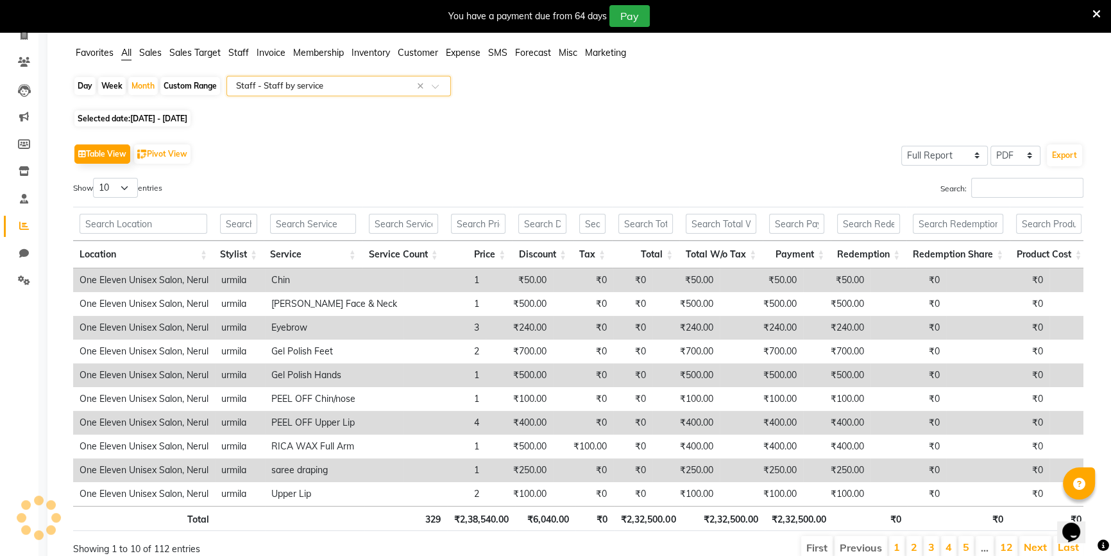
scroll to position [154, 0]
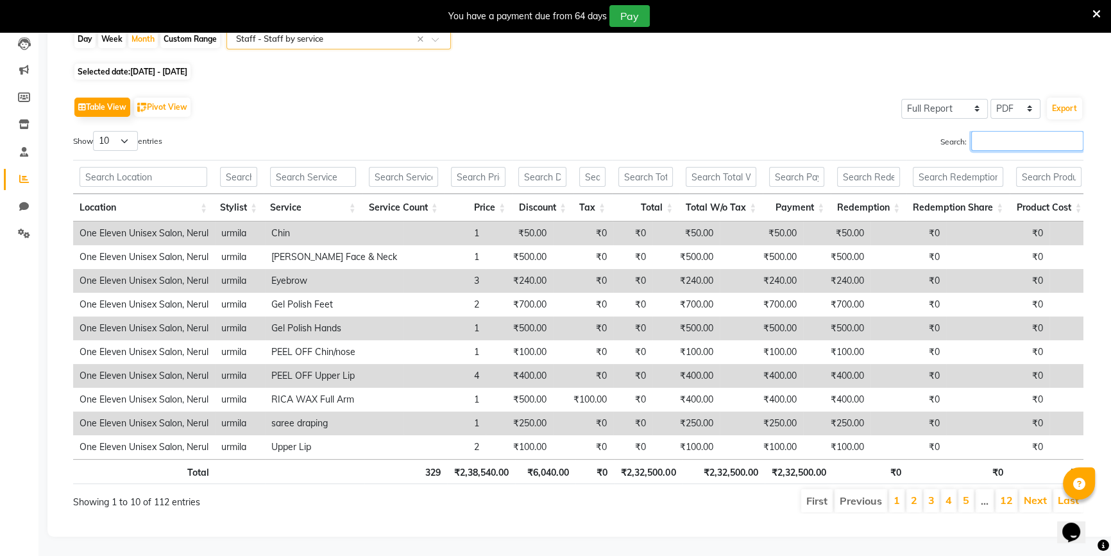
click at [1004, 131] on input "Search:" at bounding box center [1027, 141] width 112 height 20
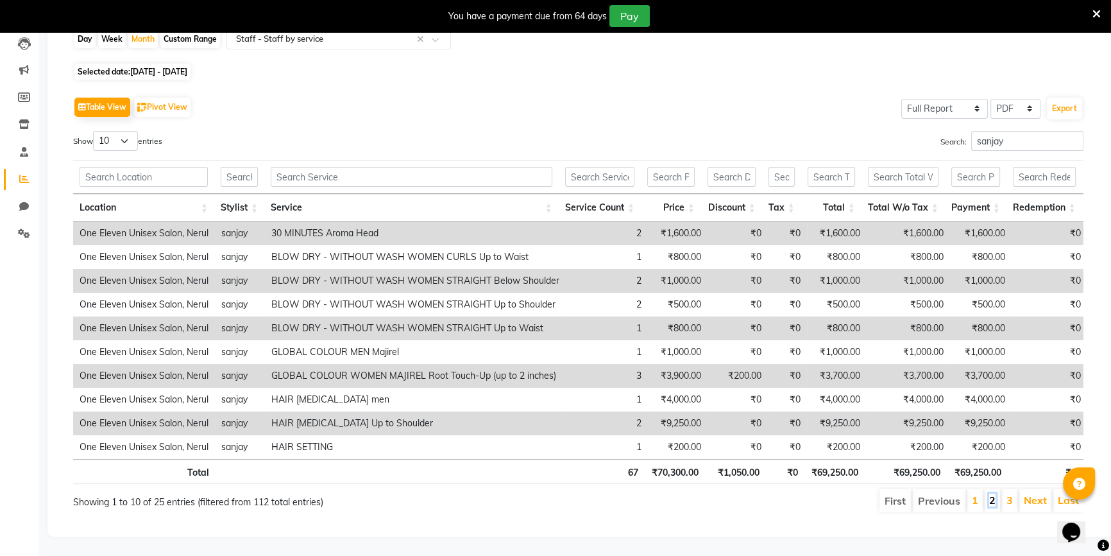
click at [994, 493] on link "2" at bounding box center [992, 499] width 6 height 13
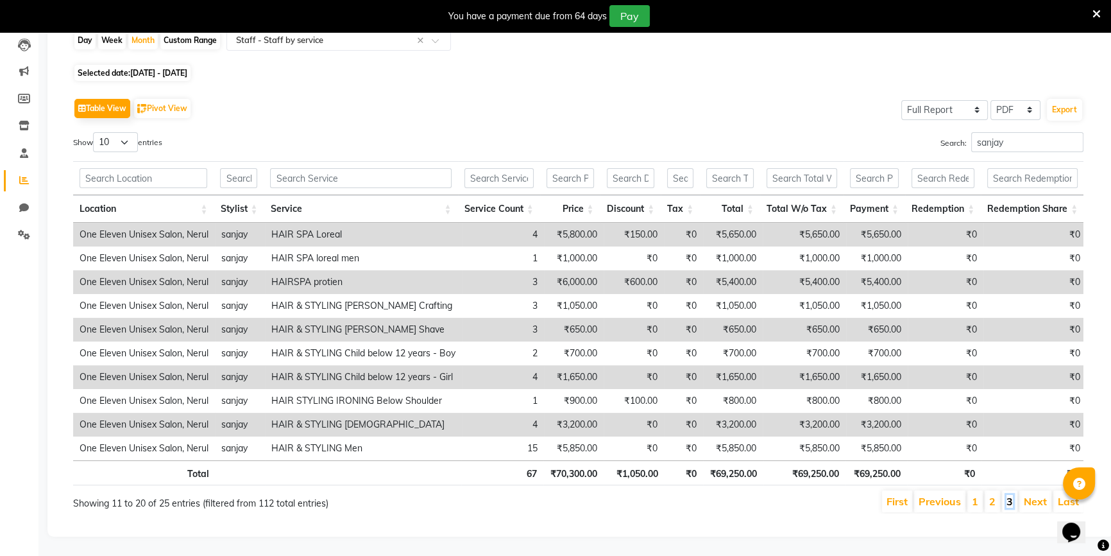
click at [1010, 495] on link "3" at bounding box center [1009, 501] width 6 height 13
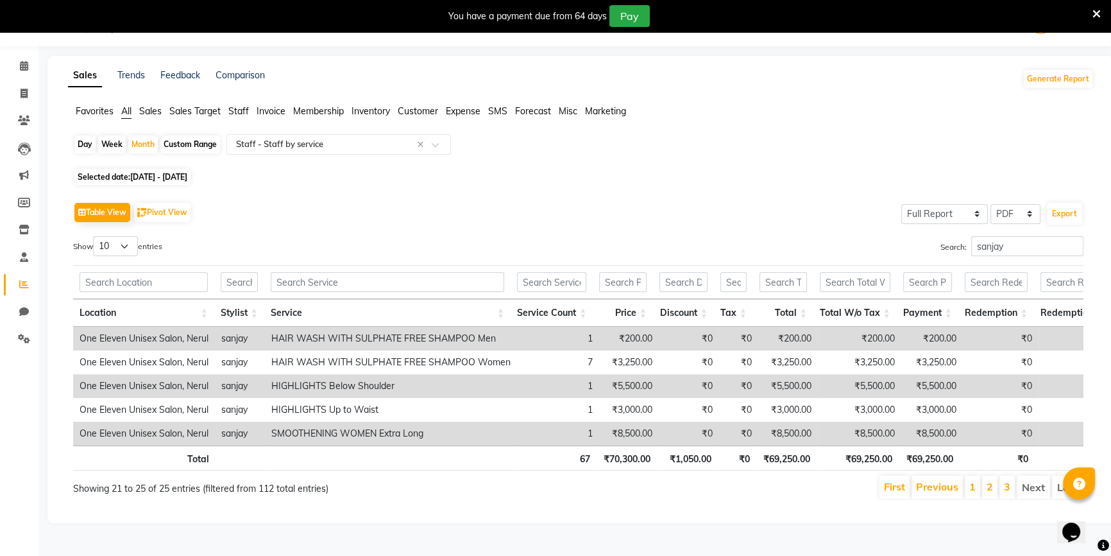
scroll to position [35, 0]
click at [1059, 495] on li "Last" at bounding box center [1067, 486] width 31 height 23
click at [364, 139] on input "text" at bounding box center [325, 144] width 185 height 13
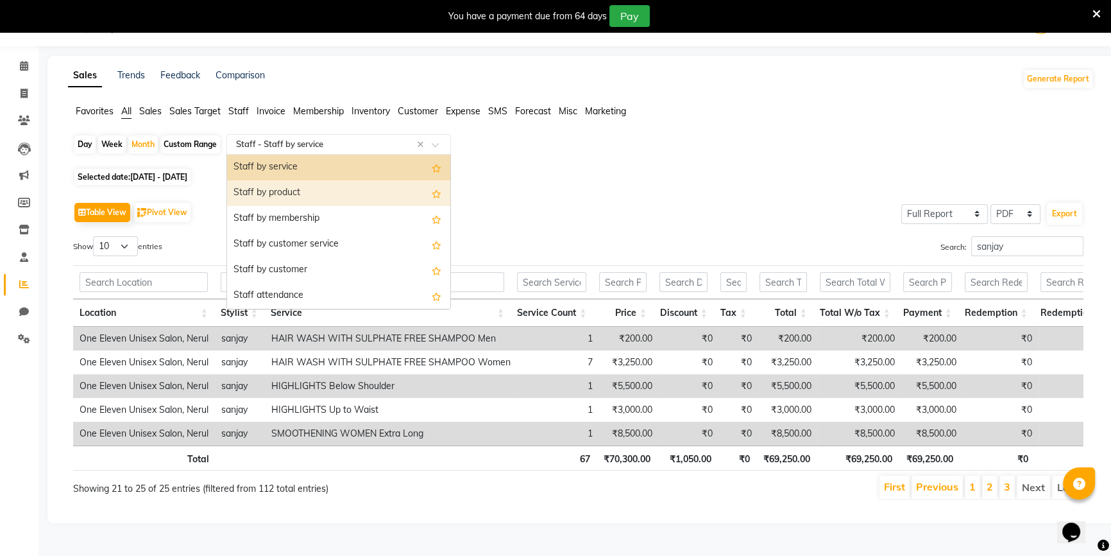
click at [352, 197] on div "Staff by product" at bounding box center [338, 193] width 223 height 26
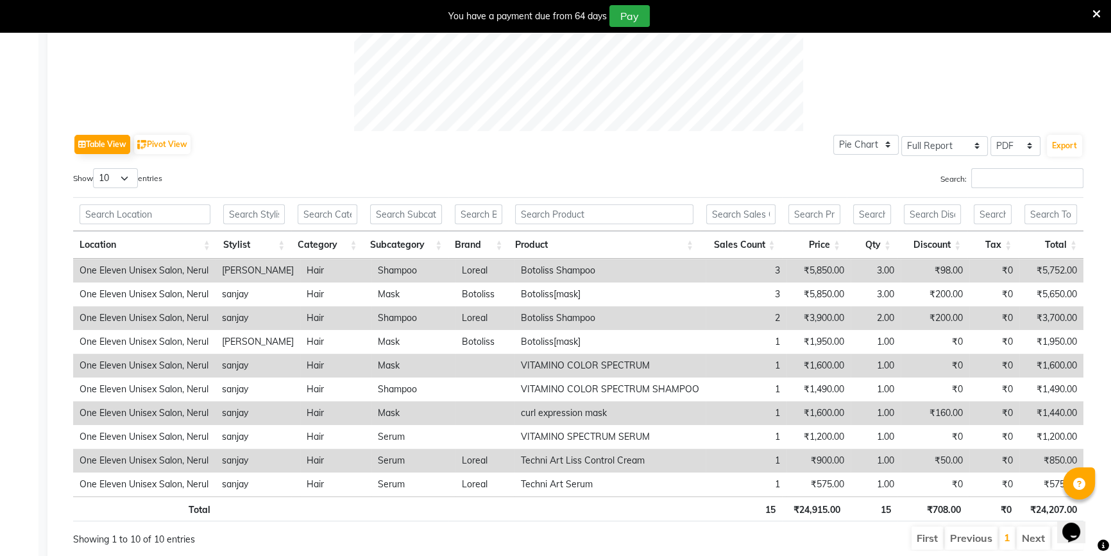
scroll to position [493, 0]
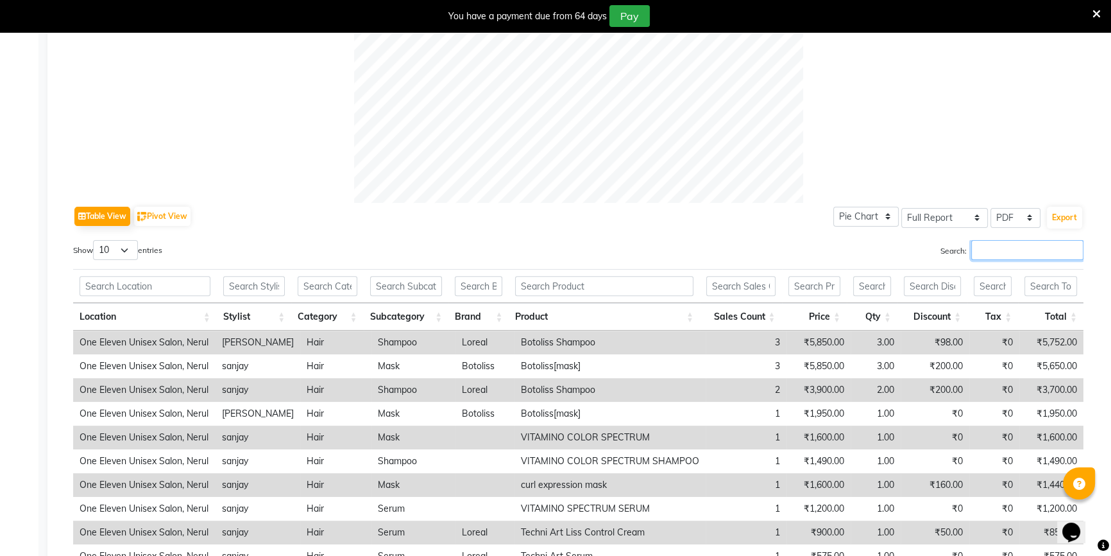
click at [990, 258] on input "Search:" at bounding box center [1027, 250] width 112 height 20
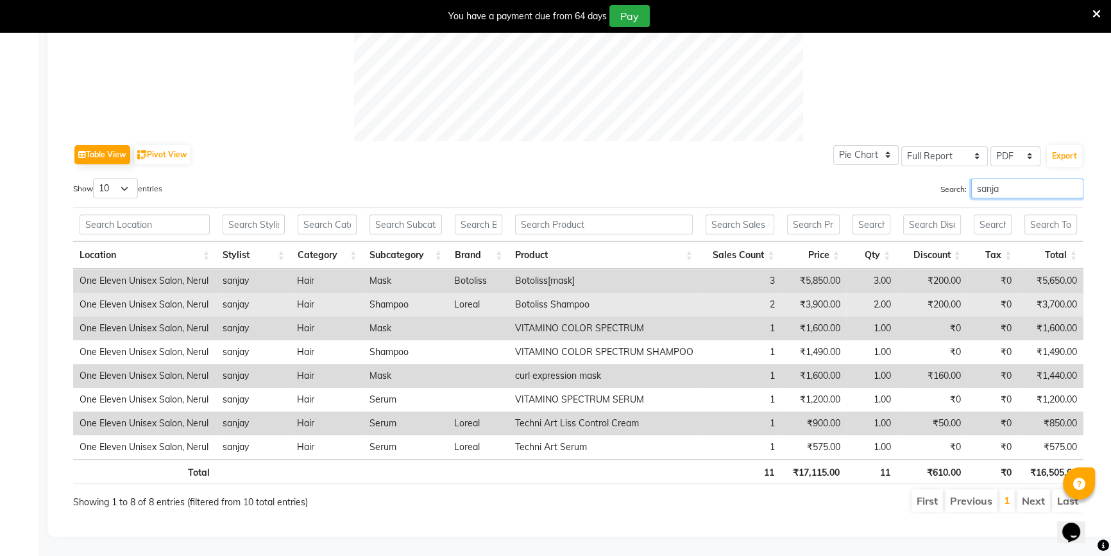
scroll to position [562, 0]
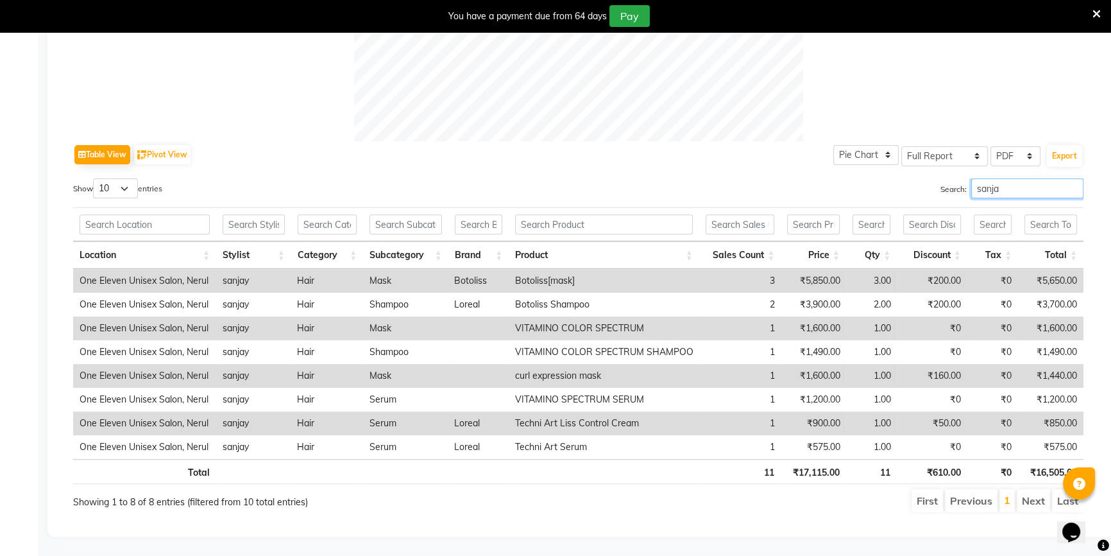
click at [1072, 180] on input "sanja" at bounding box center [1027, 188] width 112 height 20
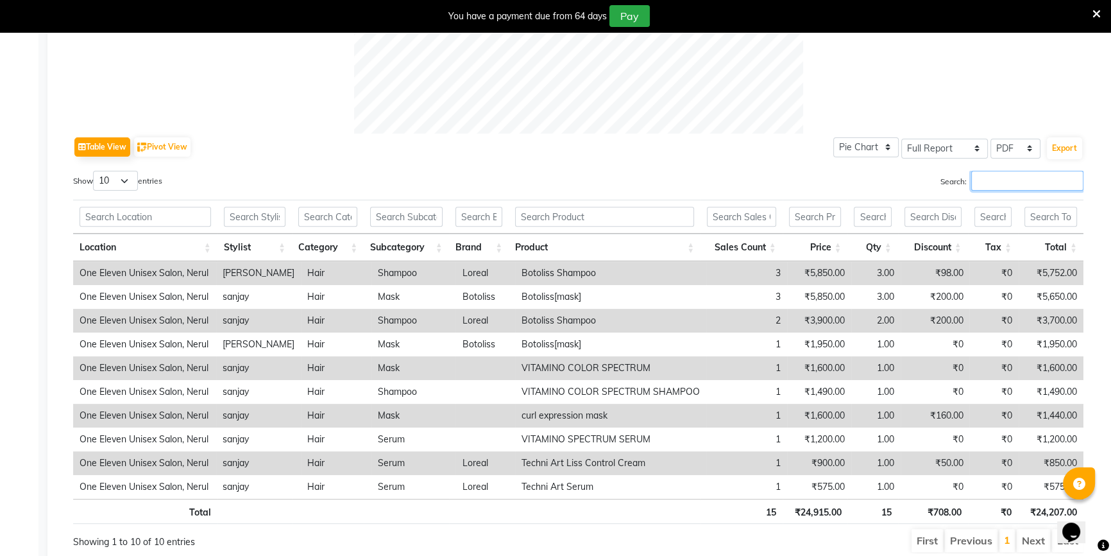
click at [1024, 183] on input "Search:" at bounding box center [1027, 181] width 112 height 20
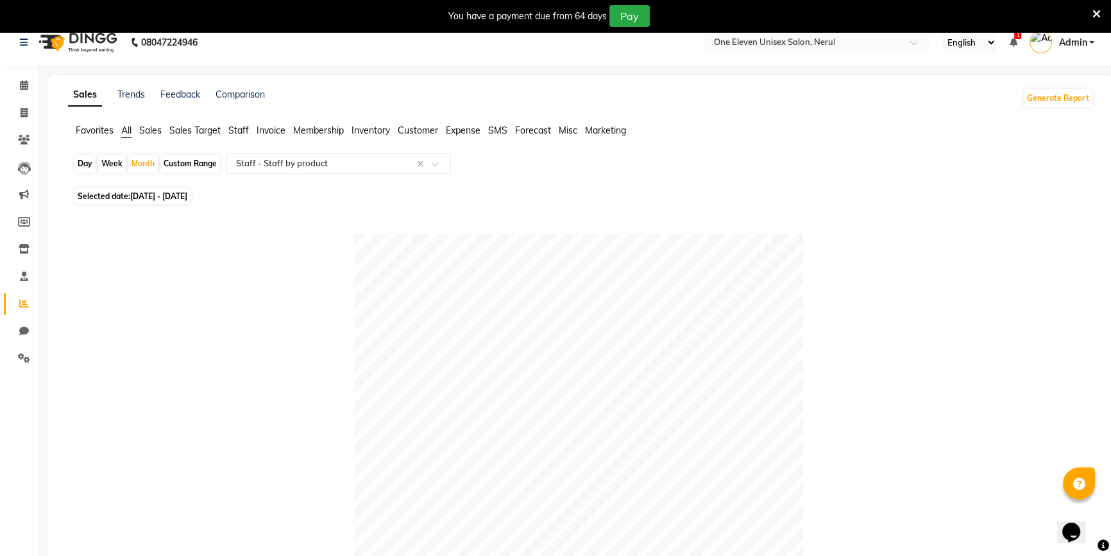
scroll to position [0, 0]
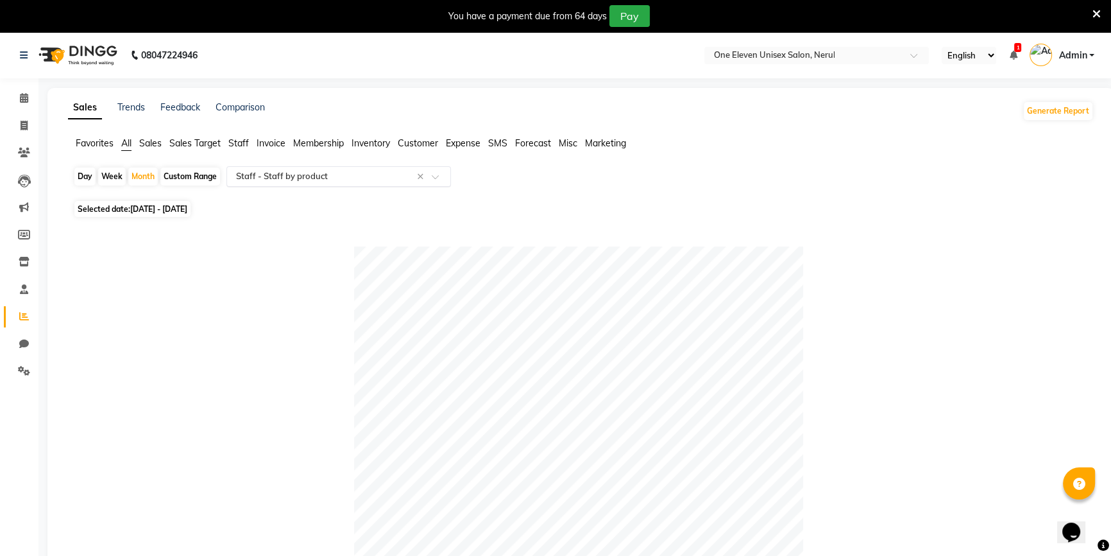
click at [330, 178] on input "text" at bounding box center [325, 176] width 185 height 13
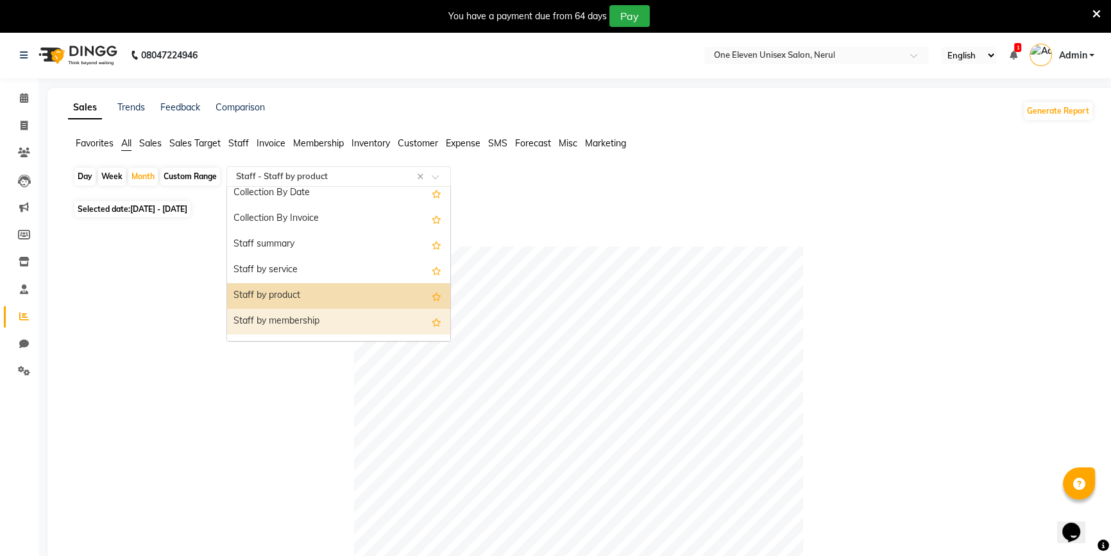
scroll to position [396, 0]
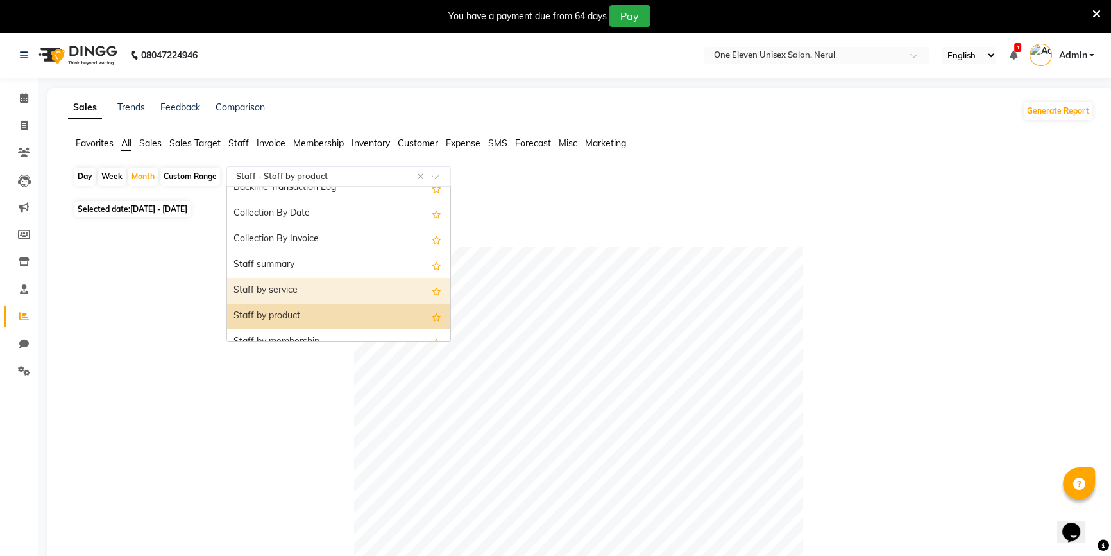
click at [335, 285] on div "Staff by service" at bounding box center [338, 291] width 223 height 26
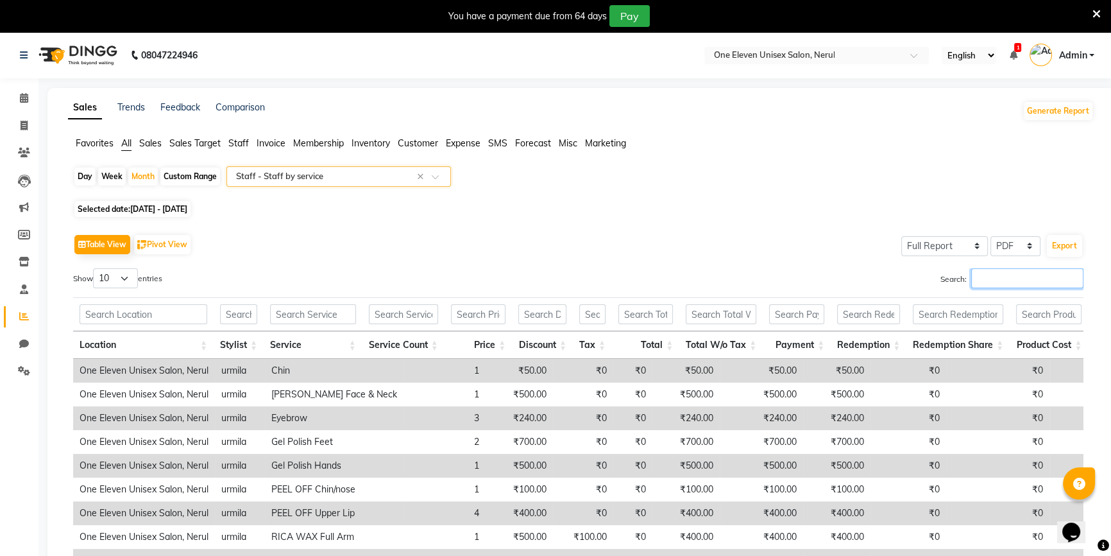
click at [1004, 275] on input "Search:" at bounding box center [1027, 278] width 112 height 20
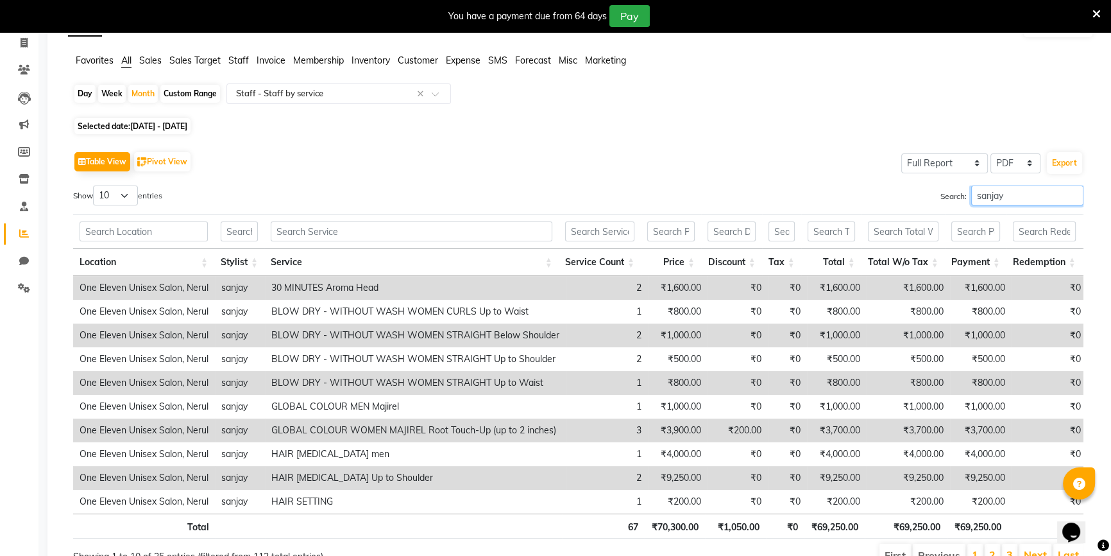
scroll to position [0, 0]
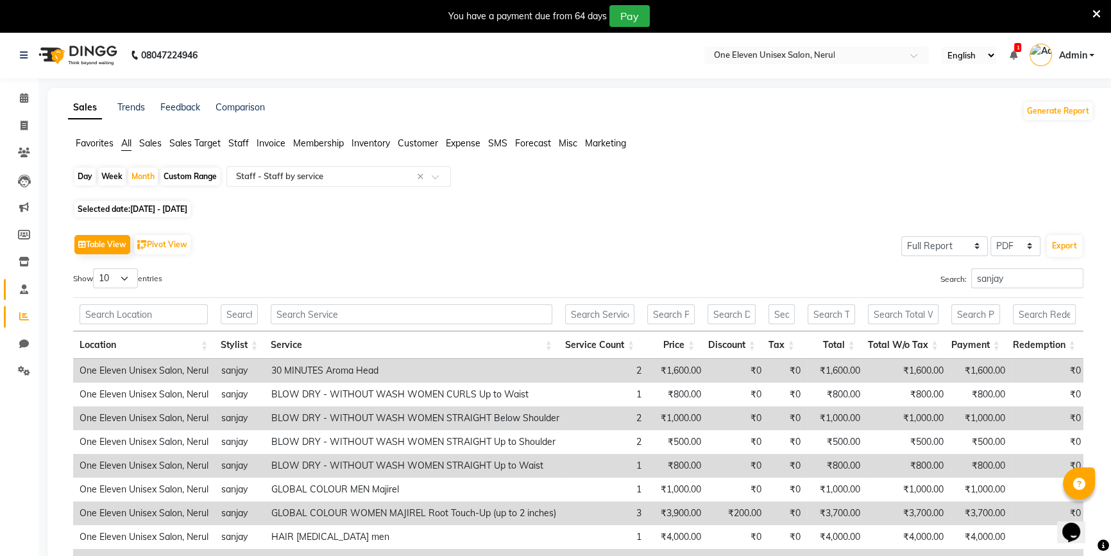
click at [22, 279] on link "Staff" at bounding box center [19, 289] width 31 height 21
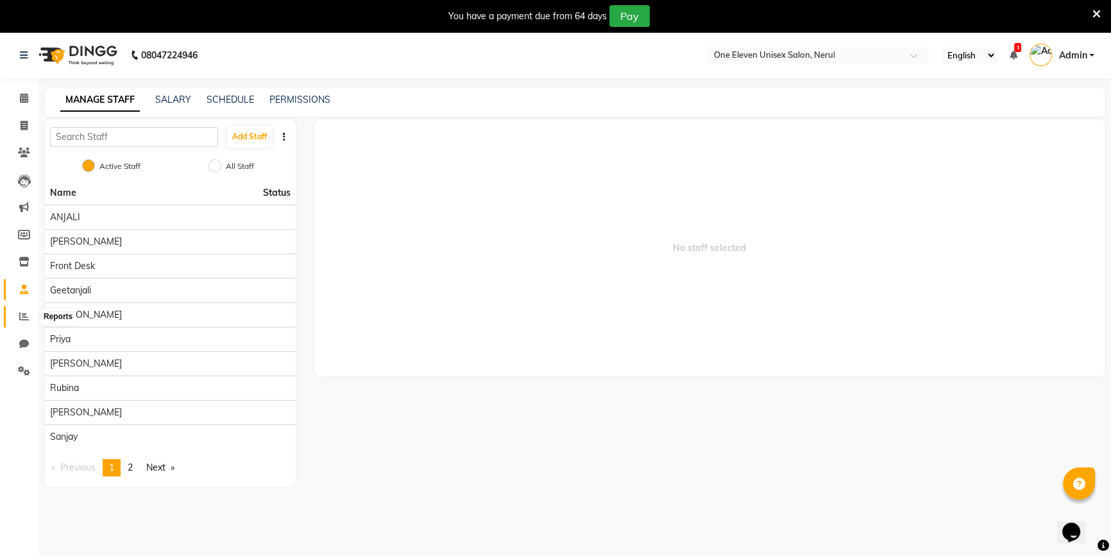
click at [21, 318] on icon at bounding box center [24, 316] width 10 height 10
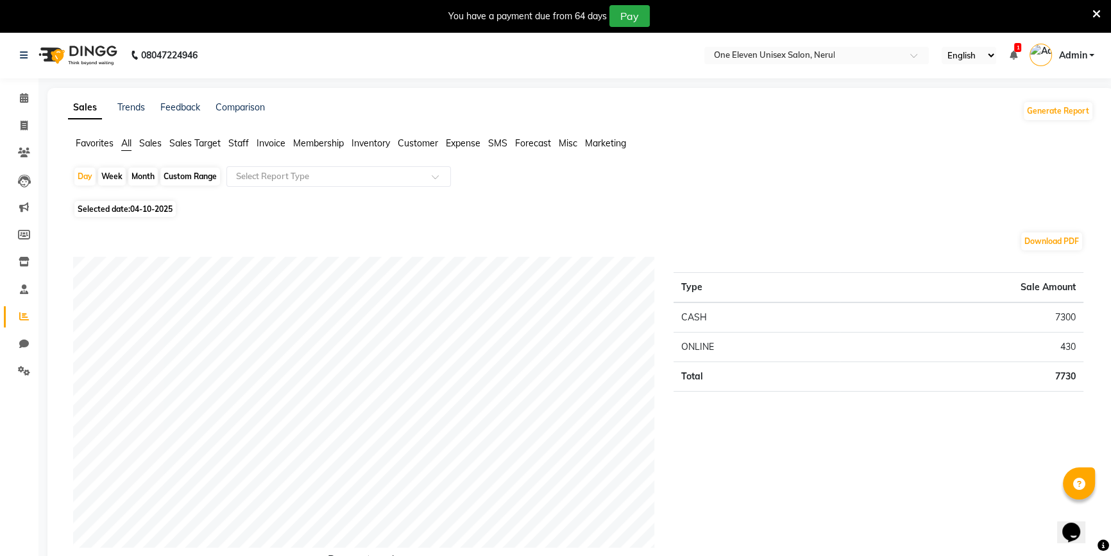
click at [157, 207] on span "04-10-2025" at bounding box center [151, 209] width 42 height 10
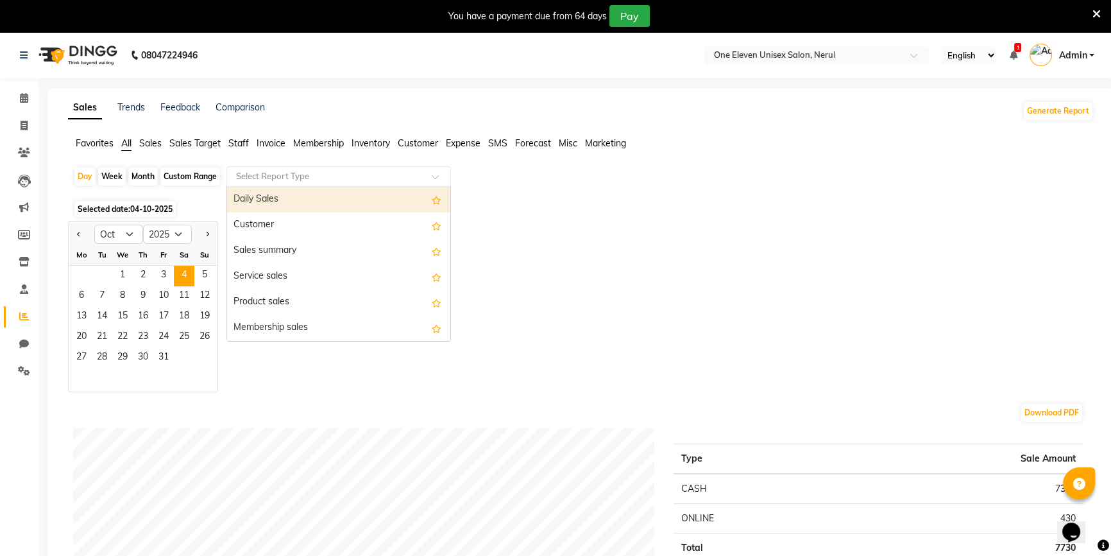
click at [325, 179] on input "text" at bounding box center [325, 176] width 185 height 13
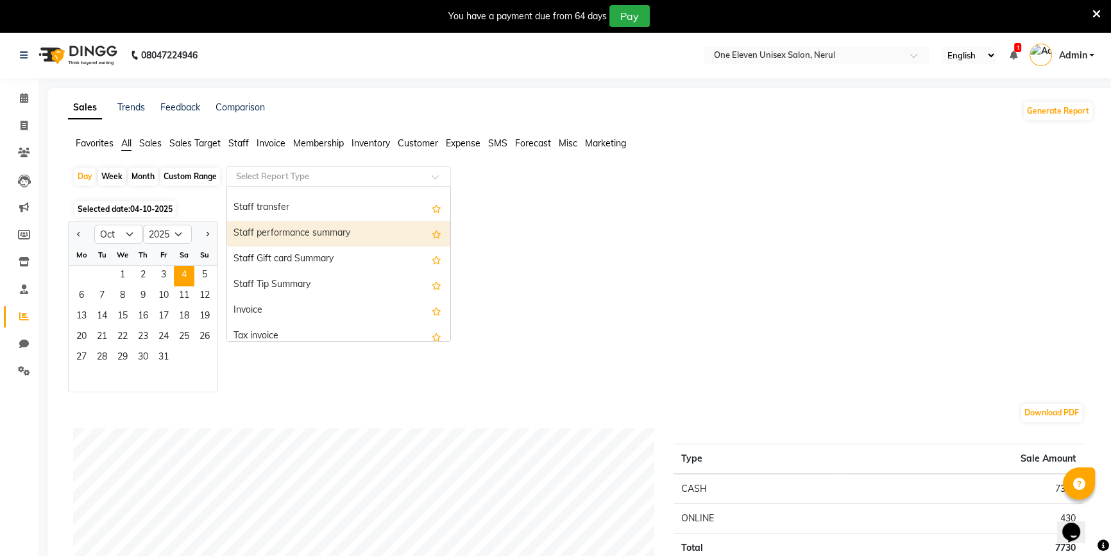
scroll to position [933, 0]
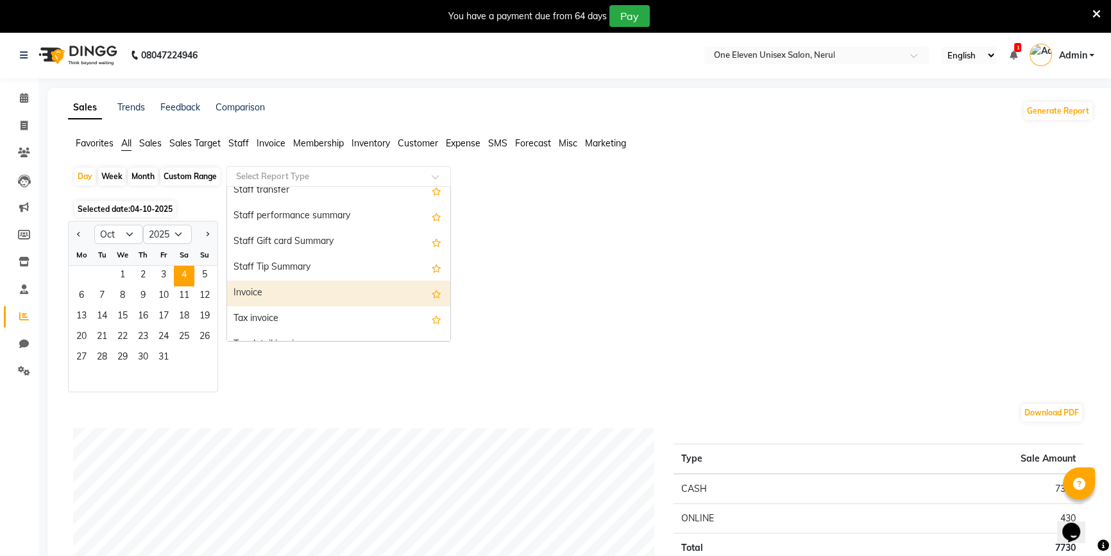
click at [334, 284] on div "Invoice" at bounding box center [338, 293] width 223 height 26
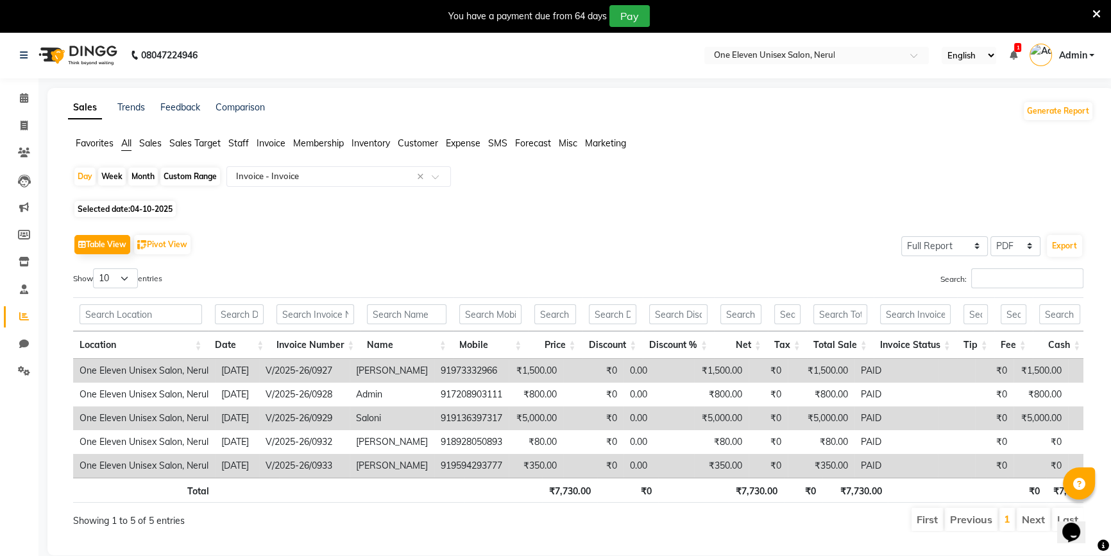
click at [147, 178] on div "Month" at bounding box center [143, 176] width 30 height 18
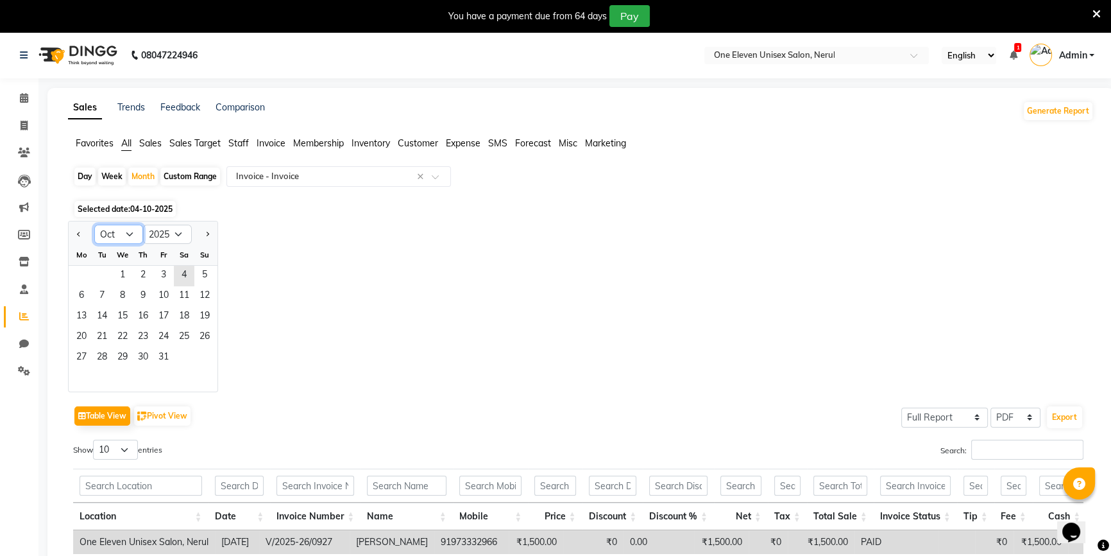
click at [121, 228] on select "Jan Feb Mar Apr May Jun [DATE] Aug Sep Oct Nov Dec" at bounding box center [118, 234] width 49 height 19
click at [94, 225] on select "Jan Feb Mar Apr May Jun [DATE] Aug Sep Oct Nov Dec" at bounding box center [118, 234] width 49 height 19
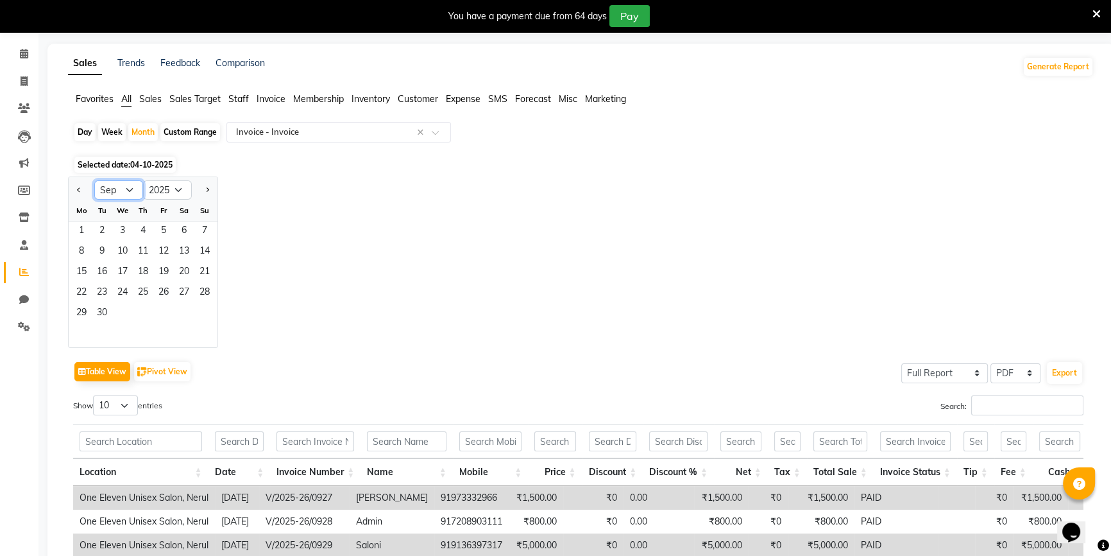
scroll to position [31, 0]
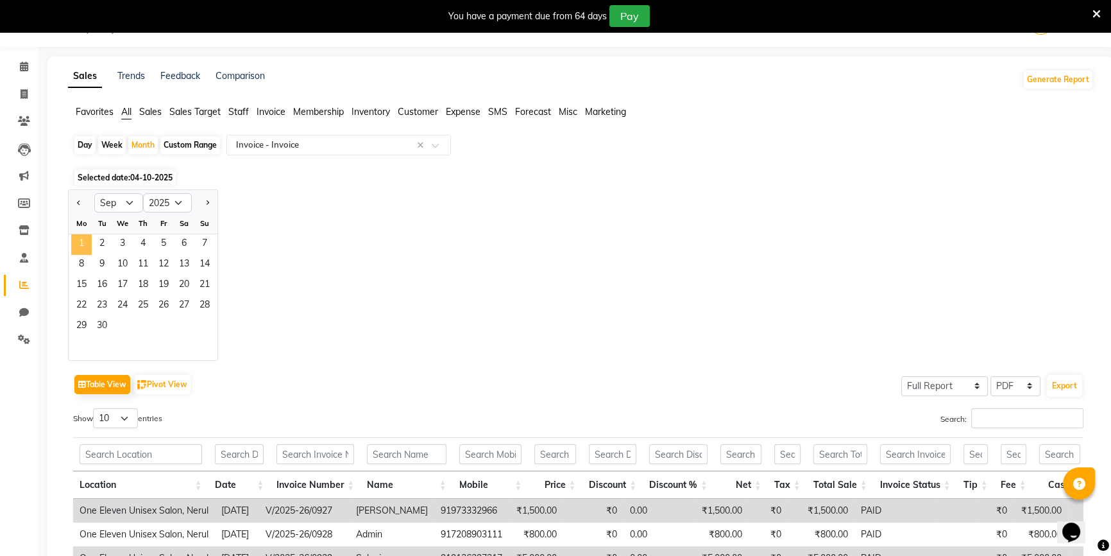
click at [85, 246] on span "1" at bounding box center [81, 244] width 21 height 21
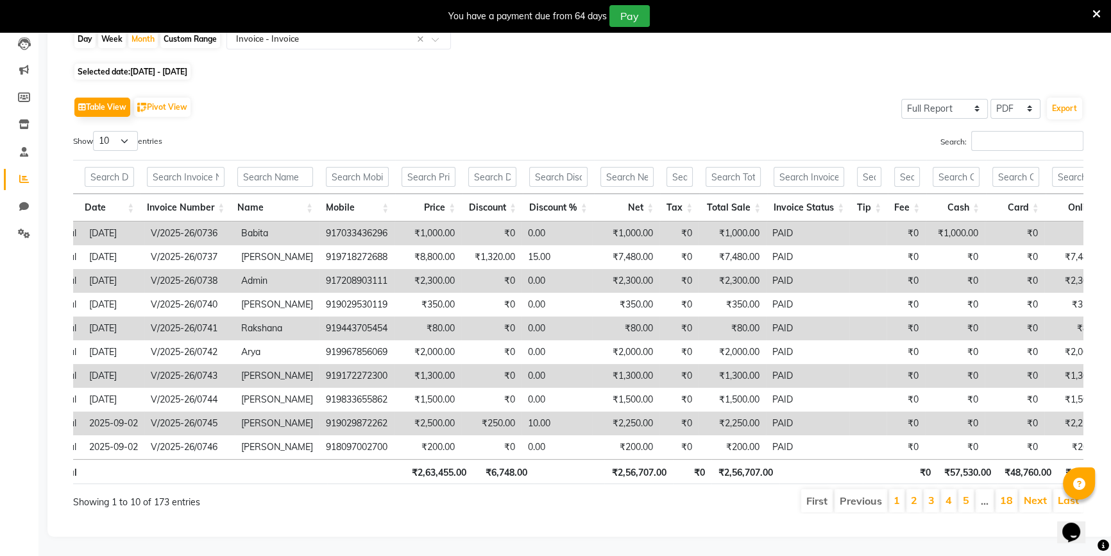
scroll to position [0, 0]
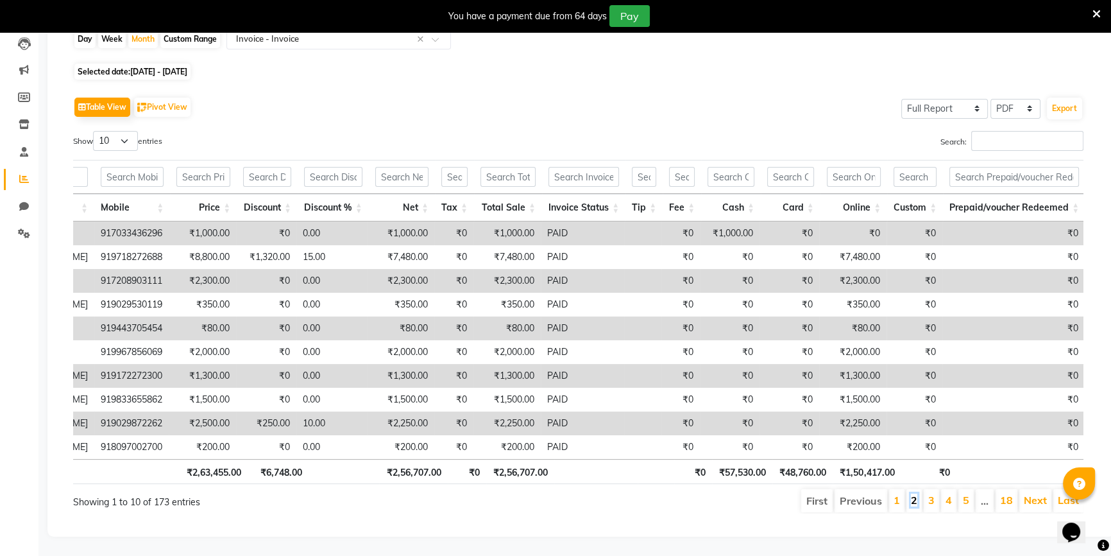
click at [913, 493] on link "2" at bounding box center [914, 499] width 6 height 13
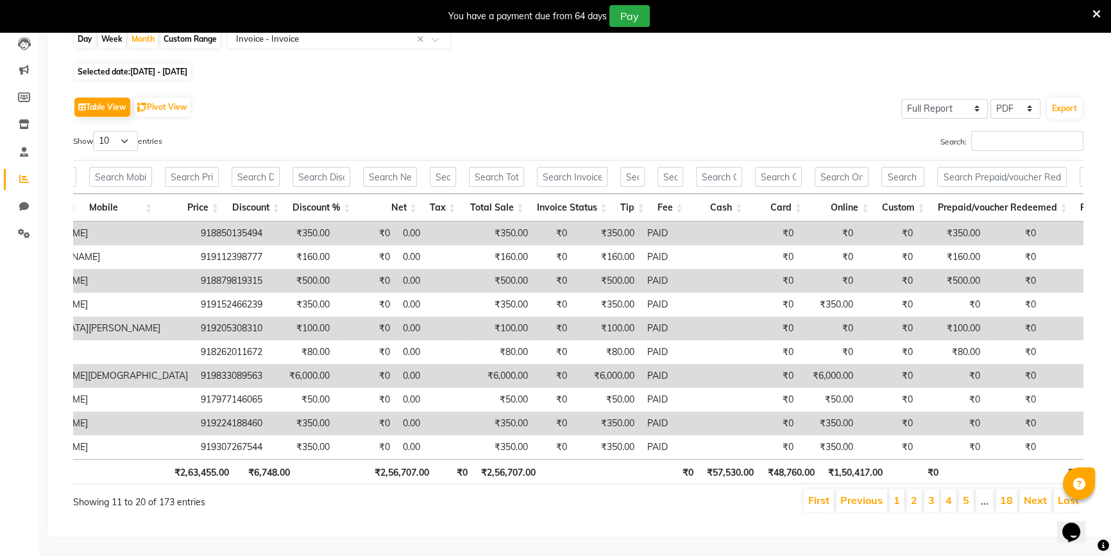
click at [937, 495] on li "3" at bounding box center [931, 500] width 15 height 23
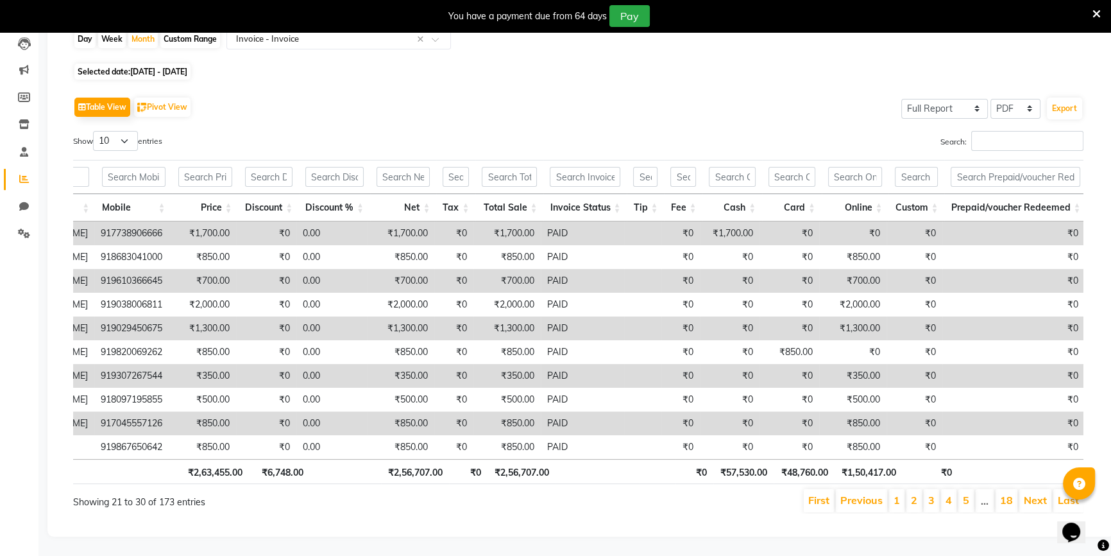
click at [954, 489] on li "4" at bounding box center [948, 500] width 15 height 23
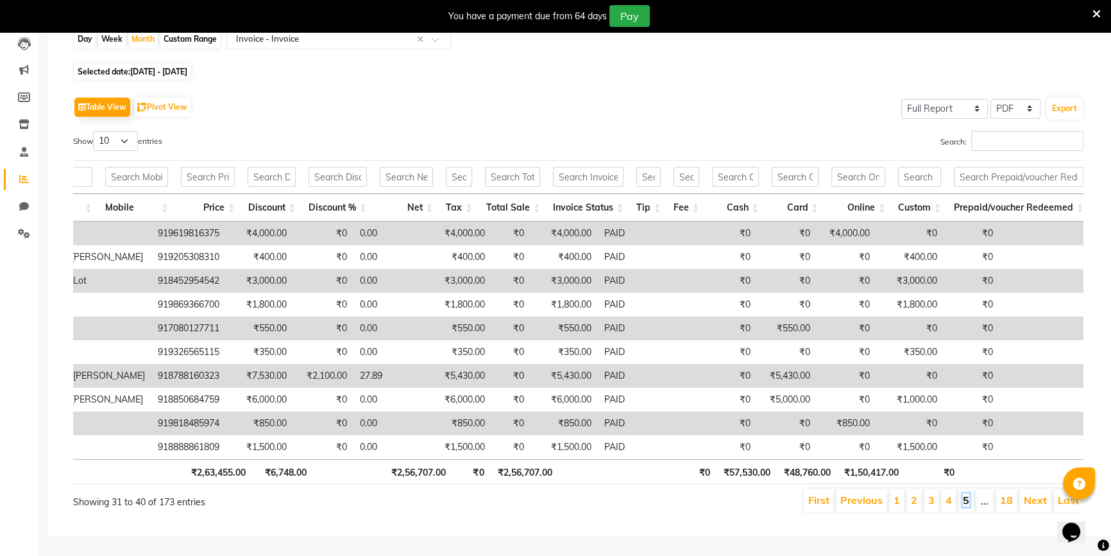
click at [964, 493] on link "5" at bounding box center [966, 499] width 6 height 13
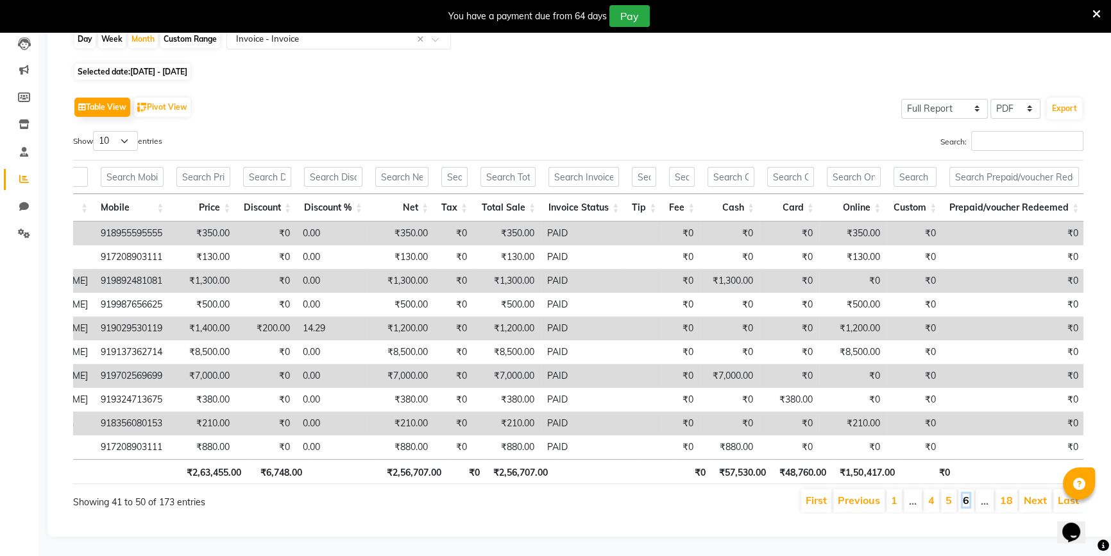
click at [964, 495] on link "6" at bounding box center [966, 499] width 6 height 13
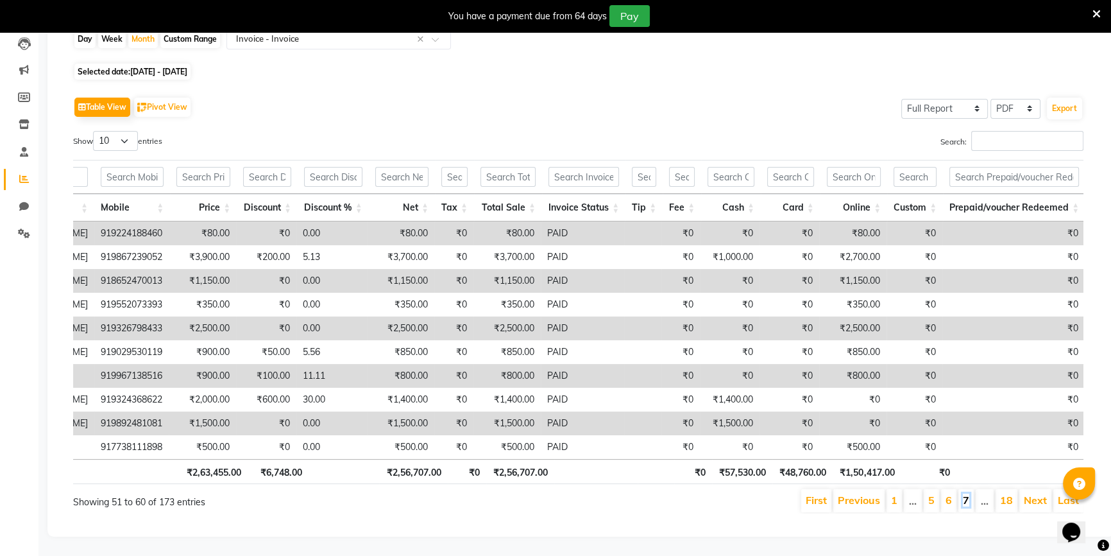
click at [966, 493] on link "7" at bounding box center [966, 499] width 6 height 13
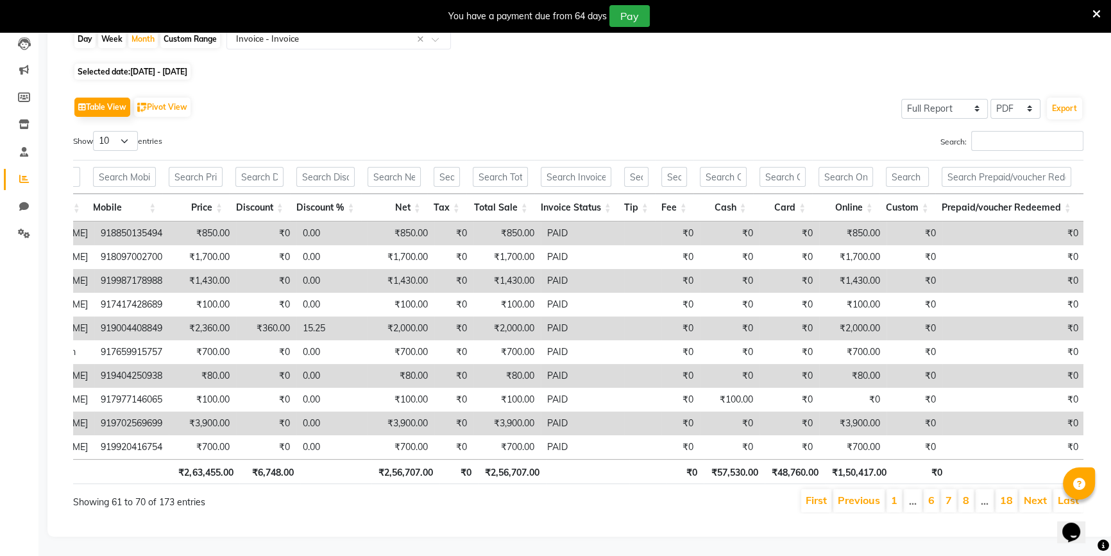
click at [971, 491] on li "8" at bounding box center [965, 500] width 15 height 23
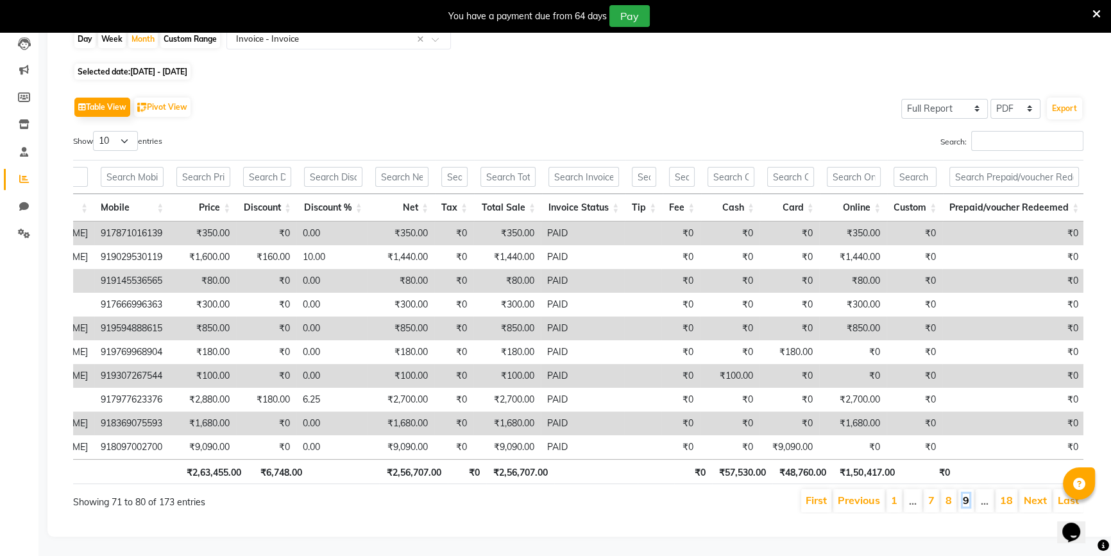
click at [965, 493] on link "9" at bounding box center [966, 499] width 6 height 13
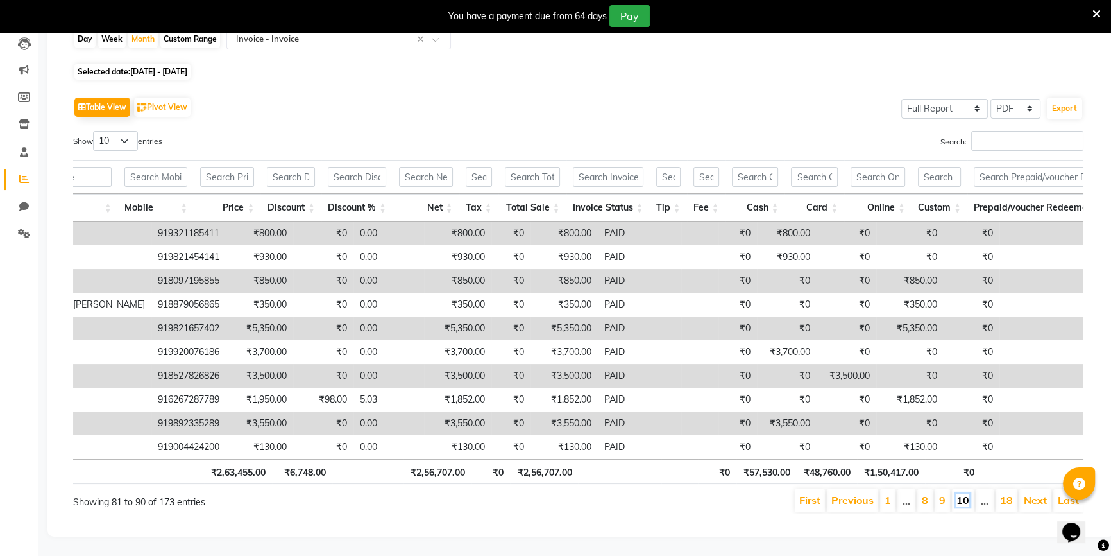
click at [968, 493] on link "10" at bounding box center [962, 499] width 13 height 13
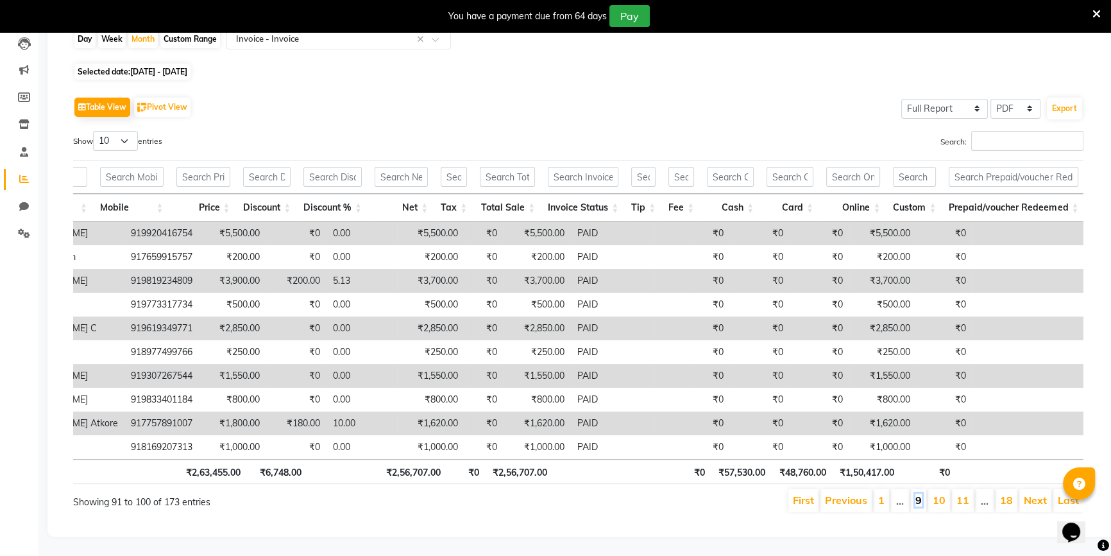
click at [922, 493] on link "9" at bounding box center [918, 499] width 6 height 13
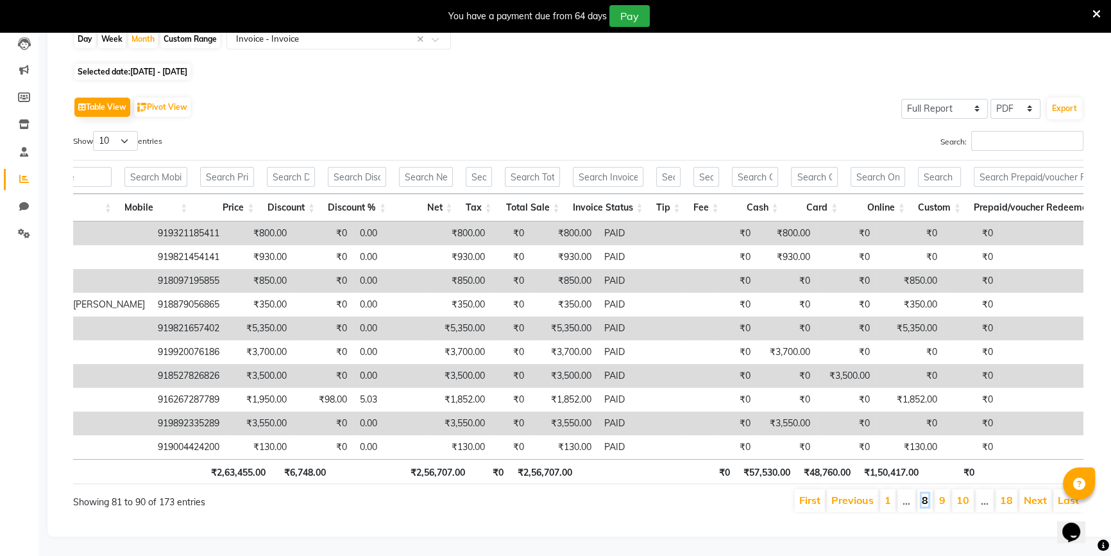
click at [924, 493] on link "8" at bounding box center [925, 499] width 6 height 13
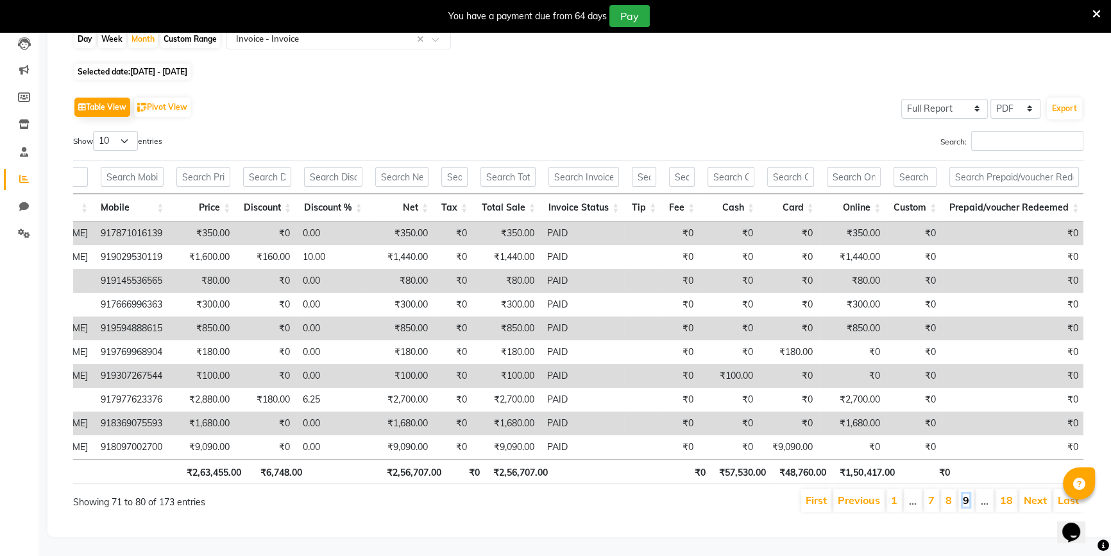
click at [969, 496] on link "9" at bounding box center [966, 499] width 6 height 13
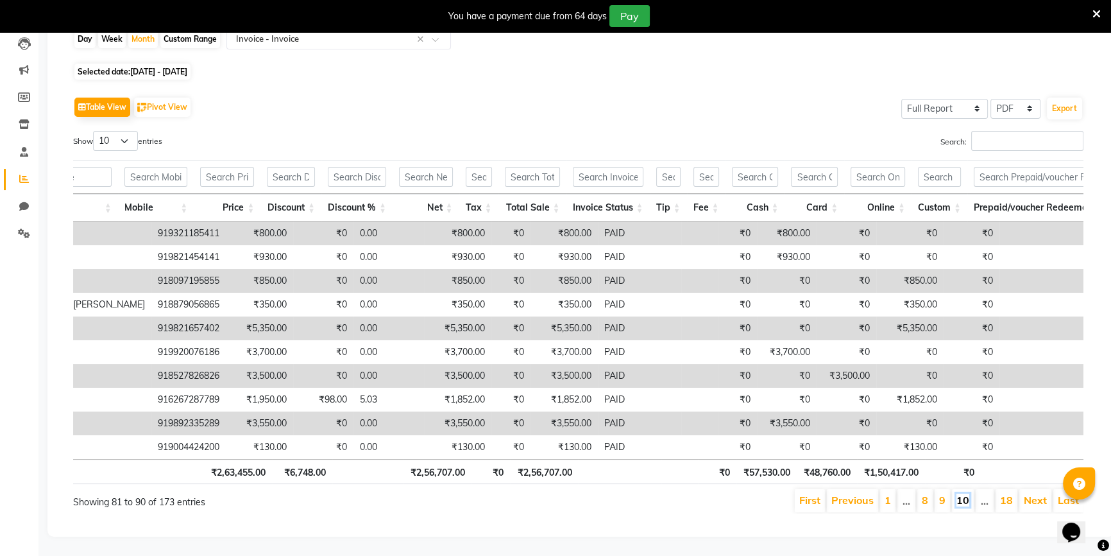
click at [962, 493] on link "10" at bounding box center [962, 499] width 13 height 13
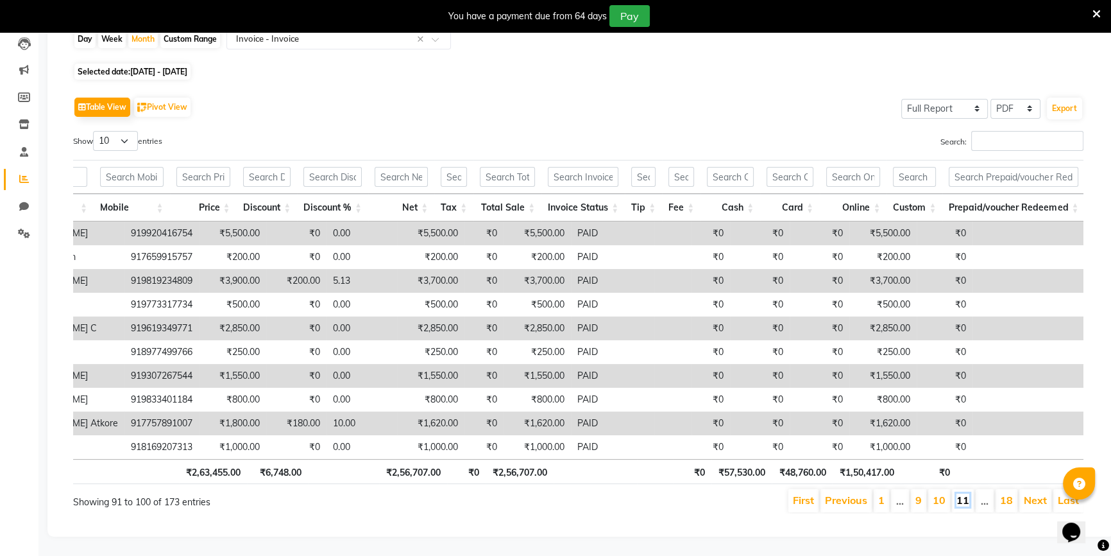
click at [962, 493] on link "11" at bounding box center [962, 499] width 13 height 13
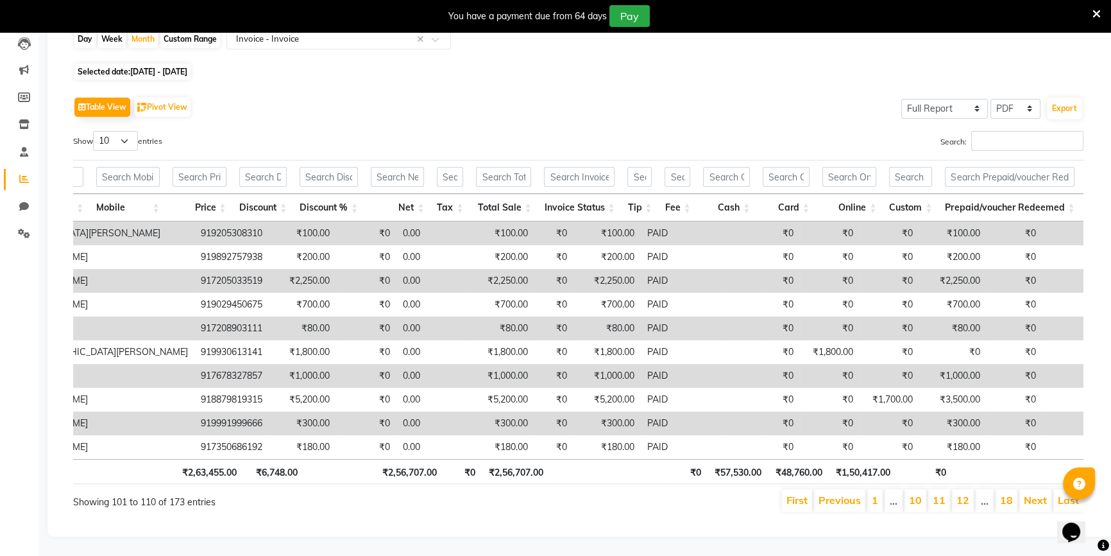
click at [972, 493] on li "12" at bounding box center [963, 500] width 22 height 23
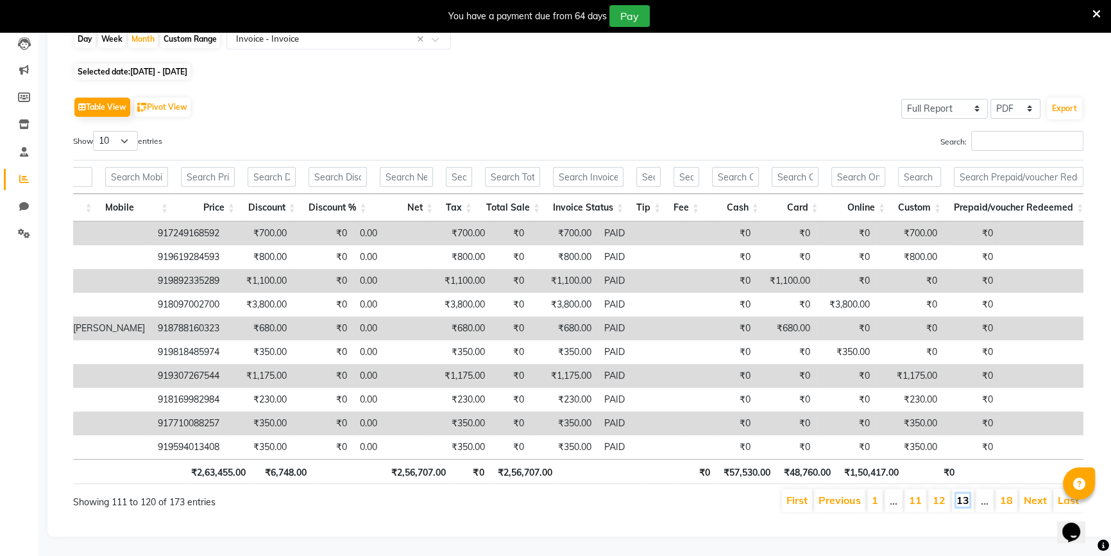
click at [962, 493] on link "13" at bounding box center [962, 499] width 13 height 13
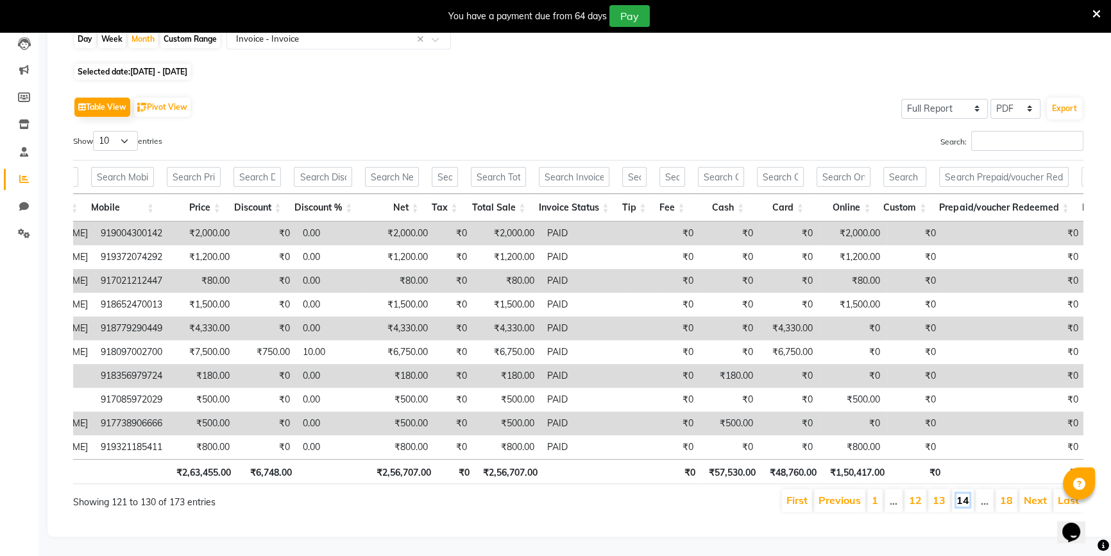
click at [962, 493] on link "14" at bounding box center [962, 499] width 13 height 13
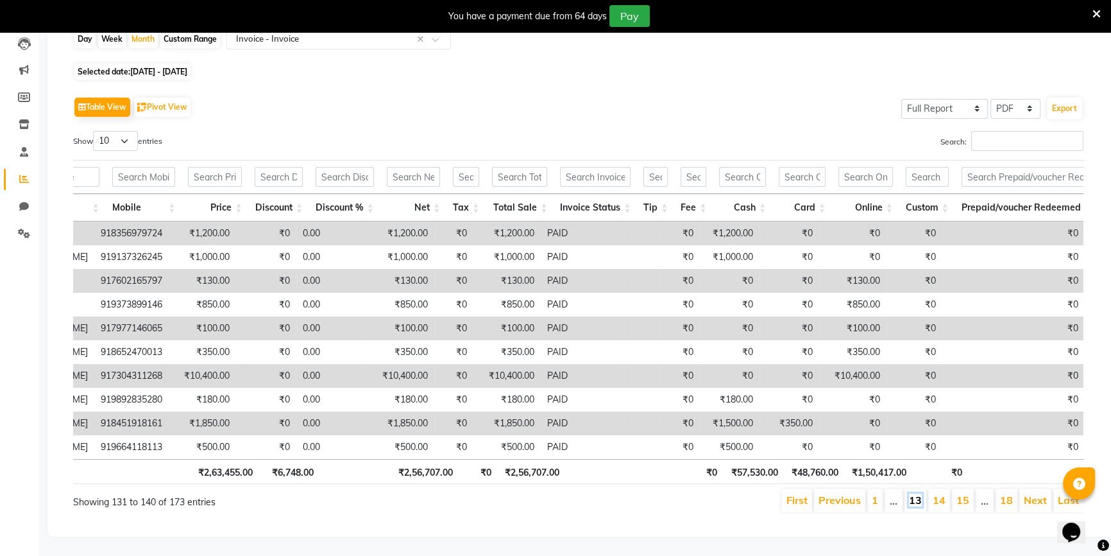
click at [922, 493] on link "13" at bounding box center [915, 499] width 13 height 13
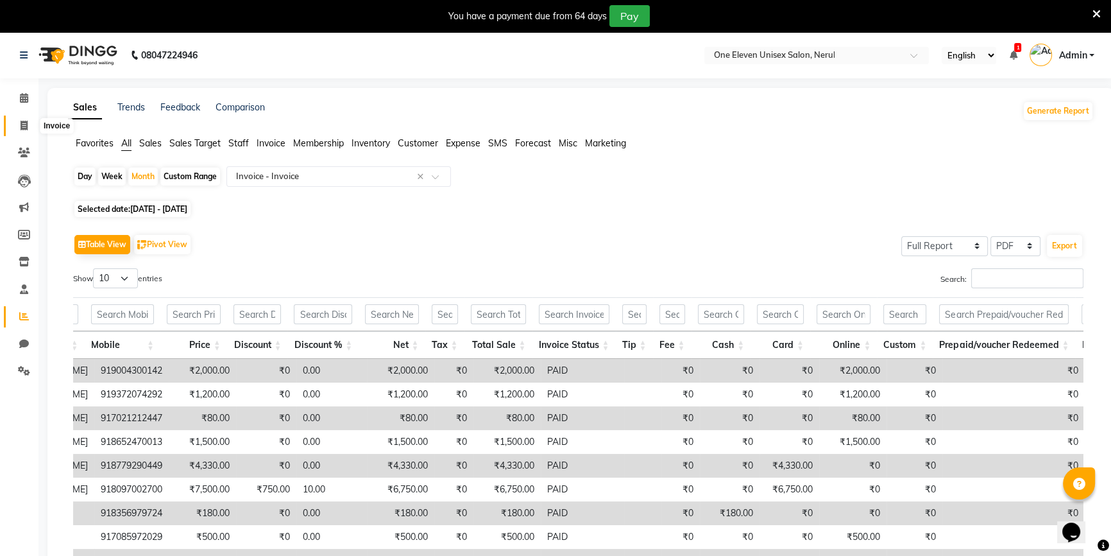
click at [17, 130] on span at bounding box center [24, 126] width 22 height 15
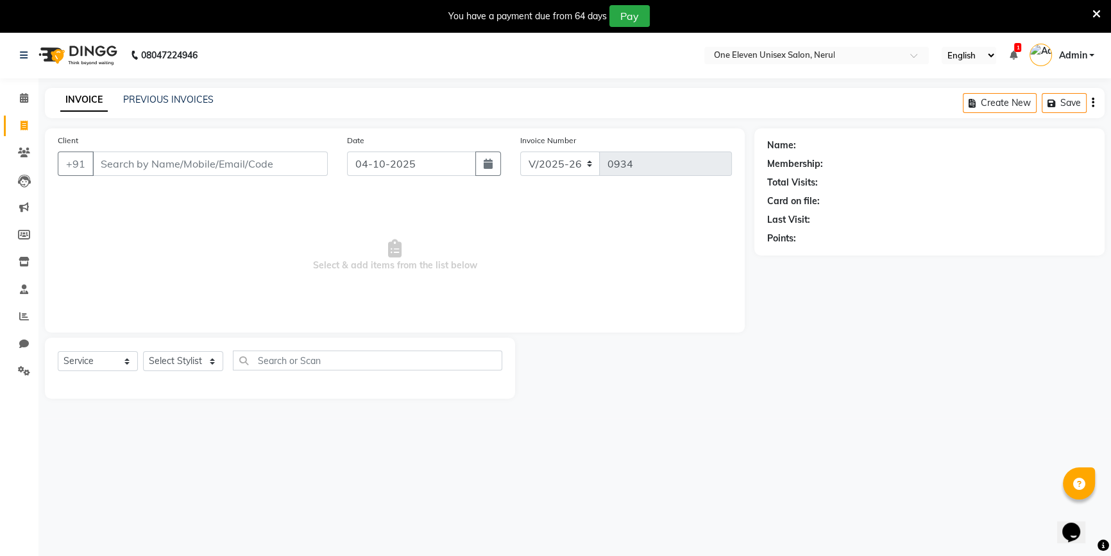
click at [110, 167] on input "Client" at bounding box center [209, 163] width 235 height 24
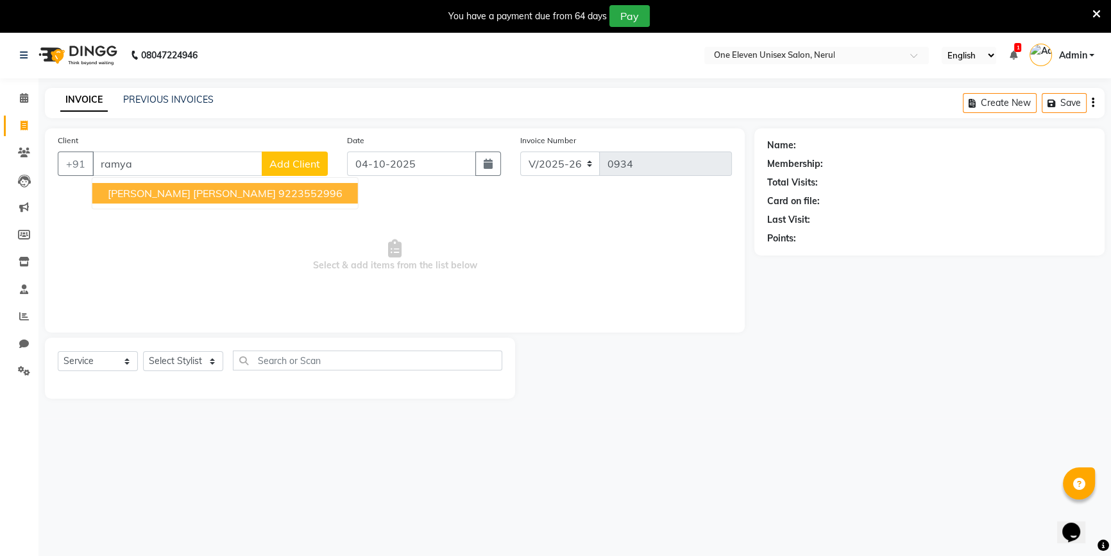
click at [121, 196] on span "[PERSON_NAME] [PERSON_NAME]" at bounding box center [192, 193] width 168 height 13
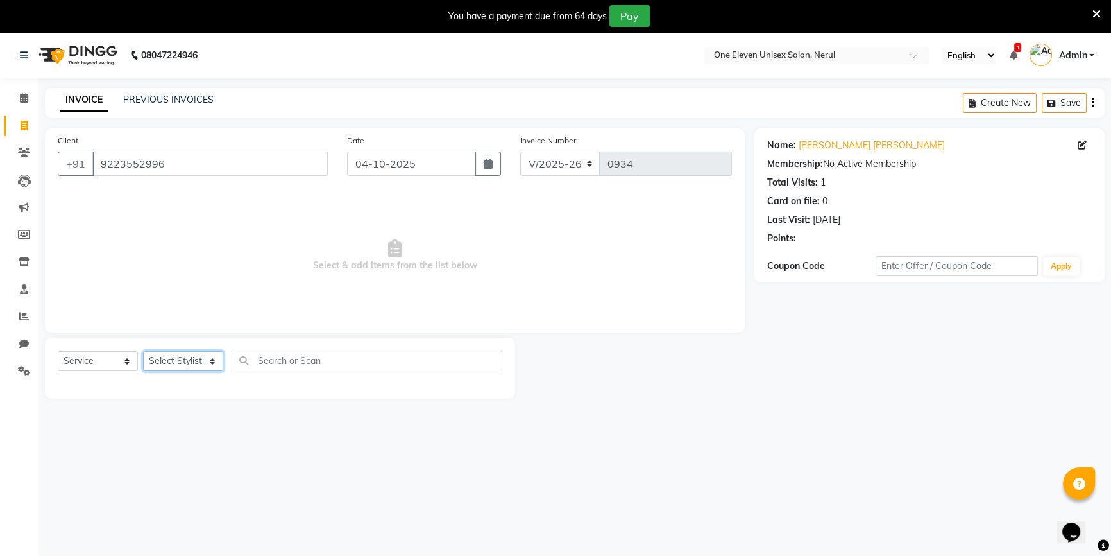
click at [173, 363] on select "Select Stylist ANJALI [PERSON_NAME] front desk [PERSON_NAME] [PERSON_NAME] [PER…" at bounding box center [183, 361] width 80 height 20
click at [143, 351] on select "Select Stylist ANJALI [PERSON_NAME] front desk [PERSON_NAME] [PERSON_NAME] [PER…" at bounding box center [183, 361] width 80 height 20
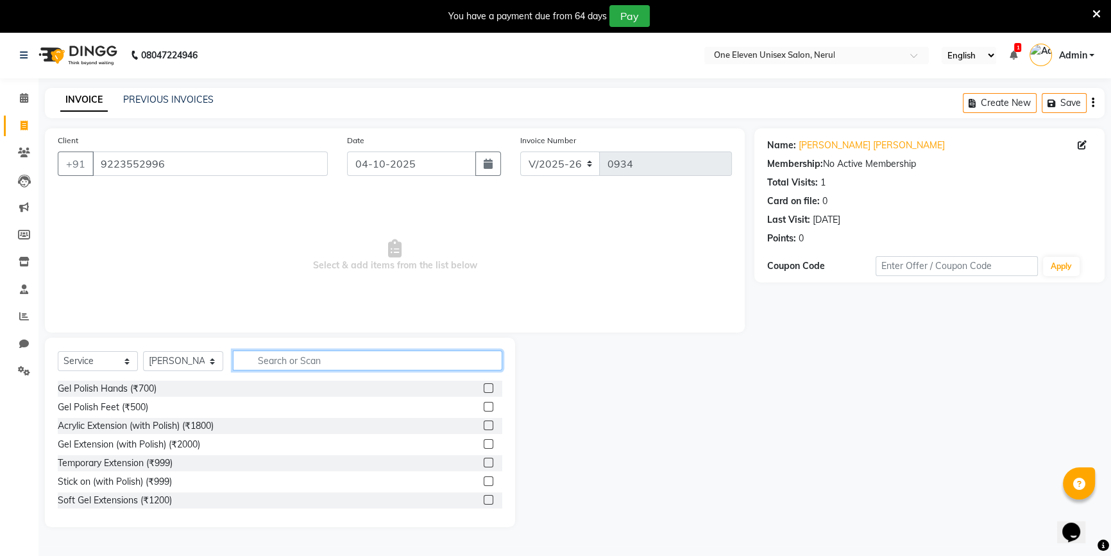
click at [254, 370] on input "text" at bounding box center [367, 360] width 269 height 20
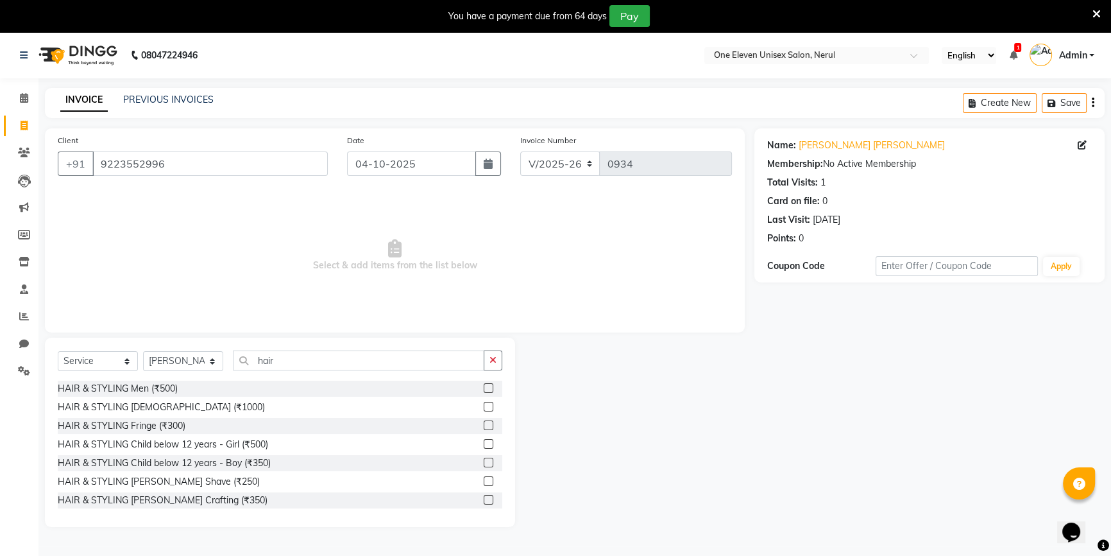
click at [484, 407] on label at bounding box center [489, 407] width 10 height 10
click at [484, 407] on input "checkbox" at bounding box center [488, 407] width 8 height 8
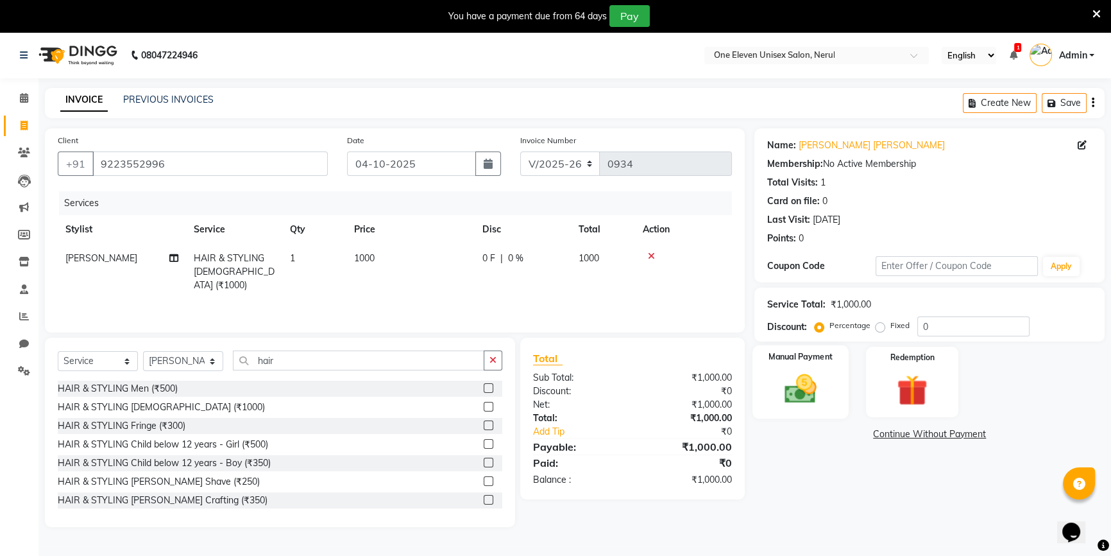
click at [812, 391] on img at bounding box center [801, 388] width 52 height 37
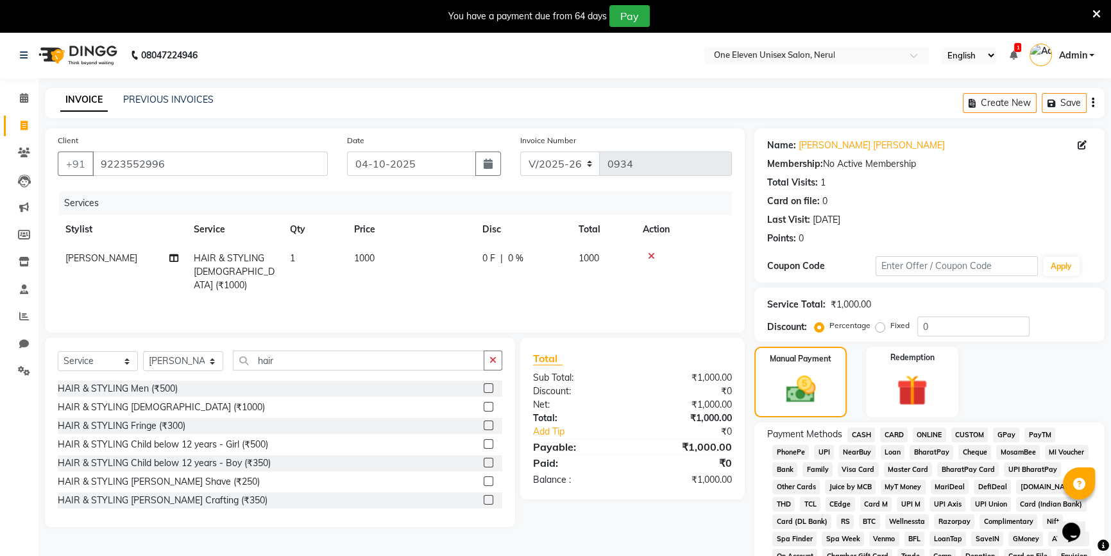
click at [895, 432] on span "CARD" at bounding box center [894, 434] width 28 height 15
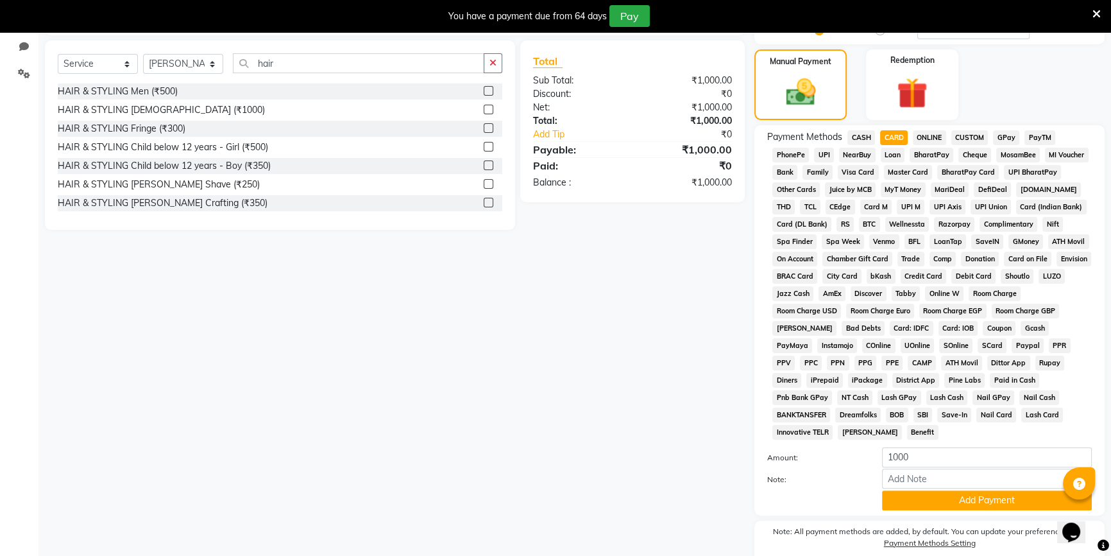
scroll to position [333, 0]
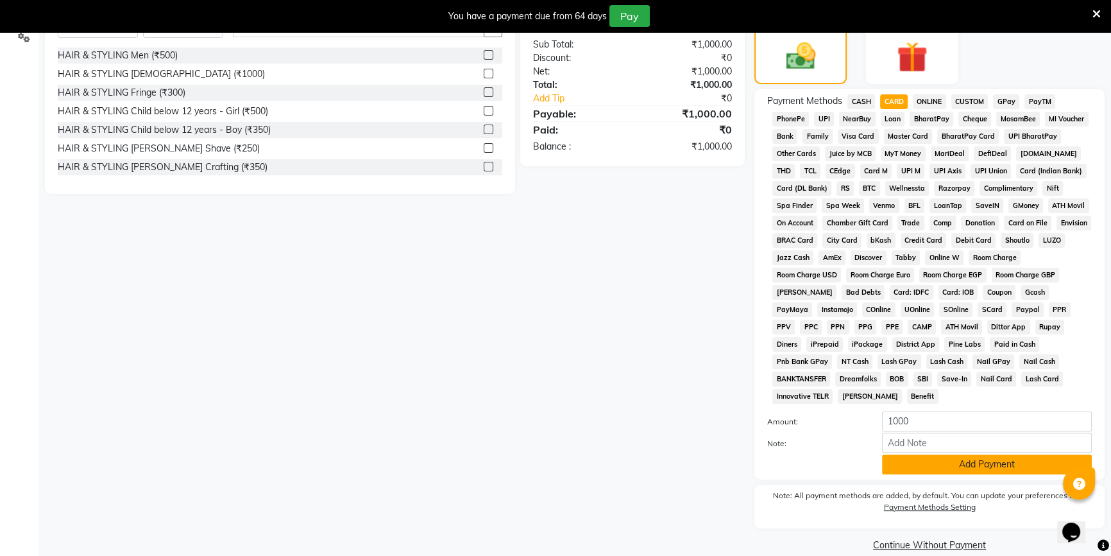
click at [934, 454] on button "Add Payment" at bounding box center [987, 464] width 210 height 20
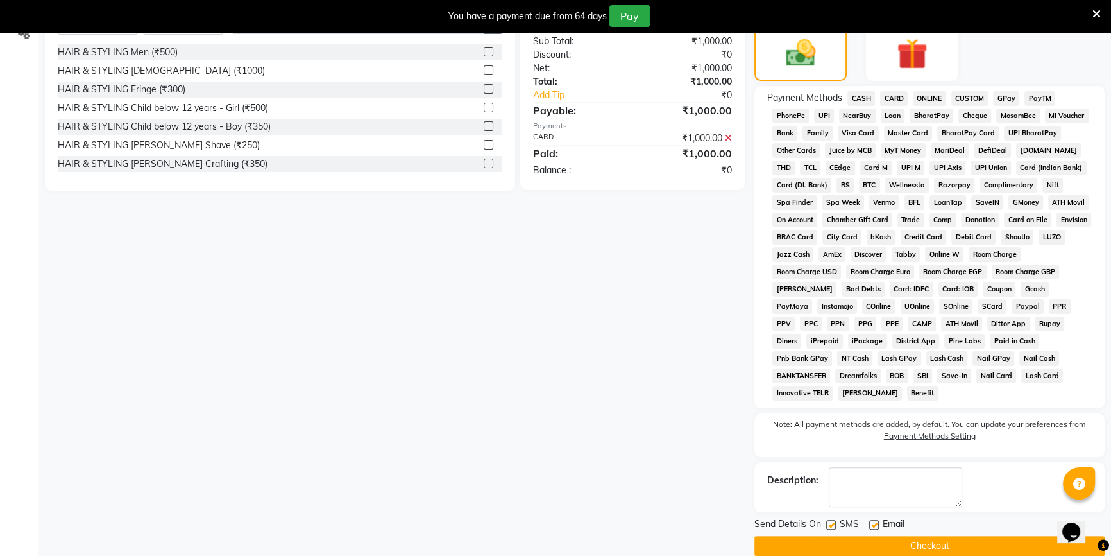
scroll to position [337, 0]
click at [892, 535] on button "Checkout" at bounding box center [929, 545] width 350 height 20
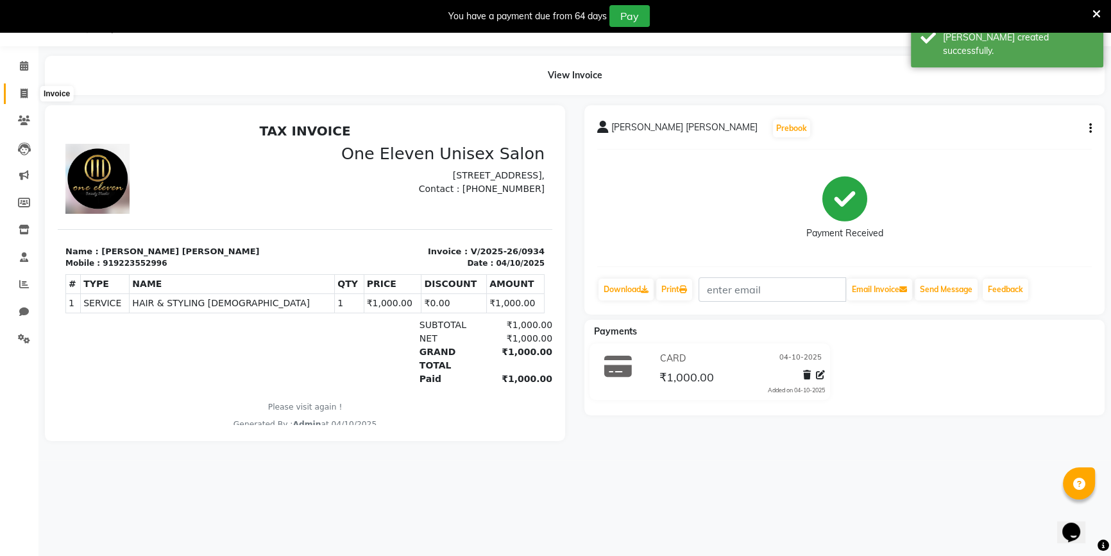
click at [23, 93] on icon at bounding box center [24, 94] width 7 height 10
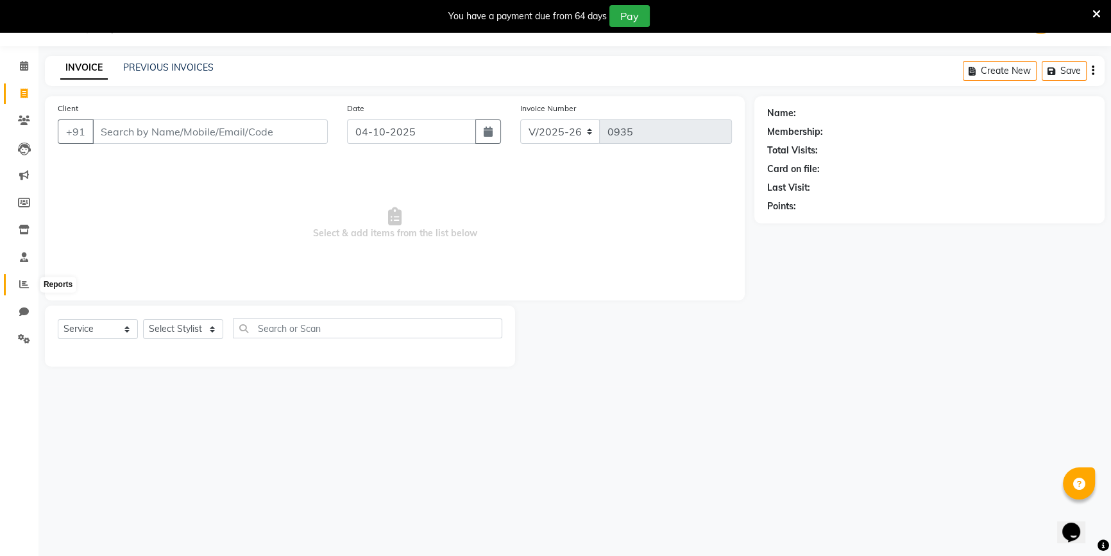
click at [19, 288] on icon at bounding box center [24, 284] width 10 height 10
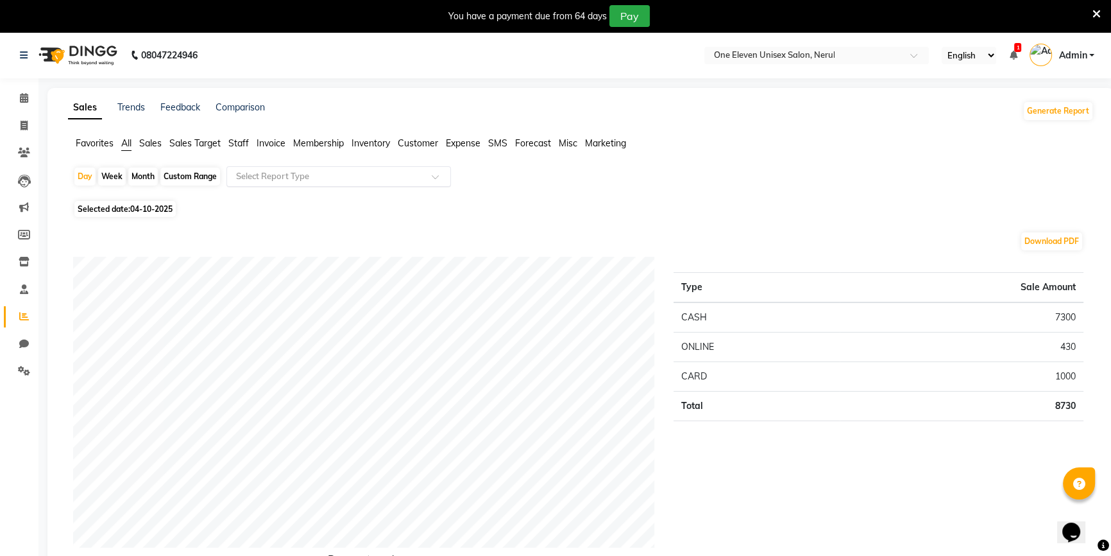
click at [377, 173] on input "text" at bounding box center [325, 176] width 185 height 13
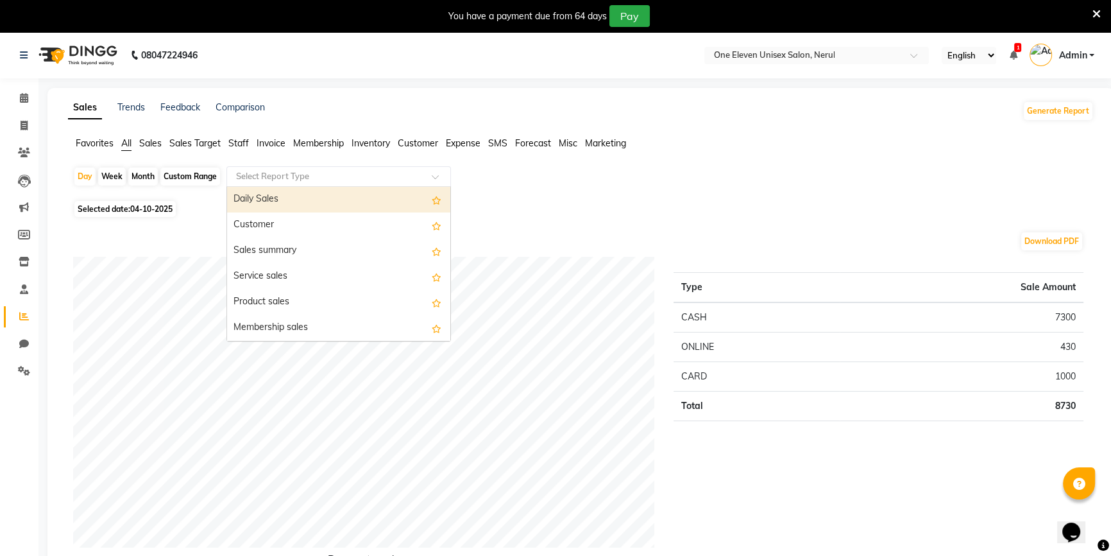
click at [90, 244] on div "Download PDF" at bounding box center [578, 241] width 1010 height 21
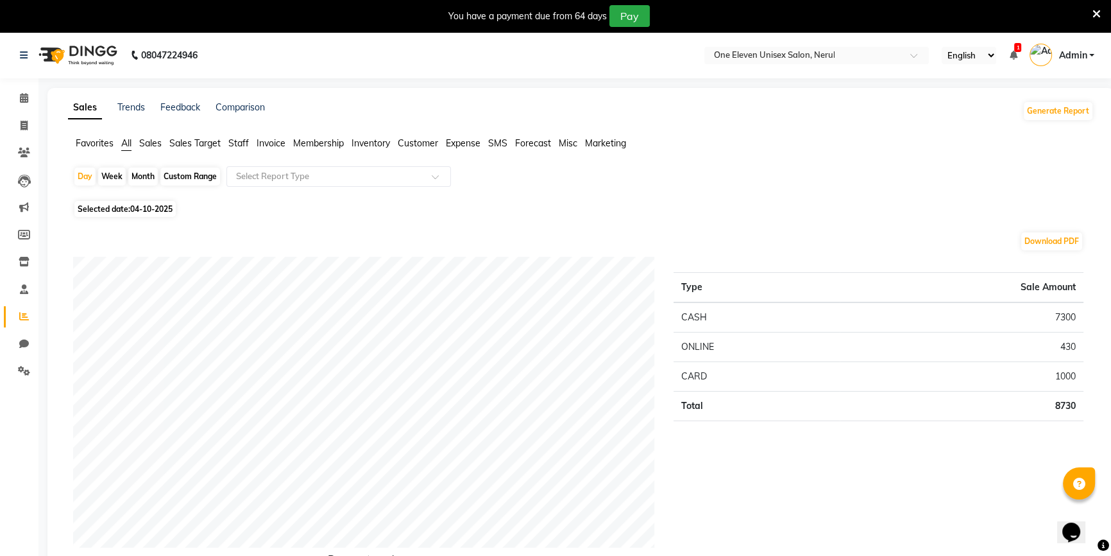
click at [146, 176] on div "Month" at bounding box center [143, 176] width 30 height 18
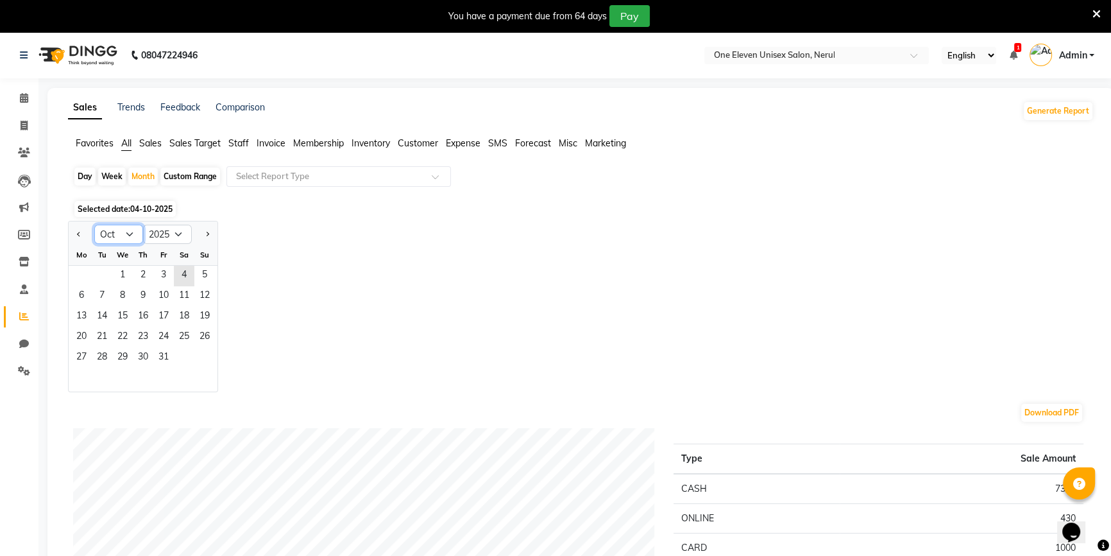
click at [125, 231] on select "Jan Feb Mar Apr May Jun [DATE] Aug Sep Oct Nov Dec" at bounding box center [118, 234] width 49 height 19
click at [94, 225] on select "Jan Feb Mar Apr May Jun [DATE] Aug Sep Oct Nov Dec" at bounding box center [118, 234] width 49 height 19
click at [95, 264] on div "Tu" at bounding box center [102, 254] width 21 height 21
click at [84, 275] on span "1" at bounding box center [81, 276] width 21 height 21
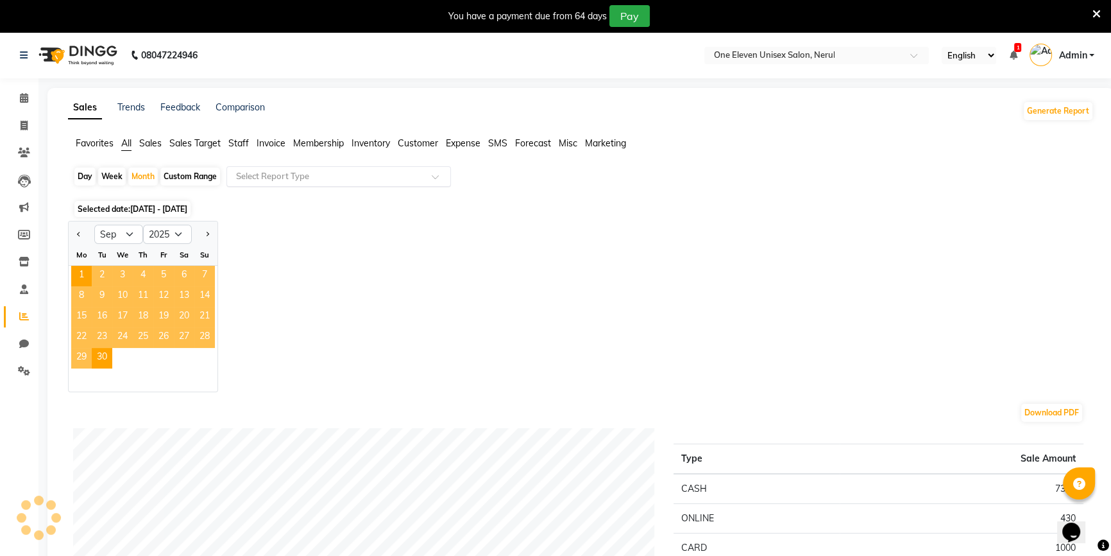
click at [362, 178] on input "text" at bounding box center [325, 176] width 185 height 13
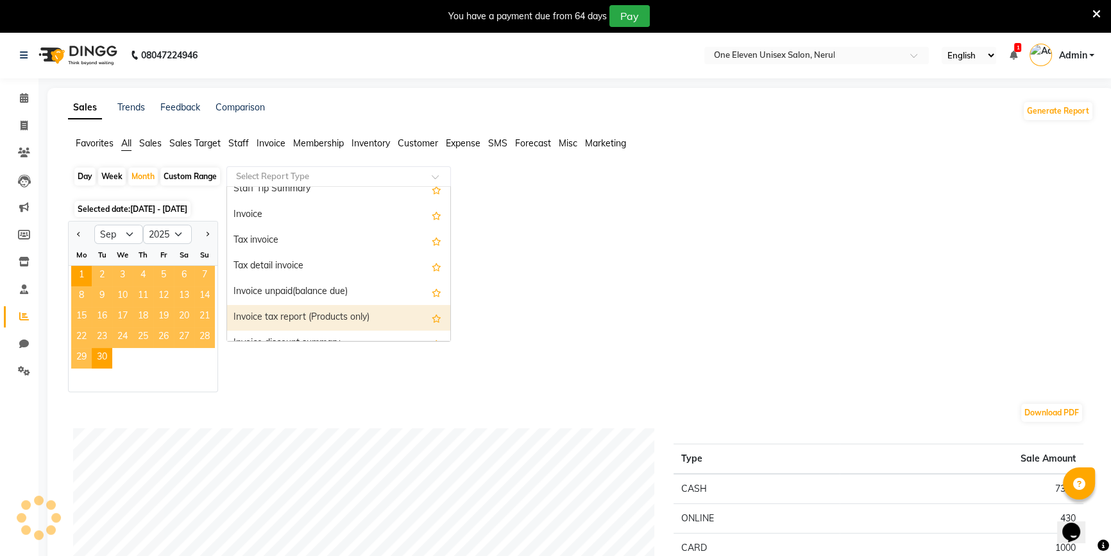
scroll to position [991, 0]
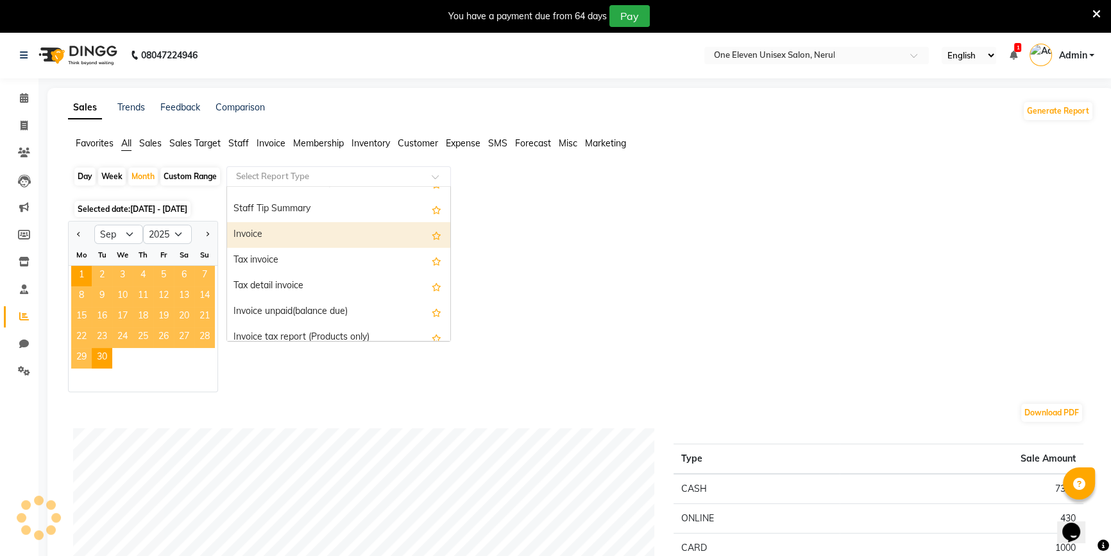
click at [303, 233] on div "Invoice" at bounding box center [338, 235] width 223 height 26
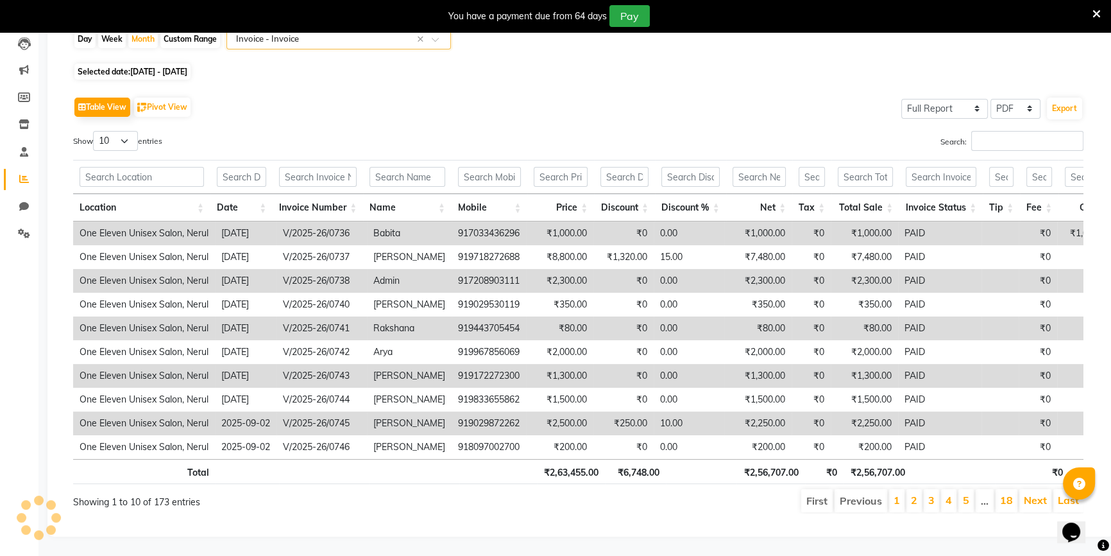
scroll to position [154, 0]
click at [969, 493] on link "5" at bounding box center [966, 499] width 6 height 13
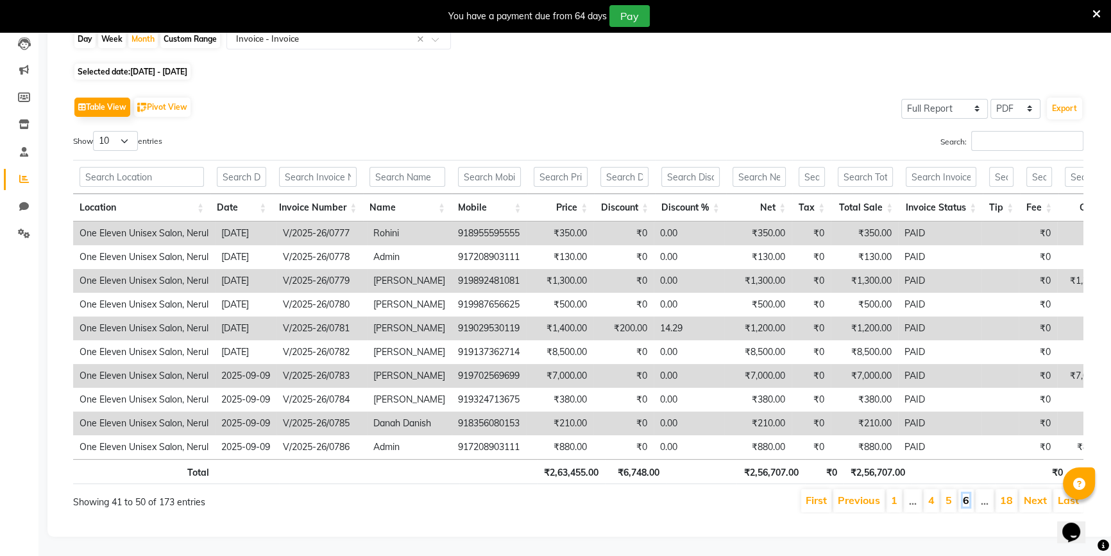
click at [967, 493] on link "6" at bounding box center [966, 499] width 6 height 13
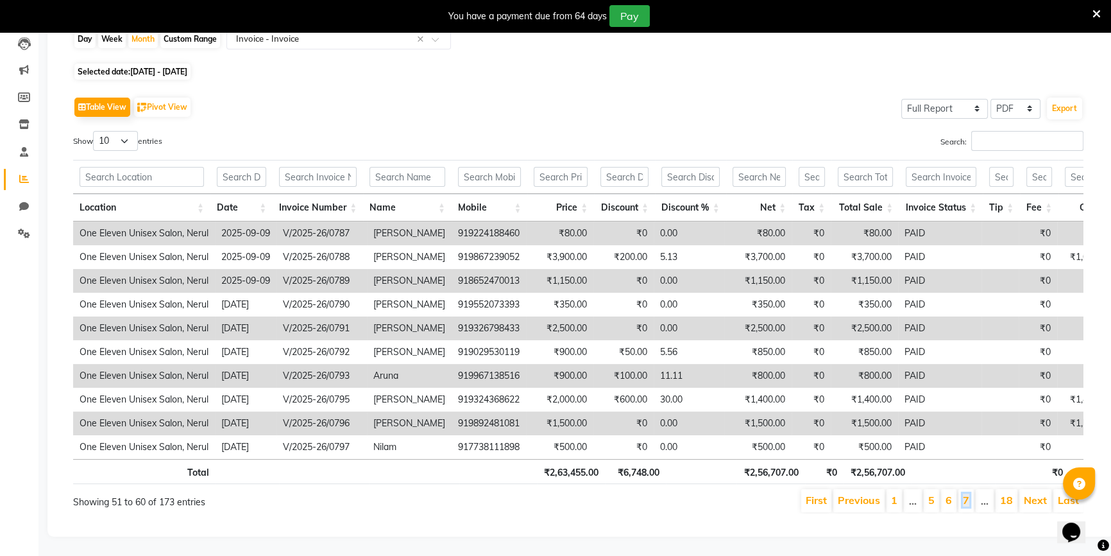
click at [967, 493] on link "7" at bounding box center [966, 499] width 6 height 13
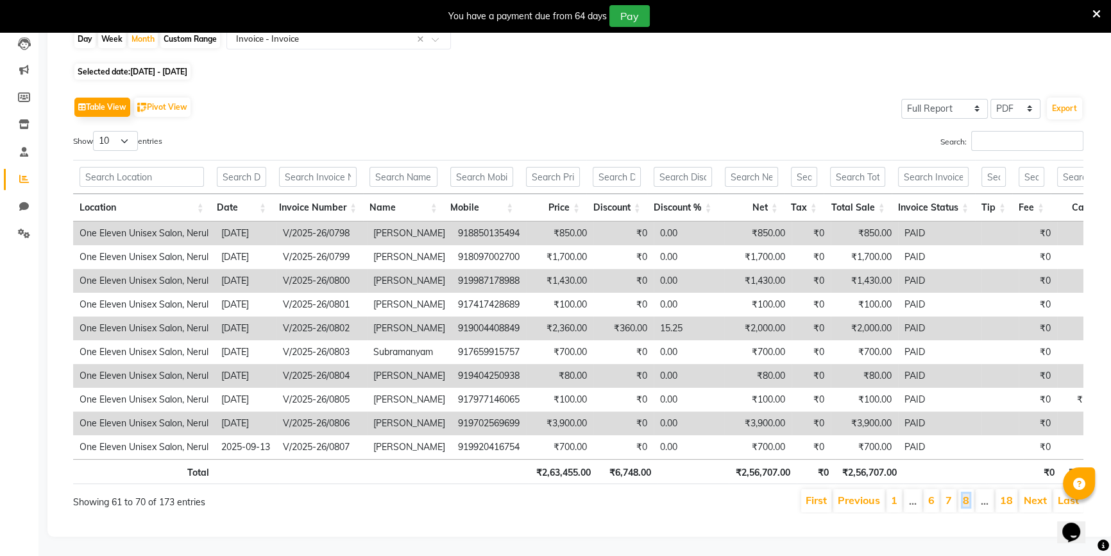
click at [967, 493] on link "8" at bounding box center [966, 499] width 6 height 13
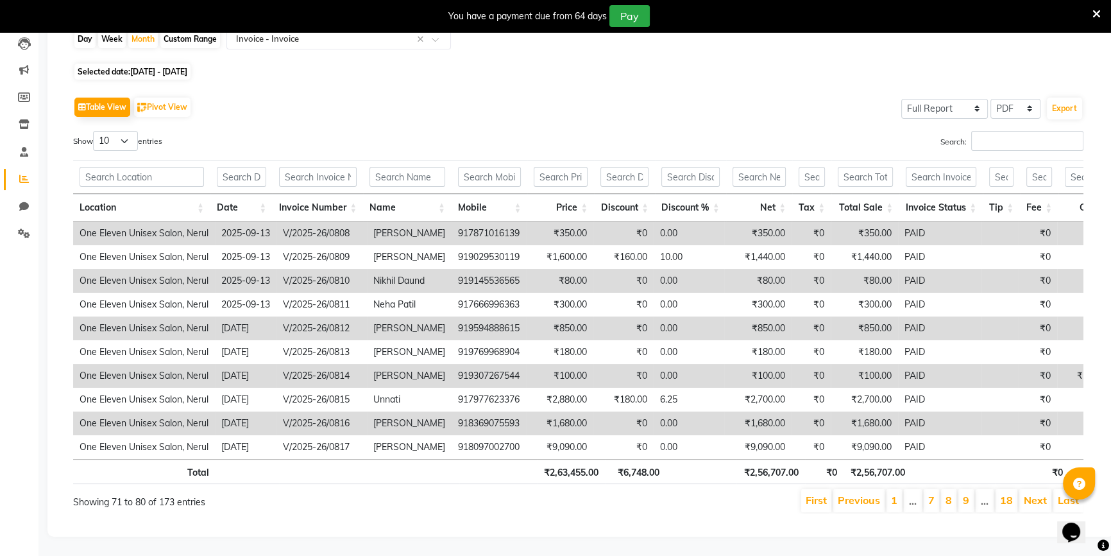
click at [971, 490] on li "9" at bounding box center [965, 500] width 15 height 23
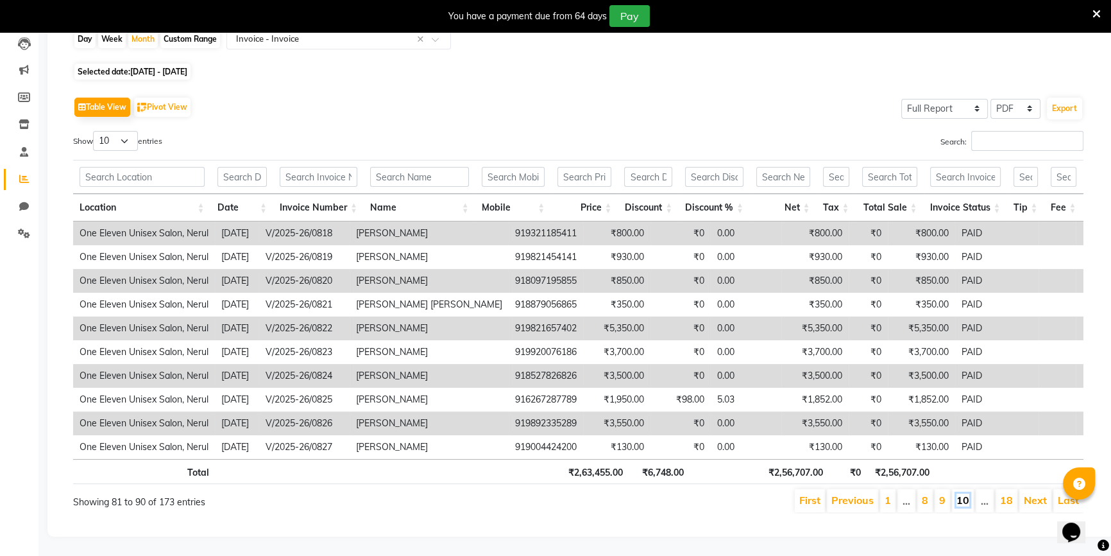
click at [966, 495] on link "10" at bounding box center [962, 499] width 13 height 13
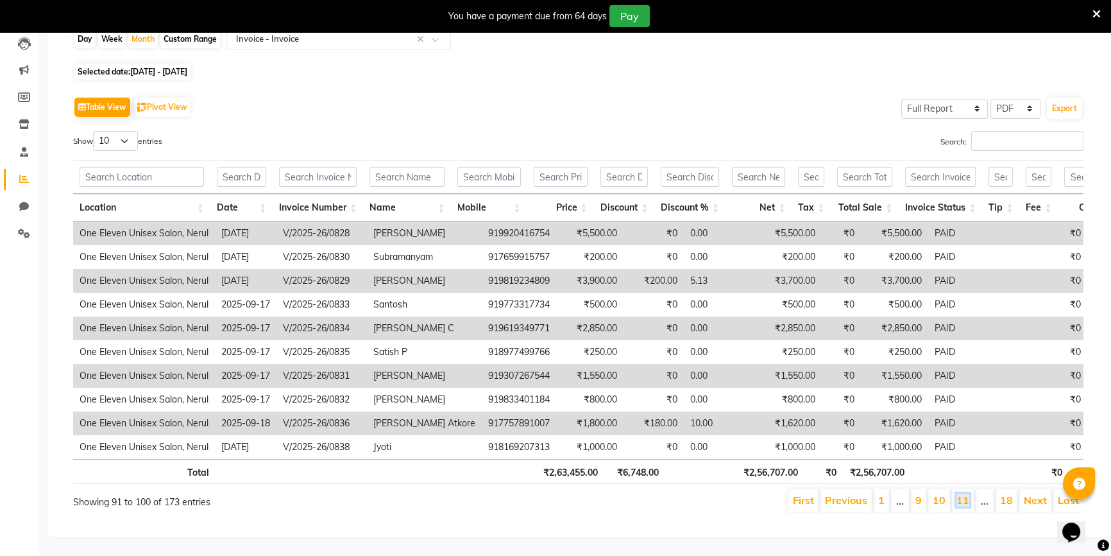
click at [966, 495] on link "11" at bounding box center [962, 499] width 13 height 13
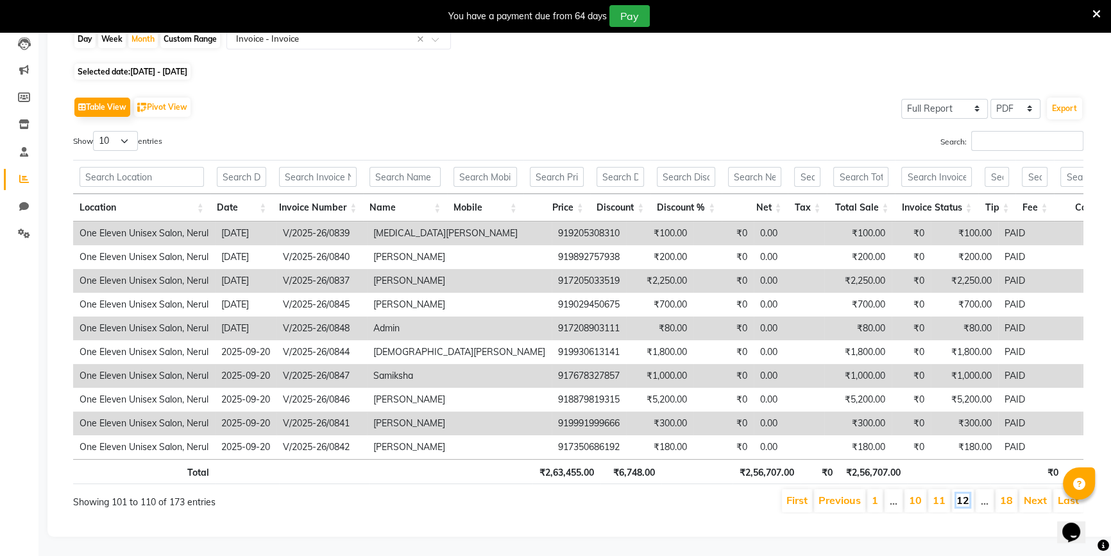
click at [966, 495] on link "12" at bounding box center [962, 499] width 13 height 13
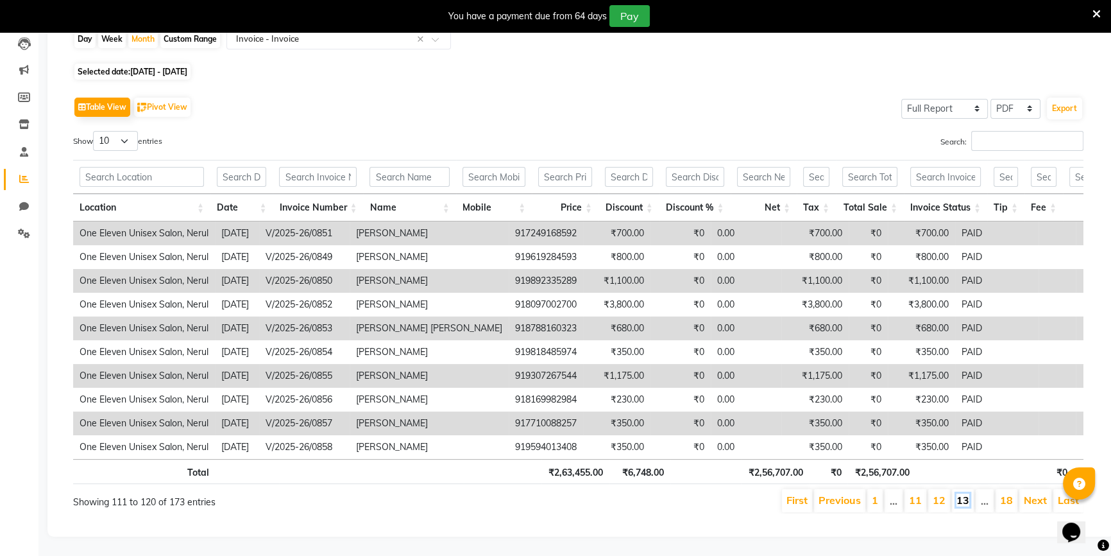
click at [969, 493] on link "13" at bounding box center [962, 499] width 13 height 13
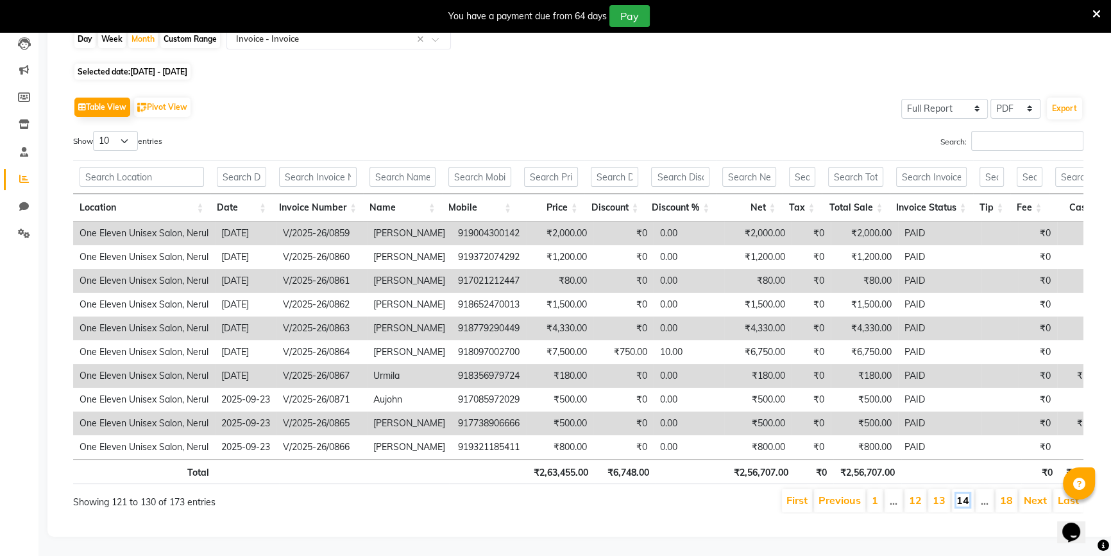
click at [963, 493] on link "14" at bounding box center [962, 499] width 13 height 13
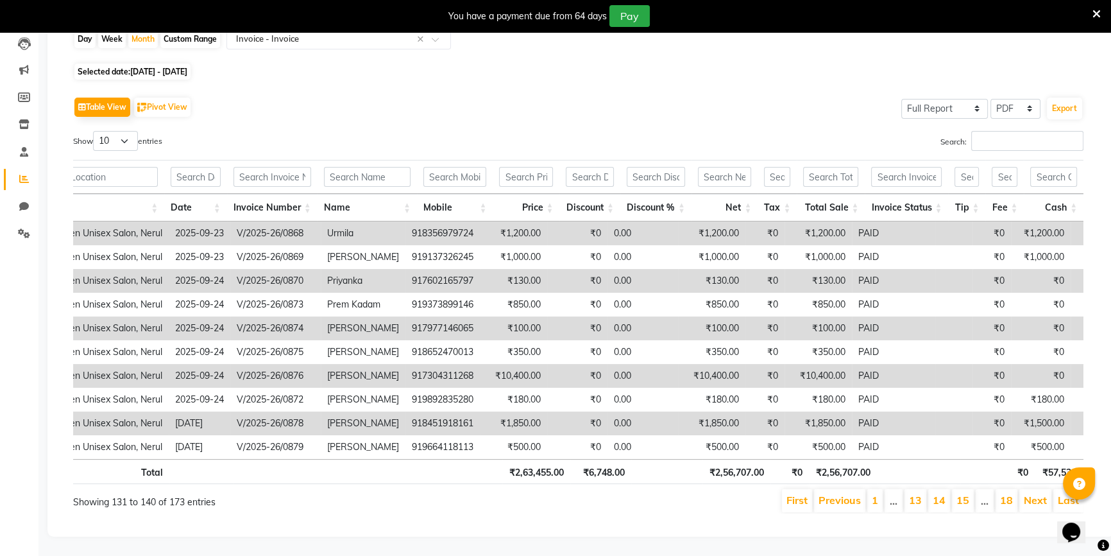
scroll to position [0, 101]
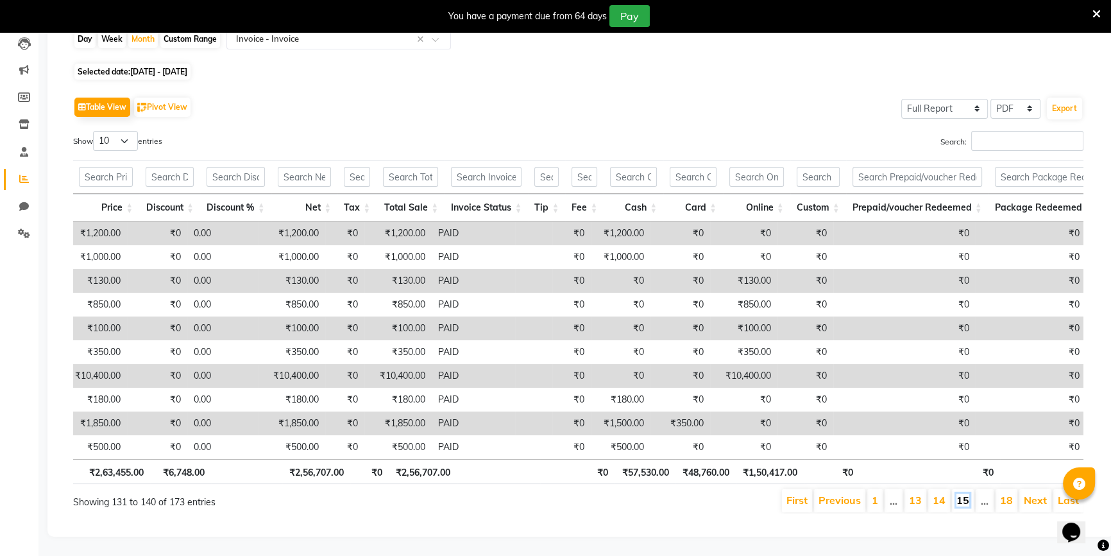
click at [960, 493] on link "15" at bounding box center [962, 499] width 13 height 13
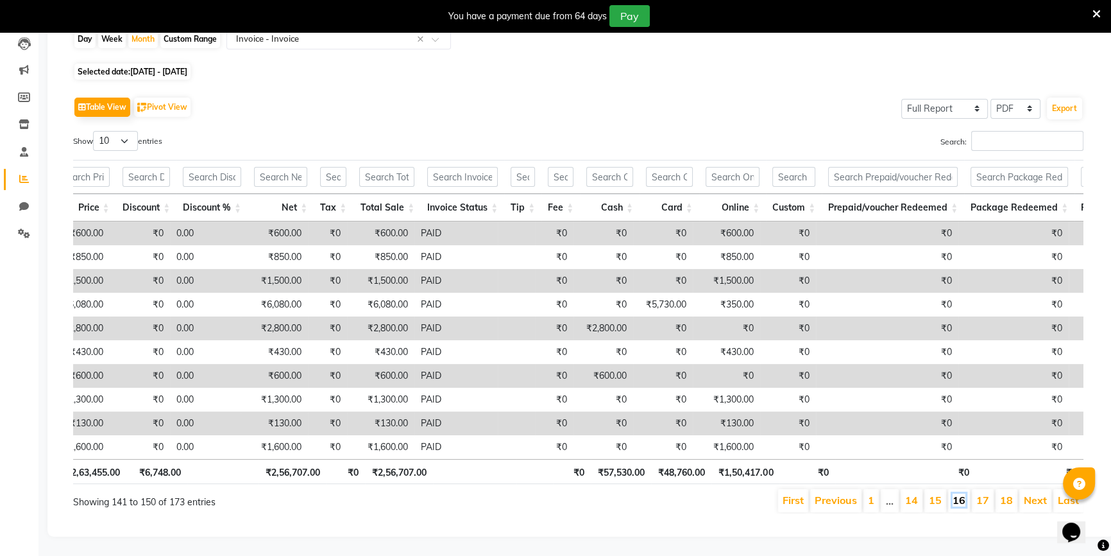
click at [956, 493] on link "16" at bounding box center [959, 499] width 13 height 13
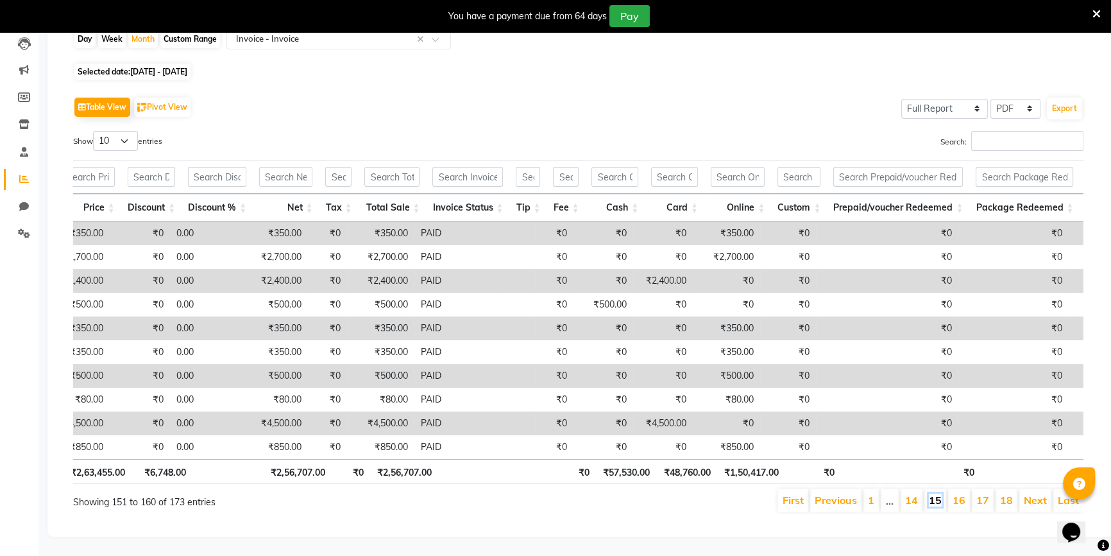
click at [933, 493] on link "15" at bounding box center [935, 499] width 13 height 13
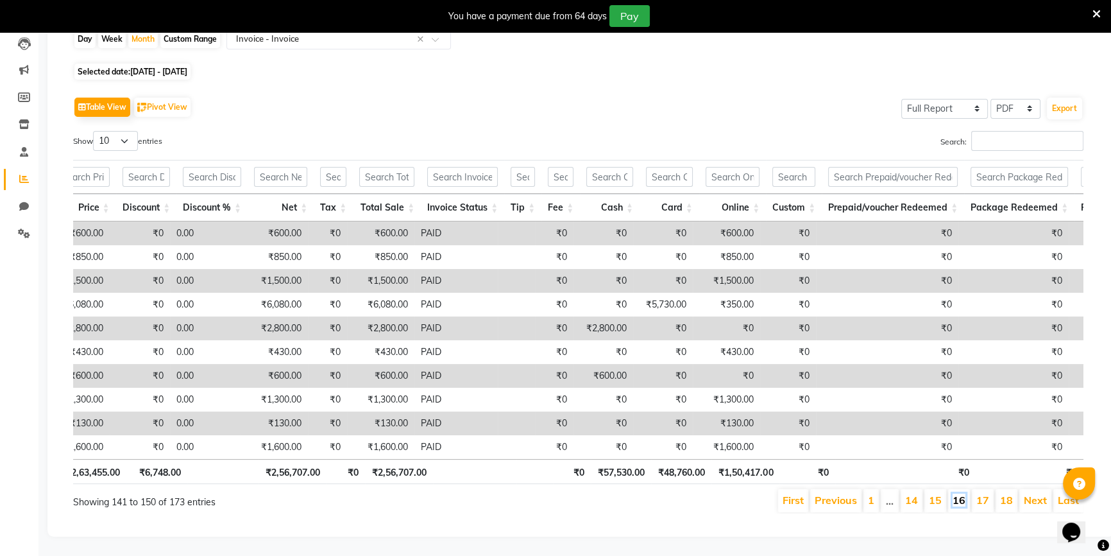
click at [956, 493] on link "16" at bounding box center [959, 499] width 13 height 13
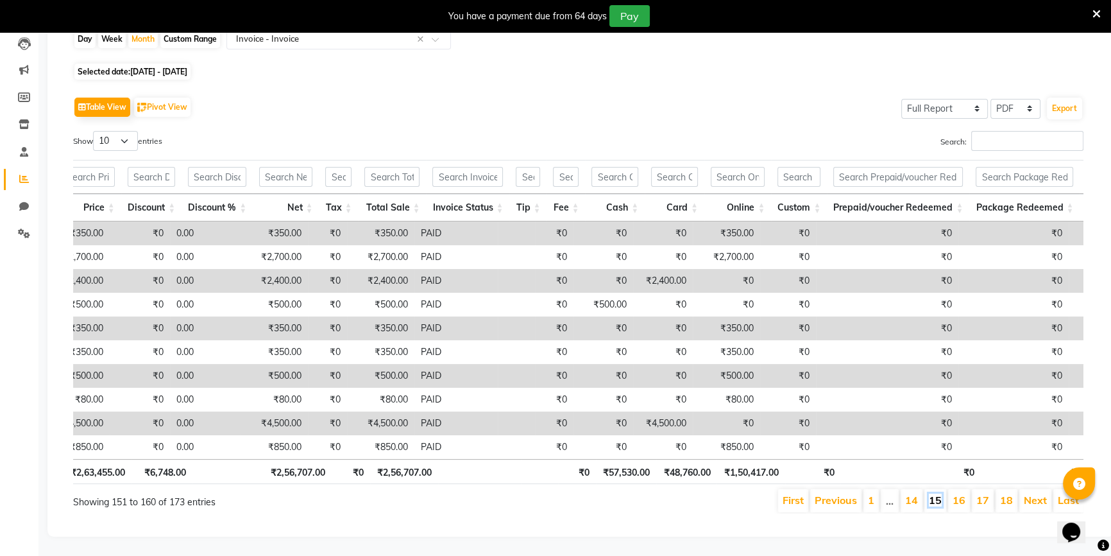
click at [938, 493] on link "15" at bounding box center [935, 499] width 13 height 13
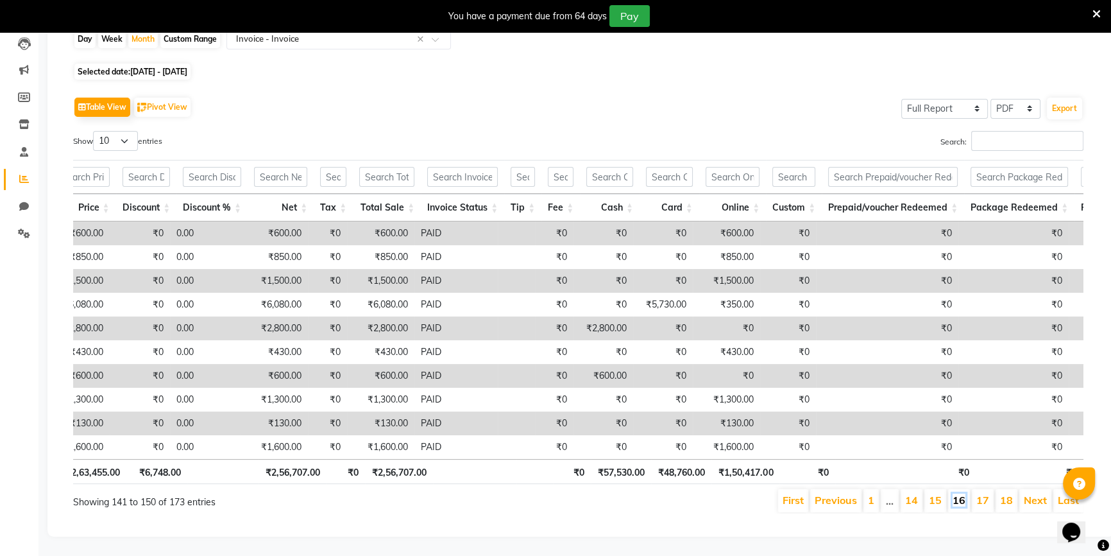
click at [964, 494] on link "16" at bounding box center [959, 499] width 13 height 13
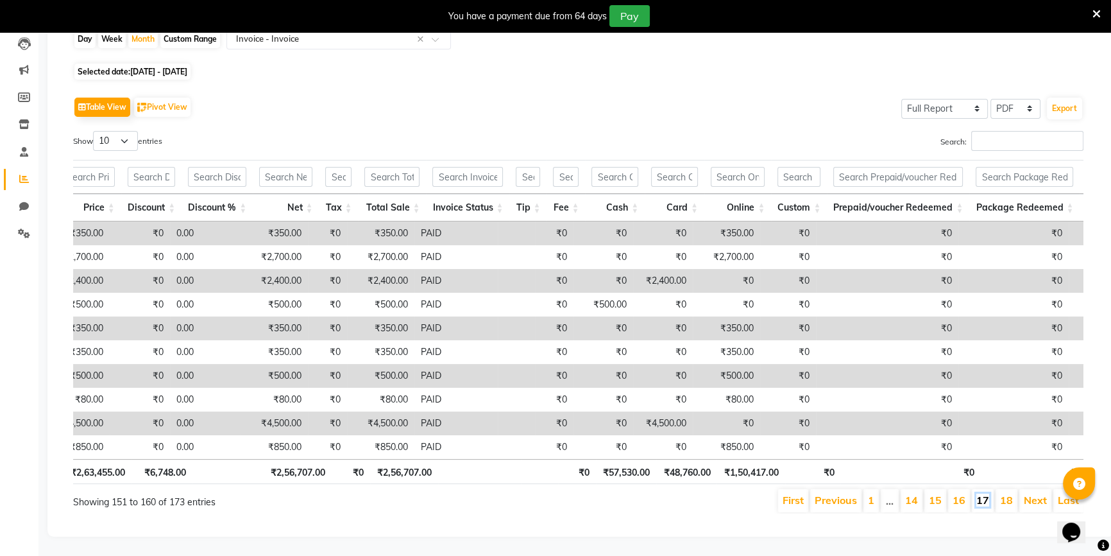
click at [987, 493] on link "17" at bounding box center [982, 499] width 13 height 13
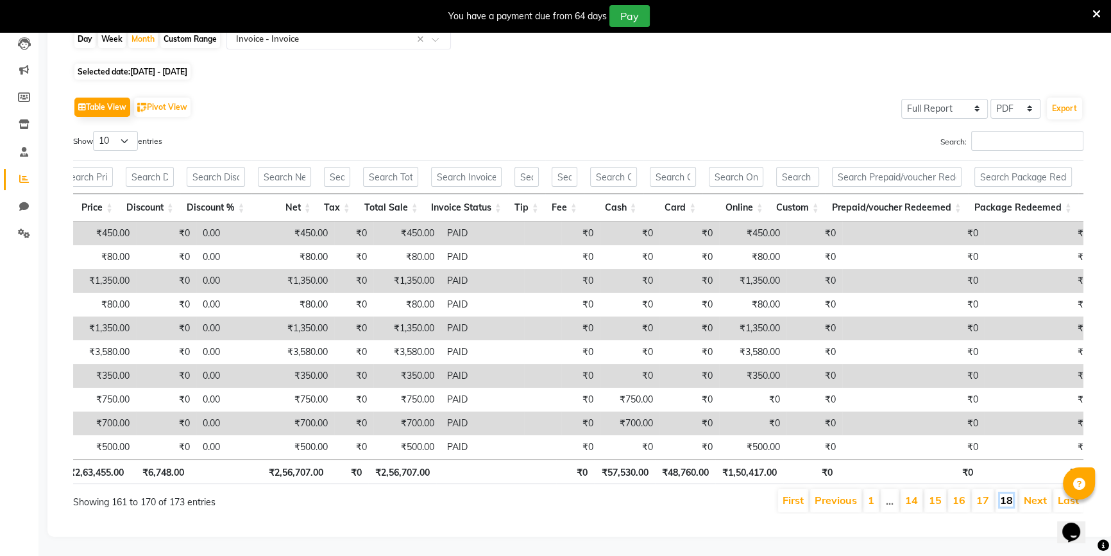
click at [1002, 493] on link "18" at bounding box center [1006, 499] width 13 height 13
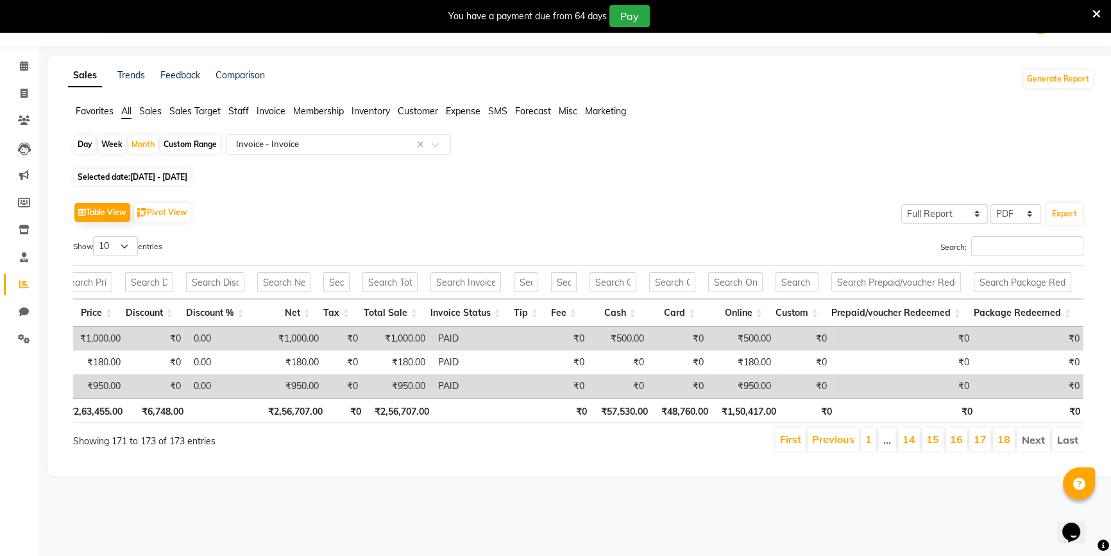
scroll to position [32, 0]
click at [143, 144] on div "Month" at bounding box center [143, 144] width 30 height 18
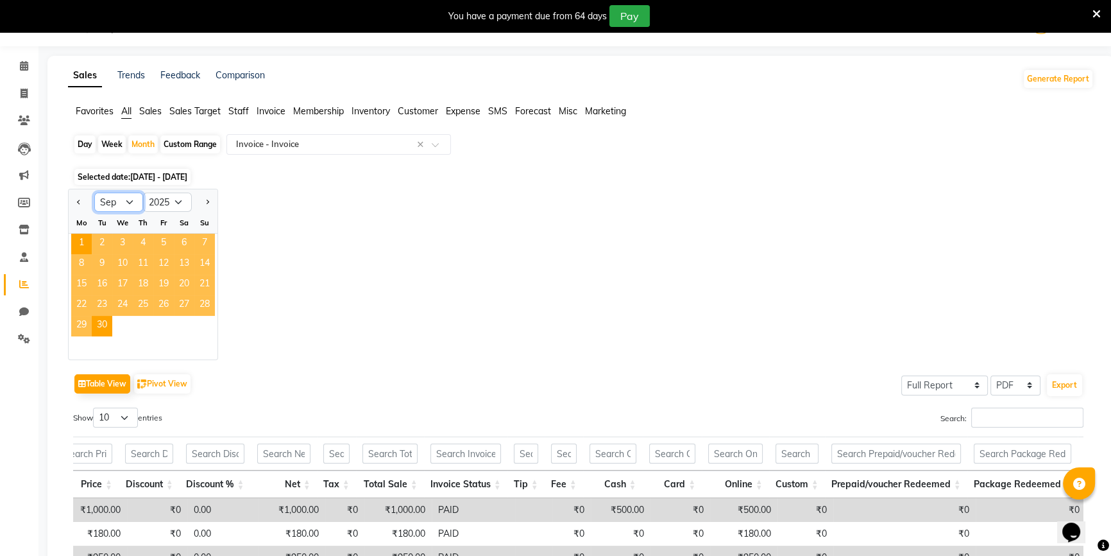
click at [128, 203] on select "Jan Feb Mar Apr May Jun [DATE] Aug Sep Oct Nov Dec" at bounding box center [118, 201] width 49 height 19
click at [94, 192] on select "Jan Feb Mar Apr May Jun [DATE] Aug Sep Oct Nov Dec" at bounding box center [118, 201] width 49 height 19
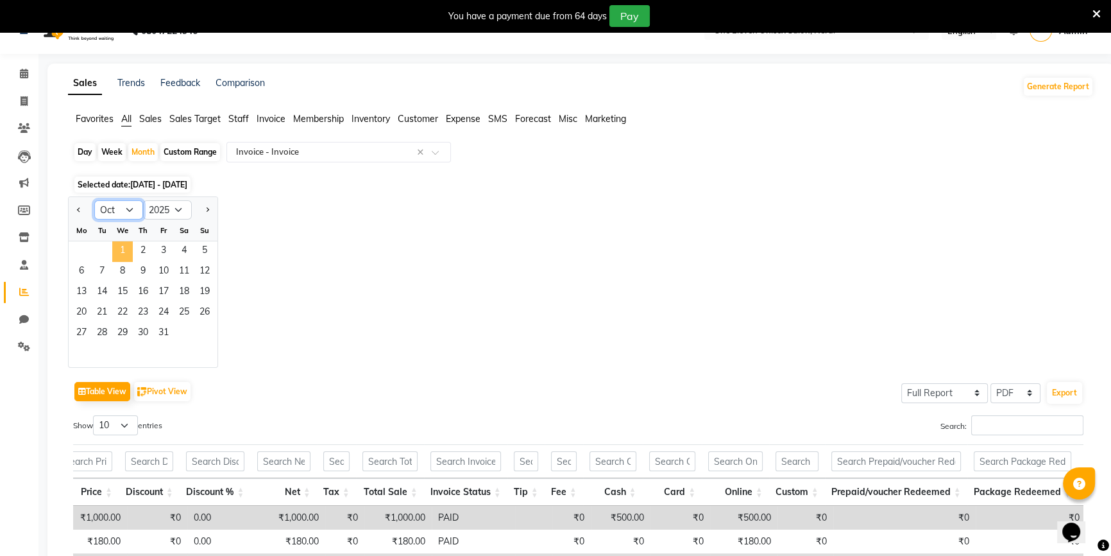
scroll to position [0, 0]
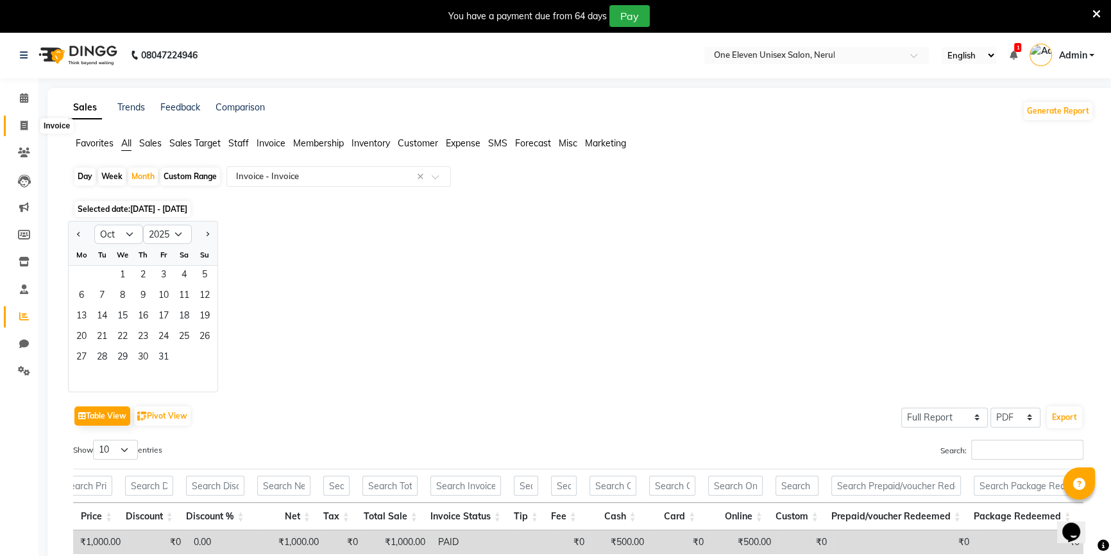
click at [17, 130] on span at bounding box center [24, 126] width 22 height 15
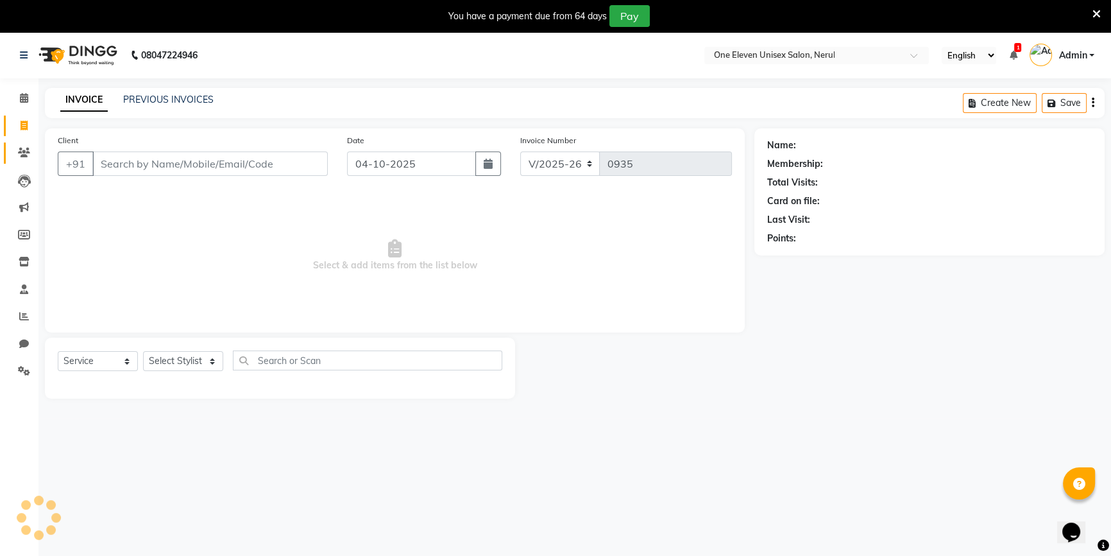
scroll to position [32, 0]
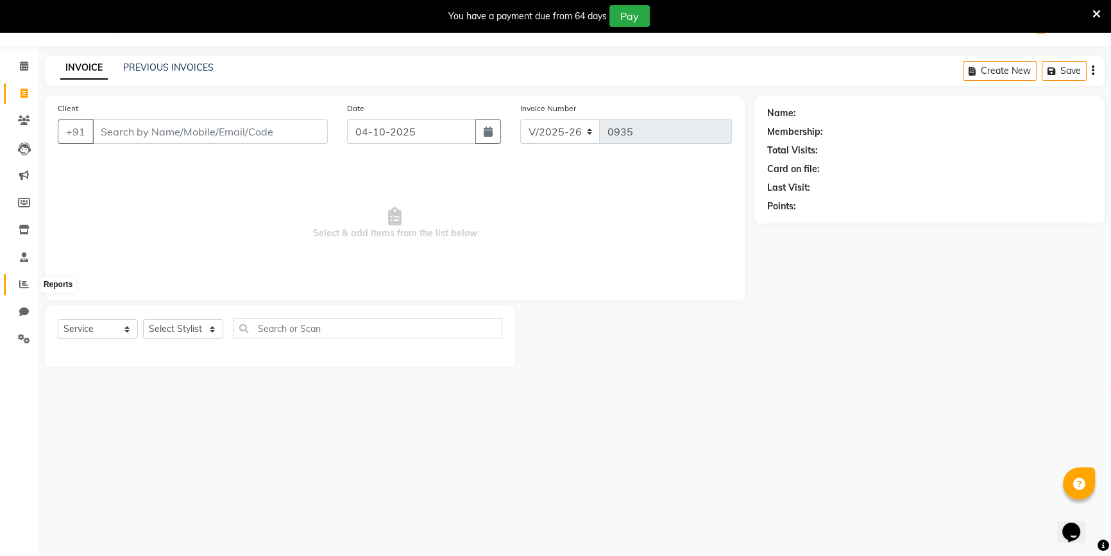
click at [20, 285] on icon at bounding box center [24, 284] width 10 height 10
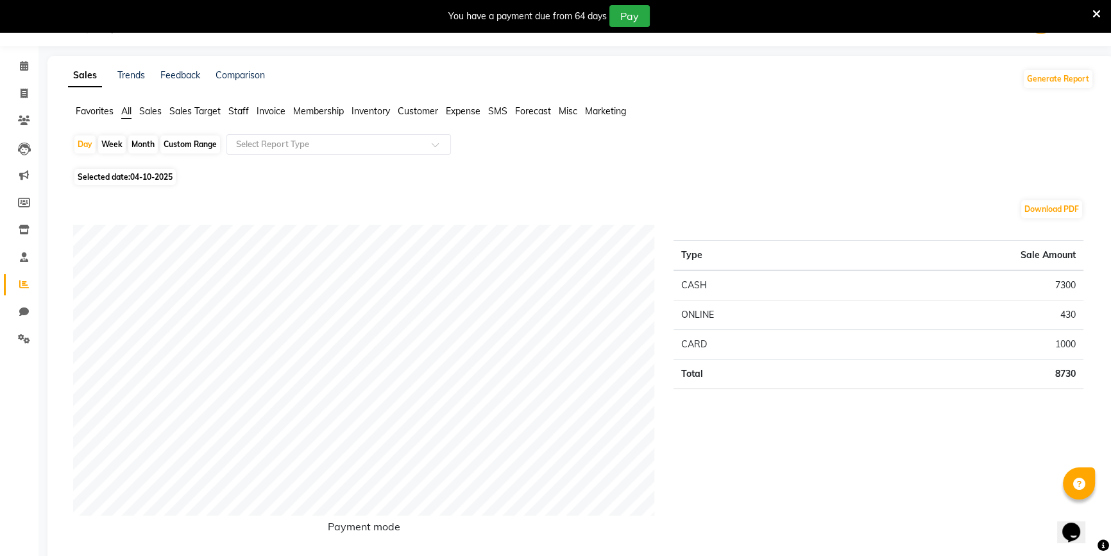
click at [137, 148] on div "Month" at bounding box center [143, 144] width 30 height 18
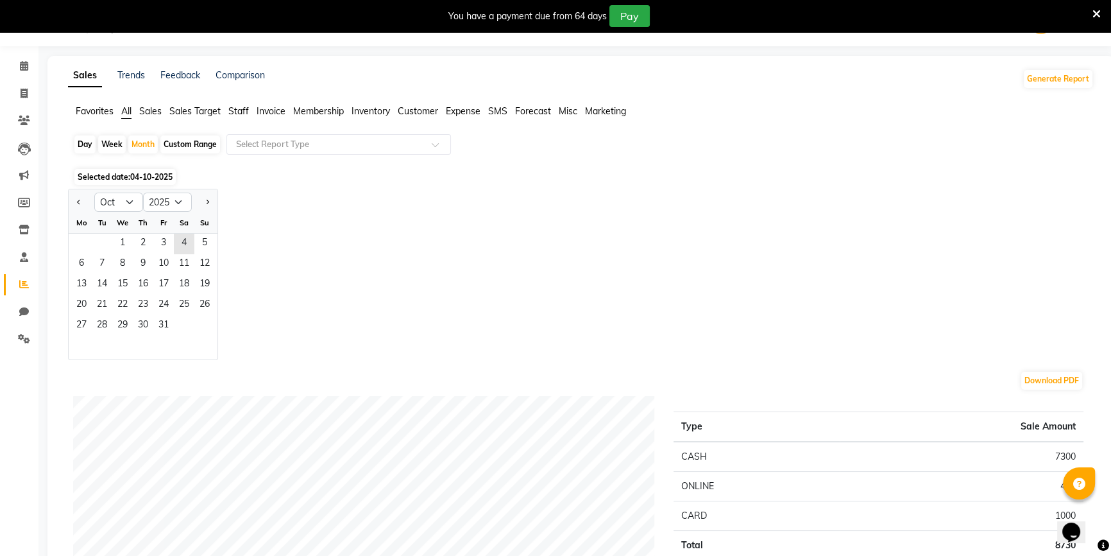
drag, startPoint x: 98, startPoint y: 190, endPoint x: 135, endPoint y: 205, distance: 40.6
click at [99, 192] on div "Jan Feb Mar Apr May Jun [DATE] Aug Sep Oct Nov [DATE] 2016 2017 2018 2019 2020 …" at bounding box center [143, 200] width 149 height 23
click at [134, 203] on select "Jan Feb Mar Apr May Jun [DATE] Aug Sep Oct Nov Dec" at bounding box center [118, 201] width 49 height 19
click at [94, 192] on select "Jan Feb Mar Apr May Jun [DATE] Aug Sep Oct Nov Dec" at bounding box center [118, 201] width 49 height 19
click at [135, 291] on span "18" at bounding box center [143, 285] width 21 height 21
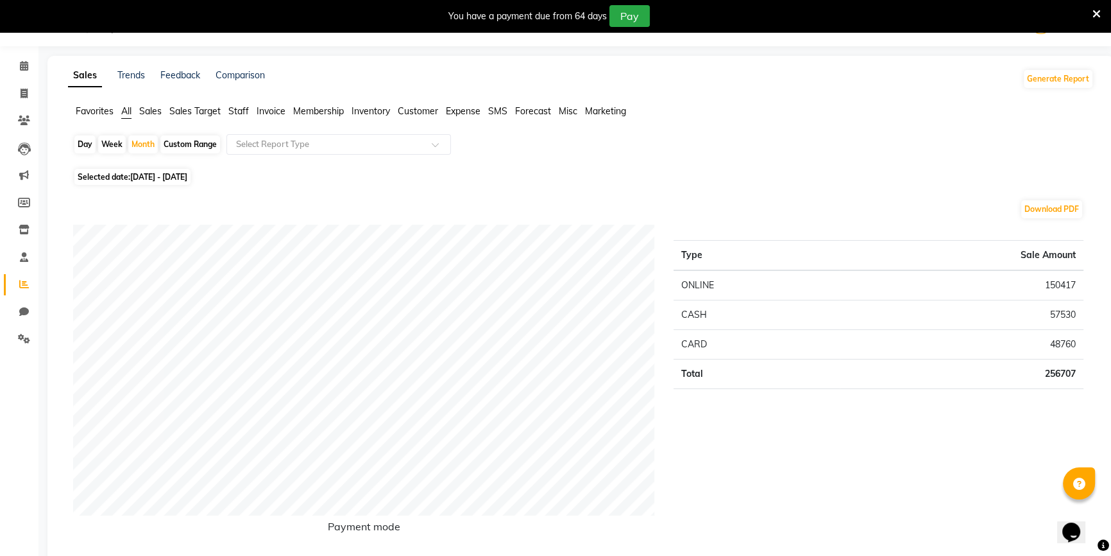
click at [150, 176] on span "[DATE] - [DATE]" at bounding box center [158, 177] width 57 height 10
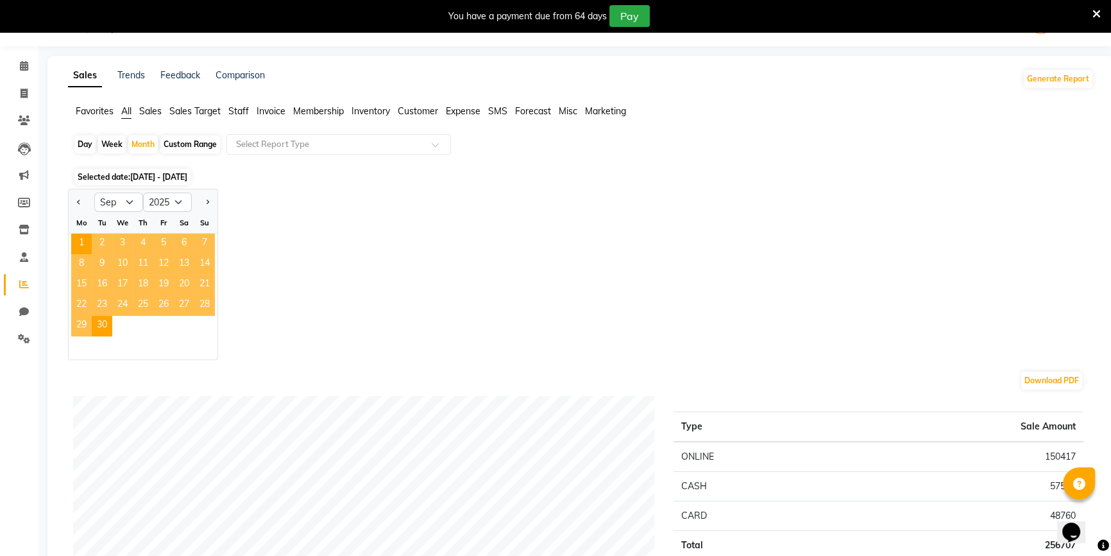
drag, startPoint x: 401, startPoint y: 294, endPoint x: 486, endPoint y: 301, distance: 85.0
click at [402, 296] on div "Jan Feb Mar Apr May Jun [DATE] Aug Sep Oct Nov [DATE] 2016 2017 2018 2019 2020 …" at bounding box center [581, 274] width 1026 height 171
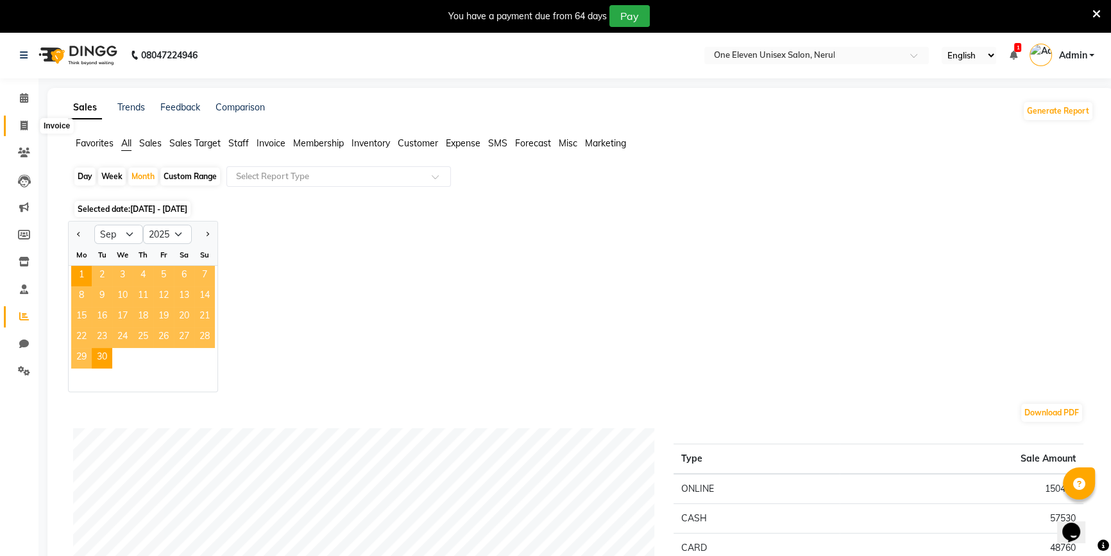
click at [26, 119] on span at bounding box center [24, 126] width 22 height 15
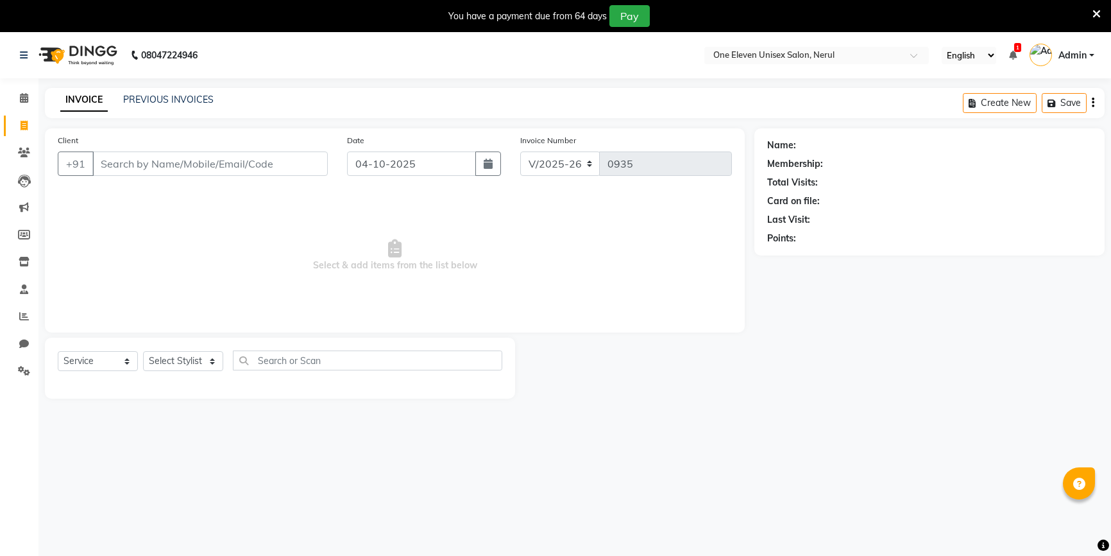
select select "6362"
select select "service"
